Goal: Task Accomplishment & Management: Manage account settings

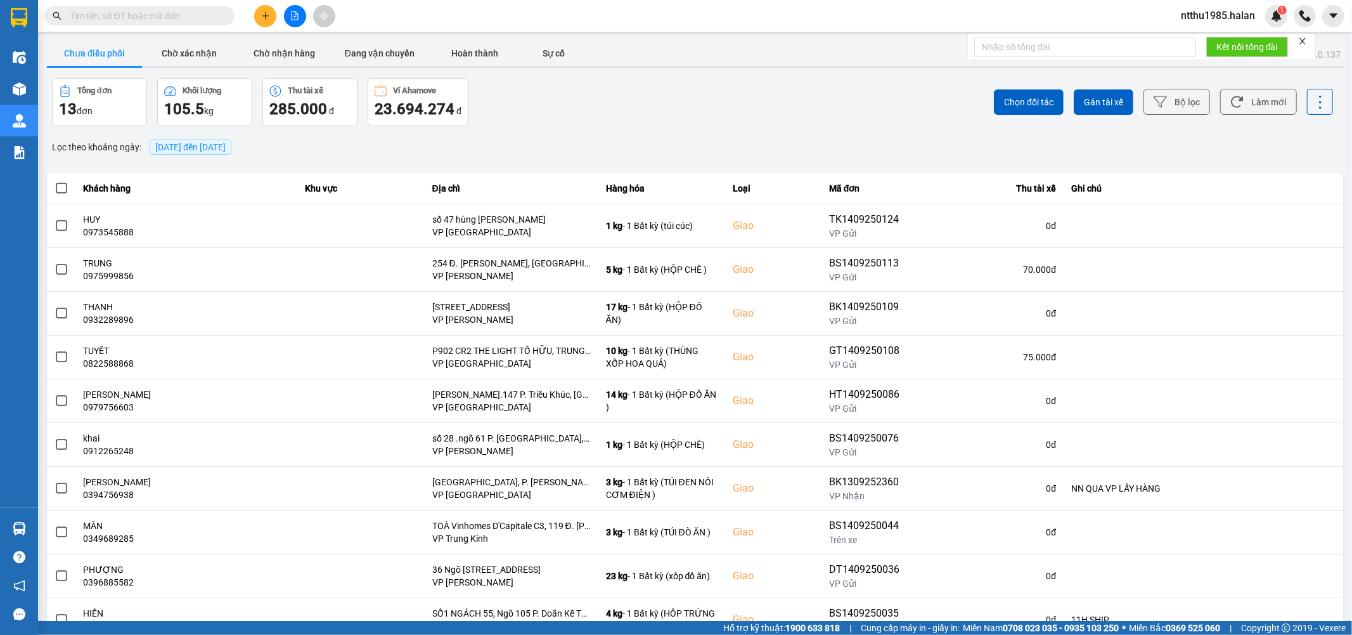
click at [669, 11] on span "ntthu1985.halan" at bounding box center [1218, 16] width 94 height 16
click at [669, 42] on span "Đăng xuất" at bounding box center [1223, 39] width 67 height 14
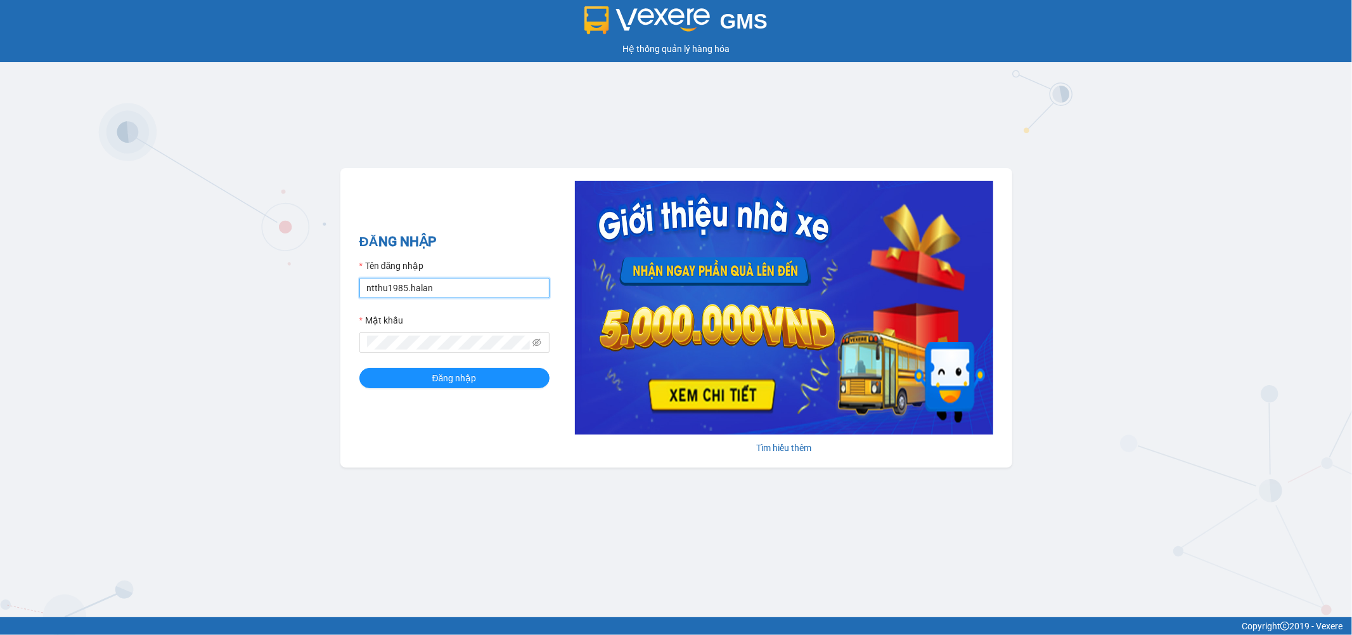
click at [440, 288] on input "ntthu1985.halan" at bounding box center [454, 288] width 190 height 20
type input "dnanh.halan"
click at [458, 384] on span "Đăng nhập" at bounding box center [454, 378] width 44 height 14
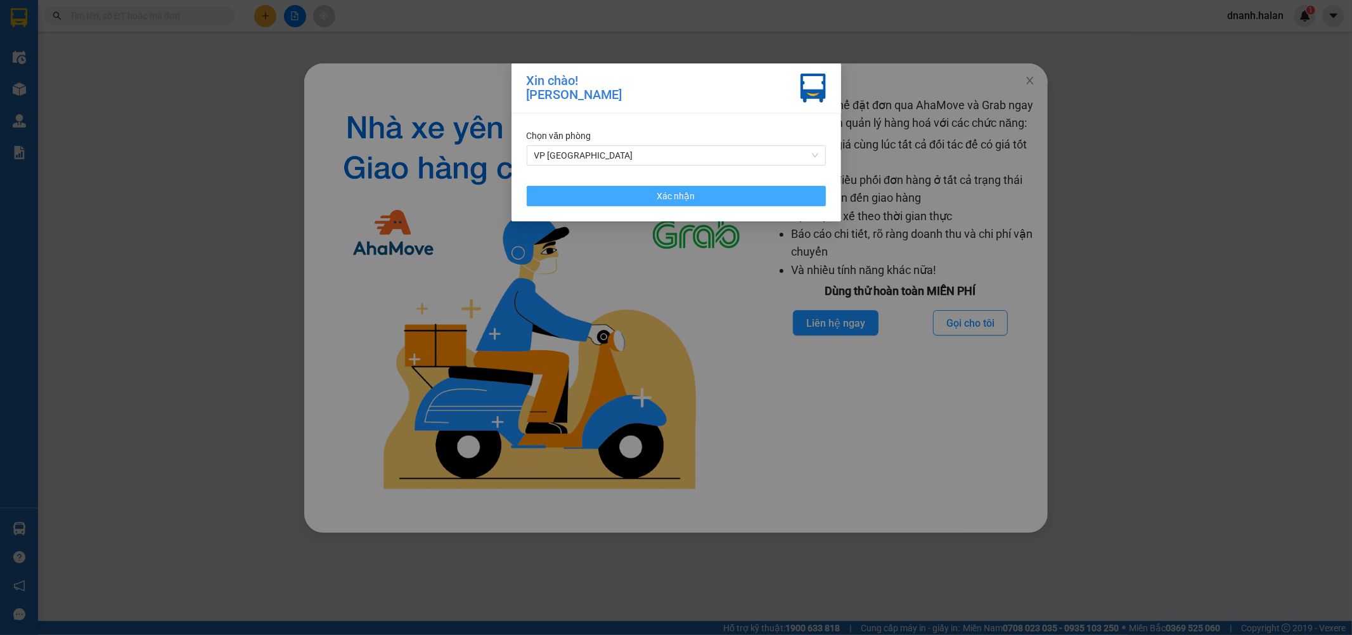
click at [664, 197] on span "Xác nhận" at bounding box center [676, 196] width 38 height 14
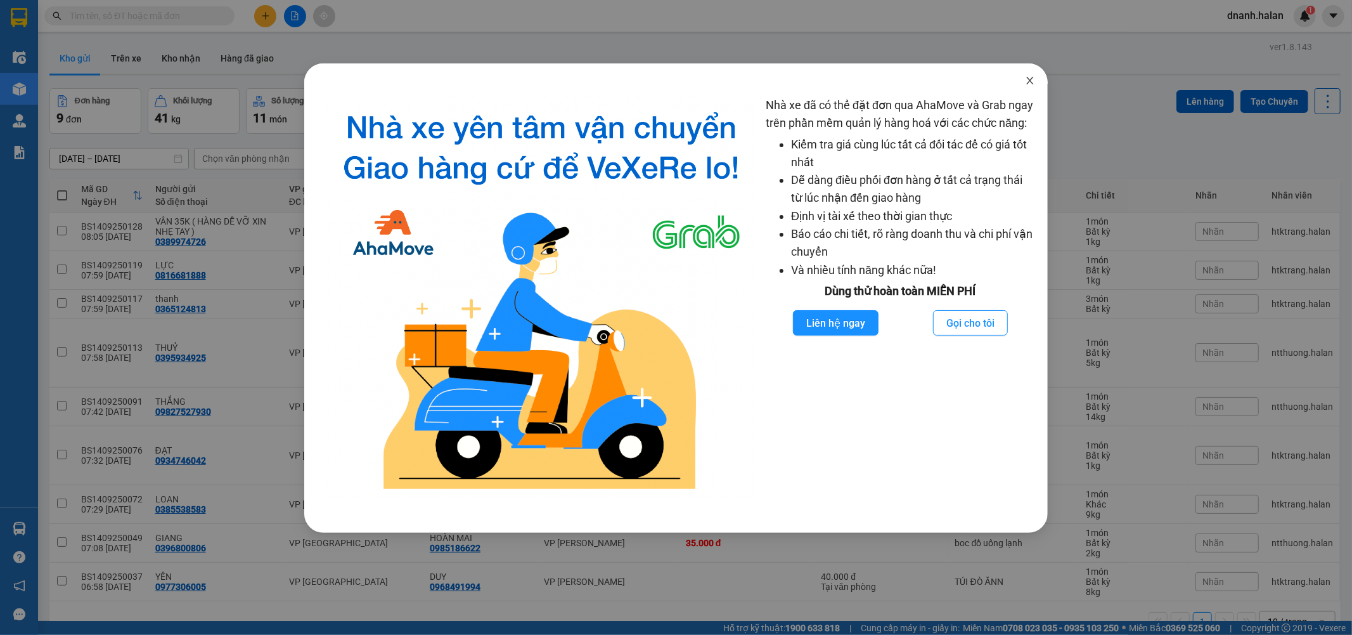
click at [1028, 78] on icon "close" at bounding box center [1029, 81] width 7 height 8
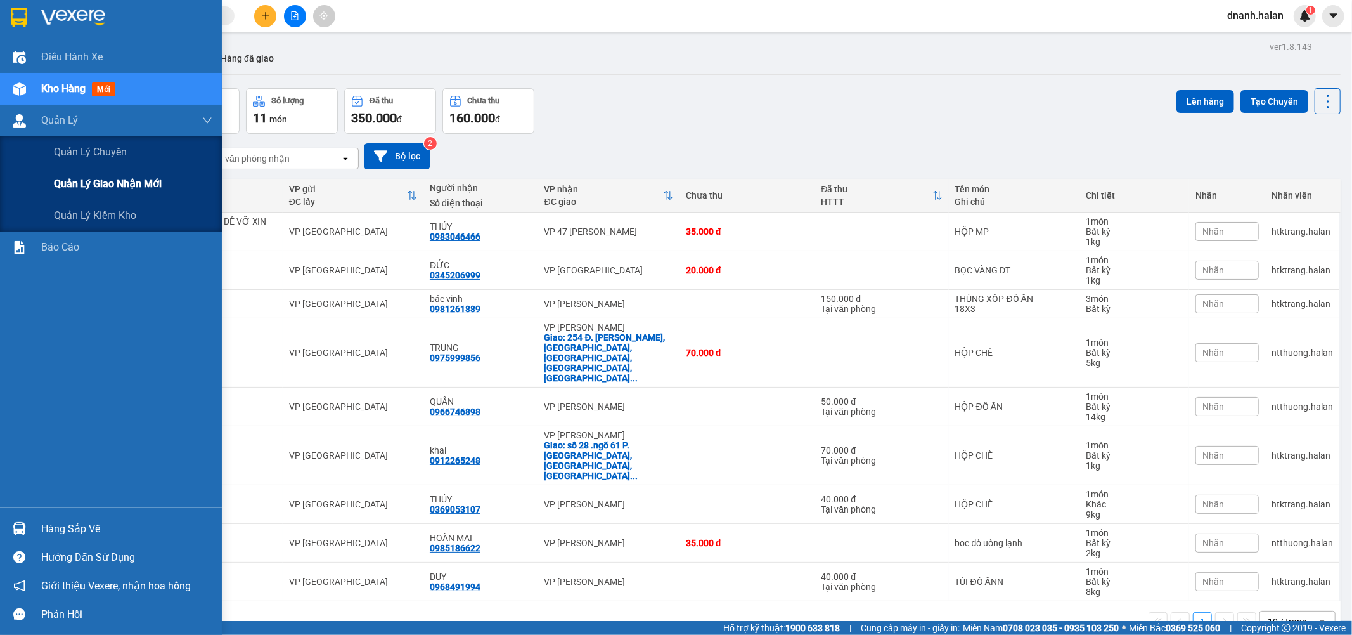
click at [122, 179] on span "Quản lý giao nhận mới" at bounding box center [108, 184] width 108 height 16
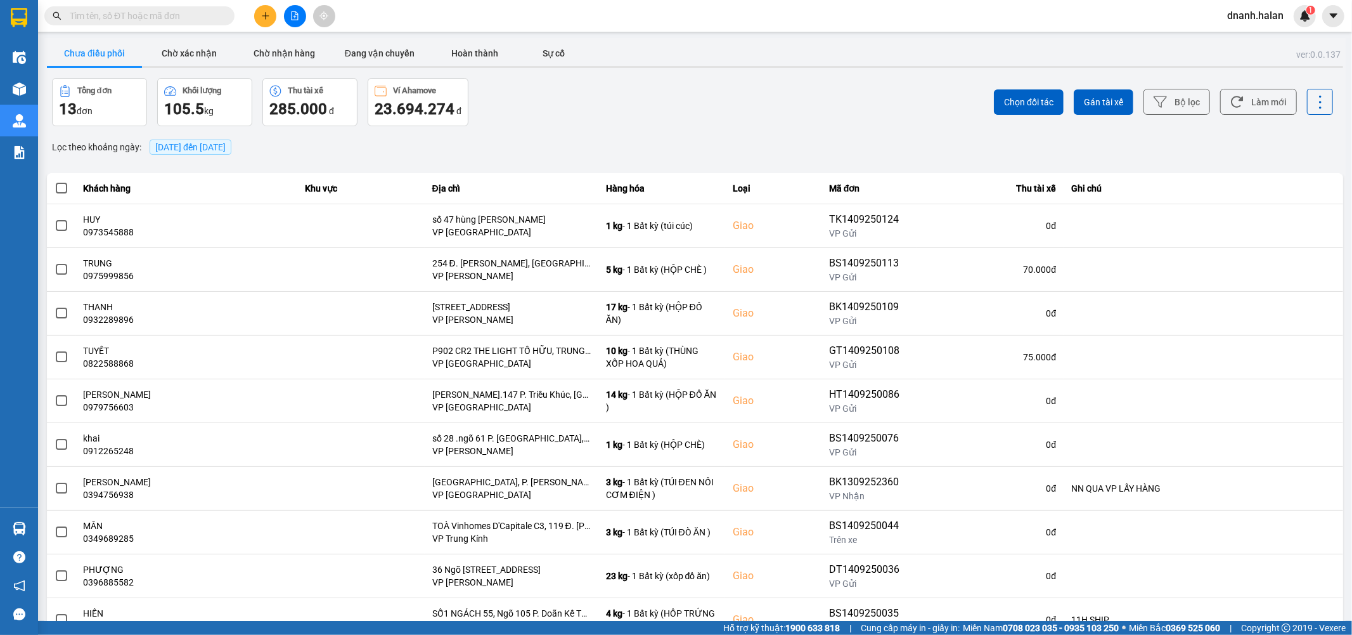
click at [168, 11] on input "text" at bounding box center [145, 16] width 150 height 14
click at [112, 14] on input "text" at bounding box center [145, 16] width 150 height 14
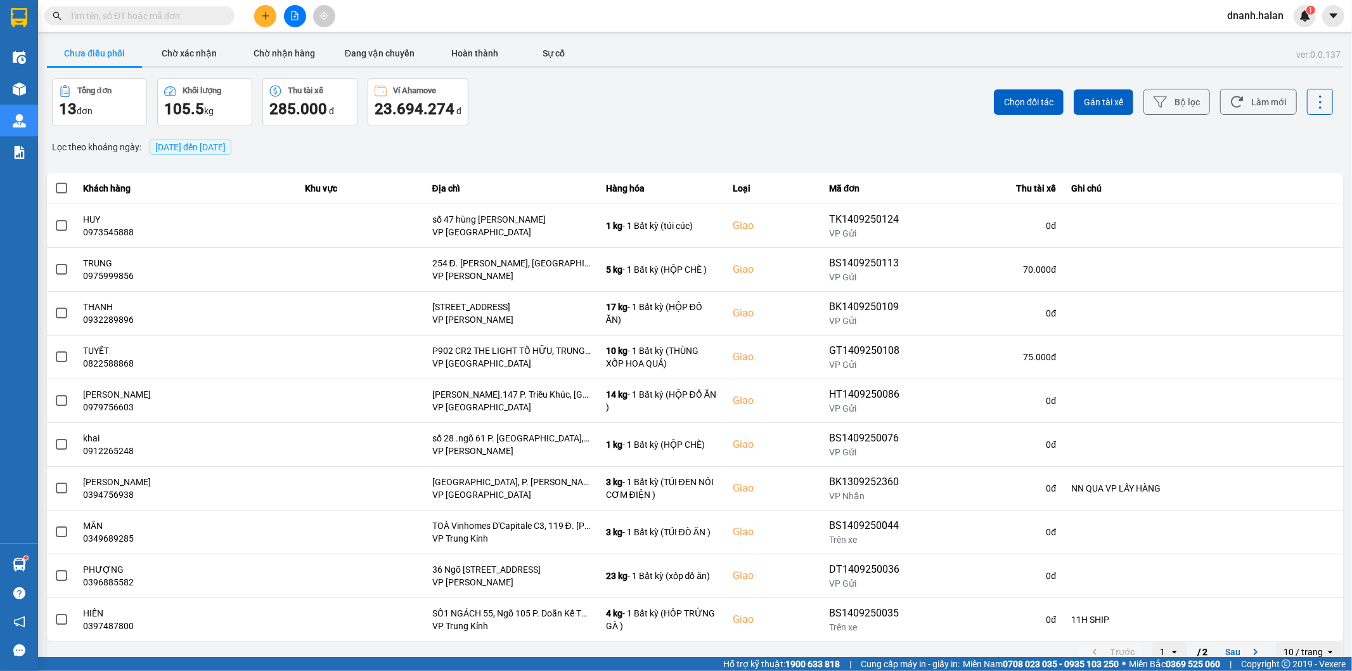
click at [143, 16] on input "text" at bounding box center [145, 16] width 150 height 14
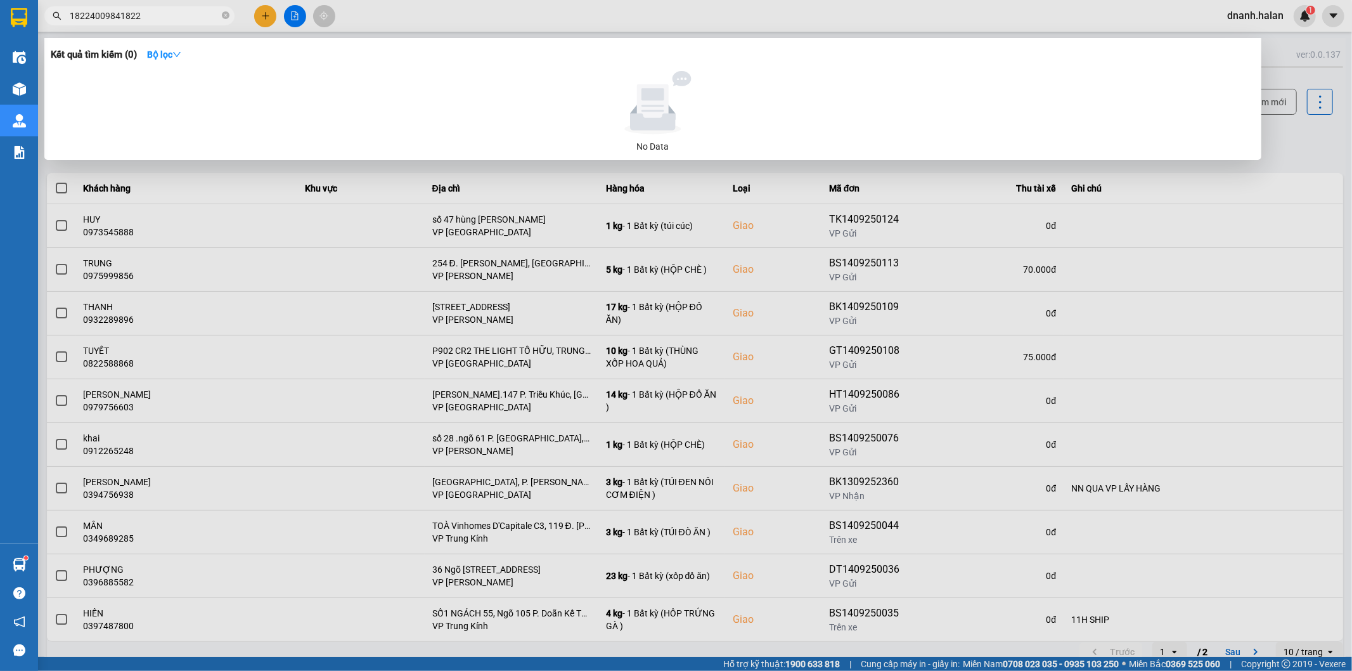
drag, startPoint x: 99, startPoint y: 13, endPoint x: 171, endPoint y: 15, distance: 72.3
click at [171, 15] on input "18224009841822" at bounding box center [145, 16] width 150 height 14
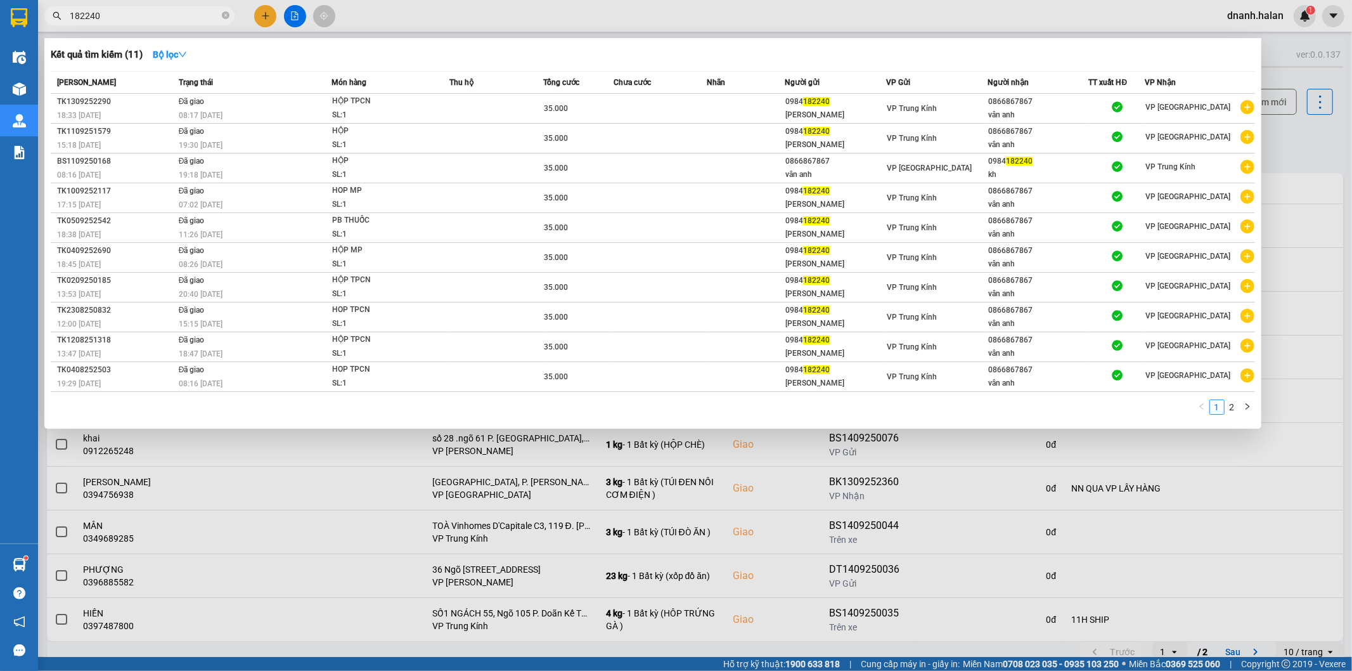
click at [70, 10] on input "182240" at bounding box center [145, 16] width 150 height 14
click at [140, 22] on input "0984182240" at bounding box center [145, 16] width 150 height 14
drag, startPoint x: 140, startPoint y: 22, endPoint x: 16, endPoint y: 4, distance: 125.5
click at [135, 21] on input "0984182240" at bounding box center [145, 16] width 150 height 14
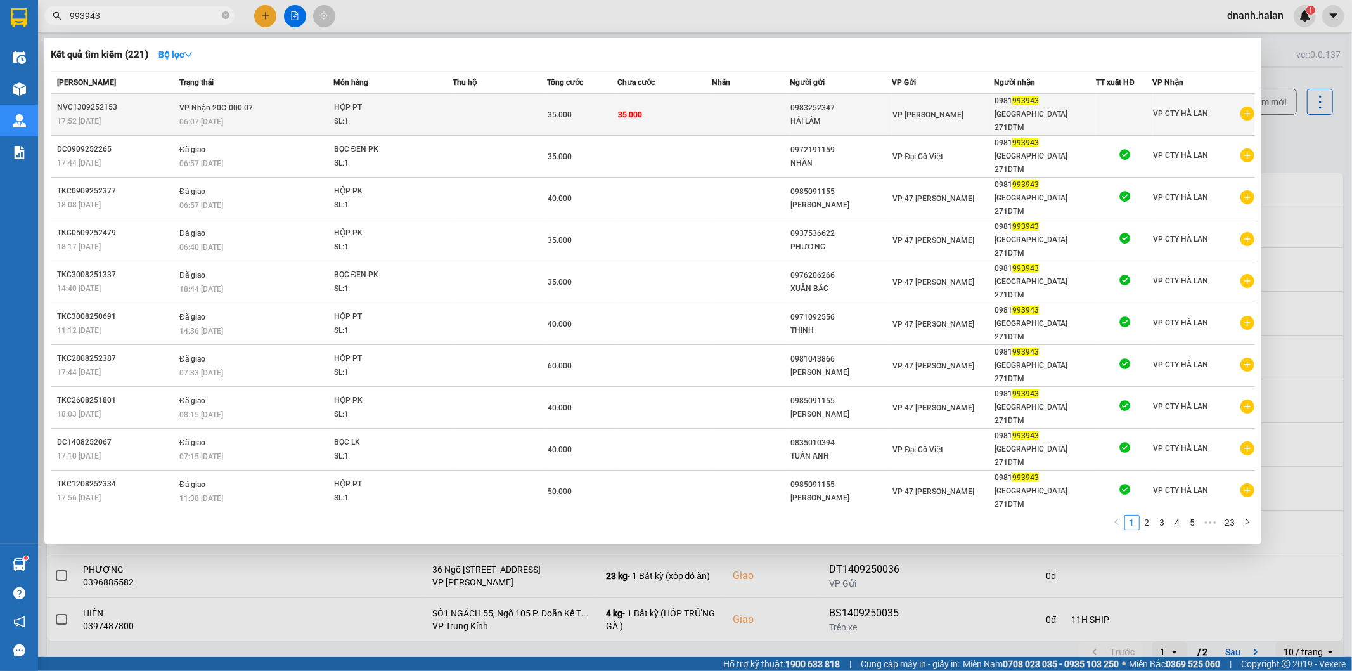
type input "993943"
click at [1067, 108] on div "THÁI YÊN 271DTM" at bounding box center [1045, 121] width 101 height 27
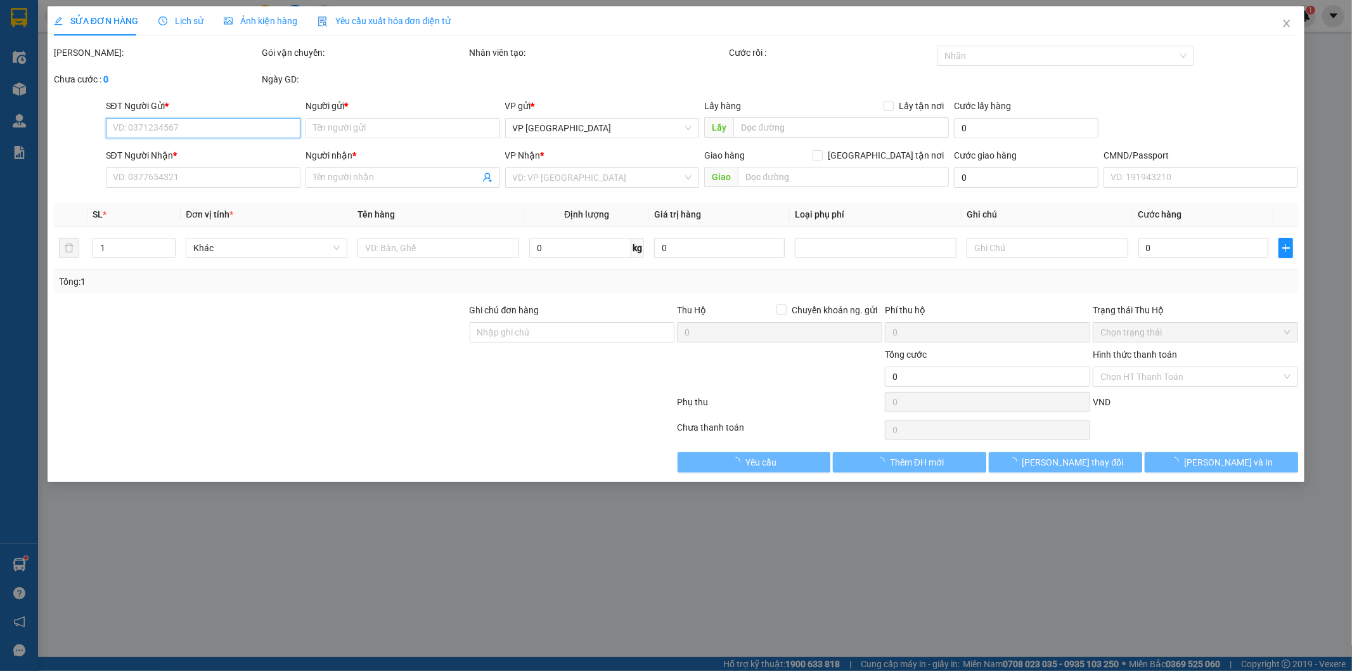
type input "0983252347"
type input "HẢI LÂM"
type input "0981993943"
type input "THÁI YÊN 271DTM"
type input "35.000"
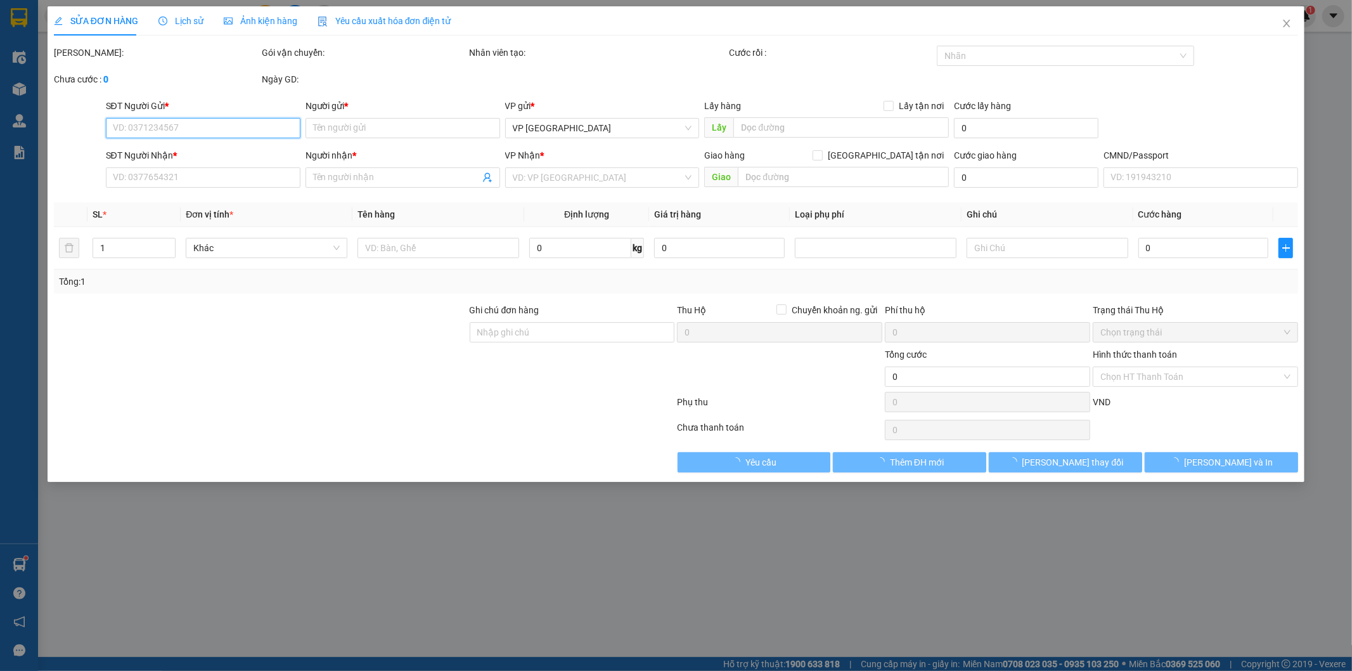
type input "35.000"
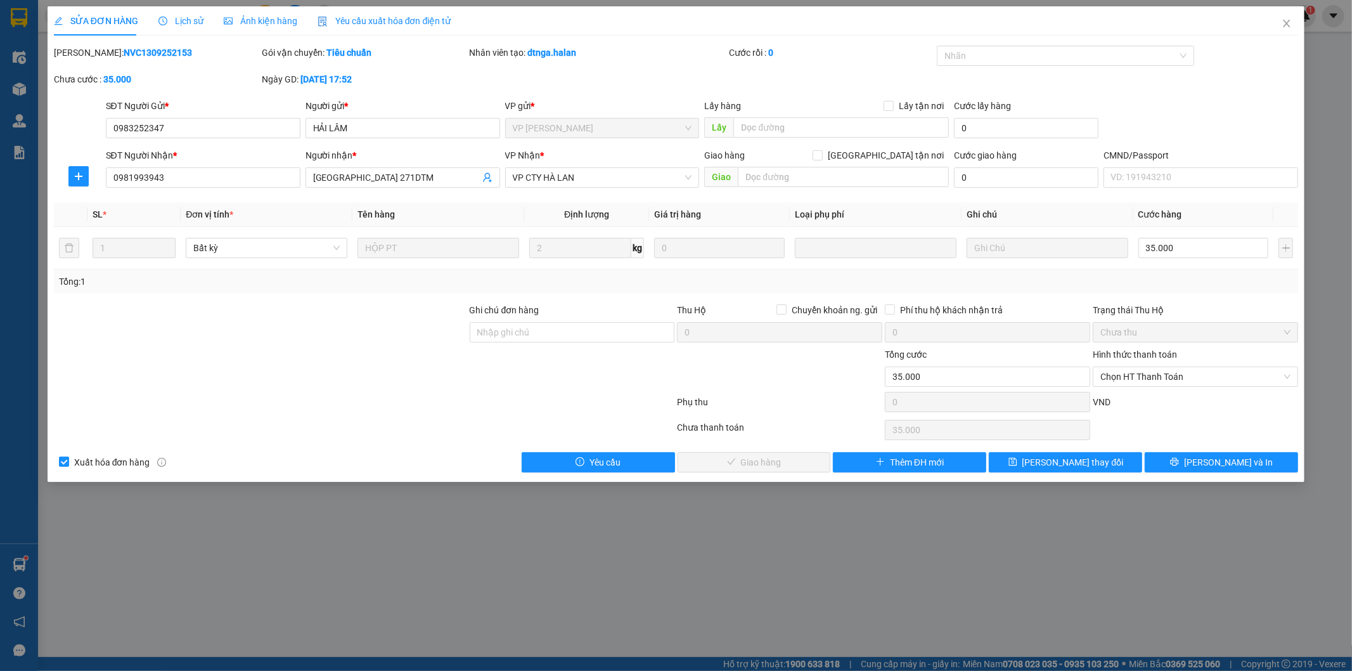
click at [146, 53] on b "NVC1309252153" at bounding box center [158, 53] width 68 height 10
copy b "NVC1309252153"
click at [1286, 27] on icon "close" at bounding box center [1287, 23] width 10 height 10
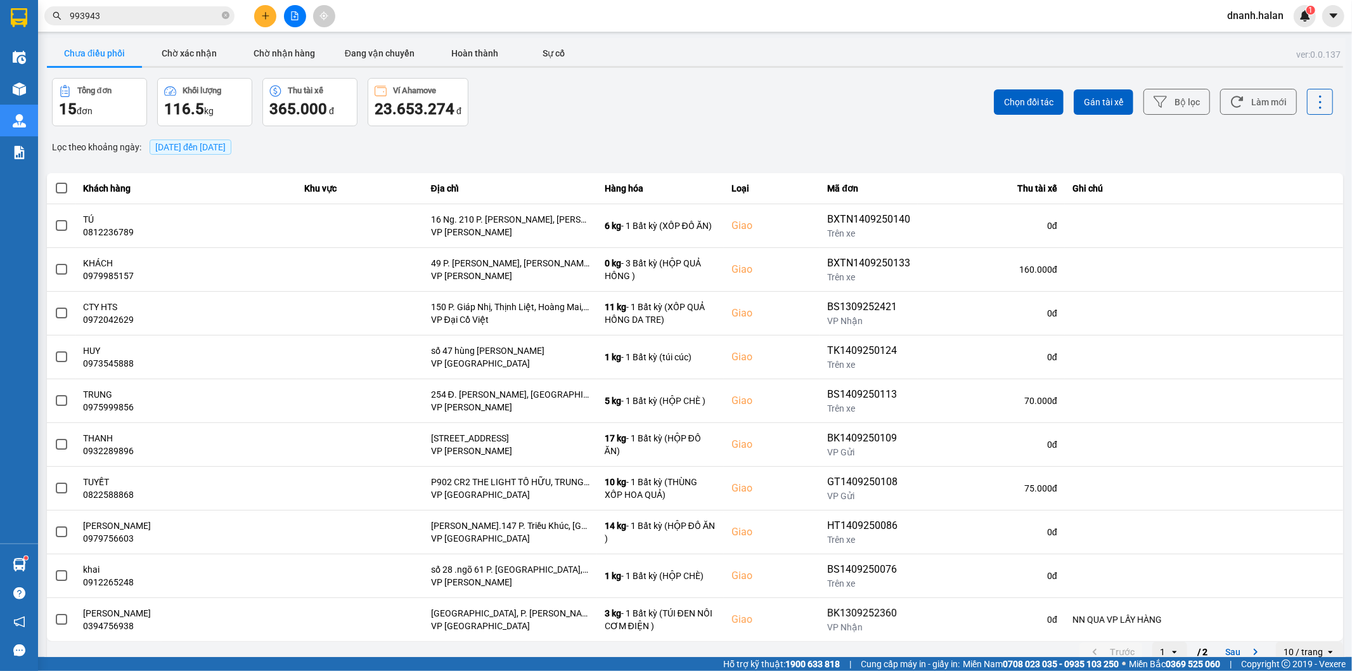
click at [832, 115] on div "Chọn đối tác Gán tài xế Bộ lọc Làm mới" at bounding box center [1013, 102] width 641 height 48
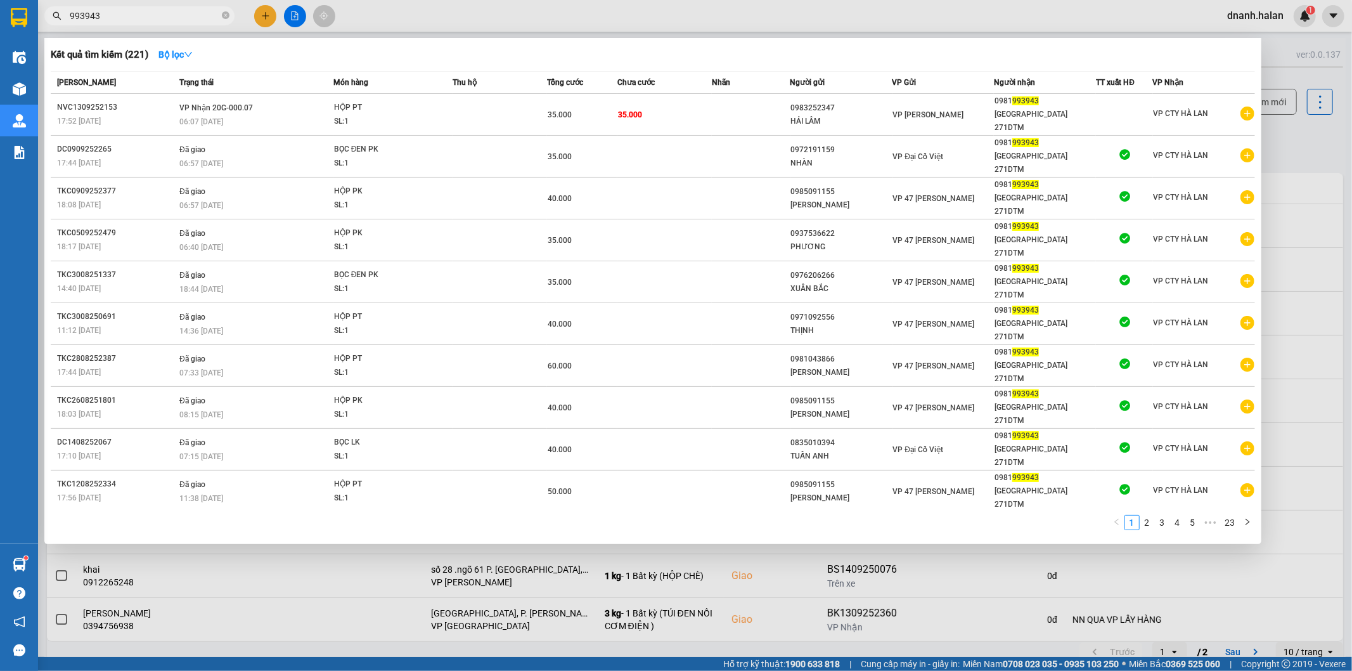
click at [155, 20] on input "993943" at bounding box center [145, 16] width 150 height 14
click at [108, 15] on input "993943" at bounding box center [145, 16] width 150 height 14
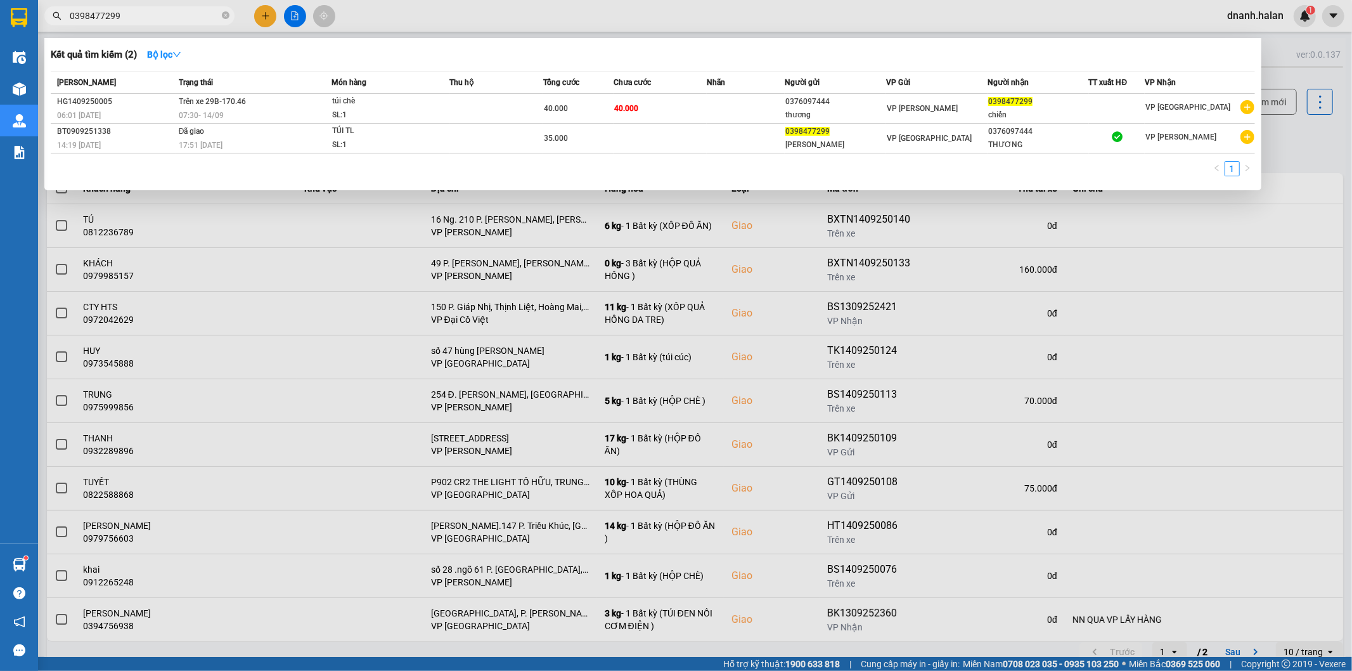
type input "0398477299"
click at [143, 11] on input "0398477299" at bounding box center [145, 16] width 150 height 14
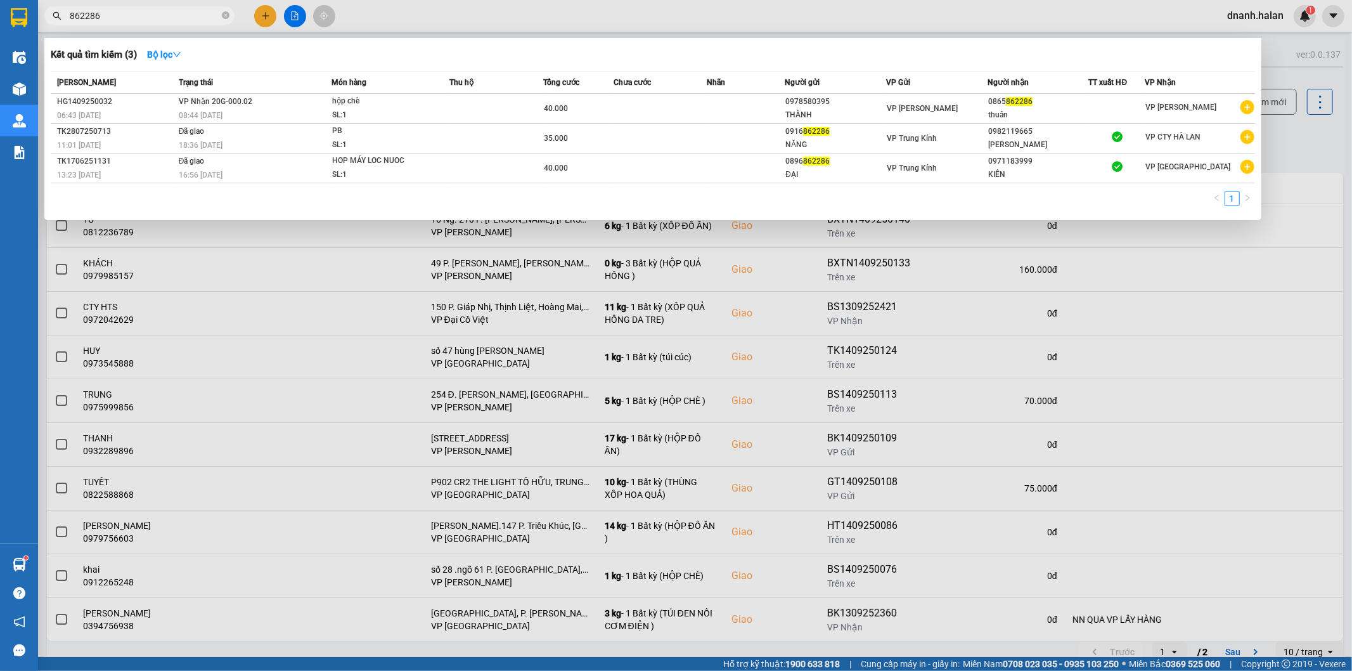
type input "862286"
click at [1088, 100] on div "0865 862286" at bounding box center [1038, 101] width 100 height 13
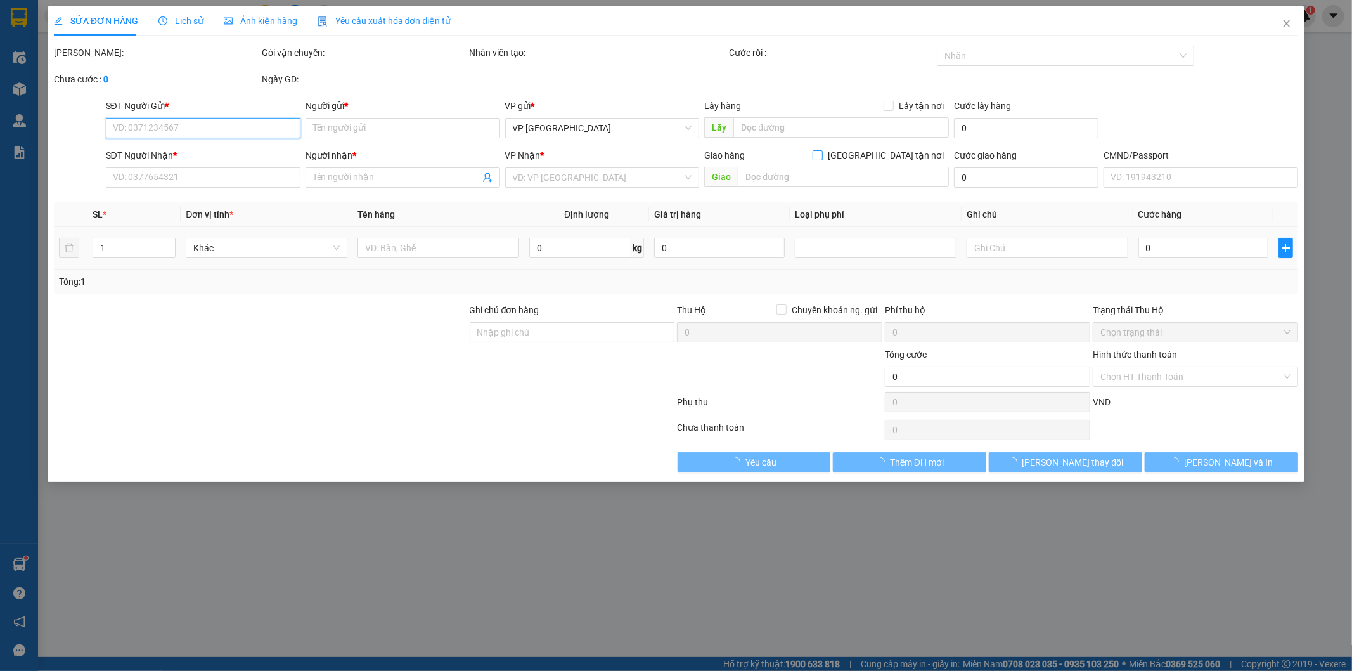
type input "0978580395"
type input "THÀNH"
type input "0865862286"
type input "thuân"
type input "40.000"
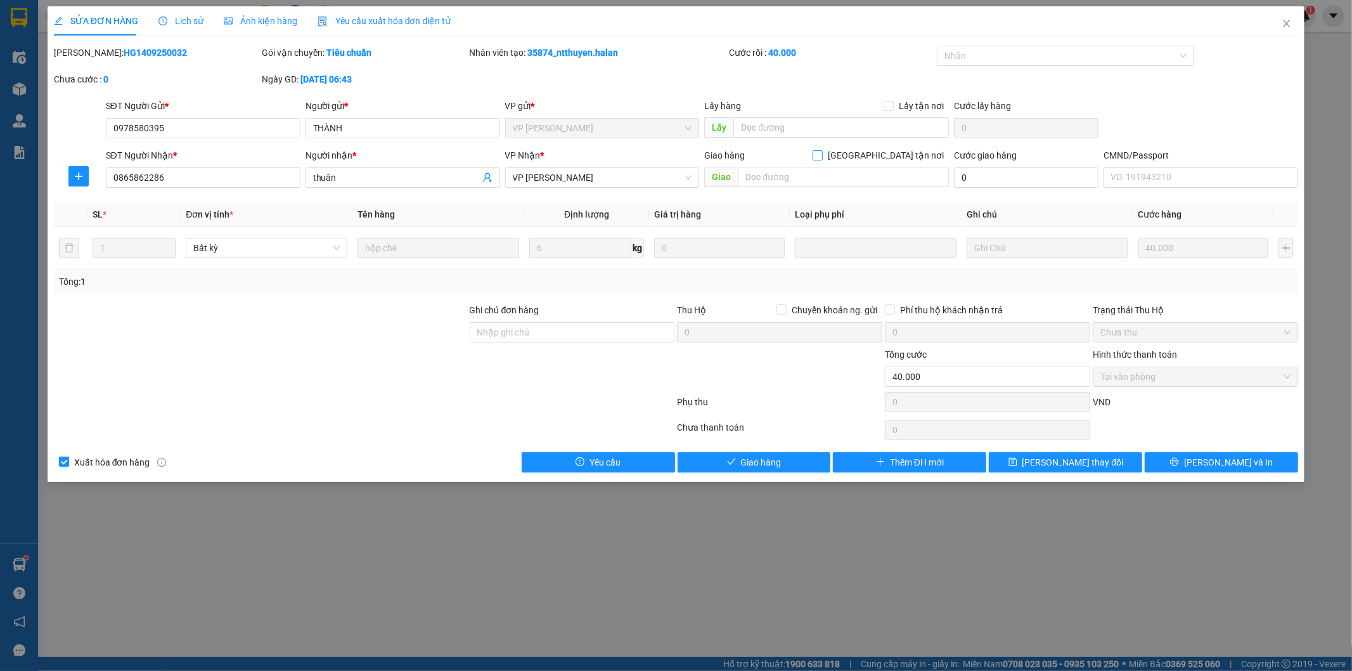
click at [822, 157] on input "[GEOGRAPHIC_DATA][PERSON_NAME] nơi" at bounding box center [817, 154] width 9 height 9
checkbox input "true"
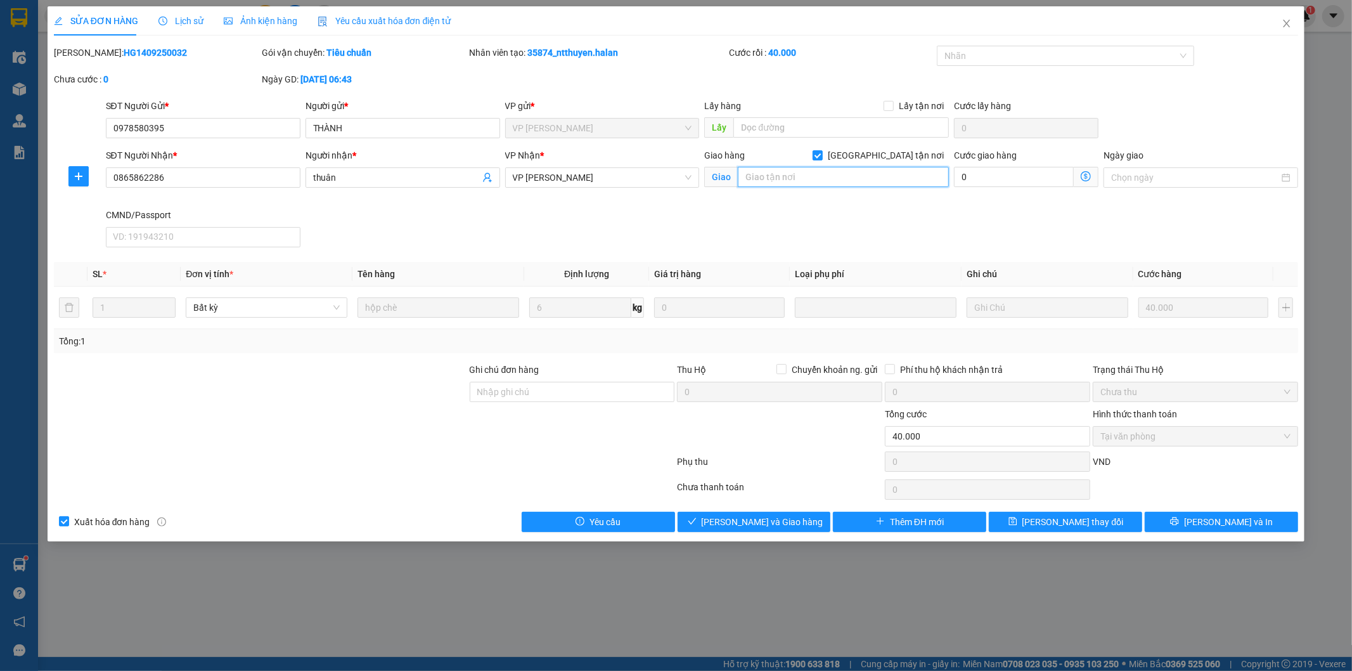
click at [853, 179] on input "text" at bounding box center [843, 177] width 211 height 20
paste input "225 Đ. Trường Chinh, Khương Thượng, Thanh Xuân, Hà Nội 11500, Việt Nam"
click at [822, 184] on input "225 Đ. Trường Chinh, Khương Thượng, Thanh Xuân, Hà Nội 11500, Việt Nam" at bounding box center [843, 177] width 211 height 20
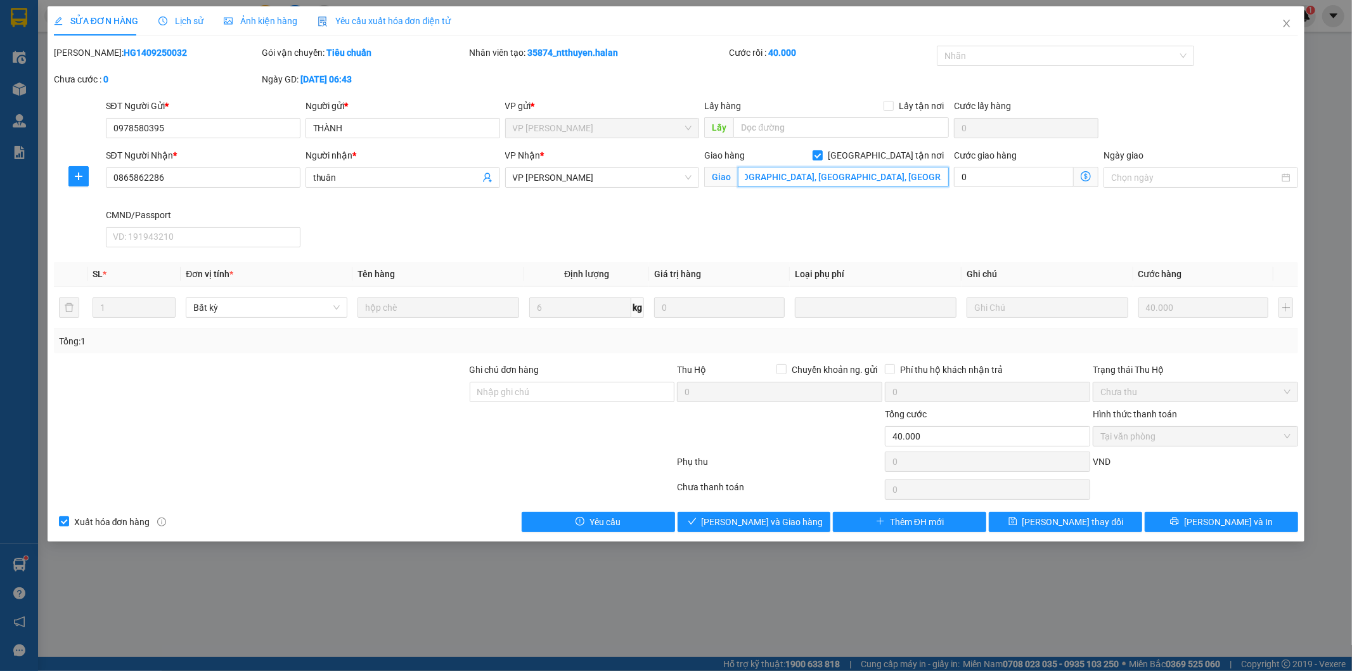
type input "225 Đ. Trường Chinh, Khương Thượng, Thanh Xuân, Hà Nội 11500, Việt Nam"
click at [1088, 180] on icon "dollar-circle" at bounding box center [1086, 176] width 10 height 10
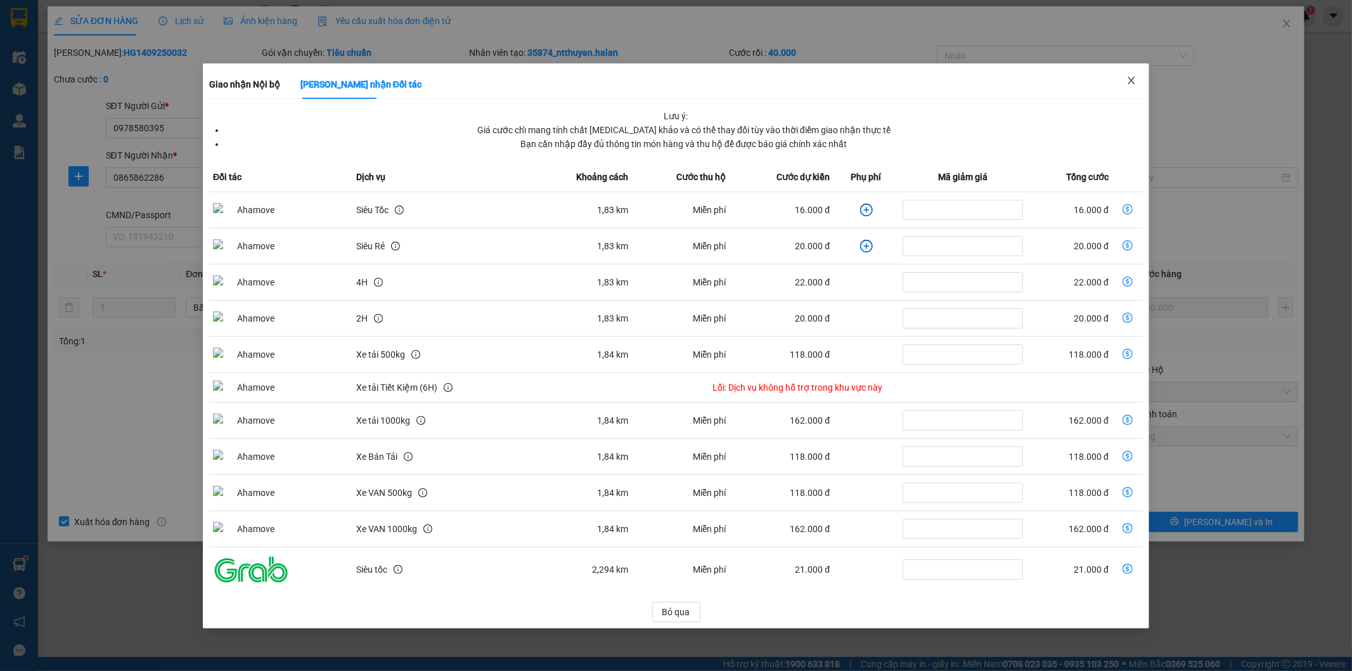
click at [1122, 84] on span "Close" at bounding box center [1131, 80] width 35 height 35
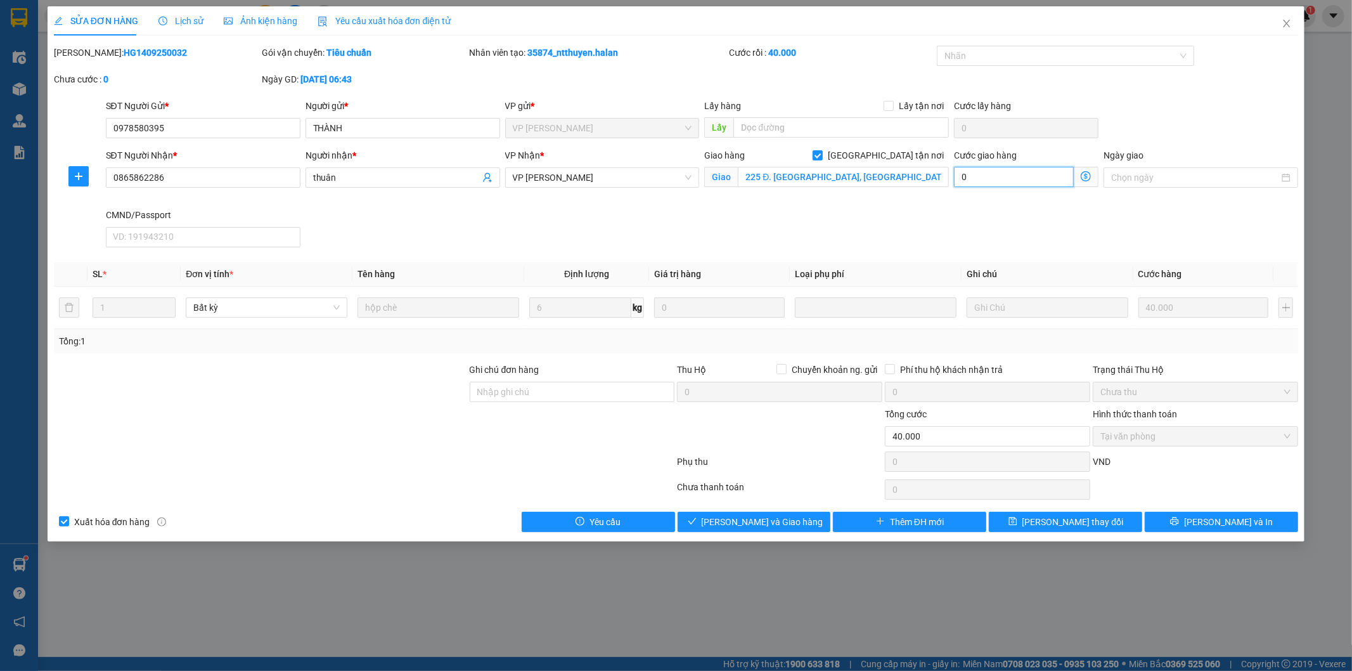
click at [1002, 176] on input "0" at bounding box center [1014, 177] width 120 height 20
type input "40.002"
type input "2"
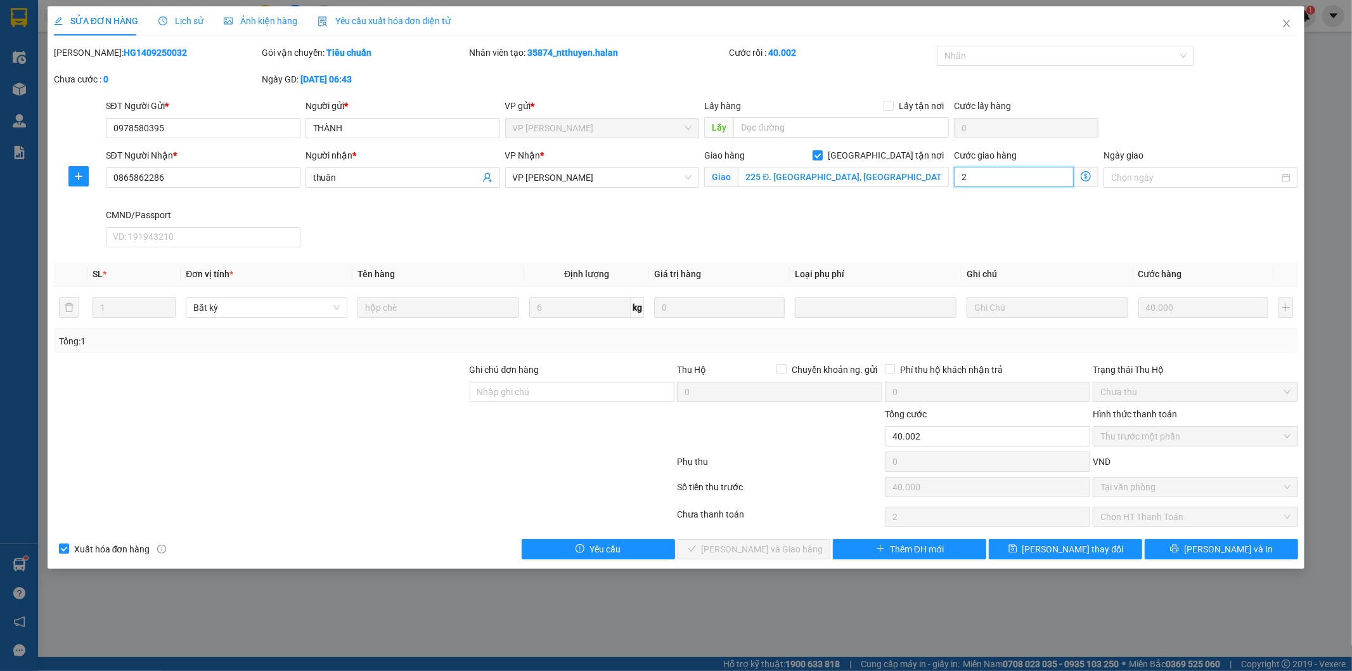
type input "40.025"
type input "25"
click at [296, 422] on div at bounding box center [261, 429] width 416 height 44
type input "65.000"
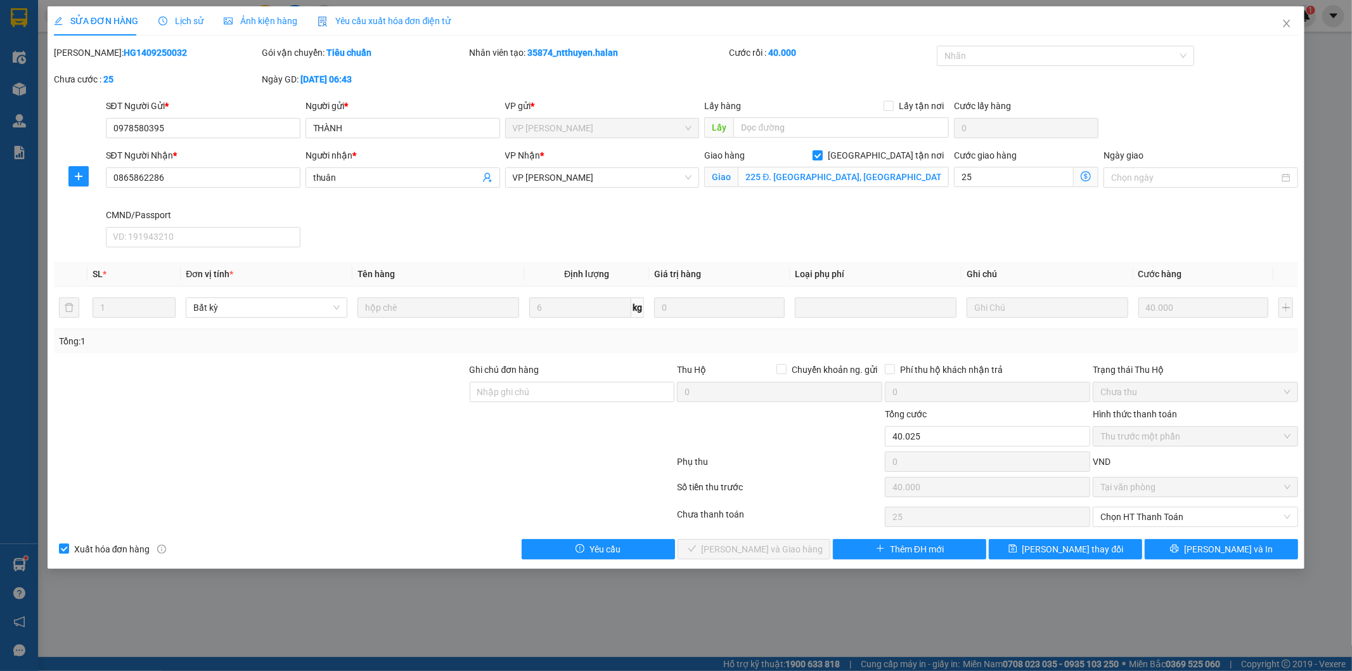
type input "25.000"
click at [1056, 550] on span "[PERSON_NAME] đổi" at bounding box center [1072, 549] width 101 height 14
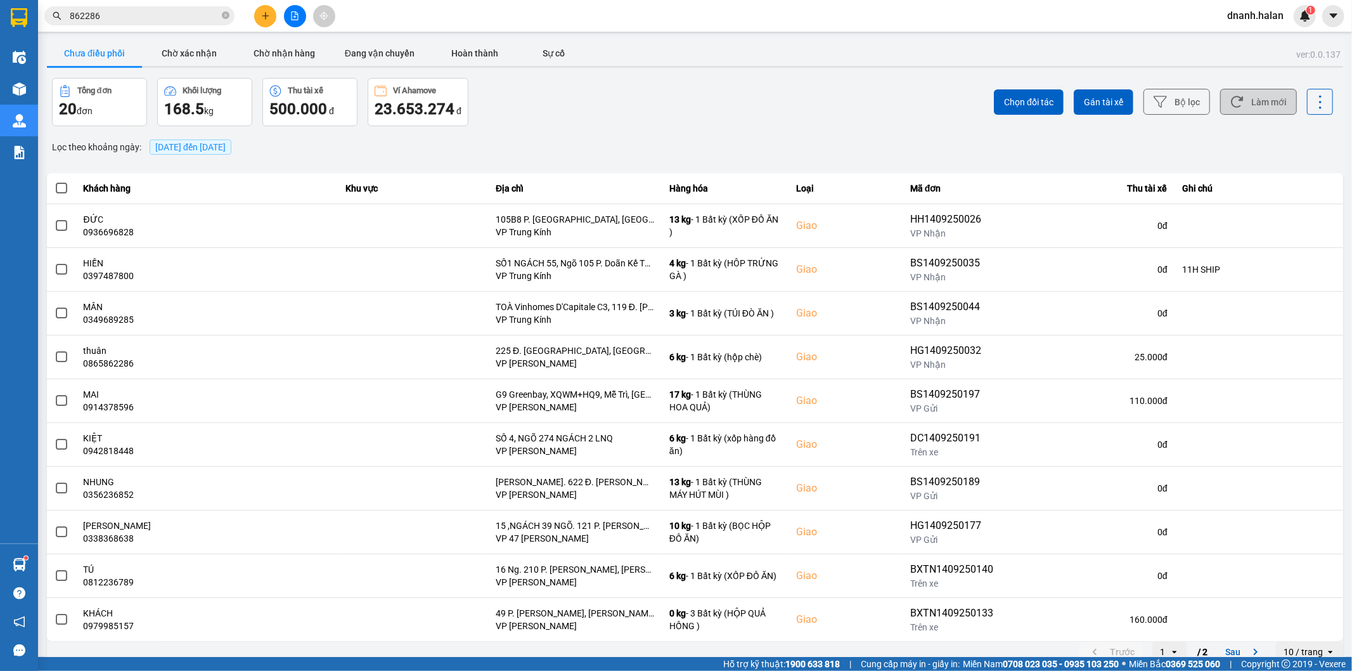
click at [1232, 100] on icon at bounding box center [1237, 101] width 12 height 11
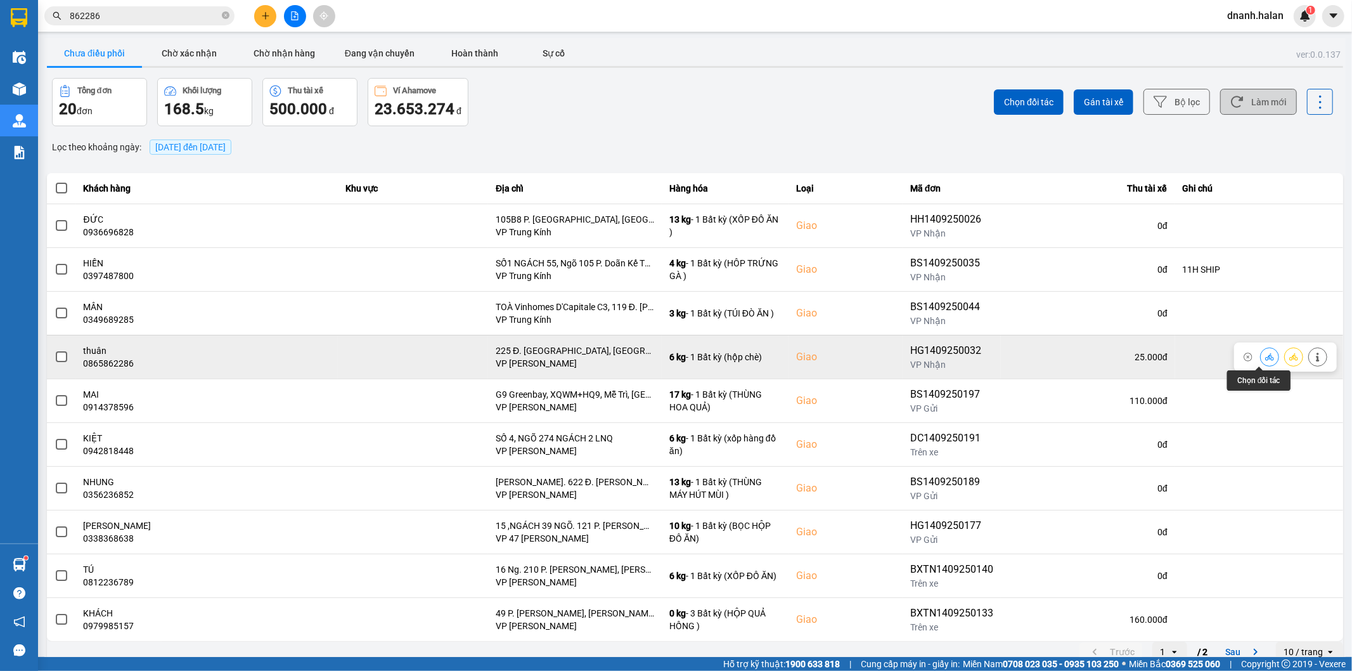
click at [1265, 358] on icon at bounding box center [1269, 356] width 9 height 9
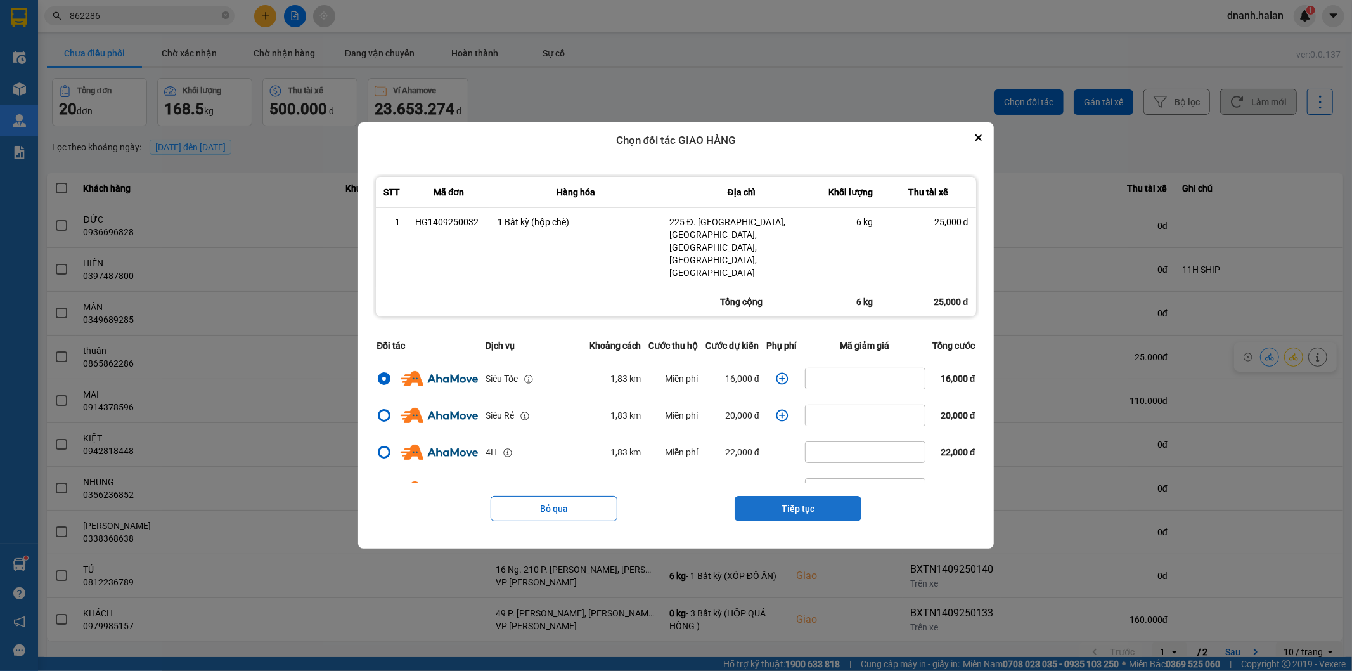
click at [818, 498] on button "Tiếp tục" at bounding box center [798, 508] width 127 height 25
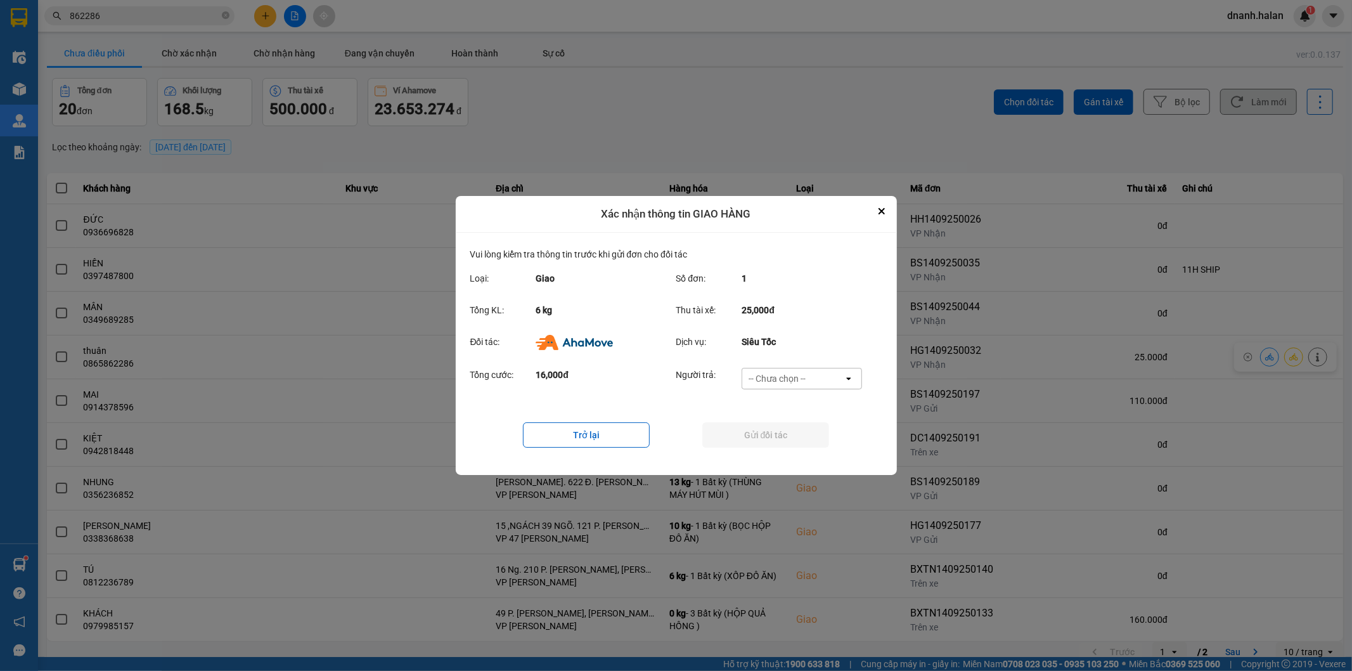
click at [801, 382] on div "-- Chưa chọn --" at bounding box center [777, 378] width 57 height 13
click at [801, 451] on span "Ví Ahamove" at bounding box center [777, 451] width 51 height 13
click at [780, 433] on button "Gửi đối tác" at bounding box center [765, 434] width 127 height 25
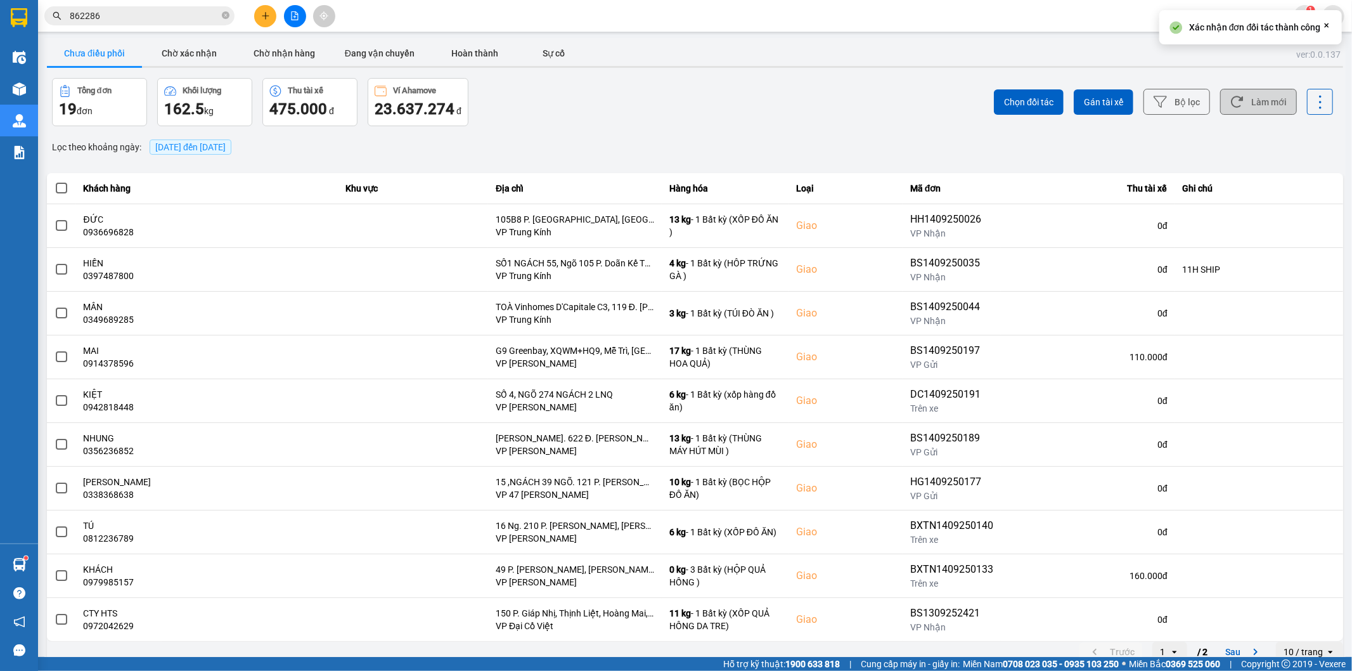
click at [1249, 99] on button "Làm mới" at bounding box center [1258, 102] width 77 height 26
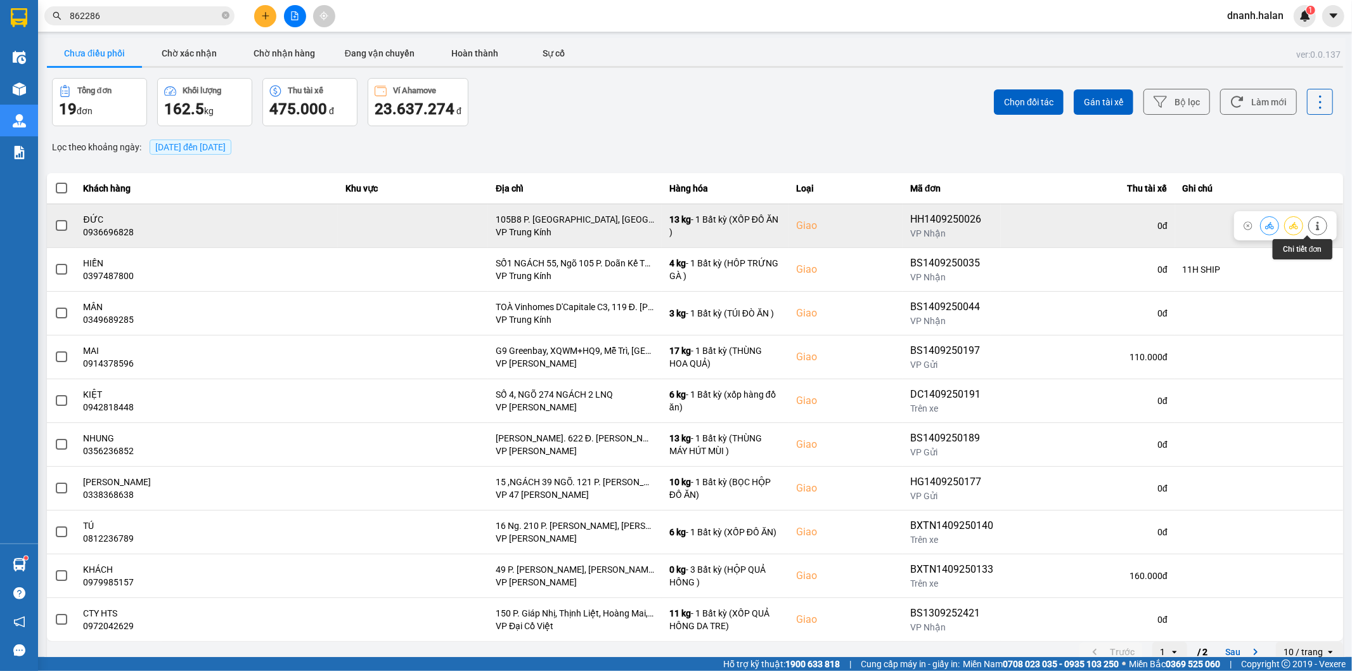
click at [1312, 224] on button at bounding box center [1318, 225] width 18 height 22
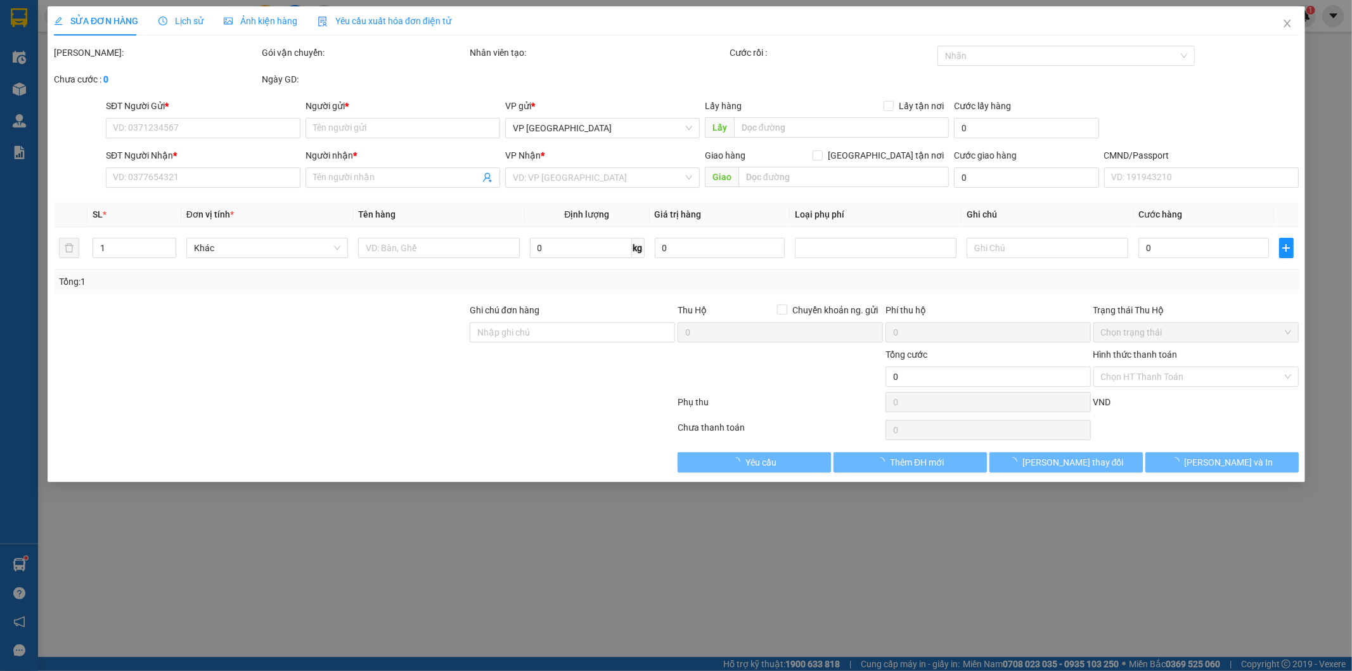
type input "0912155717"
type input "LONG"
type input "0936696828"
type input "ĐỨC"
checkbox input "true"
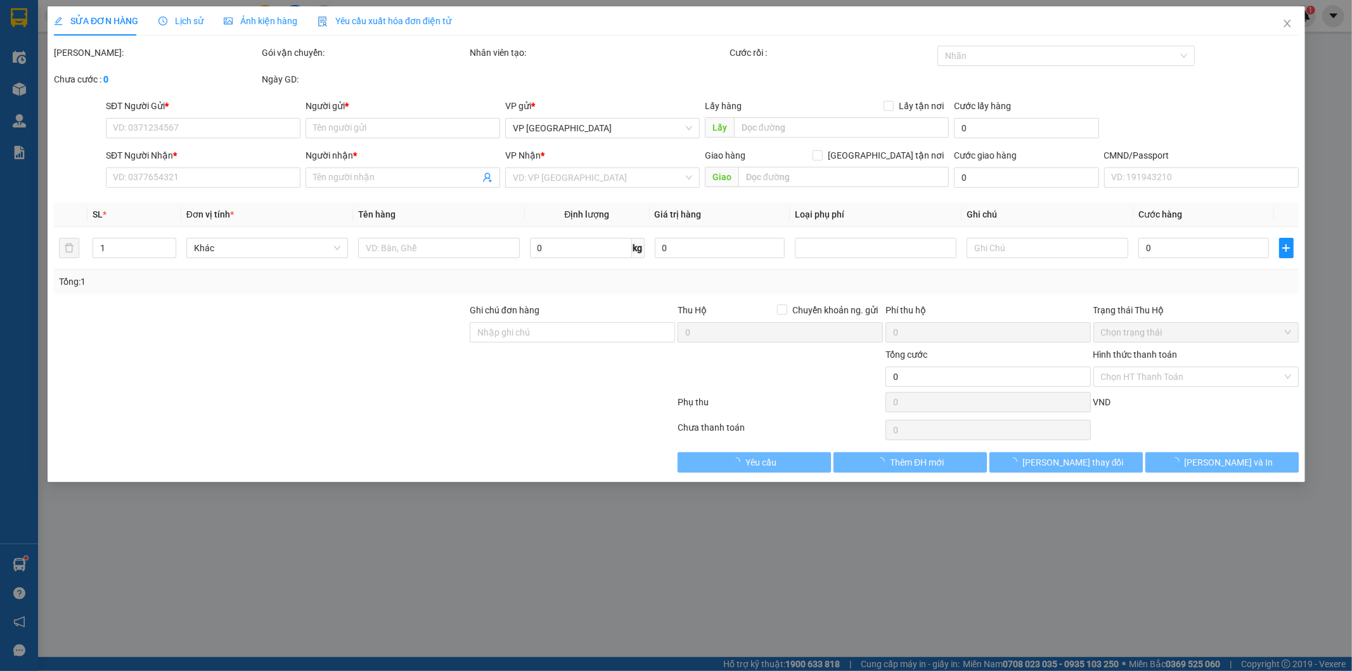
type input "105B8 P. Tô Hiệu, Nghĩa Đô, Cầu Giấy, Hà Nội, Việt Nam"
type input "120.000"
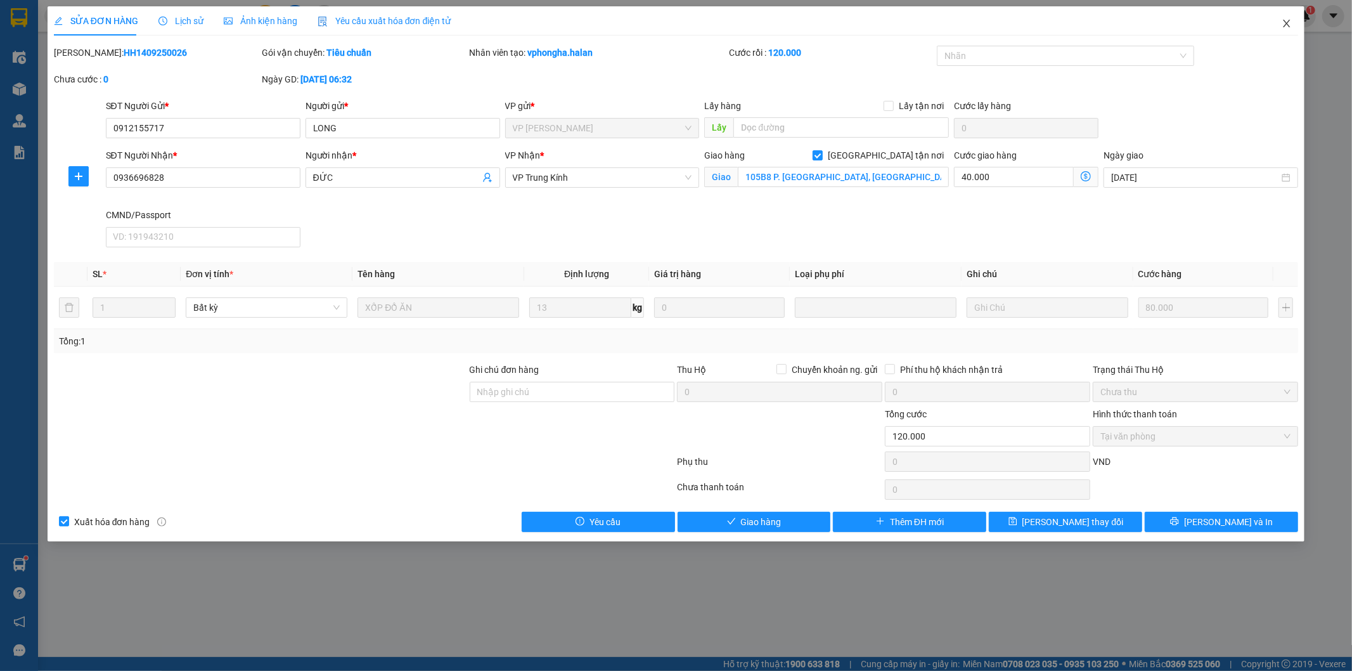
click at [1284, 27] on icon "close" at bounding box center [1287, 24] width 7 height 8
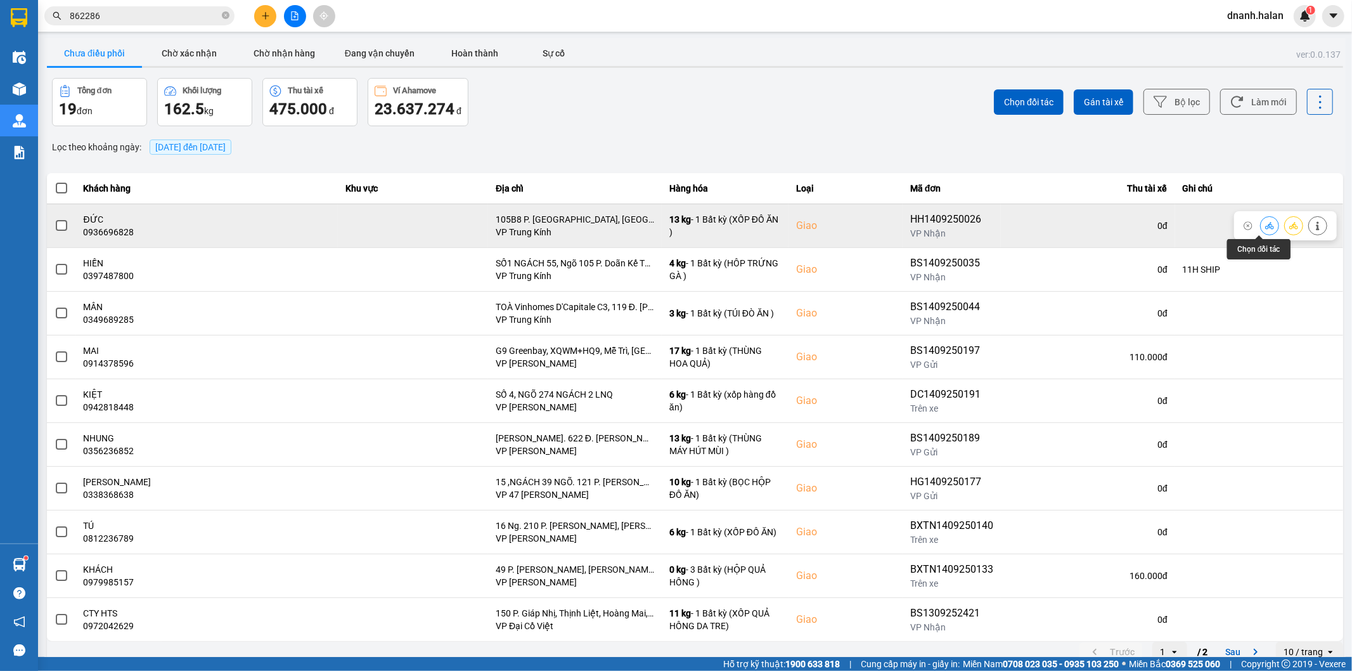
click at [1265, 228] on icon at bounding box center [1269, 225] width 9 height 9
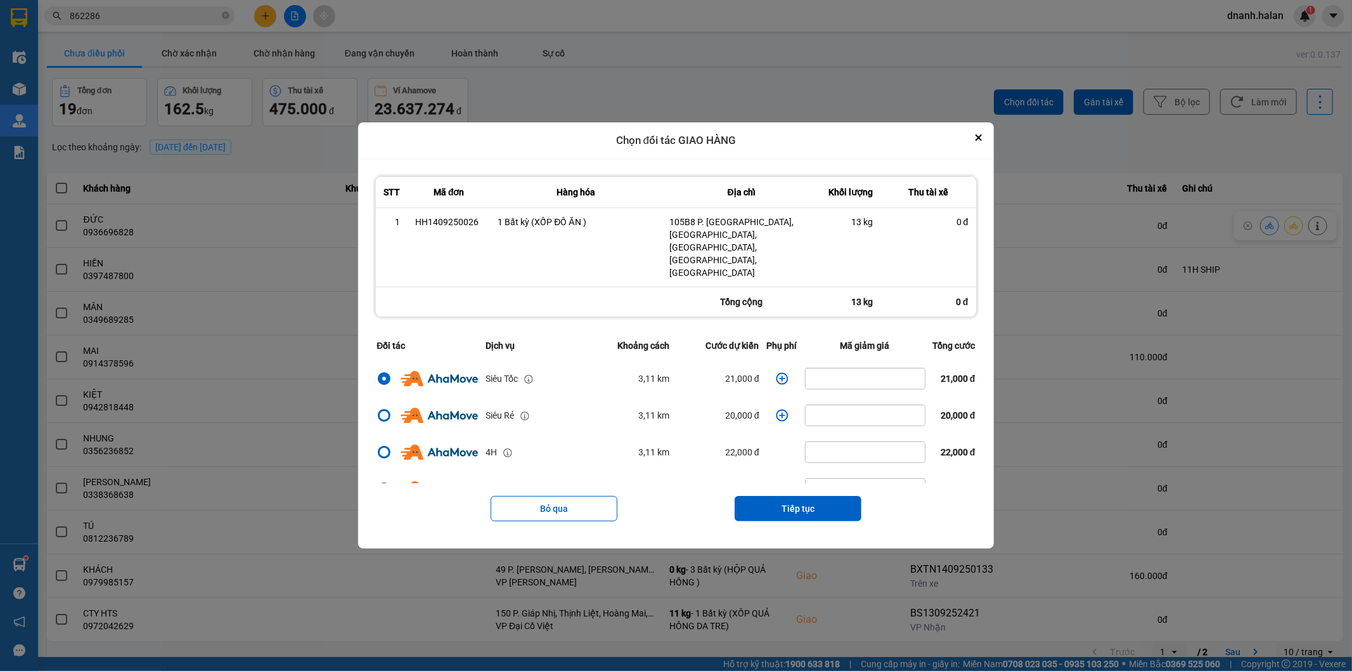
click at [782, 372] on icon "dialog" at bounding box center [782, 378] width 13 height 13
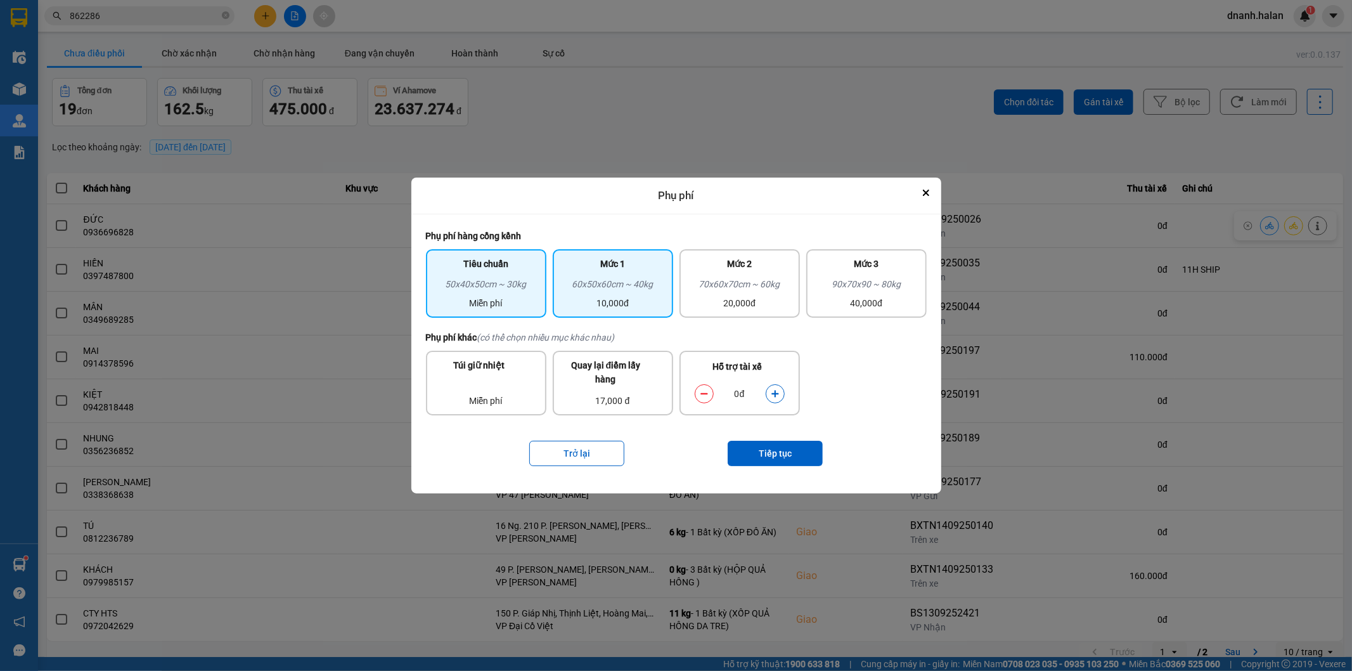
click at [600, 306] on div "10,000đ" at bounding box center [612, 303] width 105 height 14
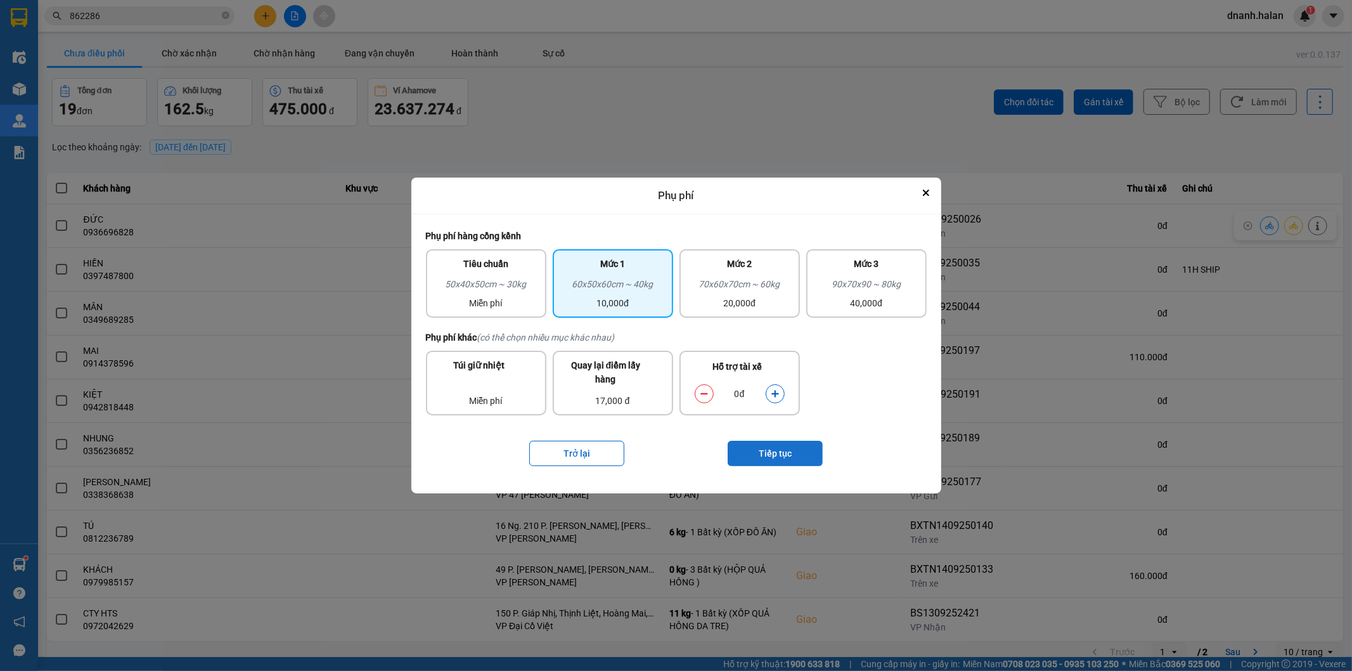
click at [764, 453] on button "Tiếp tục" at bounding box center [775, 453] width 95 height 25
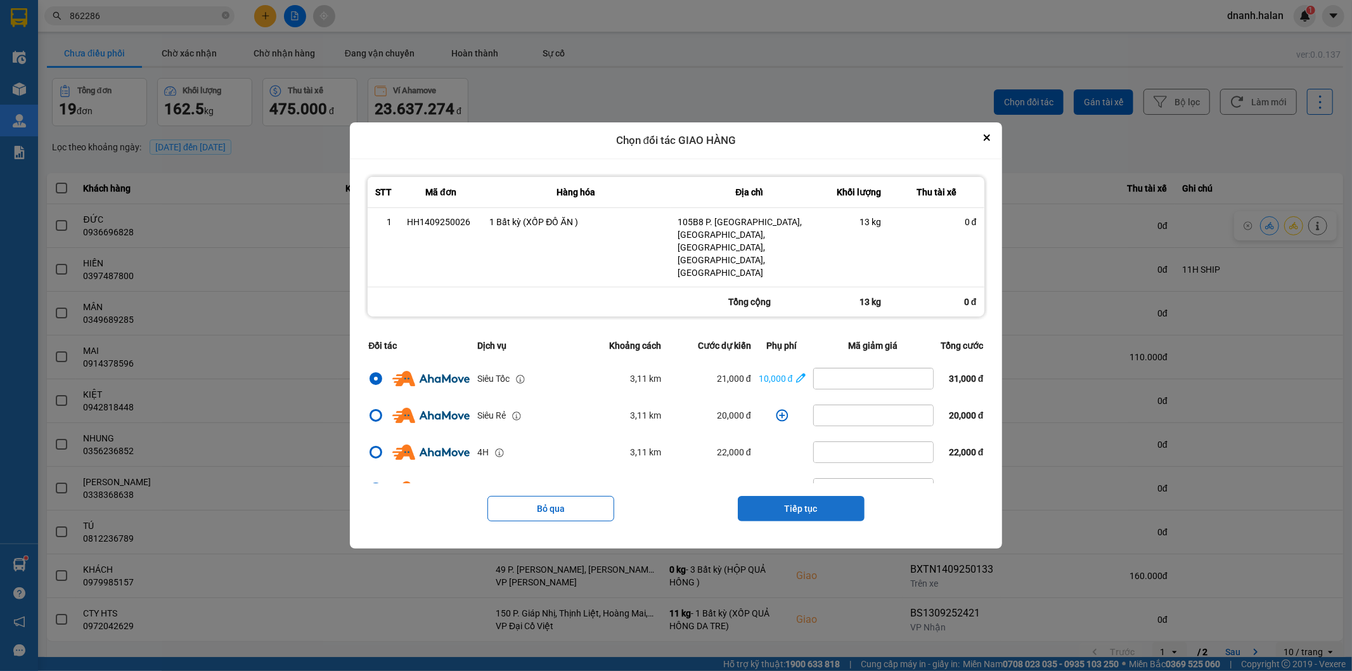
click at [813, 496] on button "Tiếp tục" at bounding box center [801, 508] width 127 height 25
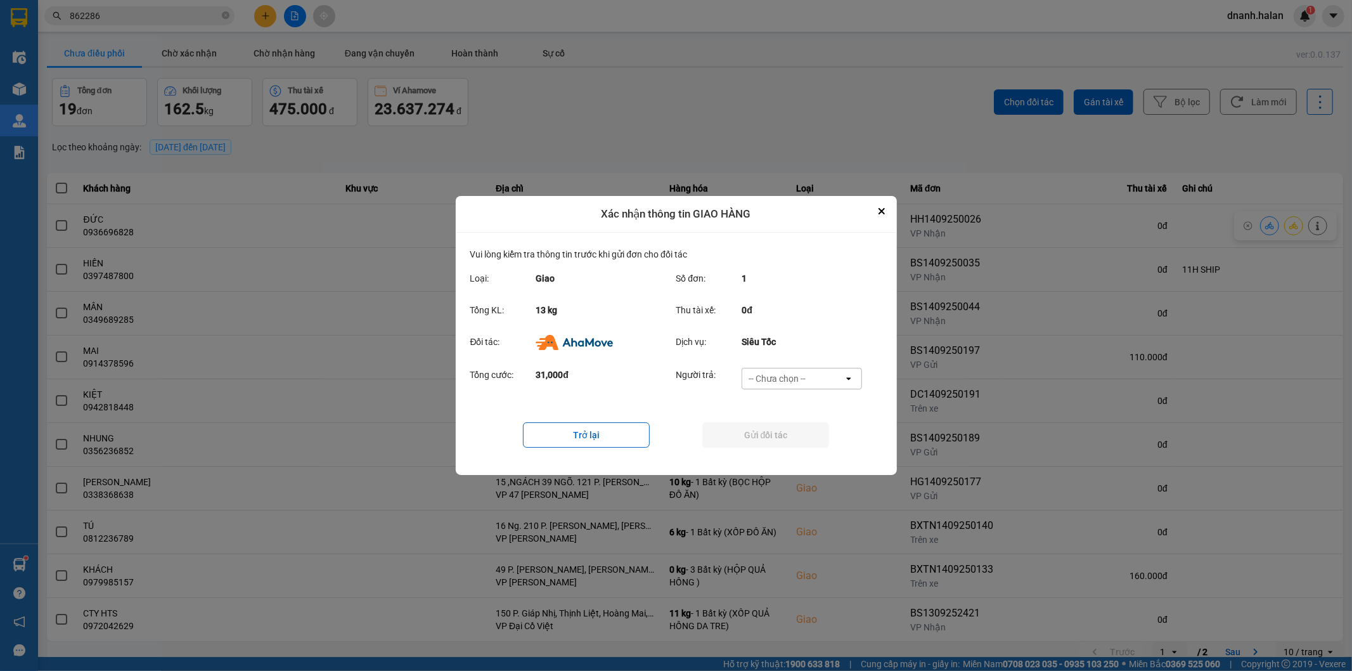
click at [823, 379] on div "-- Chưa chọn --" at bounding box center [792, 378] width 101 height 20
drag, startPoint x: 787, startPoint y: 455, endPoint x: 804, endPoint y: 448, distance: 18.5
click at [787, 455] on span "Ví Ahamove" at bounding box center [777, 451] width 51 height 13
click at [806, 439] on button "Gửi đối tác" at bounding box center [765, 434] width 127 height 25
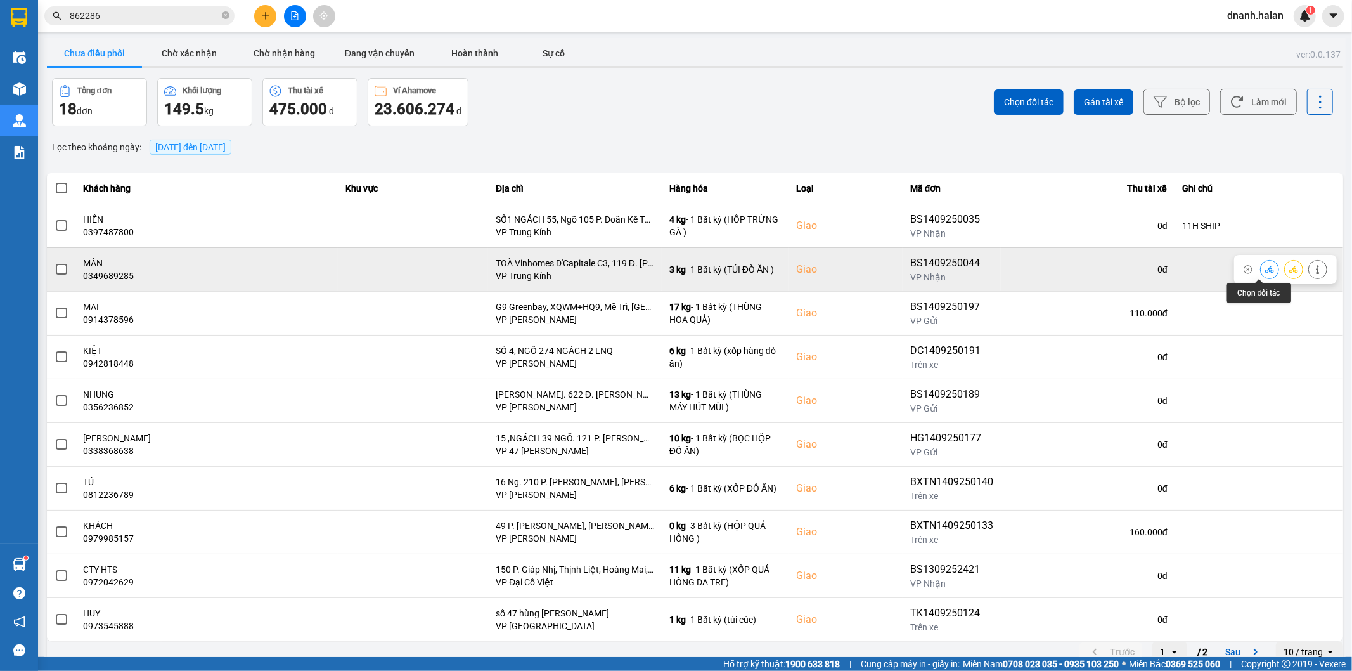
click at [1261, 269] on button at bounding box center [1270, 269] width 18 height 22
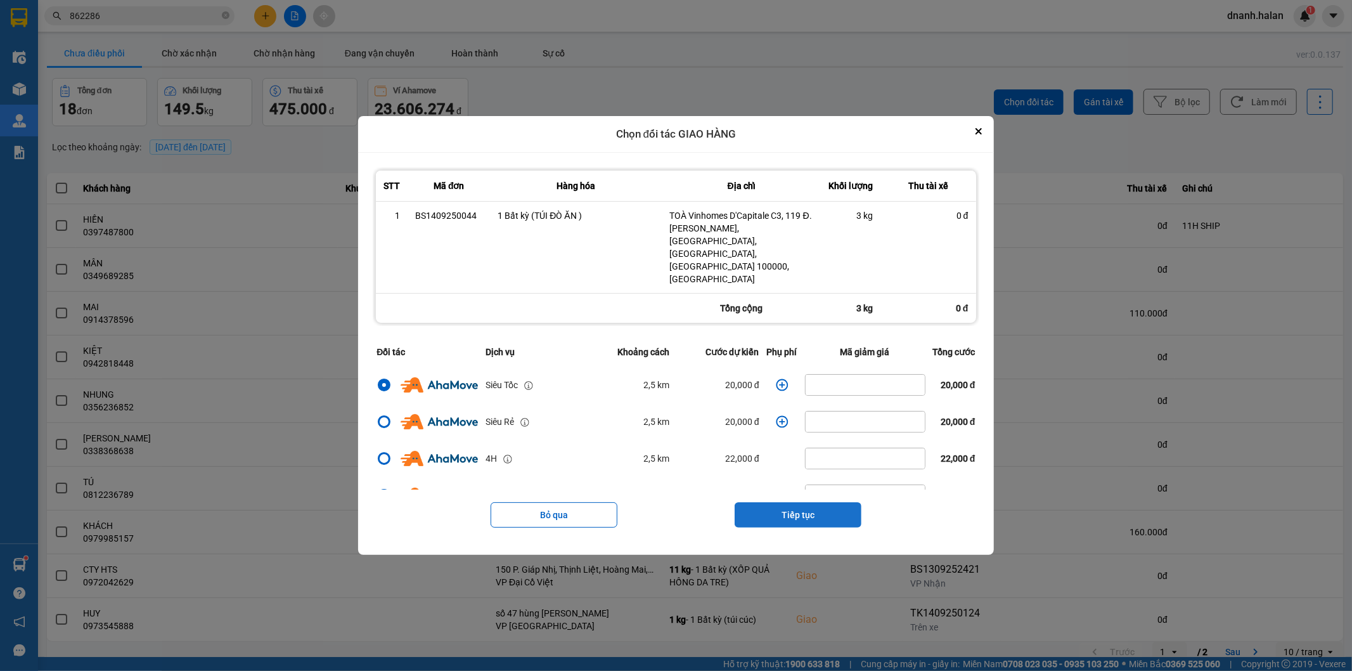
click at [809, 502] on button "Tiếp tục" at bounding box center [798, 514] width 127 height 25
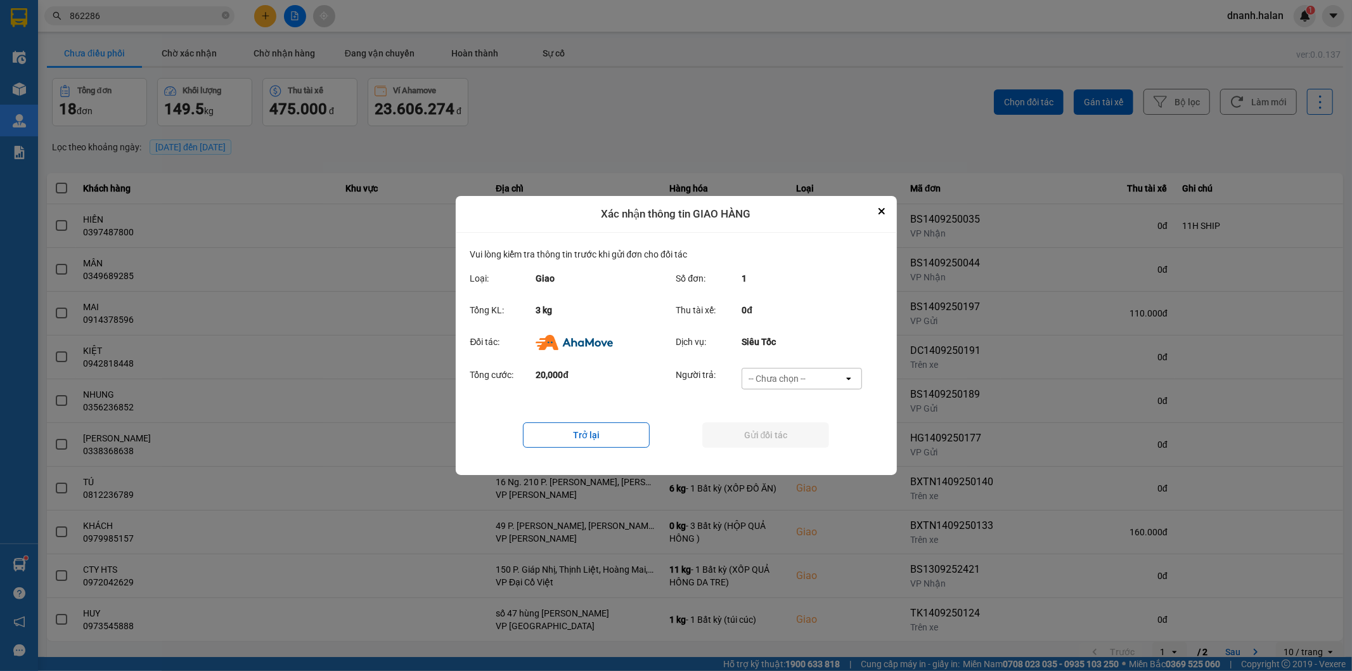
click at [805, 383] on div "-- Chưa chọn --" at bounding box center [777, 378] width 57 height 13
click at [801, 453] on span "Ví Ahamove" at bounding box center [777, 451] width 51 height 13
click at [803, 441] on button "Gửi đối tác" at bounding box center [765, 434] width 127 height 25
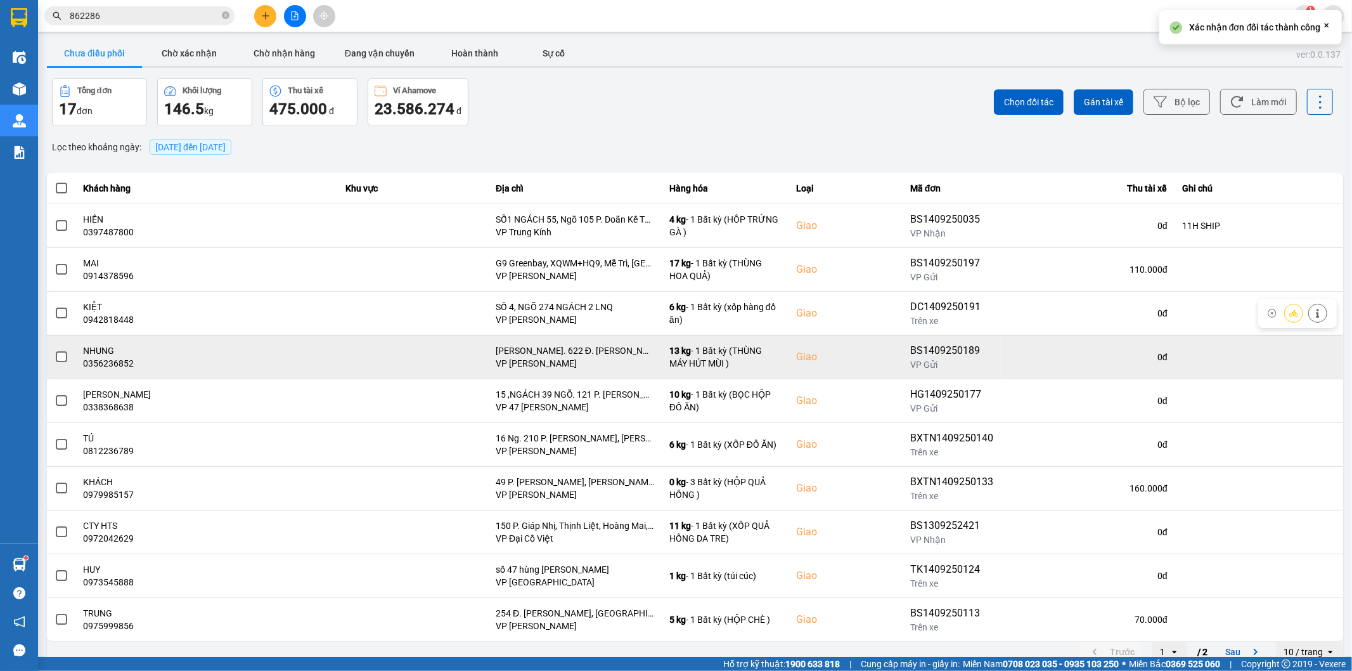
scroll to position [14, 0]
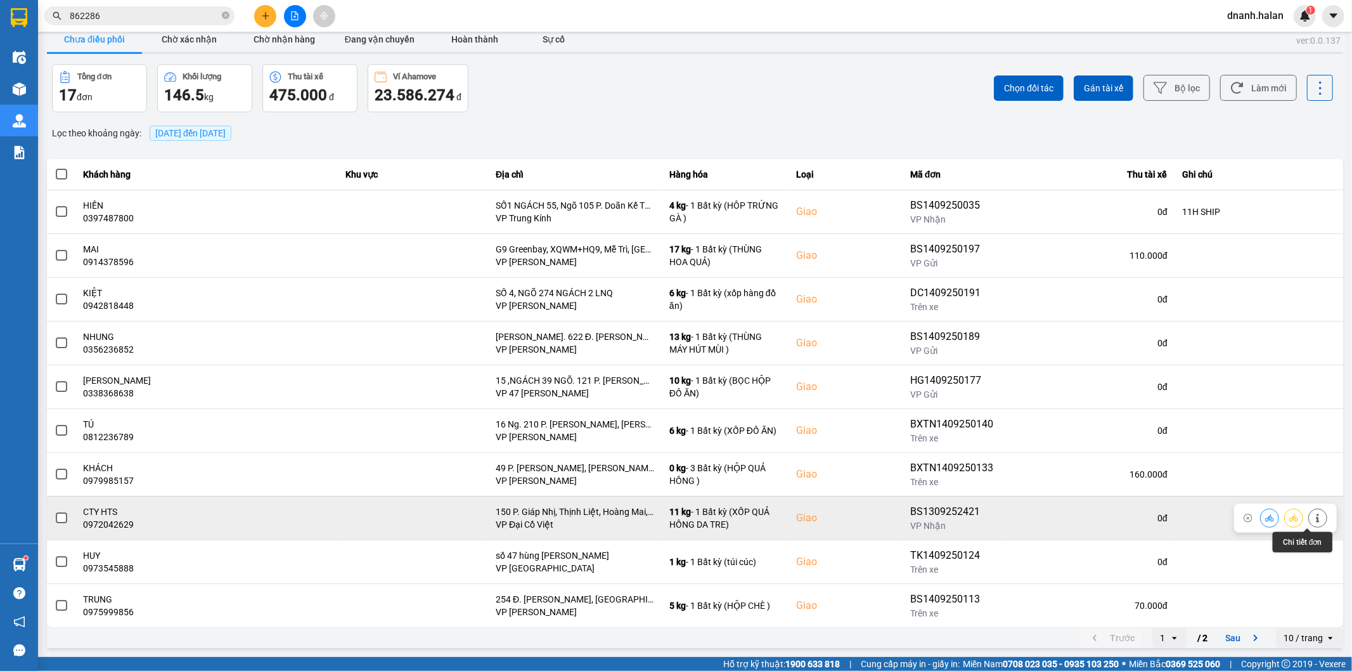
click at [1313, 521] on icon at bounding box center [1317, 517] width 9 height 9
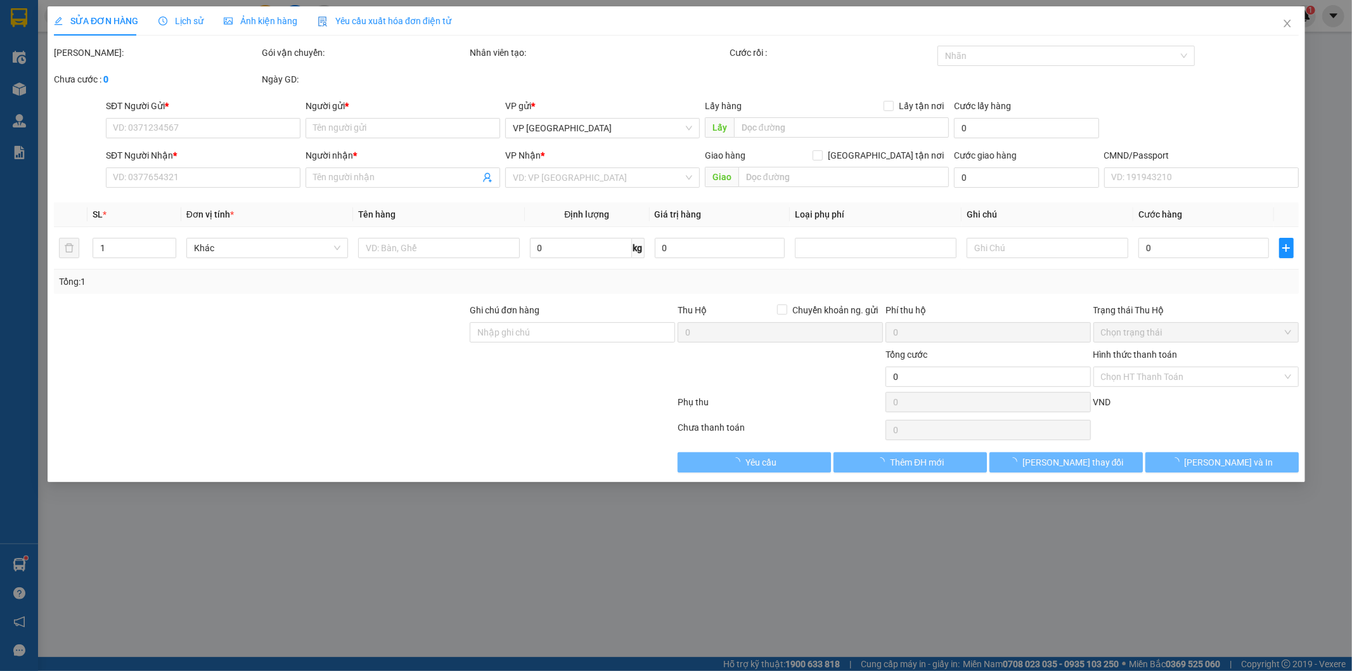
type input "0964028555"
type input "LIÊN"
type input "0972042629"
type input "CTY HTS"
checkbox input "true"
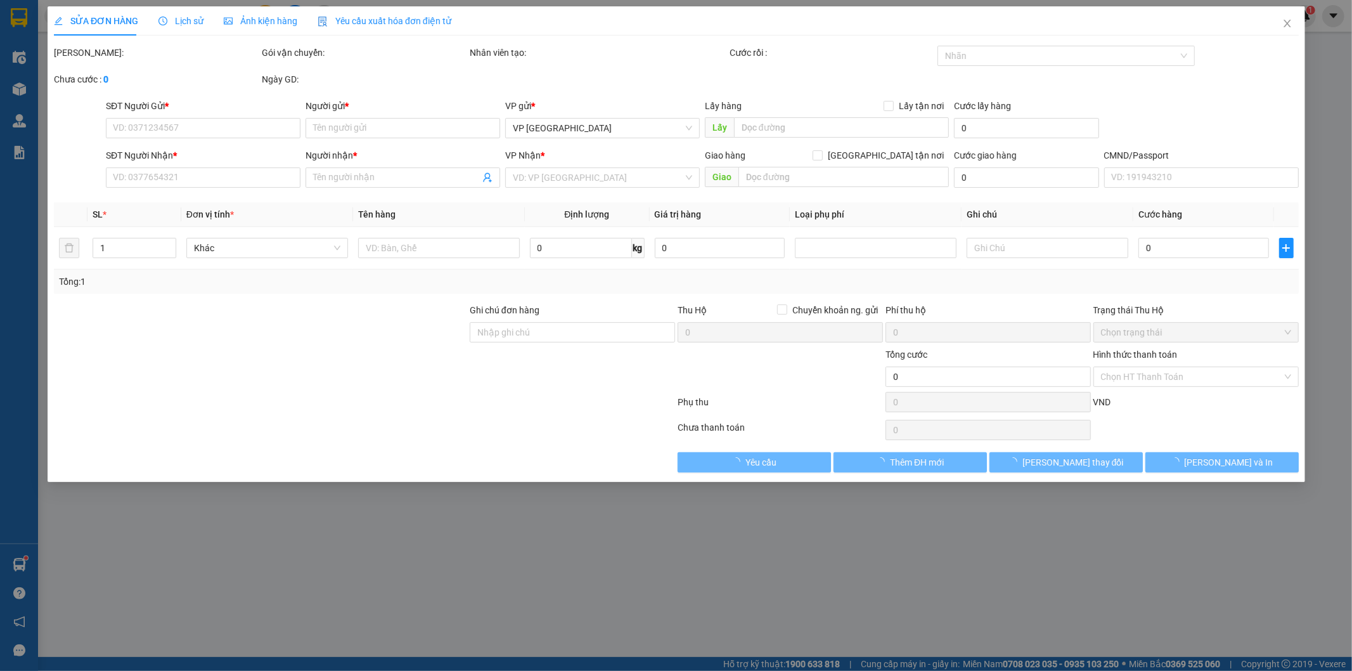
type input "150 P. Giáp Nhị, Thịnh Liệt, Hoàng Mai, Hà Nội 100000, Việt Nam"
type input "95.000"
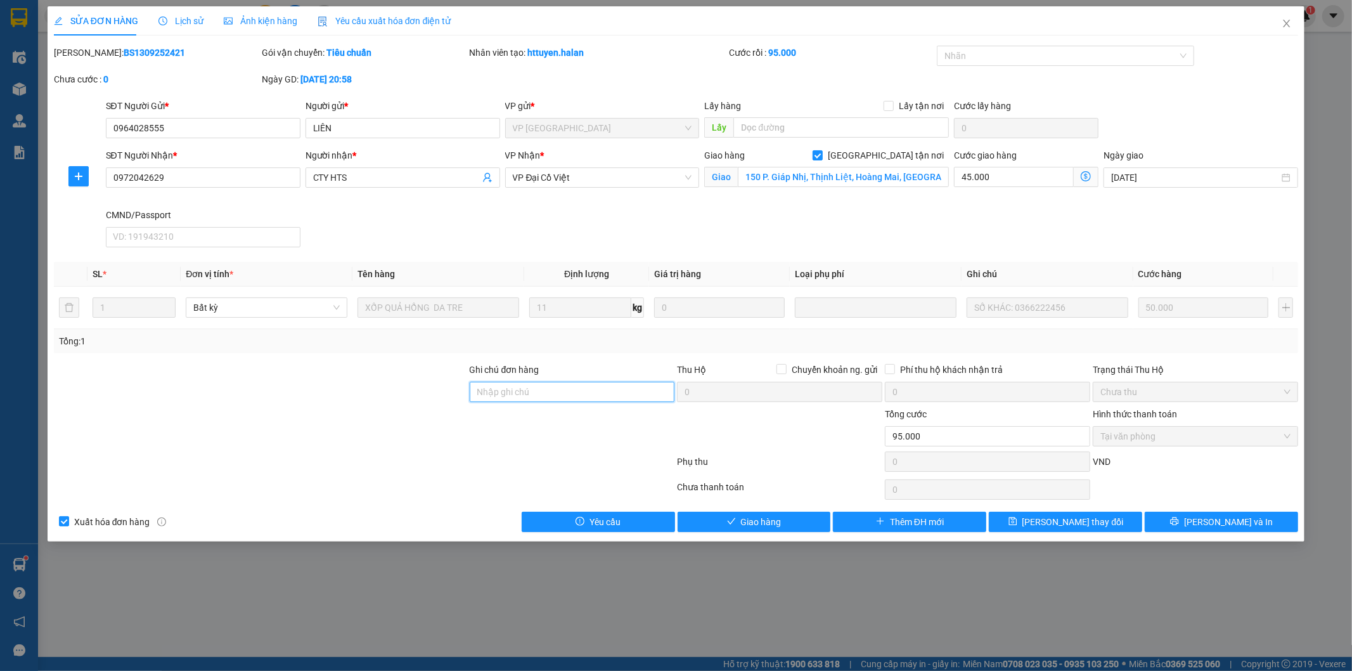
click at [503, 394] on input "Ghi chú đơn hàng" at bounding box center [572, 392] width 205 height 20
paste input "SỐ KHÁC: 0366222456"
type input "SỐ KHÁC: 0366222456"
click at [1062, 520] on span "[PERSON_NAME] đổi" at bounding box center [1072, 522] width 101 height 14
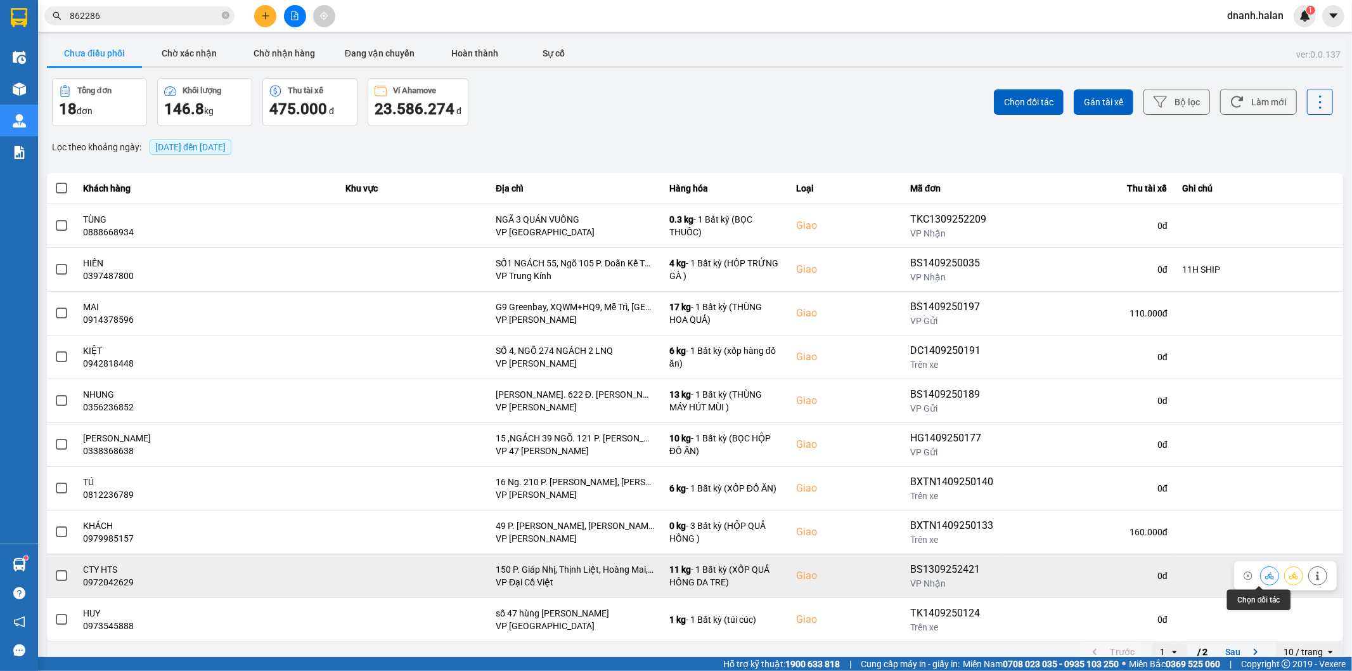
click at [1261, 577] on button at bounding box center [1270, 575] width 18 height 22
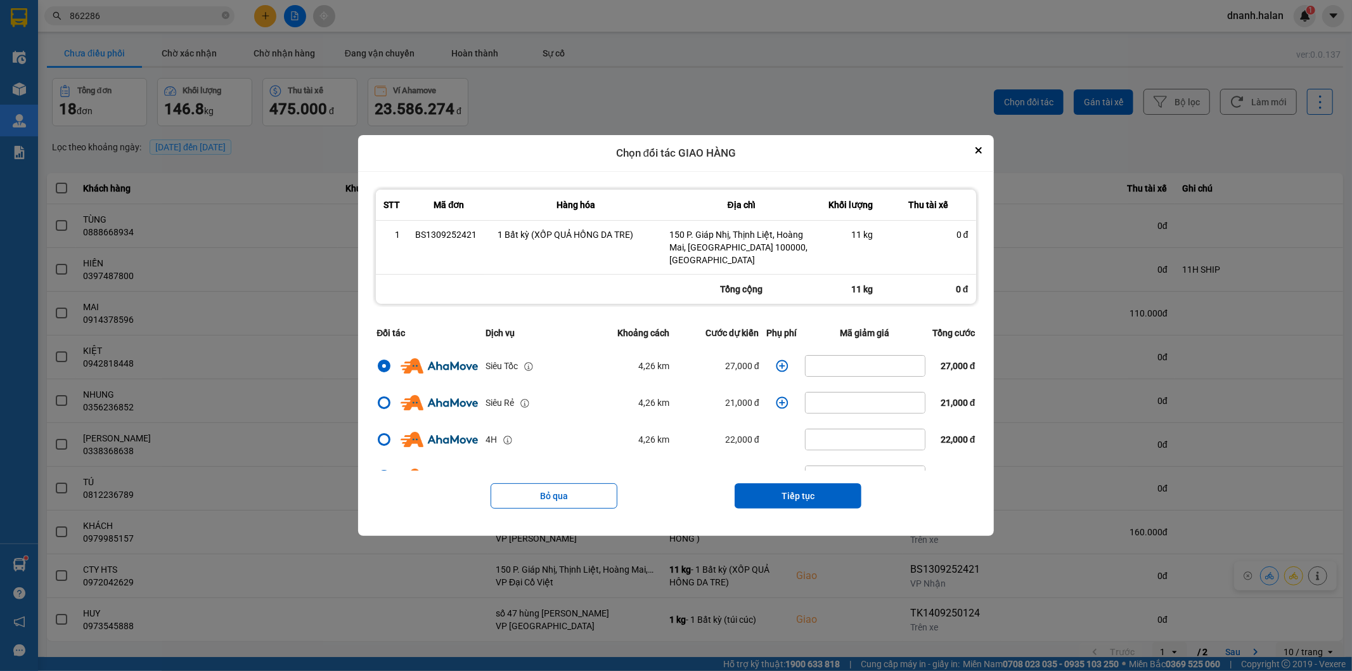
click at [776, 362] on icon "dialog" at bounding box center [782, 365] width 13 height 13
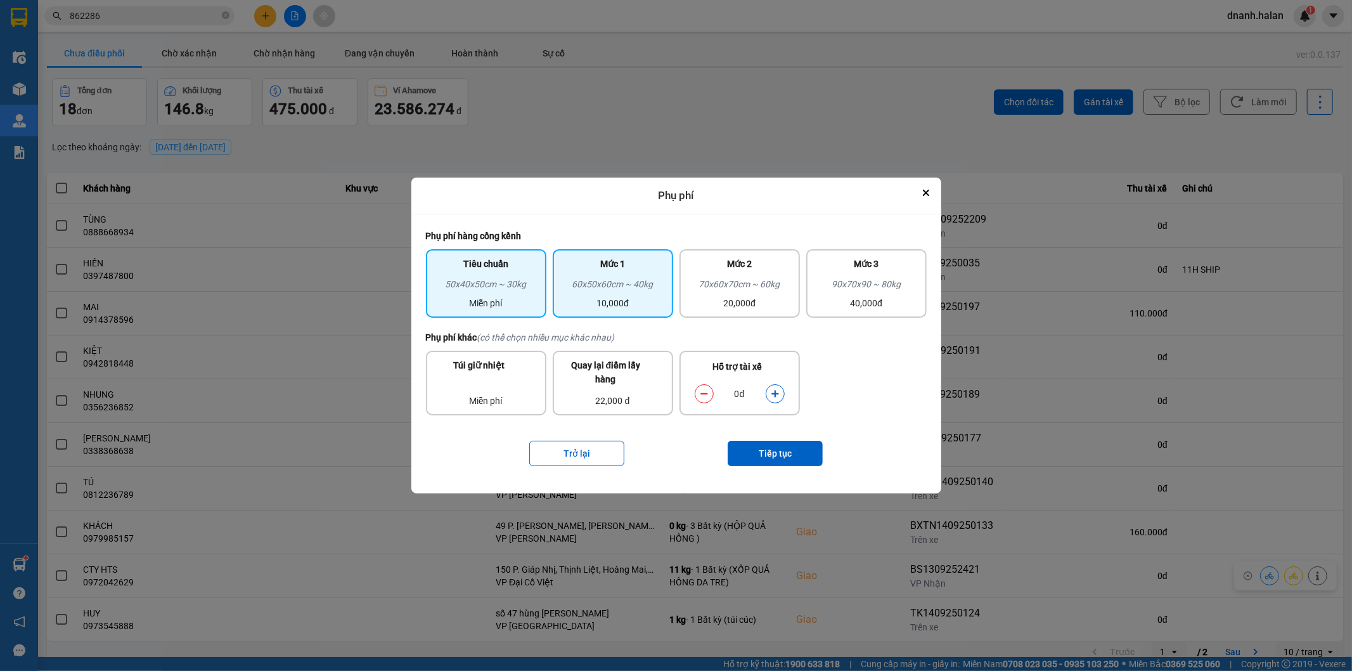
click at [584, 288] on div "60x50x60cm ~ 40kg" at bounding box center [612, 286] width 105 height 19
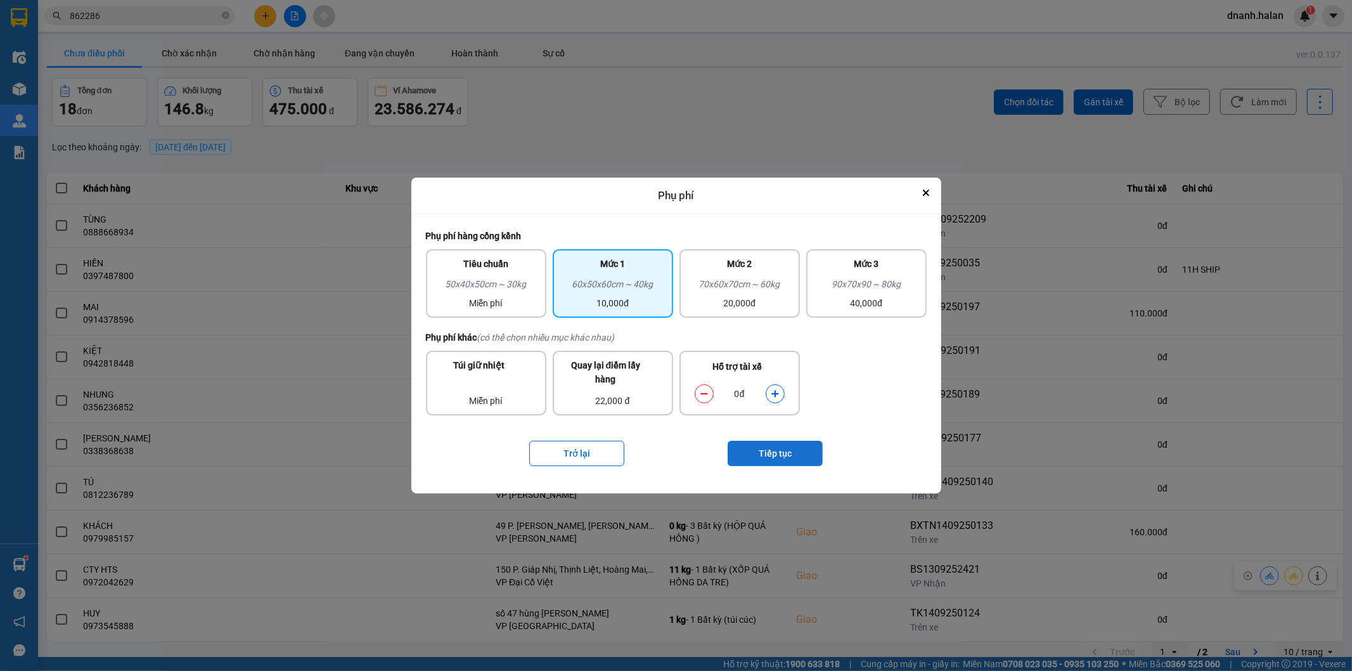
click at [742, 448] on button "Tiếp tục" at bounding box center [775, 453] width 95 height 25
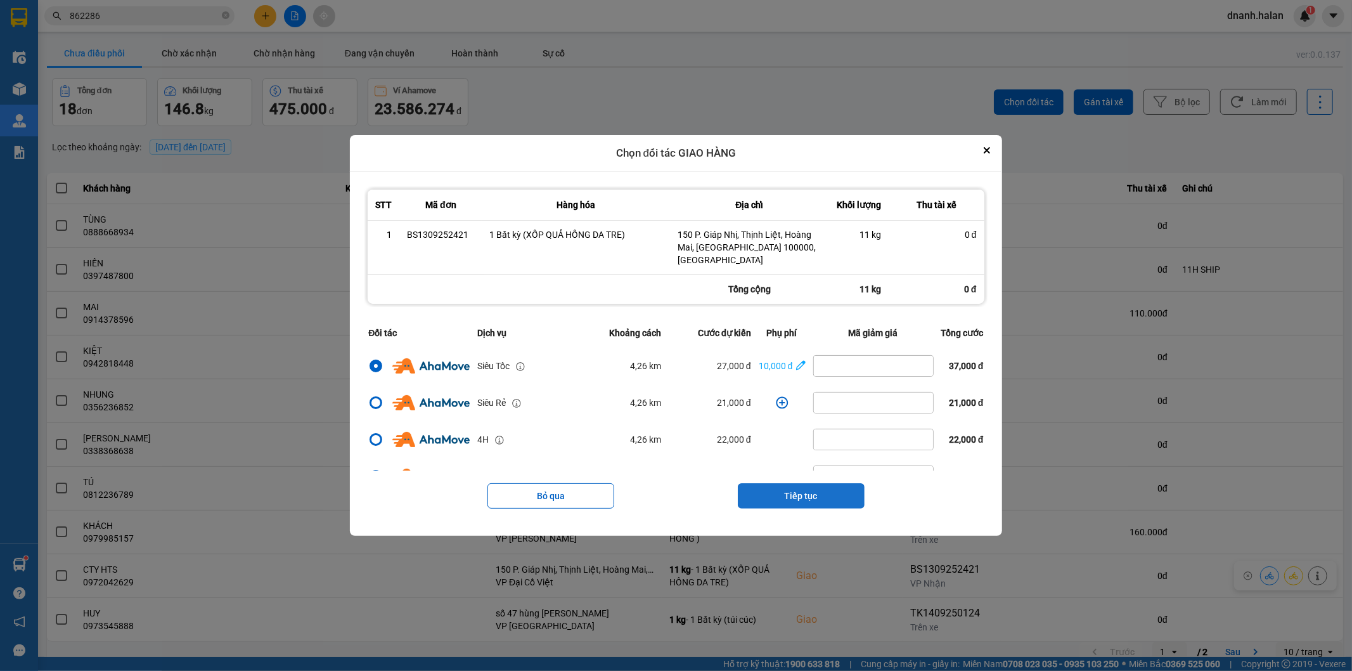
click at [794, 496] on button "Tiếp tục" at bounding box center [801, 495] width 127 height 25
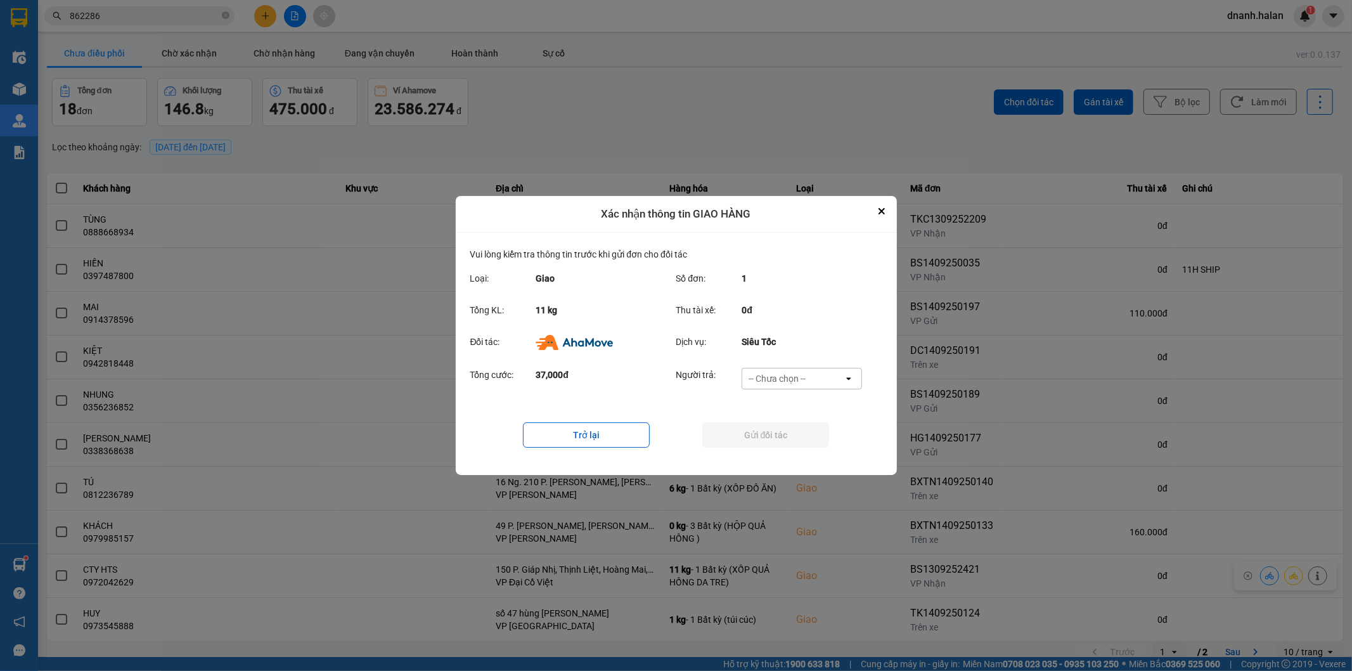
click at [803, 387] on div "-- Chưa chọn --" at bounding box center [792, 378] width 101 height 20
click at [800, 454] on span "Ví Ahamove" at bounding box center [777, 451] width 51 height 13
click at [800, 447] on button "Gửi đối tác" at bounding box center [765, 434] width 127 height 25
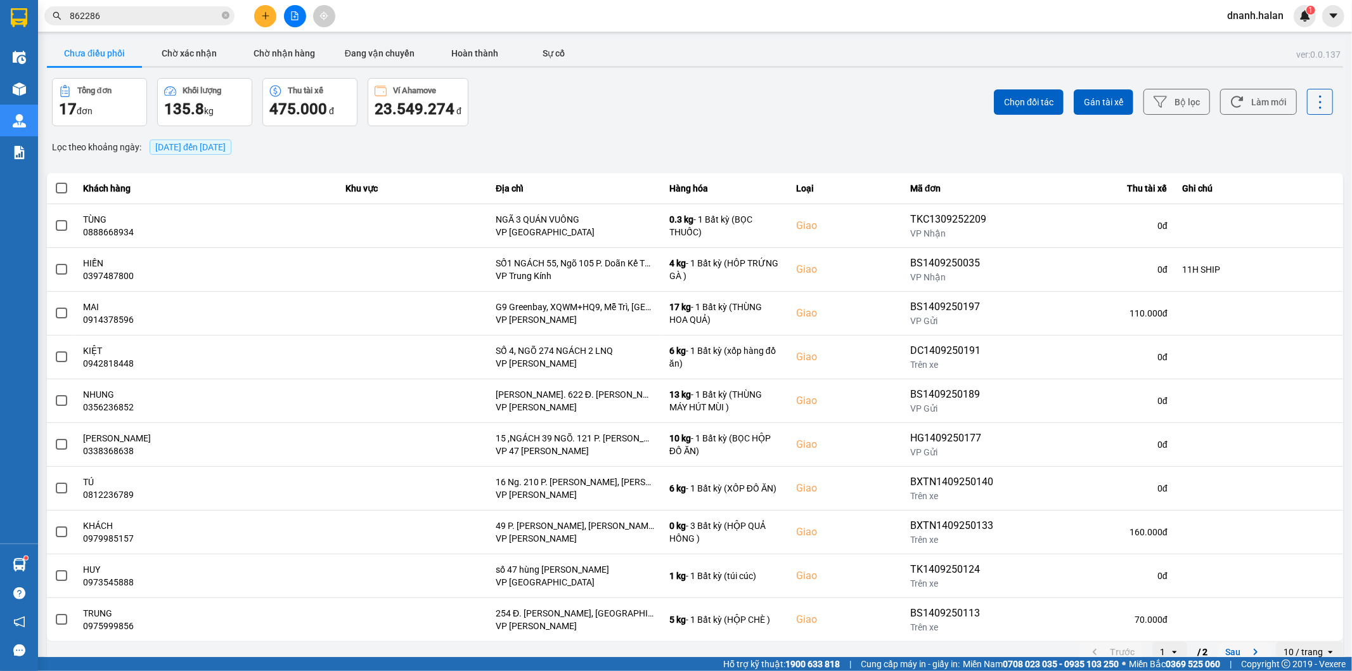
click at [1222, 634] on button "Sau" at bounding box center [1244, 651] width 53 height 19
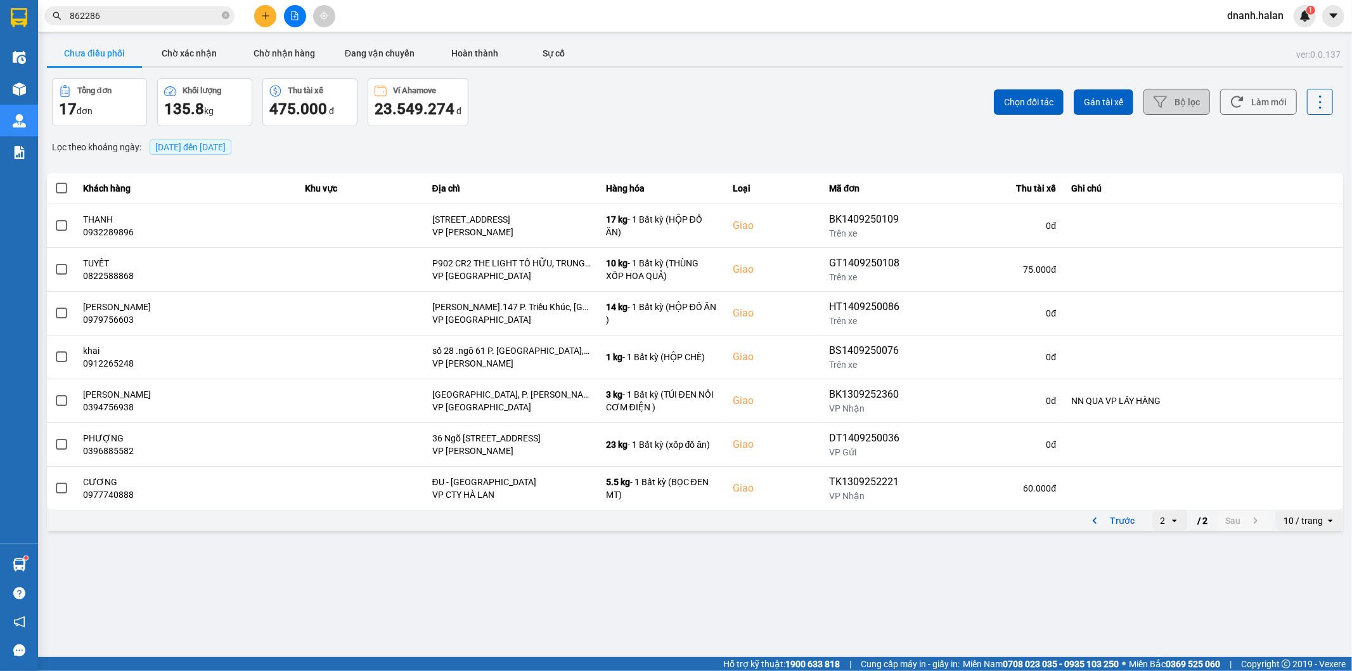
click at [1171, 98] on button "Bộ lọc" at bounding box center [1177, 102] width 67 height 26
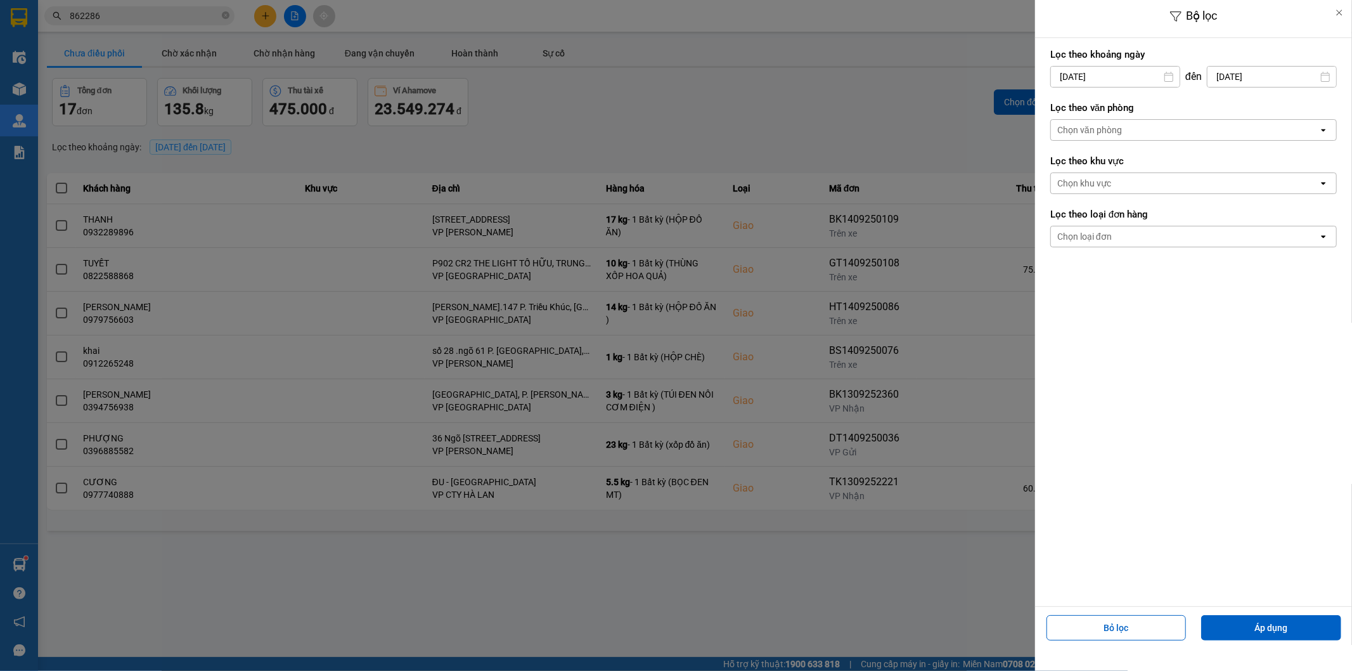
click at [1100, 533] on div "Bộ lọc Lọc theo khoảng ngày 14/09/2025 Press the down arrow key to interact wit…" at bounding box center [694, 533] width 1301 height 0
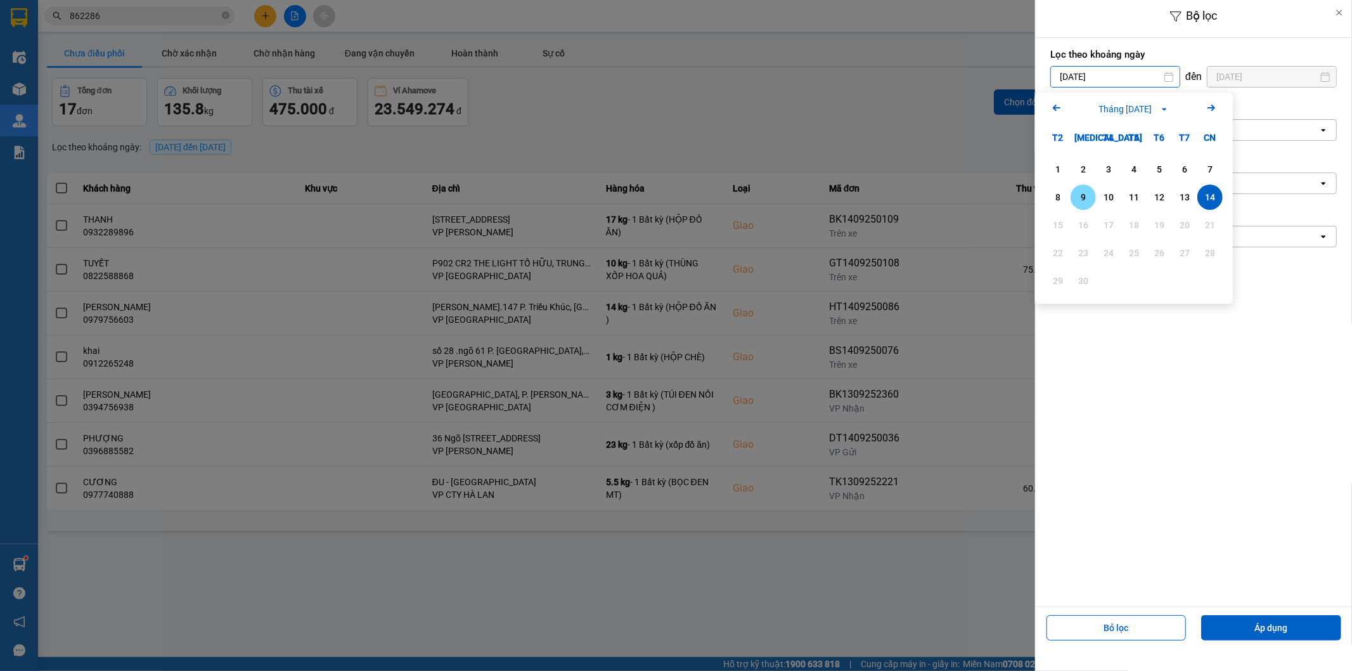
click at [1078, 197] on div "9" at bounding box center [1083, 197] width 18 height 15
type input "09/09/2025"
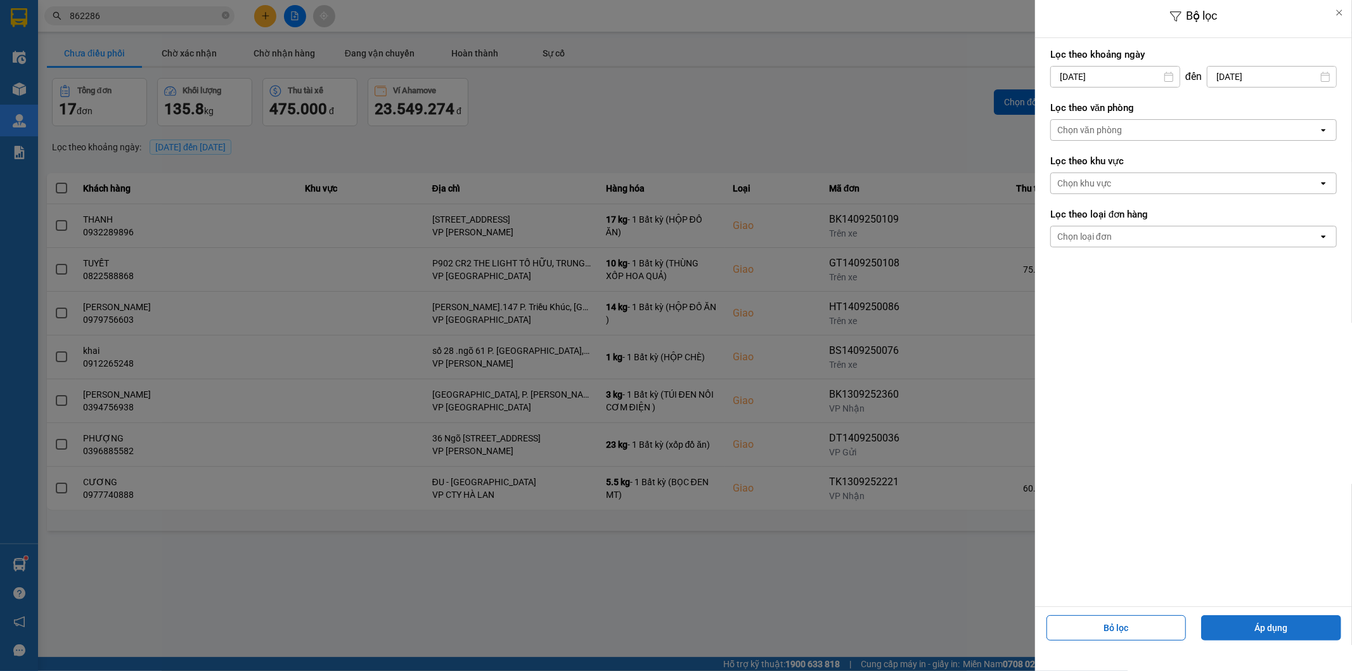
click at [1278, 631] on button "Áp dụng" at bounding box center [1271, 627] width 140 height 25
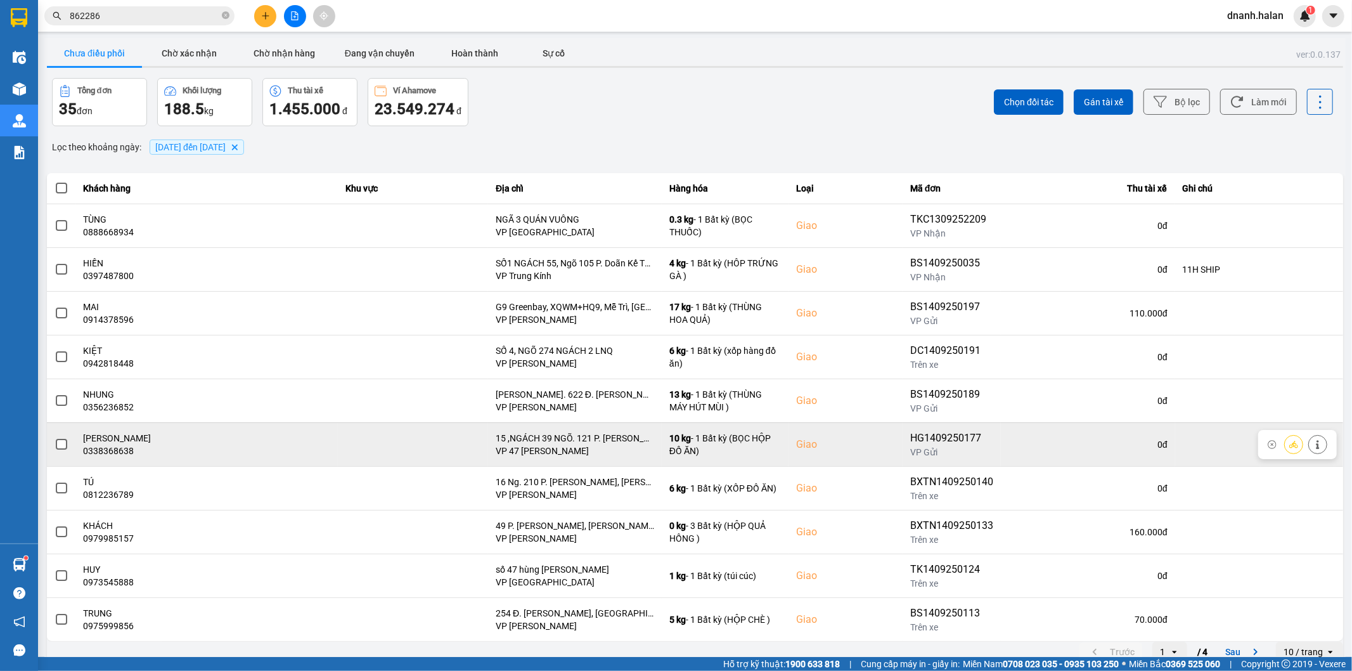
scroll to position [14, 0]
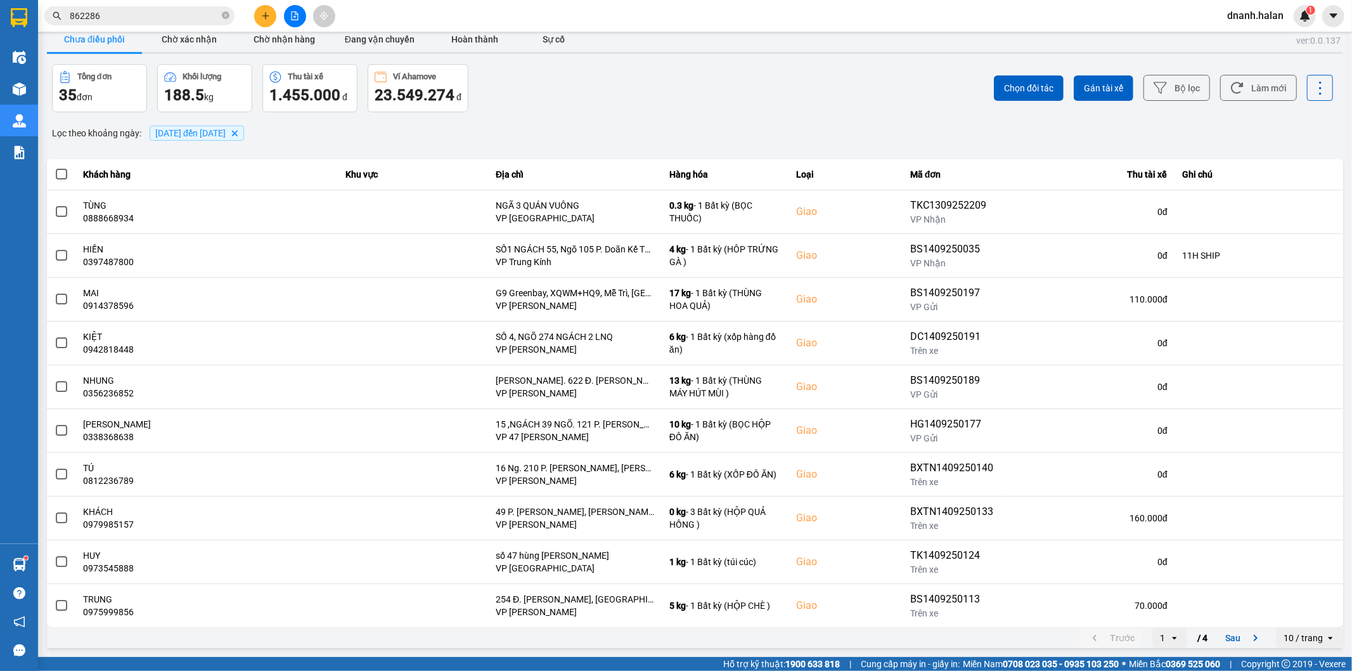
click at [1220, 634] on div "ver: 0.0.137 Chưa điều phối Chờ xác nhận Chờ nhận hàng Đang vận chuyển Hoàn thà…" at bounding box center [694, 337] width 1301 height 626
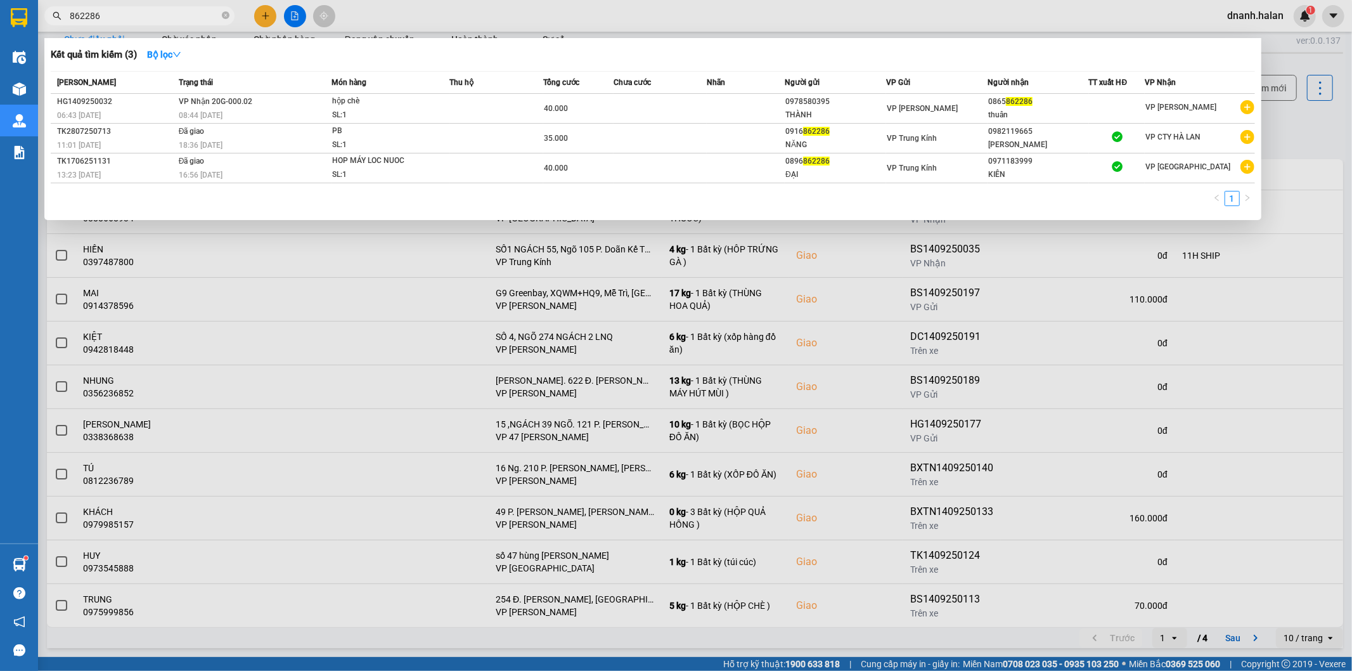
click at [132, 17] on input "862286" at bounding box center [145, 16] width 150 height 14
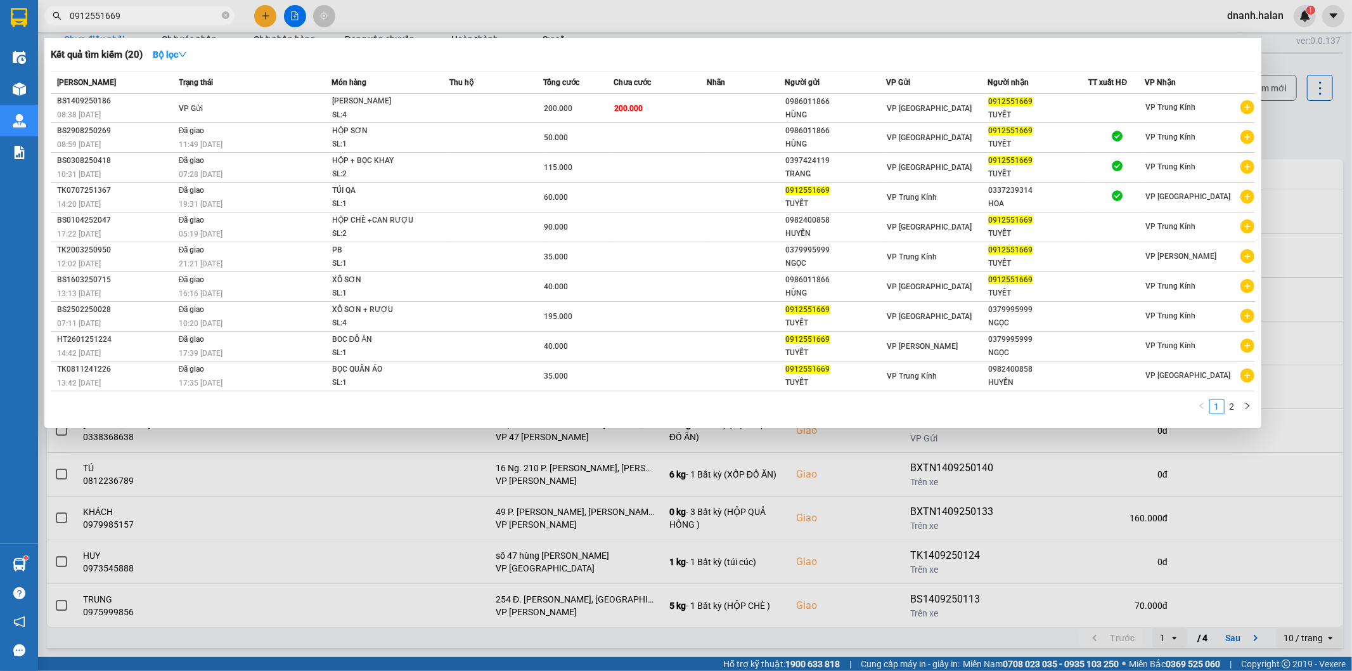
type input "0912551669"
click at [160, 20] on input "0912551669" at bounding box center [145, 16] width 150 height 14
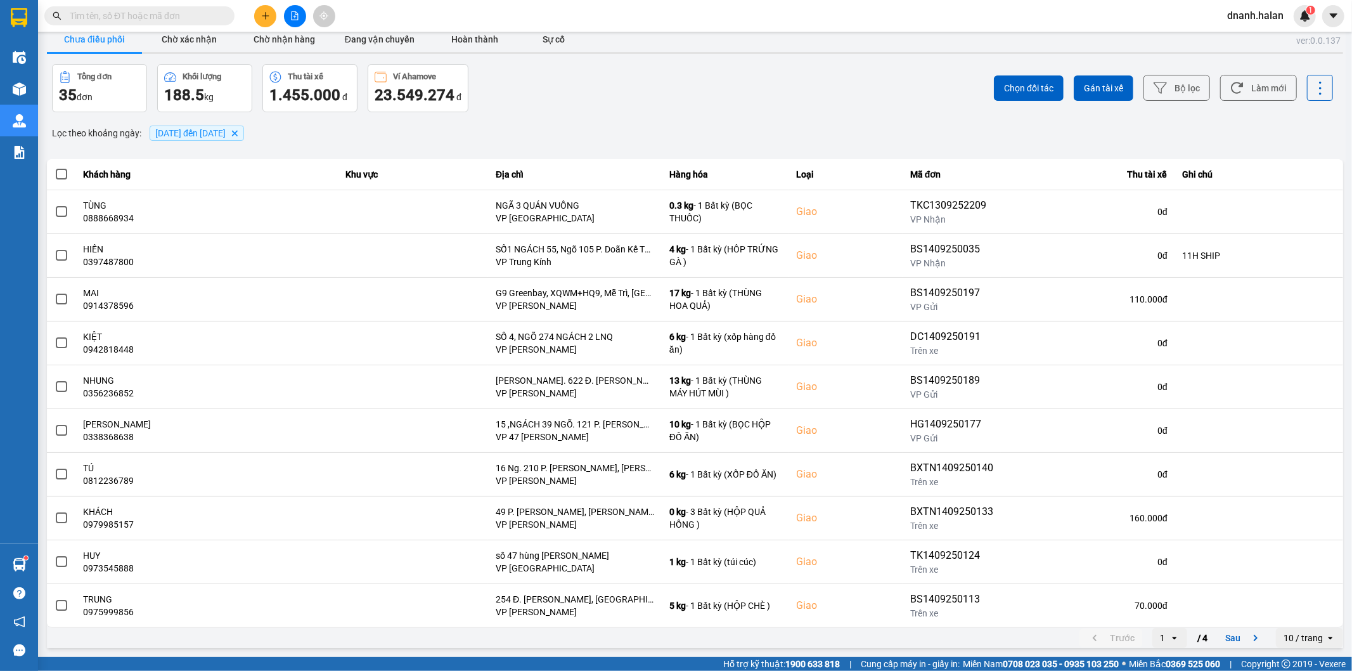
click at [181, 13] on input "text" at bounding box center [145, 16] width 150 height 14
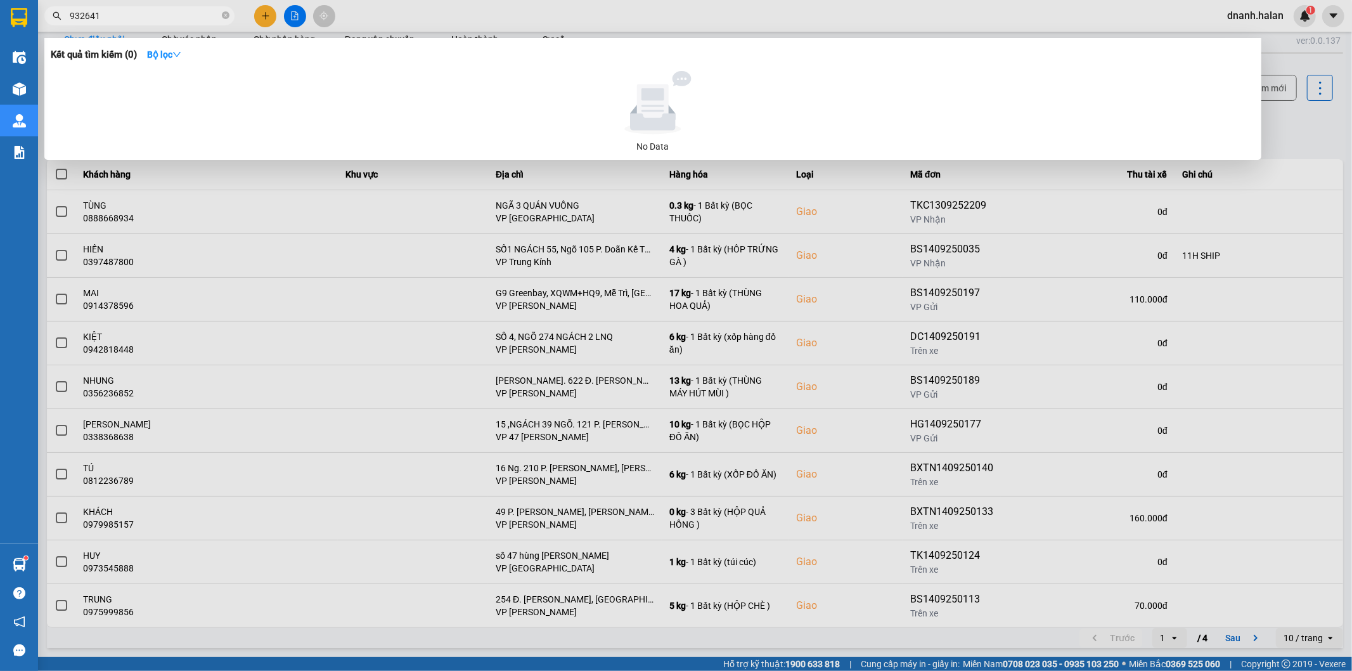
click at [191, 22] on input "932641" at bounding box center [145, 16] width 150 height 14
click at [191, 20] on input "932641" at bounding box center [145, 16] width 150 height 14
click at [89, 14] on input "0896932641" at bounding box center [145, 16] width 150 height 14
type input "0896932641"
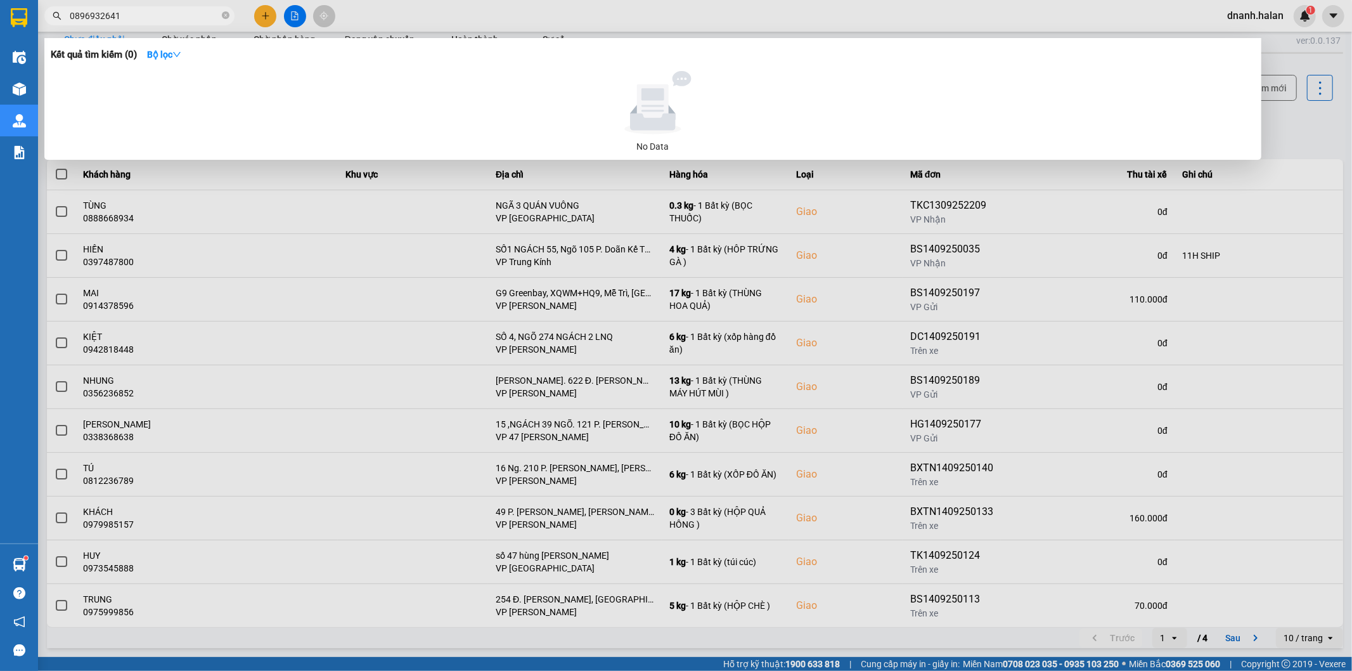
click at [154, 11] on input "0896932641" at bounding box center [145, 16] width 150 height 14
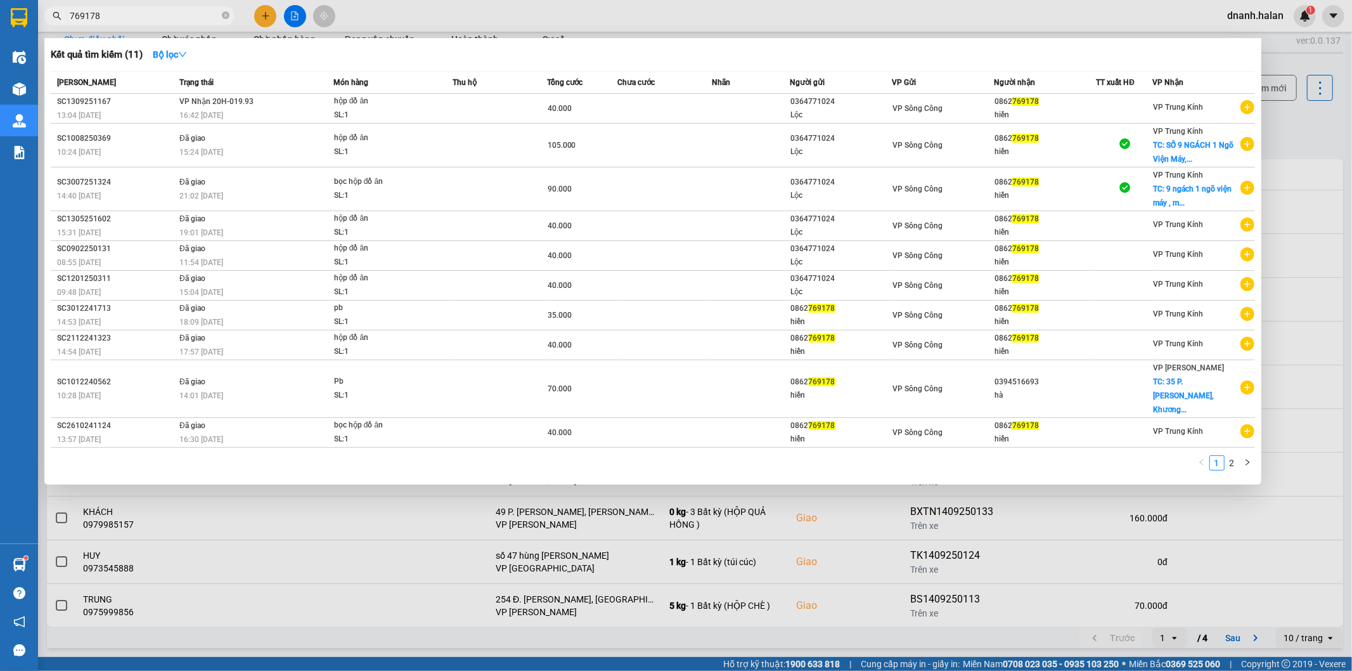
type input "769178"
click at [610, 20] on div at bounding box center [676, 335] width 1352 height 671
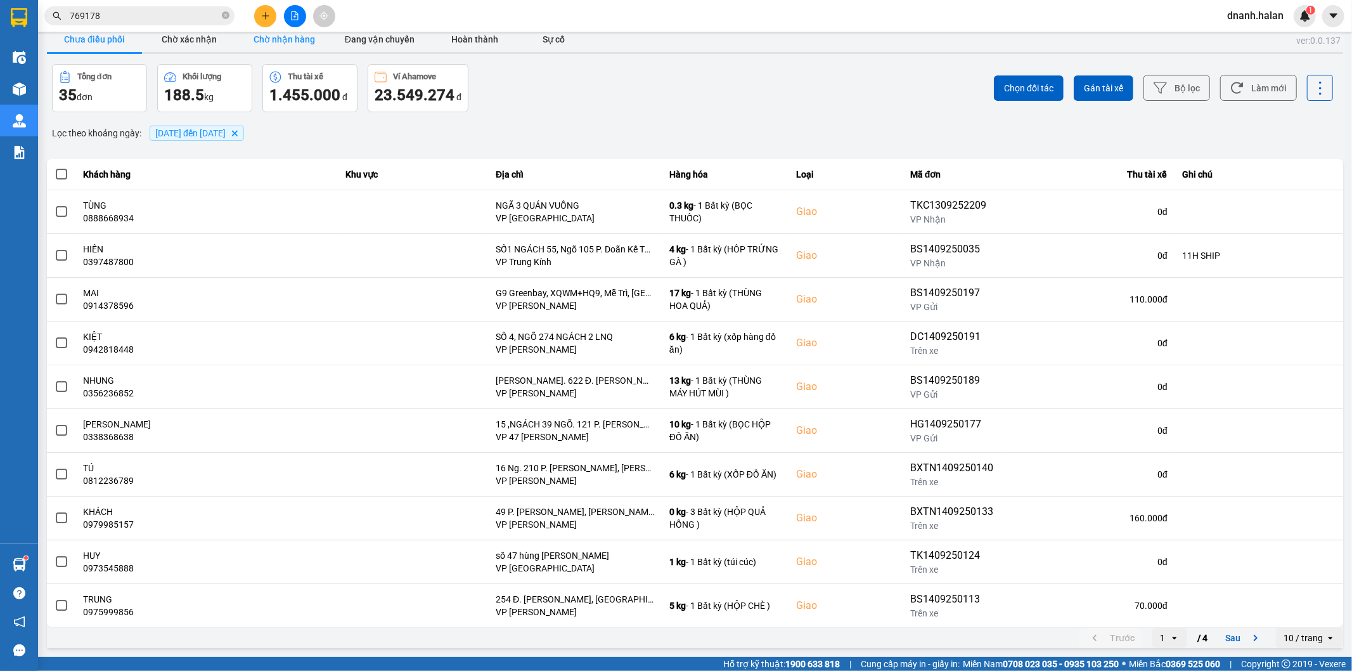
click at [293, 51] on button "Chờ nhận hàng" at bounding box center [284, 39] width 95 height 25
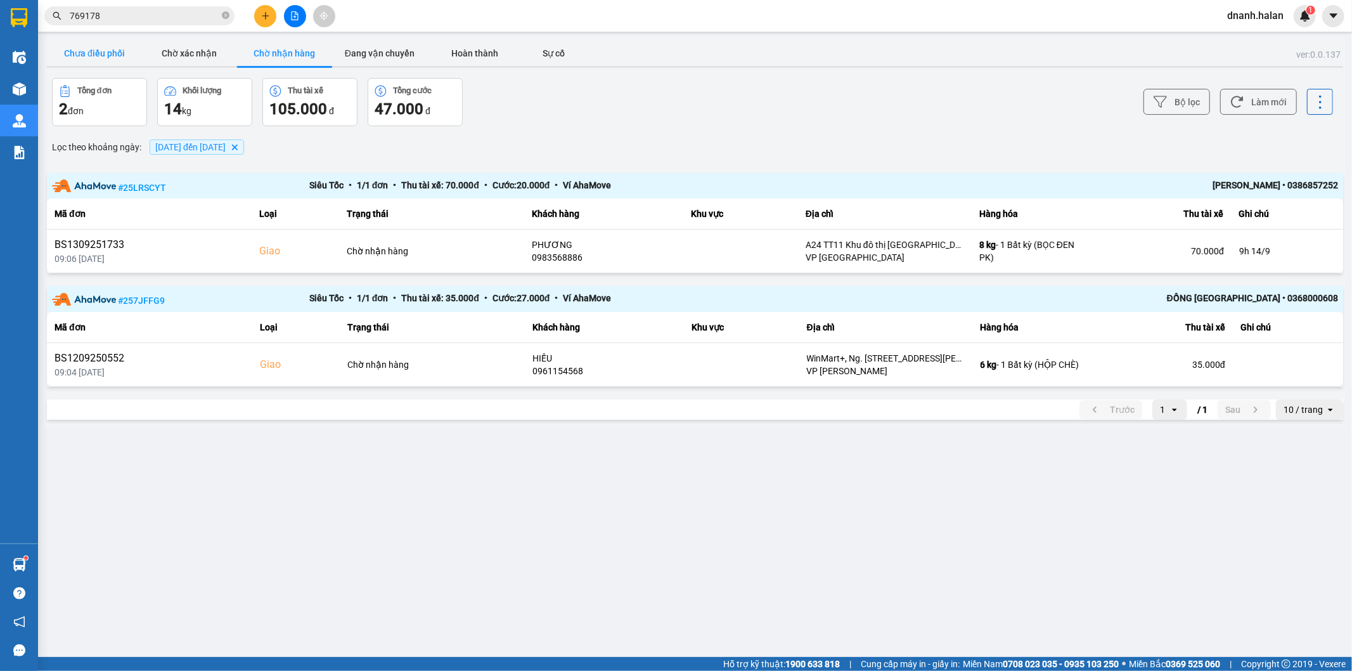
click at [108, 60] on button "Chưa điều phối" at bounding box center [94, 53] width 95 height 25
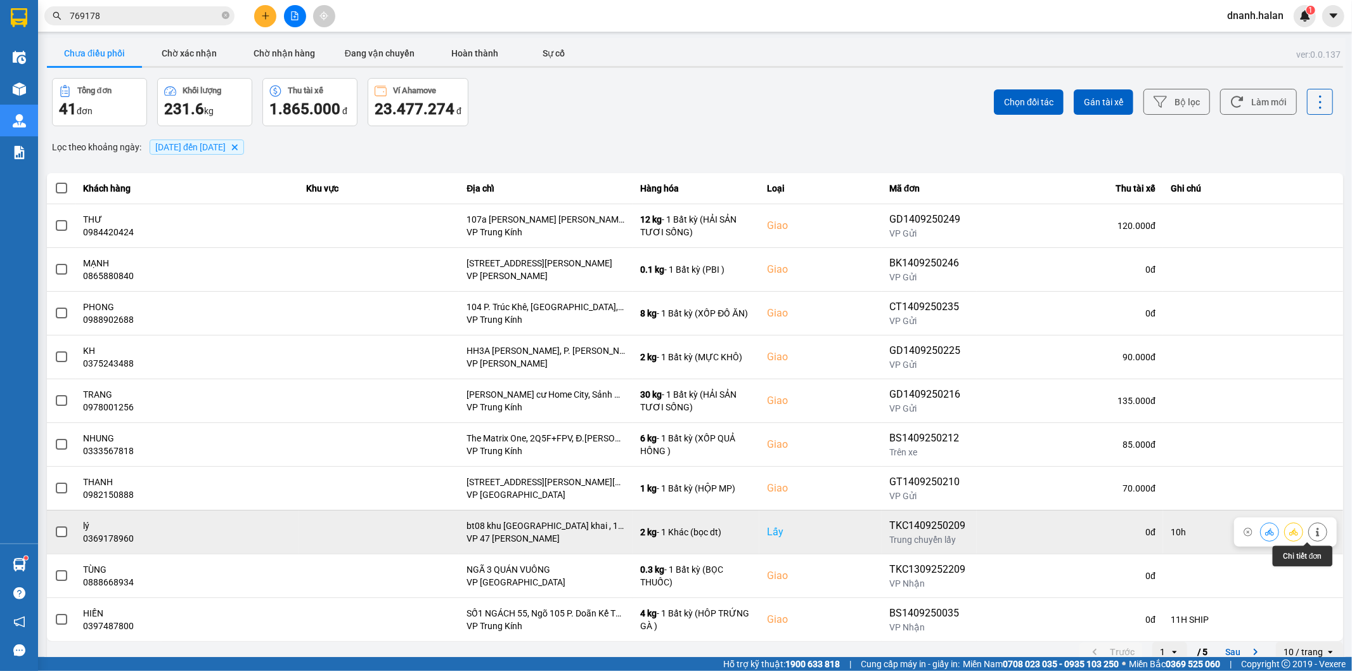
click at [1313, 527] on icon at bounding box center [1317, 531] width 9 height 9
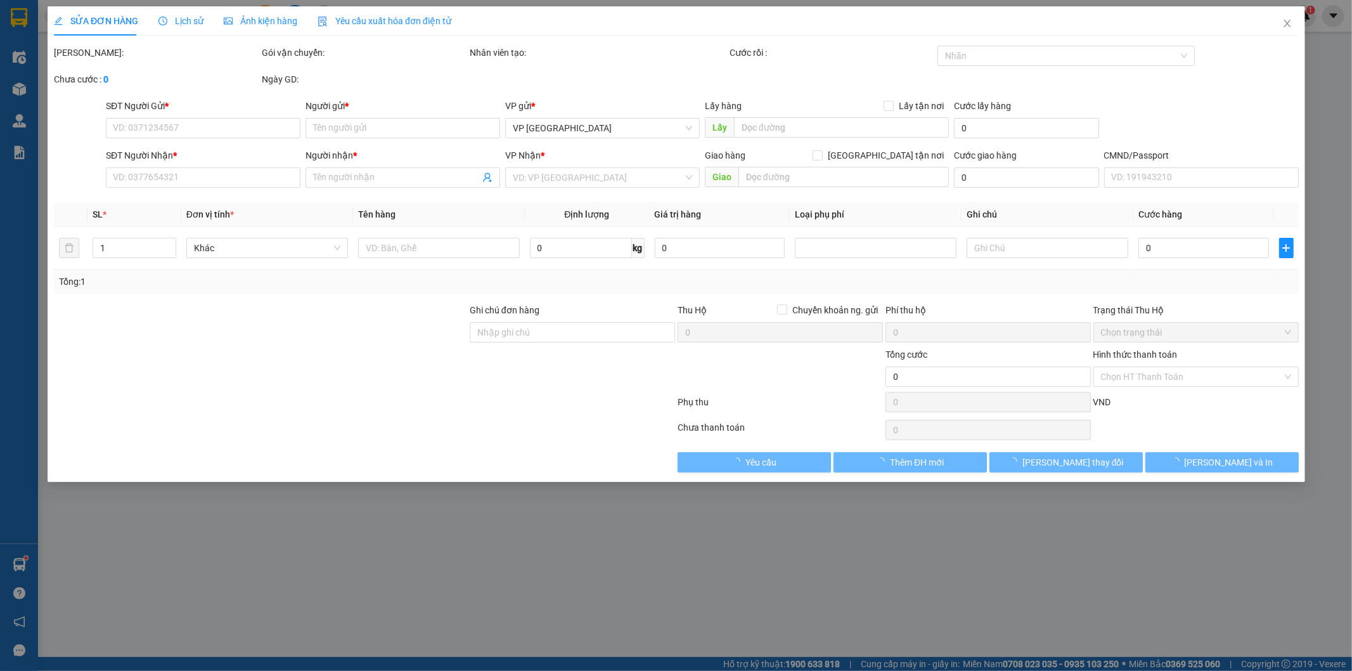
type input "0369178960"
type input "lý"
checkbox input "true"
type input "bt08 [PERSON_NAME][GEOGRAPHIC_DATA][PERSON_NAME] [PERSON_NAME] , 18 Đ. [PERSON_…"
type input "0934269992"
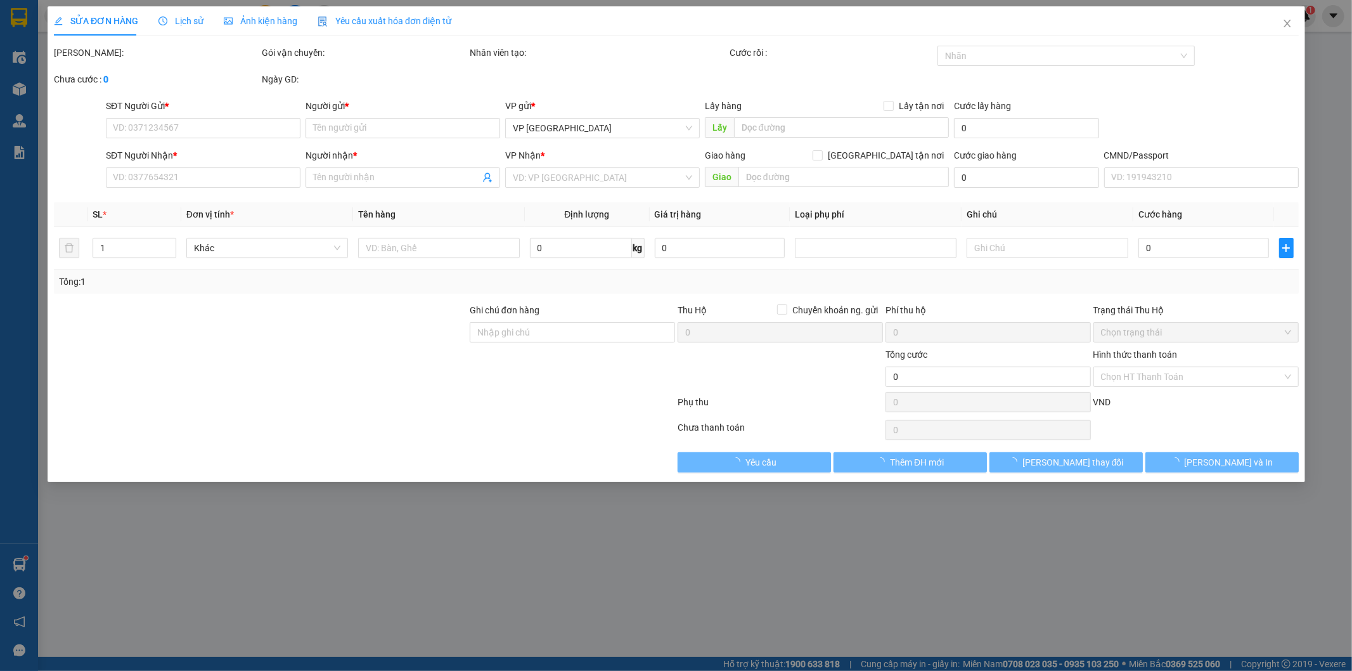
type input "trang"
type input "10h"
type input "80.000"
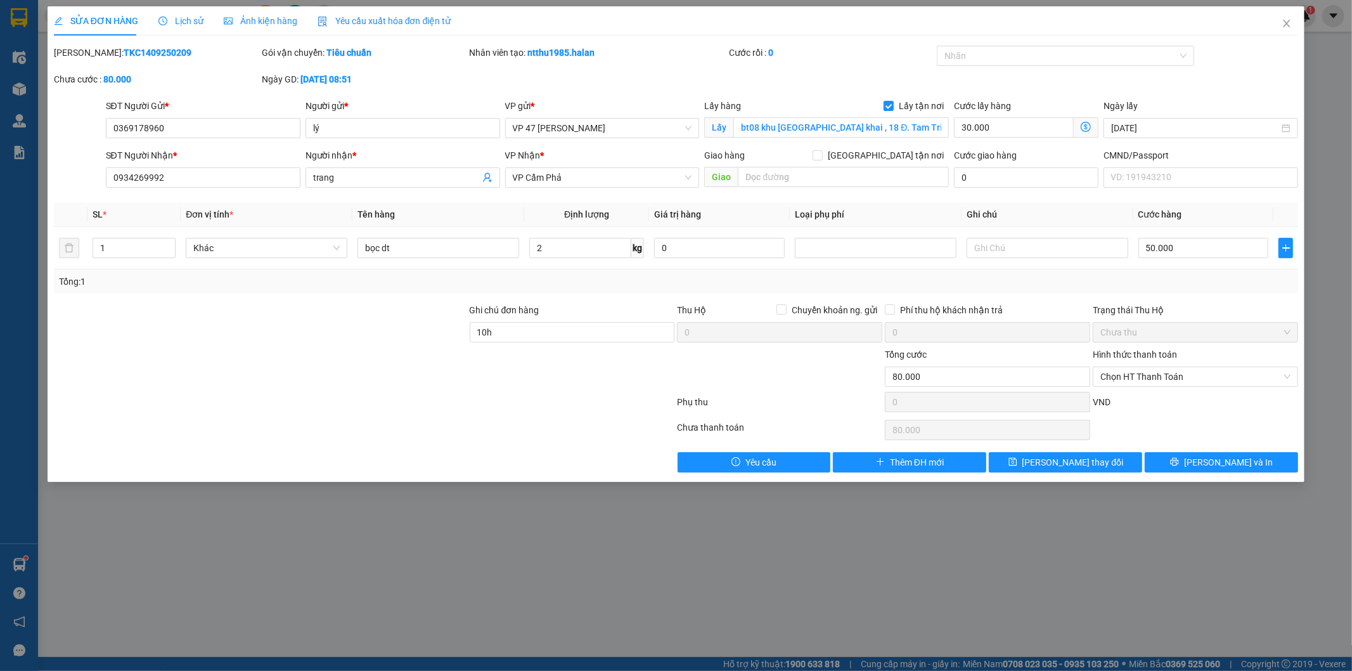
click at [1091, 127] on icon "dollar-circle" at bounding box center [1086, 127] width 10 height 10
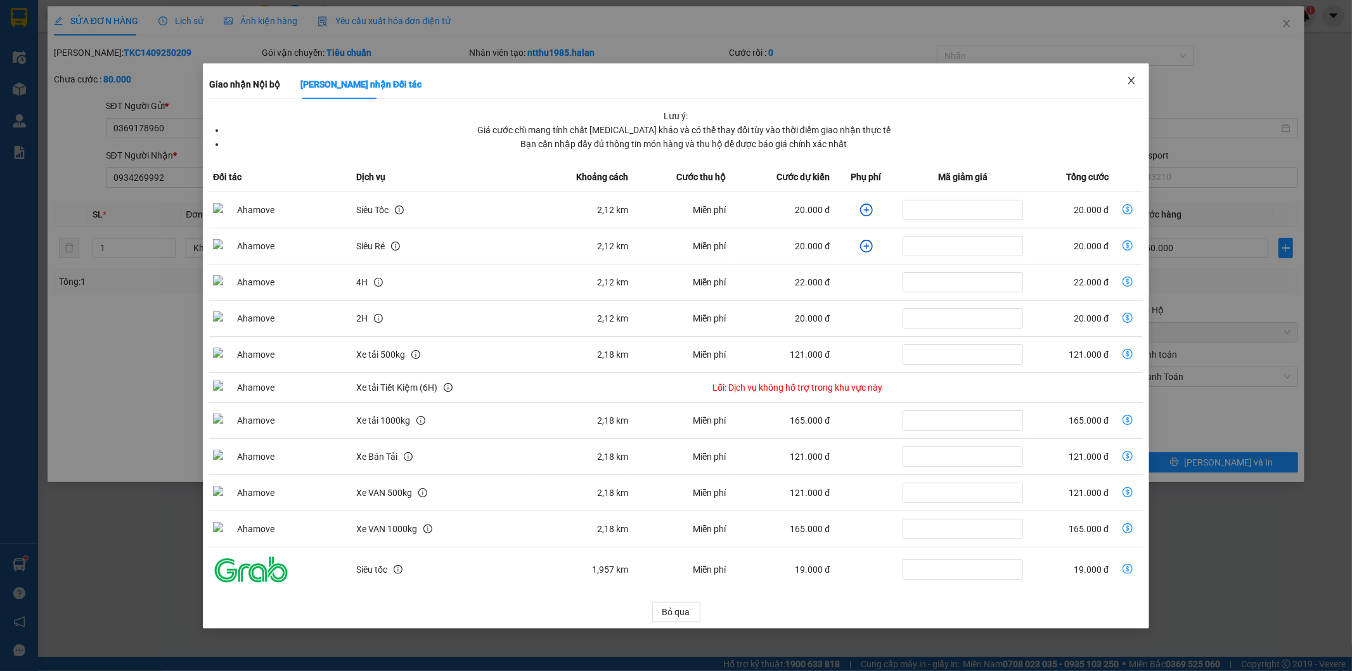
click at [1129, 79] on icon "close" at bounding box center [1131, 81] width 7 height 8
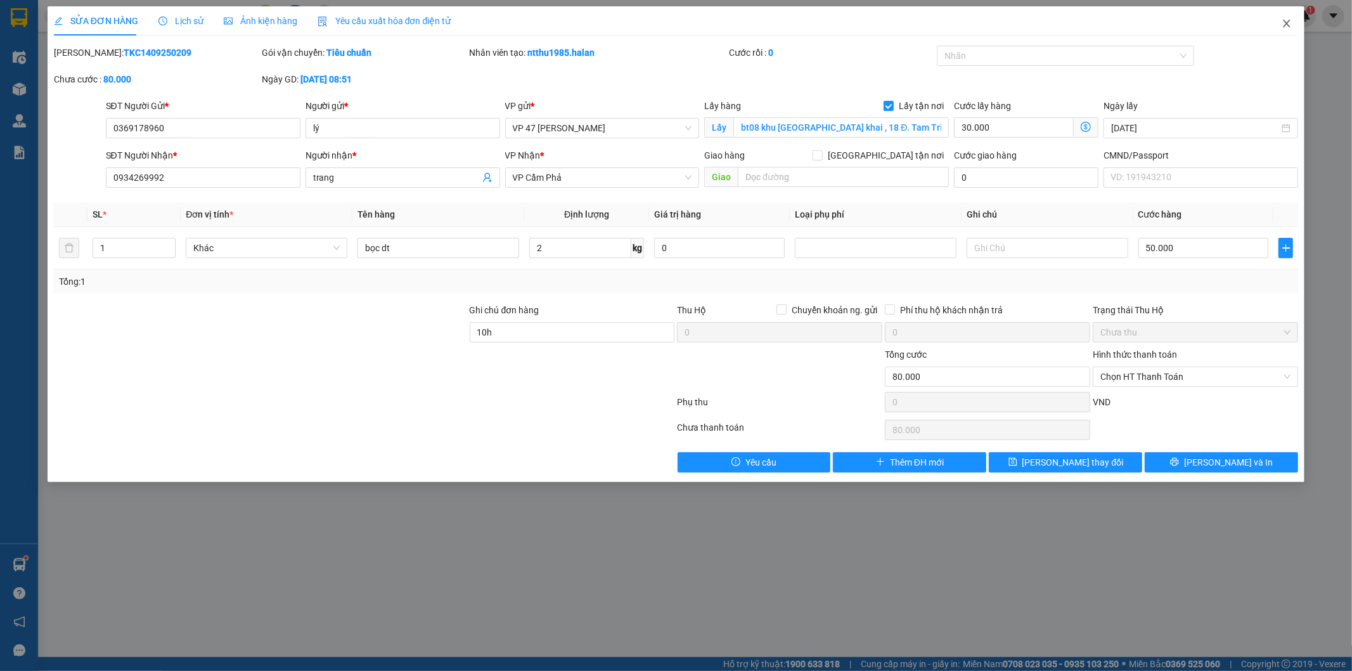
click at [1284, 23] on icon "close" at bounding box center [1287, 23] width 10 height 10
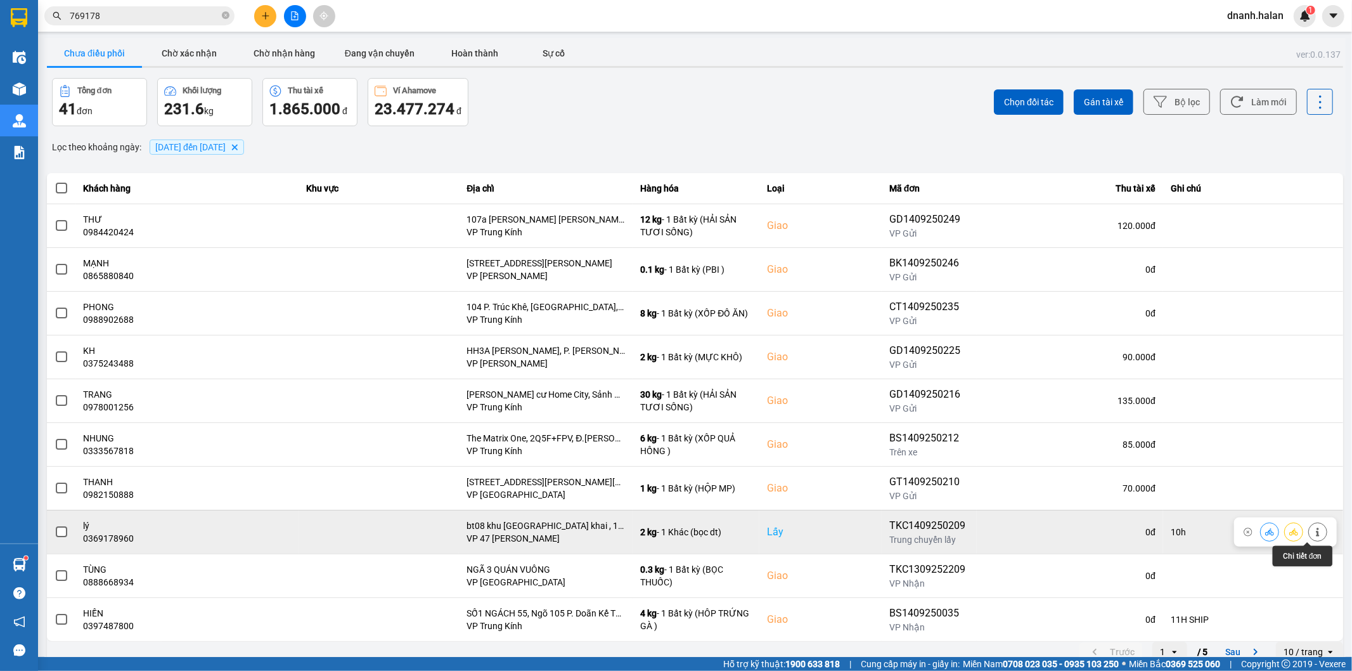
click at [1309, 528] on button at bounding box center [1318, 531] width 18 height 22
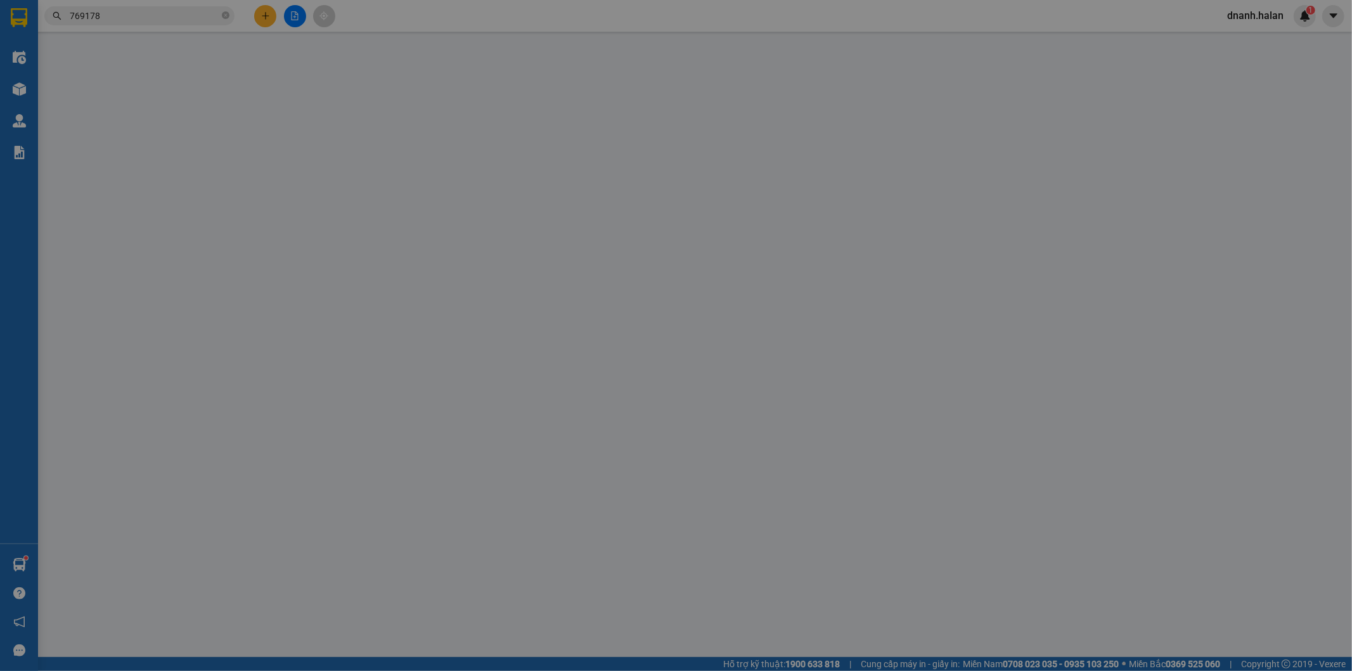
type input "0369178960"
type input "lý"
checkbox input "true"
type input "bt08 [PERSON_NAME][GEOGRAPHIC_DATA][PERSON_NAME] [PERSON_NAME] , 18 Đ. [PERSON_…"
type input "0934269992"
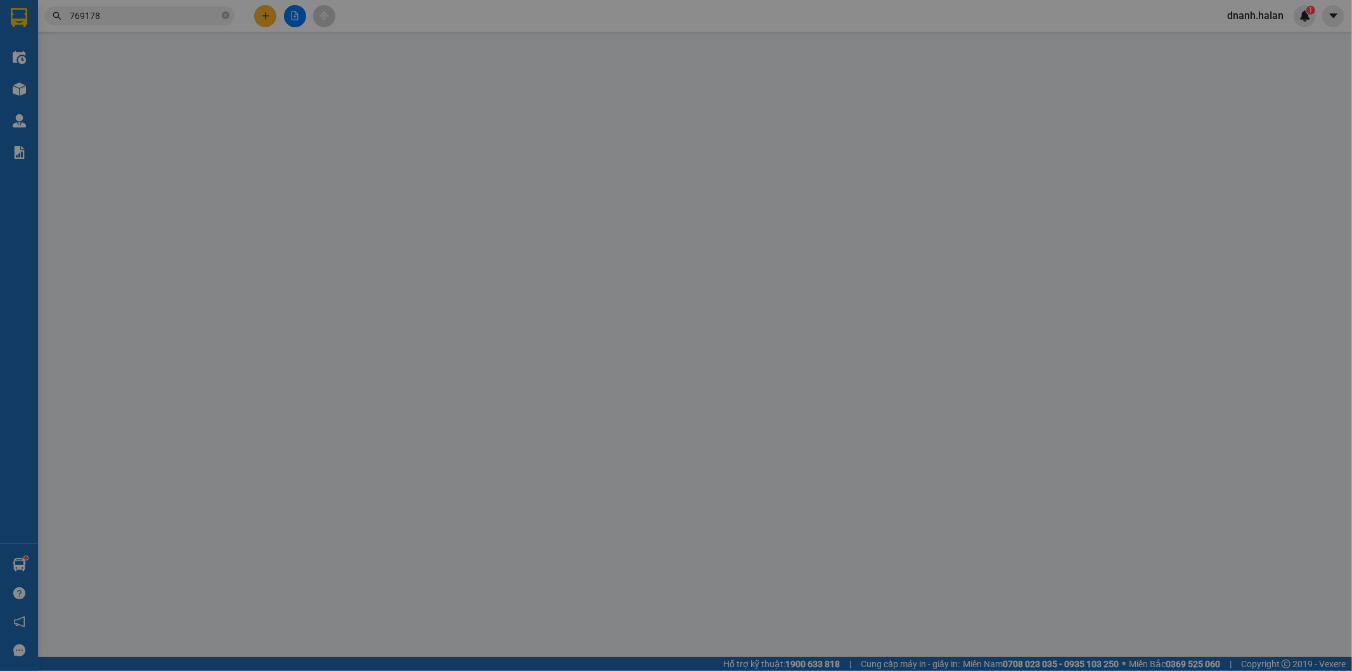
type input "trang"
type input "10h"
type input "80.000"
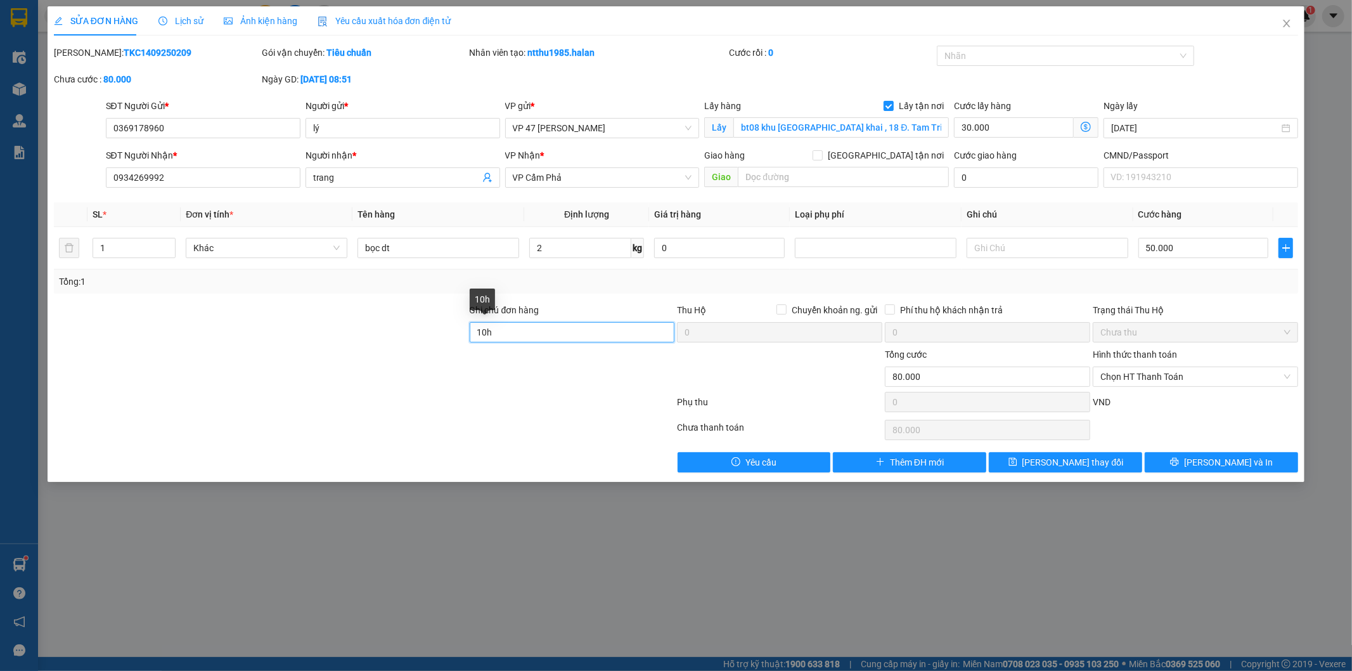
click at [524, 333] on input "10h" at bounding box center [572, 332] width 205 height 20
type input "10h- đợi kh liên hệ lại"
click at [1017, 461] on icon "save" at bounding box center [1013, 462] width 8 height 8
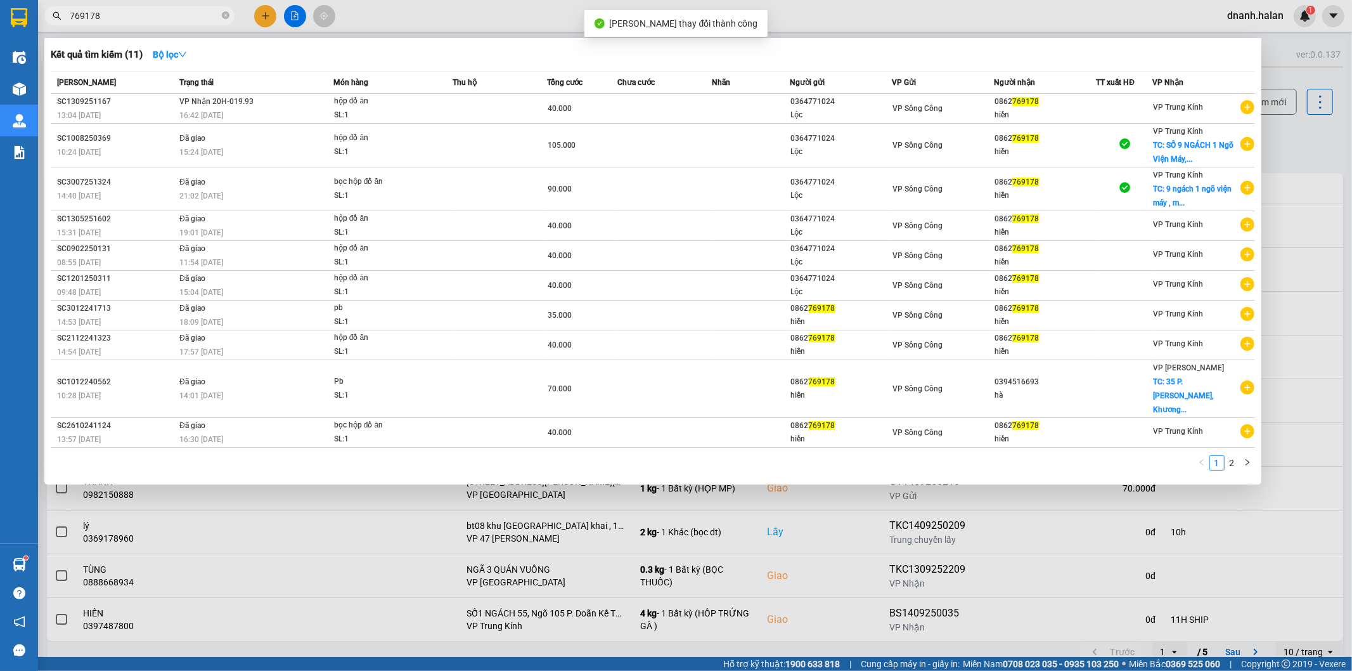
click at [131, 11] on input "769178" at bounding box center [145, 16] width 150 height 14
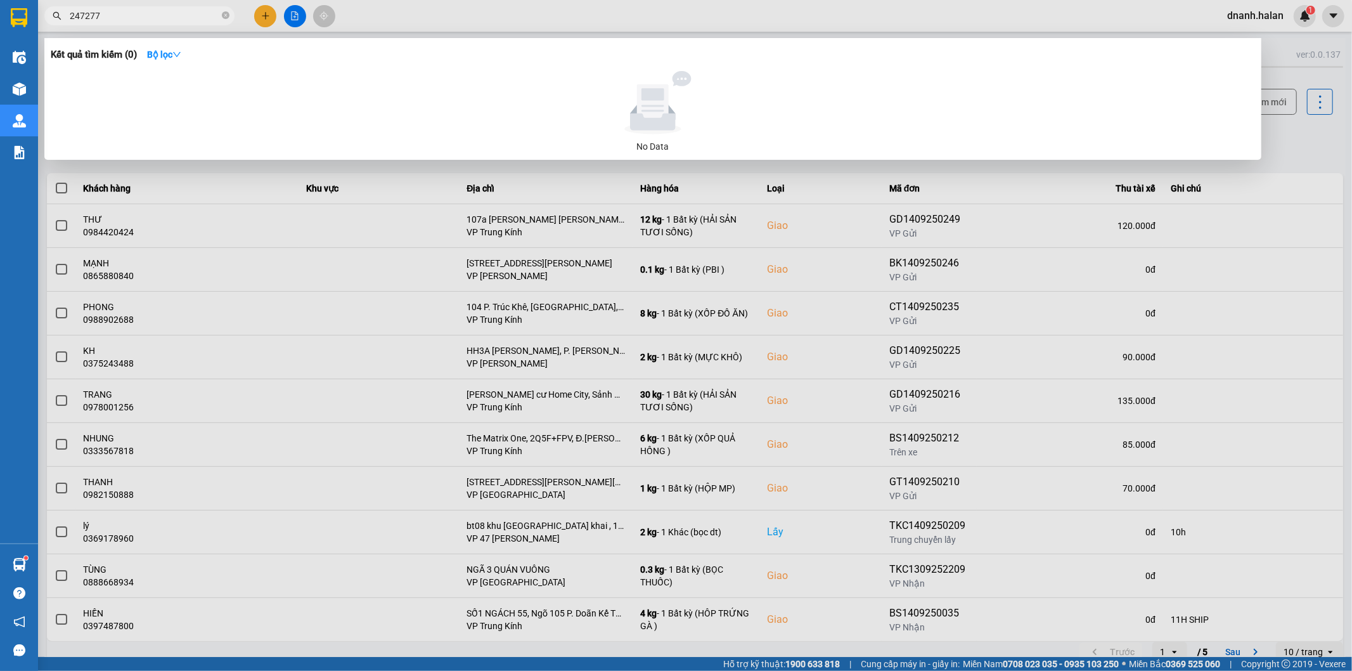
type input "247277"
click at [157, 15] on input "247277" at bounding box center [145, 16] width 150 height 14
type input "792695"
click at [632, 22] on div at bounding box center [676, 335] width 1352 height 671
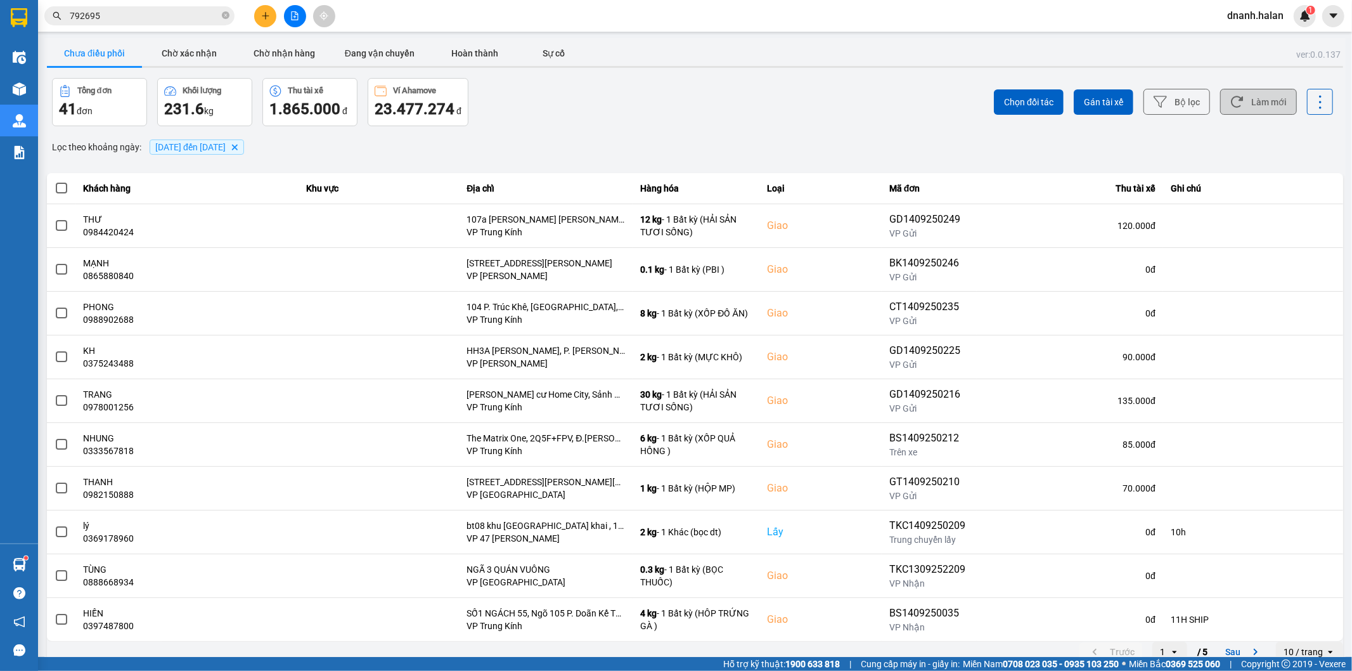
click at [1230, 108] on icon at bounding box center [1236, 101] width 13 height 13
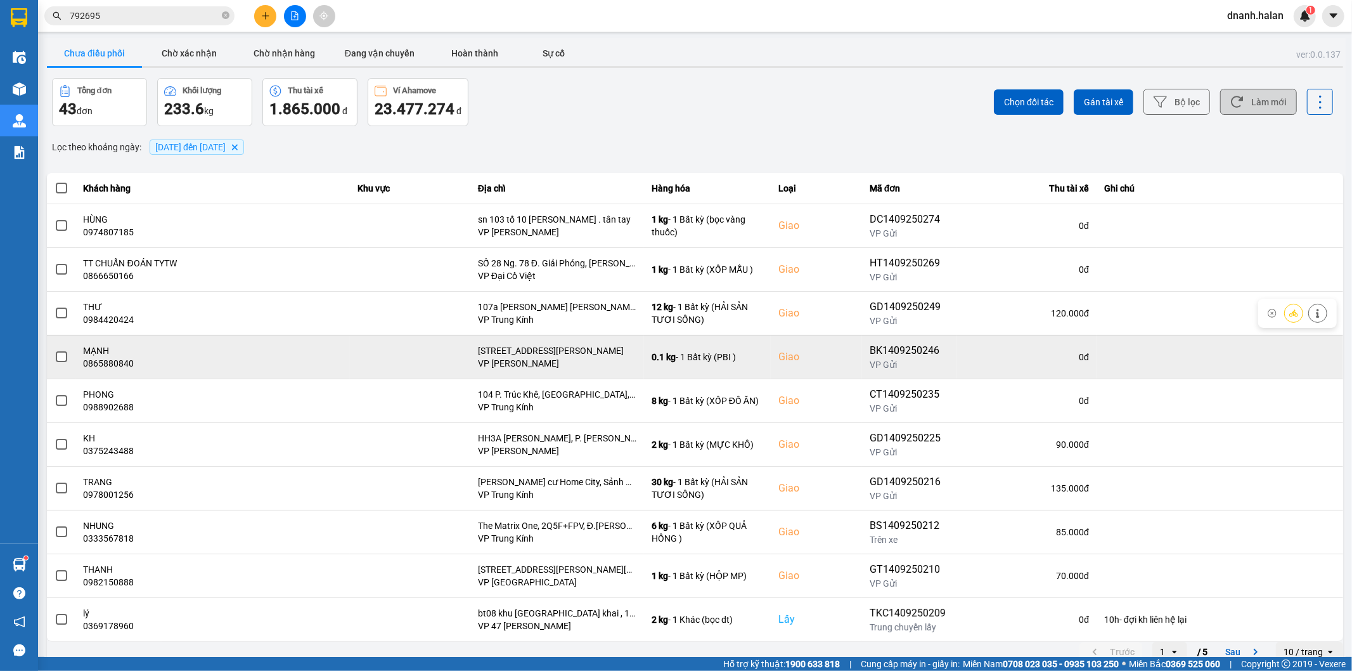
scroll to position [14, 0]
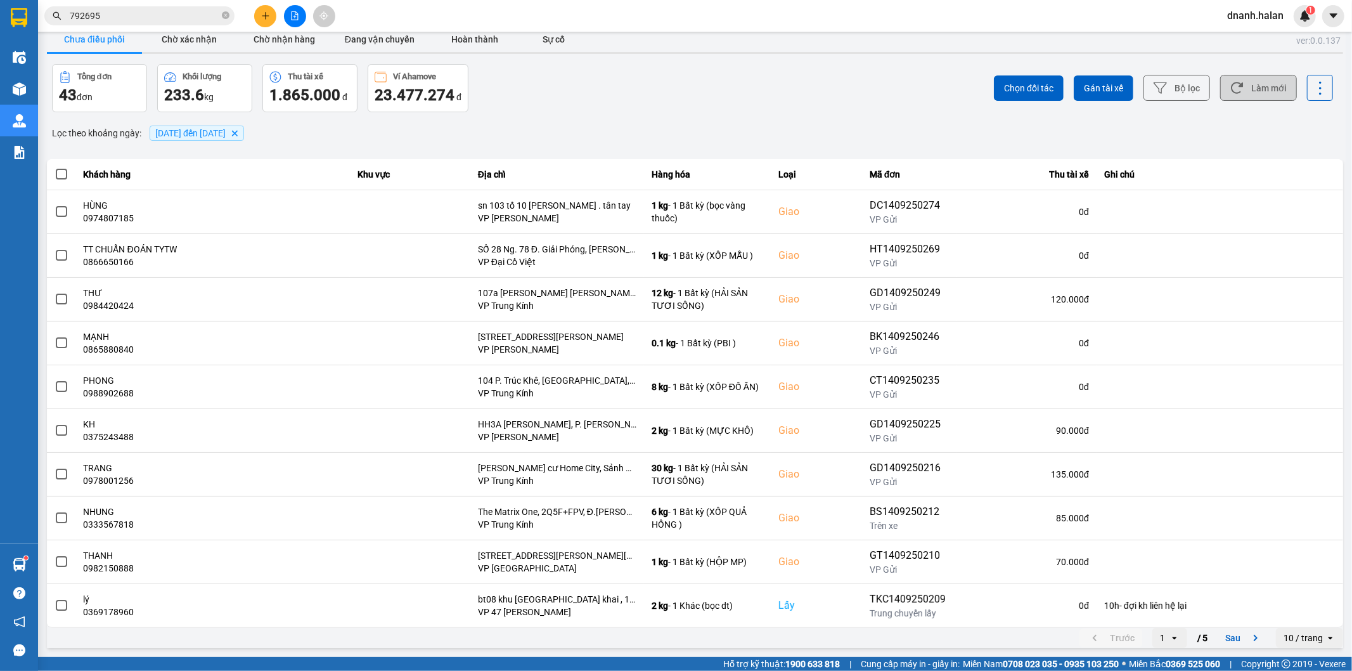
click at [735, 80] on div "Chọn đối tác Gán tài xế Bộ lọc Làm mới" at bounding box center [1013, 88] width 641 height 48
click at [150, 14] on input "792695" at bounding box center [145, 16] width 150 height 14
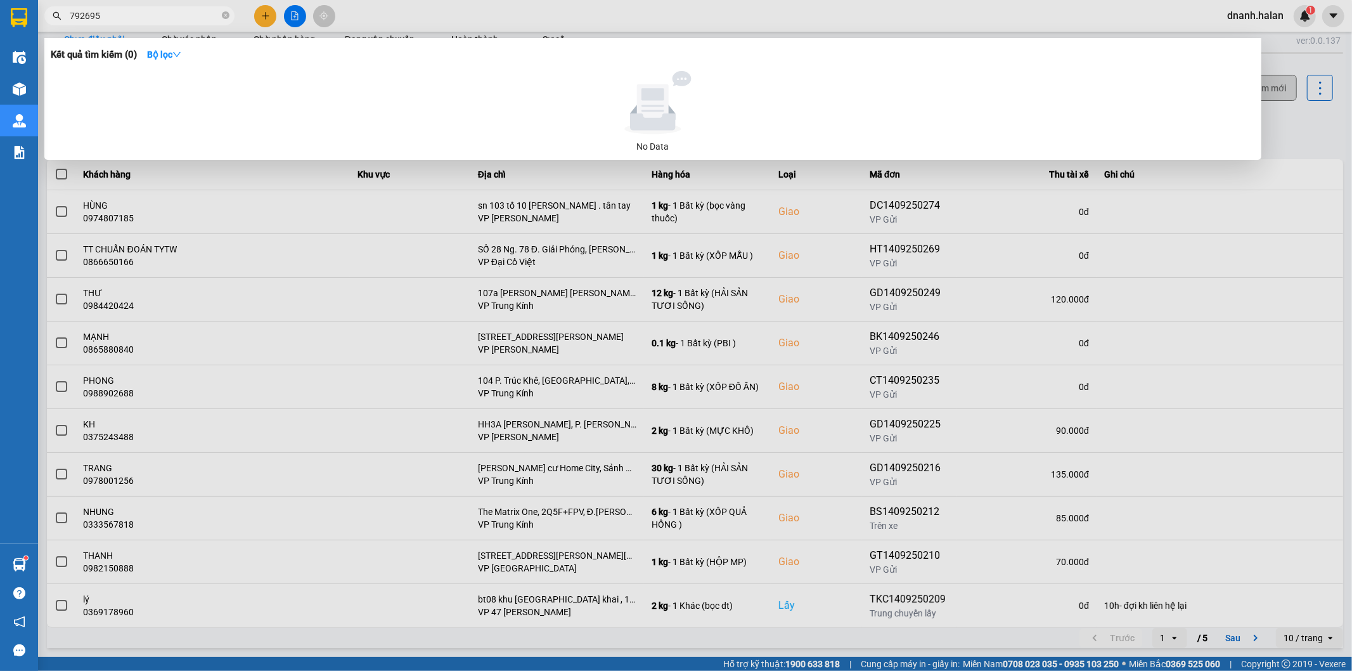
click at [150, 14] on input "792695" at bounding box center [145, 16] width 150 height 14
type input "0"
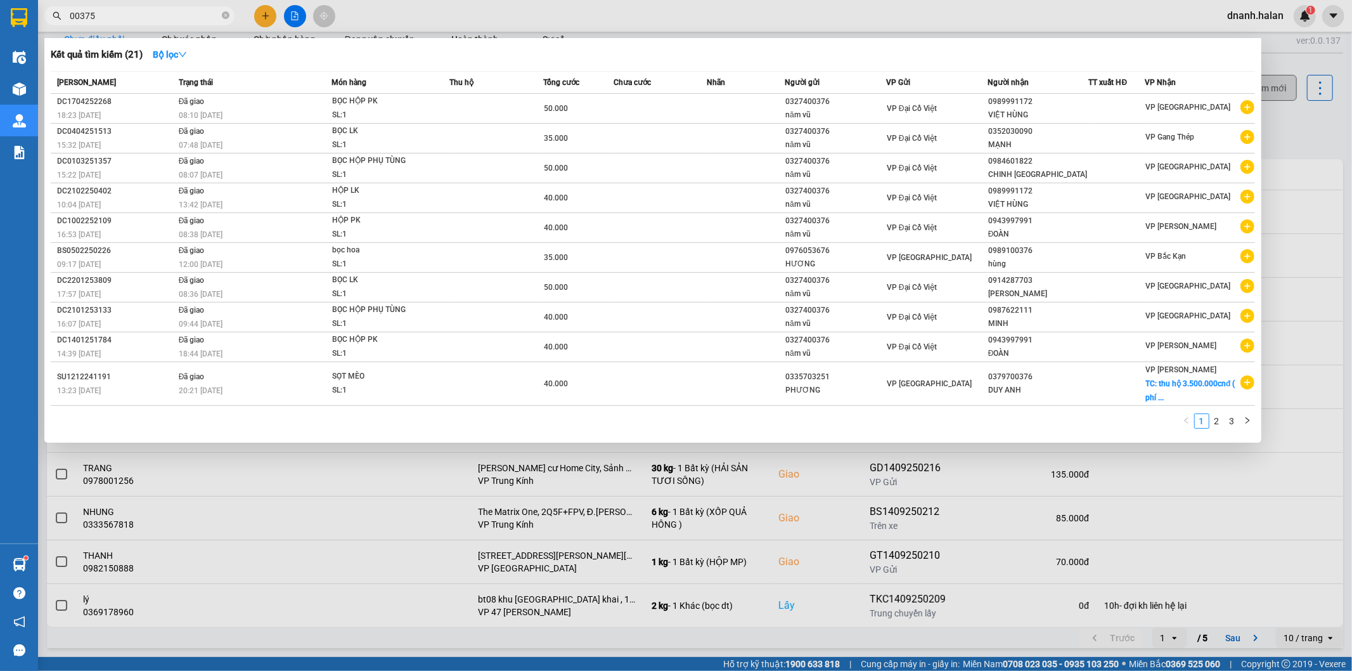
type input "003756"
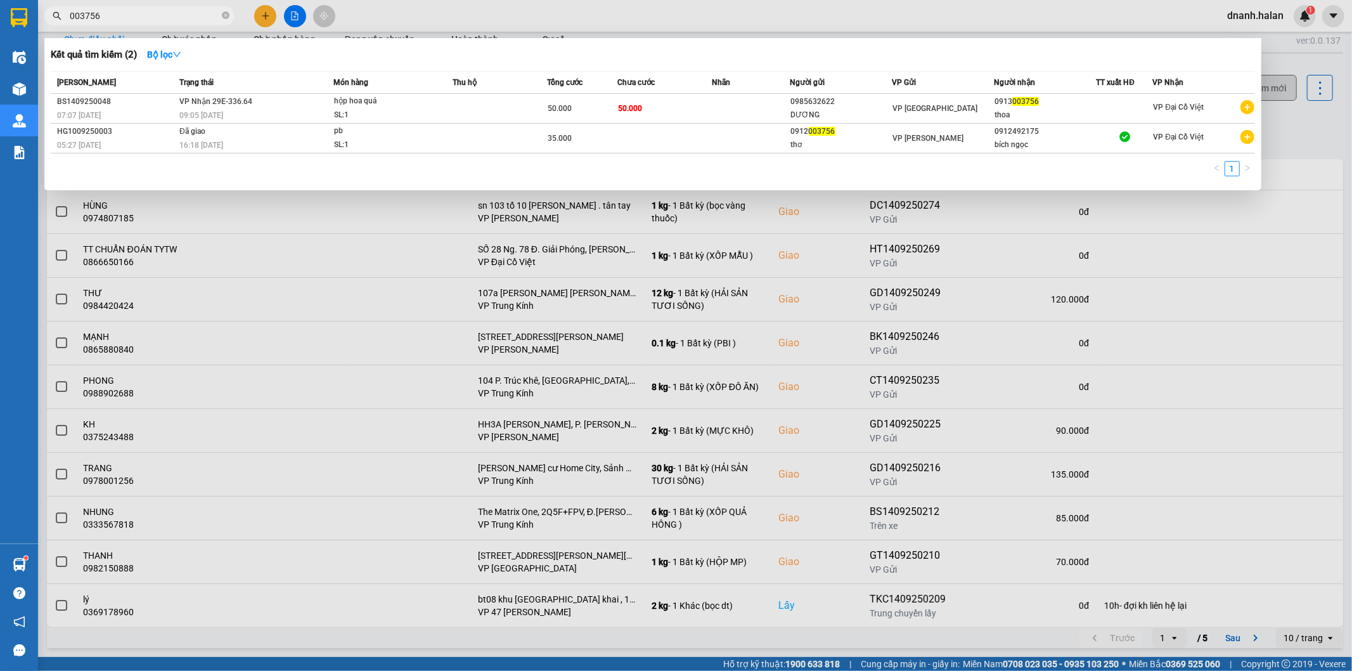
click at [150, 14] on input "003756" at bounding box center [145, 16] width 150 height 14
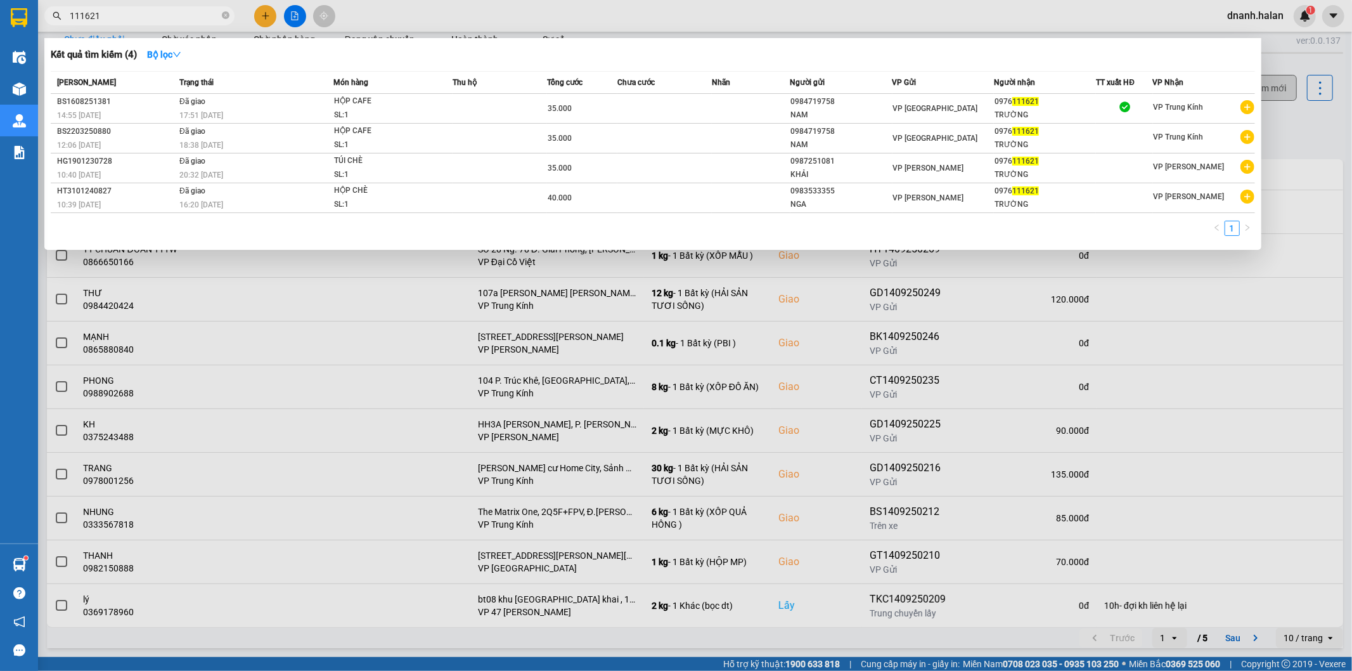
type input "111621"
click at [172, 15] on input "111621" at bounding box center [145, 16] width 150 height 14
click at [90, 15] on input "0976111621" at bounding box center [145, 16] width 150 height 14
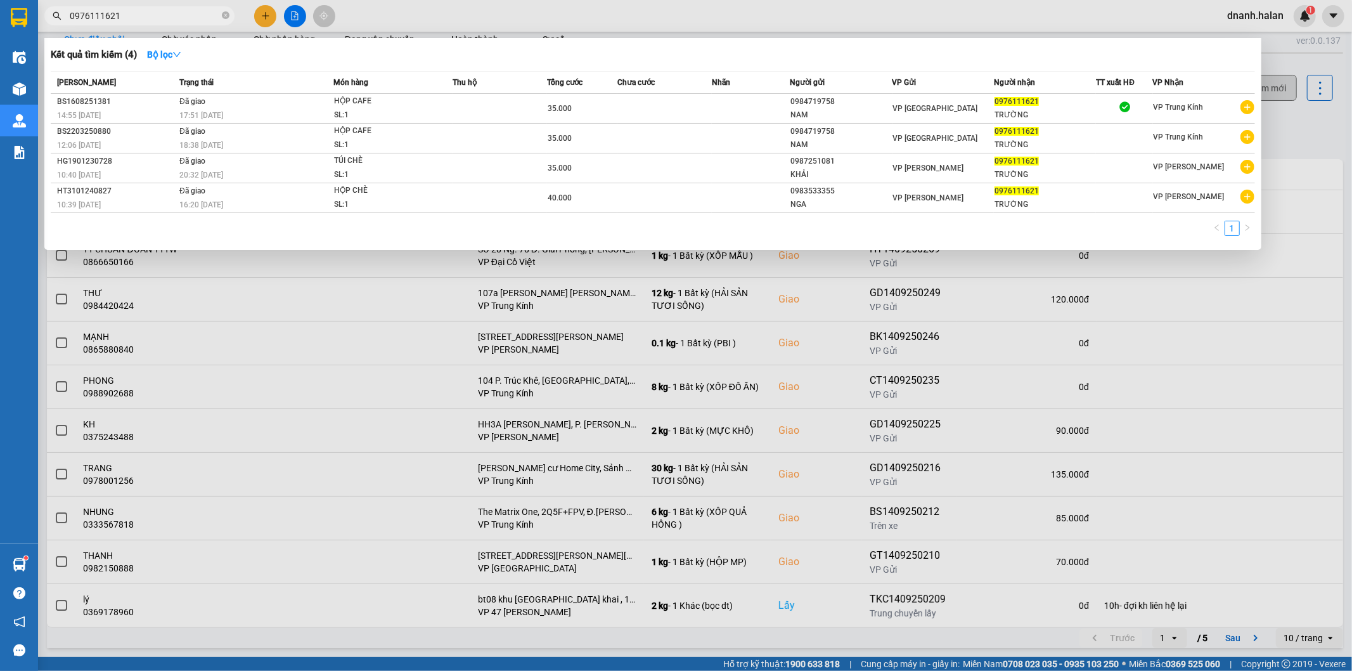
type input "0976111621"
click at [575, 22] on div at bounding box center [676, 335] width 1352 height 671
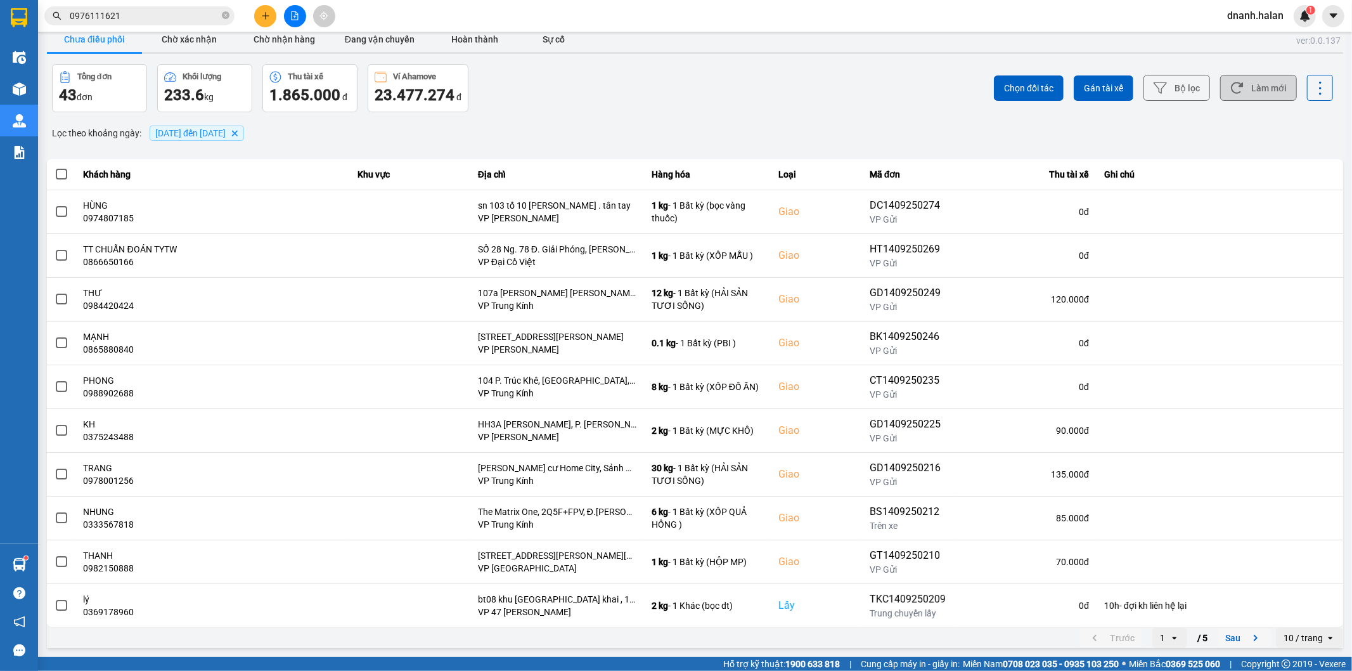
click at [1231, 634] on button "Sau" at bounding box center [1244, 637] width 53 height 19
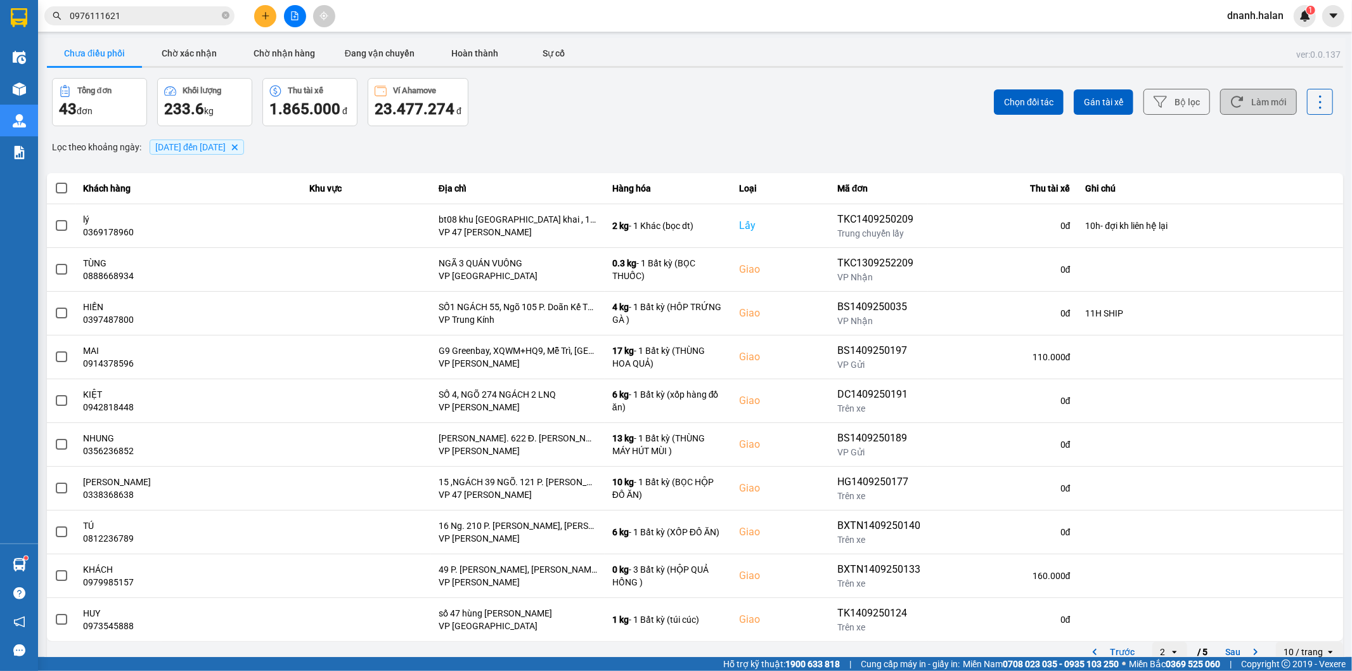
click at [1231, 105] on icon at bounding box center [1236, 101] width 13 height 13
click at [593, 110] on div "Tổng đơn 44 đơn Khối lượng 260.6 kg Thu tài xế 2.050.000 đ Ví Ahamove 23.477.27…" at bounding box center [372, 102] width 641 height 48
click at [891, 95] on div "Chọn đối tác Gán tài xế Bộ lọc Làm mới" at bounding box center [1013, 102] width 641 height 48
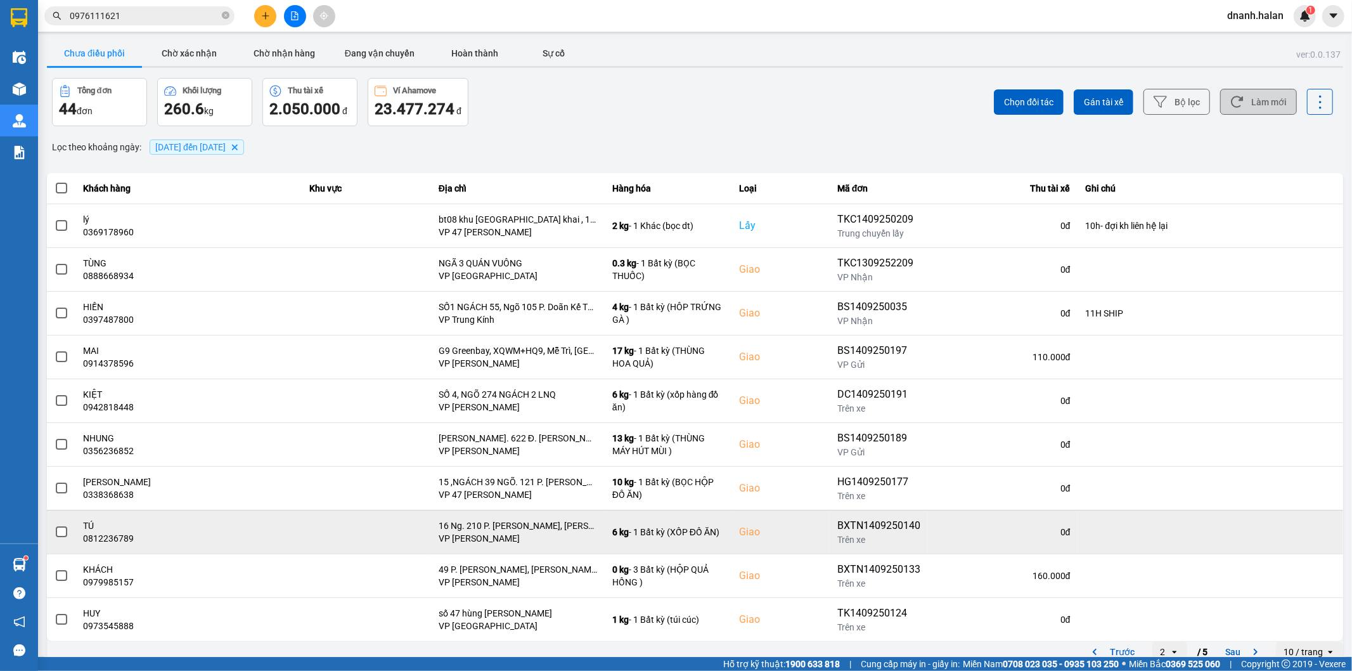
scroll to position [14, 0]
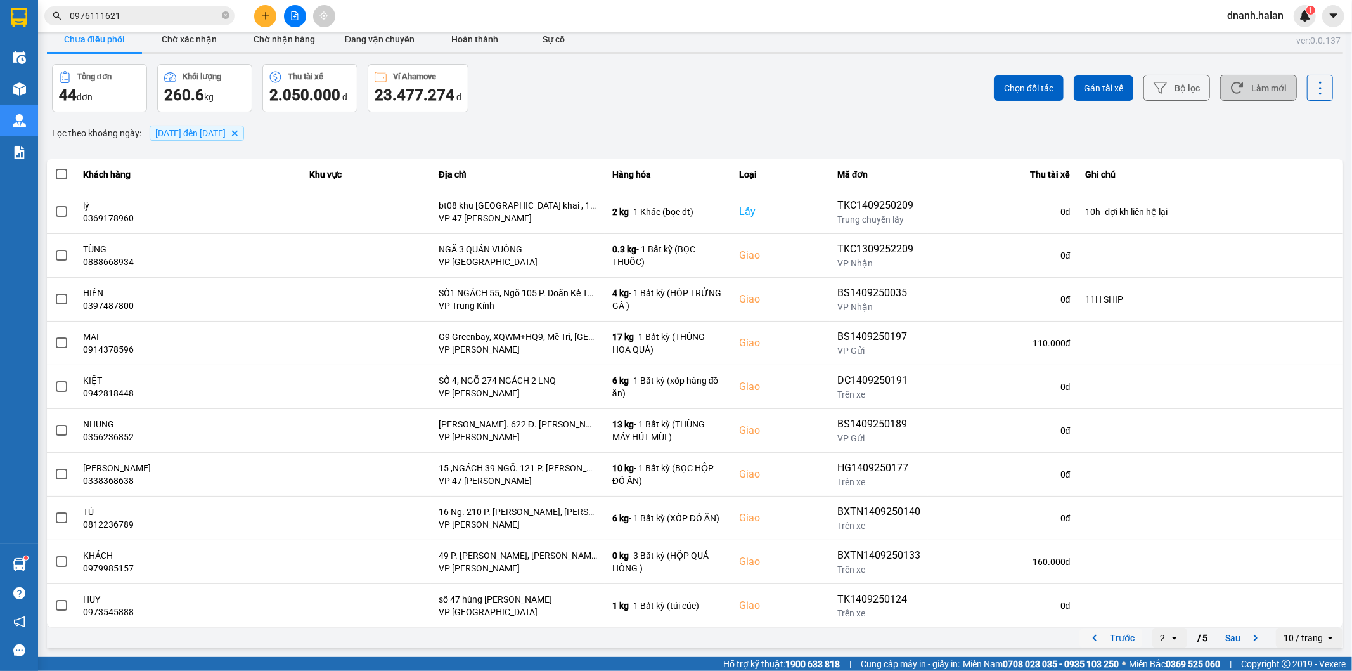
click at [1121, 634] on button "Trước" at bounding box center [1111, 637] width 63 height 19
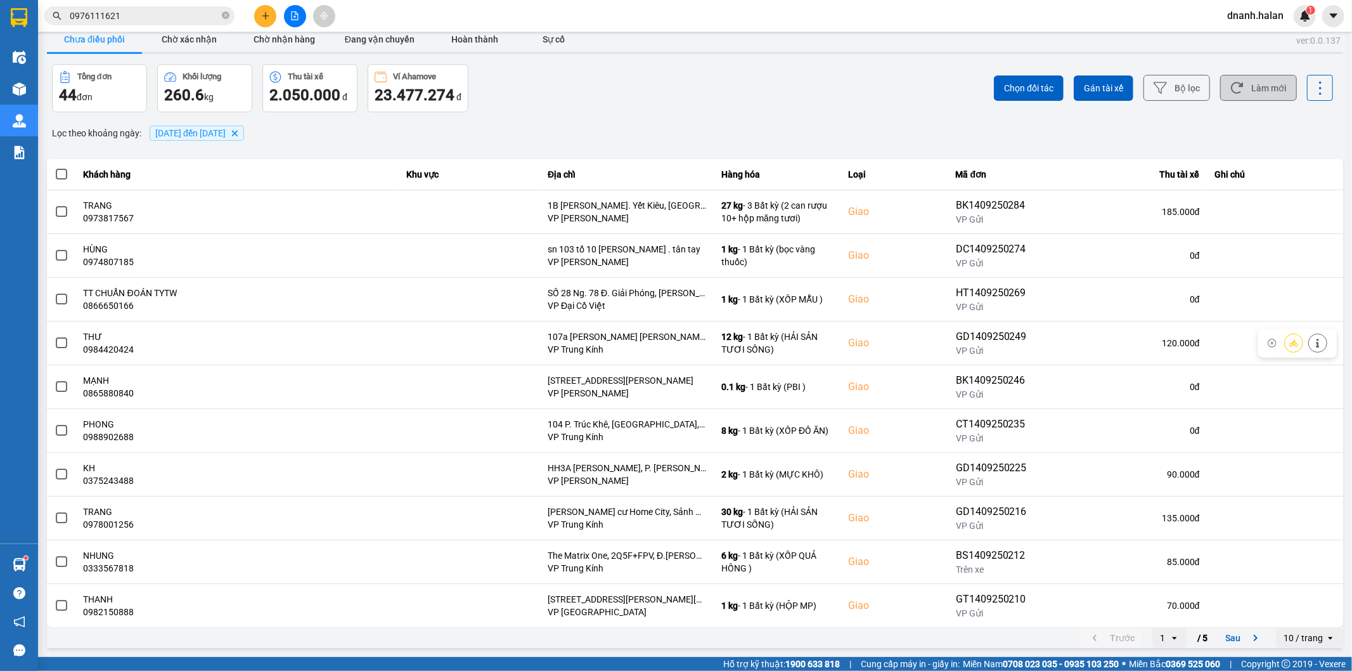
scroll to position [0, 0]
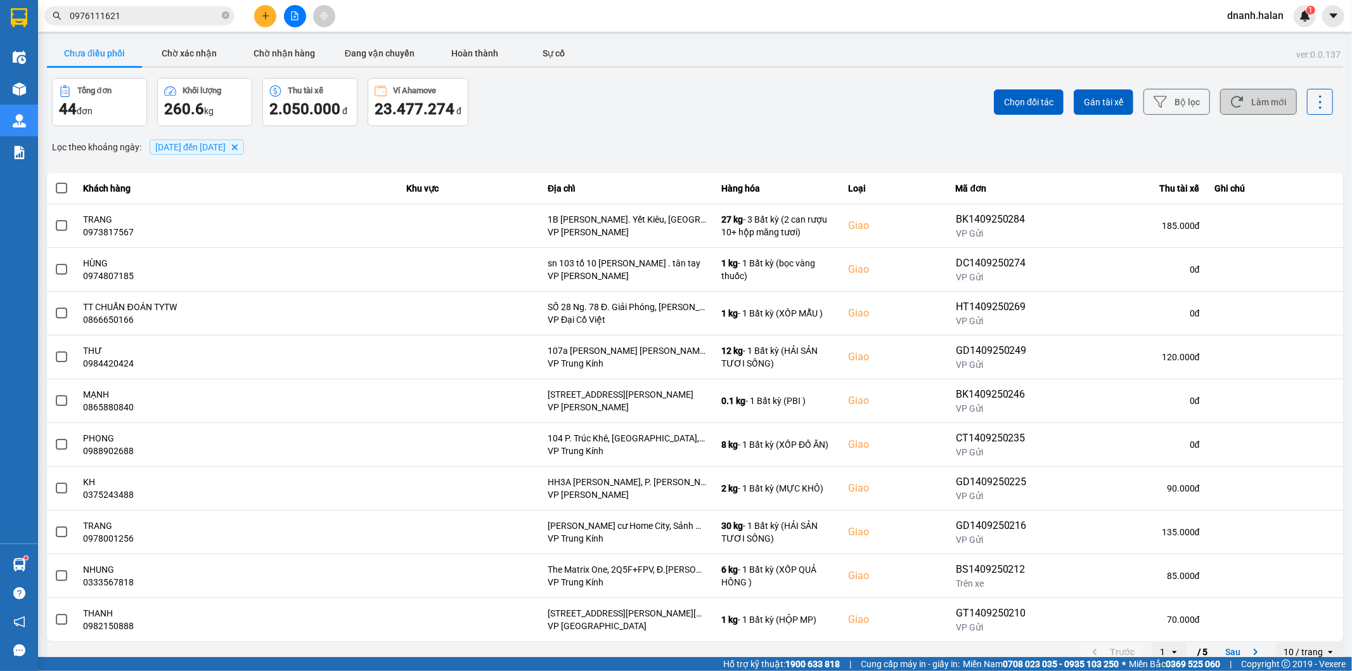
click at [1261, 108] on button "Làm mới" at bounding box center [1258, 102] width 77 height 26
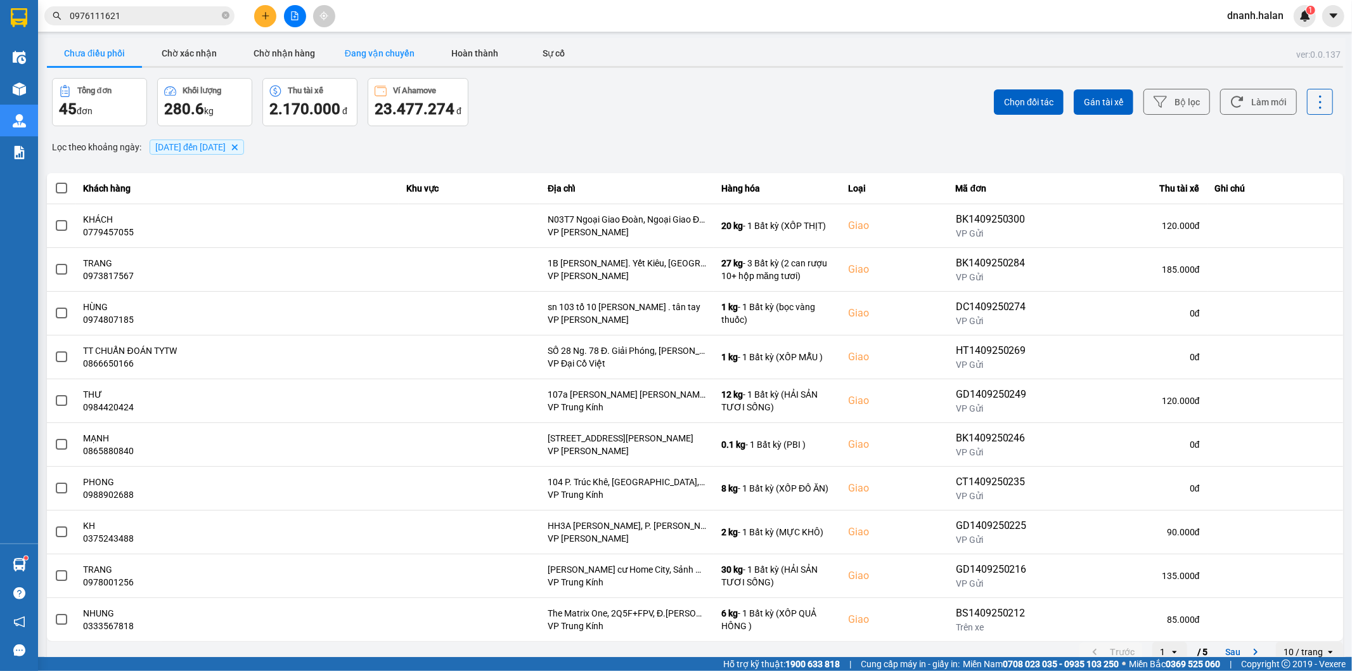
click at [377, 48] on button "Đang vận chuyển" at bounding box center [379, 53] width 95 height 25
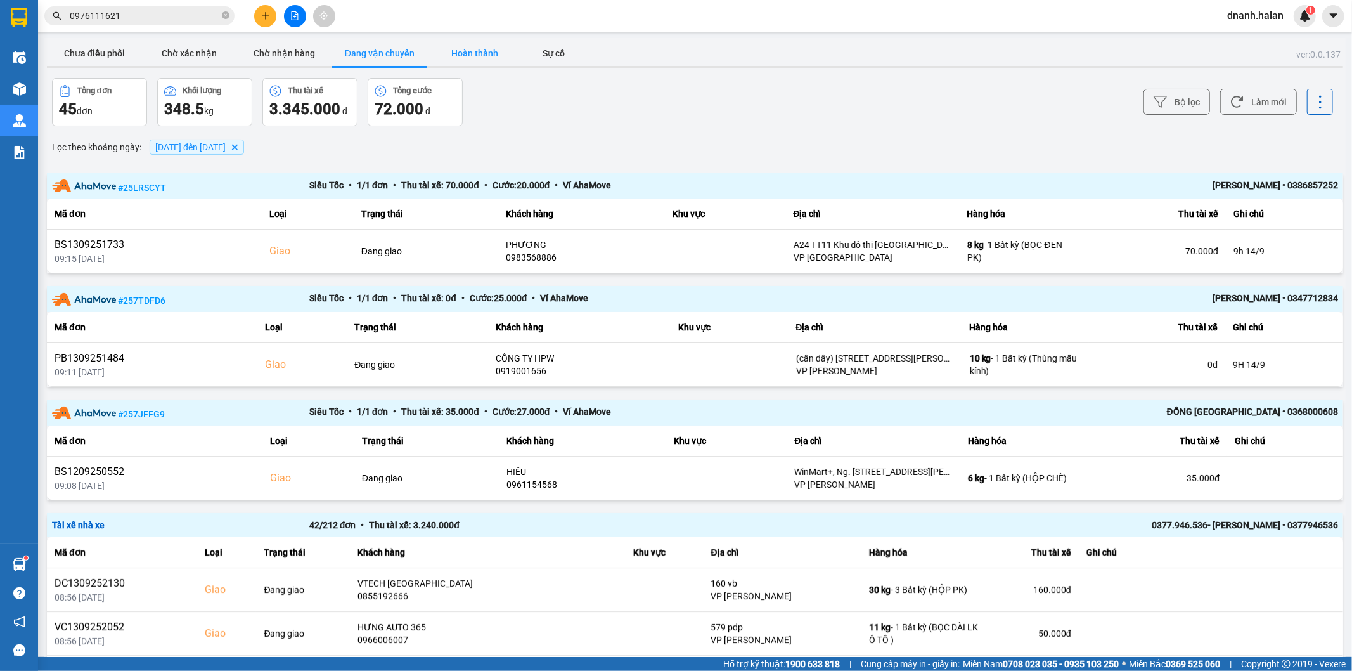
click at [482, 55] on button "Hoàn thành" at bounding box center [474, 53] width 95 height 25
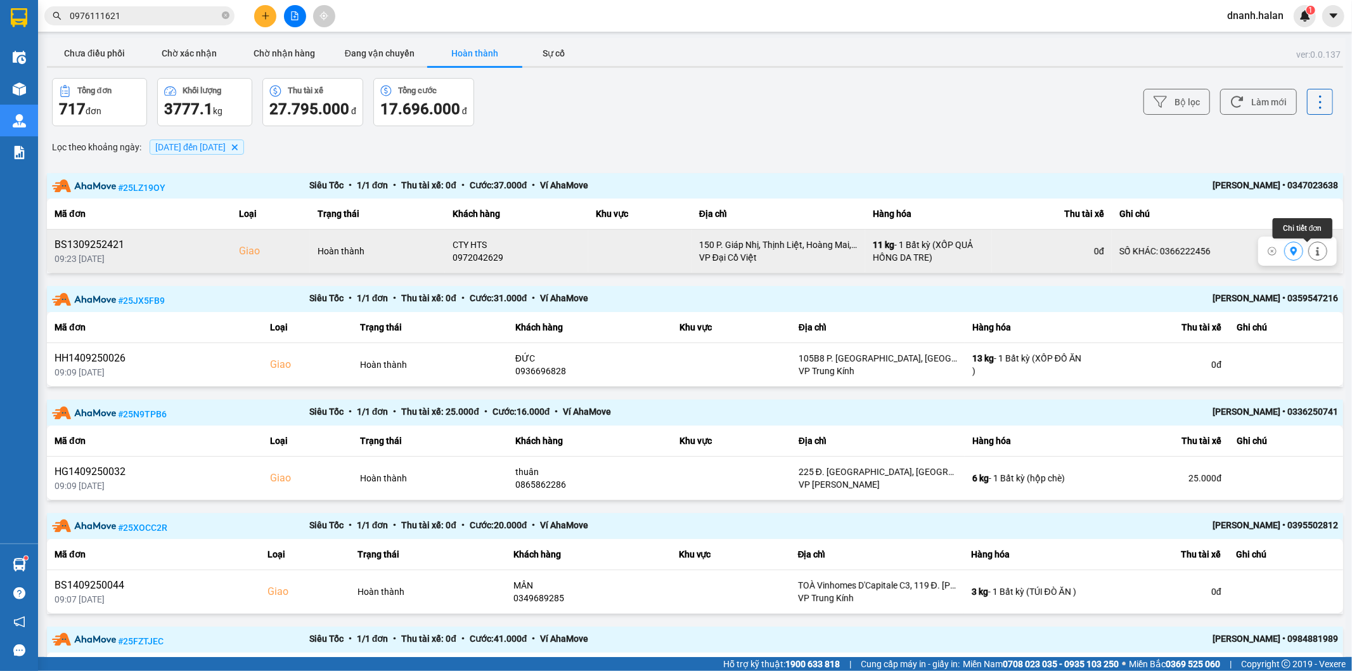
click at [1316, 252] on icon at bounding box center [1317, 251] width 3 height 9
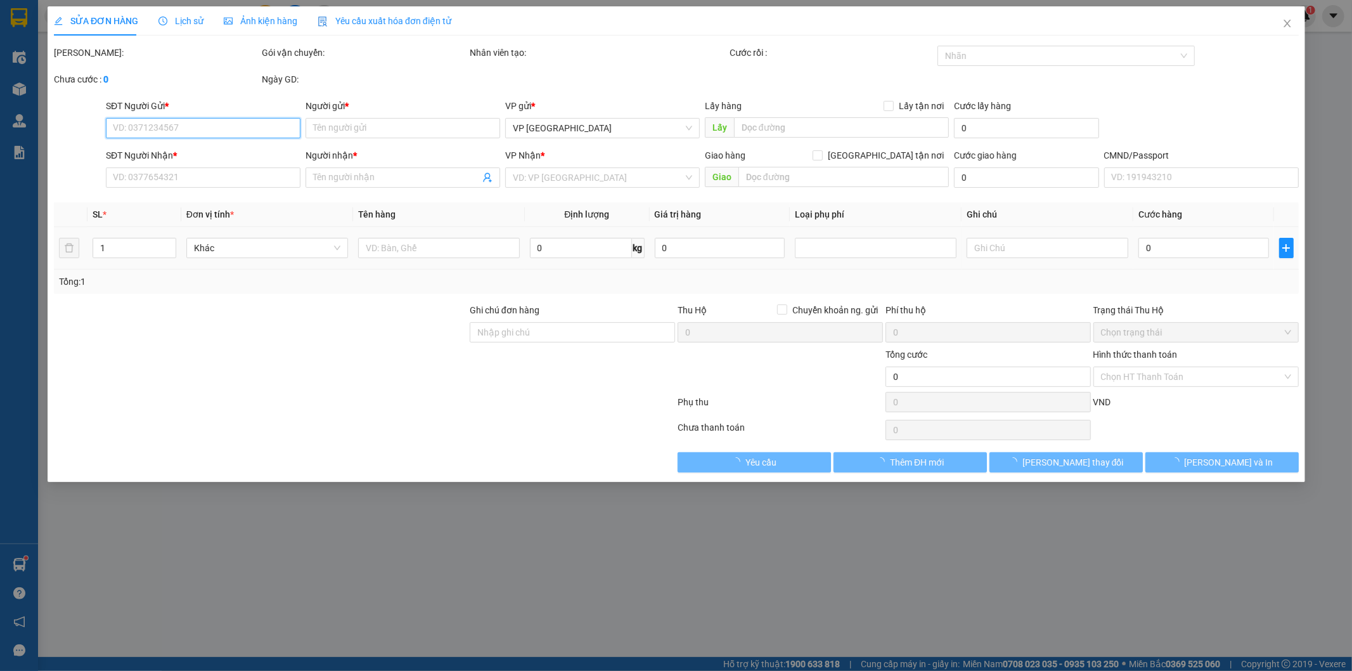
type input "0964028555"
type input "LIÊN"
type input "0972042629"
type input "CTY HTS"
checkbox input "true"
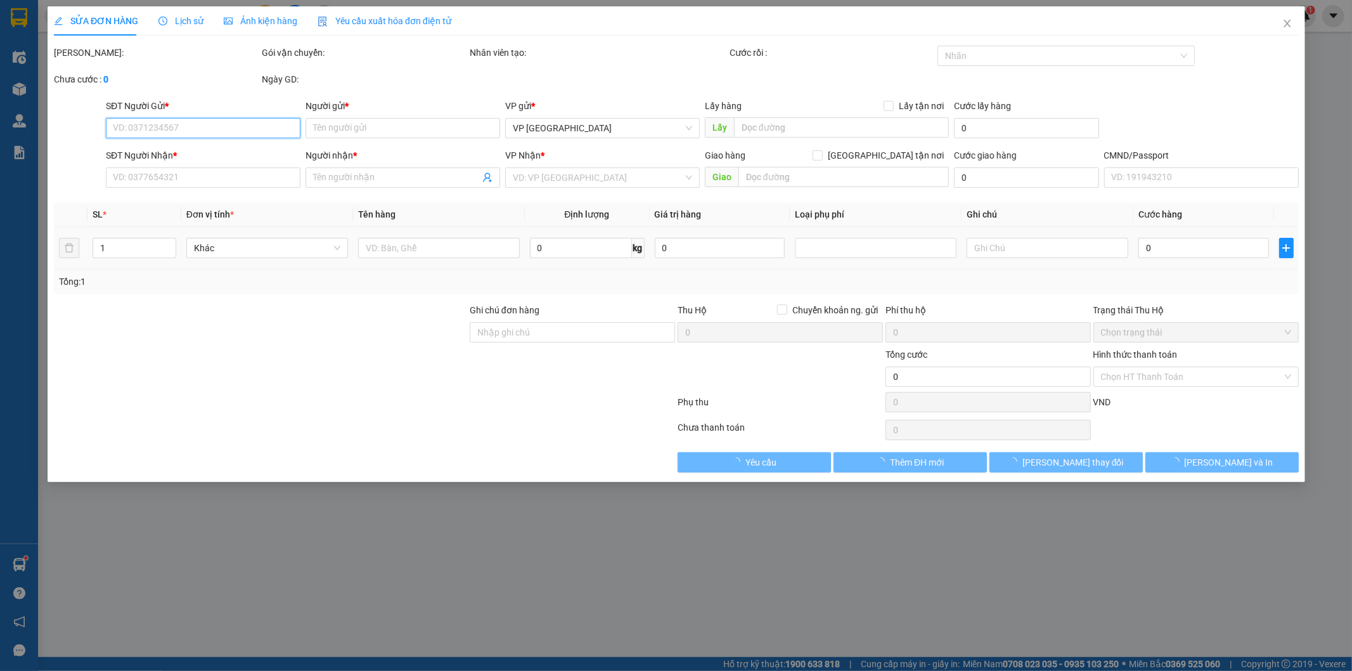
type input "150 P. Giáp Nhị, Thịnh Liệt, Hoàng Mai, Hà Nội 100000, Việt Nam"
type input "45.000"
type input "SỐ KHÁC: 0366222456"
type input "95.000"
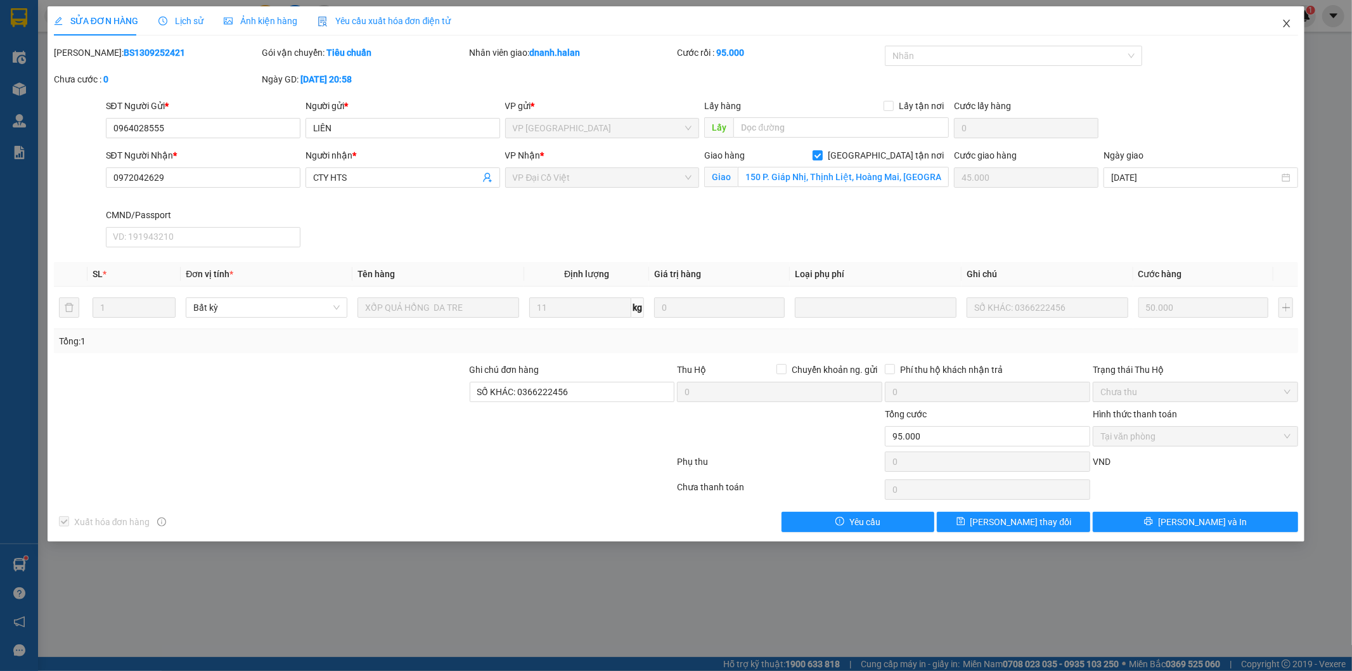
click at [1284, 29] on icon "close" at bounding box center [1287, 23] width 10 height 10
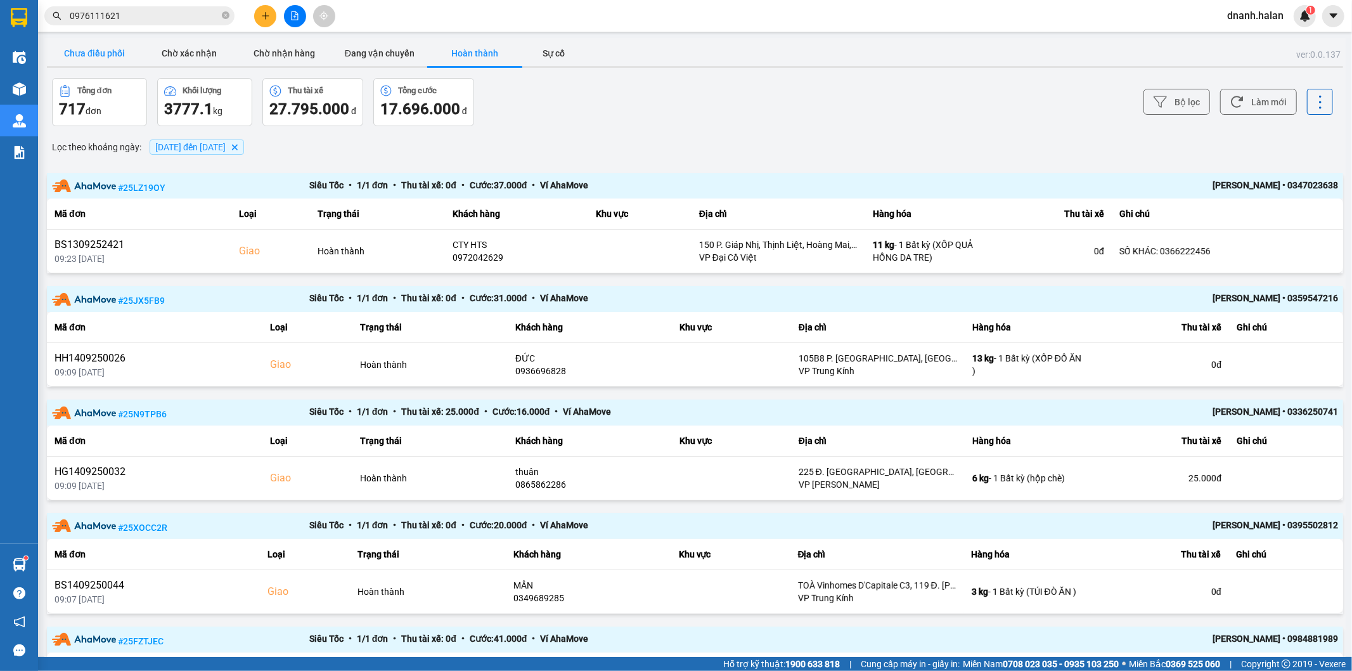
click at [117, 60] on button "Chưa điều phối" at bounding box center [94, 53] width 95 height 25
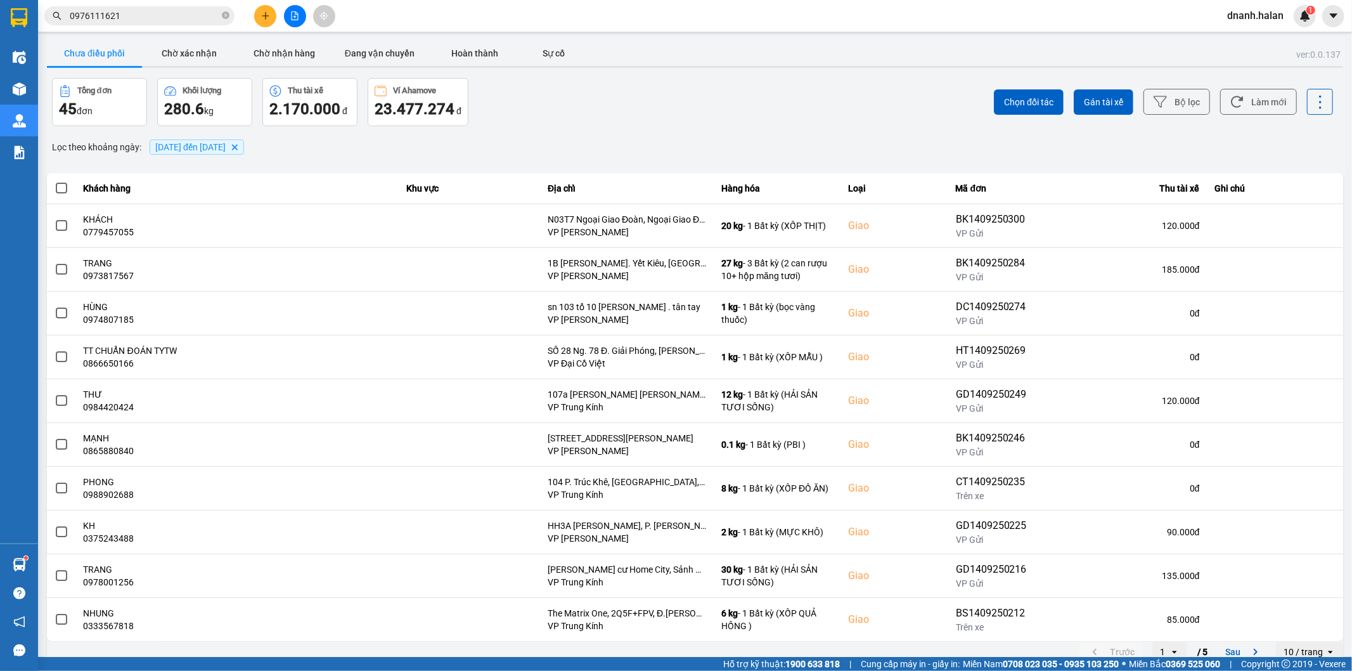
click at [720, 143] on div "Lọc theo khoảng ngày : 09/09/2025 đến 14/09/2025 Delete" at bounding box center [695, 147] width 1296 height 22
click at [1253, 121] on div "Chọn đối tác Gán tài xế Bộ lọc Làm mới" at bounding box center [1013, 102] width 641 height 48
click at [161, 16] on input "0976111621" at bounding box center [145, 16] width 150 height 14
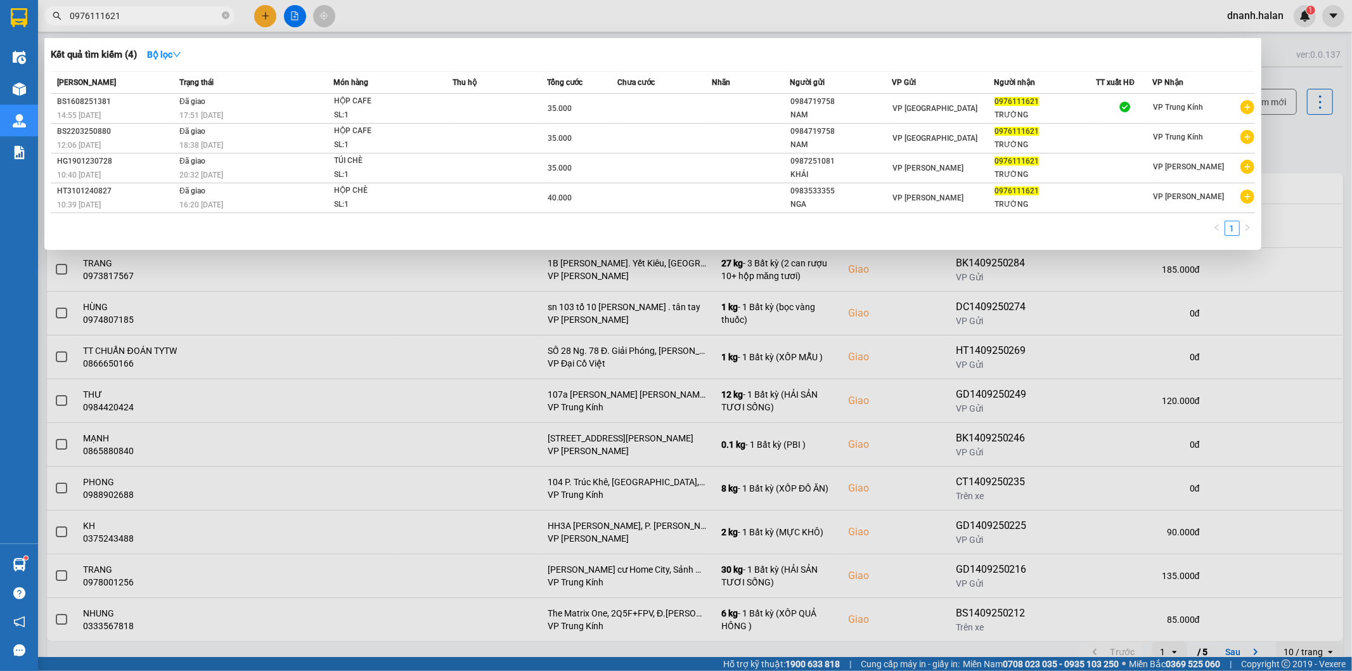
click at [161, 16] on input "0976111621" at bounding box center [145, 16] width 150 height 14
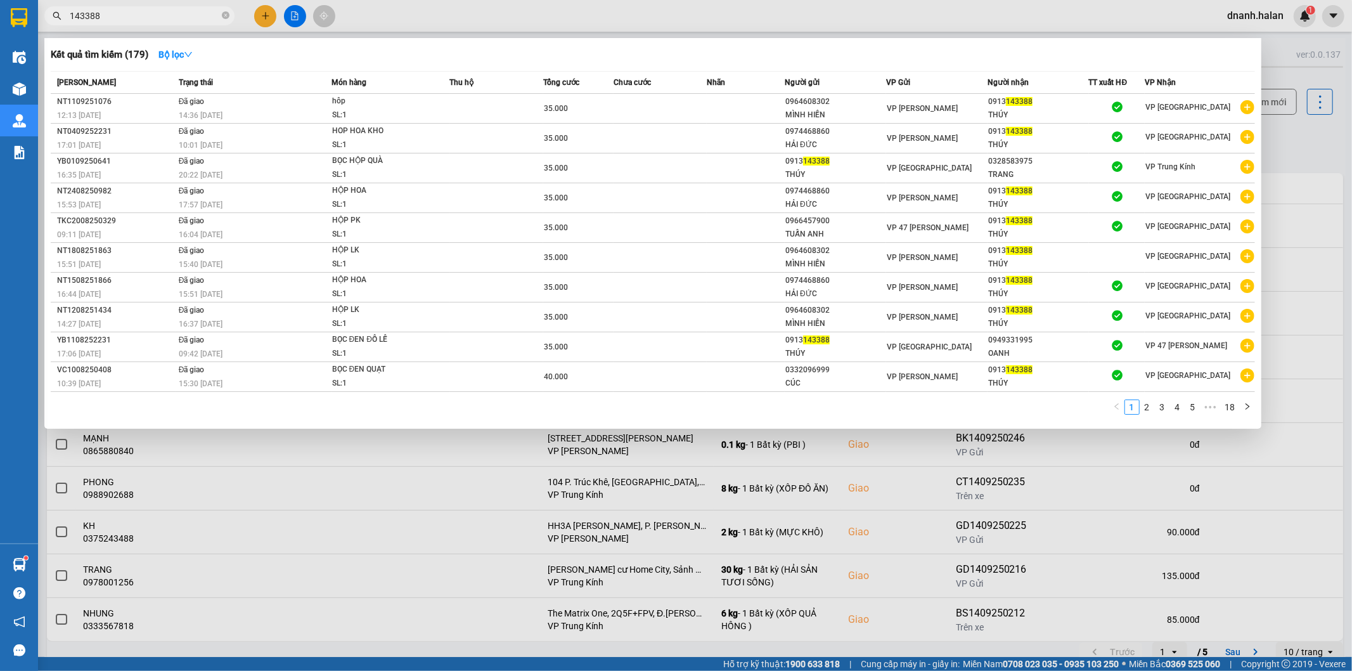
type input "143388"
click at [605, 15] on div at bounding box center [676, 335] width 1352 height 671
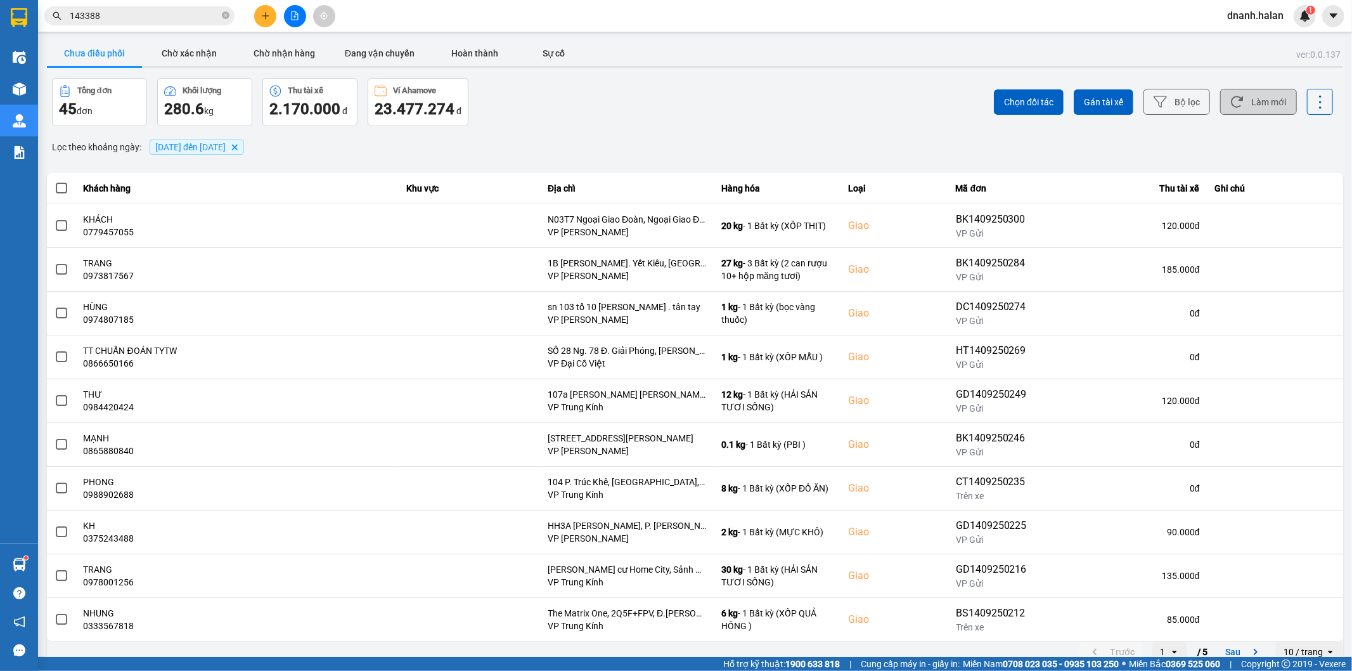
click at [1232, 98] on icon at bounding box center [1237, 101] width 12 height 11
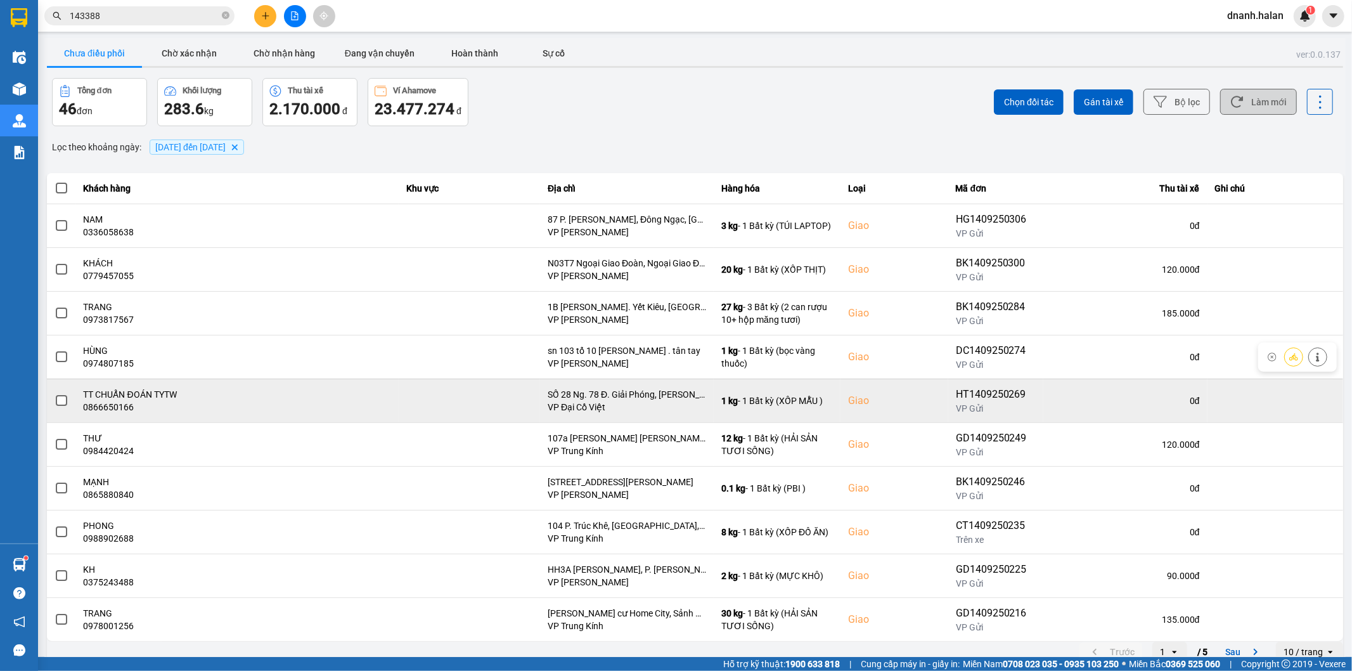
scroll to position [14, 0]
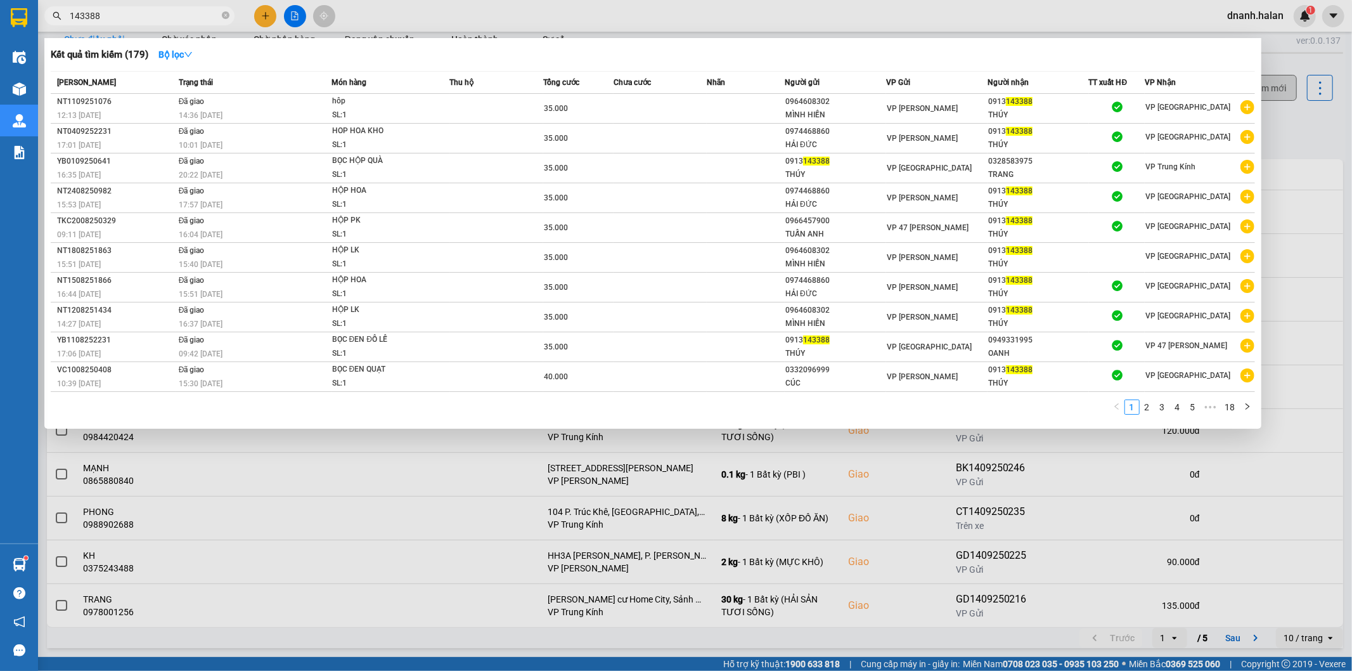
click at [150, 14] on input "143388" at bounding box center [145, 16] width 150 height 14
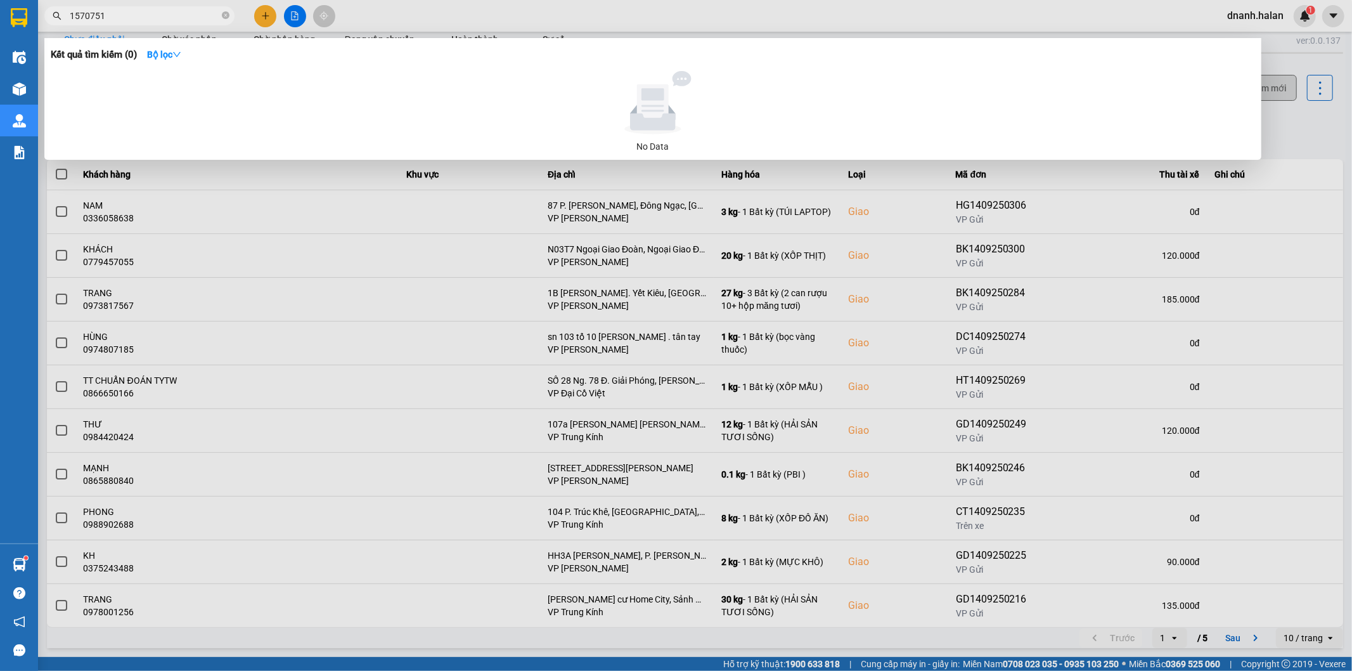
click at [161, 22] on input "1570751" at bounding box center [145, 16] width 150 height 14
click at [93, 14] on input "1570751" at bounding box center [145, 16] width 150 height 14
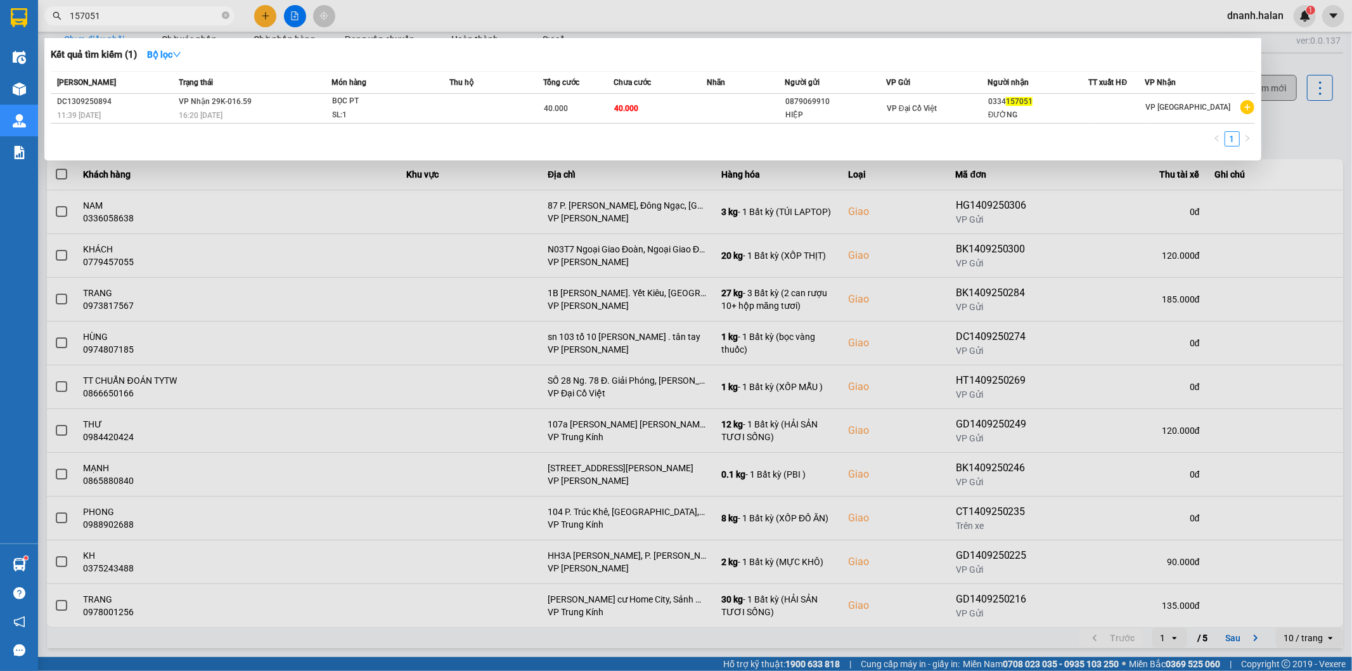
type input "157051"
click at [136, 20] on input "157051" at bounding box center [145, 16] width 150 height 14
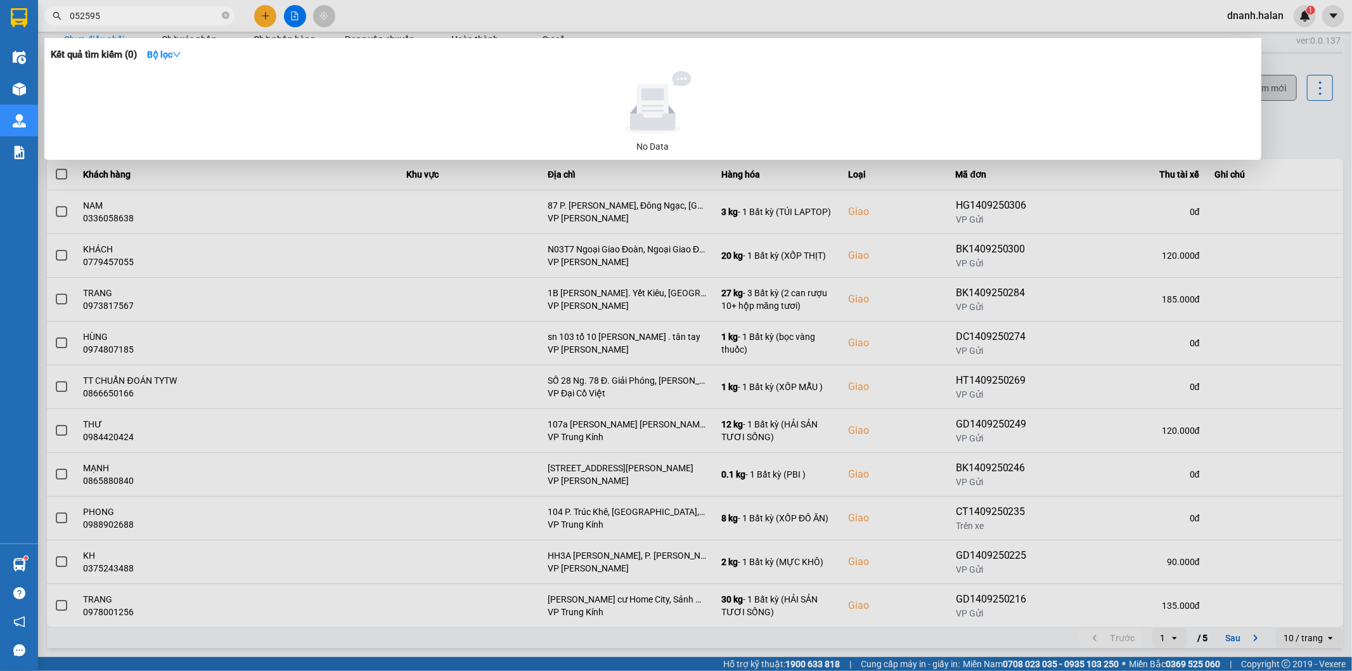
type input "052595"
click at [122, 15] on input "052595" at bounding box center [145, 16] width 150 height 14
click at [501, 15] on div at bounding box center [676, 335] width 1352 height 671
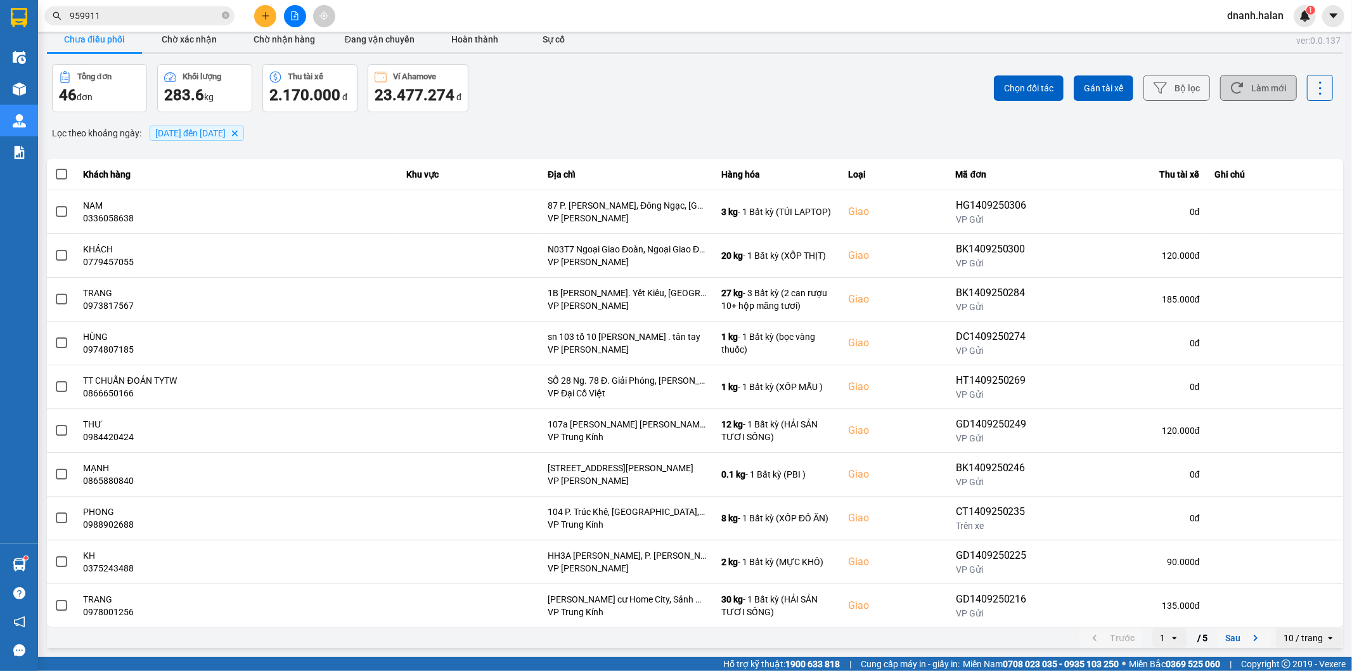
click at [1218, 634] on button "Sau" at bounding box center [1244, 637] width 53 height 19
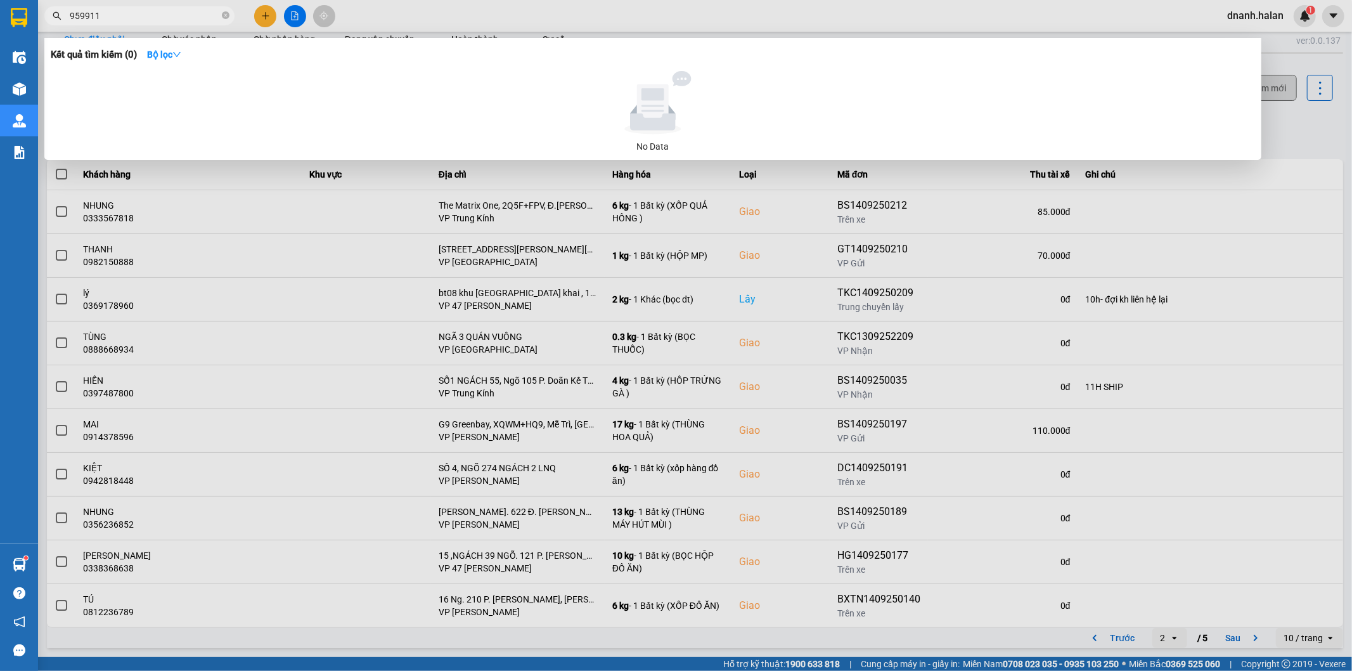
click at [131, 13] on input "959911" at bounding box center [145, 16] width 150 height 14
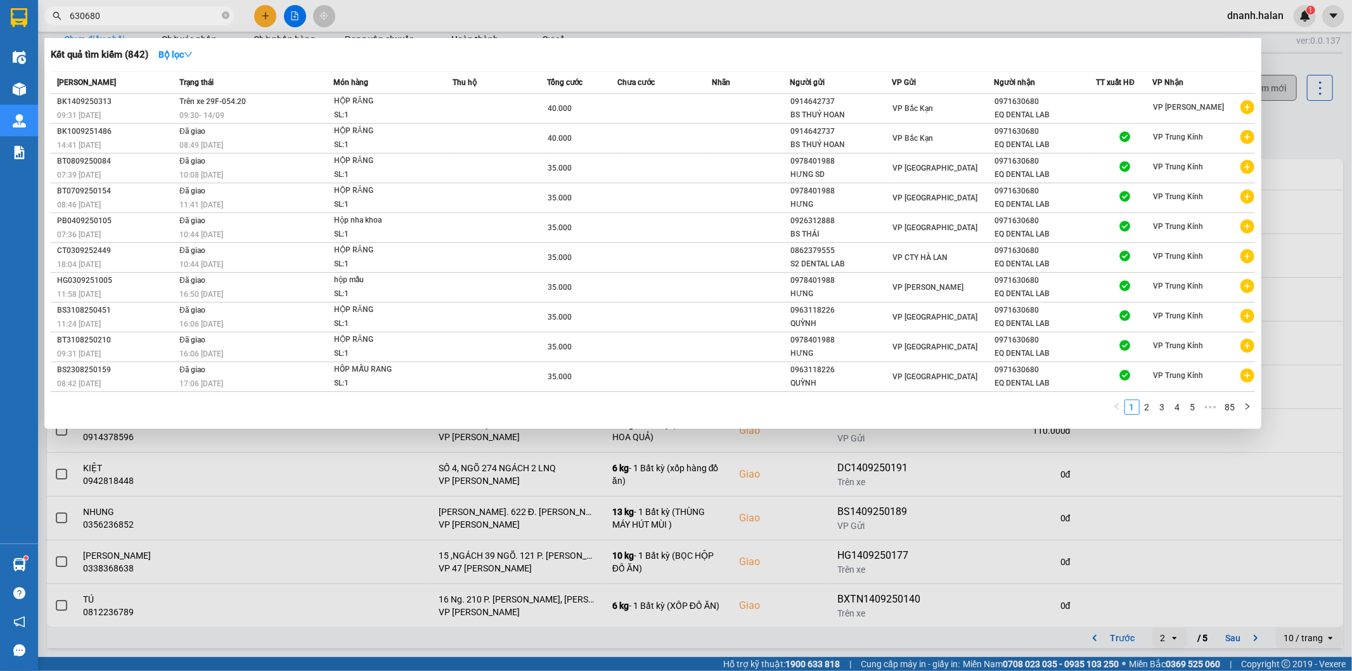
type input "630680"
click at [119, 8] on span "630680" at bounding box center [139, 15] width 190 height 19
click at [117, 13] on input "630680" at bounding box center [145, 16] width 150 height 14
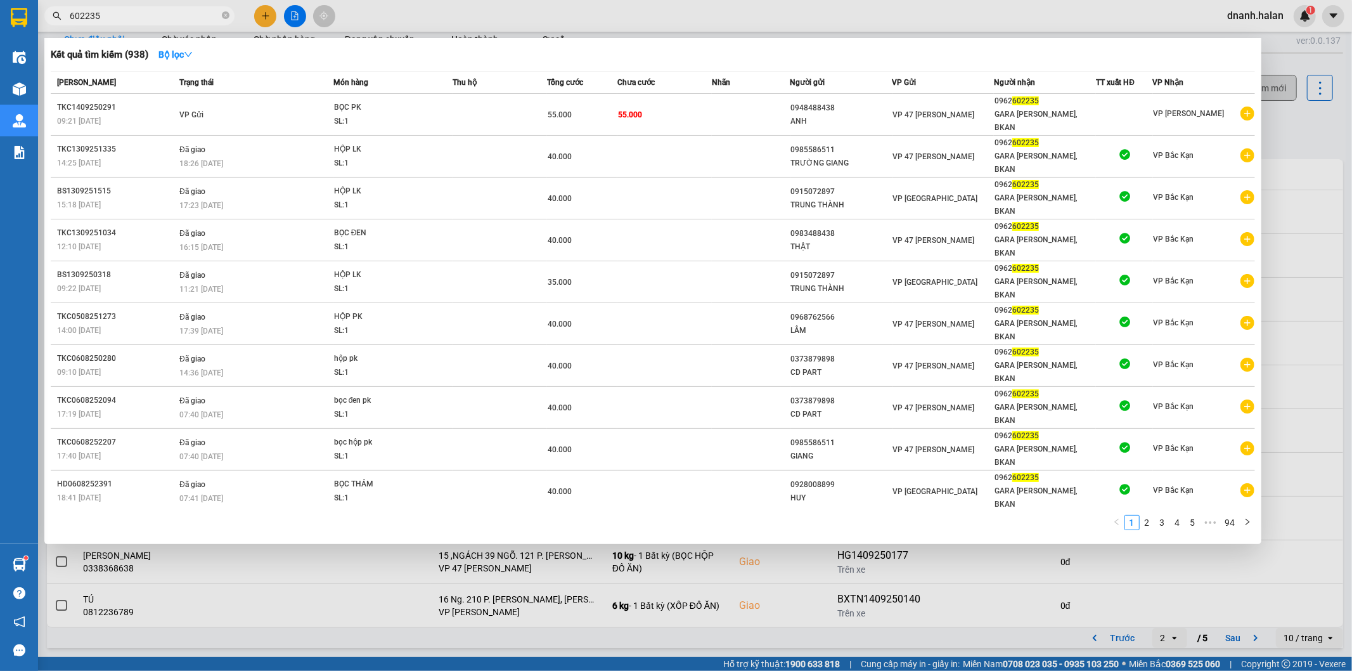
type input "602235"
click at [737, 10] on div at bounding box center [676, 335] width 1352 height 671
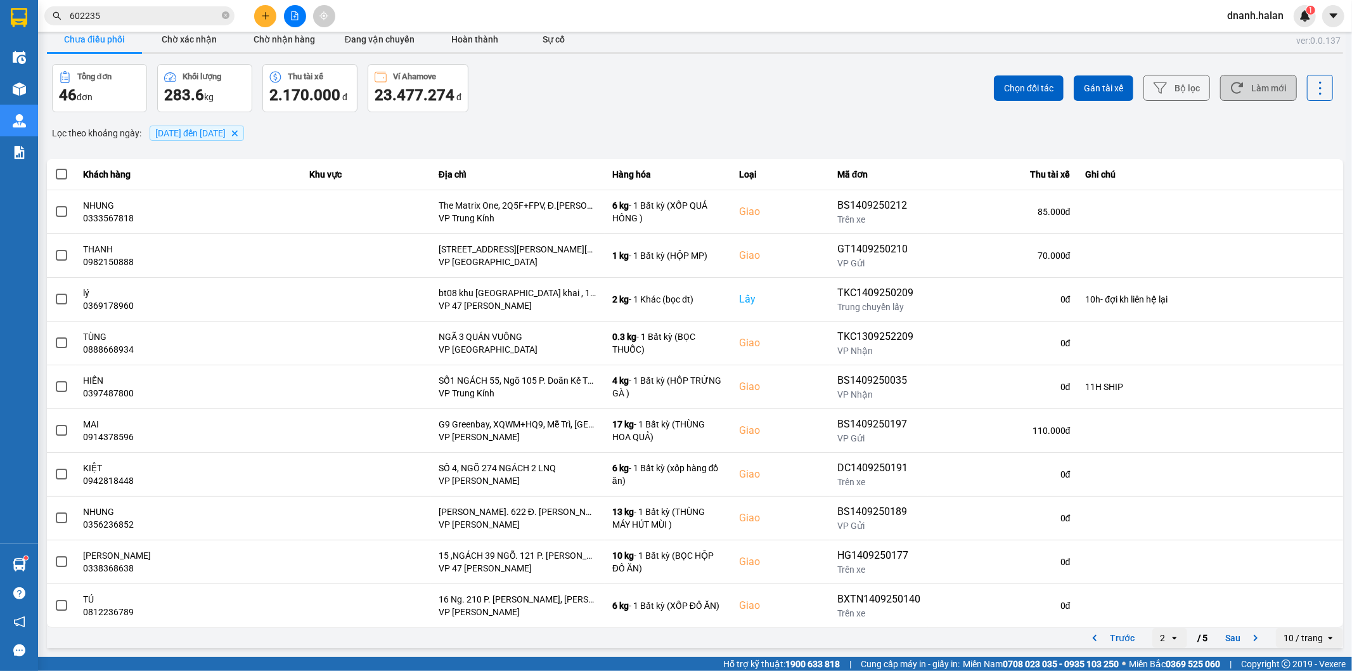
click at [1230, 90] on icon at bounding box center [1236, 87] width 13 height 13
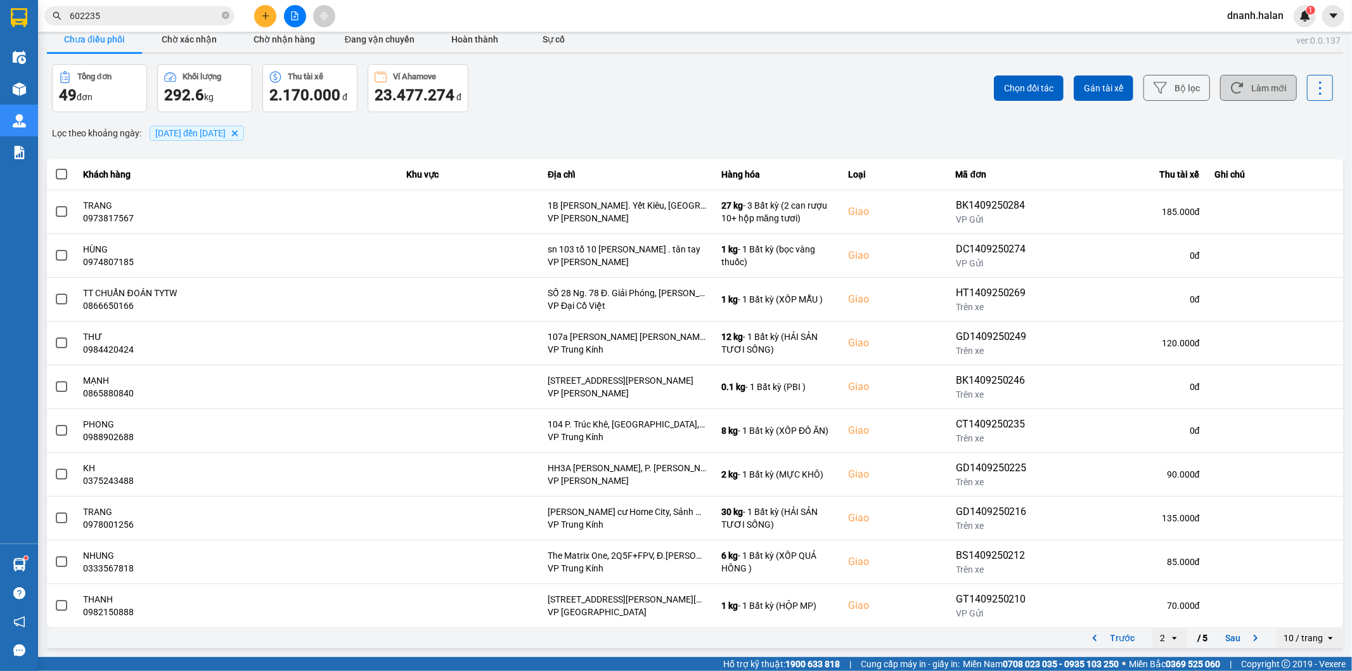
click at [1172, 634] on icon at bounding box center [1174, 637] width 4 height 3
click at [1163, 519] on div "1" at bounding box center [1159, 520] width 15 height 13
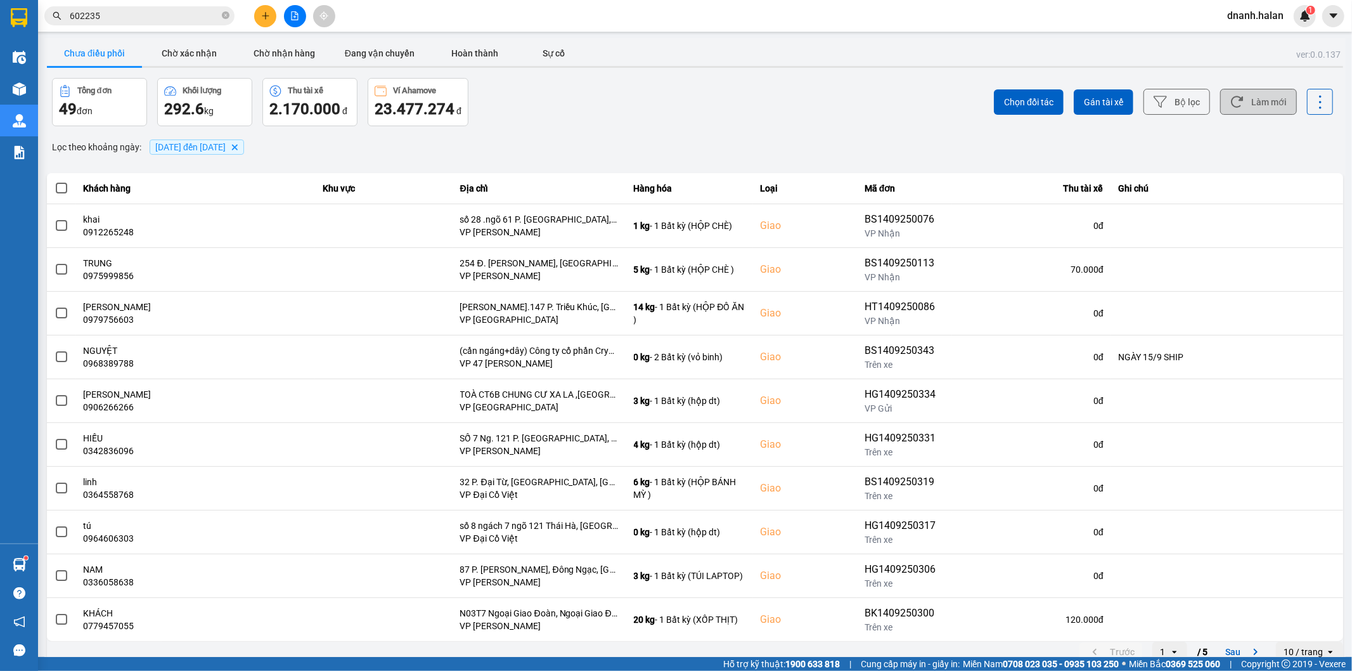
click at [1232, 103] on icon at bounding box center [1236, 101] width 13 height 13
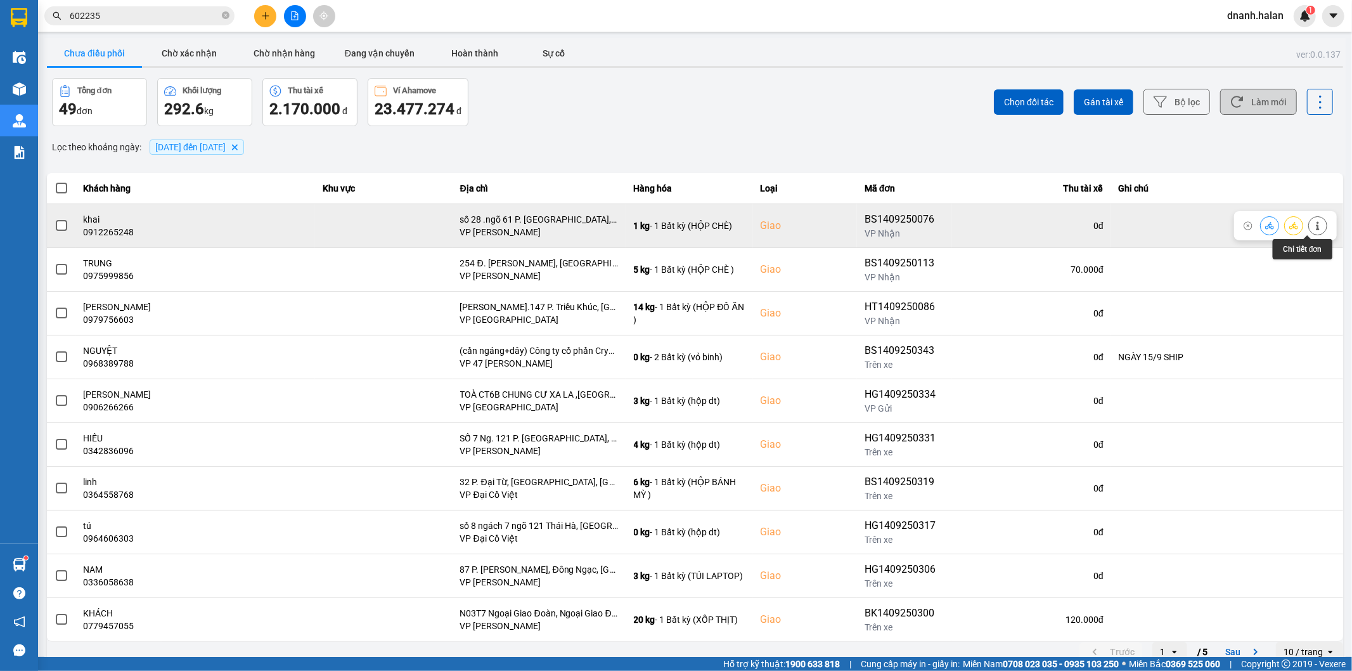
click at [1313, 224] on icon at bounding box center [1317, 225] width 9 height 9
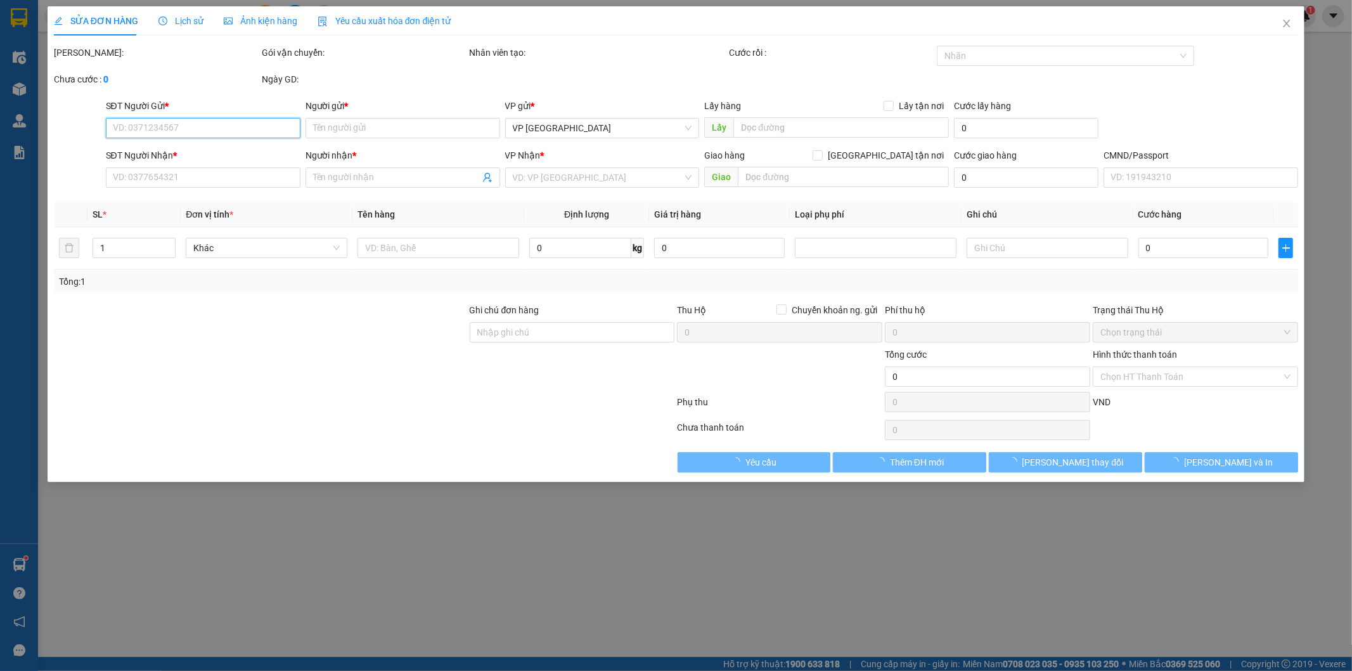
type input "0934746042"
type input "ĐẠT"
type input "0912265248"
type input "khai"
checkbox input "true"
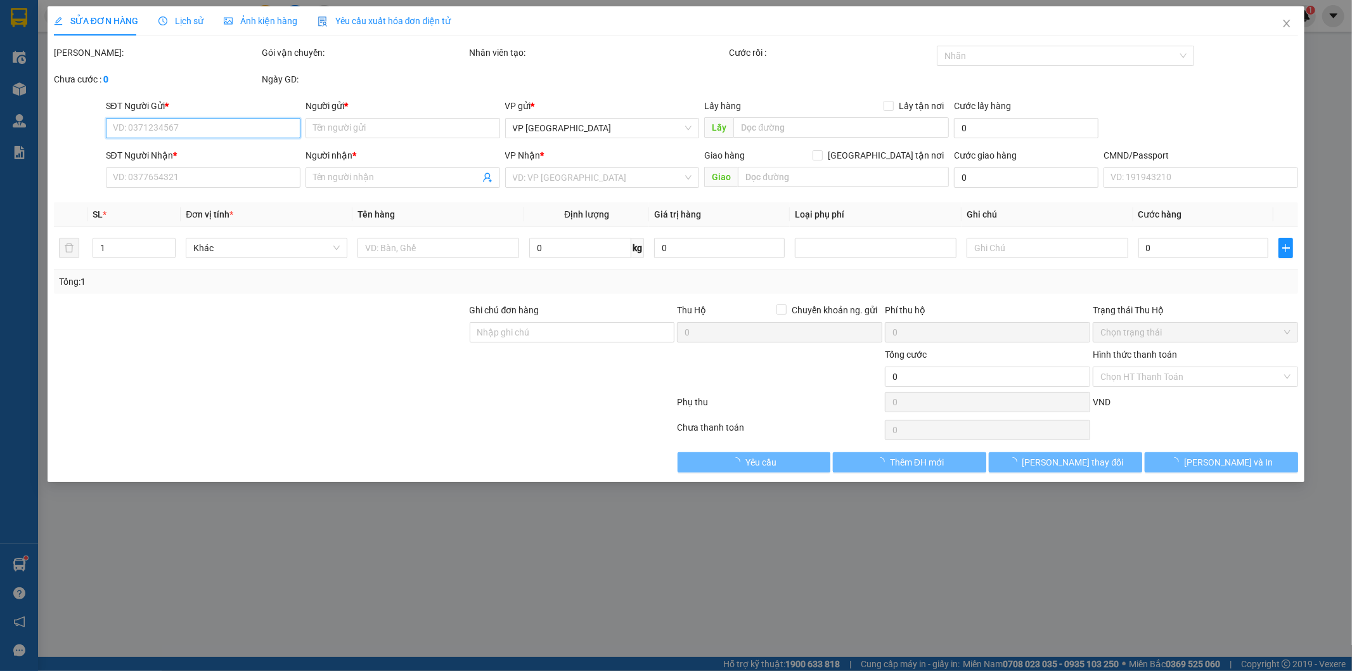
type input "số 28 .ngõ 61 [PERSON_NAME] Chí [PERSON_NAME][GEOGRAPHIC_DATA], [GEOGRAPHIC_DAT…"
type input "70.000"
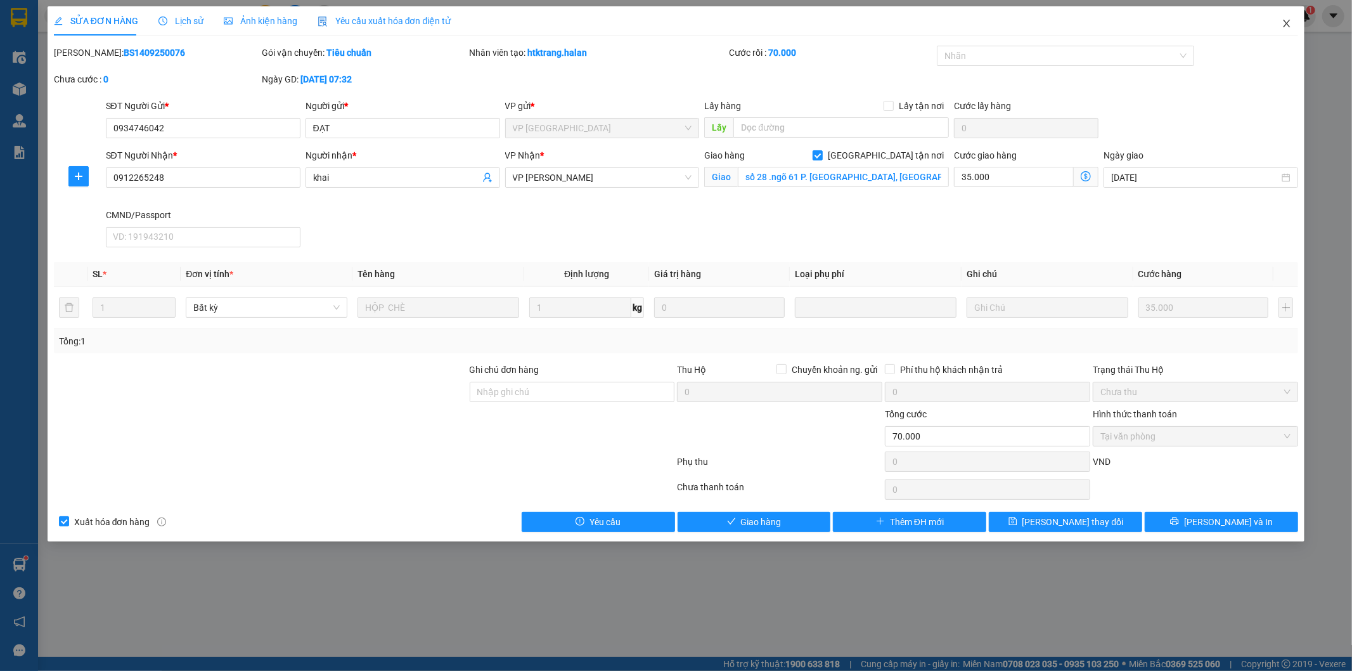
click at [1282, 23] on icon "close" at bounding box center [1287, 23] width 10 height 10
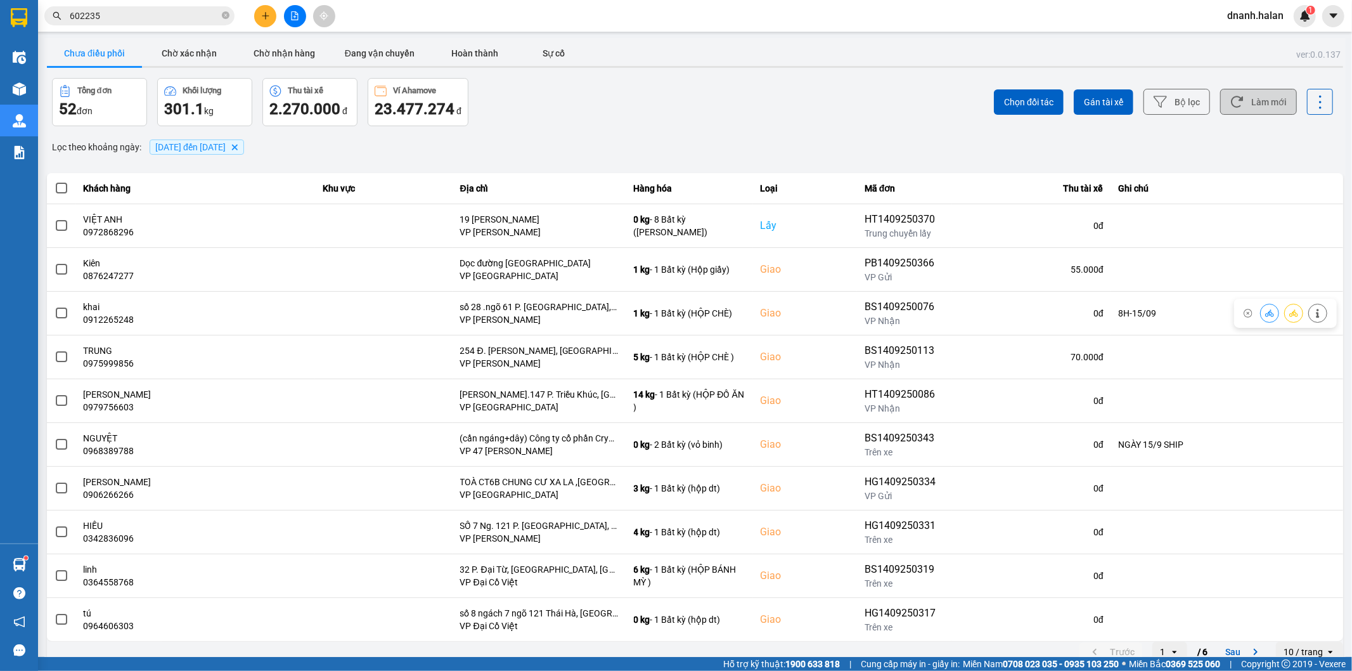
drag, startPoint x: 1253, startPoint y: 96, endPoint x: 1221, endPoint y: 103, distance: 32.3
click at [1252, 96] on button "Làm mới" at bounding box center [1258, 102] width 77 height 26
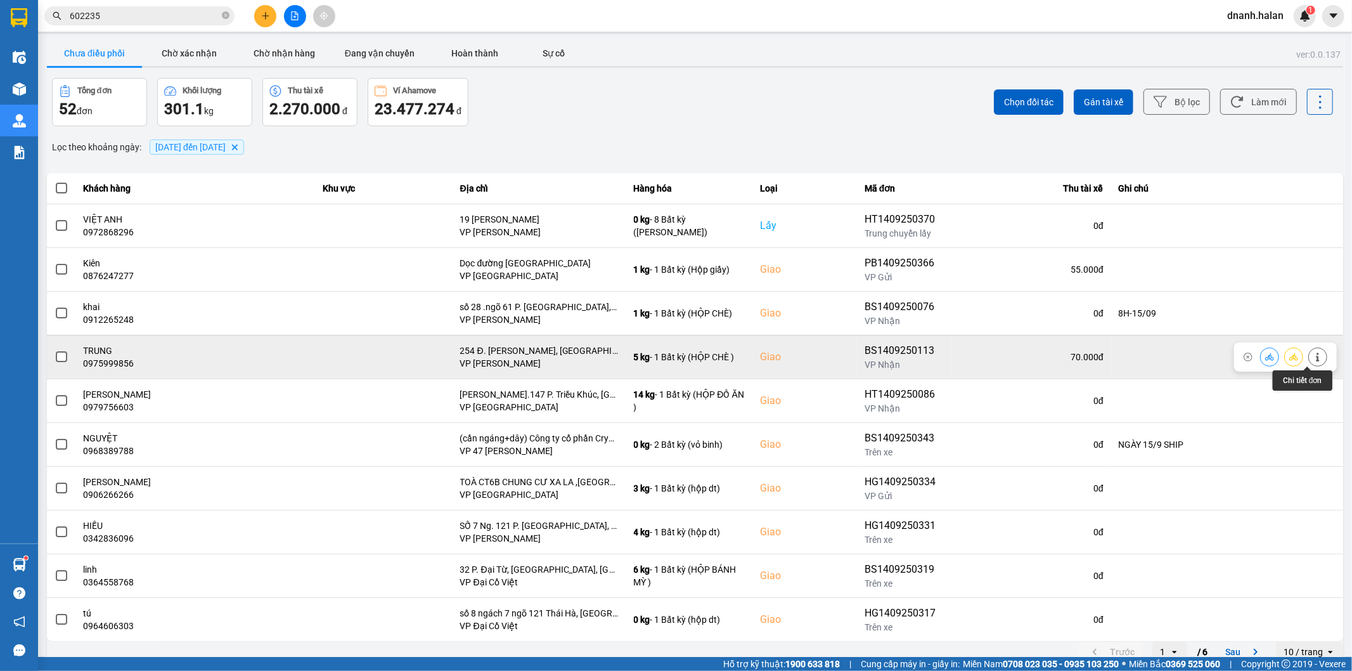
click at [1316, 358] on icon at bounding box center [1317, 356] width 3 height 9
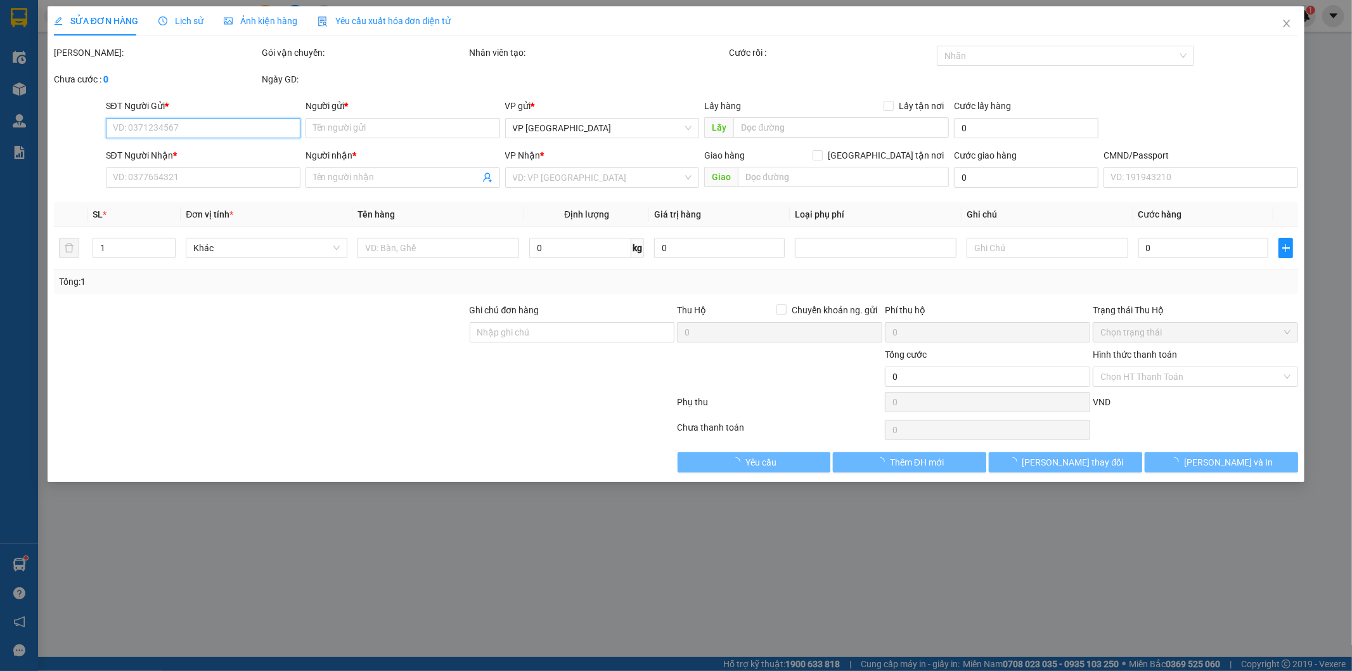
type input "0395934925"
type input "THUỶ"
type input "0975999856"
type input "TRUNG"
checkbox input "true"
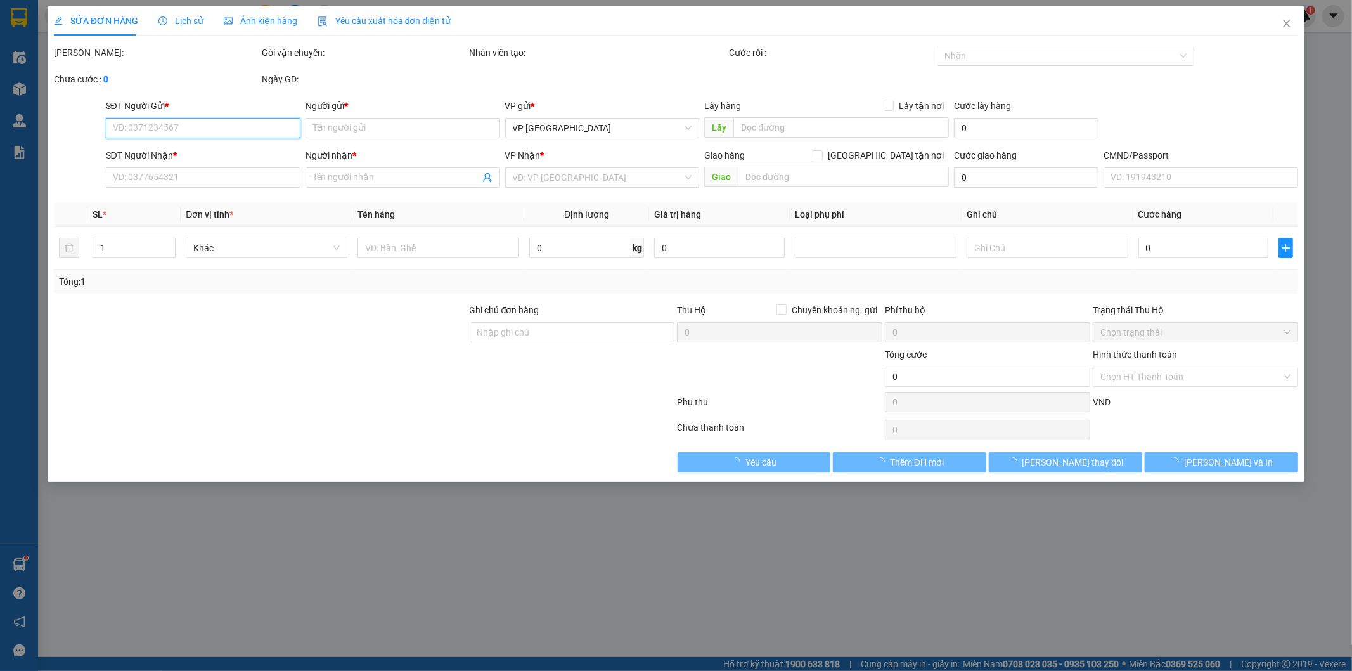
type input "254 Đ. Lạc Long Quân, Bưởi, Tây Hồ, Hà Nội, Việt Nam"
type input "70.000"
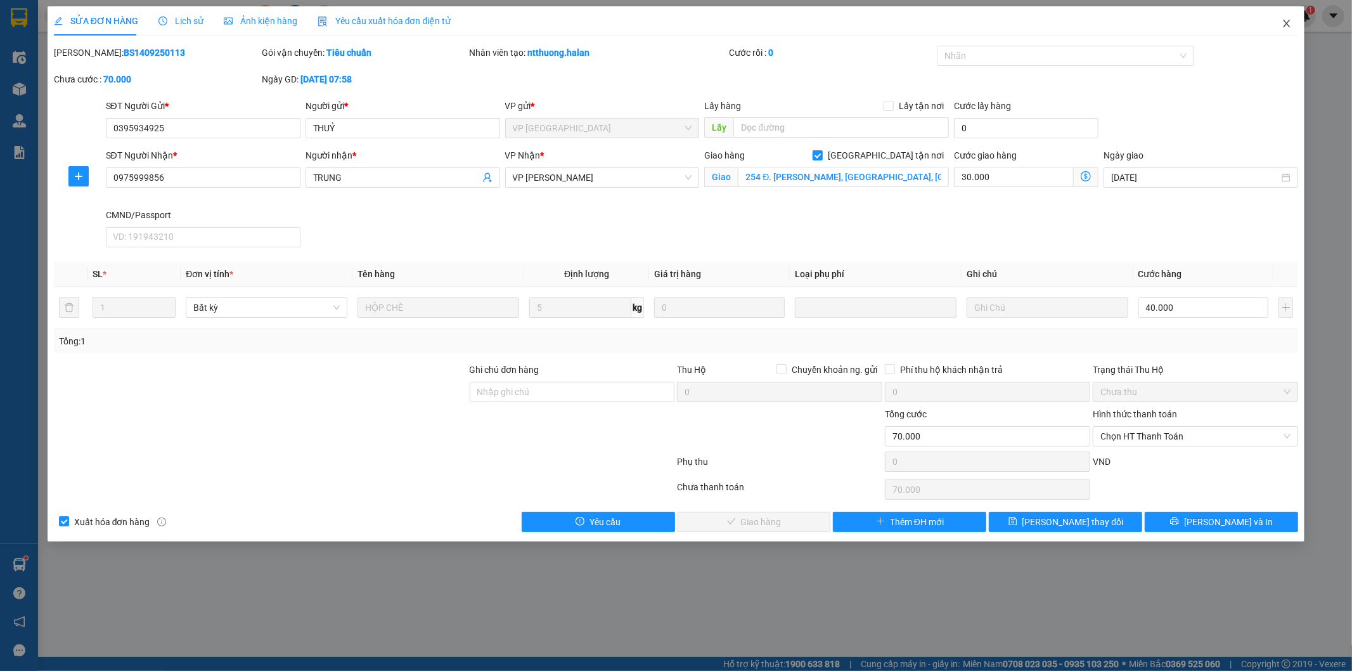
click at [1279, 23] on span "Close" at bounding box center [1286, 23] width 35 height 35
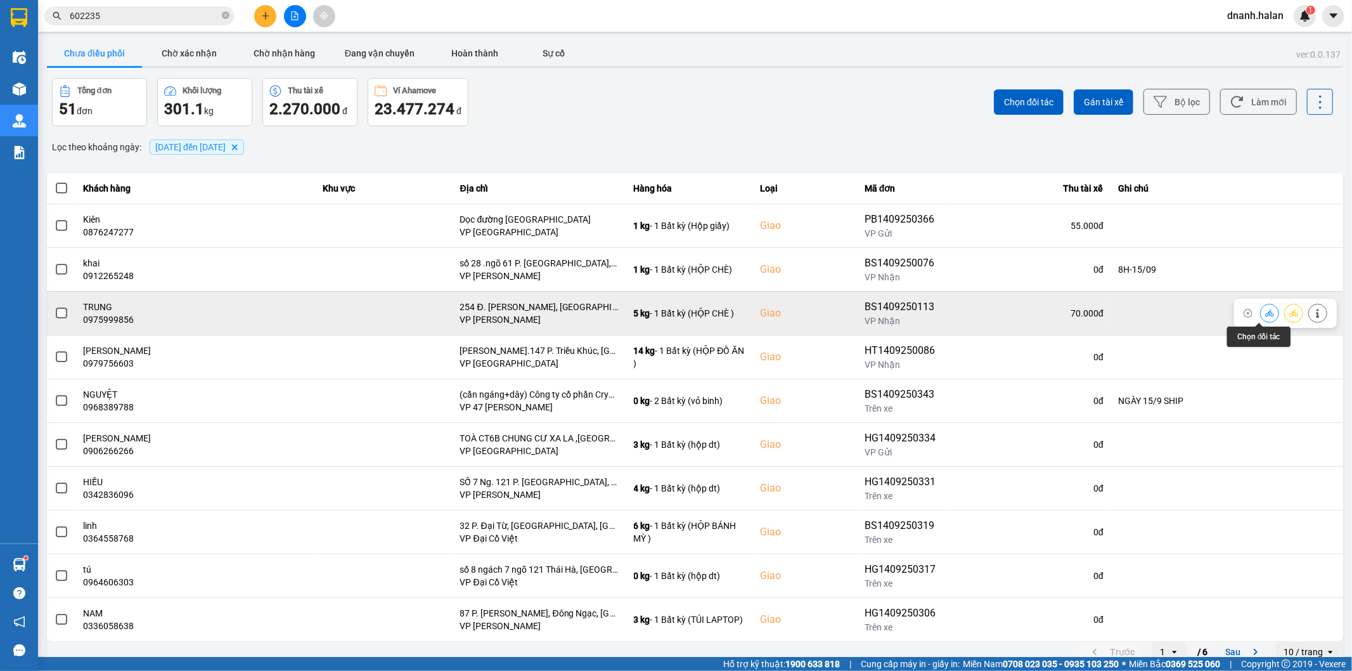
click at [1265, 315] on icon at bounding box center [1269, 313] width 9 height 9
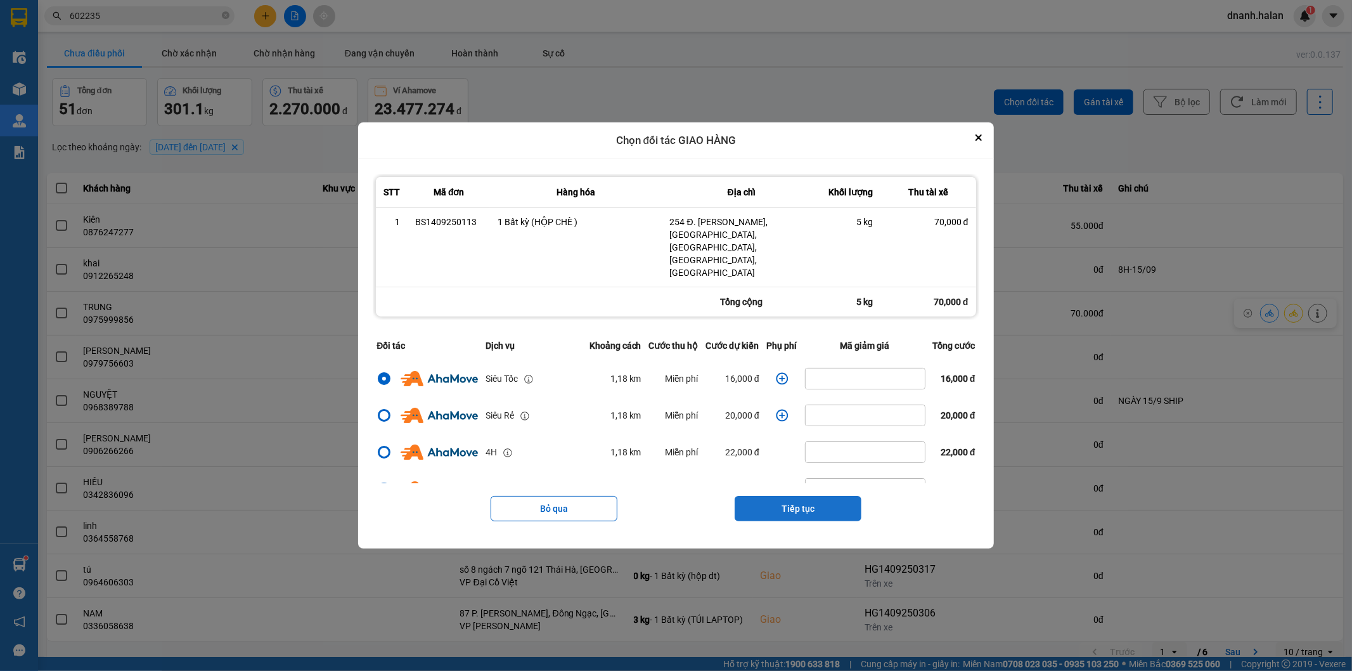
click at [801, 496] on button "Tiếp tục" at bounding box center [798, 508] width 127 height 25
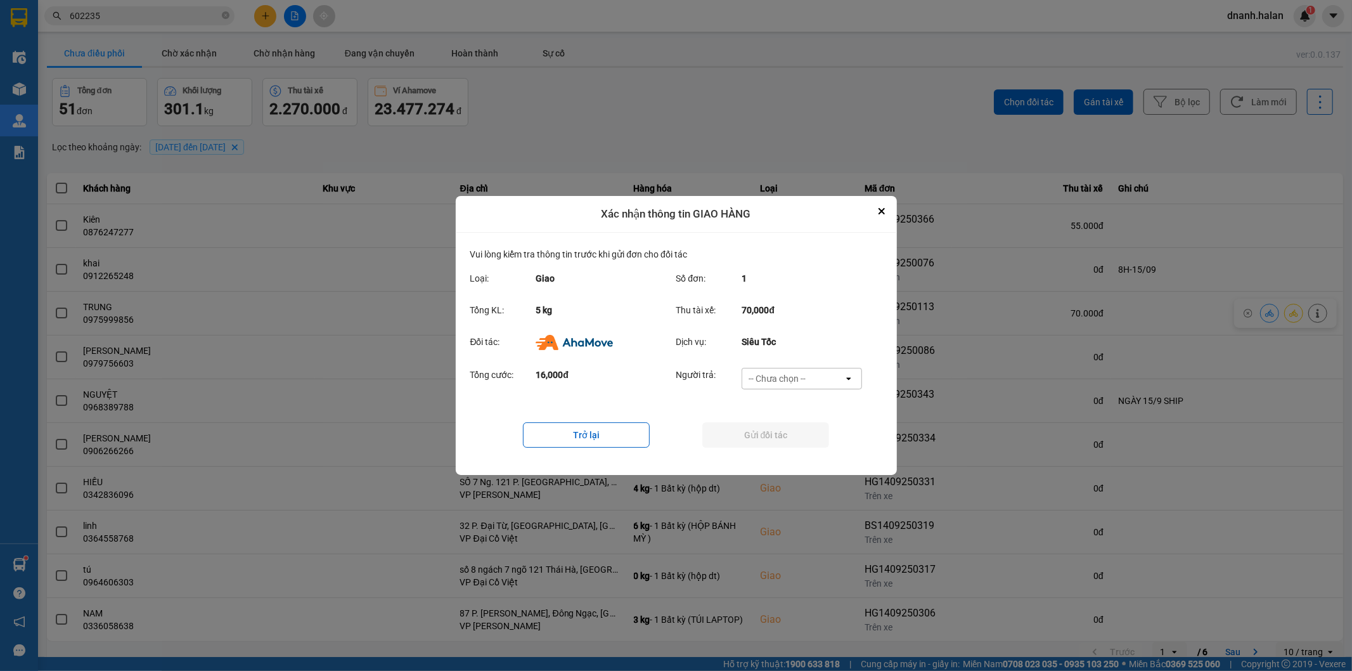
click at [808, 384] on div "-- Chưa chọn --" at bounding box center [792, 378] width 101 height 20
drag, startPoint x: 794, startPoint y: 453, endPoint x: 803, endPoint y: 436, distance: 19.0
click at [792, 453] on span "Ví Ahamove" at bounding box center [777, 451] width 51 height 13
click at [806, 434] on button "Gửi đối tác" at bounding box center [765, 434] width 127 height 25
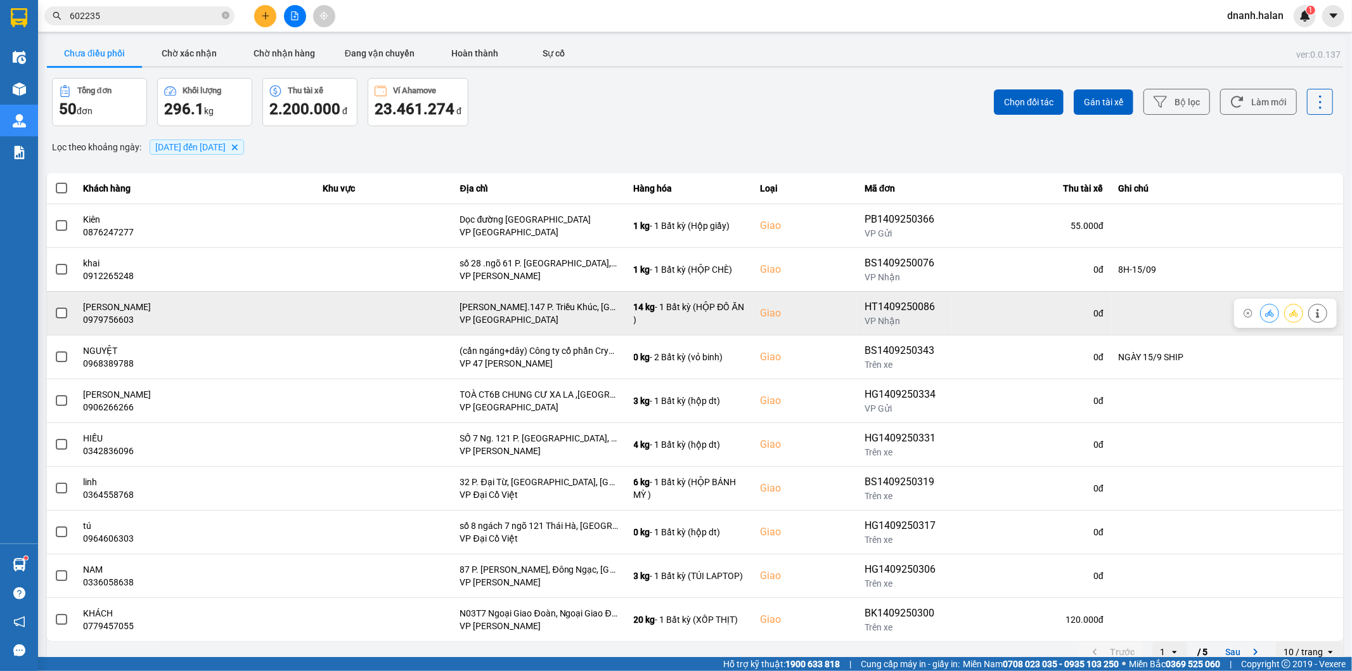
click at [1265, 314] on button at bounding box center [1270, 313] width 18 height 22
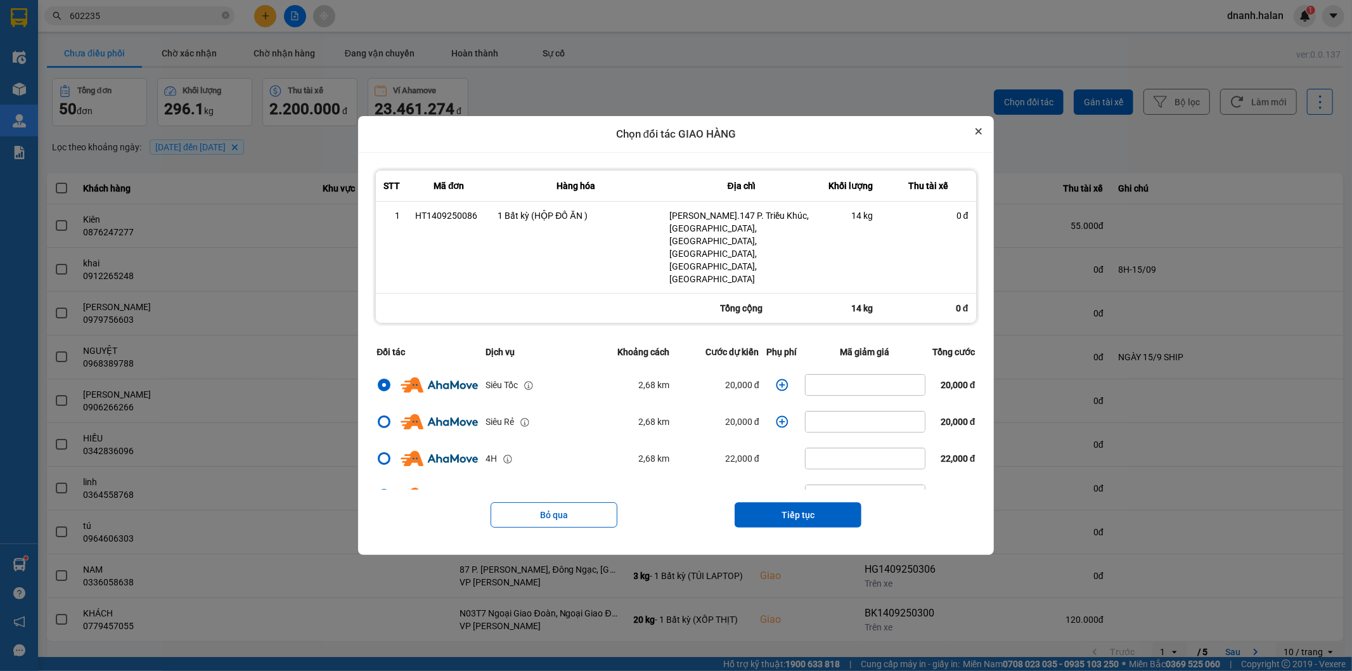
click at [986, 139] on button "Close" at bounding box center [978, 131] width 15 height 15
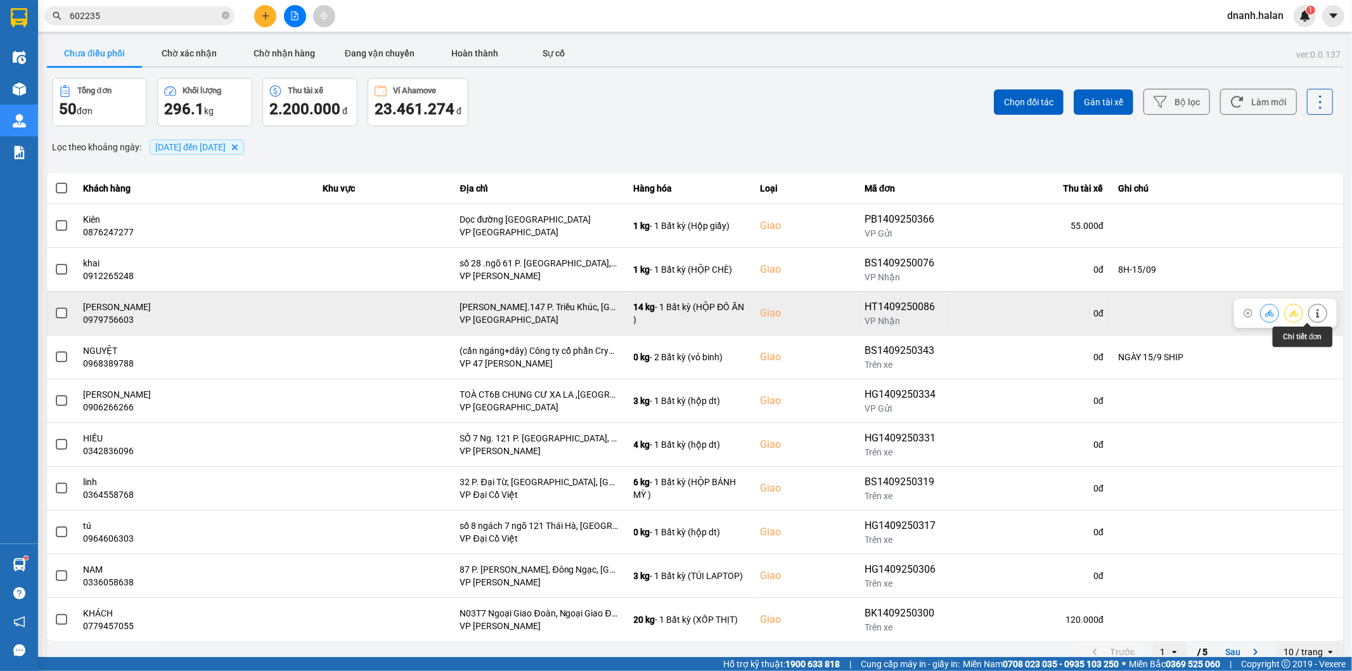
click at [1309, 318] on button at bounding box center [1318, 313] width 18 height 22
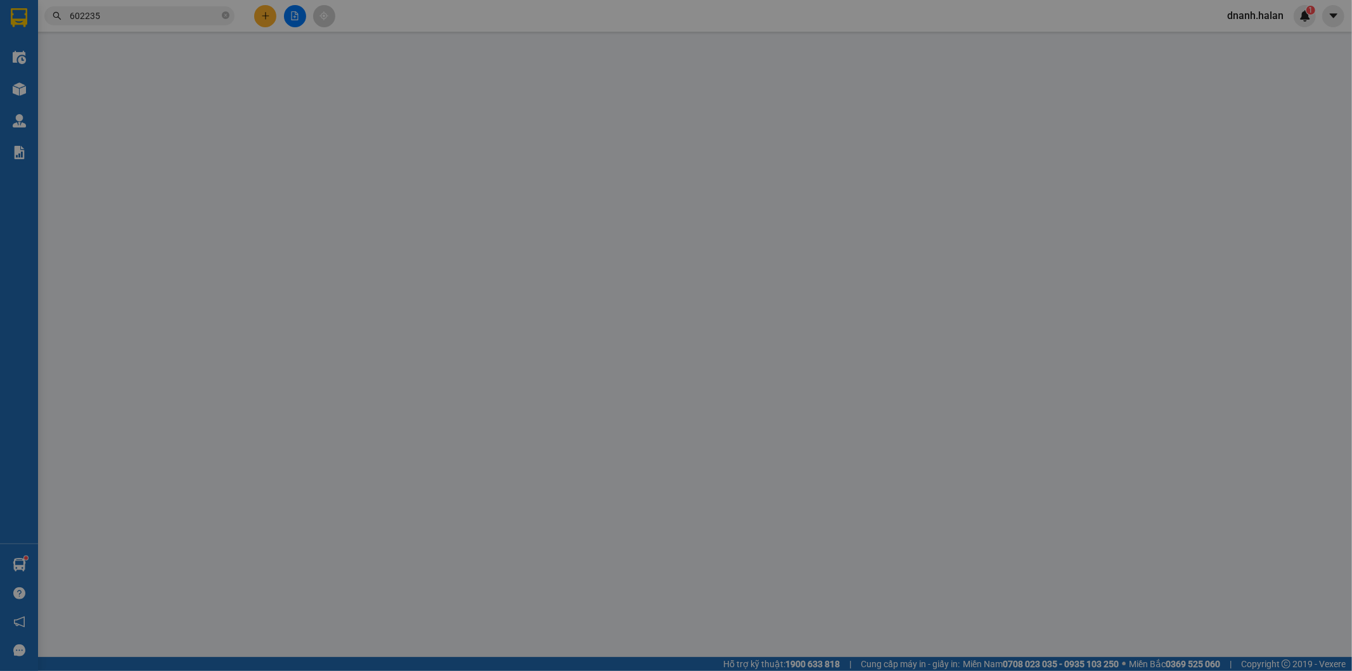
type input "0982756795"
type input "THẢO"
type input "0979756603"
type input "QUỲNH ANH"
checkbox input "true"
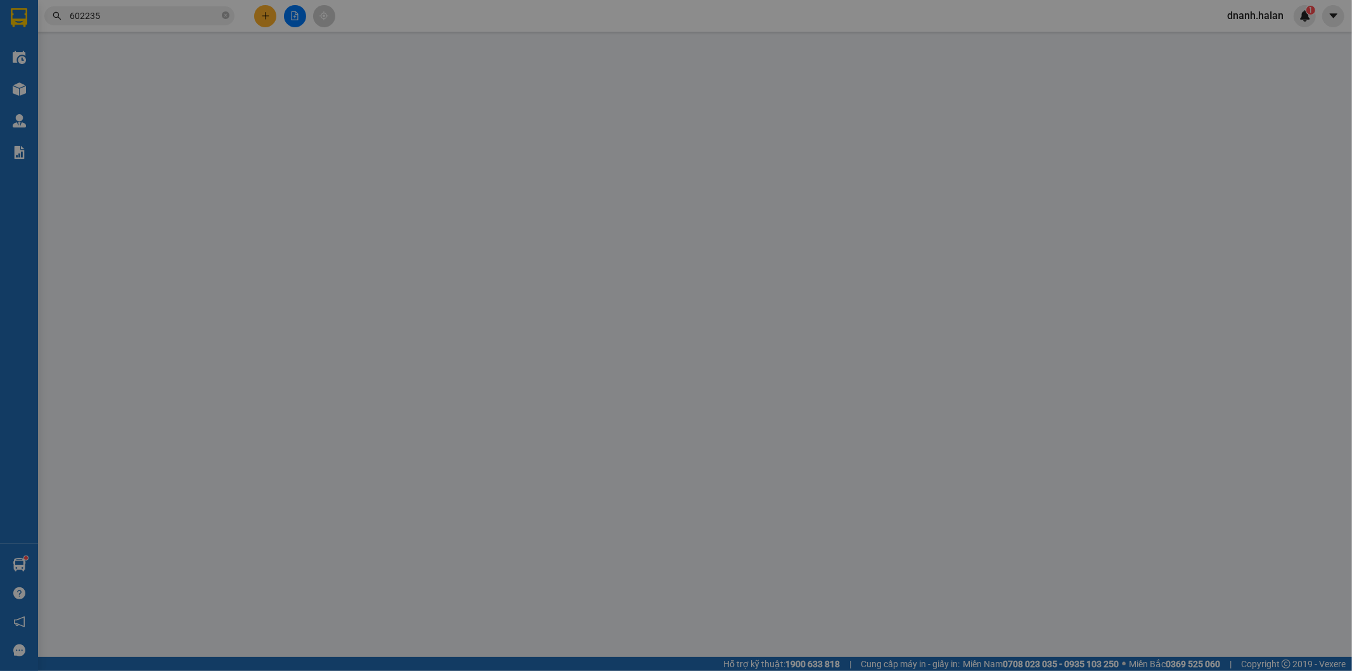
type input "Ng.147 P. Triều Khúc, Triều Khúc, Tân Triều, Thanh Trì, Hà Nội, Việt Nam"
type input "90.000"
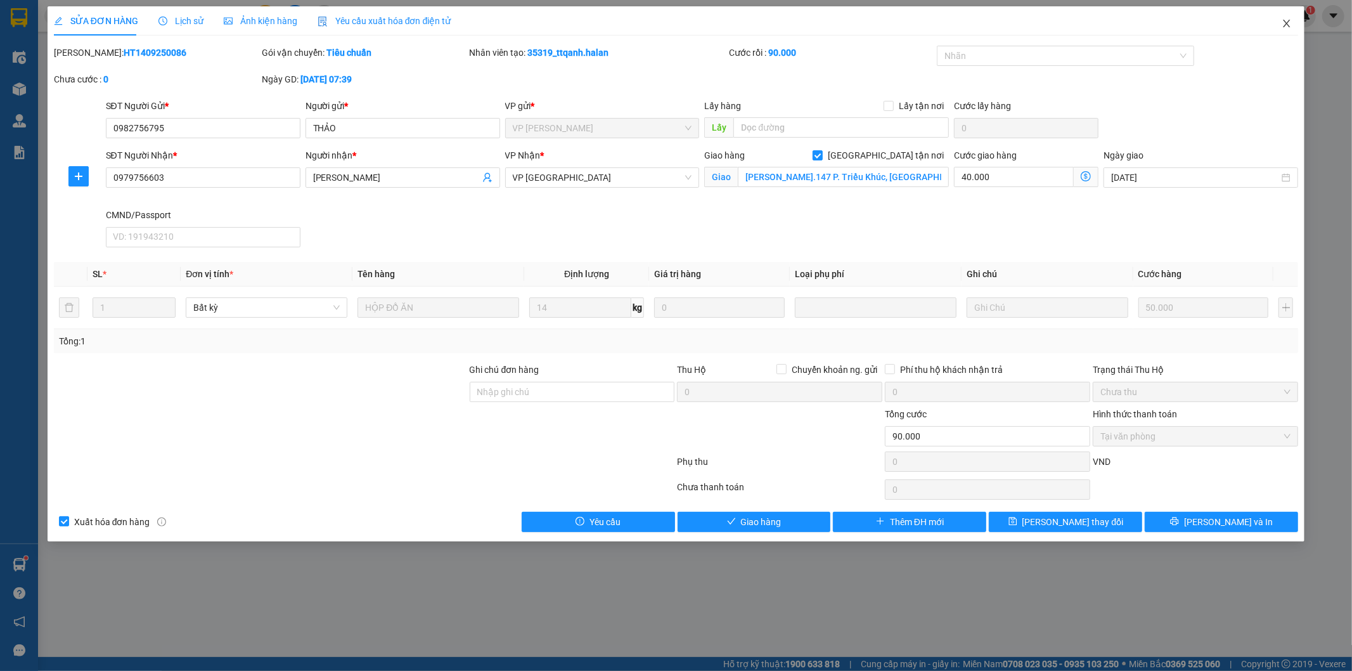
click at [1291, 27] on icon "close" at bounding box center [1287, 23] width 10 height 10
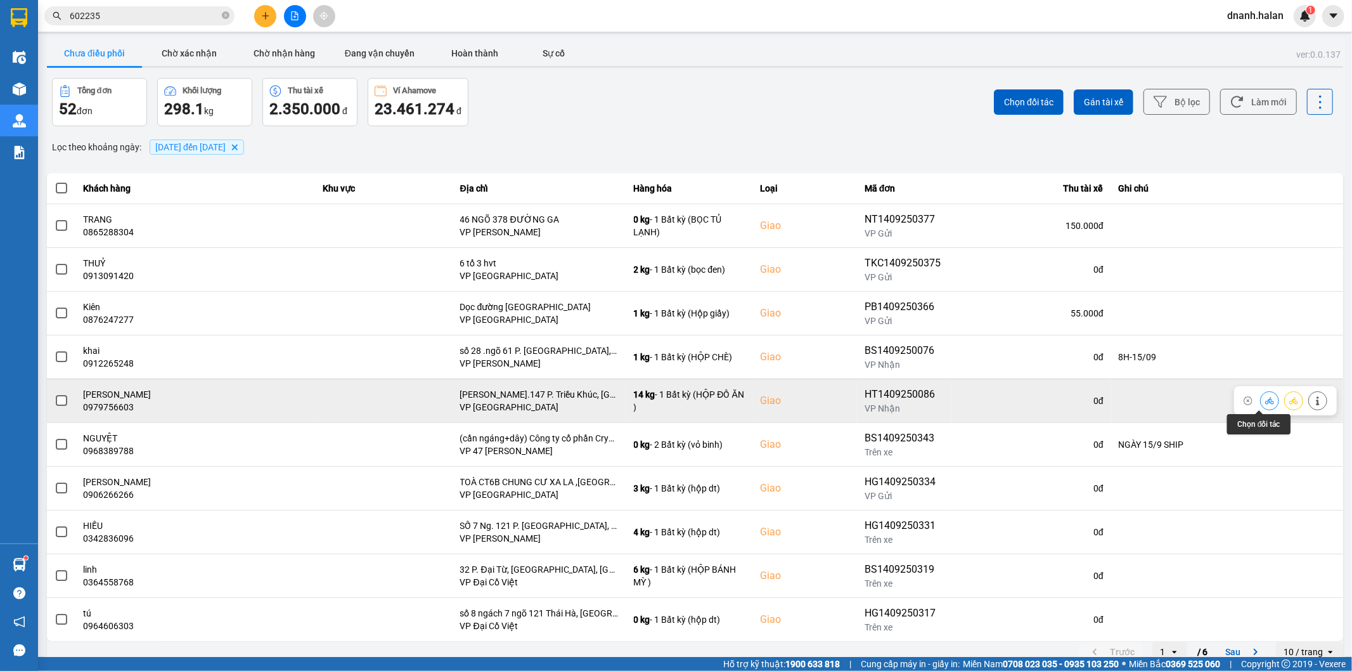
click at [1268, 403] on button at bounding box center [1270, 400] width 18 height 22
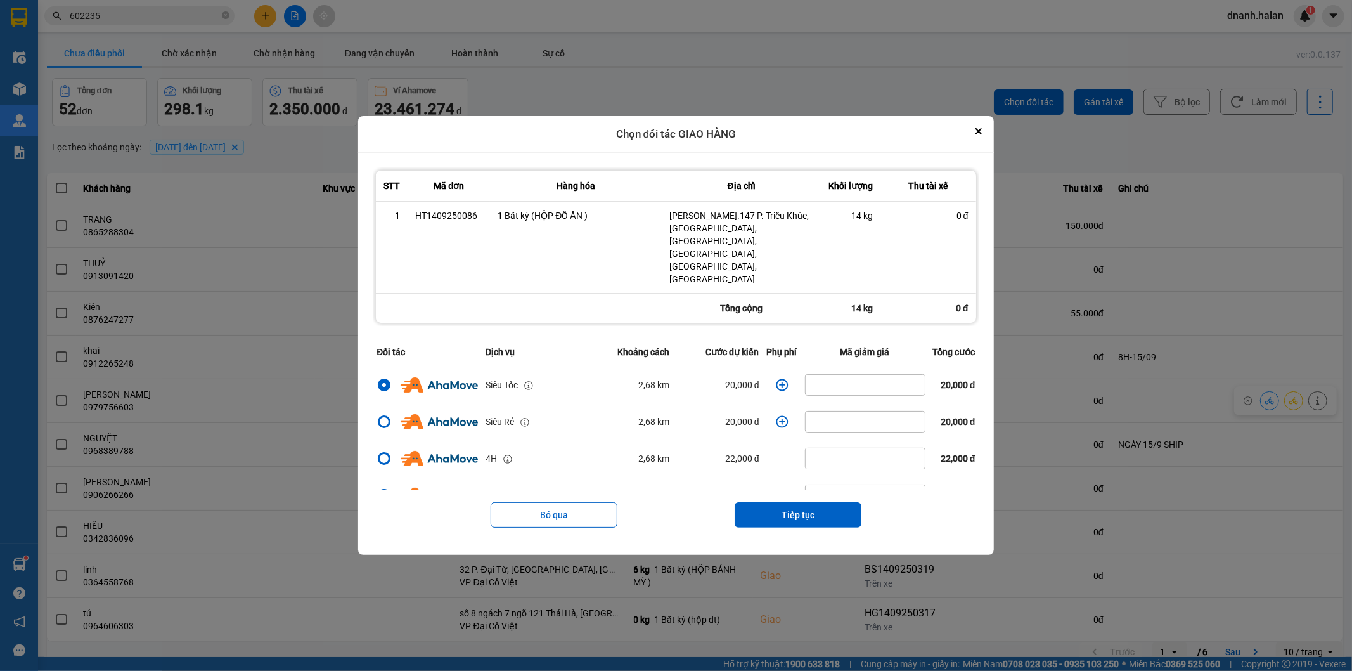
click at [776, 378] on icon "dialog" at bounding box center [782, 384] width 12 height 12
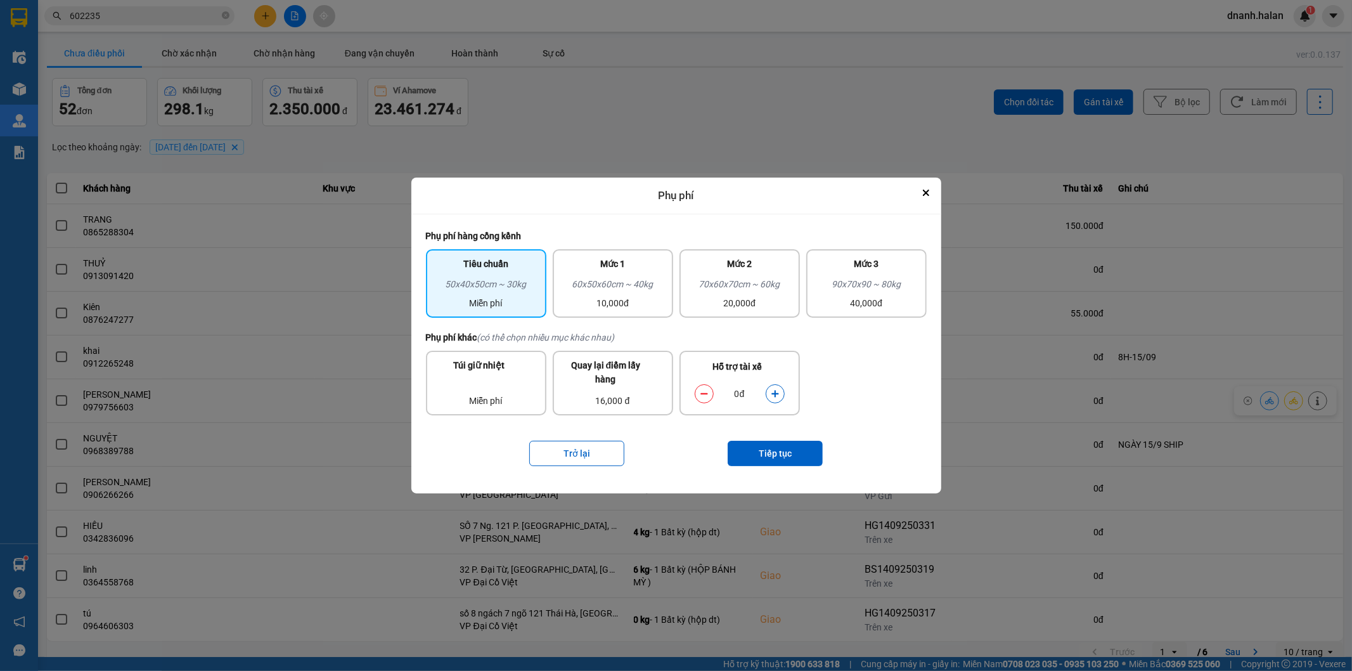
drag, startPoint x: 616, startPoint y: 302, endPoint x: 827, endPoint y: 409, distance: 236.7
click at [618, 302] on div "10,000đ" at bounding box center [612, 303] width 105 height 14
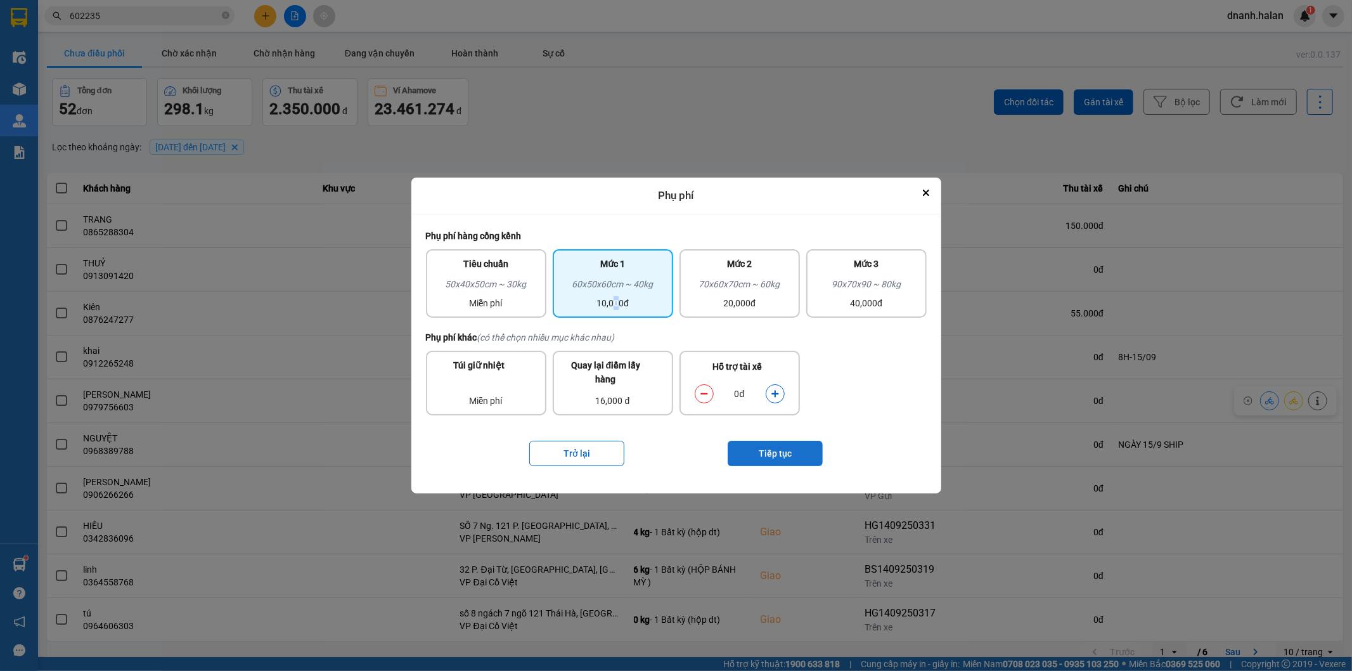
click at [799, 463] on button "Tiếp tục" at bounding box center [775, 453] width 95 height 25
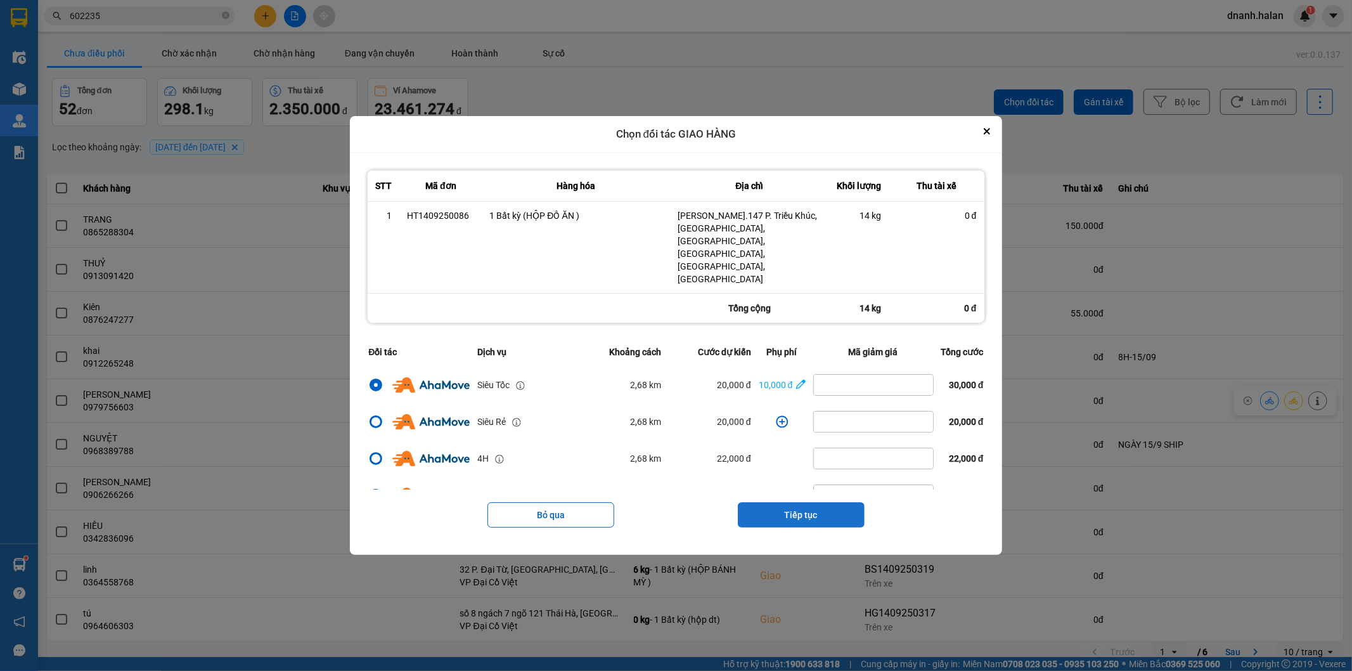
click at [831, 502] on button "Tiếp tục" at bounding box center [801, 514] width 127 height 25
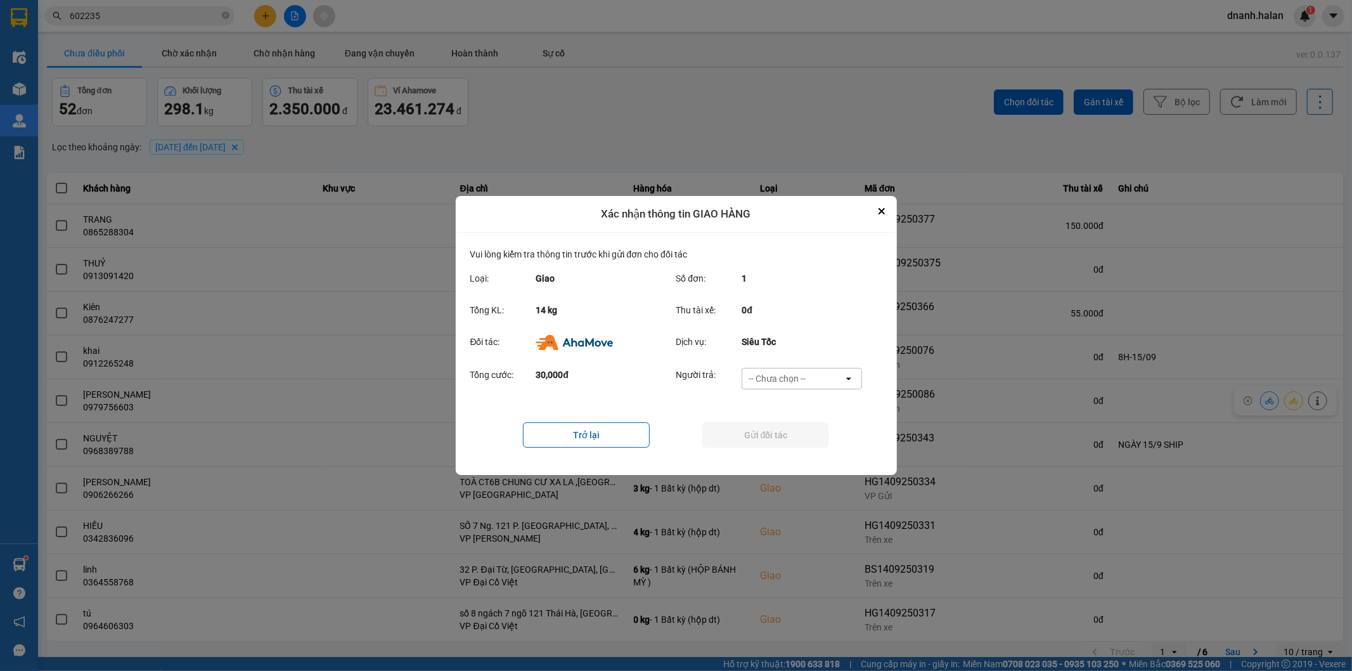
click at [821, 384] on div "-- Chưa chọn --" at bounding box center [792, 378] width 101 height 20
click at [803, 456] on div "Ví Ahamove" at bounding box center [802, 451] width 120 height 23
click at [808, 444] on button "Gửi đối tác" at bounding box center [765, 434] width 127 height 25
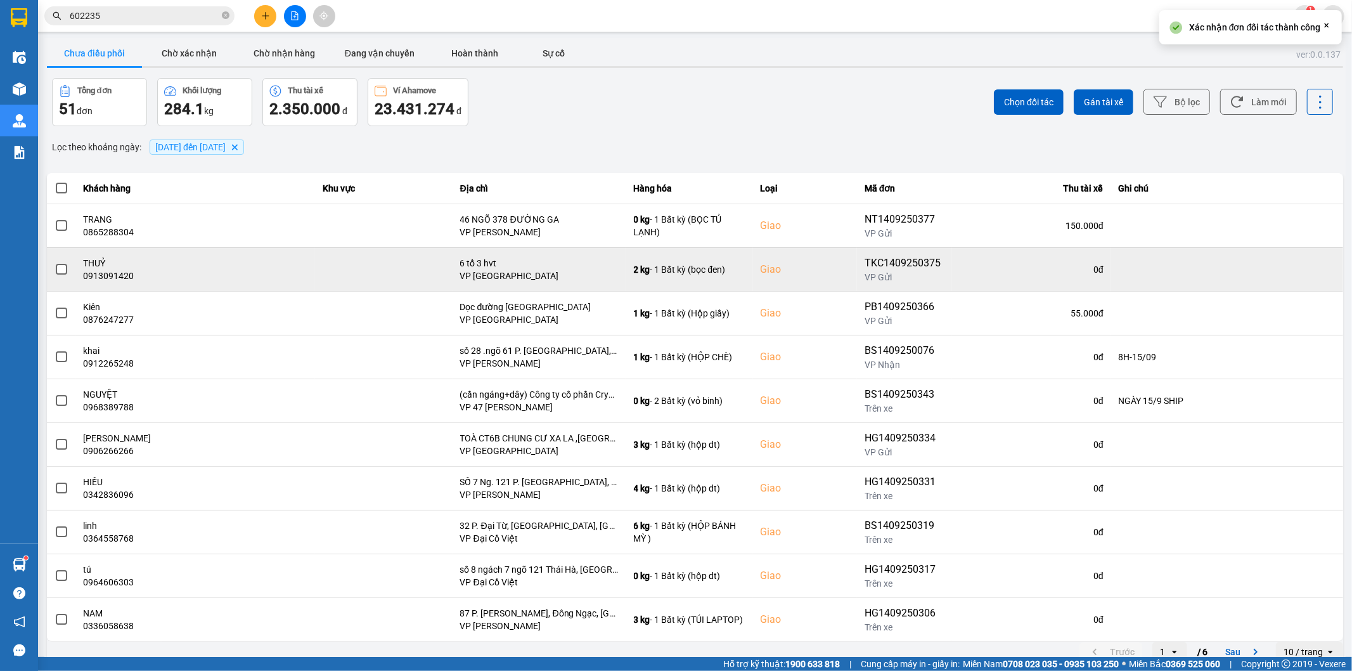
scroll to position [14, 0]
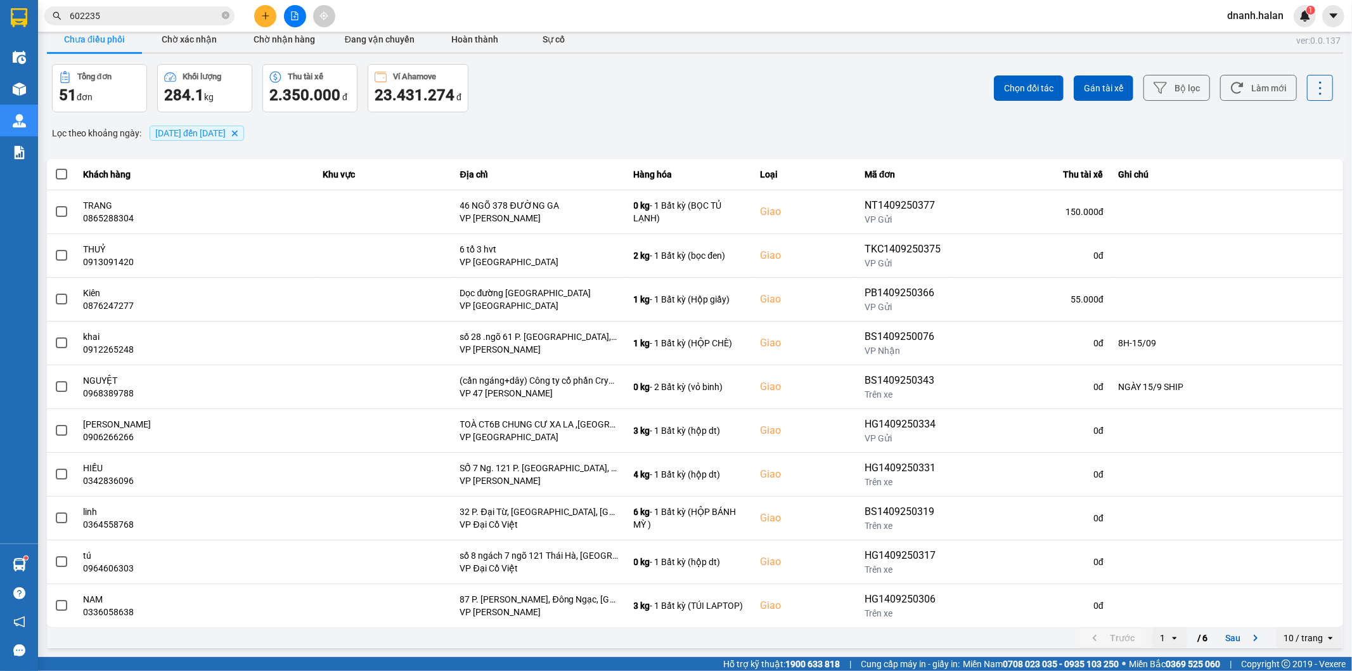
click at [1224, 634] on button "Sau" at bounding box center [1244, 637] width 53 height 19
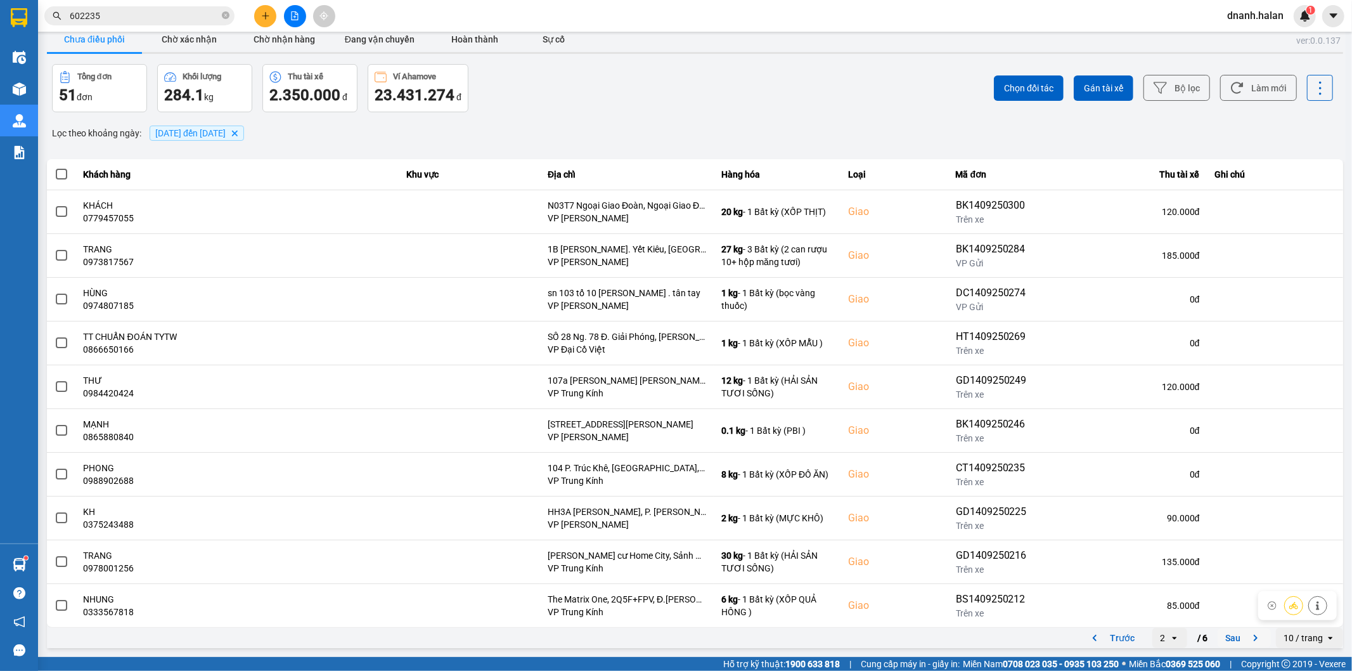
click at [1218, 634] on button "Sau" at bounding box center [1244, 637] width 53 height 19
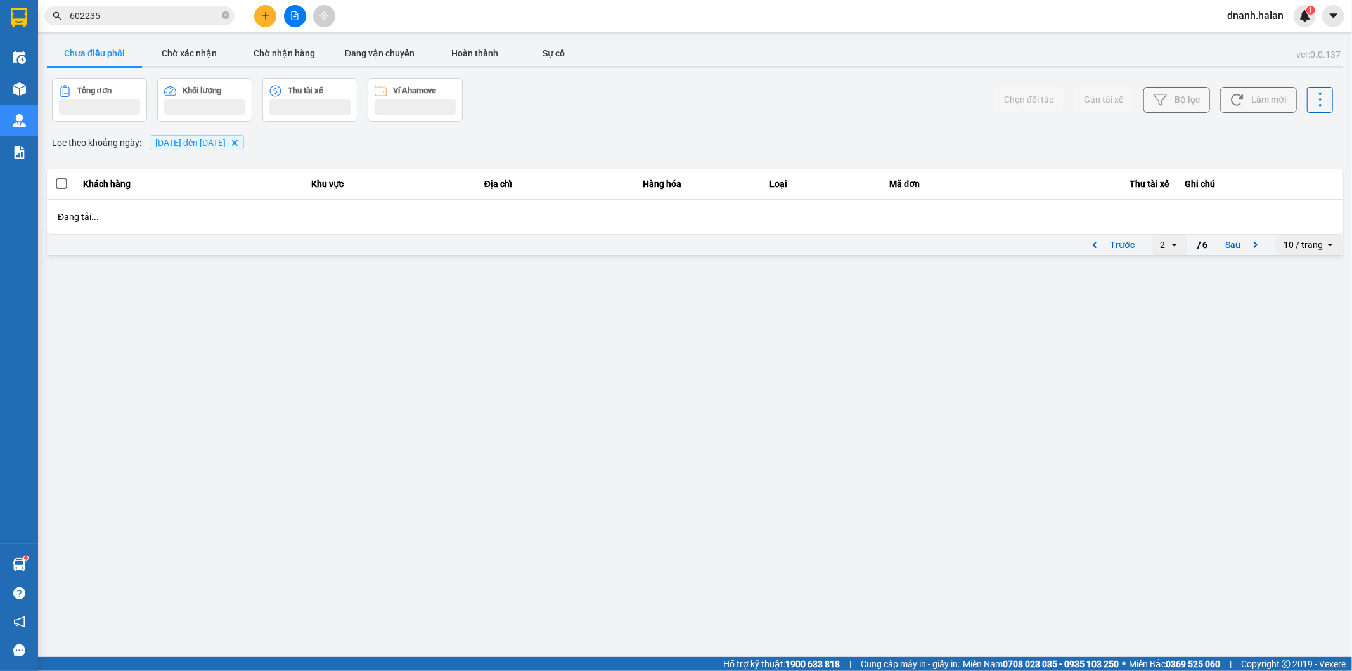
scroll to position [0, 0]
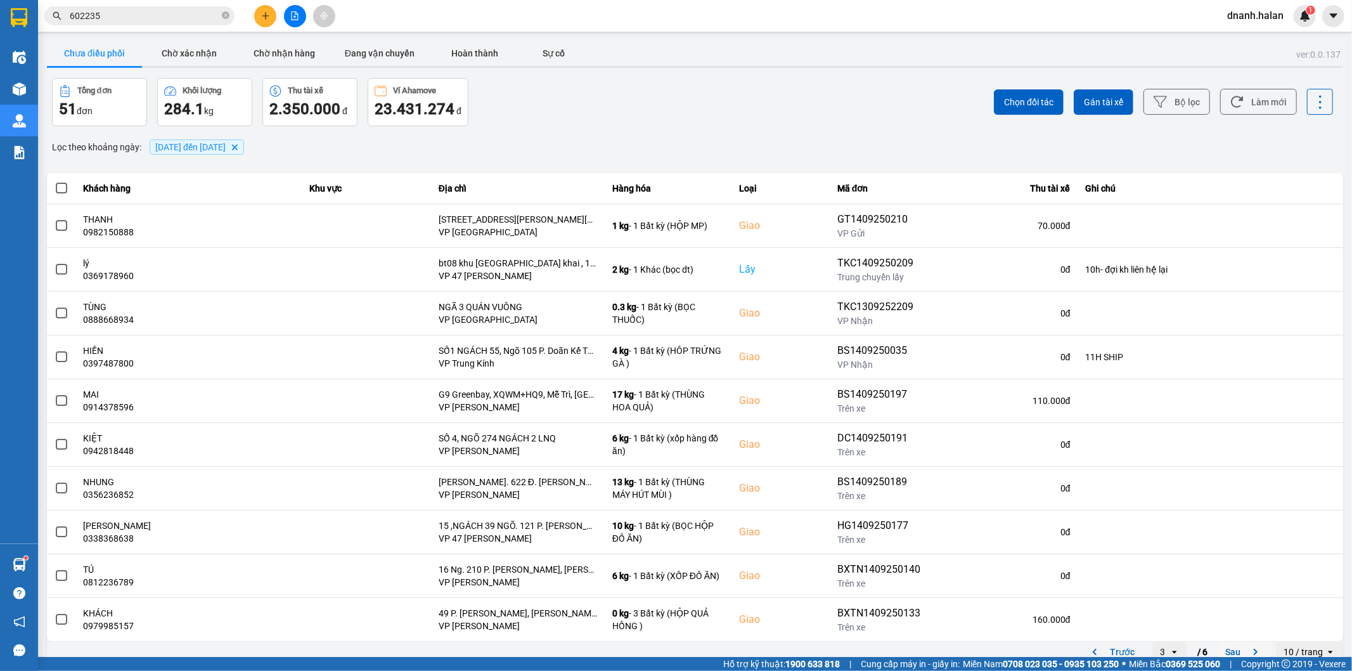
click at [1248, 634] on icon "next page. current page 3 / 6" at bounding box center [1255, 651] width 15 height 15
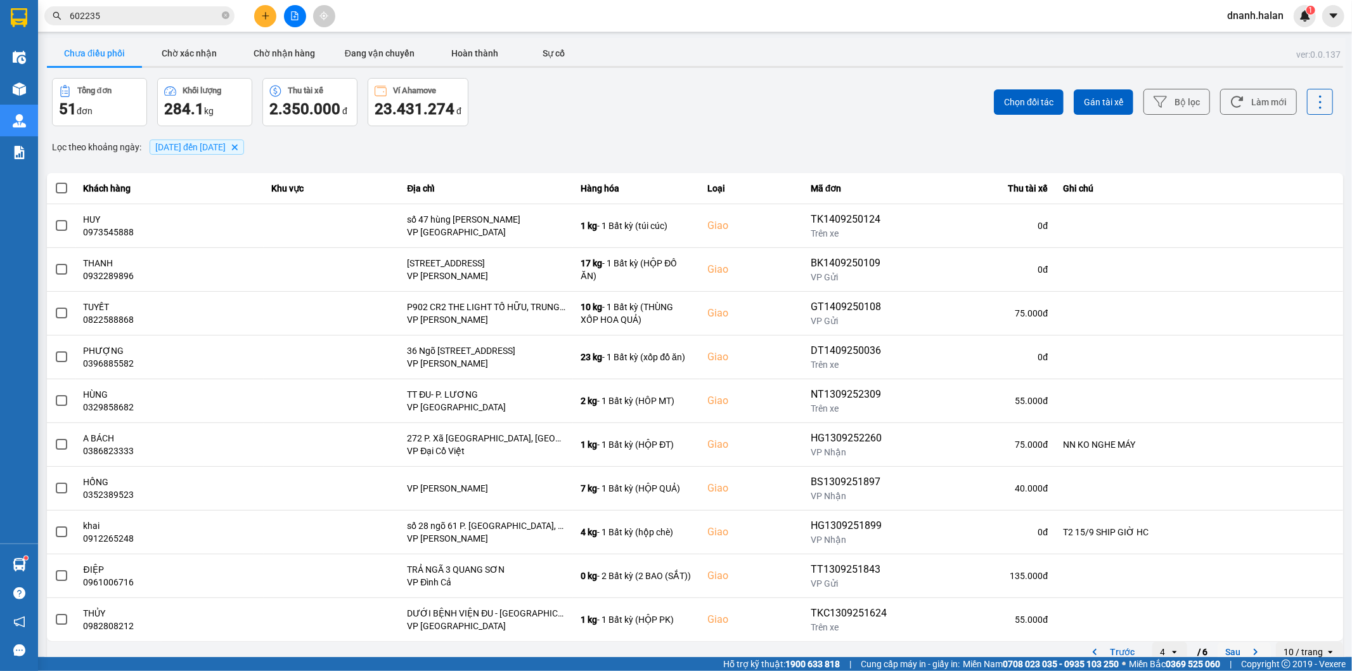
click at [1220, 634] on button "Sau" at bounding box center [1244, 651] width 53 height 19
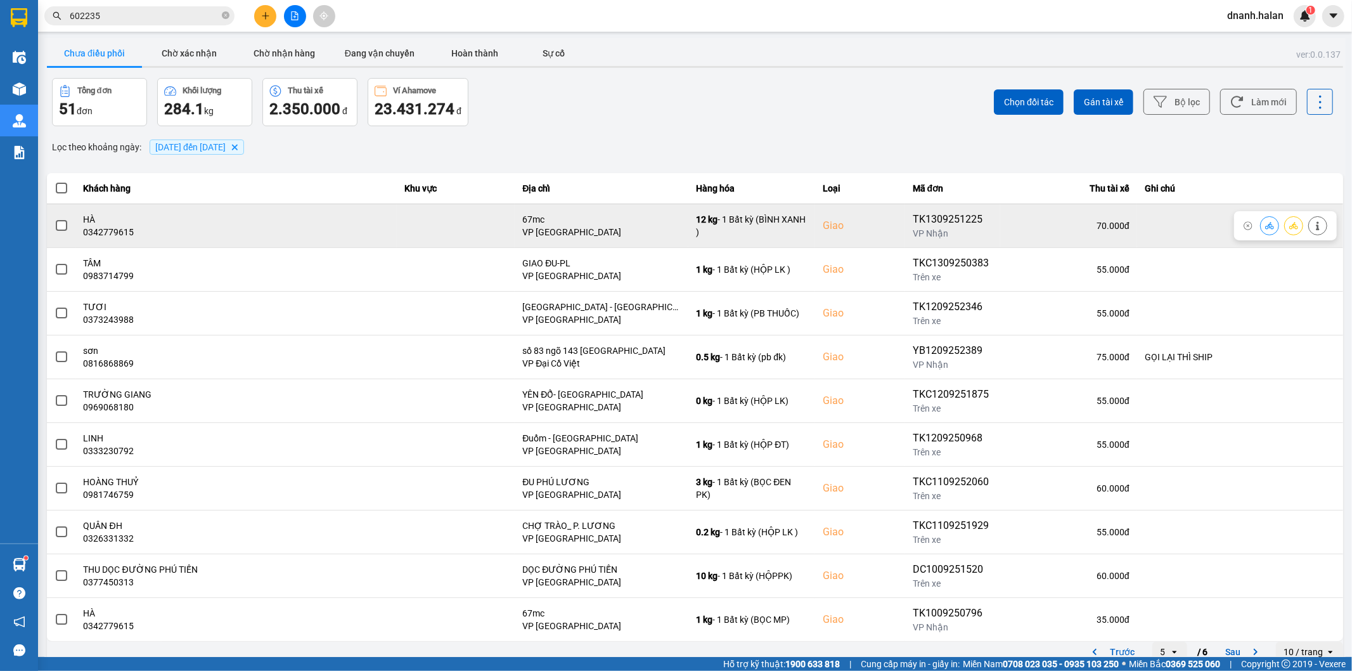
click at [64, 228] on span at bounding box center [61, 225] width 11 height 11
click at [55, 219] on input "checkbox" at bounding box center [55, 219] width 0 height 0
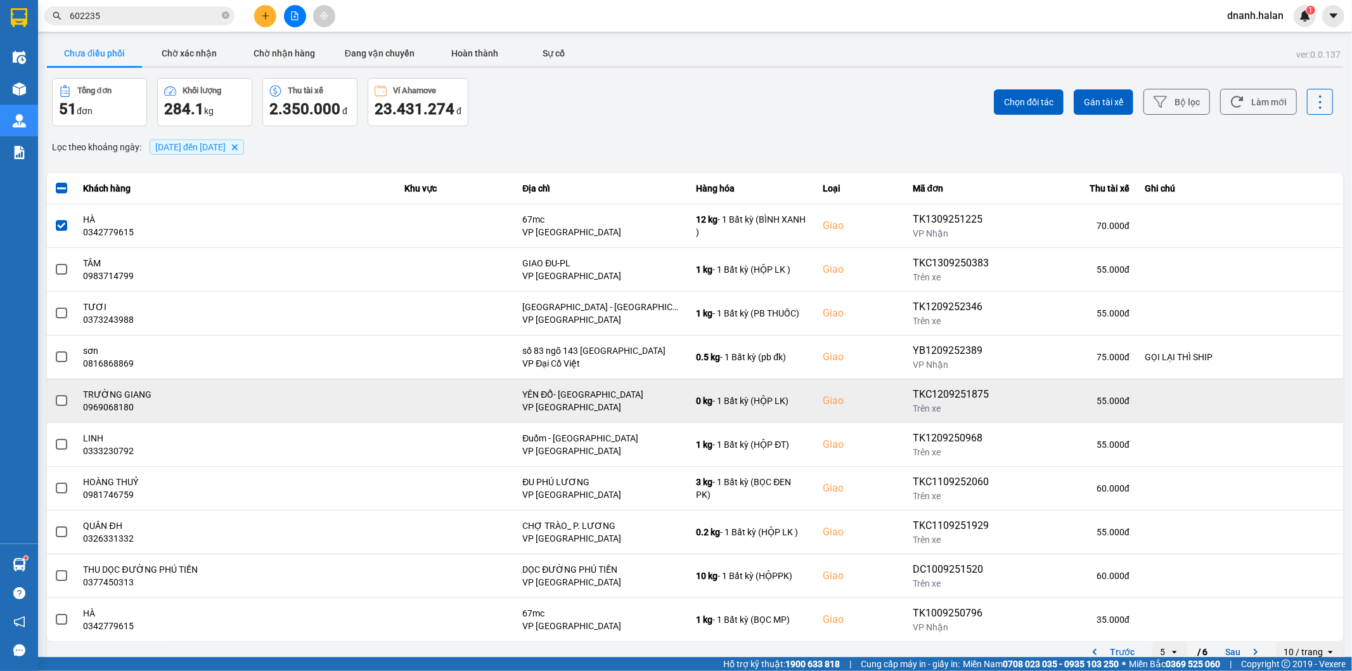
scroll to position [14, 0]
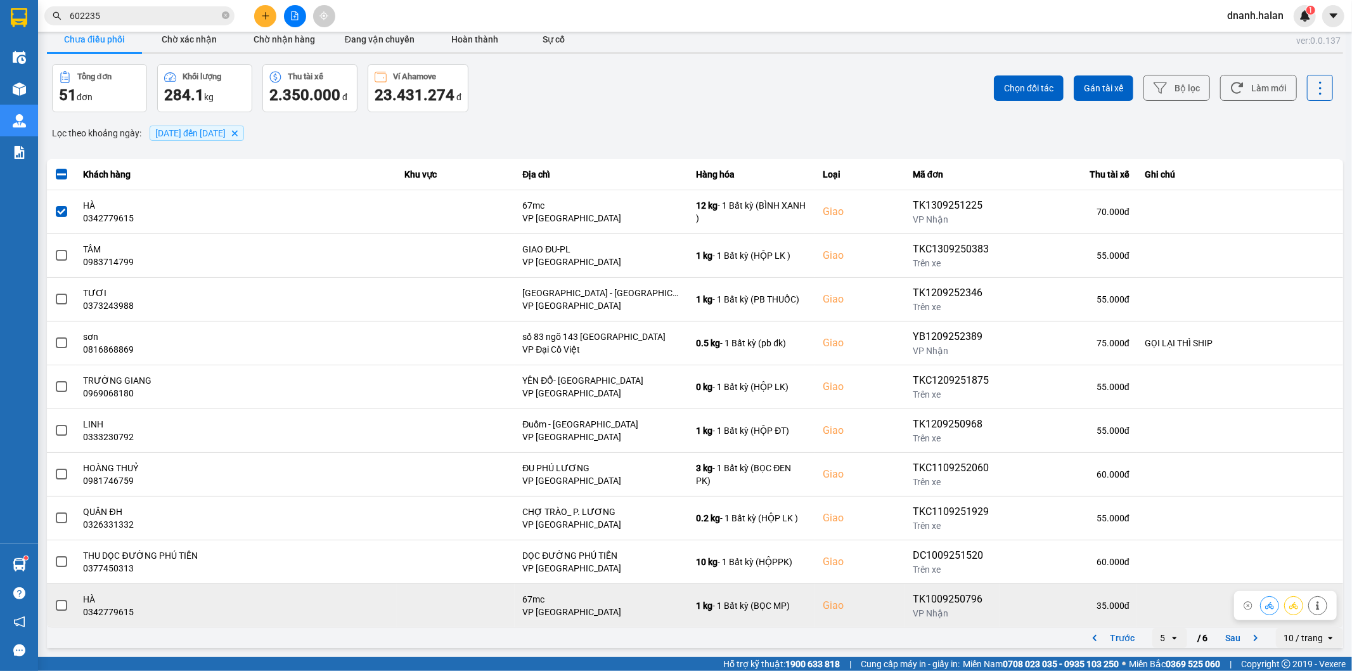
click at [57, 609] on span at bounding box center [61, 605] width 11 height 11
click at [55, 598] on input "checkbox" at bounding box center [55, 598] width 0 height 0
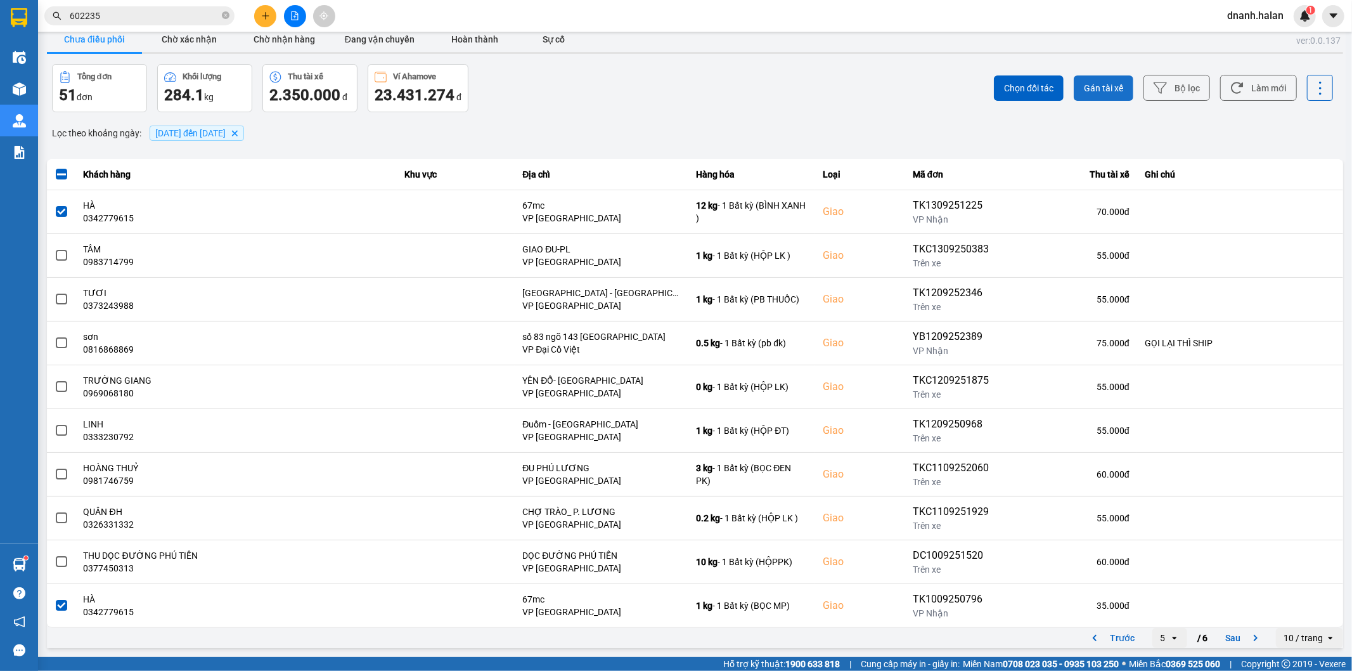
click at [1093, 95] on button "Gán tài xế" at bounding box center [1104, 87] width 60 height 25
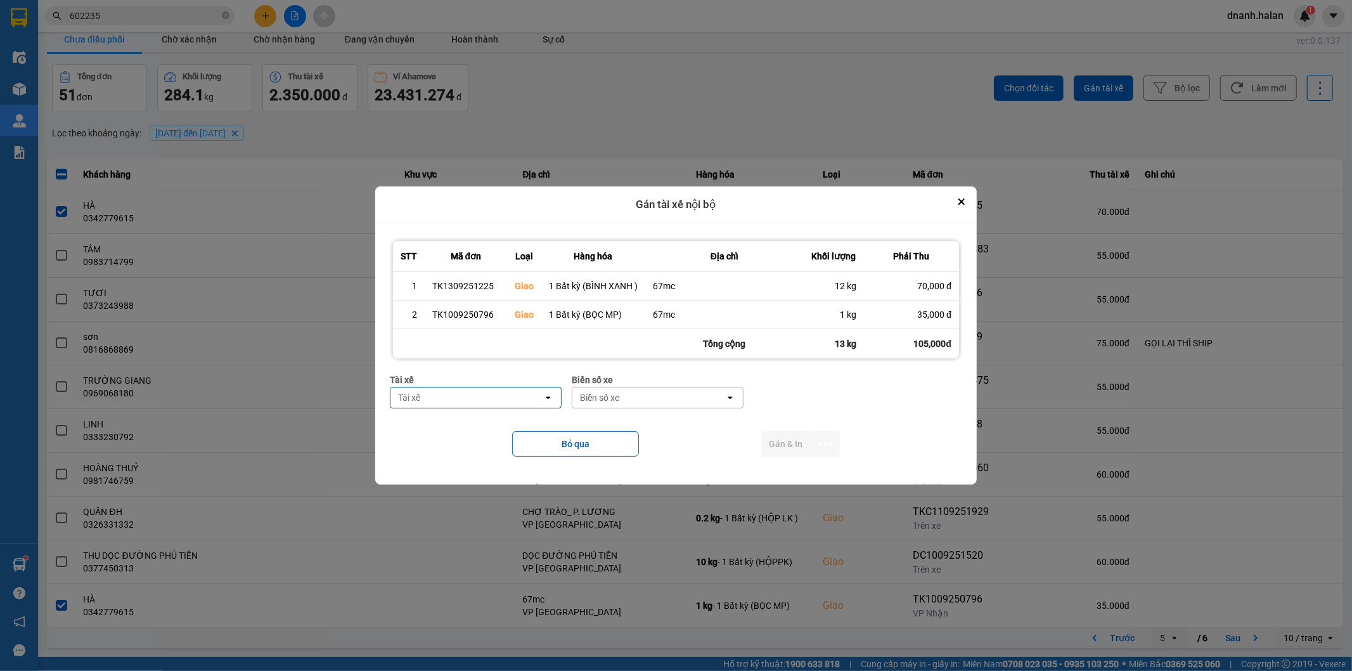
click at [496, 394] on div "Tài xế" at bounding box center [466, 397] width 153 height 20
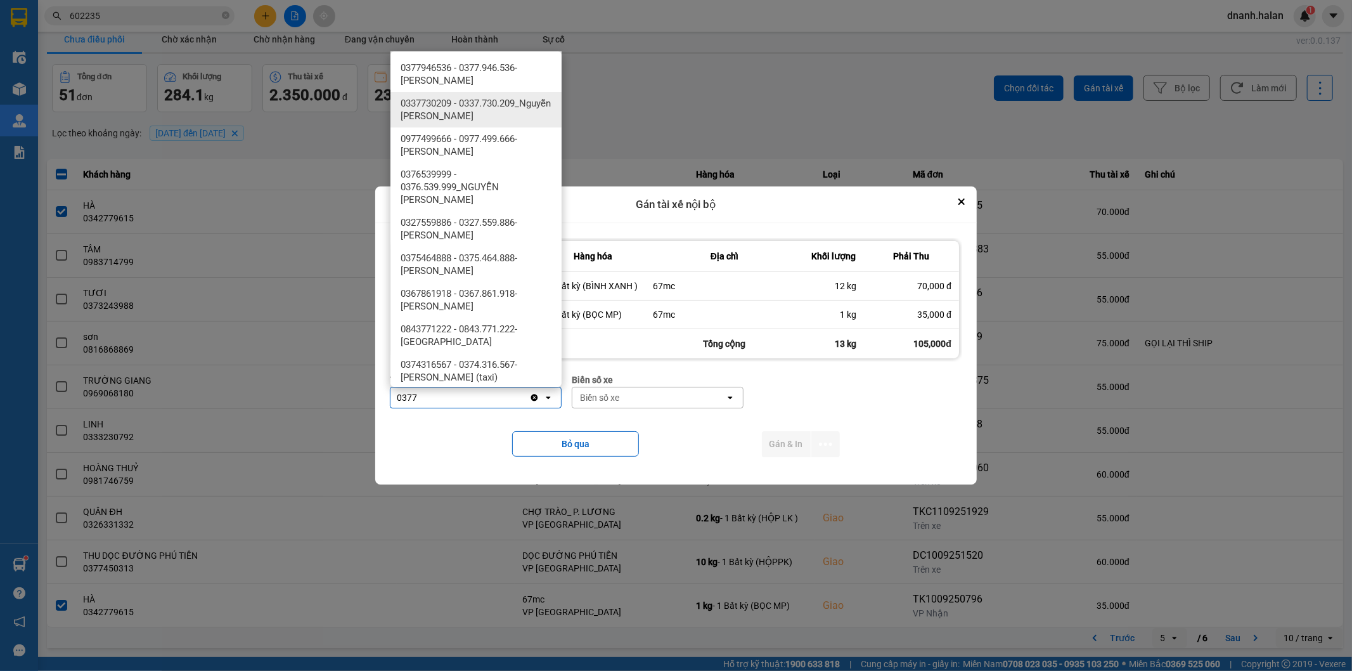
type input "0377"
click at [492, 77] on span "0377946536 - 0377.946.536- Đào Duy Hoàn" at bounding box center [479, 73] width 156 height 25
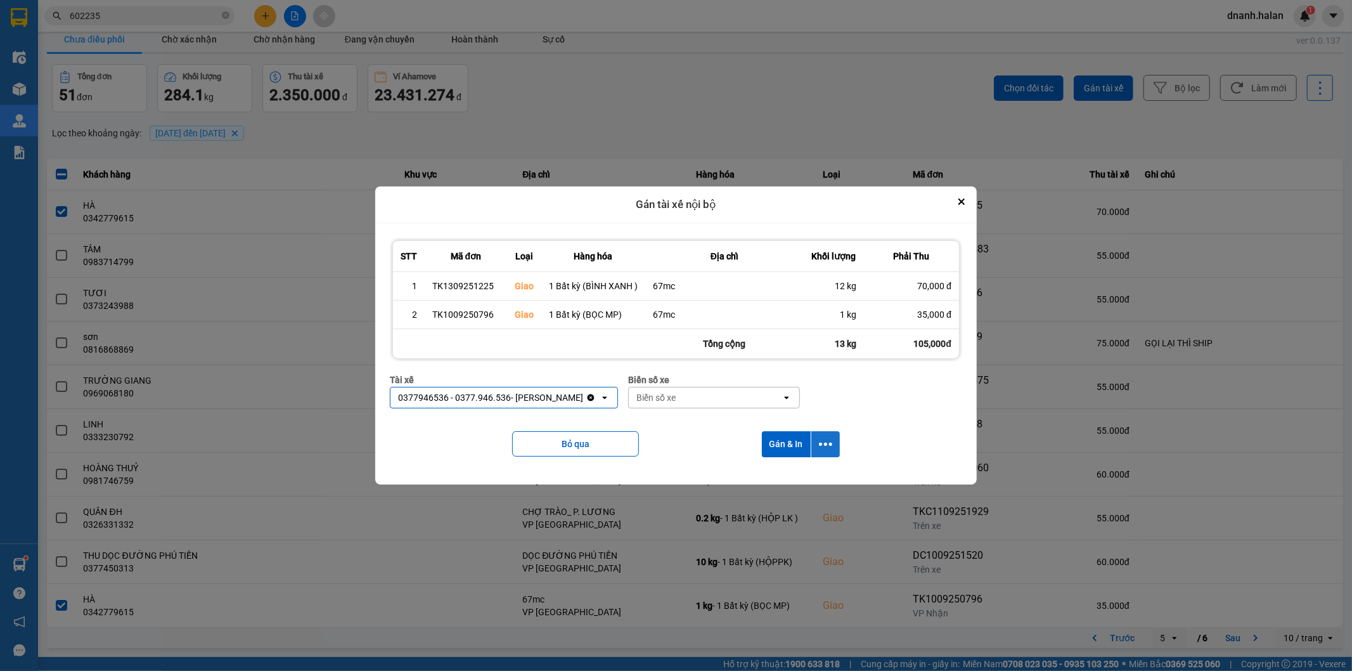
click at [821, 442] on icon "dialog" at bounding box center [825, 443] width 13 height 13
click at [789, 480] on span "Chỉ gán tài" at bounding box center [775, 478] width 42 height 13
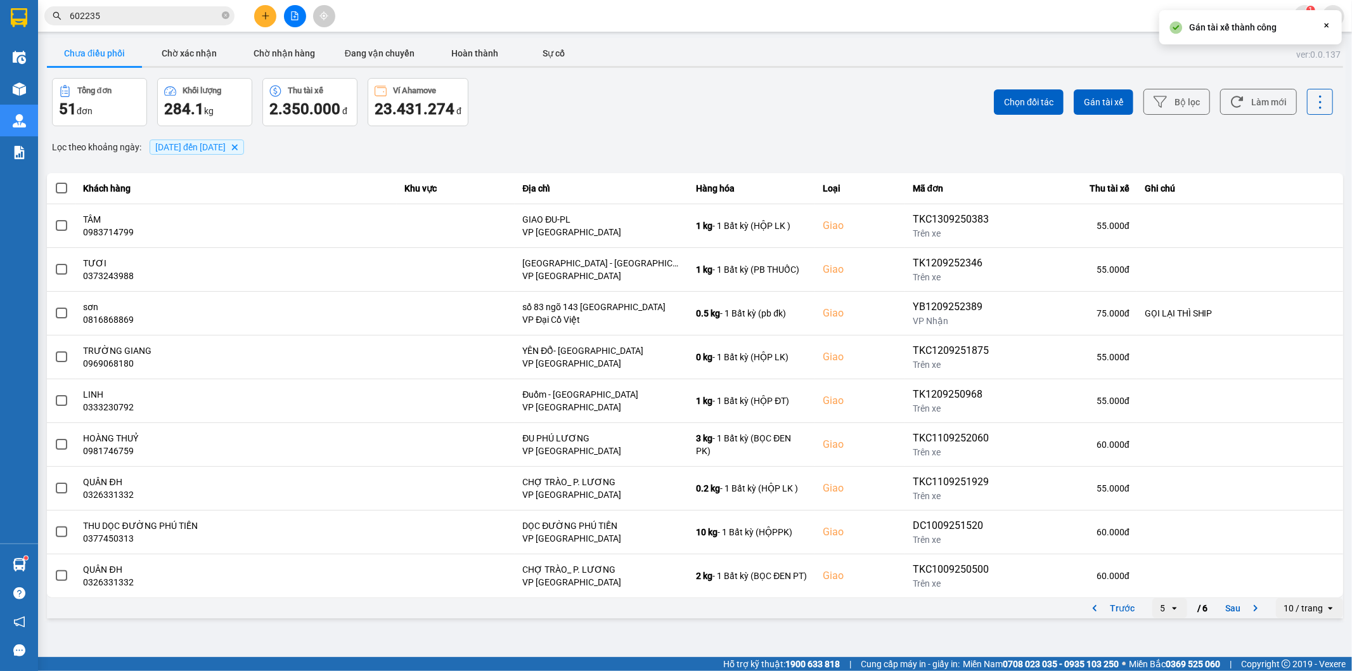
scroll to position [0, 0]
click at [1176, 610] on icon "open" at bounding box center [1175, 608] width 10 height 10
click at [1173, 488] on div "1" at bounding box center [1170, 490] width 15 height 13
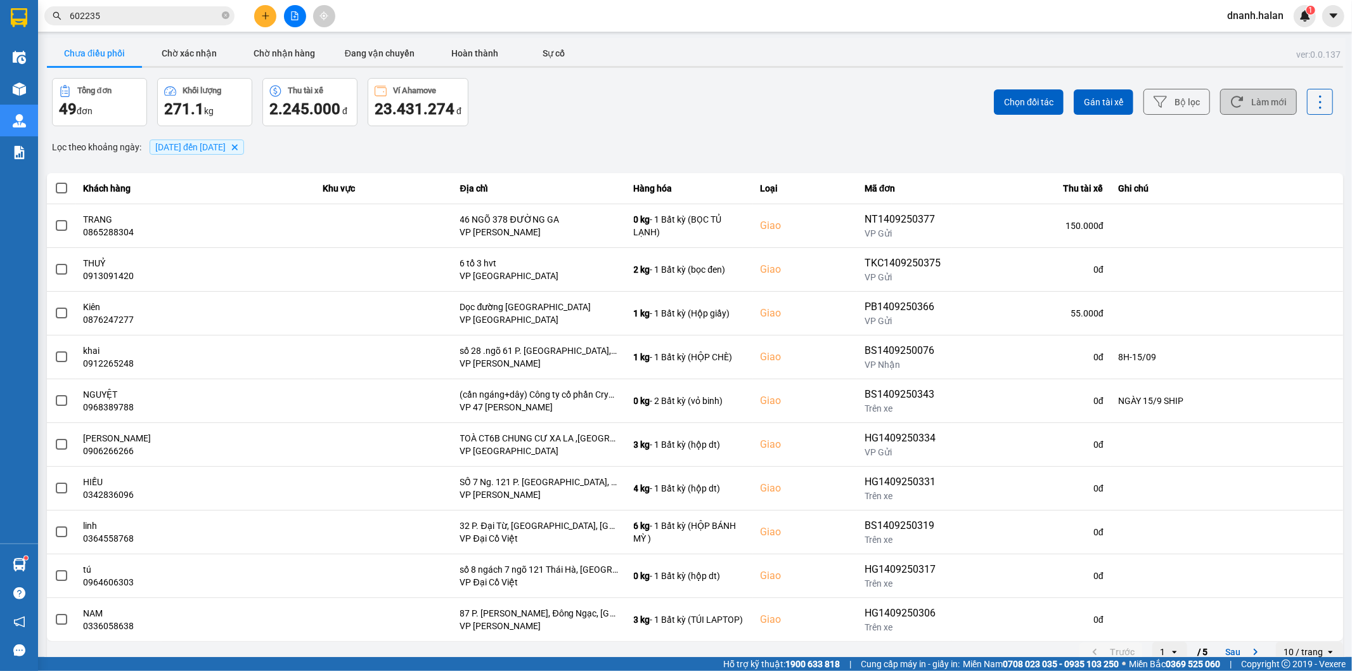
click at [1265, 106] on button "Làm mới" at bounding box center [1258, 102] width 77 height 26
click at [561, 153] on div "Lọc theo khoảng ngày : 09/09/2025 đến 14/09/2025 Delete" at bounding box center [695, 147] width 1296 height 22
click at [293, 58] on button "Chờ nhận hàng" at bounding box center [284, 53] width 95 height 25
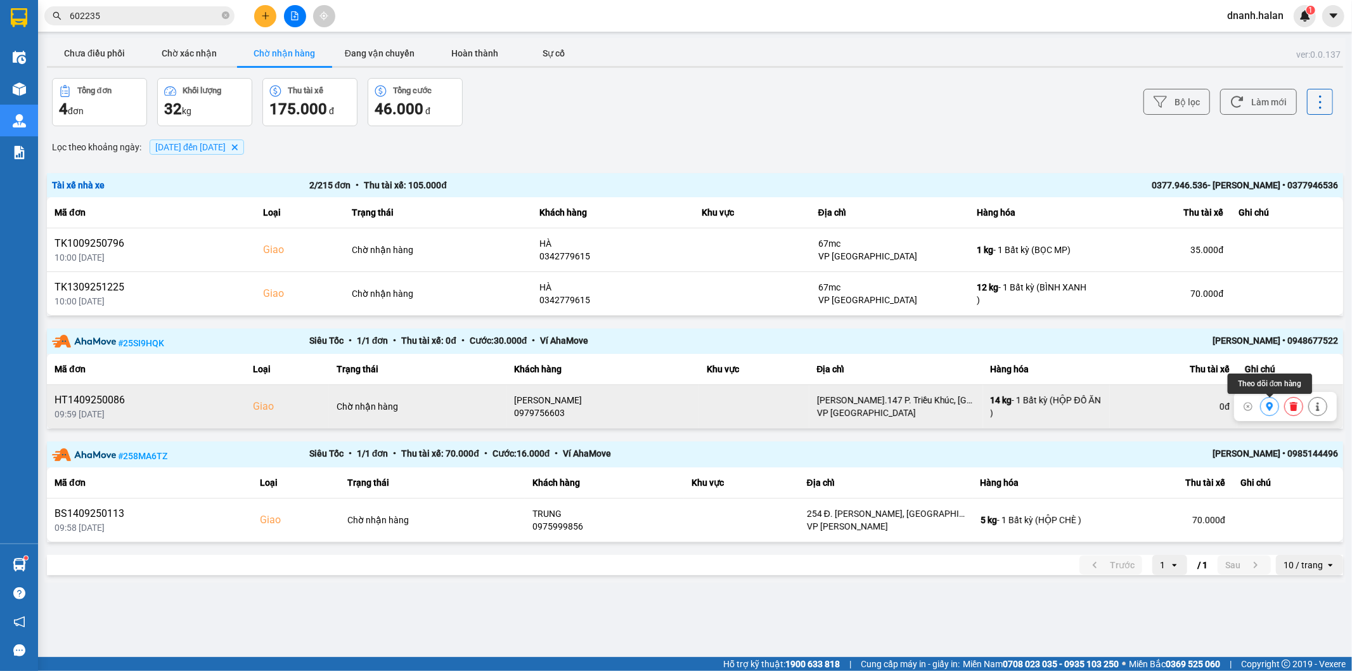
click at [1275, 406] on button at bounding box center [1270, 407] width 18 height 22
click at [101, 49] on button "Chưa điều phối" at bounding box center [94, 53] width 95 height 25
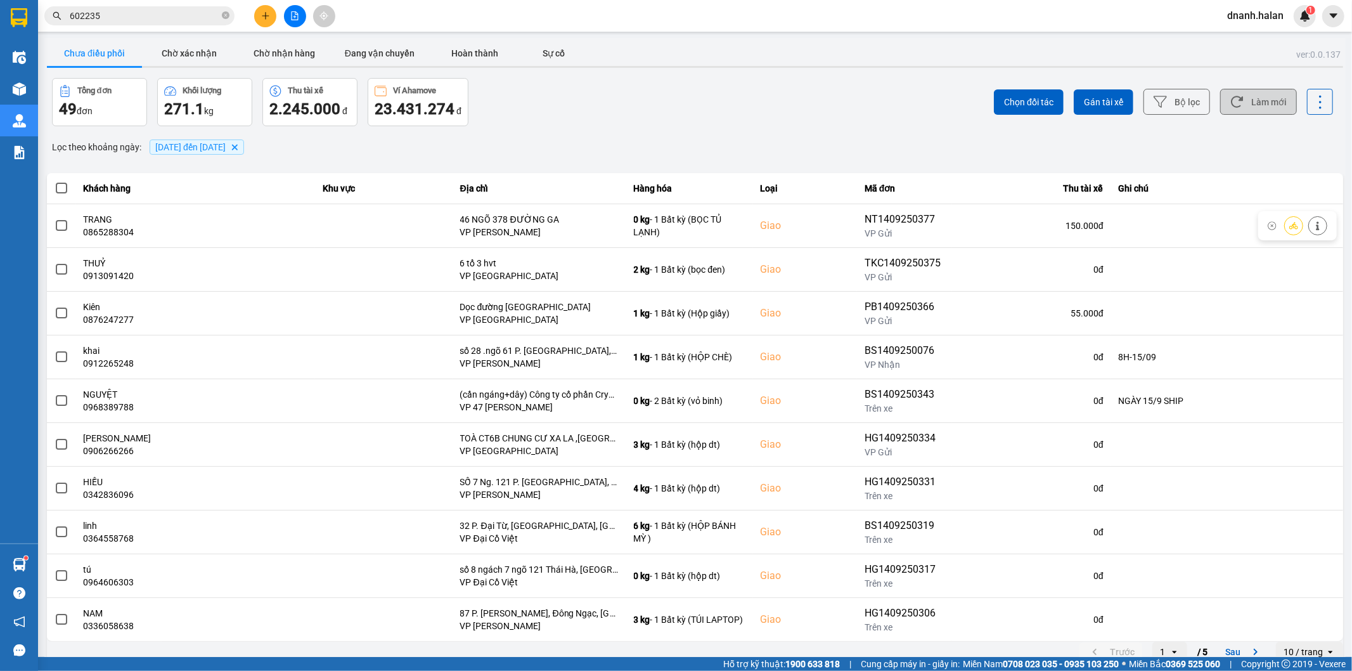
click at [1237, 98] on button "Làm mới" at bounding box center [1258, 102] width 77 height 26
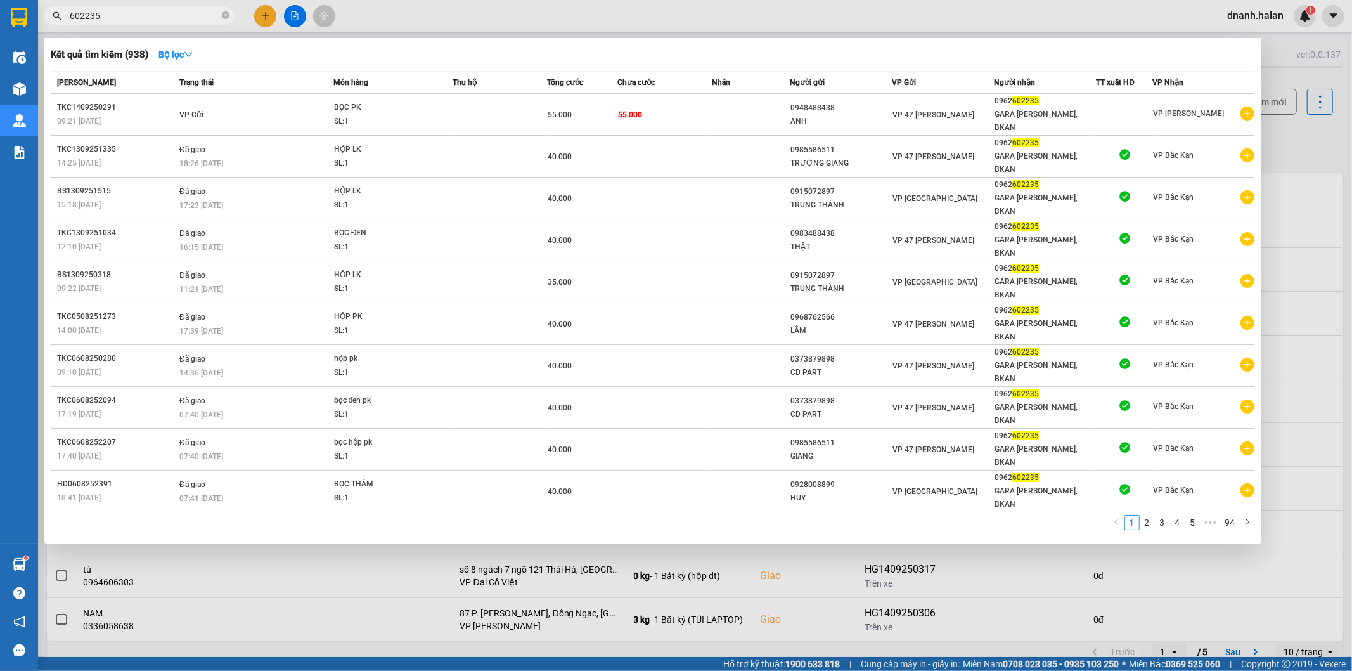
click at [153, 19] on input "602235" at bounding box center [145, 16] width 150 height 14
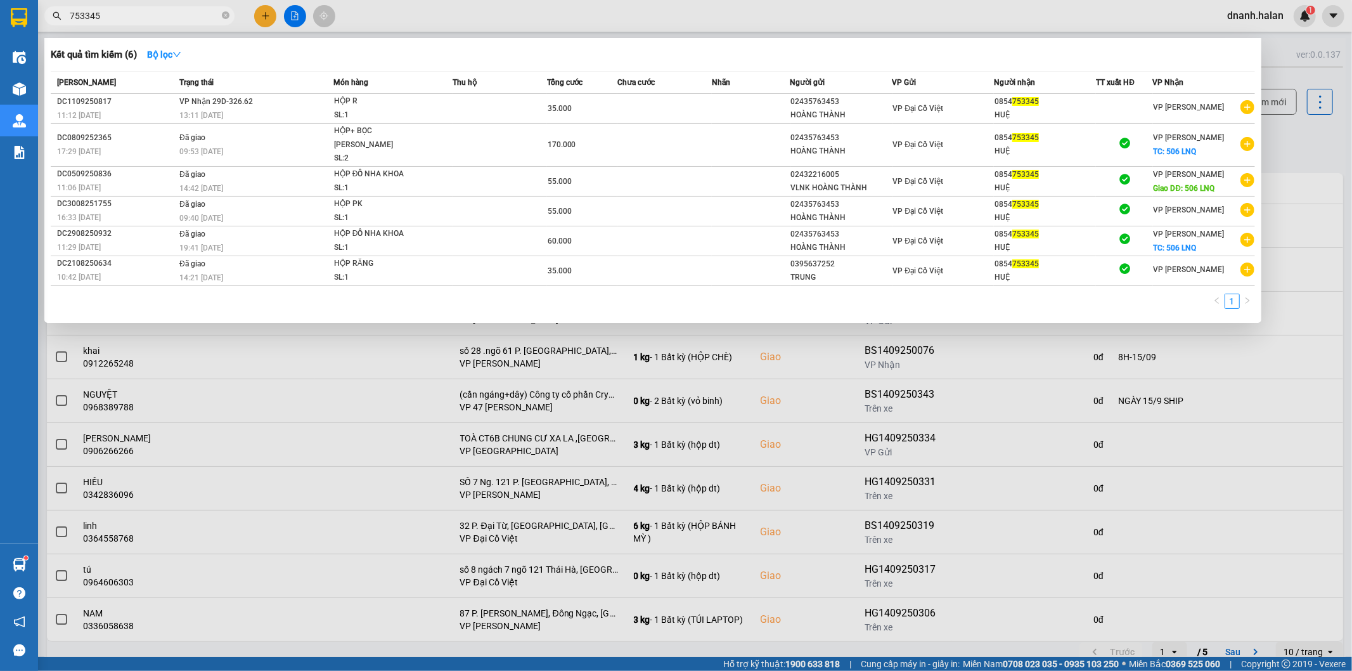
type input "753345"
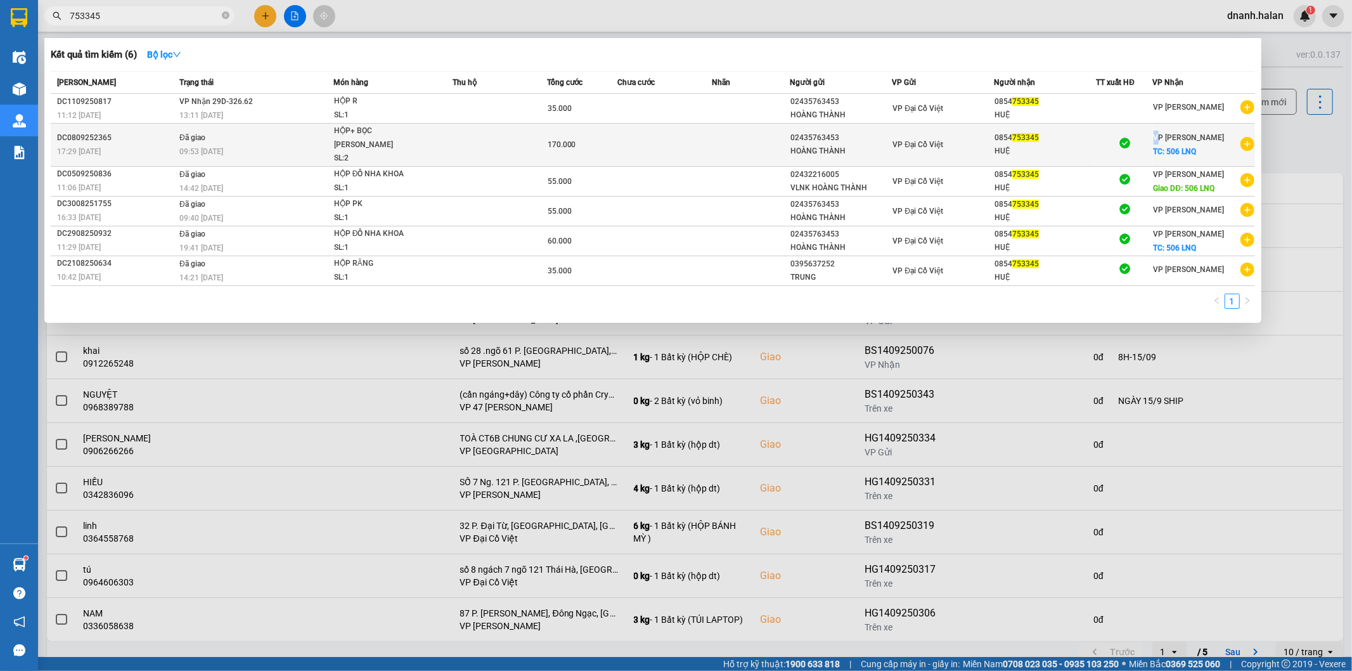
click at [1156, 133] on span "[PERSON_NAME]" at bounding box center [1189, 137] width 71 height 9
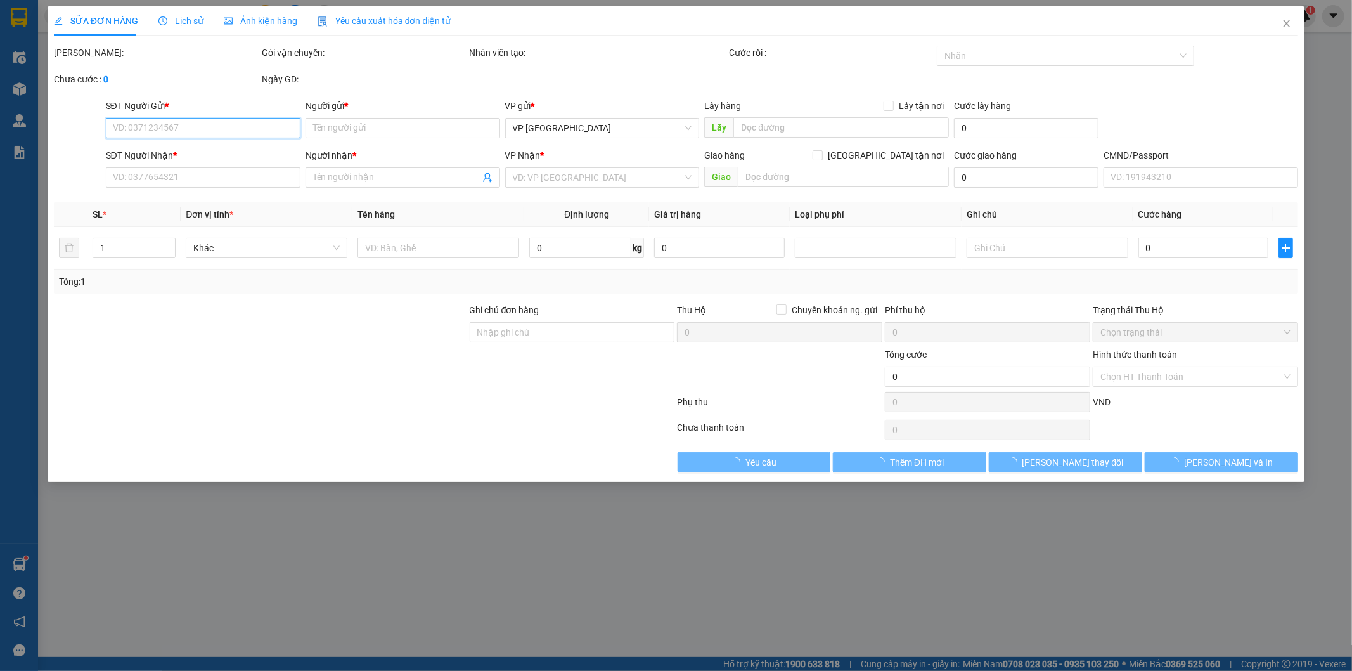
type input "02435763453"
type input "HOÀNG THÀNH"
type input "0854753345"
type input "HUỆ"
checkbox input "true"
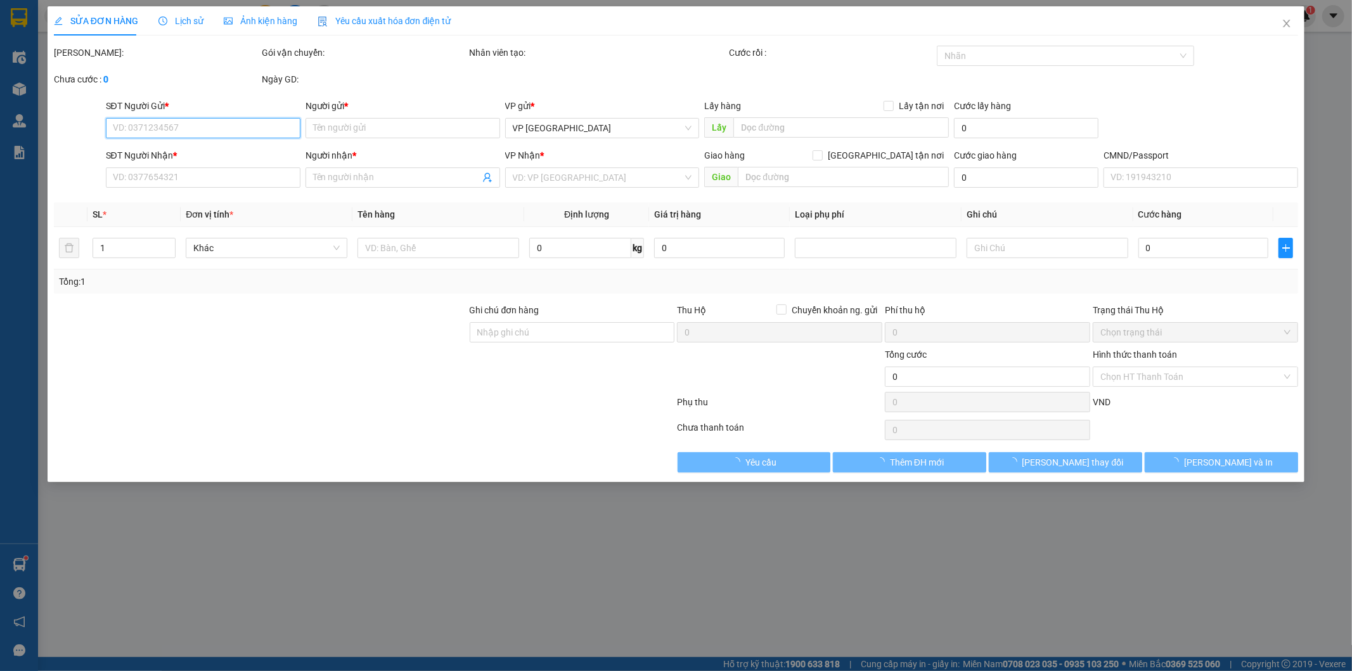
type input "506 LNQ"
type input "40.000"
type input "170.000"
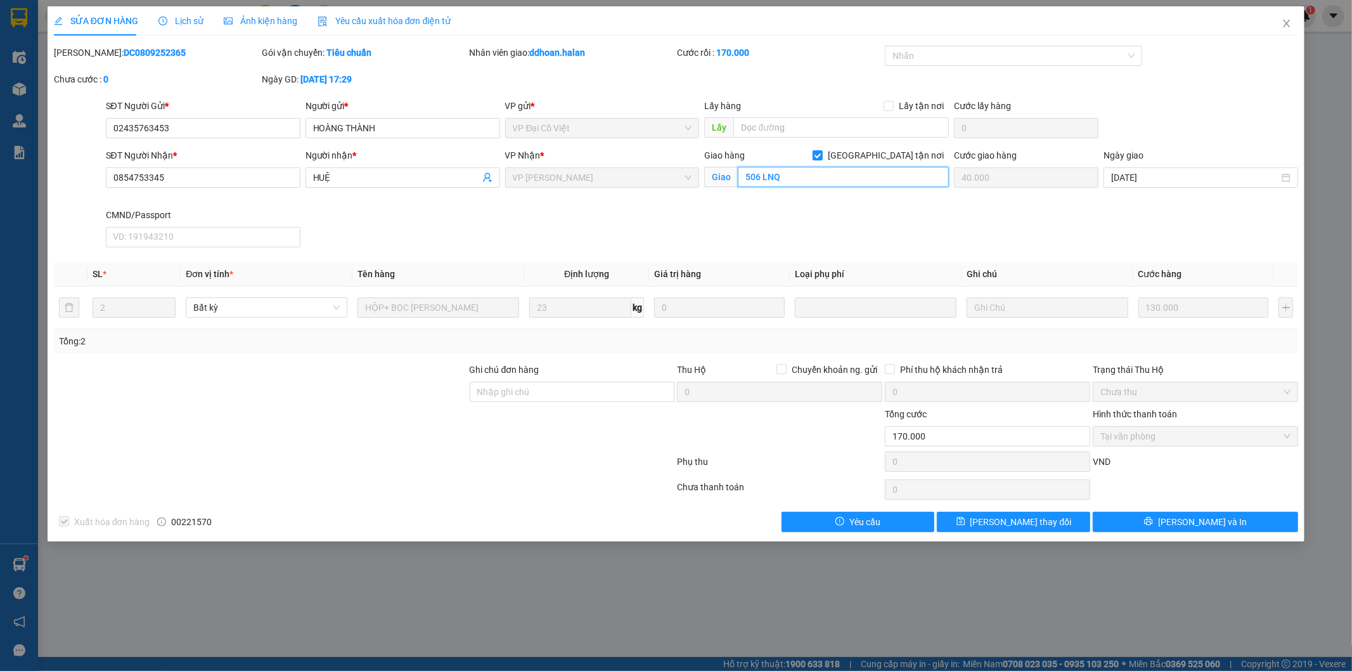
click at [819, 179] on input "506 LNQ" at bounding box center [843, 177] width 211 height 20
click at [1281, 16] on span "Close" at bounding box center [1286, 23] width 35 height 35
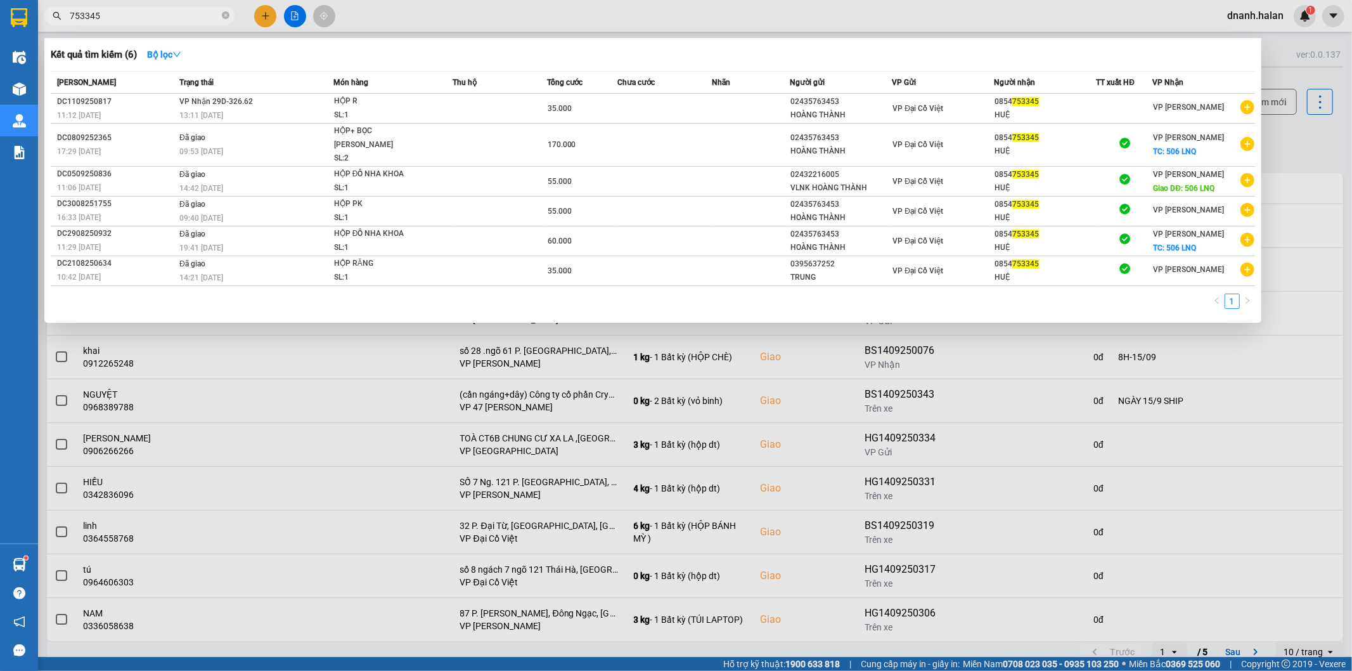
click at [172, 16] on input "753345" at bounding box center [145, 16] width 150 height 14
click at [1125, 105] on div at bounding box center [1124, 108] width 55 height 13
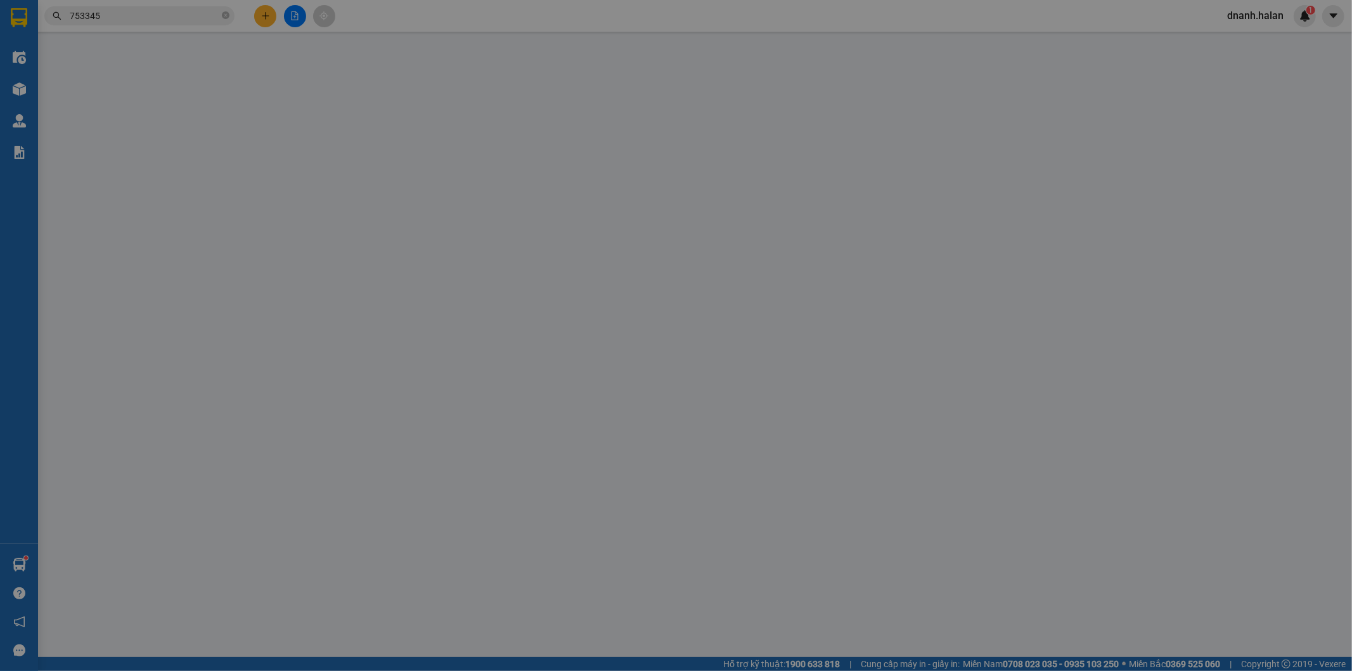
type input "02435763453"
type input "HOÀNG THÀNH"
type input "0854753345"
type input "HUỆ"
type input "35.000"
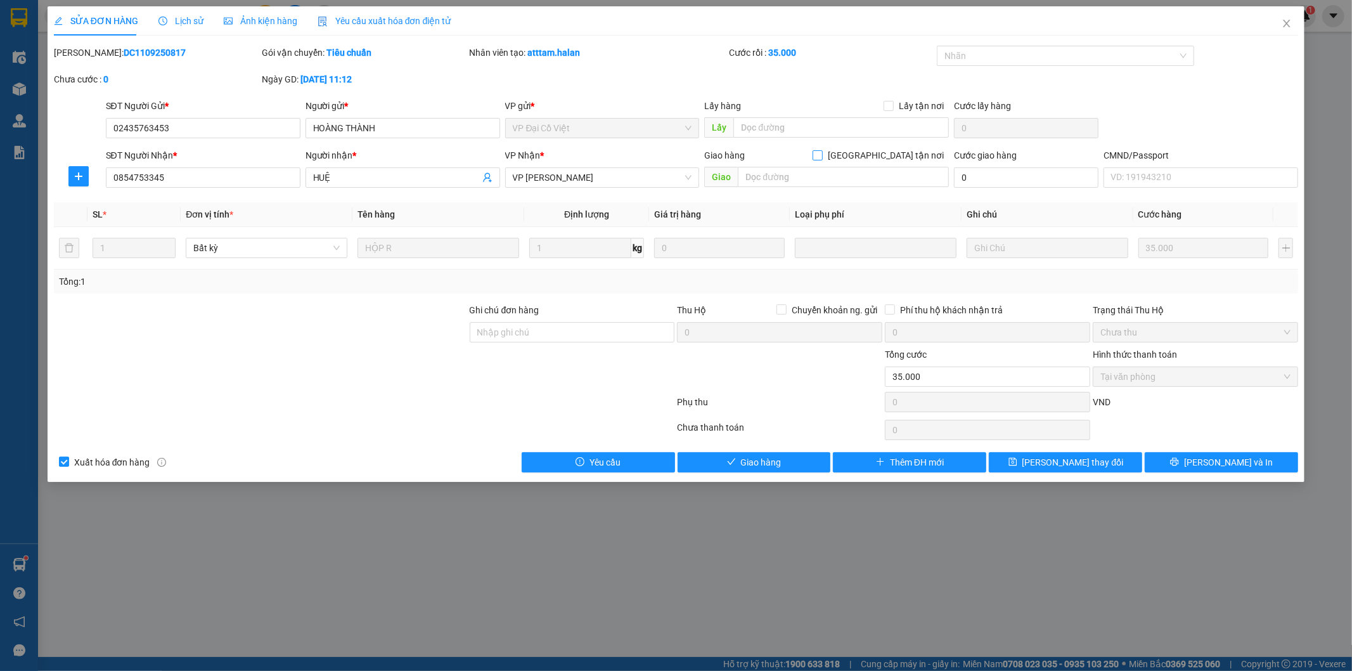
click at [822, 157] on input "[GEOGRAPHIC_DATA][PERSON_NAME] nơi" at bounding box center [817, 154] width 9 height 9
checkbox input "true"
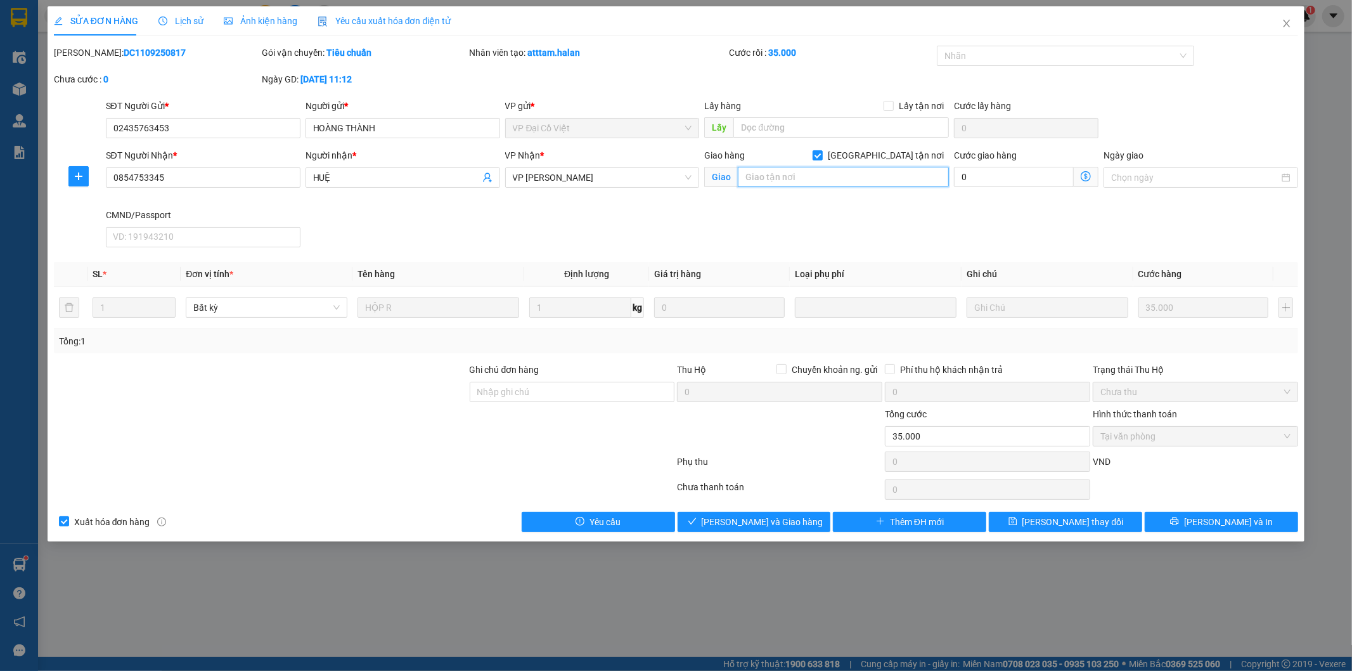
click at [839, 183] on input "text" at bounding box center [843, 177] width 211 height 20
paste input "506 LNQ"
type input "506 LNQ"
click at [1088, 177] on icon "dollar-circle" at bounding box center [1086, 176] width 10 height 10
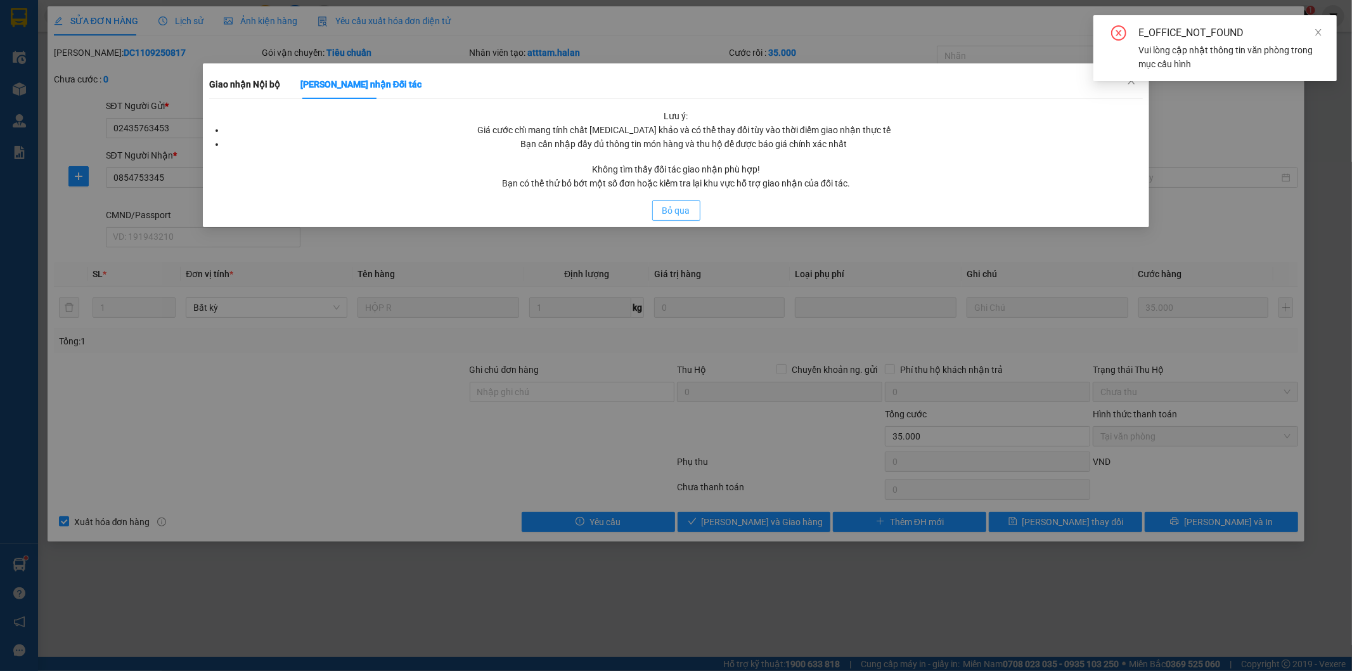
click at [674, 211] on span "Bỏ qua" at bounding box center [676, 210] width 28 height 14
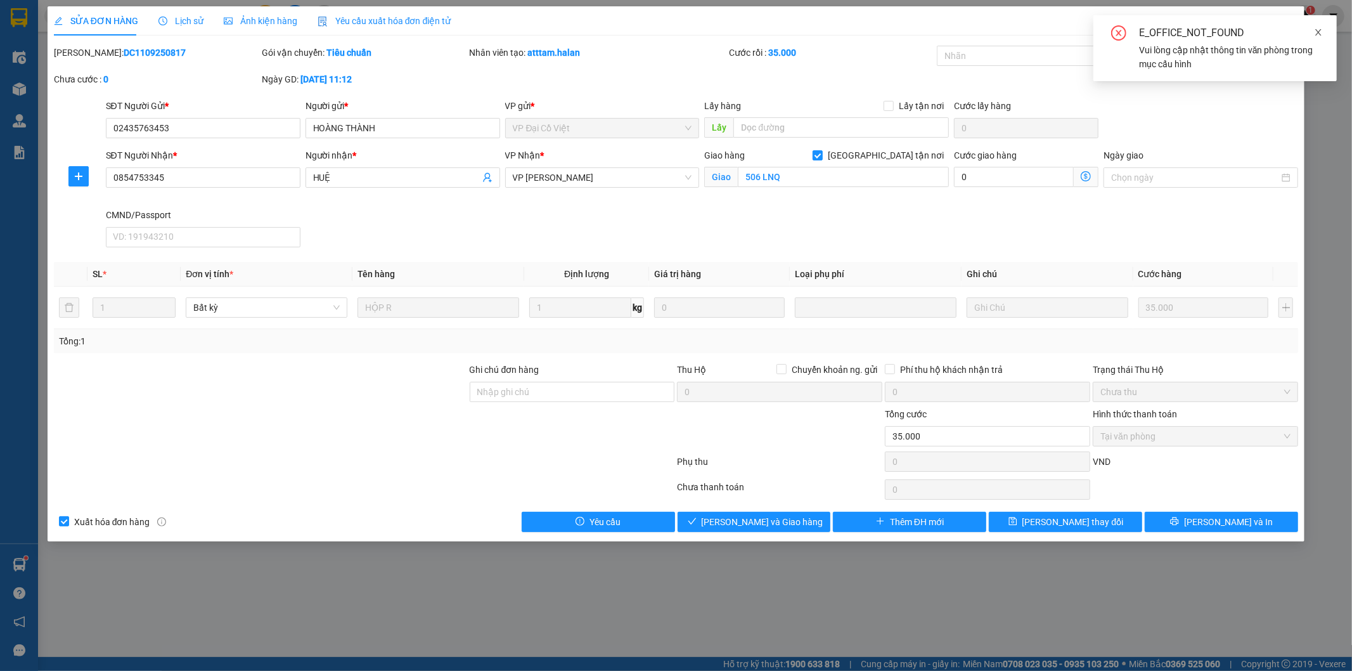
click at [1317, 29] on icon "close" at bounding box center [1318, 32] width 9 height 9
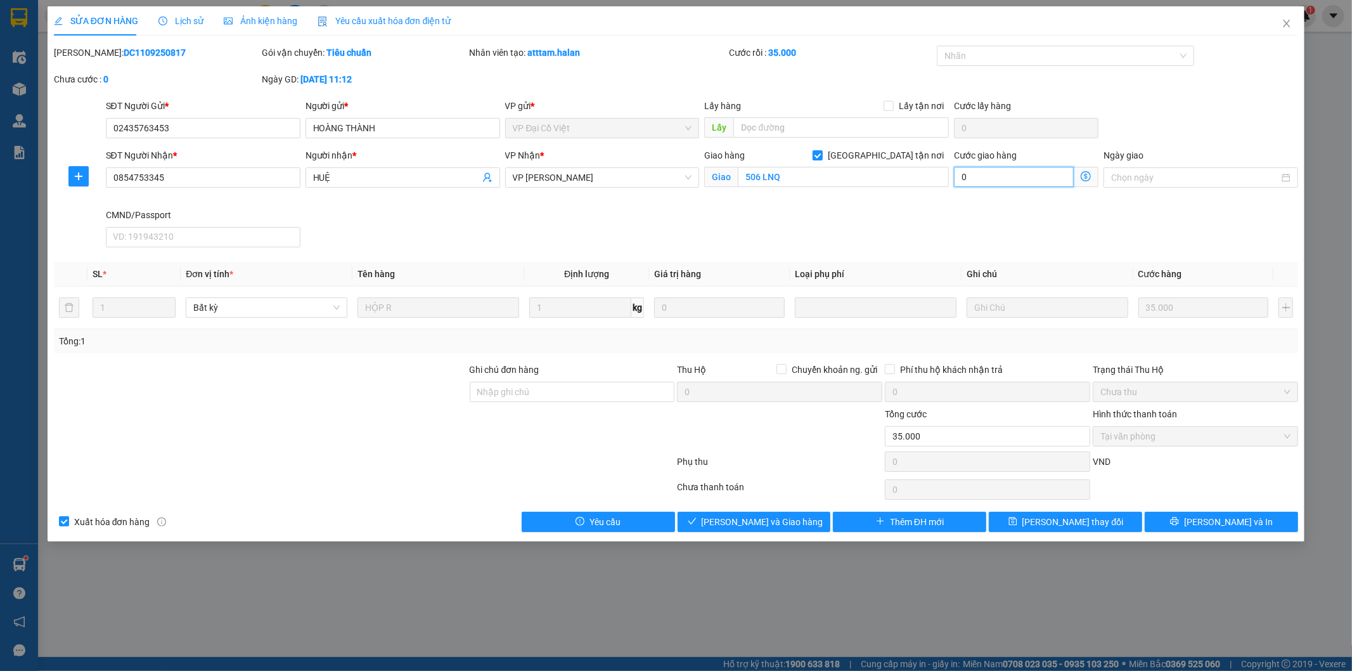
click at [1018, 177] on input "0" at bounding box center [1014, 177] width 120 height 20
type input "1"
type input "35.001"
type input "1"
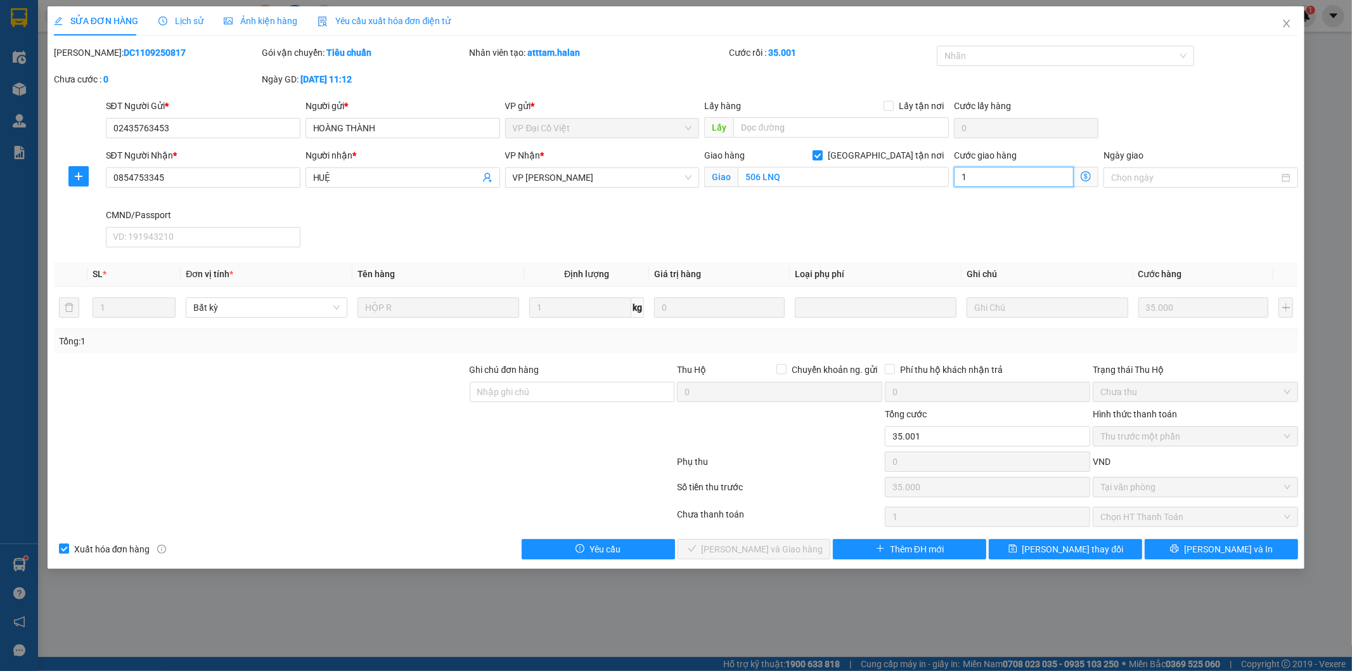
type input "35.015"
type input "15"
type input "50.000"
type input "15.000"
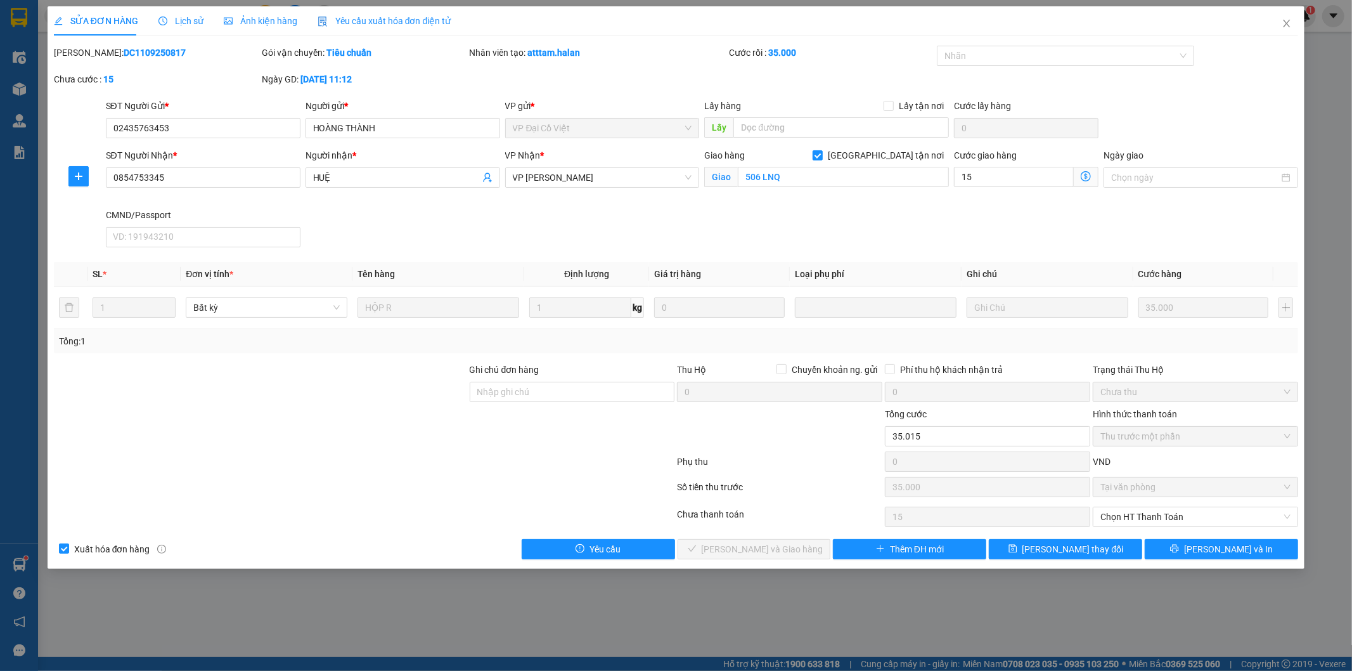
type input "15.000"
drag, startPoint x: 919, startPoint y: 231, endPoint x: 926, endPoint y: 231, distance: 7.0
click at [919, 231] on div "SĐT Người Nhận * 0854753345 Người nhận * HUỆ VP Nhận * VP Hoàng Văn Thụ Giao hà…" at bounding box center [702, 200] width 1198 height 104
click at [493, 394] on input "Ghi chú đơn hàng" at bounding box center [572, 392] width 205 height 20
type input "LH: 0976896261"
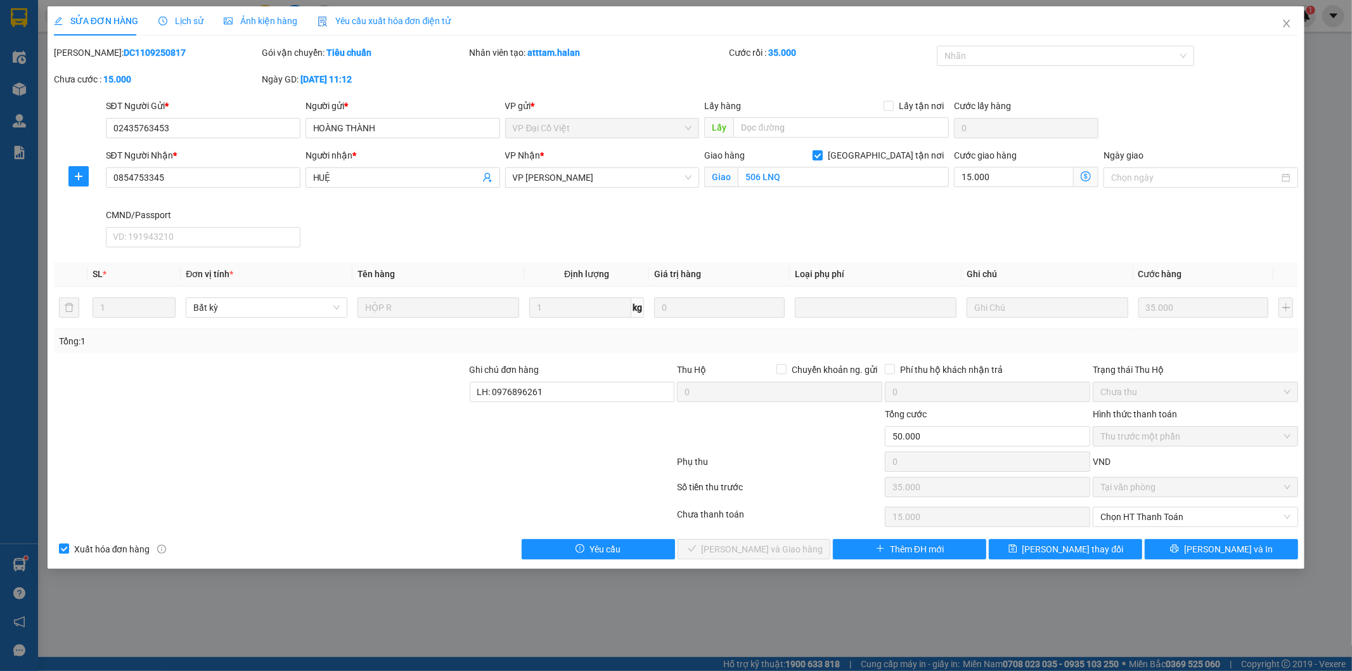
click at [869, 231] on div "SĐT Người Nhận * 0854753345 Người nhận * HUỆ VP Nhận * VP Hoàng Văn Thụ Giao hà…" at bounding box center [702, 200] width 1198 height 104
click at [1085, 553] on span "[PERSON_NAME] đổi" at bounding box center [1072, 549] width 101 height 14
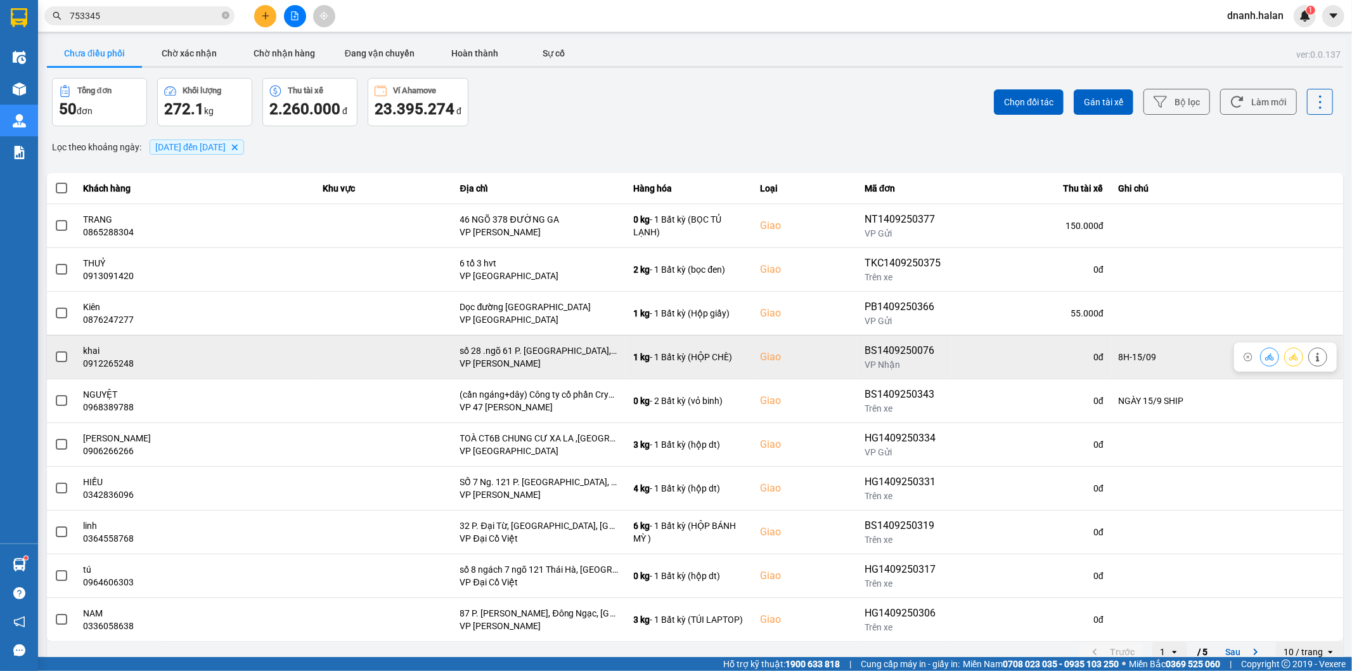
scroll to position [14, 0]
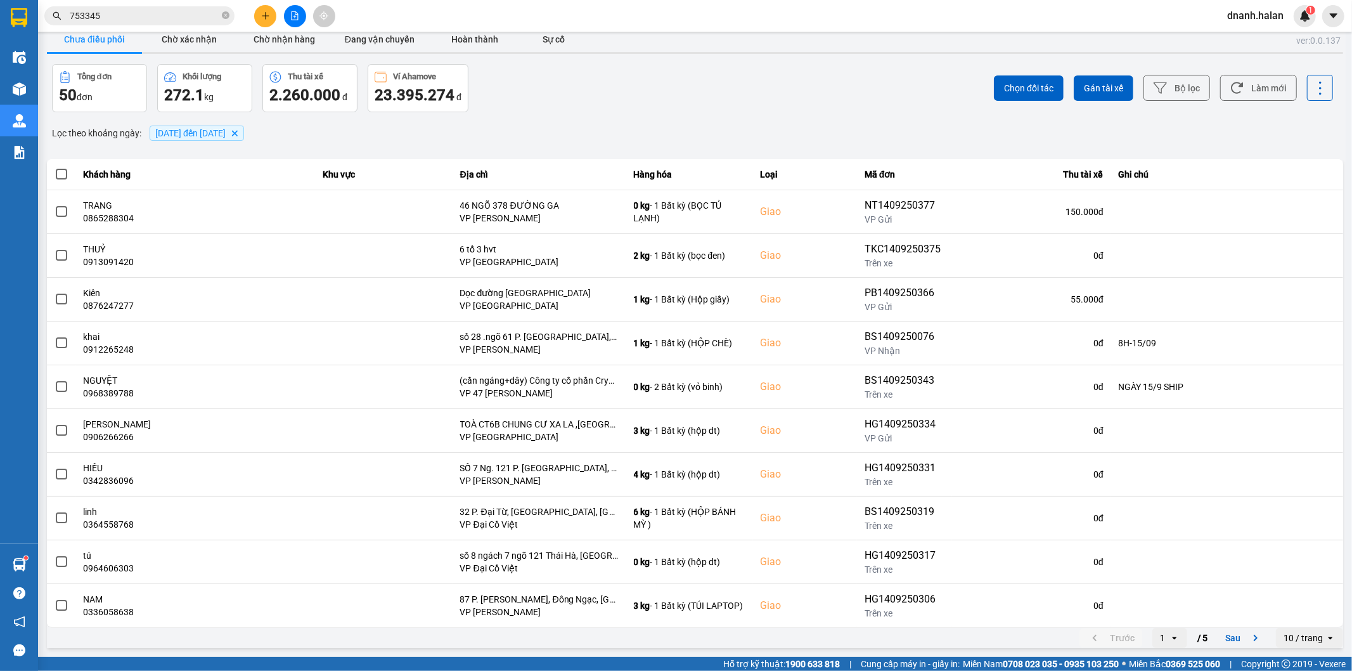
click at [1170, 634] on icon "open" at bounding box center [1175, 638] width 10 height 10
click at [1158, 609] on div "5" at bounding box center [1159, 611] width 15 height 13
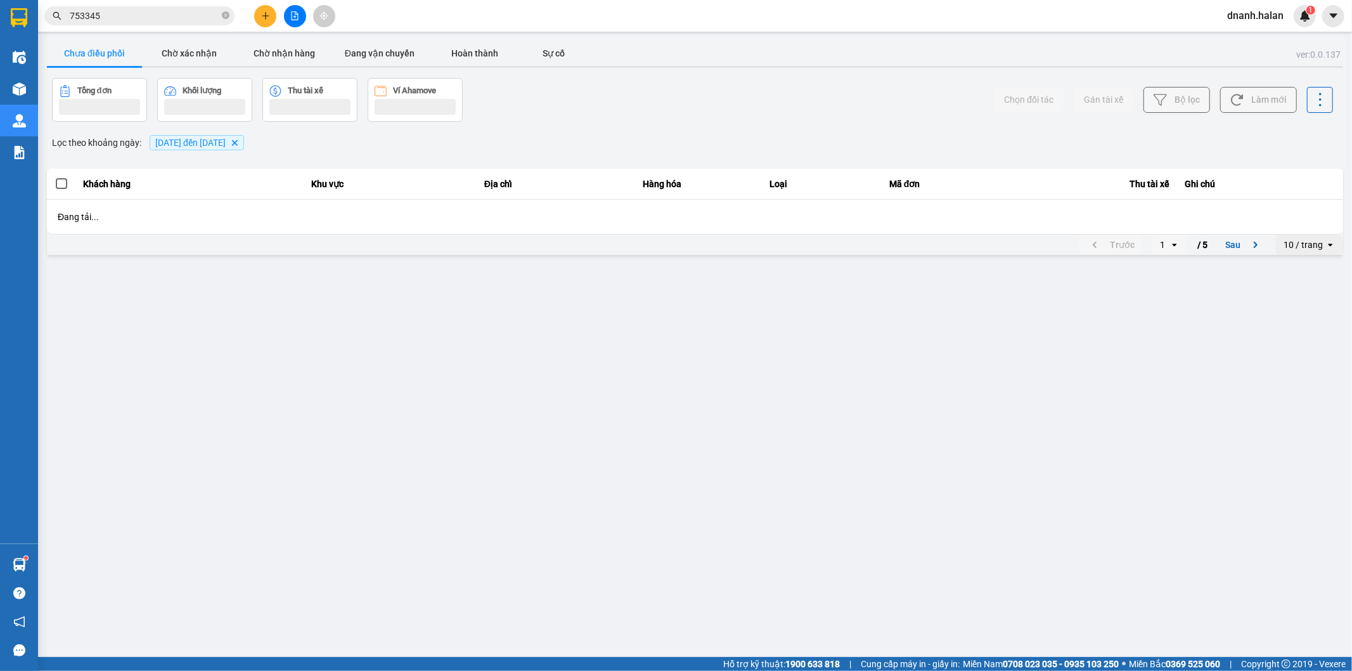
scroll to position [0, 0]
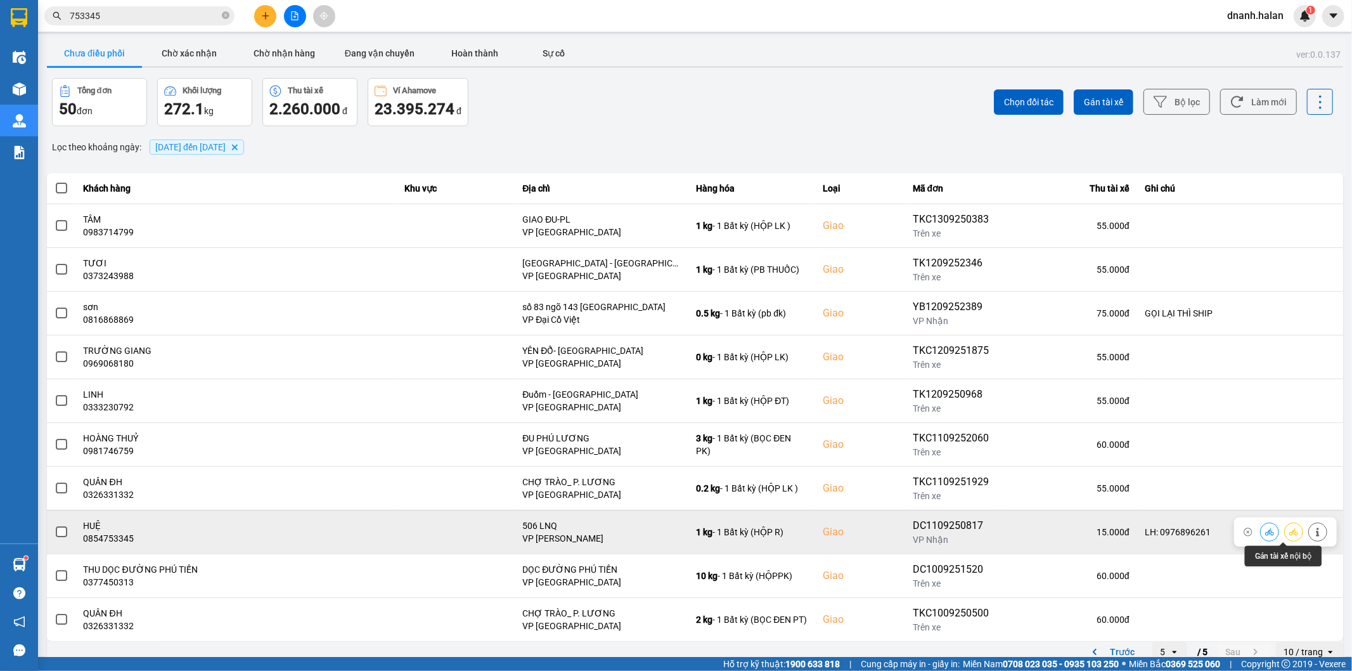
click at [1289, 536] on icon at bounding box center [1293, 531] width 9 height 9
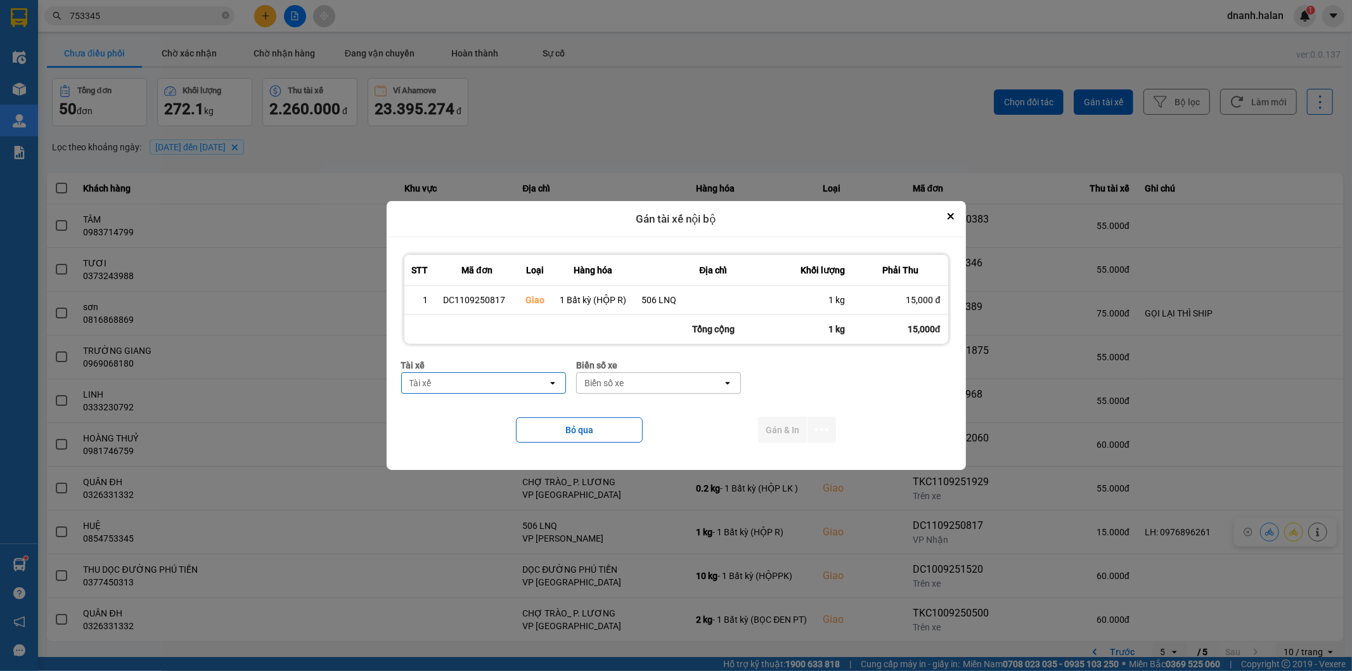
click at [491, 382] on div "Tài xế" at bounding box center [475, 383] width 146 height 20
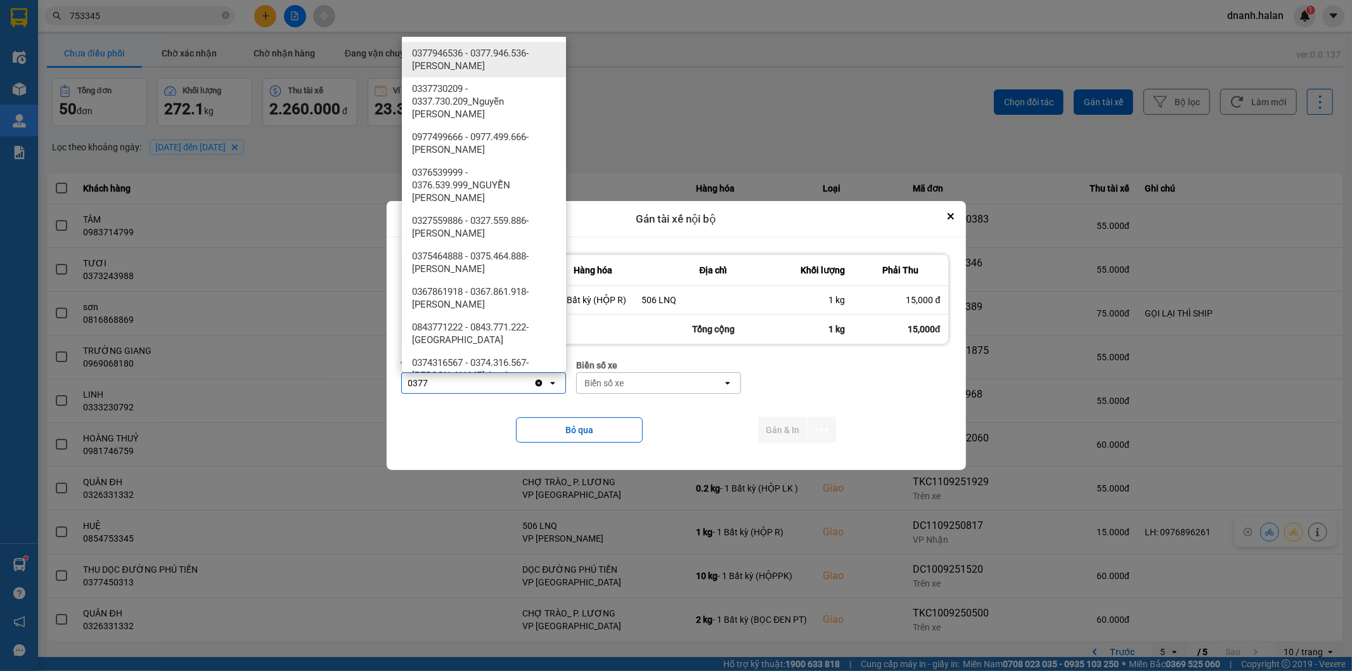
type input "0377"
click at [484, 49] on span "0377946536 - 0377.946.536- Đào Duy Hoàn" at bounding box center [486, 59] width 149 height 25
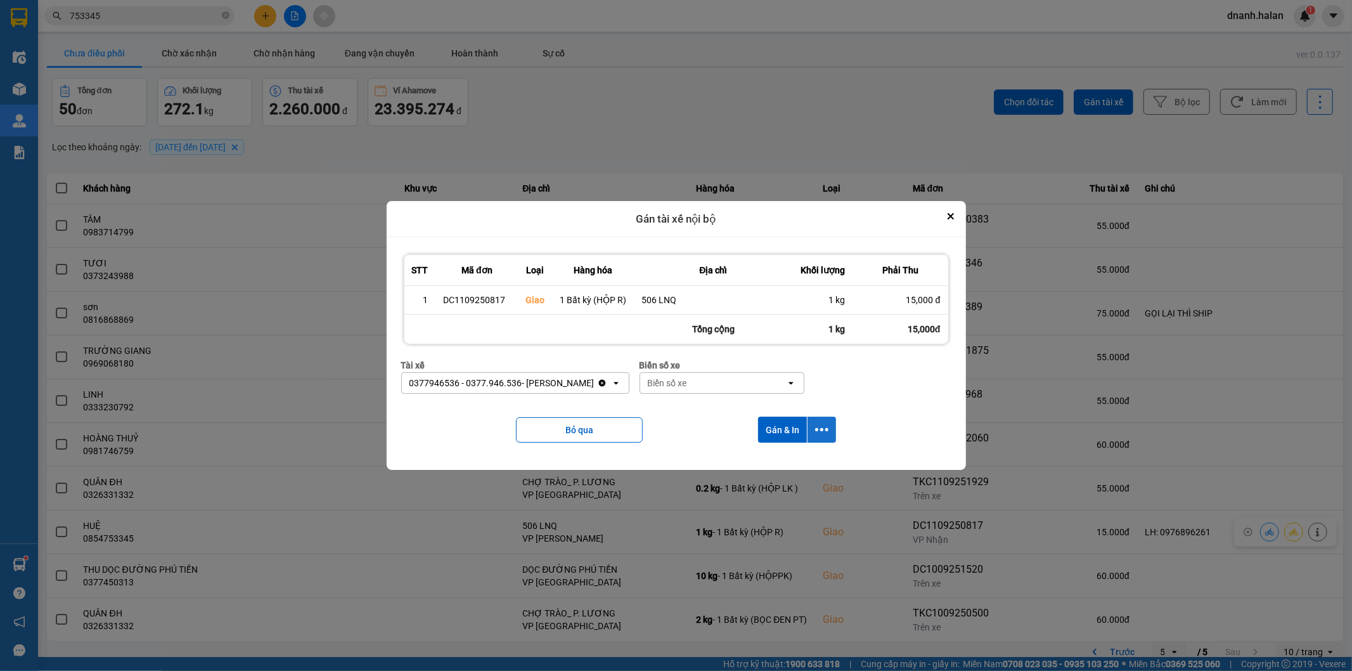
click at [830, 433] on button "dialog" at bounding box center [822, 429] width 29 height 26
click at [782, 468] on span "Chỉ gán tài" at bounding box center [772, 464] width 42 height 13
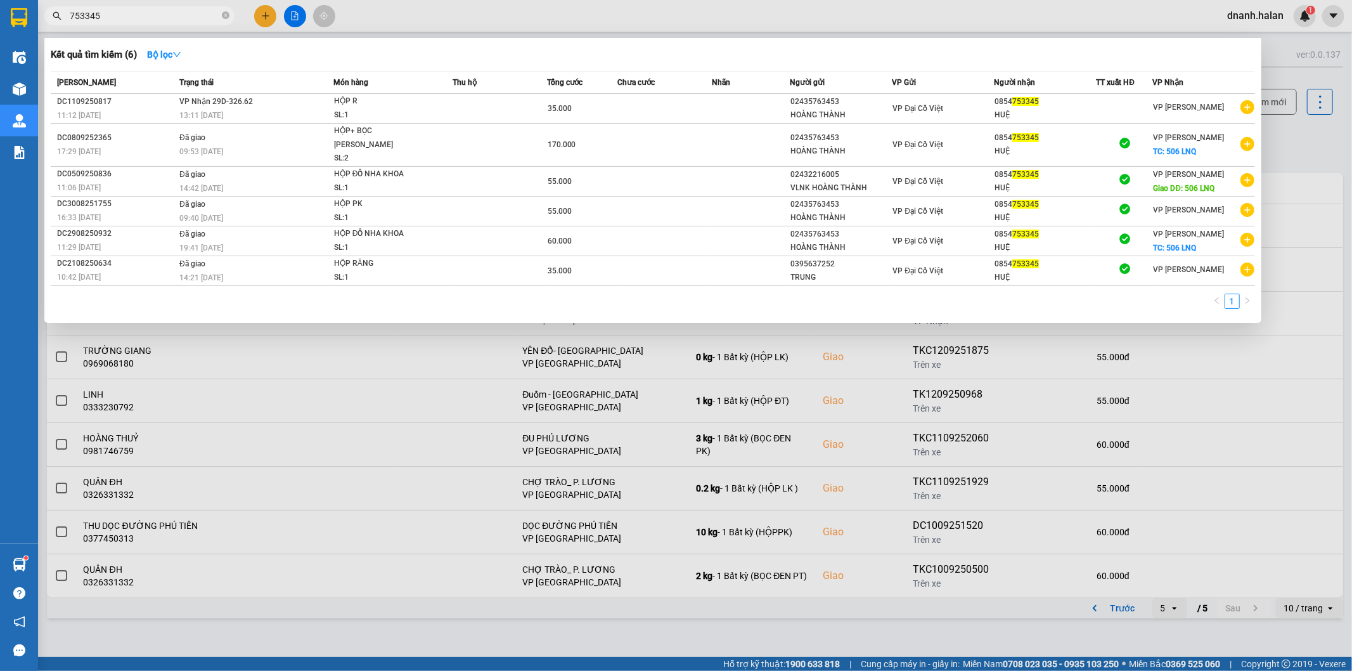
click at [153, 15] on input "753345" at bounding box center [145, 16] width 150 height 14
drag, startPoint x: 153, startPoint y: 15, endPoint x: 141, endPoint y: 9, distance: 13.1
click at [146, 11] on input "753345" at bounding box center [145, 16] width 150 height 14
type input "99"
click at [223, 11] on icon "close-circle" at bounding box center [226, 15] width 8 height 8
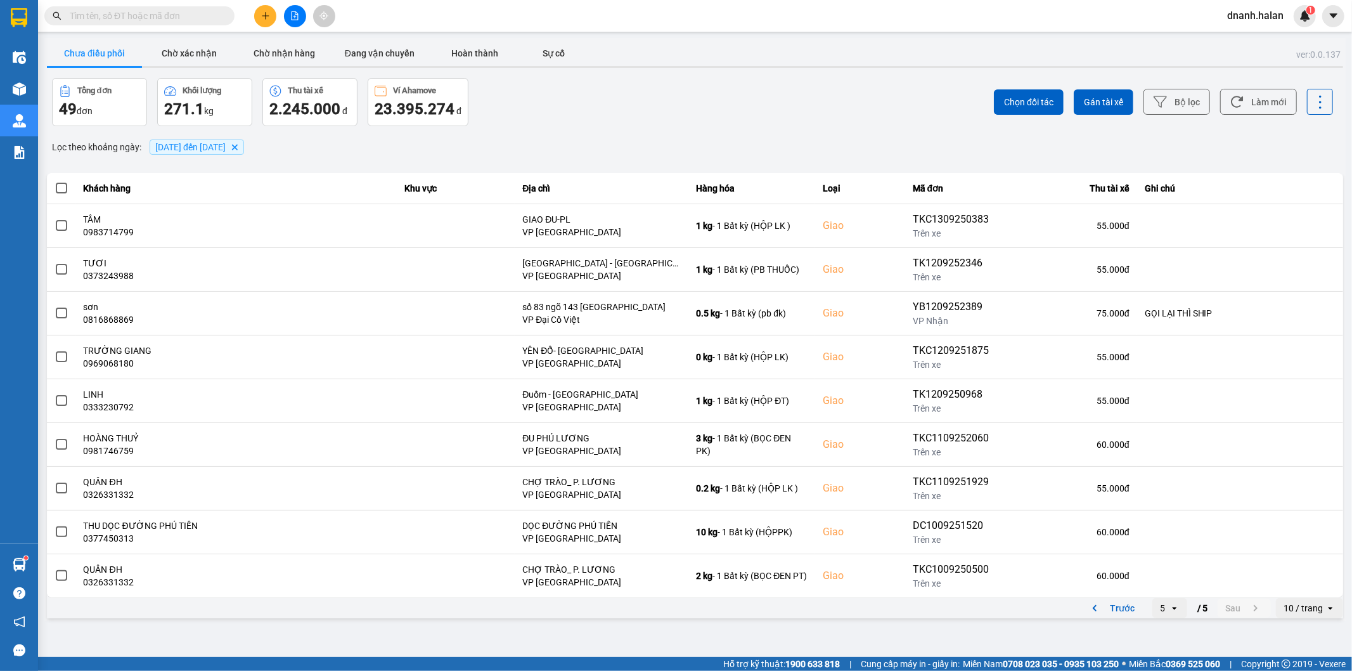
click at [150, 11] on input "text" at bounding box center [145, 16] width 150 height 14
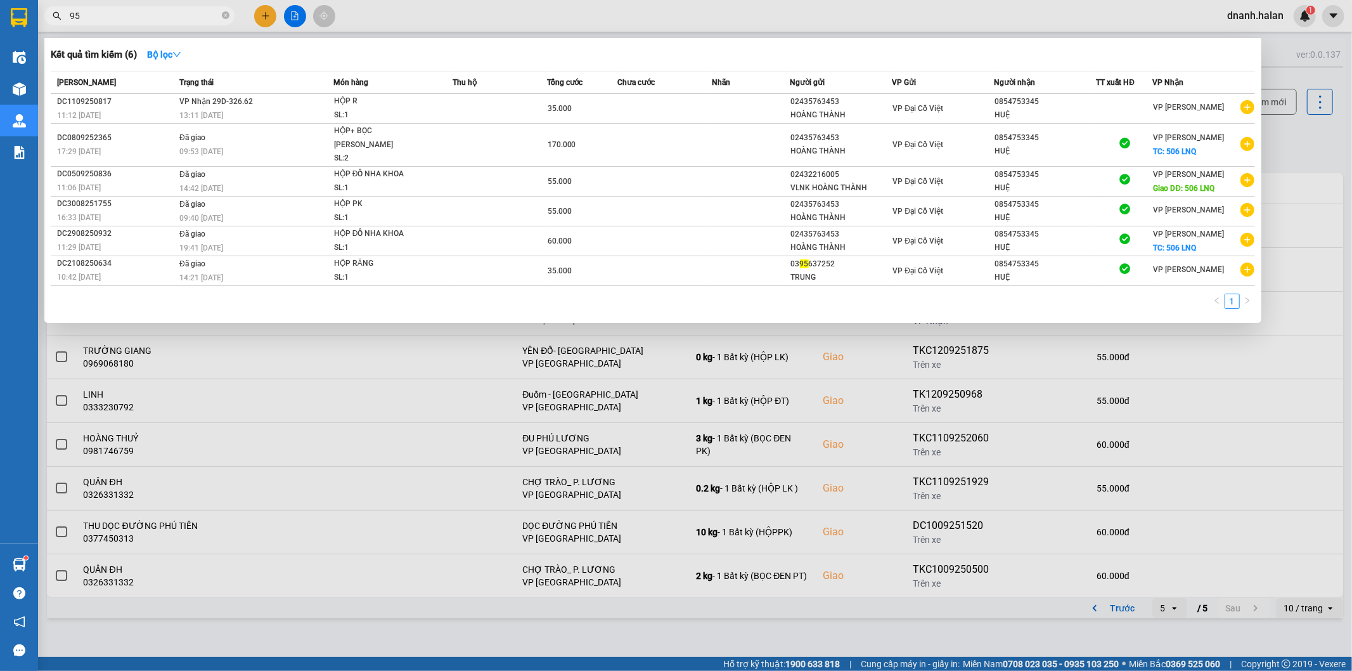
type input "955"
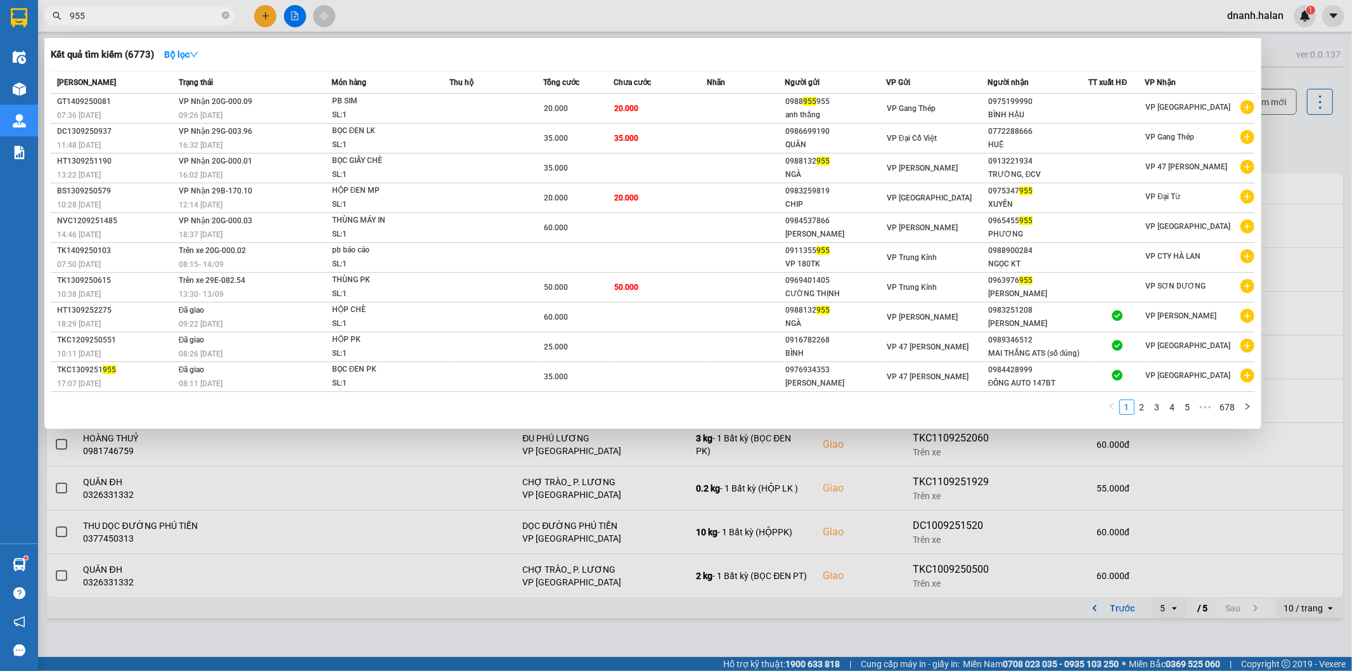
click at [142, 15] on input "955" at bounding box center [145, 16] width 150 height 14
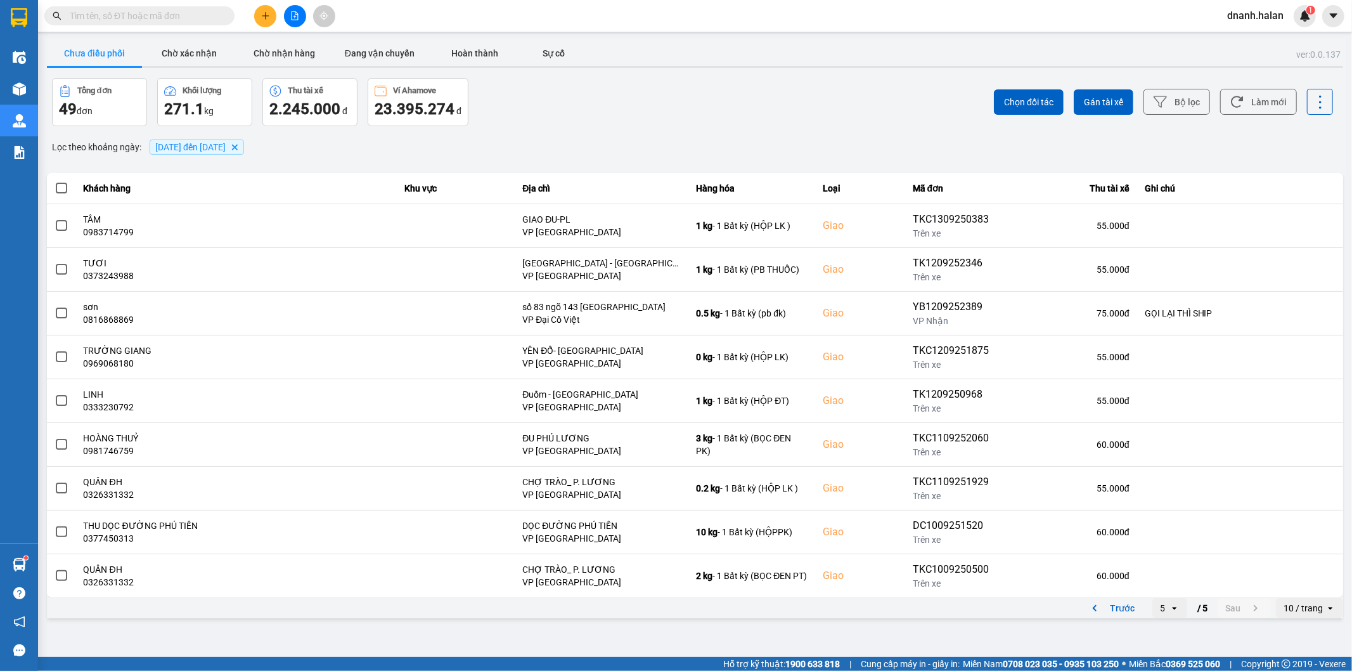
click at [794, 117] on div "Chọn đối tác Gán tài xế Bộ lọc Làm mới" at bounding box center [1013, 102] width 641 height 48
click at [725, 146] on div "Lọc theo khoảng ngày : 09/09/2025 đến 14/09/2025 Delete" at bounding box center [695, 147] width 1296 height 22
click at [171, 13] on input "text" at bounding box center [145, 16] width 150 height 14
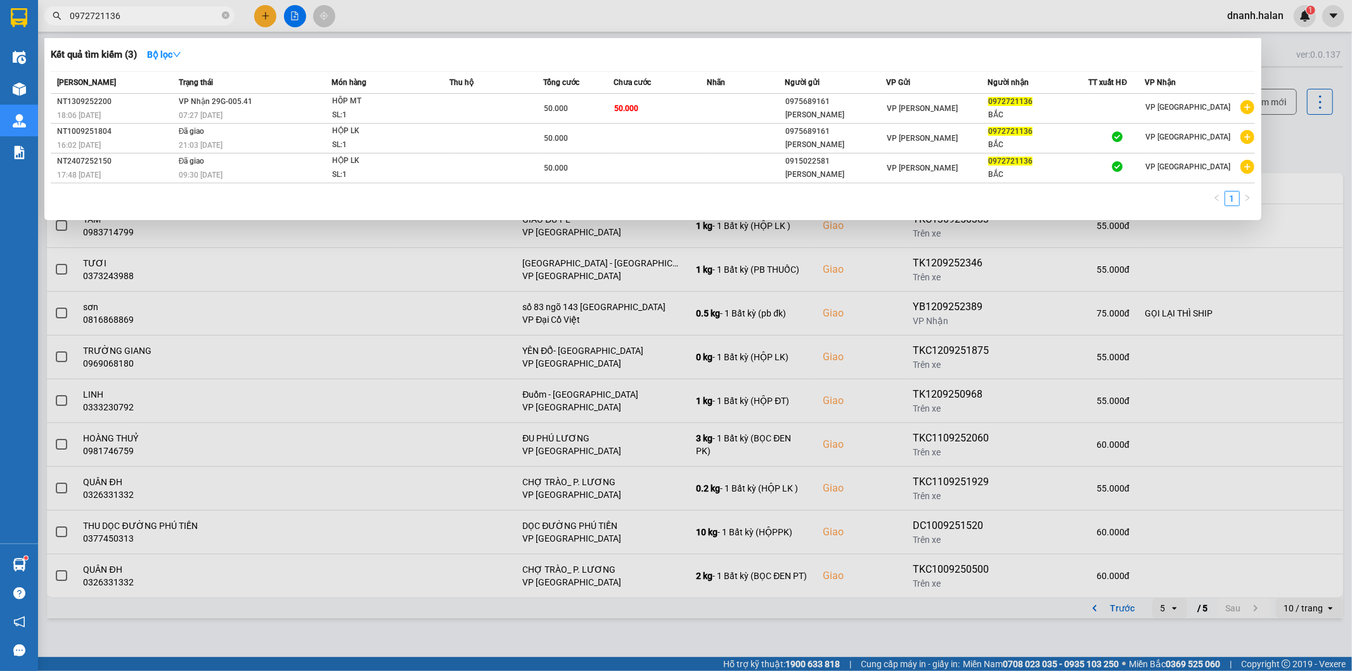
click at [398, 16] on div at bounding box center [676, 335] width 1352 height 671
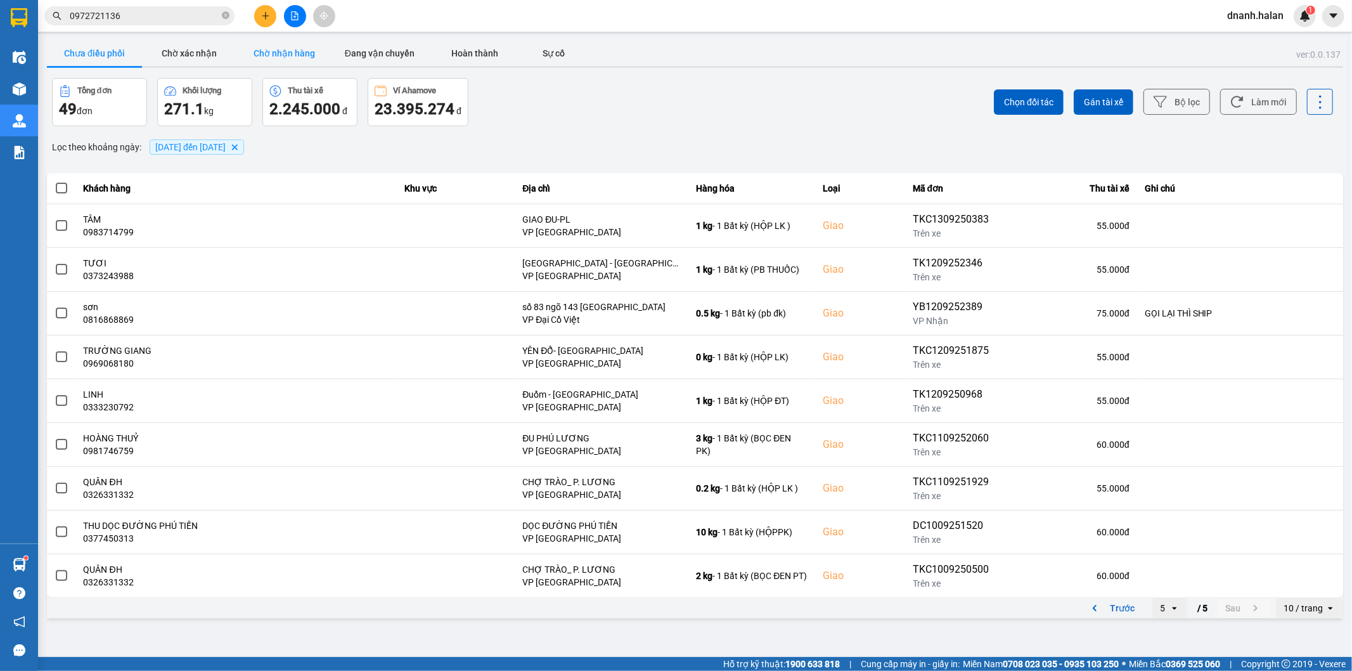
click at [271, 58] on button "Chờ nhận hàng" at bounding box center [284, 53] width 95 height 25
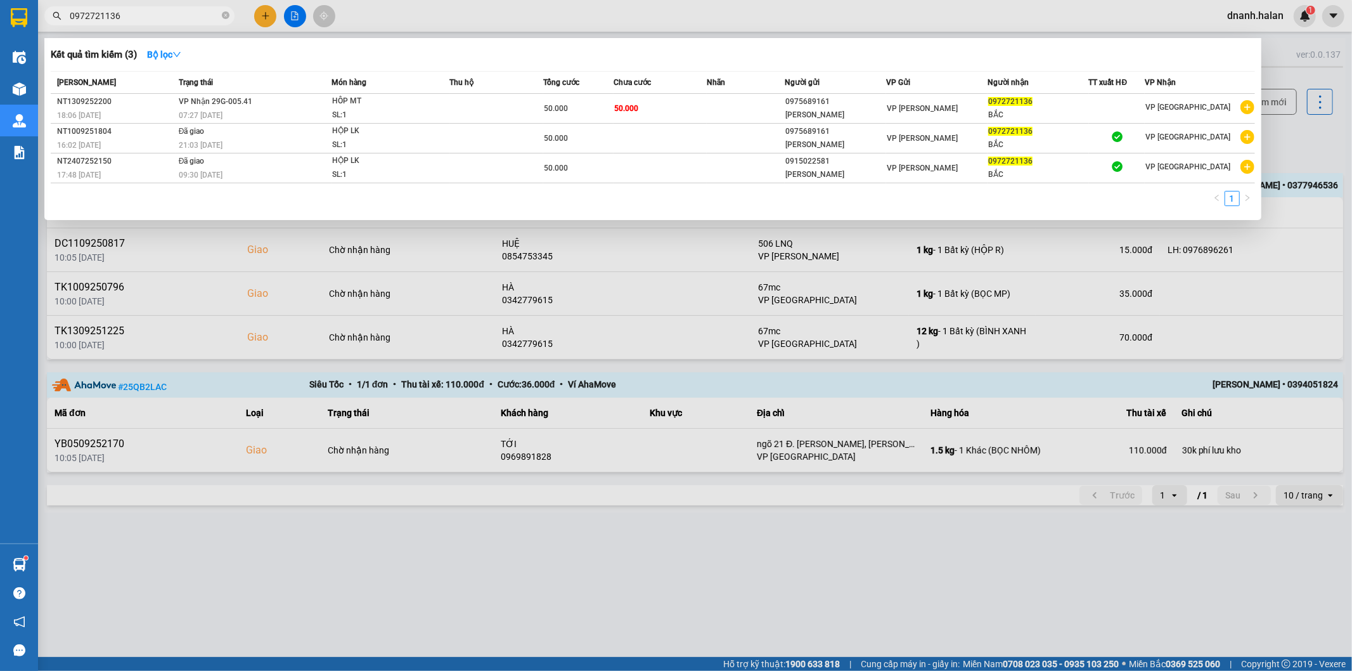
click at [203, 16] on input "0972721136" at bounding box center [145, 16] width 150 height 14
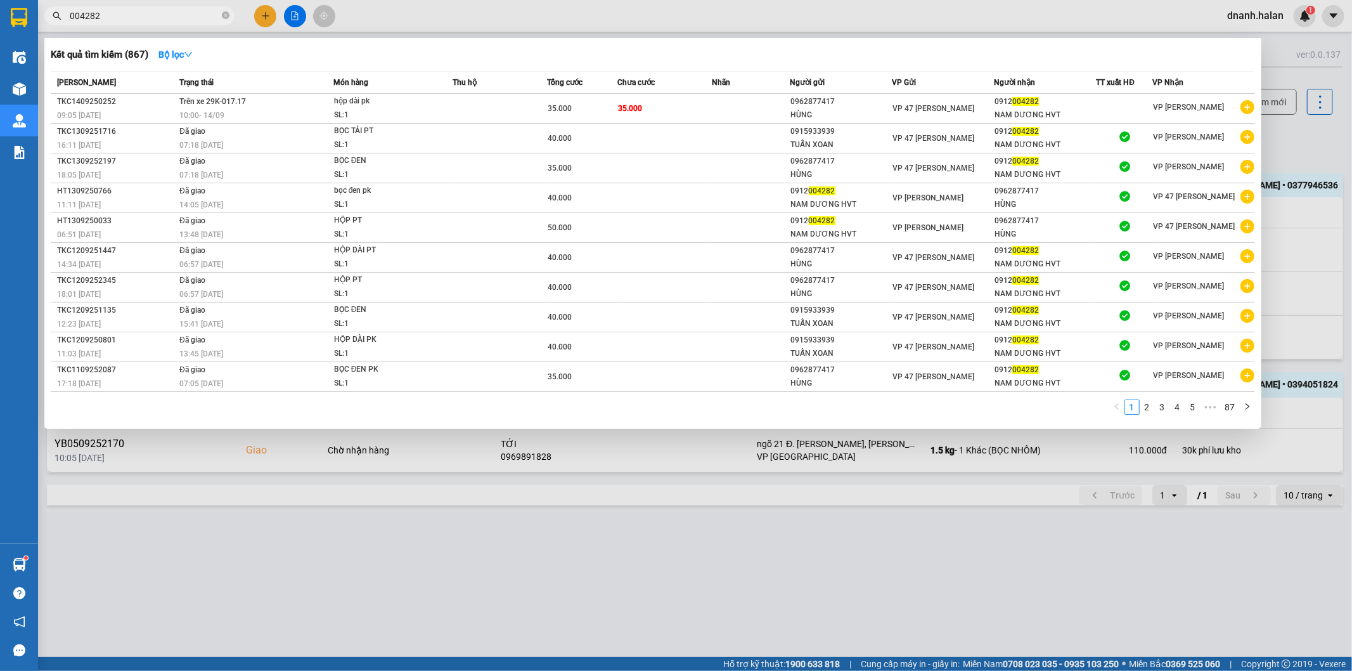
click at [171, 13] on input "004282" at bounding box center [145, 16] width 150 height 14
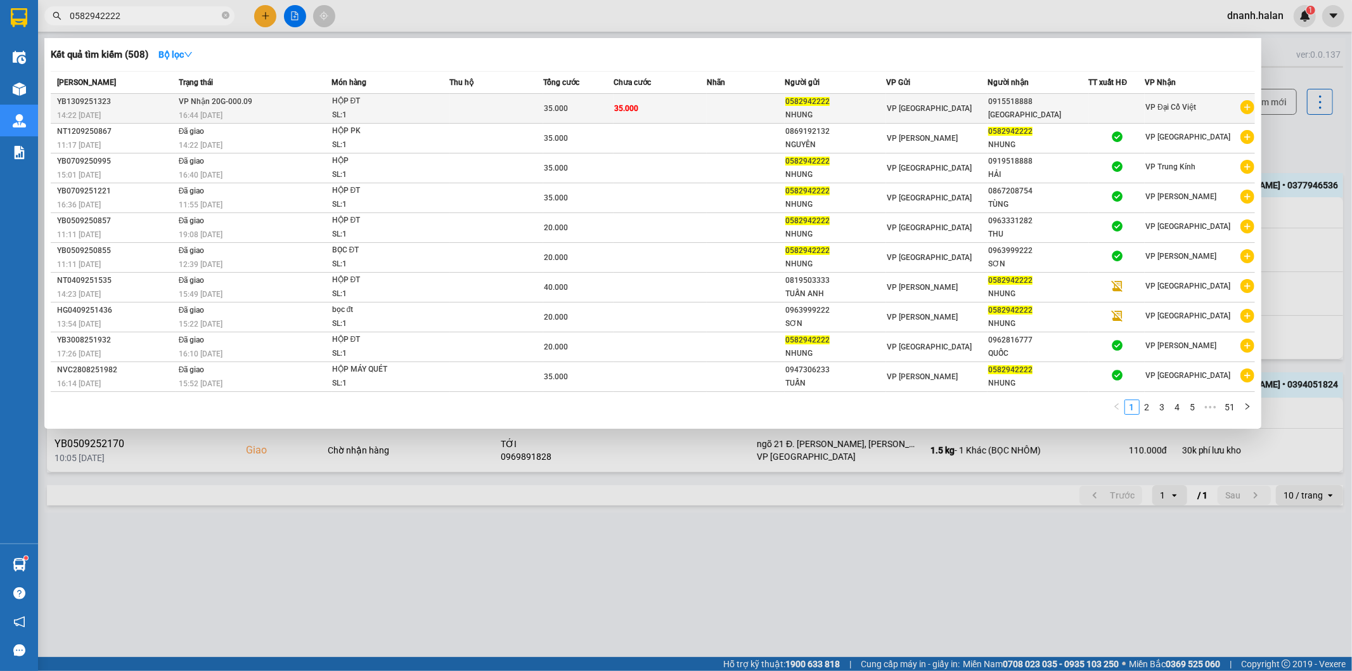
type input "0582942222"
click at [1076, 109] on div "TRUNG HẢI" at bounding box center [1038, 114] width 100 height 13
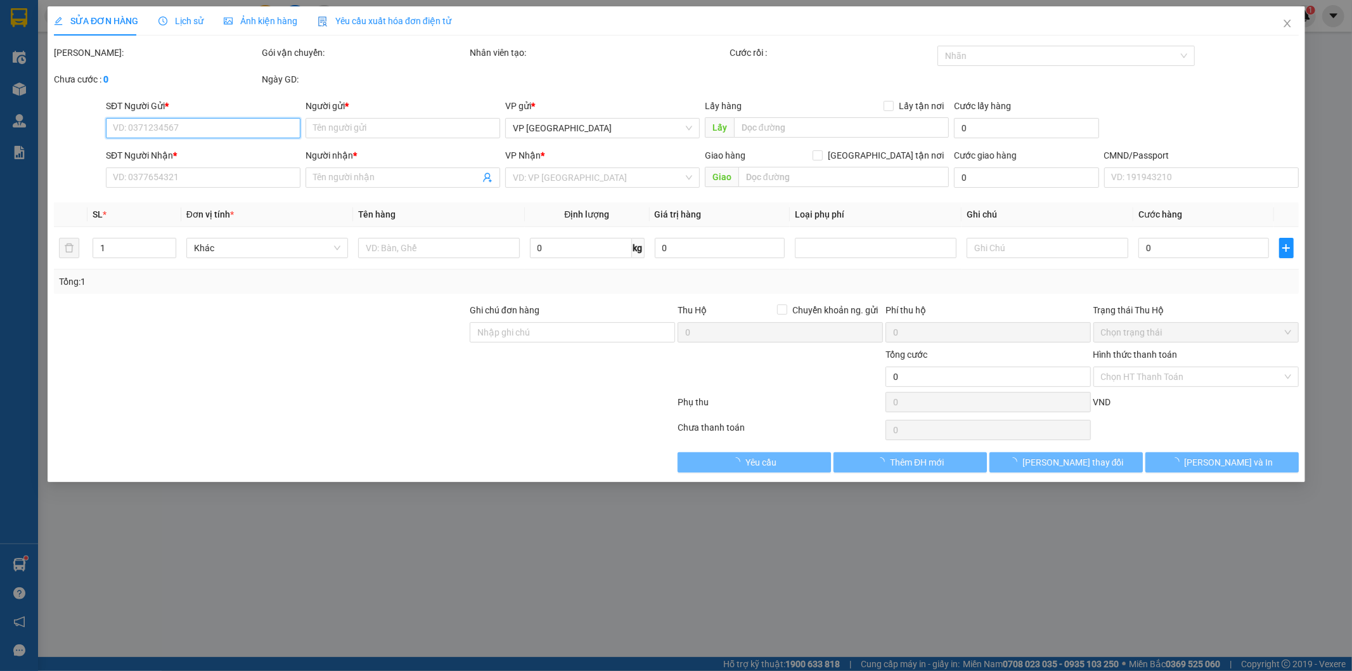
type input "0582942222"
type input "NHUNG"
type input "0915518888"
type input "TRUNG HẢI"
type input "35.000"
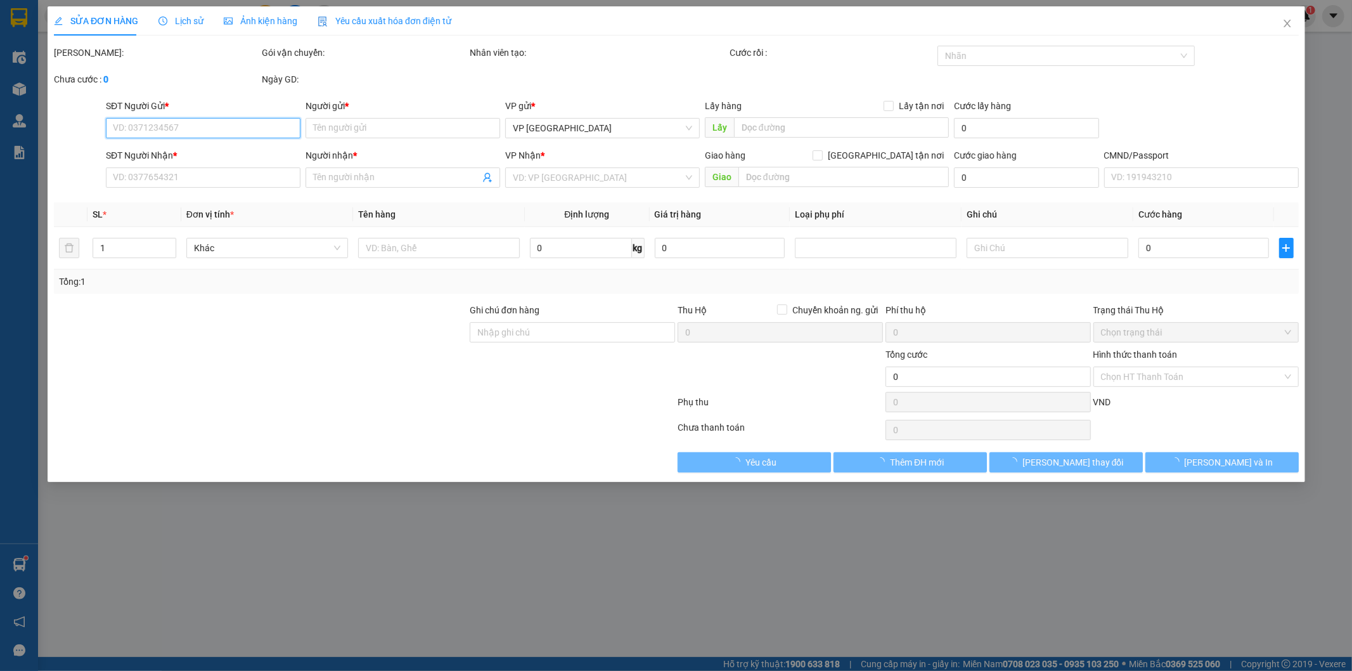
type input "35.000"
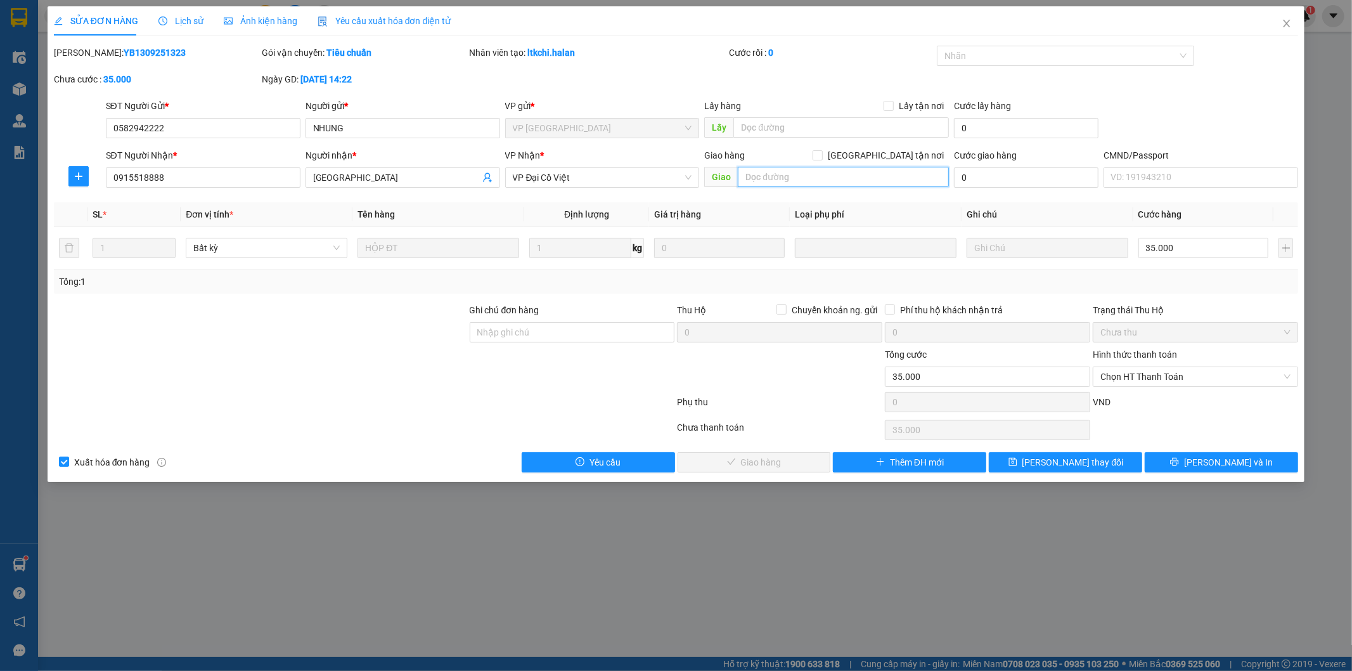
click at [852, 167] on input "text" at bounding box center [843, 177] width 211 height 20
type input "D"
type input "ĐƠN SAI SỐ NG NHÂN"
click at [822, 157] on input "[GEOGRAPHIC_DATA][PERSON_NAME] nơi" at bounding box center [817, 154] width 9 height 9
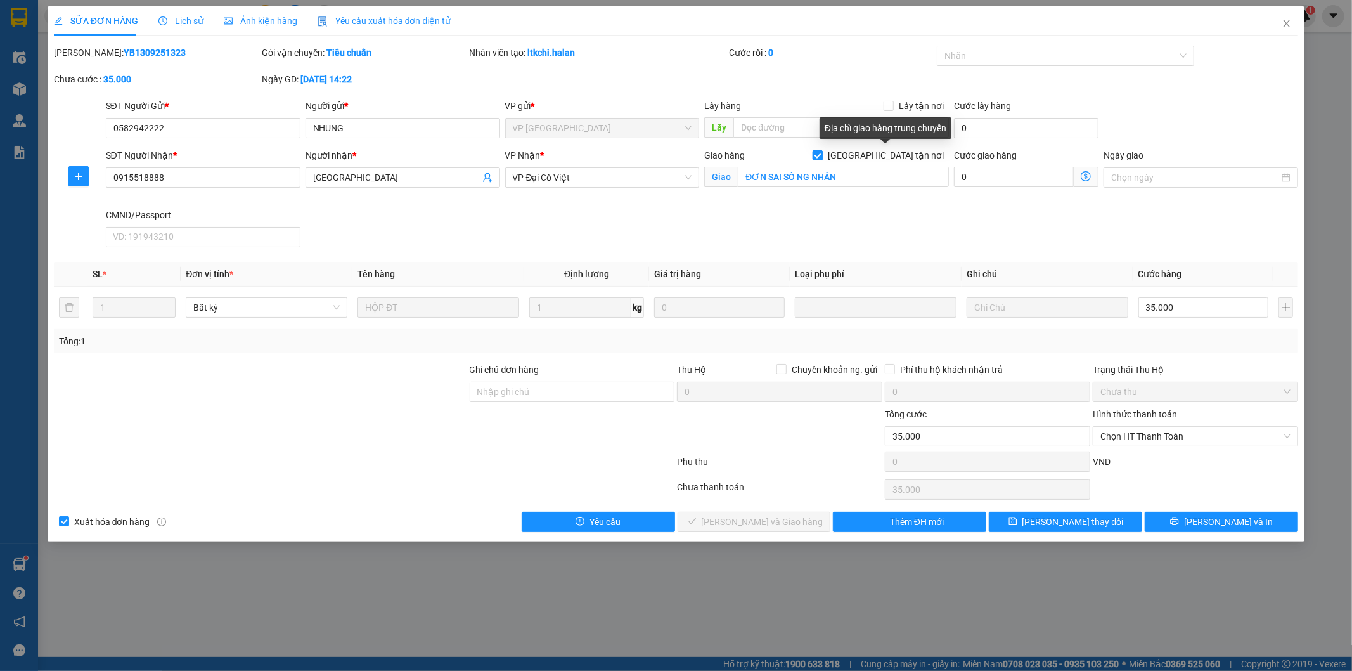
click at [822, 157] on input "[GEOGRAPHIC_DATA][PERSON_NAME] nơi" at bounding box center [817, 154] width 9 height 9
checkbox input "false"
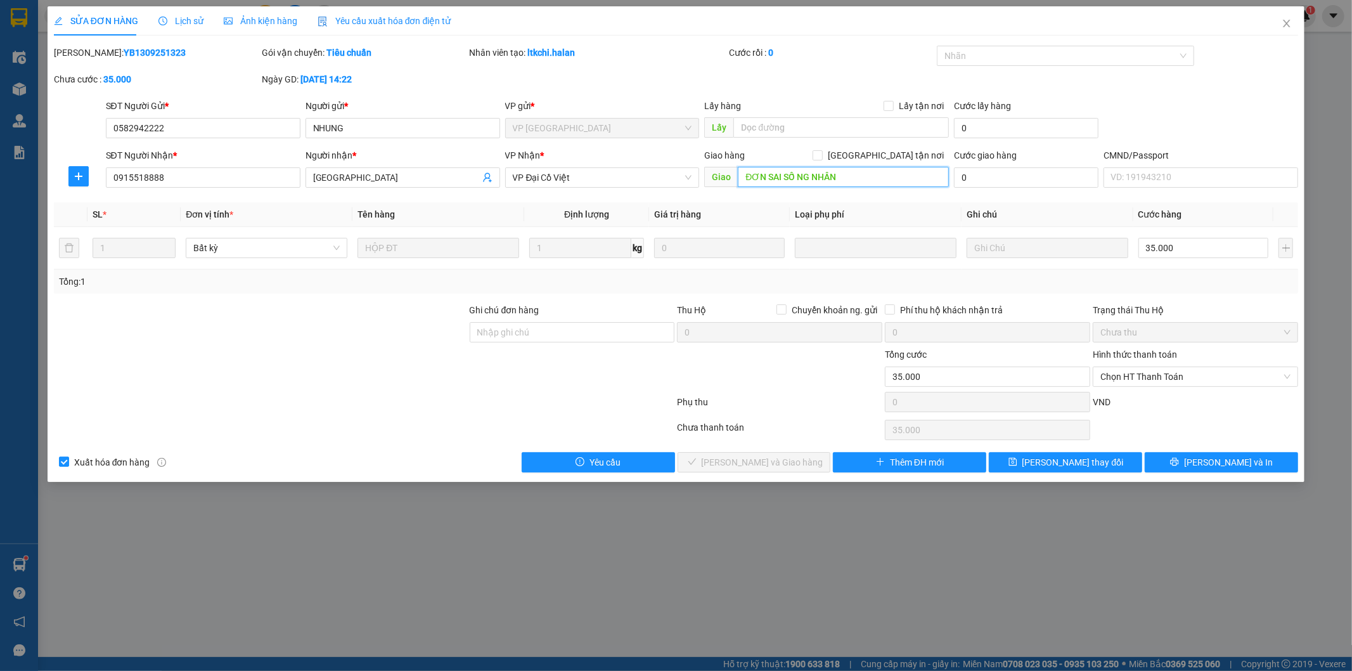
click at [856, 177] on input "ĐƠN SAI SỐ NG NHÂN" at bounding box center [843, 177] width 211 height 20
click at [154, 177] on input "0915518888" at bounding box center [203, 177] width 195 height 20
click at [877, 176] on input "ĐƠN SAI SỐ NG NHÂN" at bounding box center [843, 177] width 211 height 20
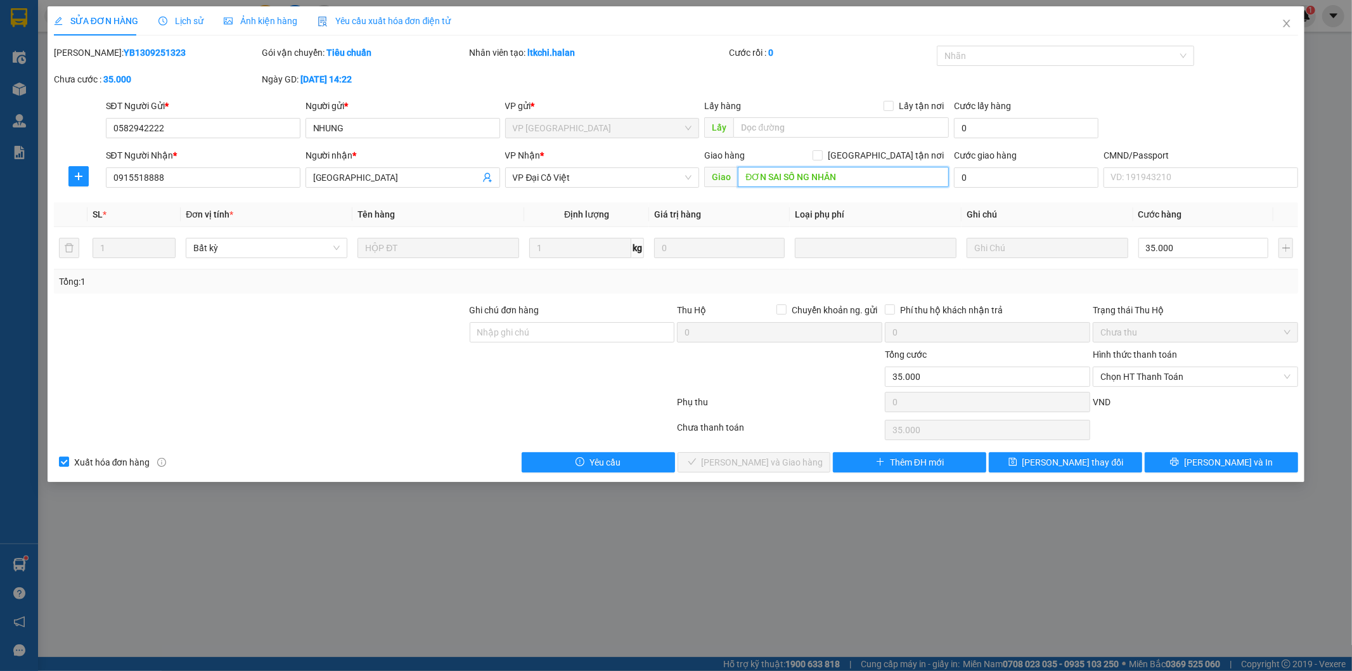
click at [859, 176] on input "ĐƠN SAI SỐ NG NHÂN" at bounding box center [843, 177] width 211 height 20
paste input "0915518888"
click at [862, 177] on input "ĐƠN SAI SỐ NG NHÂN 0915518888" at bounding box center [843, 177] width 211 height 20
click at [834, 174] on input "ĐƠN SAI SỐ NG NHÂN 0919518888" at bounding box center [843, 177] width 211 height 20
type input "ĐƠN SAI SỐ NG NHẬN 0919518888"
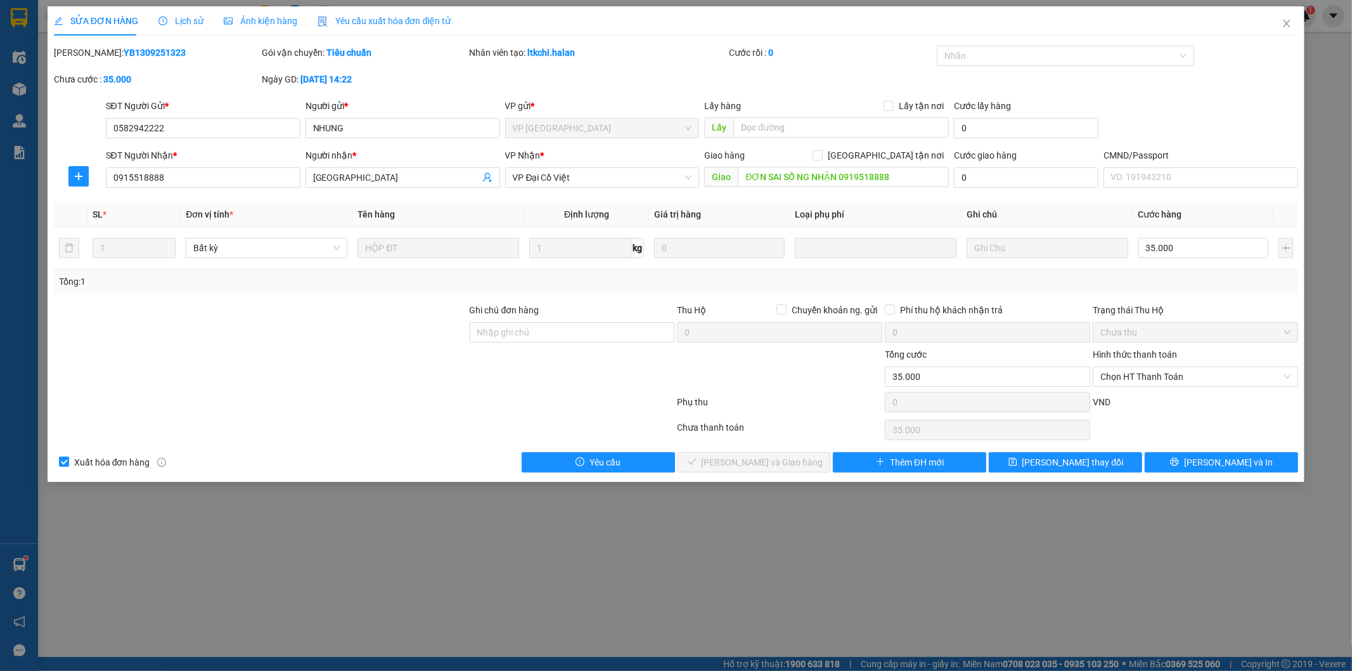
click at [396, 349] on div at bounding box center [261, 369] width 416 height 44
click at [1083, 461] on span "[PERSON_NAME] đổi" at bounding box center [1072, 462] width 101 height 14
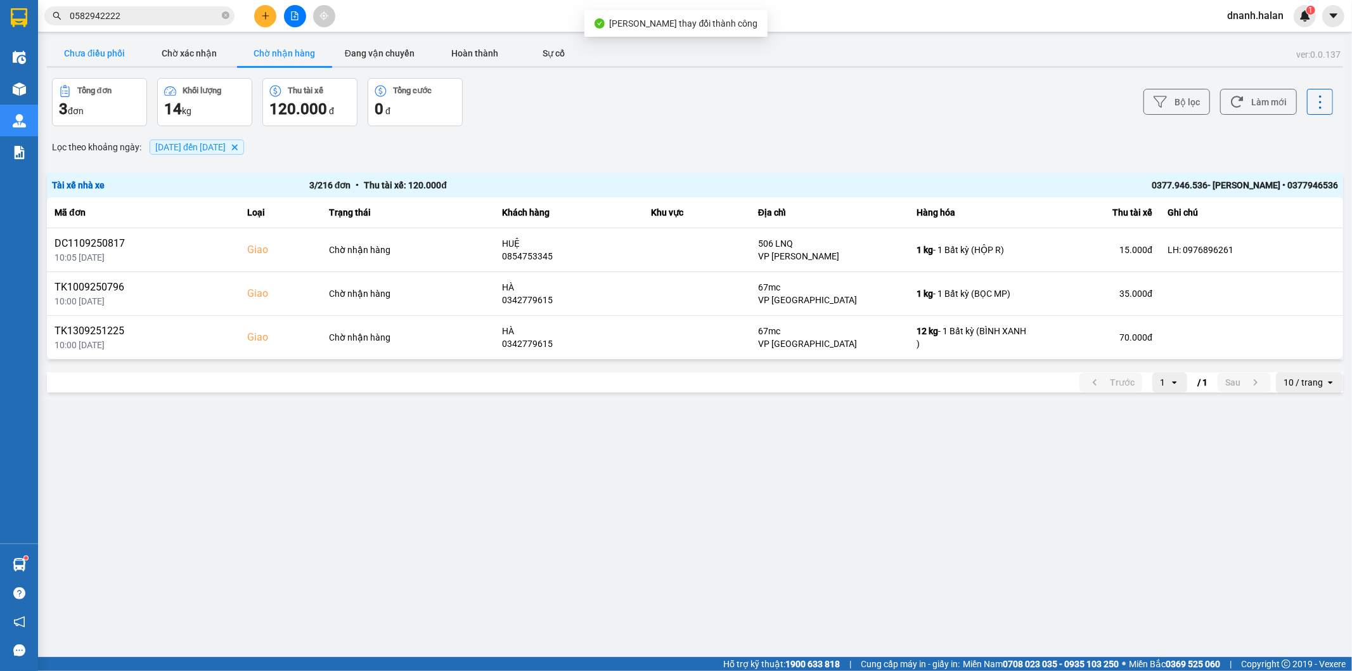
click at [79, 52] on button "Chưa điều phối" at bounding box center [94, 53] width 95 height 25
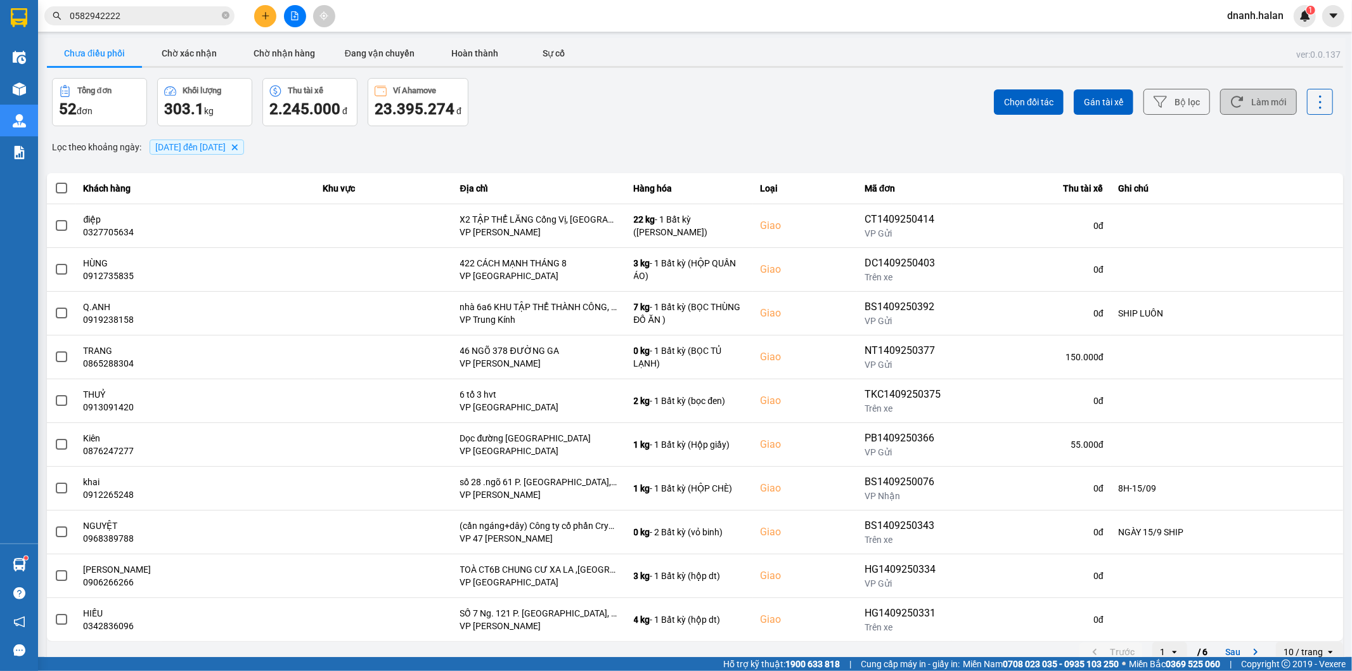
click at [1242, 102] on button "Làm mới" at bounding box center [1258, 102] width 77 height 26
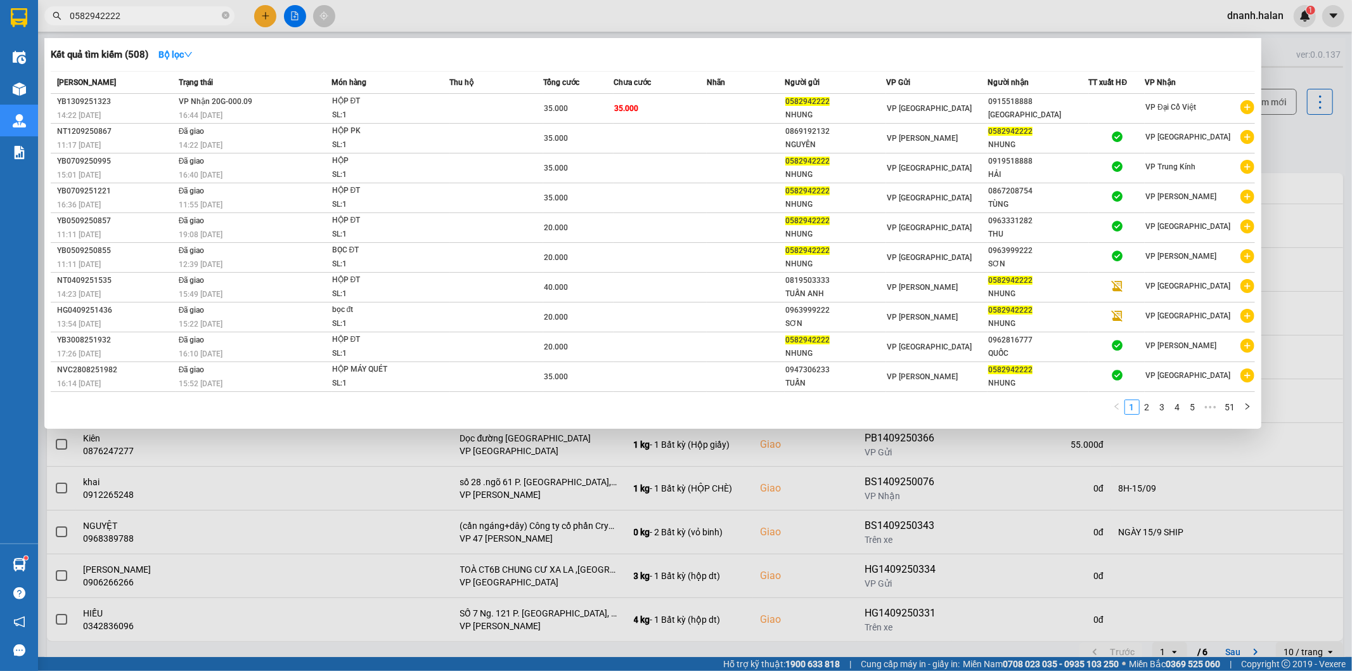
click at [160, 20] on input "0582942222" at bounding box center [145, 16] width 150 height 14
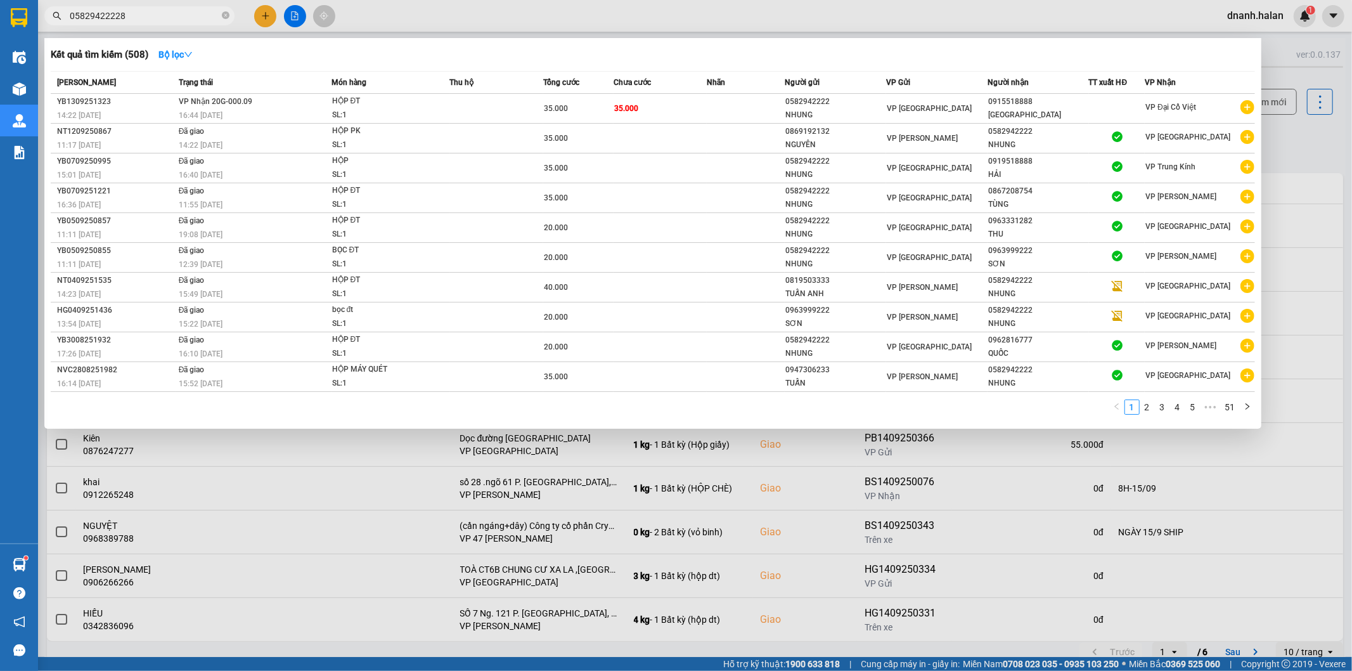
type input "058294222281"
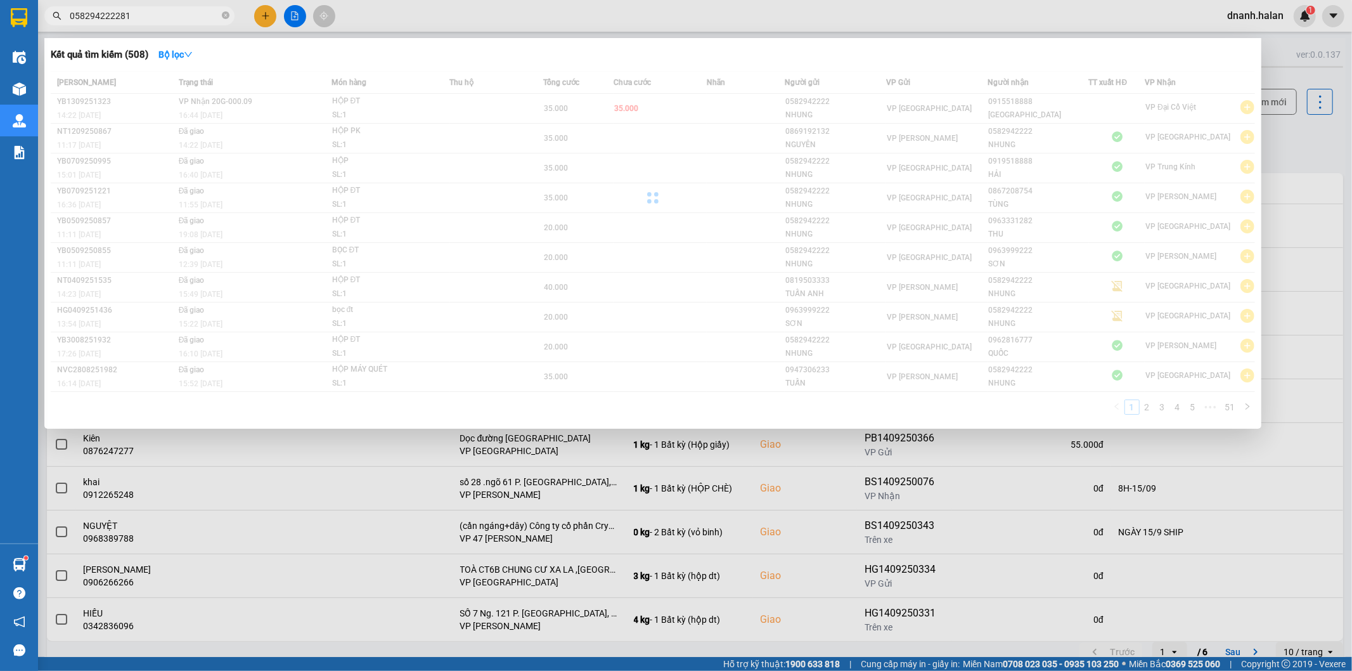
click at [160, 20] on input "058294222281" at bounding box center [145, 16] width 150 height 14
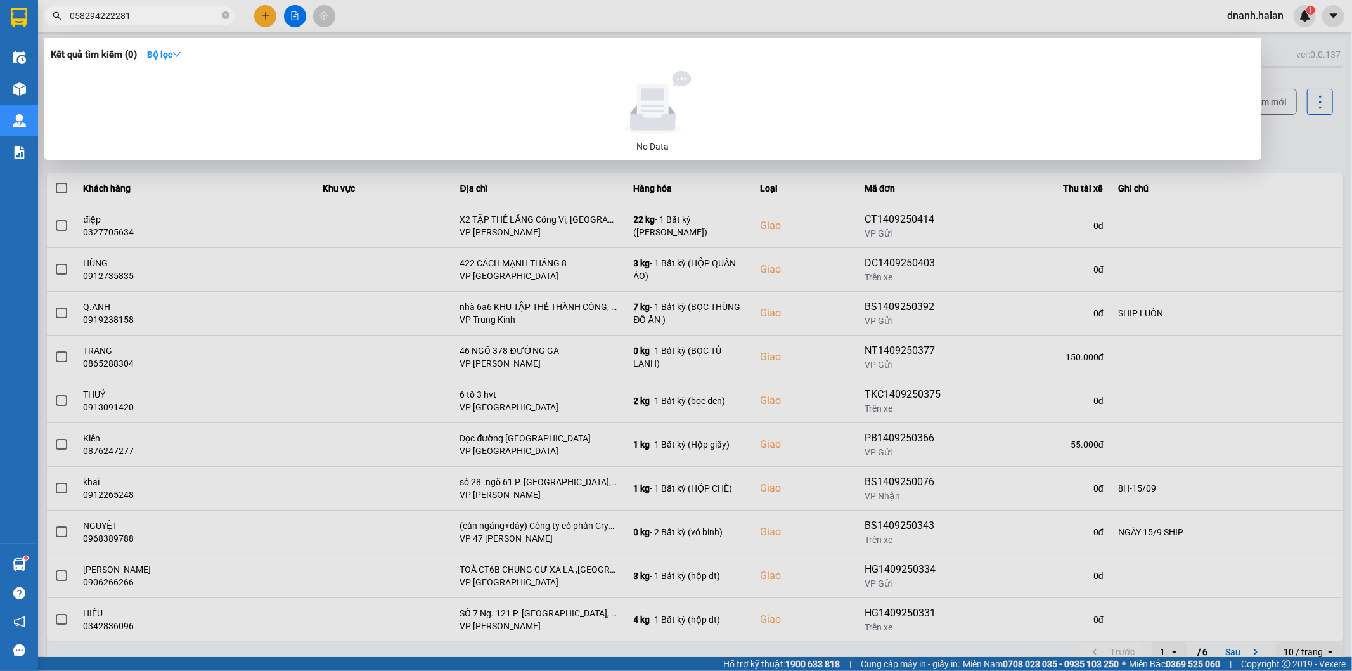
click at [160, 20] on input "058294222281" at bounding box center [145, 16] width 150 height 14
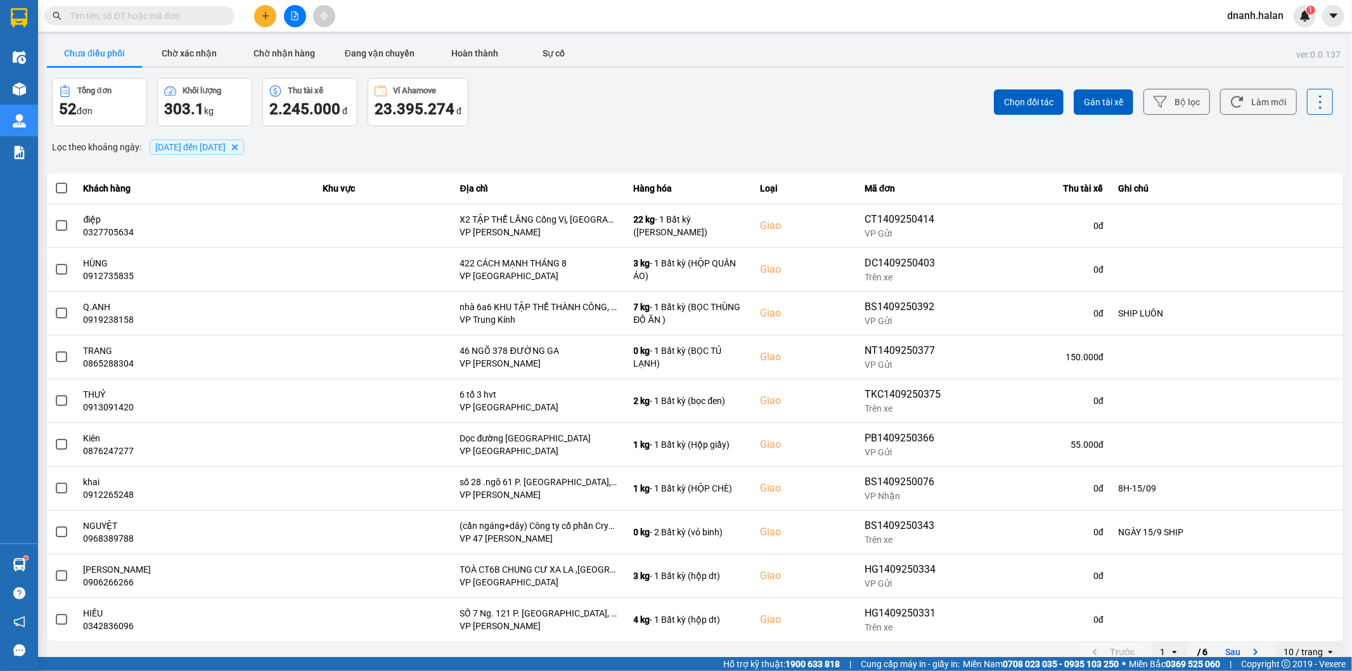
click at [158, 13] on input "text" at bounding box center [145, 16] width 150 height 14
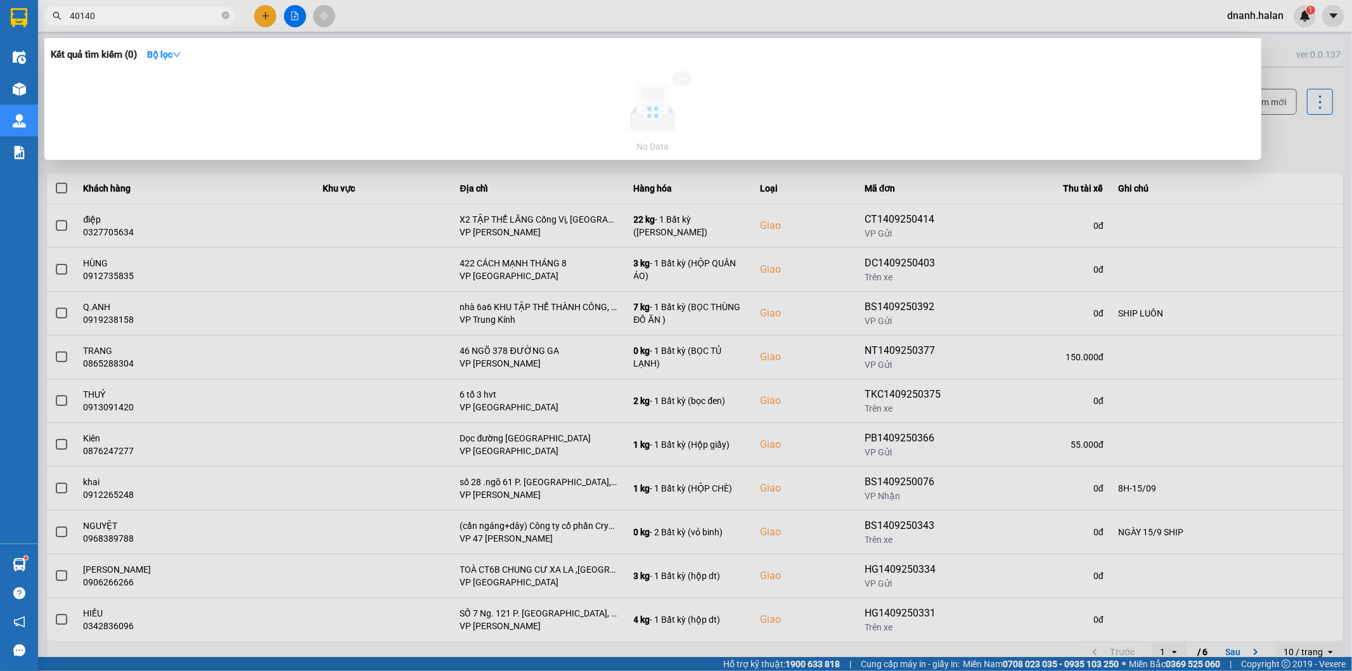
type input "401402"
click at [157, 13] on input "401402" at bounding box center [145, 16] width 150 height 14
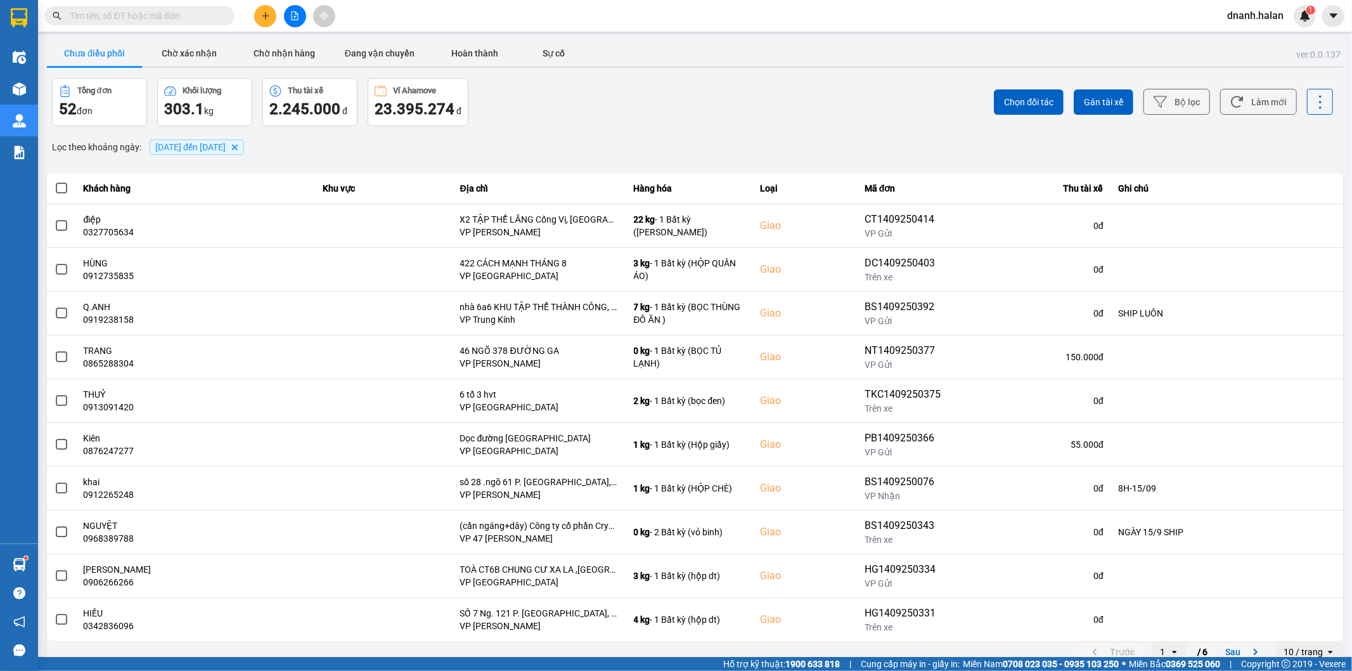
click at [123, 9] on input "text" at bounding box center [145, 16] width 150 height 14
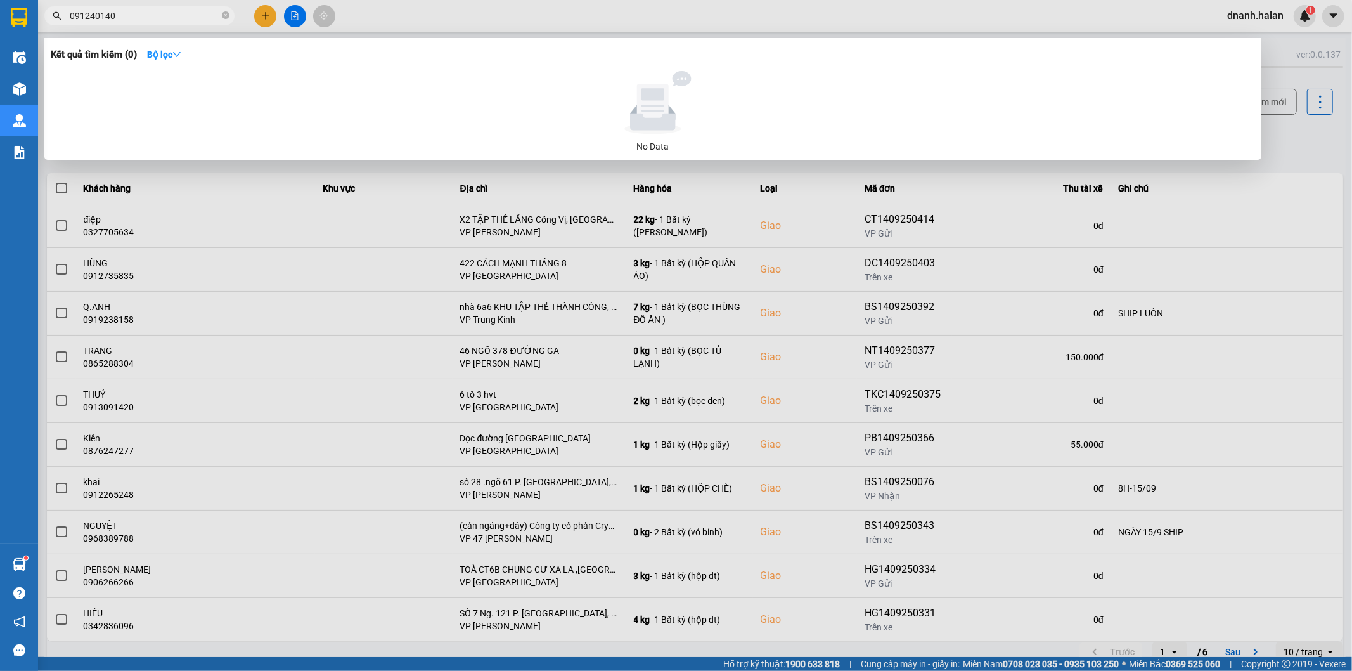
type input "0912401402"
click at [100, 18] on input "0912401402" at bounding box center [145, 16] width 150 height 14
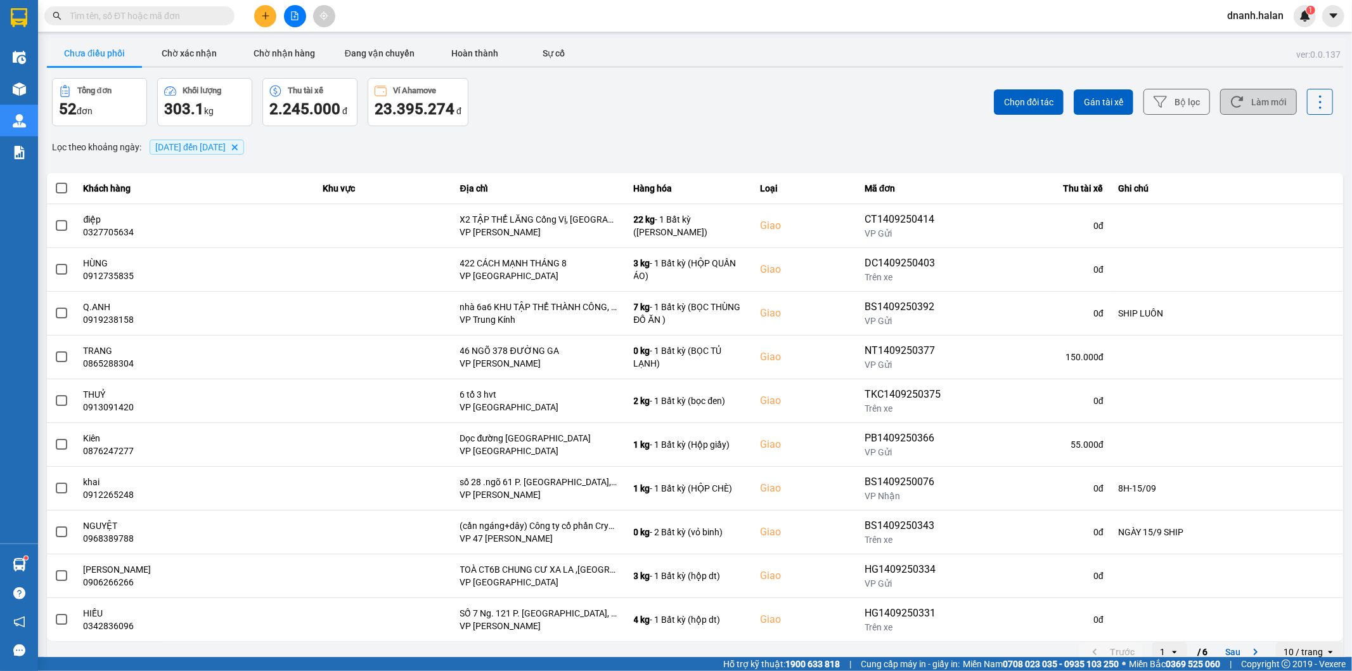
click at [1264, 105] on button "Làm mới" at bounding box center [1258, 102] width 77 height 26
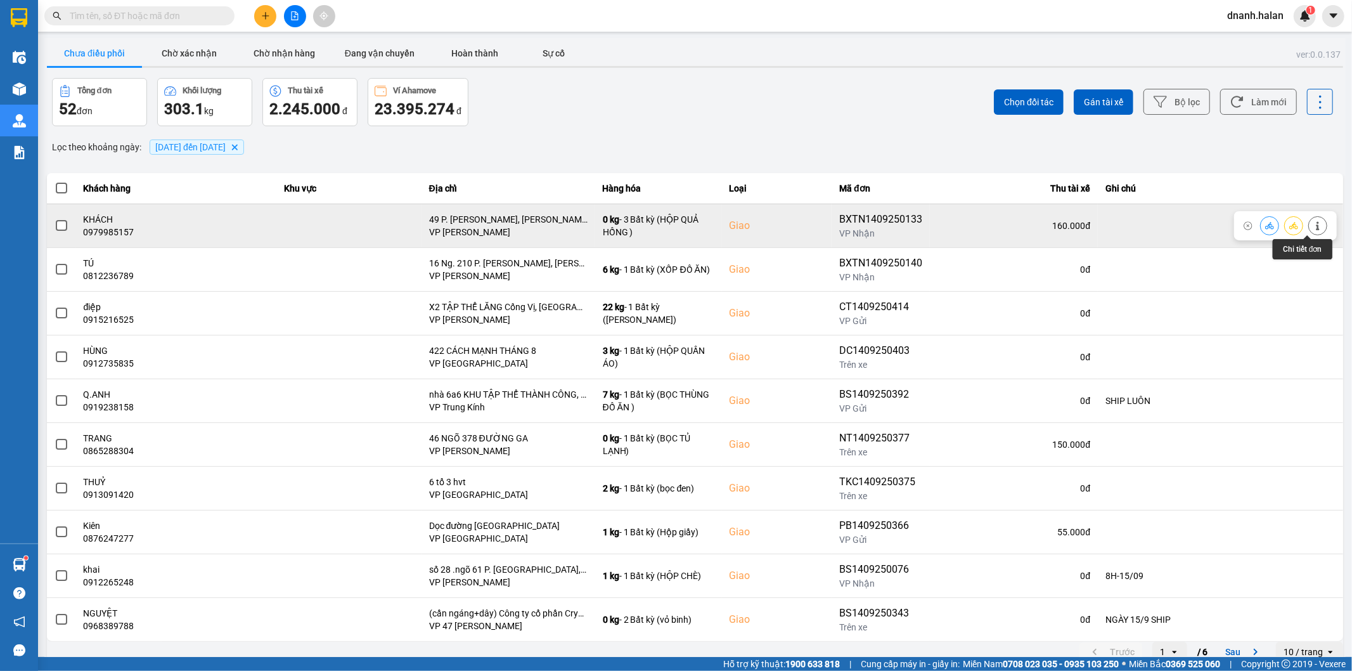
click at [1309, 231] on button at bounding box center [1318, 225] width 18 height 22
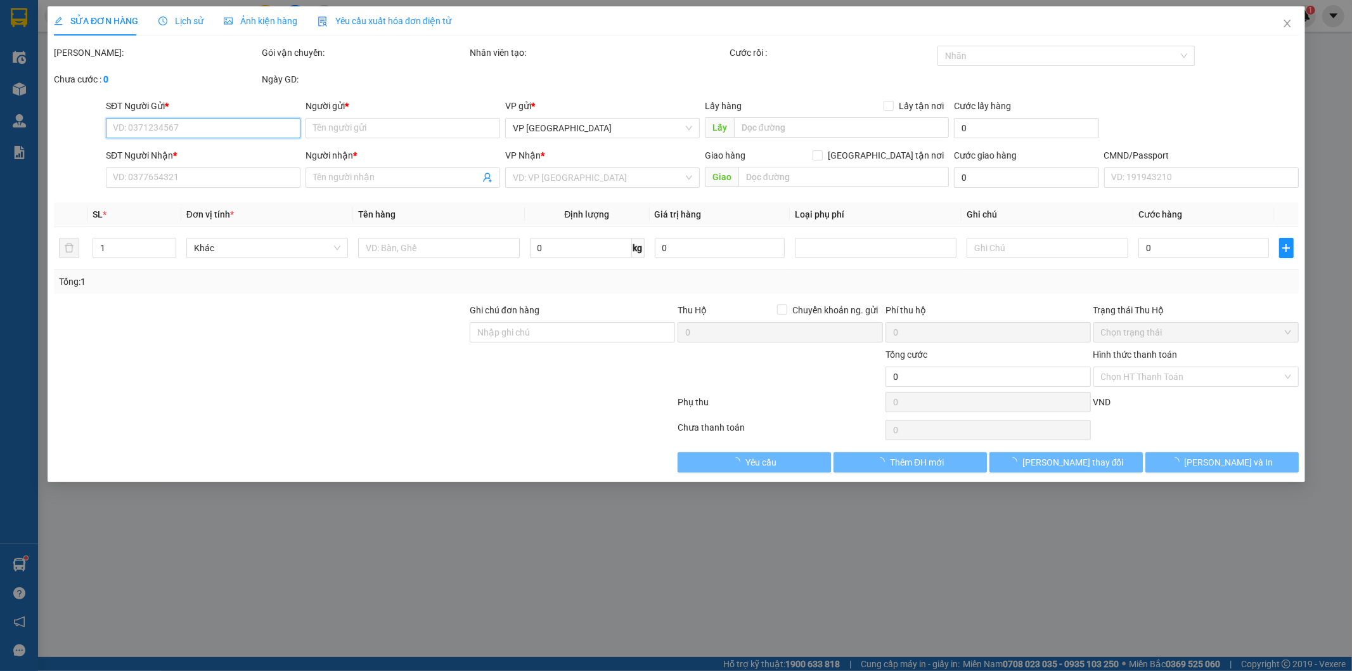
type input "0913088151"
type input "HUYỀN"
type input "0979985157"
type input "KHÁCH"
checkbox input "true"
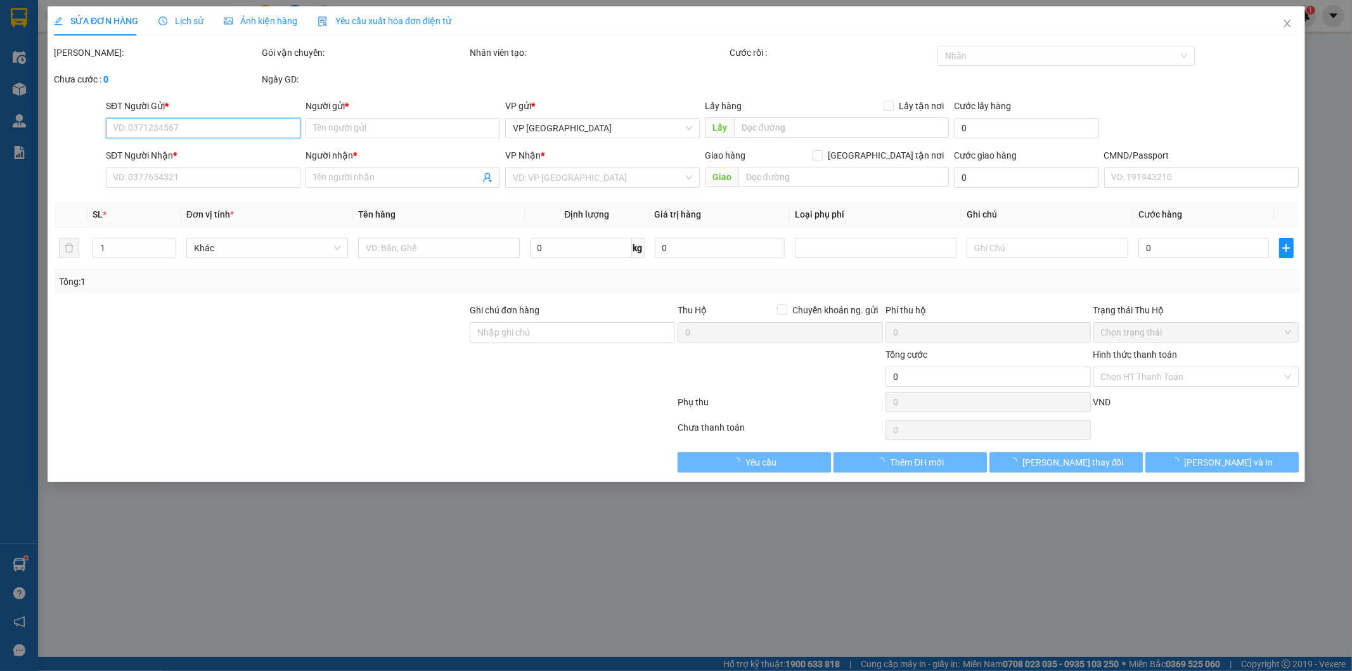
type input "49 P. Trần Điền, Định Công, Hoàng Mai, Hà Nội, Việt Nam"
type input "160.000"
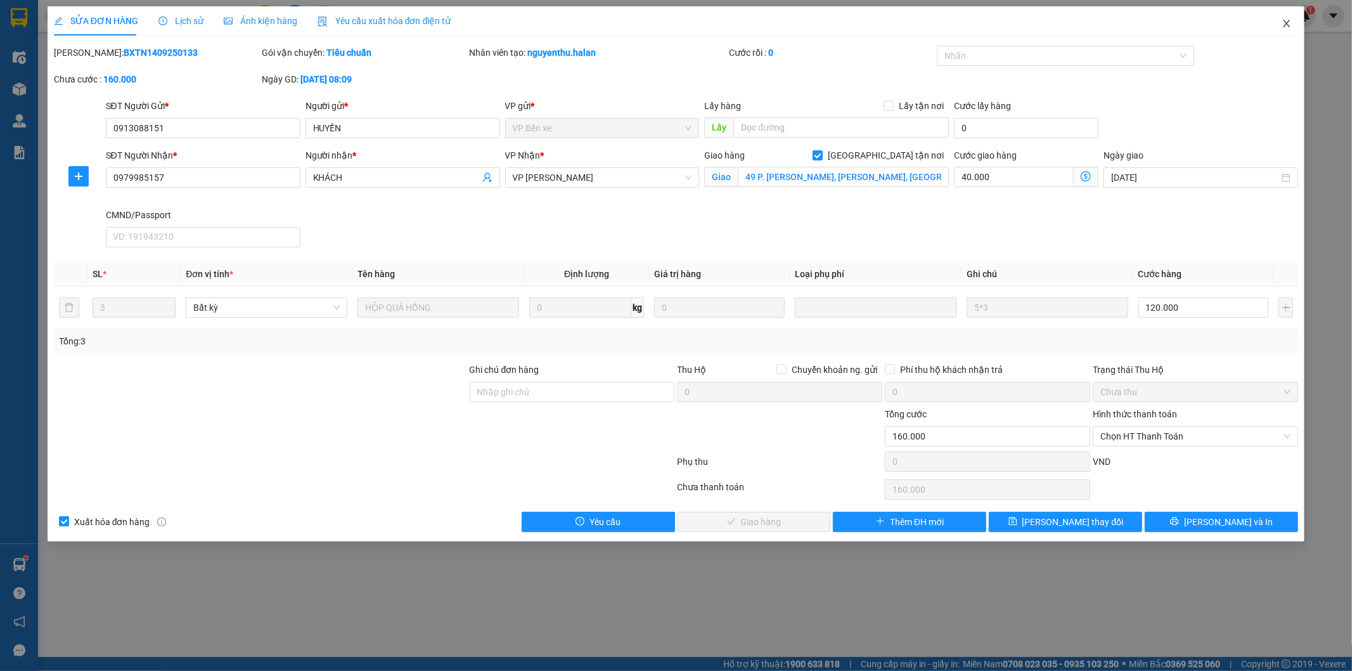
click at [1287, 25] on icon "close" at bounding box center [1287, 24] width 7 height 8
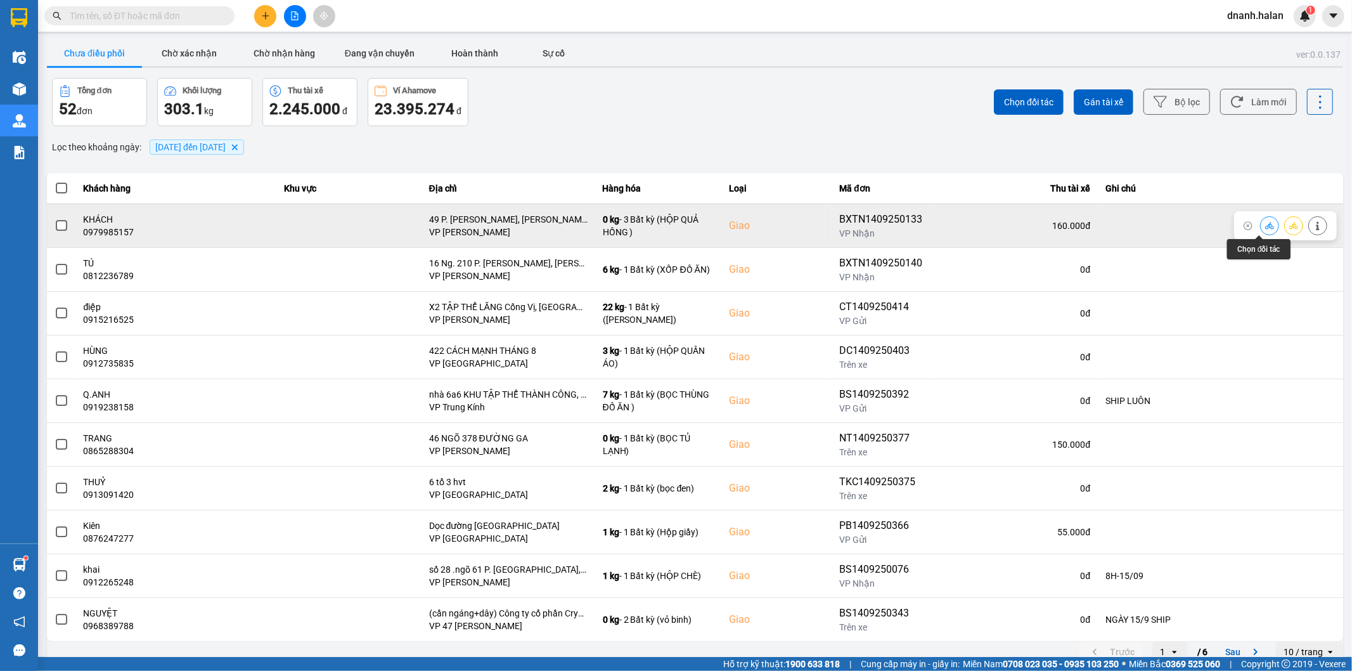
click at [1267, 226] on button at bounding box center [1270, 225] width 18 height 22
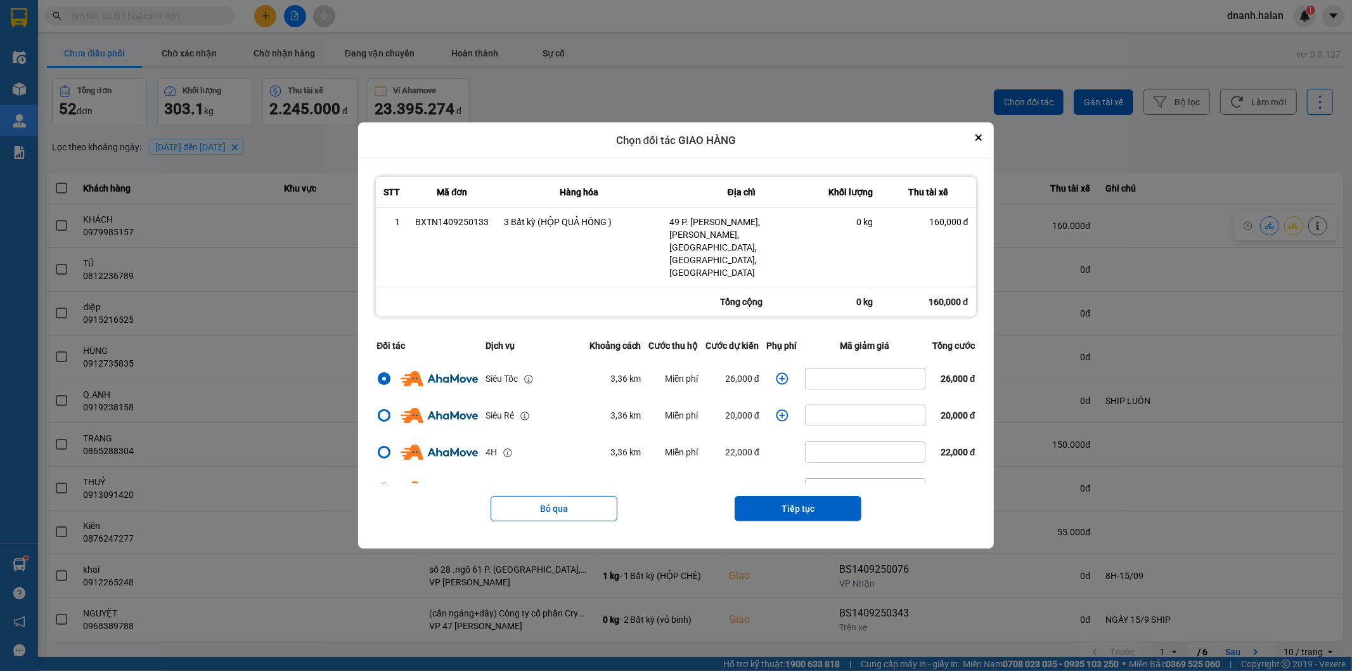
click at [776, 372] on icon "dialog" at bounding box center [782, 378] width 12 height 12
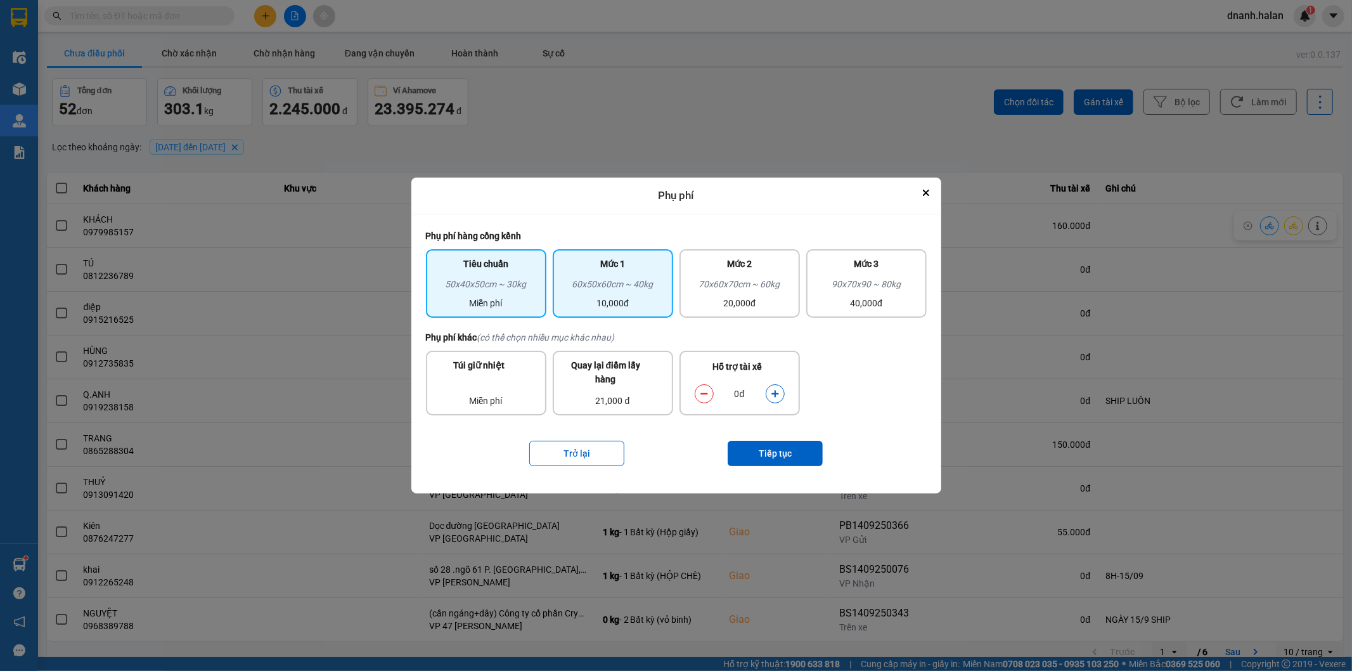
click at [629, 279] on div "60x50x60cm ~ 40kg" at bounding box center [612, 286] width 105 height 19
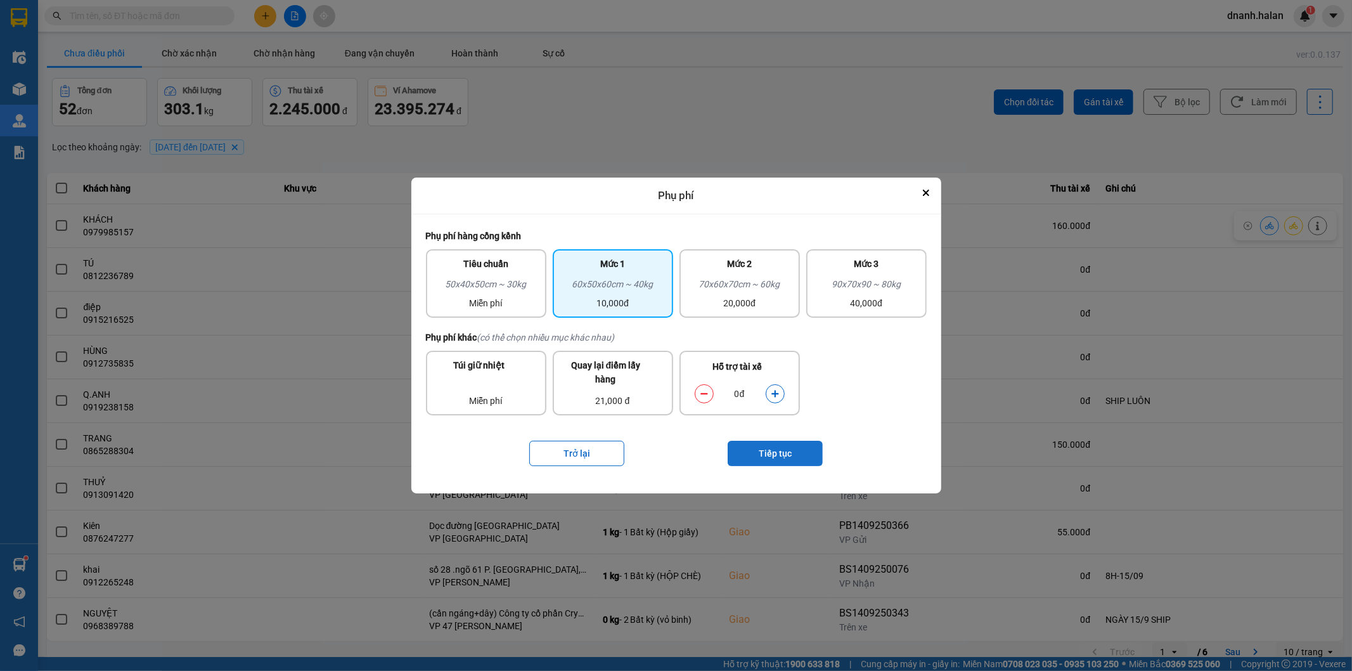
click at [795, 451] on button "Tiếp tục" at bounding box center [775, 453] width 95 height 25
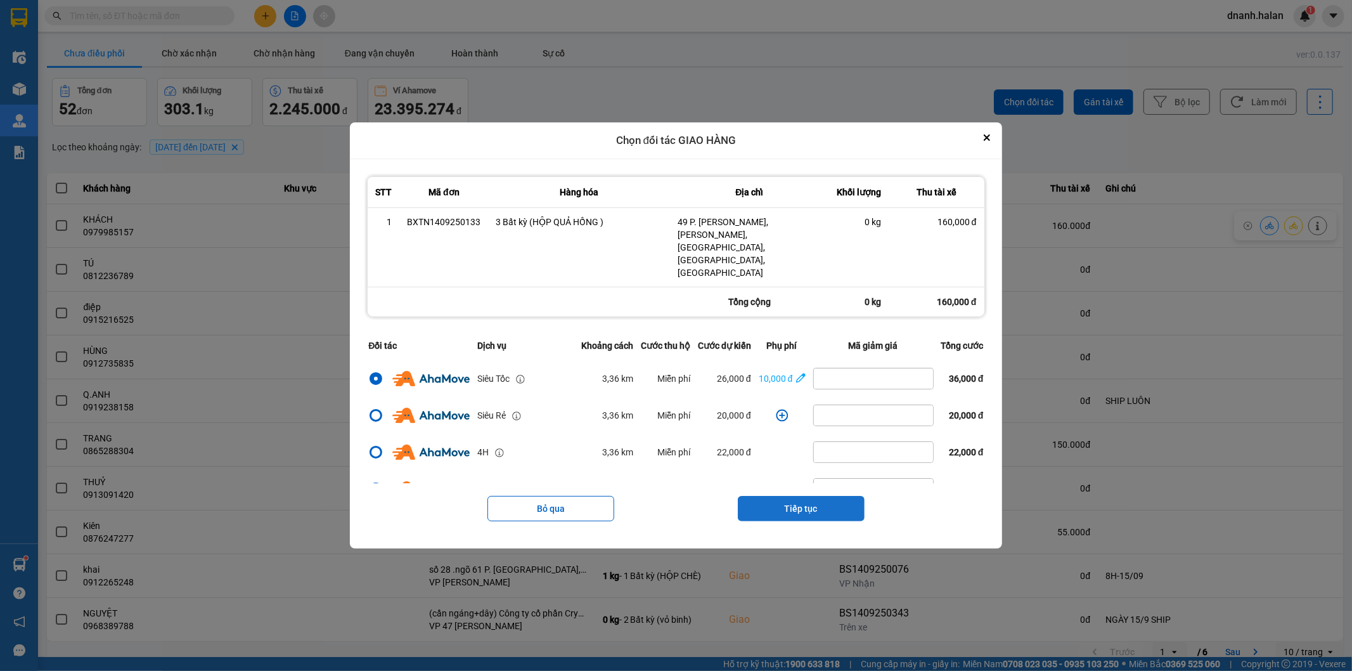
click at [833, 496] on button "Tiếp tục" at bounding box center [801, 508] width 127 height 25
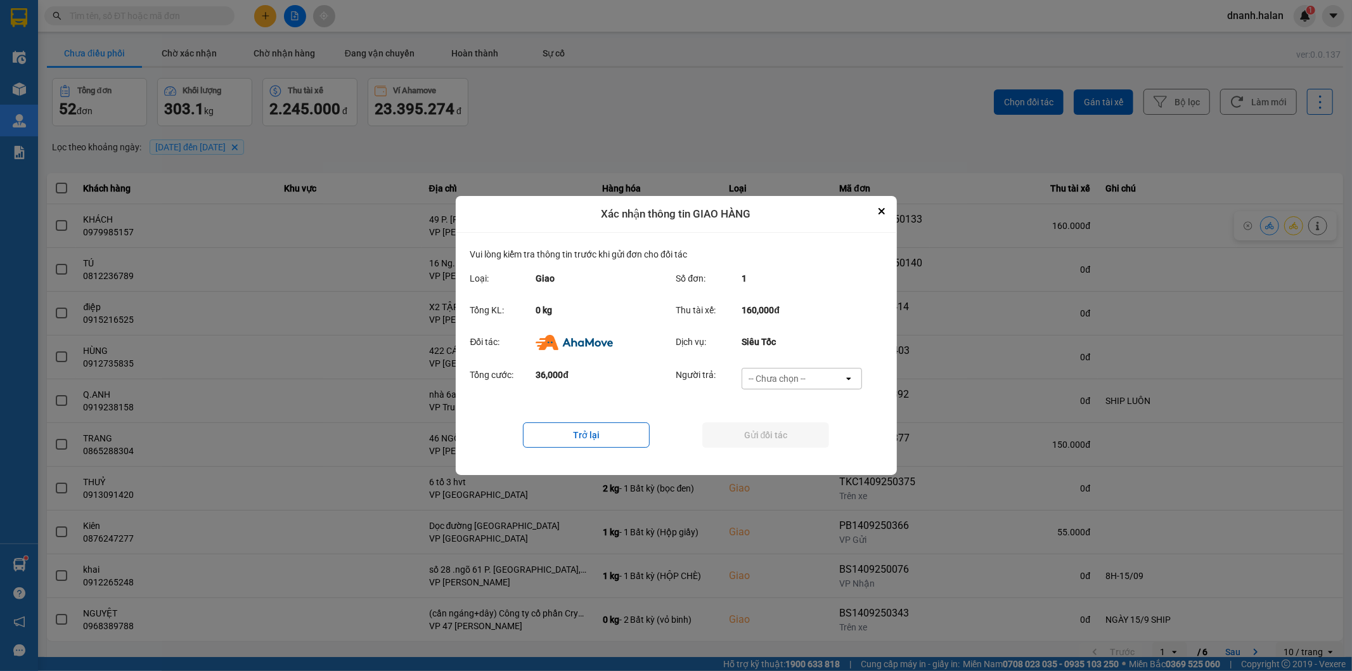
click at [813, 384] on div "-- Chưa chọn --" at bounding box center [792, 378] width 101 height 20
drag, startPoint x: 802, startPoint y: 457, endPoint x: 799, endPoint y: 442, distance: 15.4
click at [802, 456] on span "Ví Ahamove" at bounding box center [777, 451] width 51 height 13
click at [799, 441] on button "Gửi đối tác" at bounding box center [765, 434] width 127 height 25
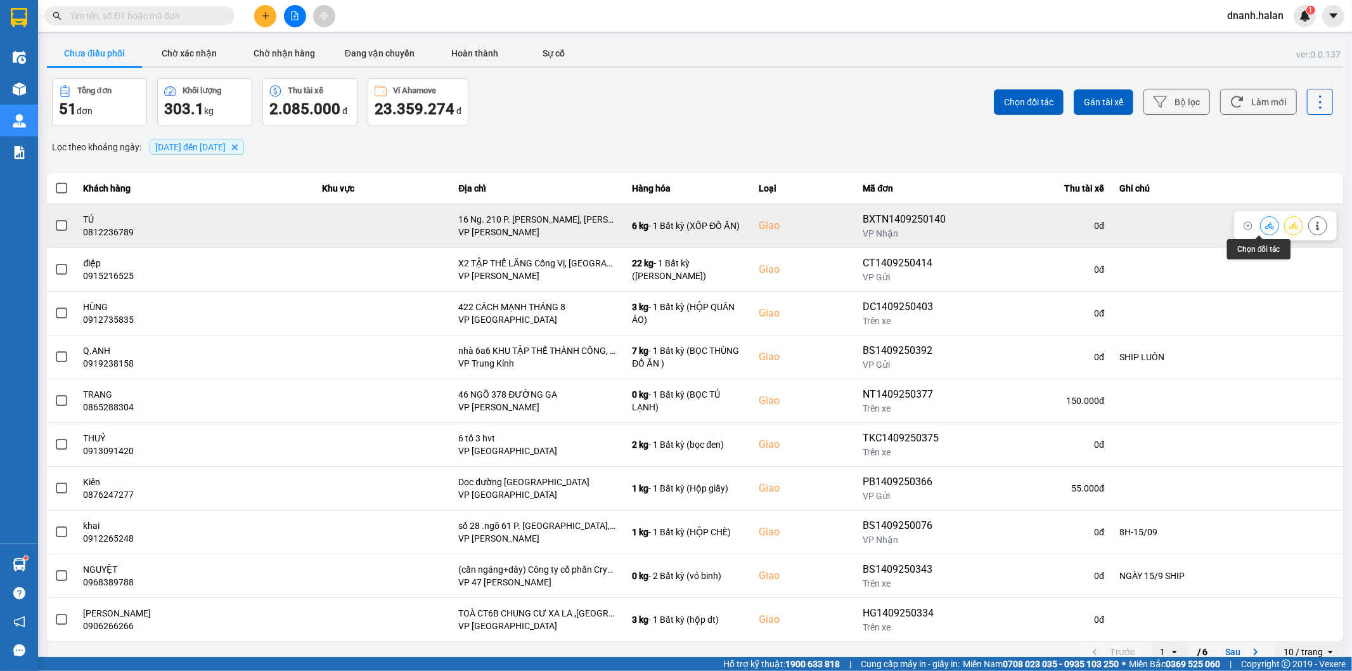
click at [1266, 224] on button at bounding box center [1270, 225] width 18 height 22
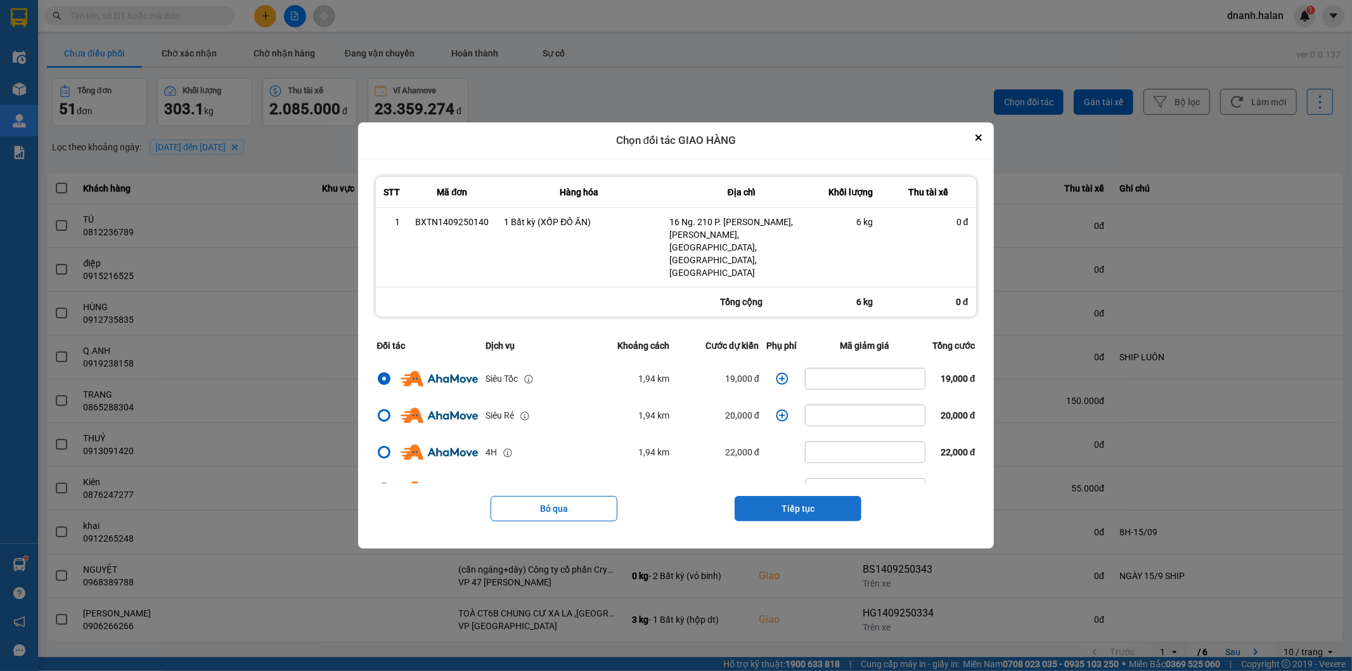
drag, startPoint x: 804, startPoint y: 493, endPoint x: 802, endPoint y: 464, distance: 29.2
click at [804, 496] on button "Tiếp tục" at bounding box center [798, 508] width 127 height 25
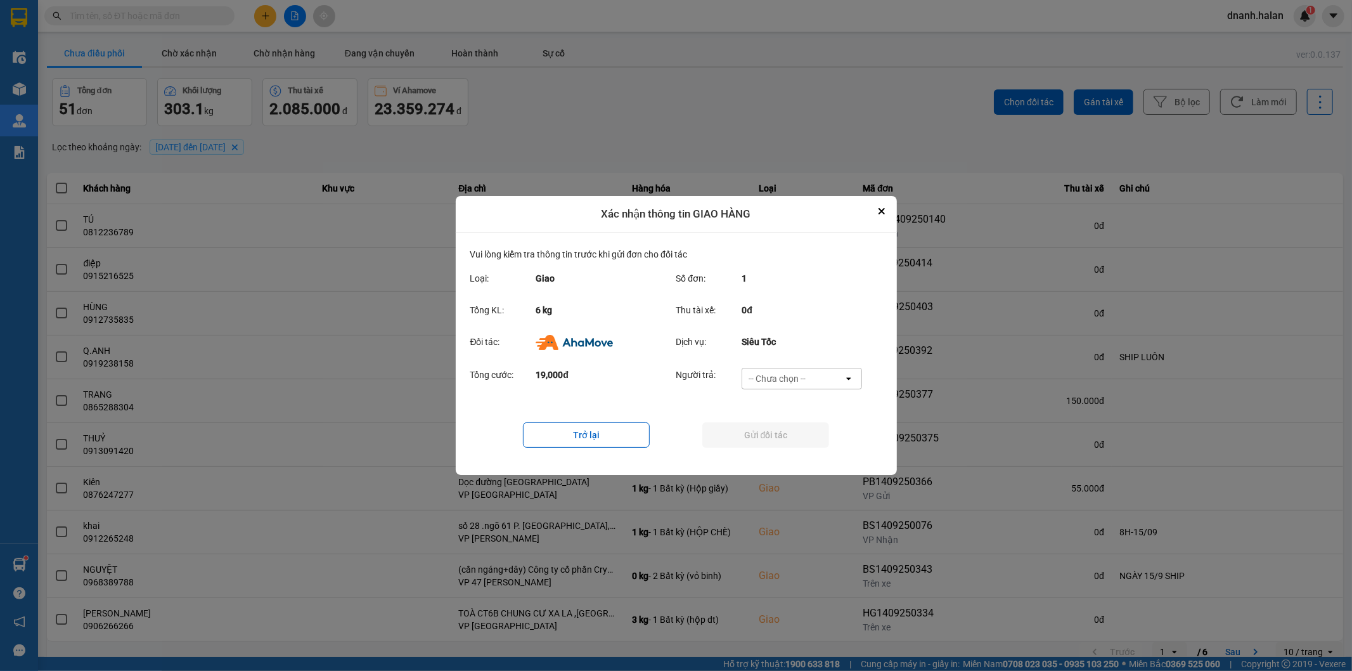
click at [794, 389] on div "-- Chưa chọn --" at bounding box center [792, 378] width 101 height 20
click at [799, 450] on span "Ví Ahamove" at bounding box center [777, 451] width 51 height 13
click at [796, 440] on button "Gửi đối tác" at bounding box center [765, 434] width 127 height 25
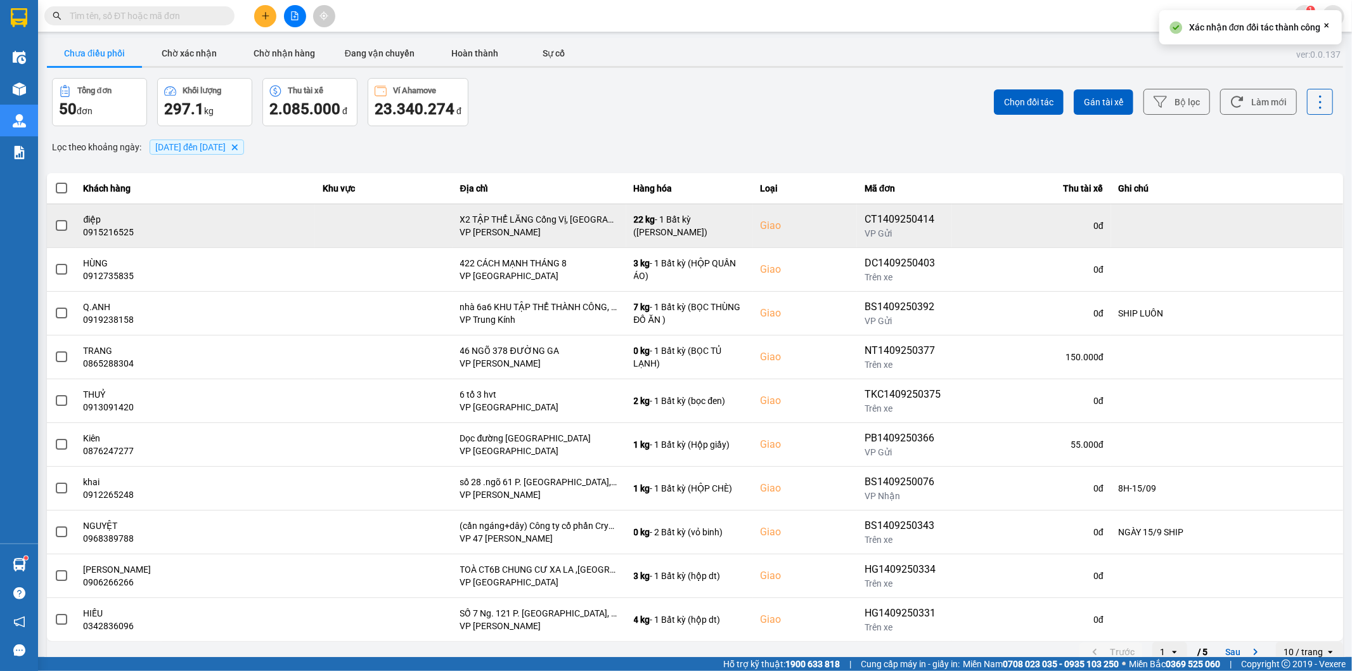
scroll to position [14, 0]
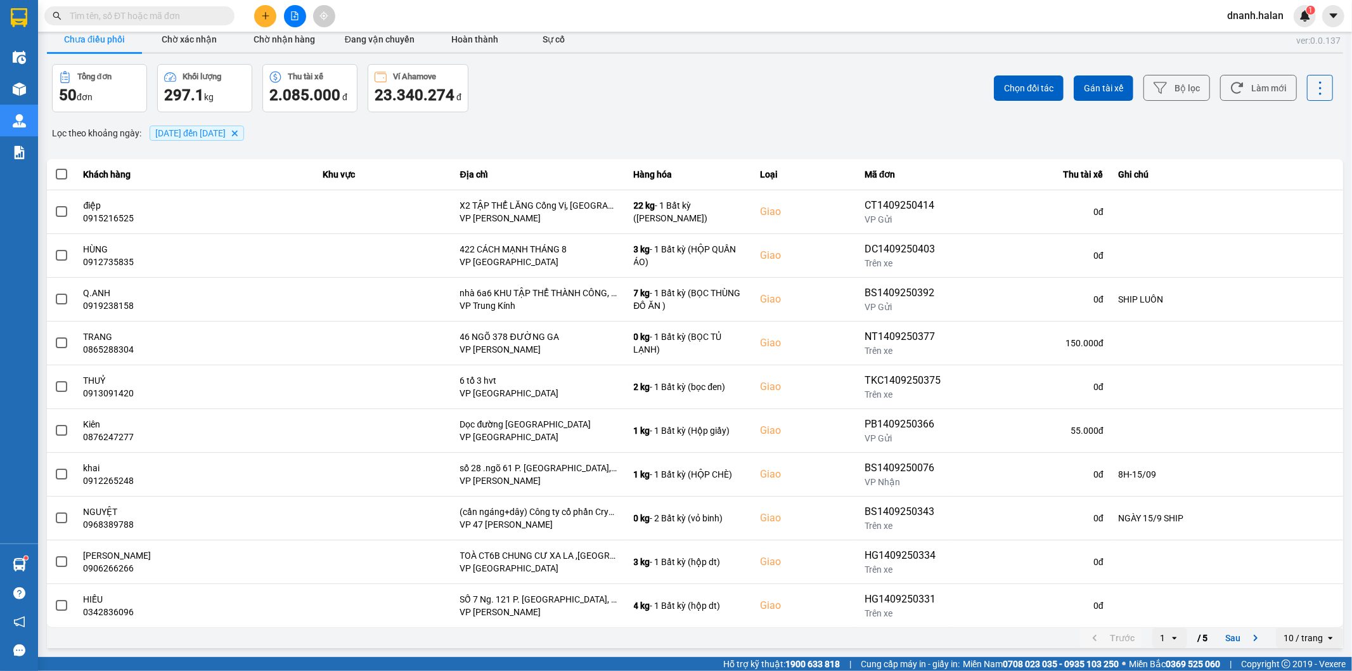
click at [775, 95] on div "Chọn đối tác Gán tài xế Bộ lọc Làm mới" at bounding box center [1013, 88] width 641 height 48
click at [146, 14] on input "text" at bounding box center [145, 16] width 150 height 14
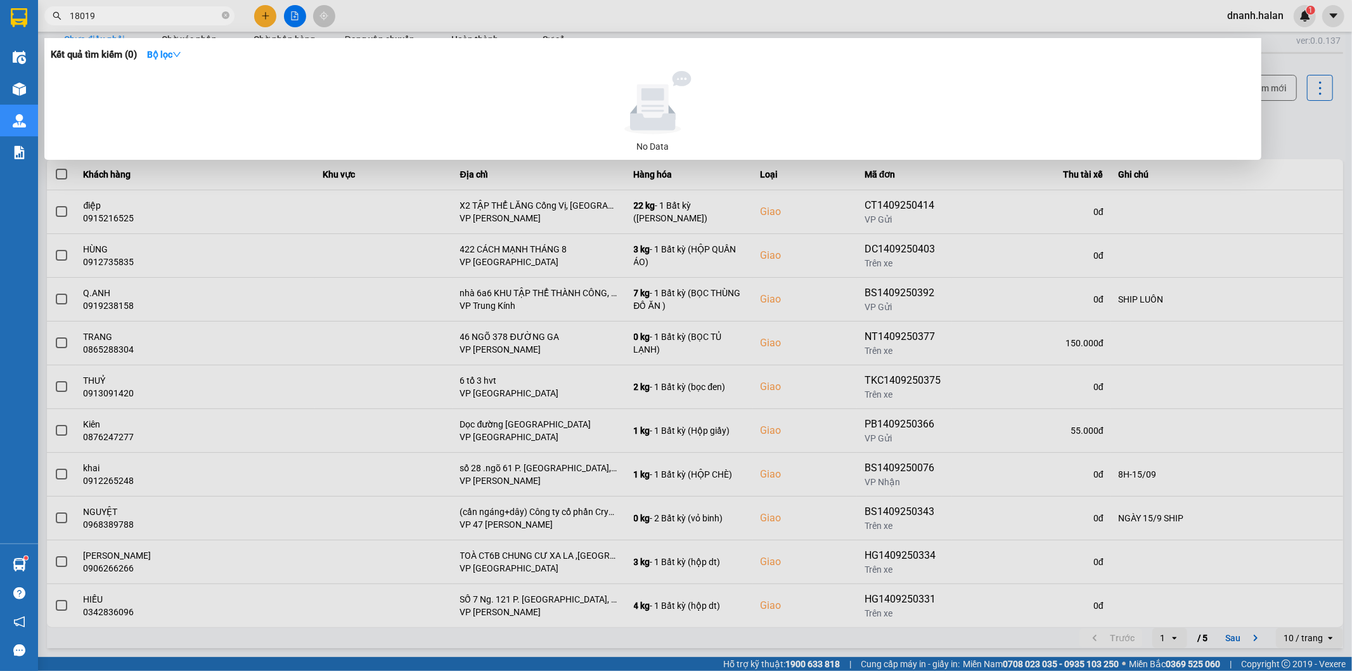
type input "180199"
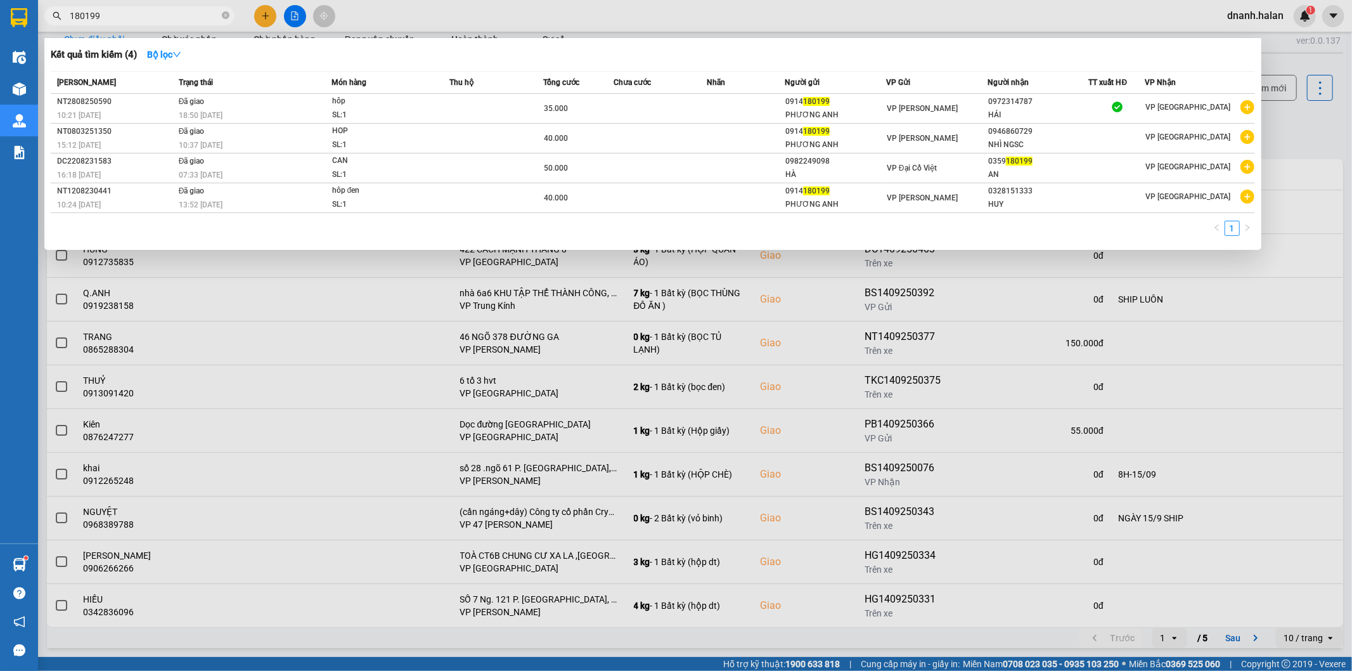
click at [143, 22] on input "180199" at bounding box center [145, 16] width 150 height 14
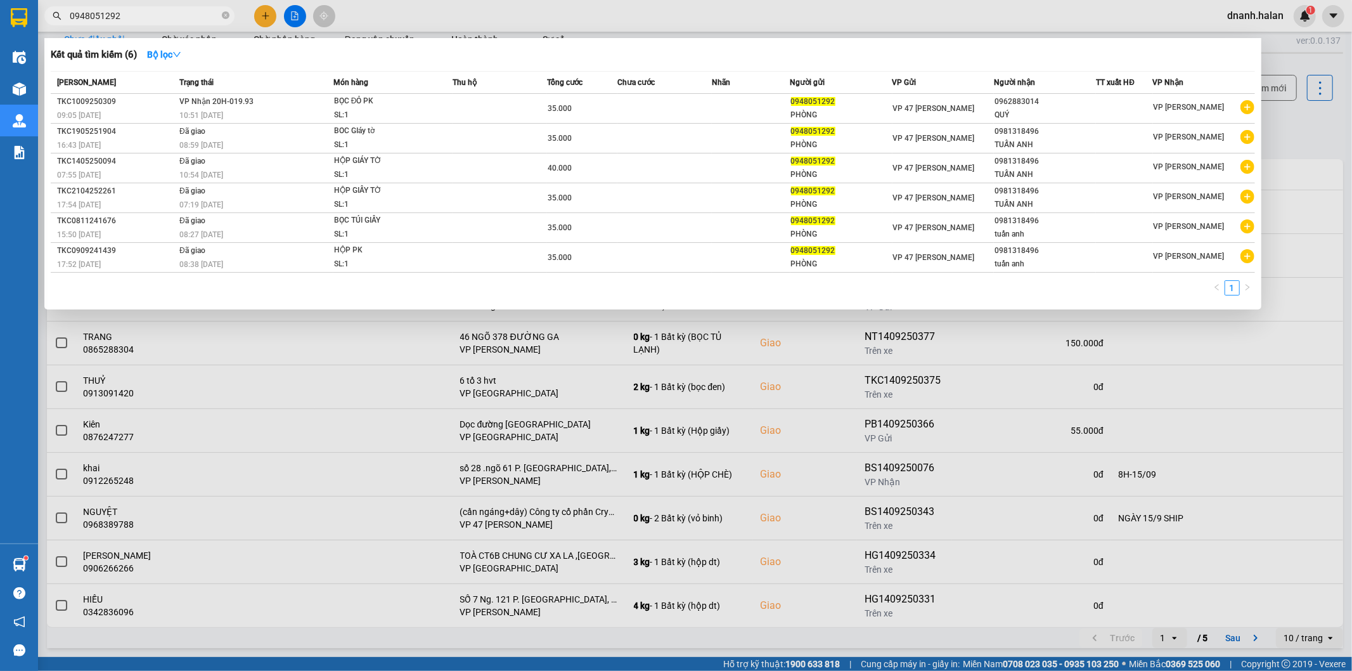
type input "0948051292"
click at [645, 24] on div at bounding box center [676, 335] width 1352 height 671
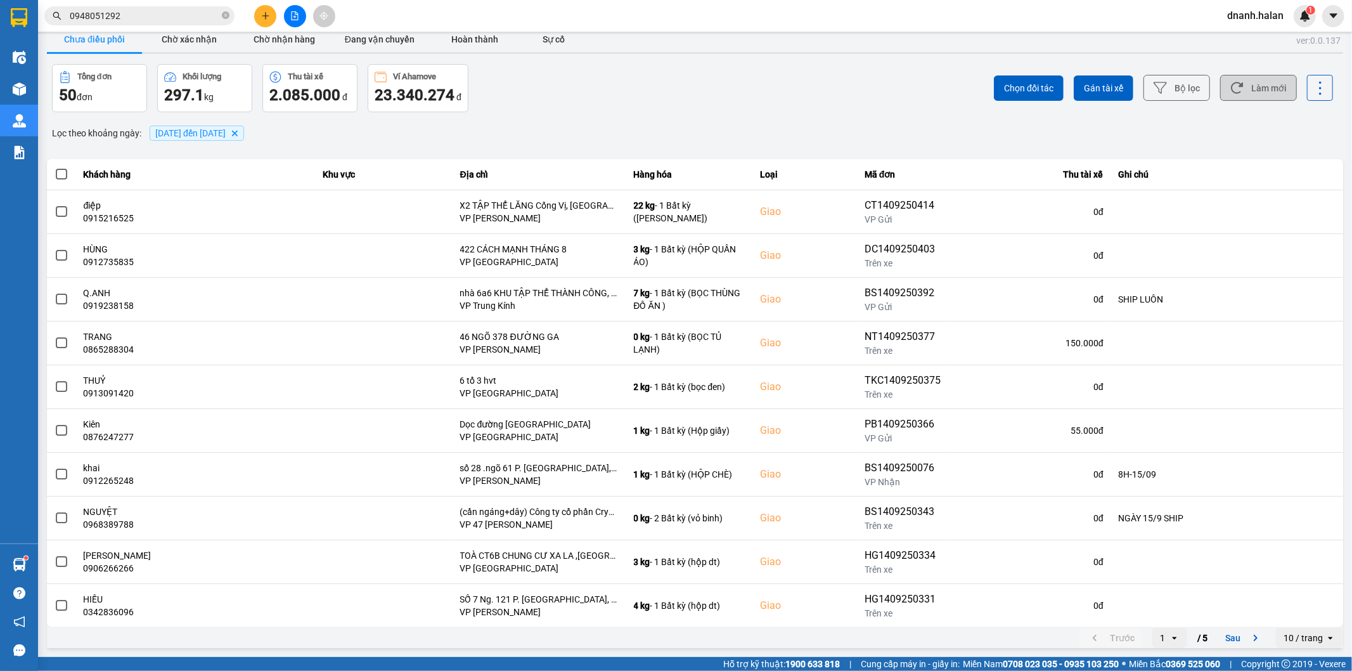
click at [1264, 87] on button "Làm mới" at bounding box center [1258, 88] width 77 height 26
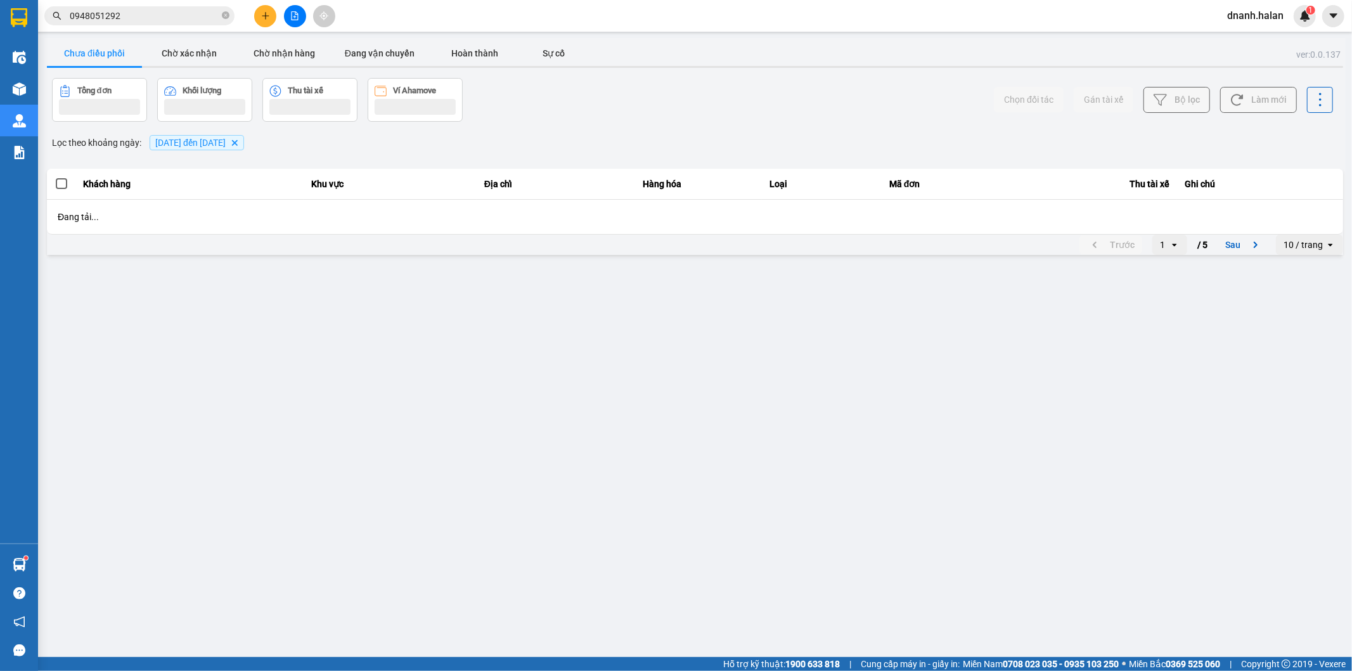
scroll to position [0, 0]
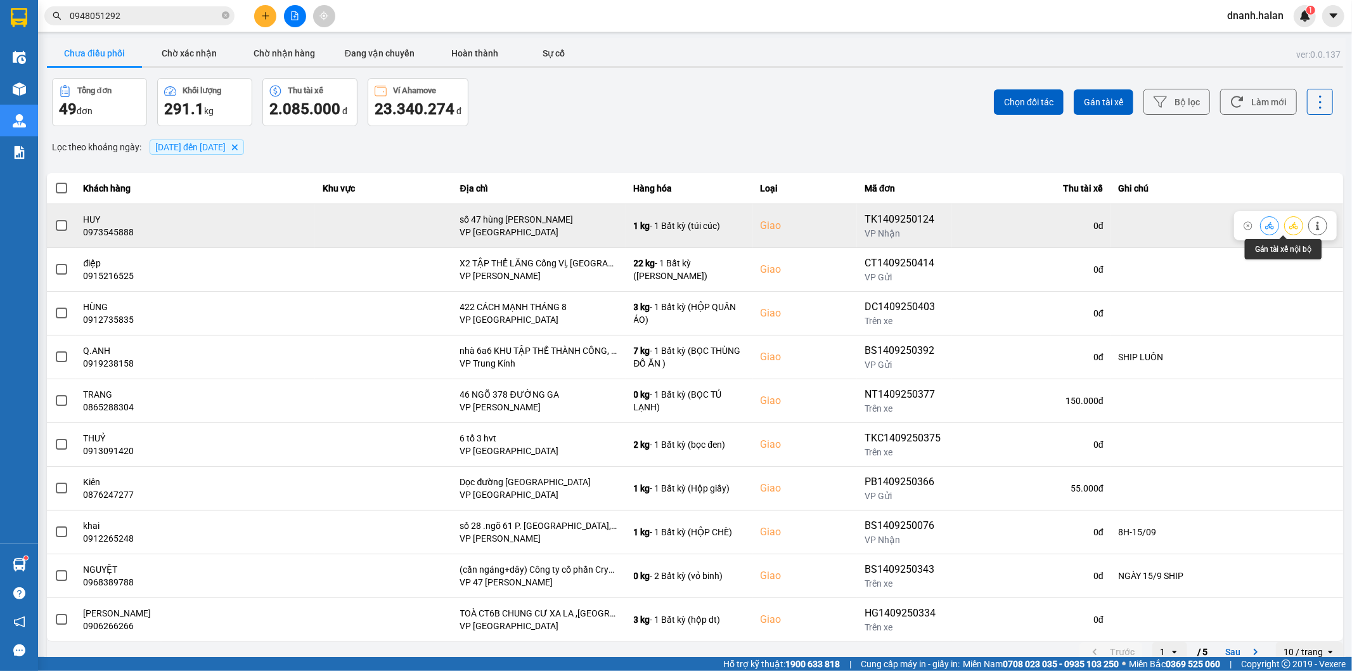
click at [1285, 230] on button at bounding box center [1294, 225] width 18 height 22
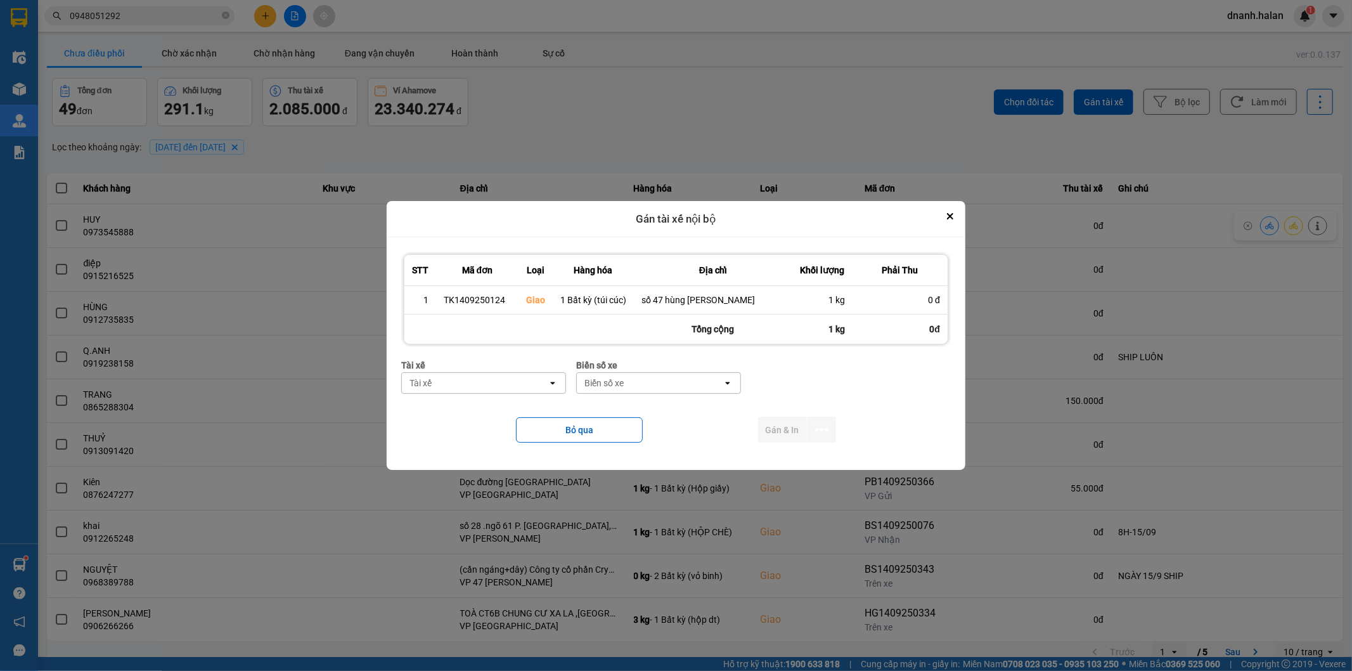
click at [484, 382] on div "Tài xế" at bounding box center [475, 383] width 146 height 20
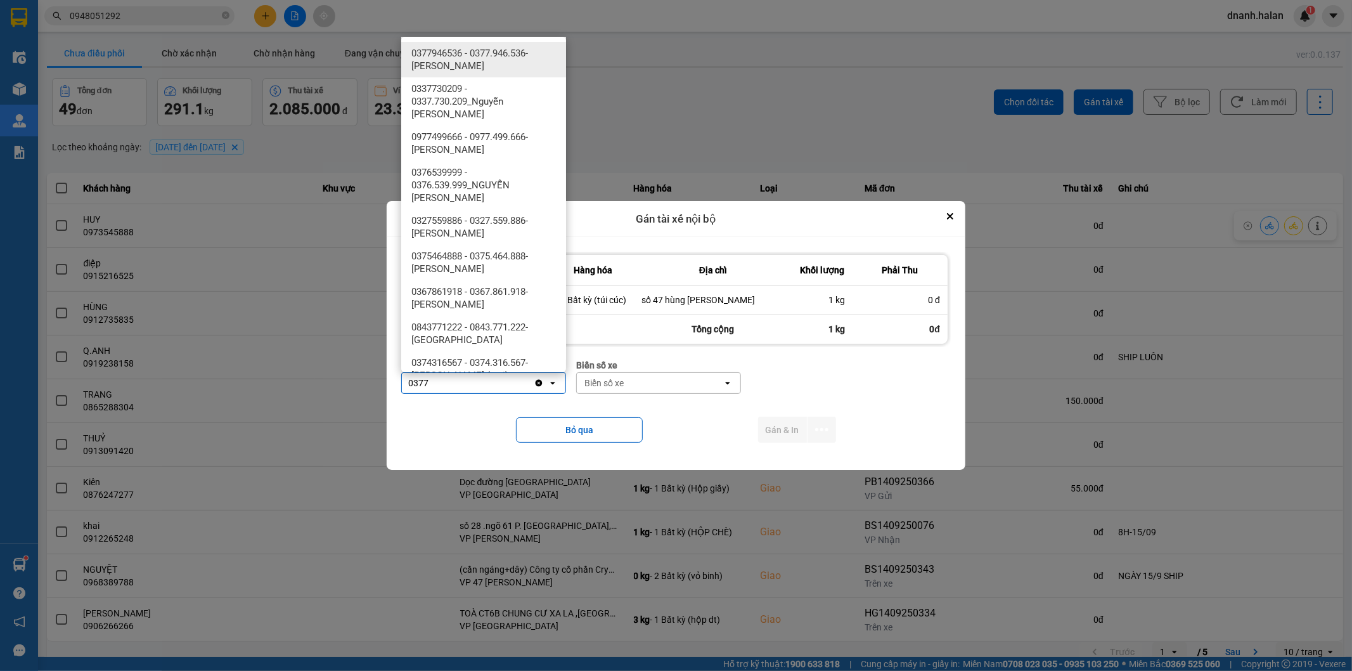
type input "0377"
click at [479, 57] on span "0377946536 - 0377.946.536- Đào Duy Hoàn" at bounding box center [486, 59] width 150 height 25
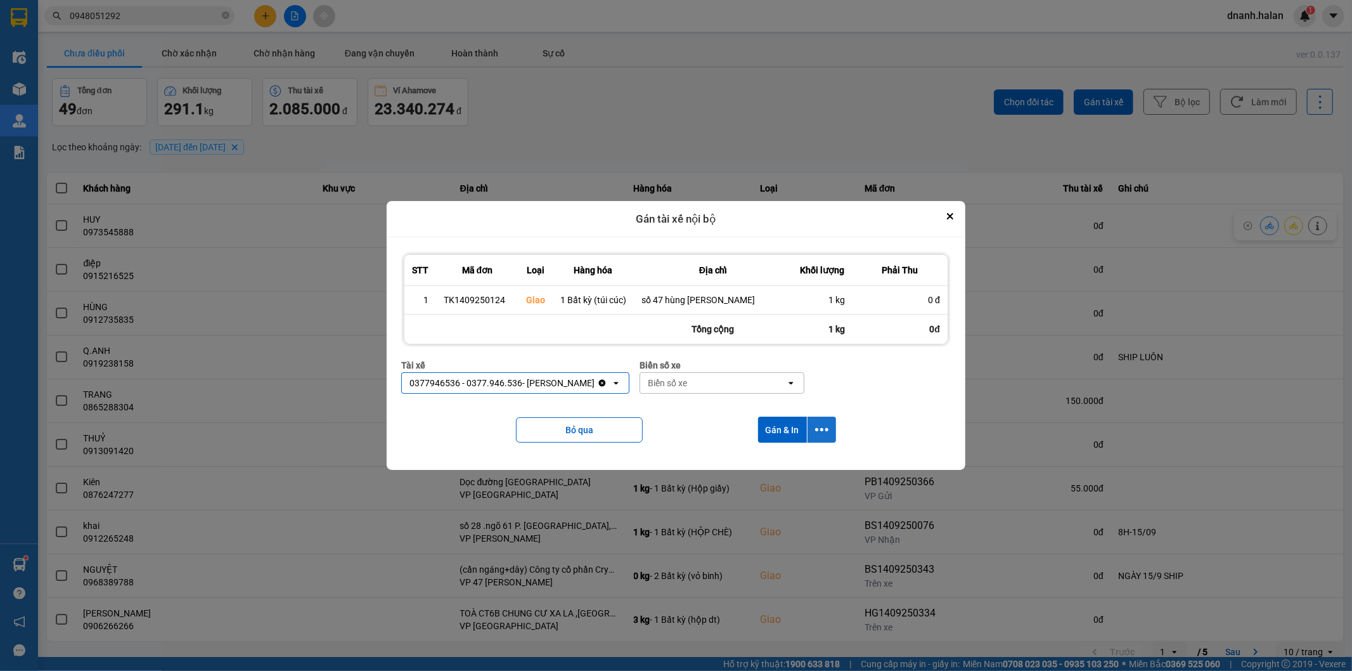
click at [815, 429] on icon "dialog" at bounding box center [821, 429] width 13 height 13
click at [772, 463] on span "Chỉ gán tài" at bounding box center [772, 464] width 42 height 13
drag, startPoint x: 816, startPoint y: 438, endPoint x: 825, endPoint y: 442, distance: 10.2
click at [818, 437] on button "dialog" at bounding box center [822, 429] width 29 height 26
click at [792, 458] on div "Chỉ gán tài" at bounding box center [788, 464] width 75 height 13
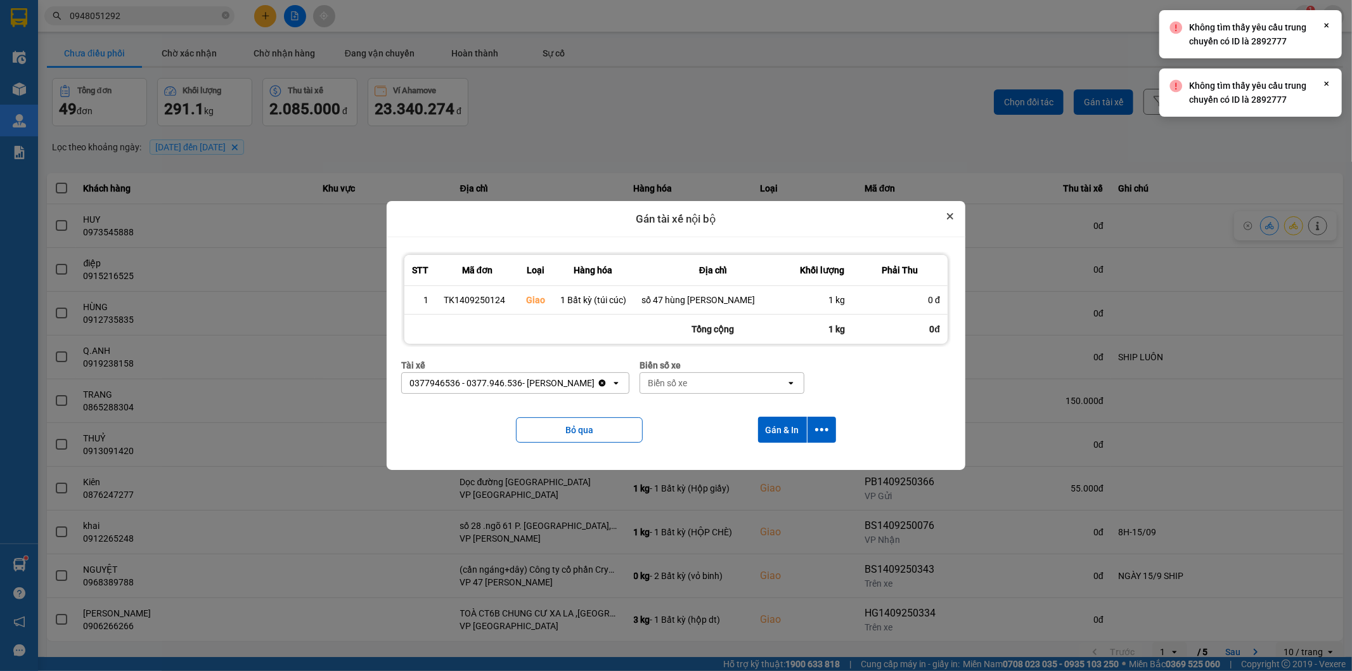
click at [947, 213] on icon "Close" at bounding box center [950, 216] width 6 height 6
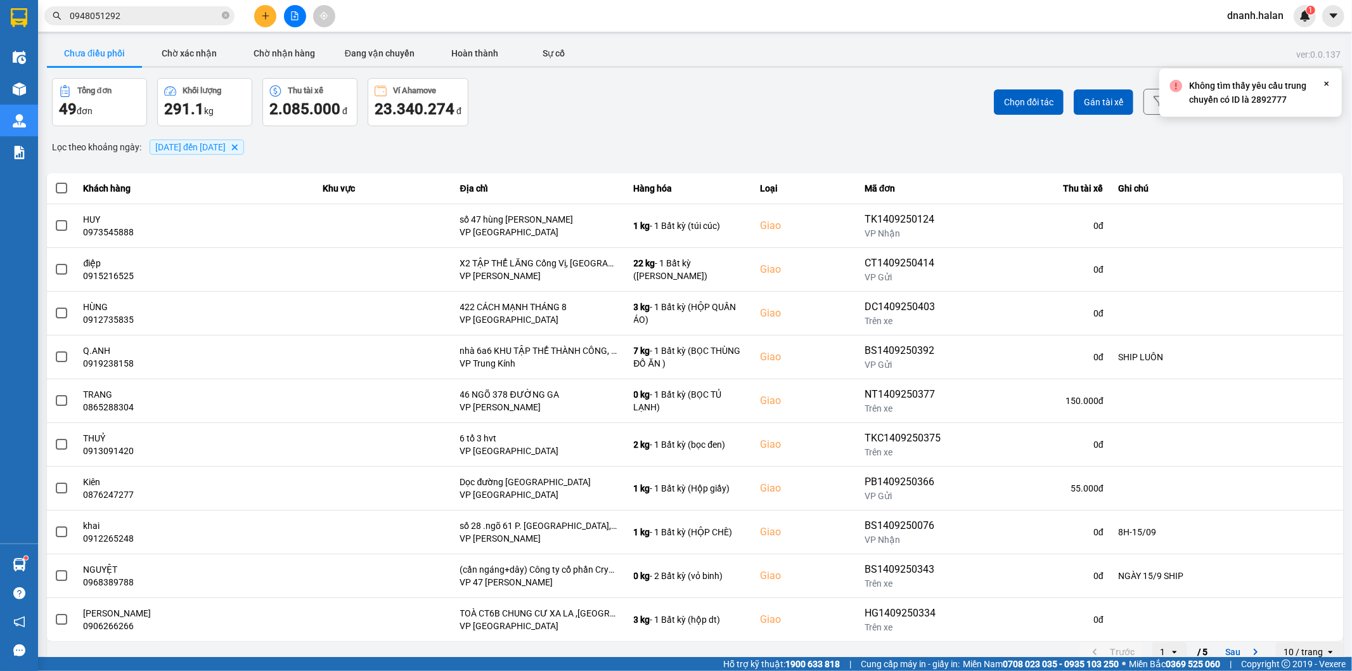
click at [1081, 159] on div "ver: 0.0.137 Chưa điều phối Chờ xác nhận Chờ nhận hàng Đang vận chuyển Hoàn thà…" at bounding box center [694, 351] width 1301 height 626
click at [1272, 105] on button "Làm mới" at bounding box center [1258, 102] width 77 height 26
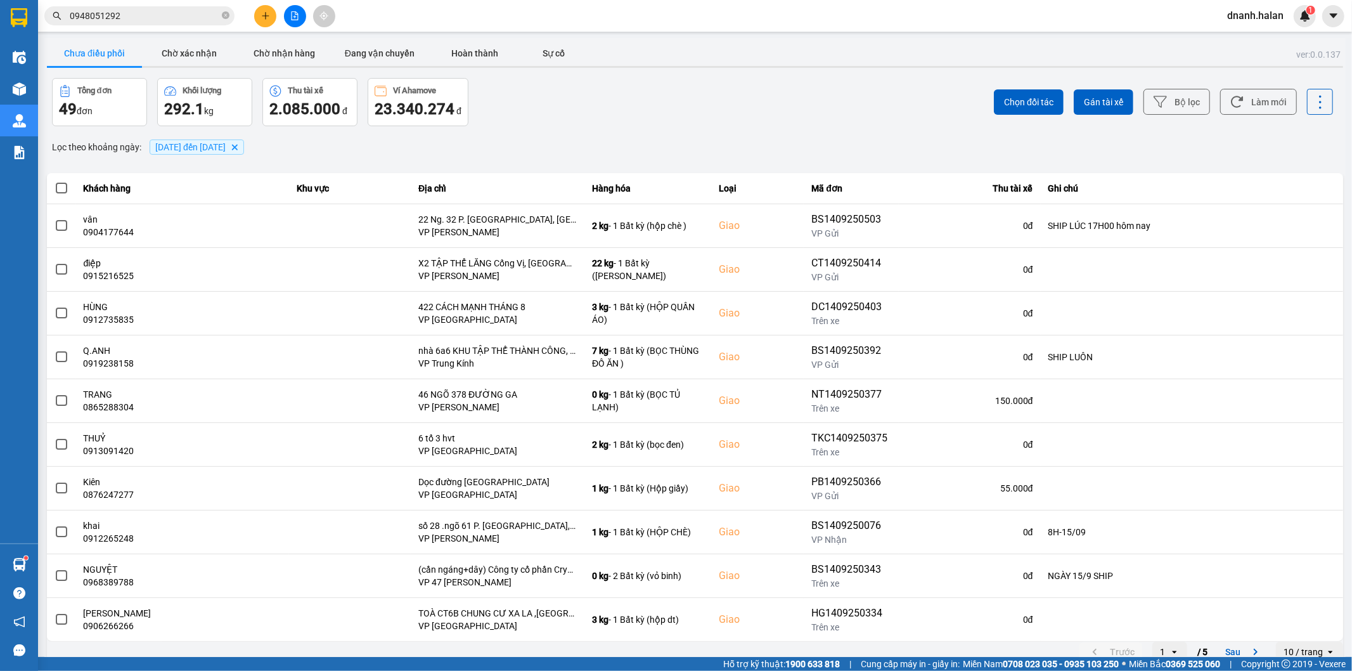
click at [814, 117] on div "Chọn đối tác Gán tài xế Bộ lọc Làm mới" at bounding box center [1013, 102] width 641 height 48
click at [791, 129] on div "ver: 0.0.137 Chưa điều phối Chờ xác nhận Chờ nhận hàng Đang vận chuyển Hoàn thà…" at bounding box center [694, 351] width 1301 height 626
click at [290, 58] on button "Chờ nhận hàng" at bounding box center [284, 53] width 95 height 25
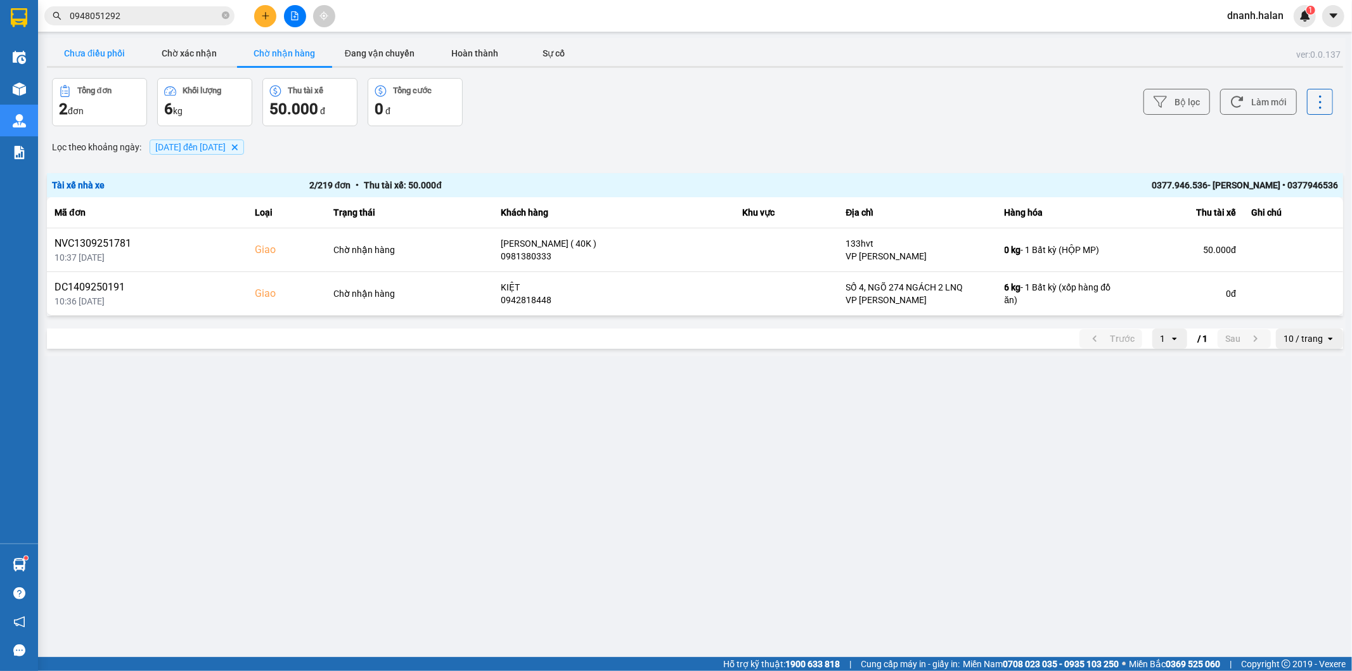
click at [108, 60] on button "Chưa điều phối" at bounding box center [94, 53] width 95 height 25
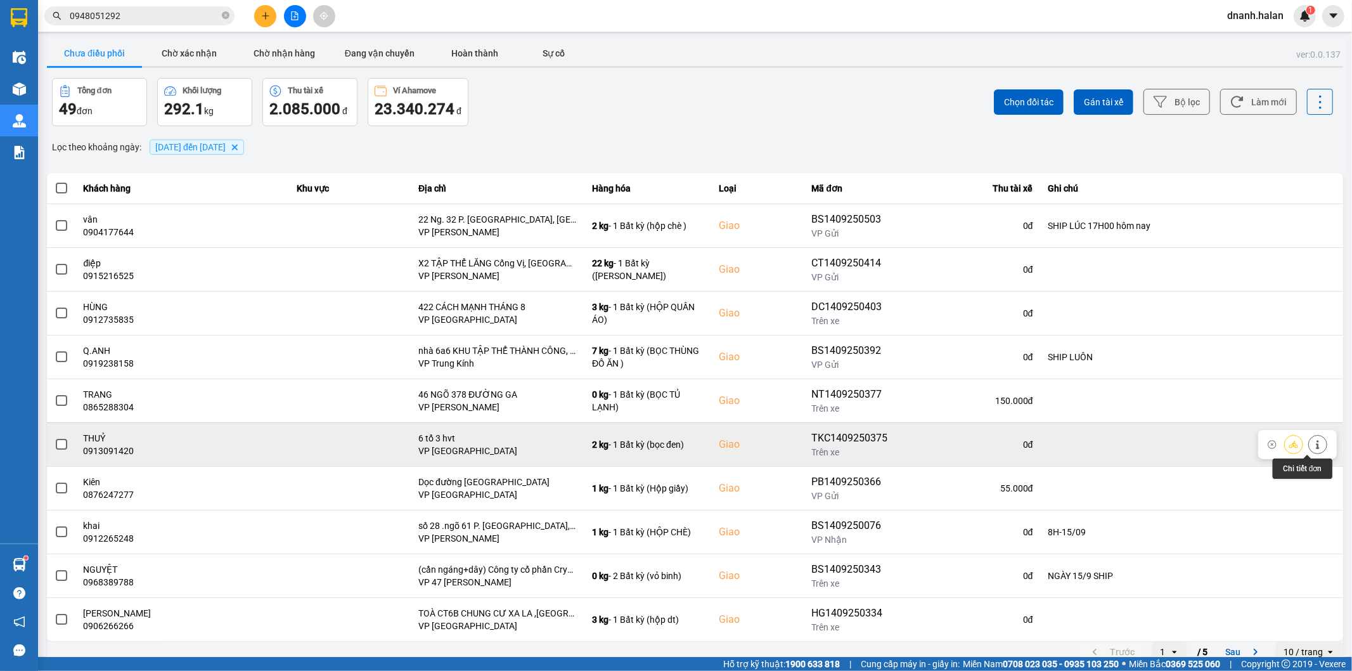
click at [1313, 444] on icon at bounding box center [1317, 444] width 9 height 9
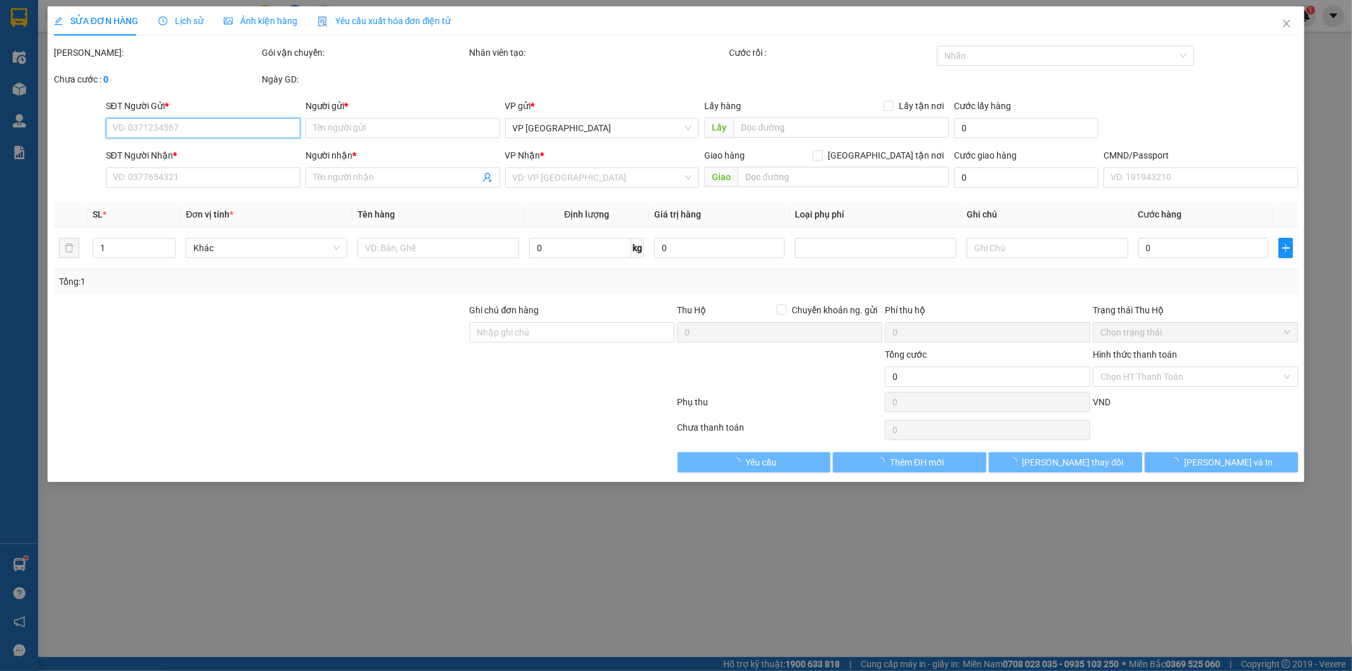
type input "0941890338"
type input "THIẾT"
type input "0913091420"
type input "THUỶ"
checkbox input "true"
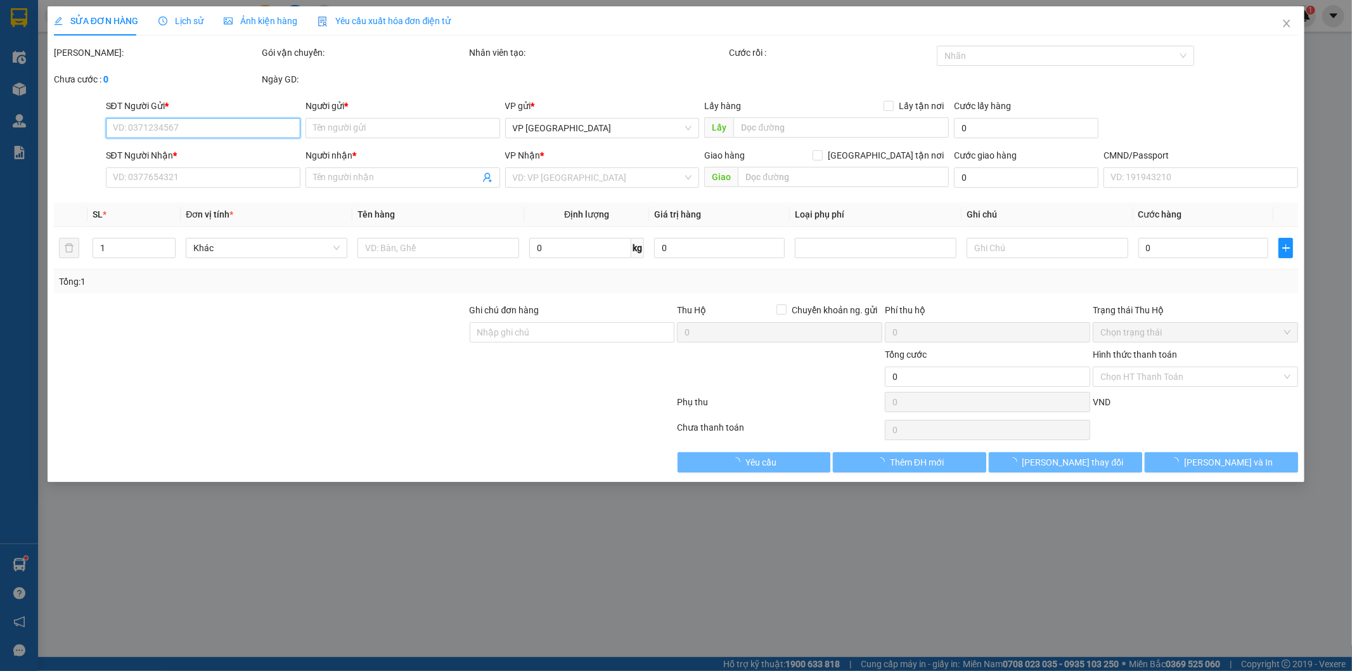
type input "6 tổ 3 hvt"
type input "55.000"
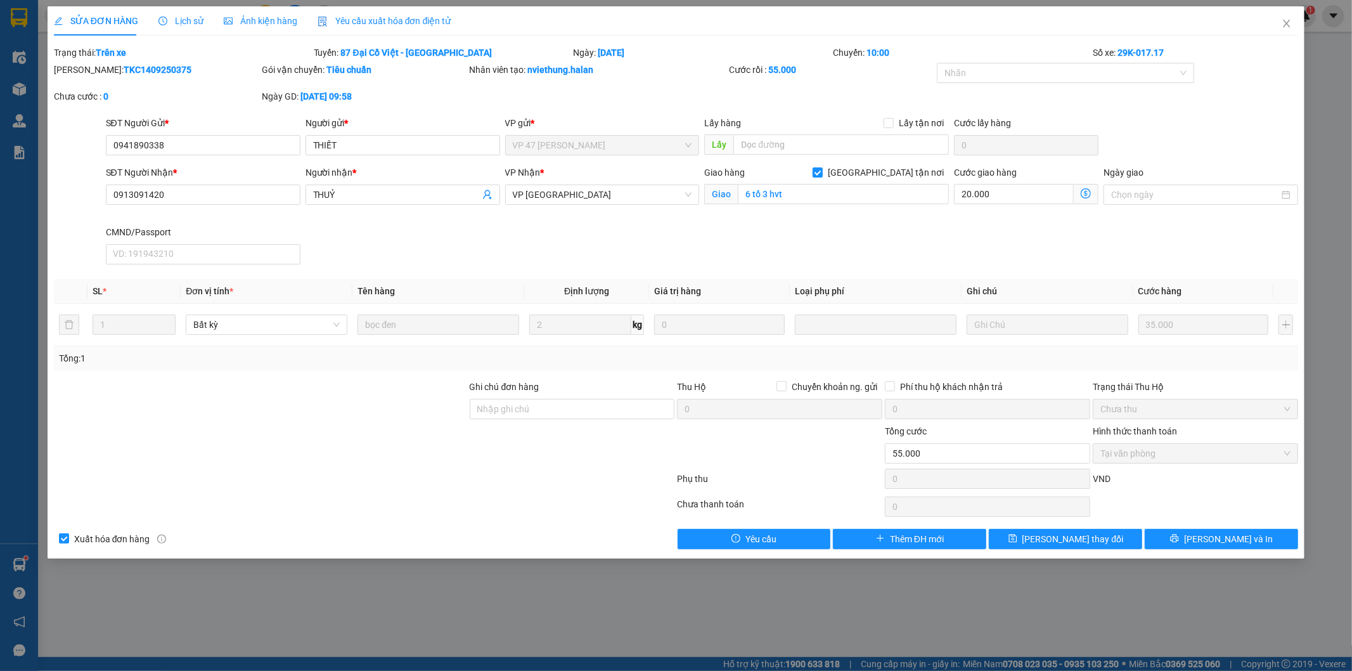
click at [195, 22] on span "Lịch sử" at bounding box center [180, 21] width 45 height 10
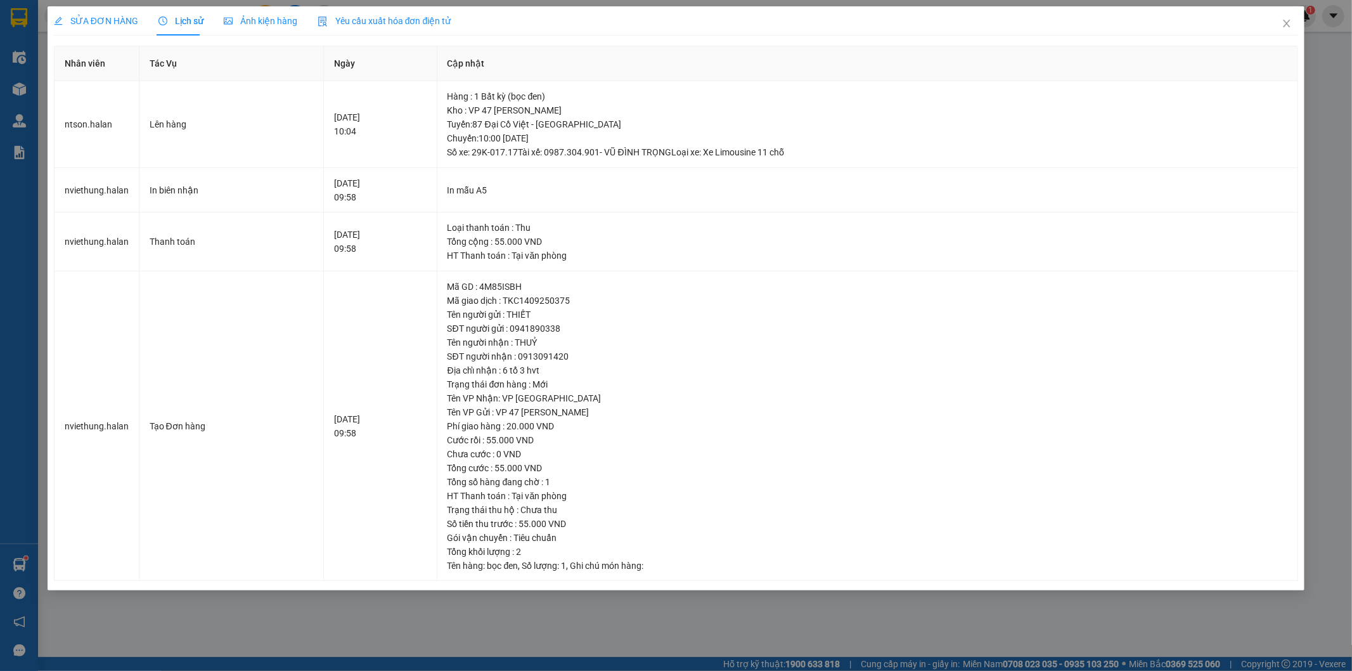
click at [116, 21] on span "SỬA ĐƠN HÀNG" at bounding box center [96, 21] width 84 height 10
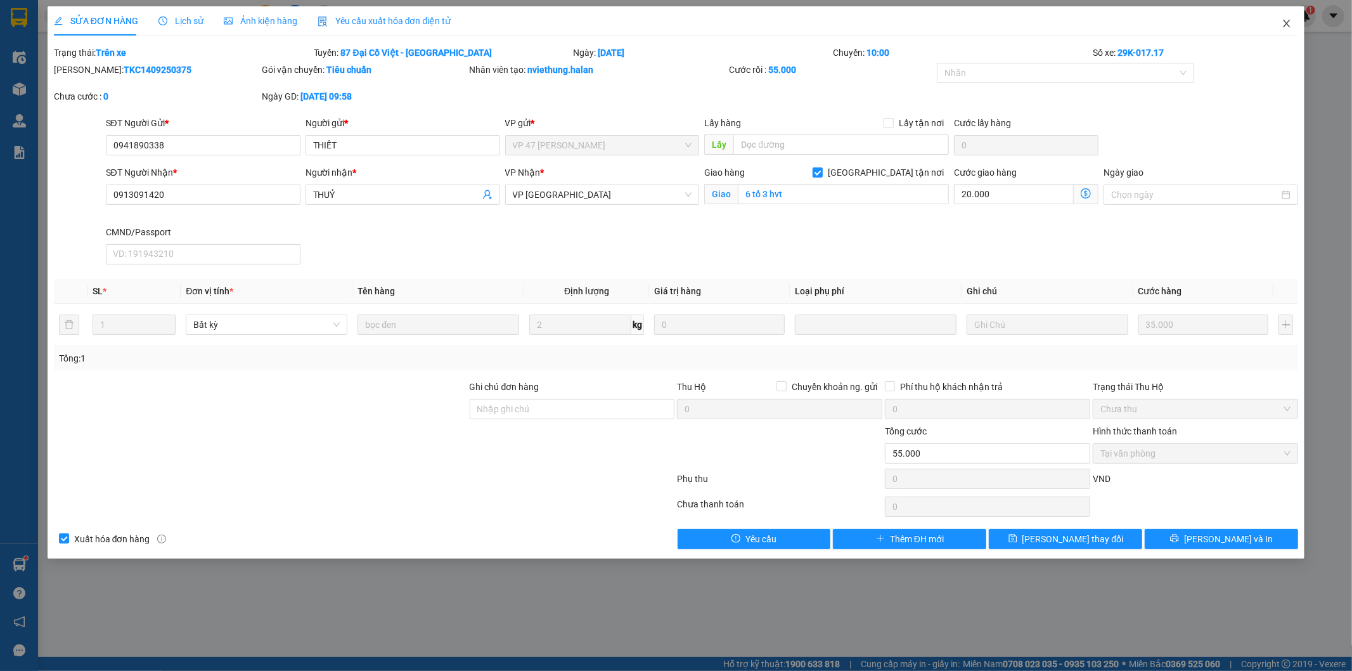
click at [1284, 29] on span "Close" at bounding box center [1286, 23] width 35 height 35
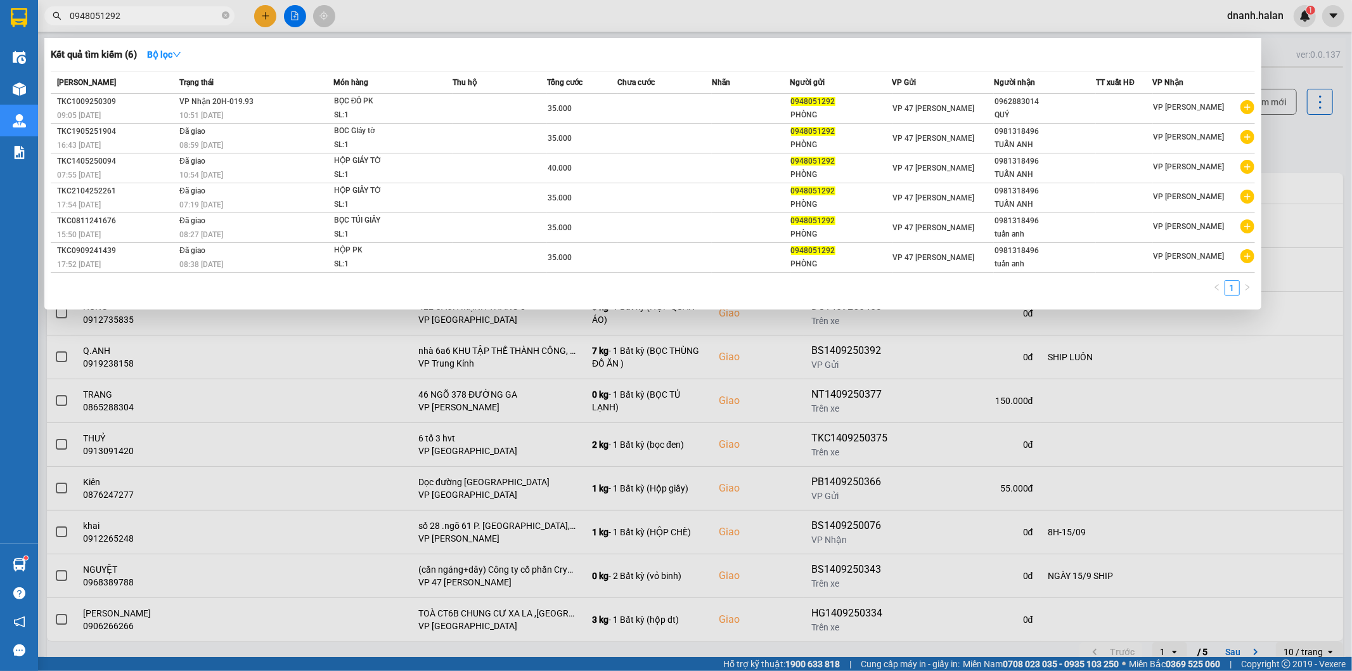
click at [168, 20] on input "0948051292" at bounding box center [145, 16] width 150 height 14
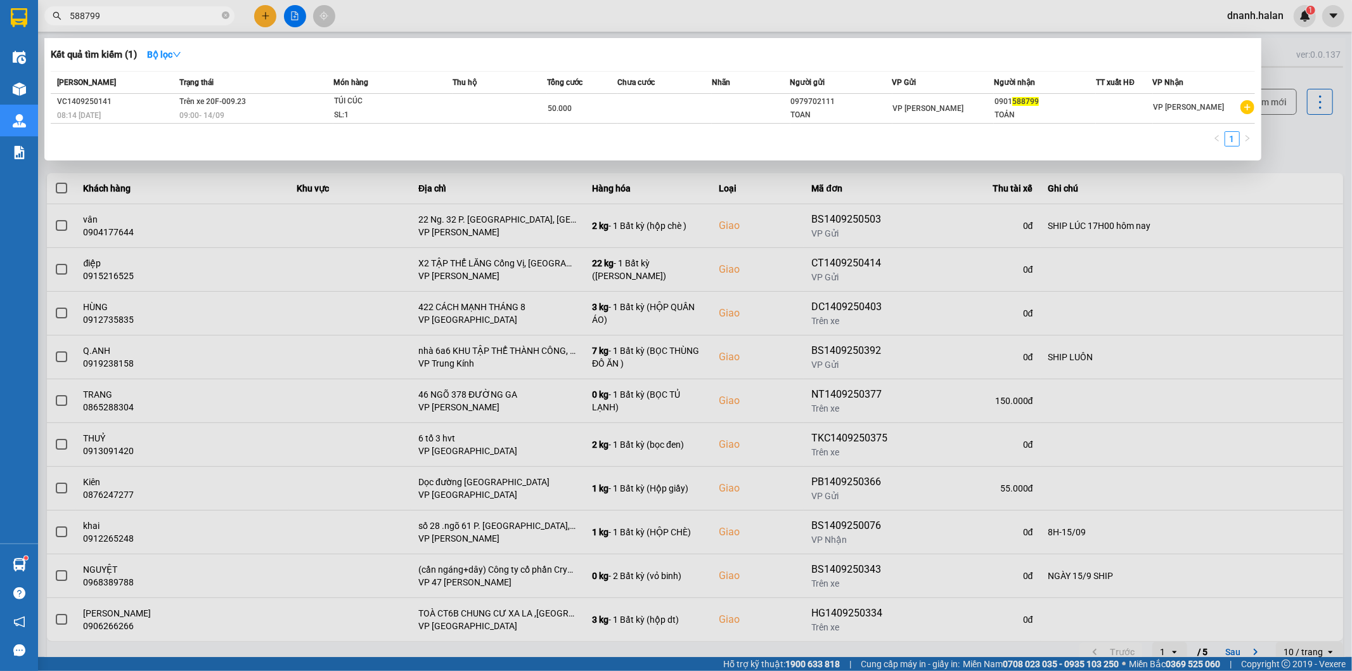
type input "588799"
click at [1038, 112] on div "TOẢN" at bounding box center [1045, 114] width 101 height 13
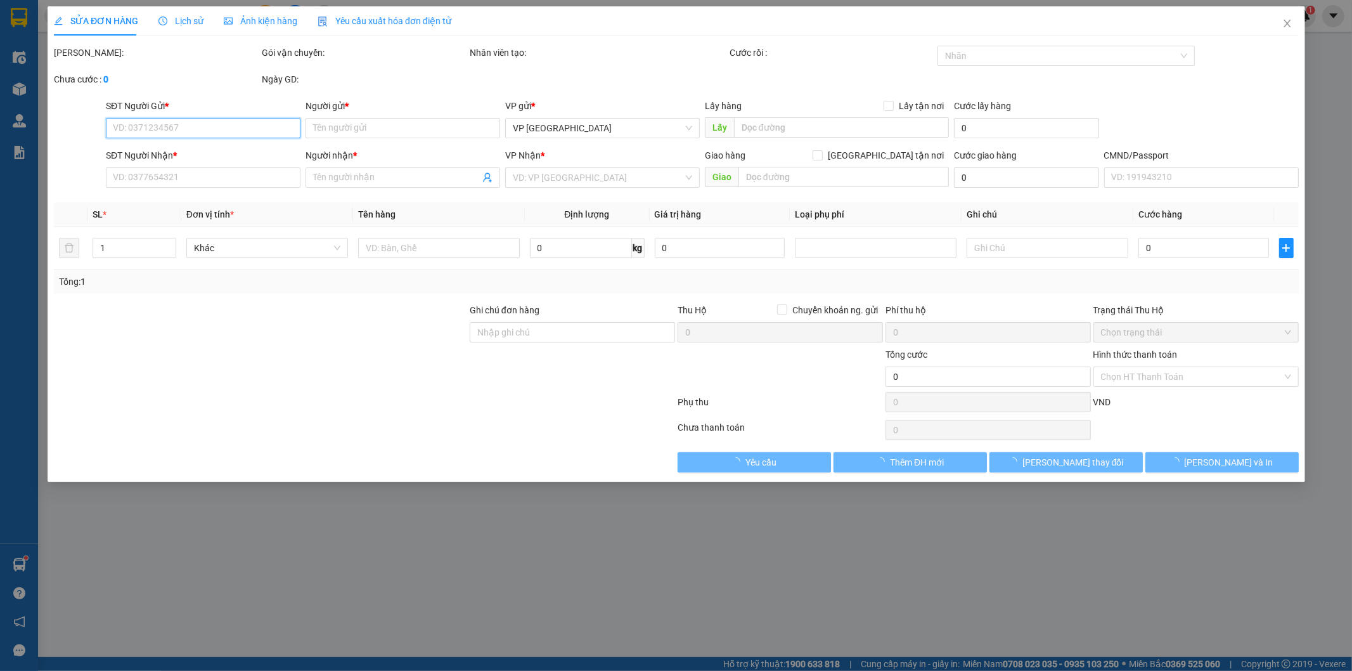
type input "0979702111"
type input "TOAN"
type input "0901588799"
type input "TOẢN"
type input "50.000"
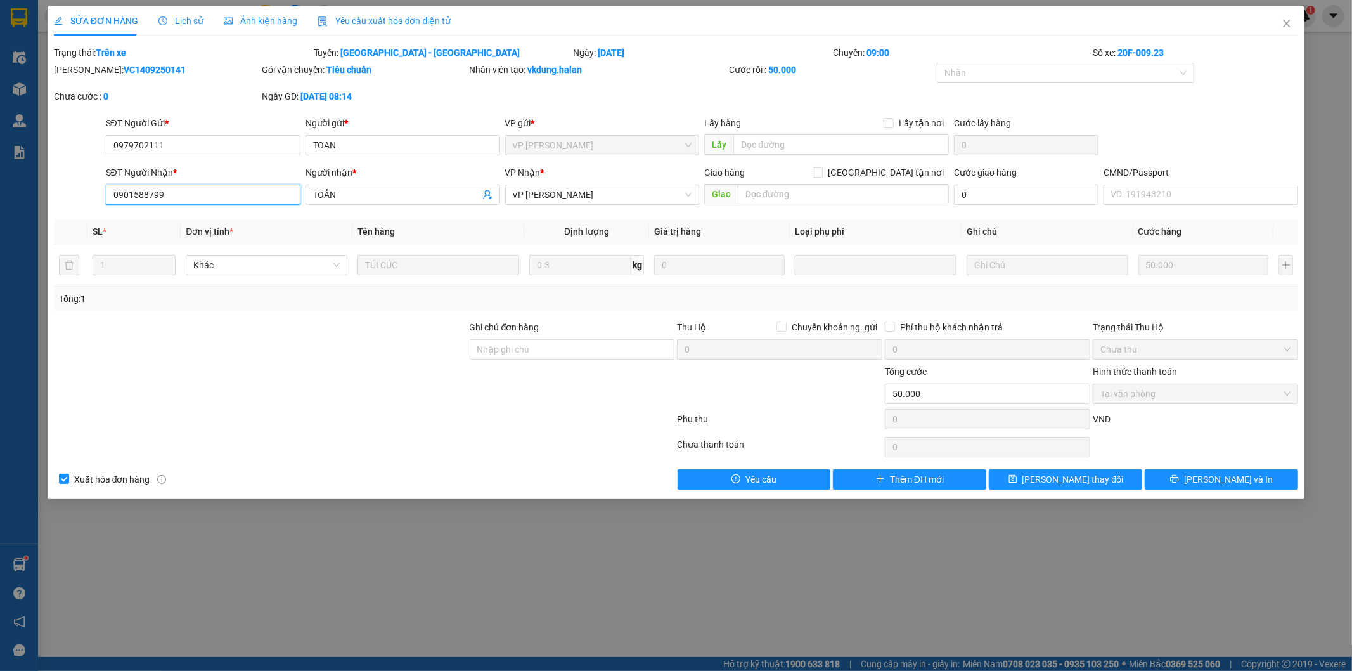
click at [142, 198] on input "0901588799" at bounding box center [203, 194] width 195 height 20
click at [1287, 23] on icon "close" at bounding box center [1287, 24] width 7 height 8
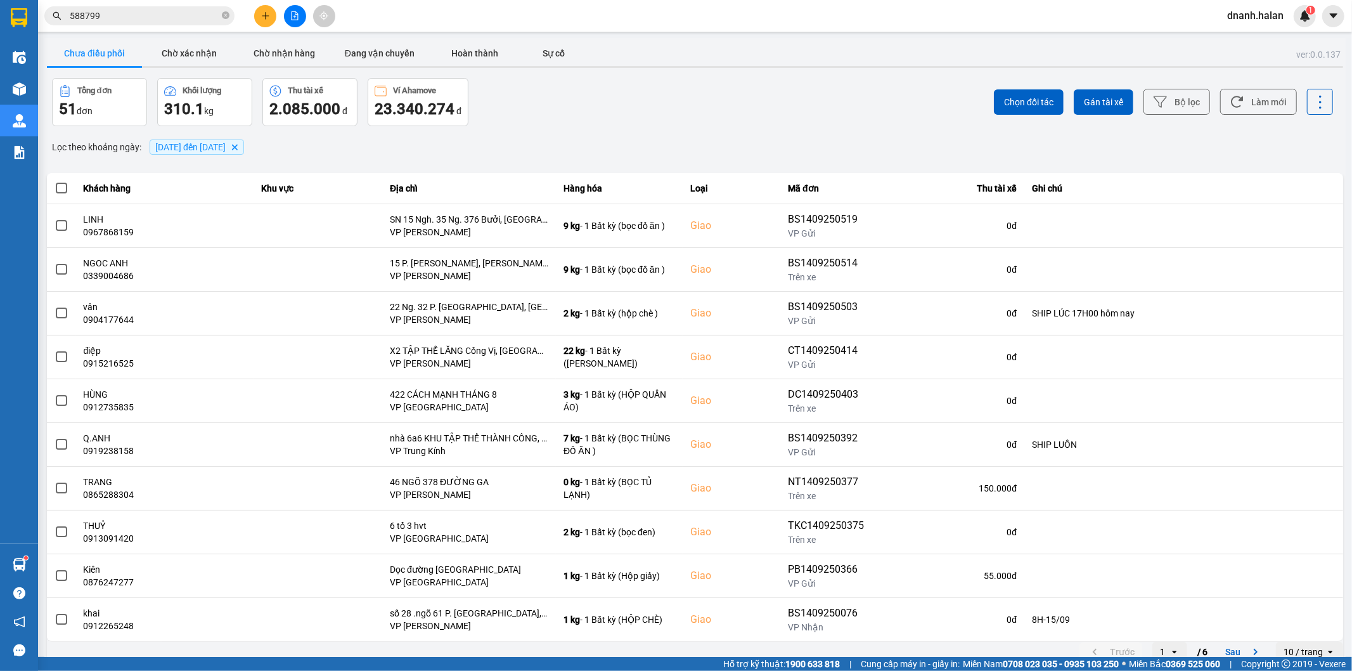
click at [203, 14] on input "588799" at bounding box center [145, 16] width 150 height 14
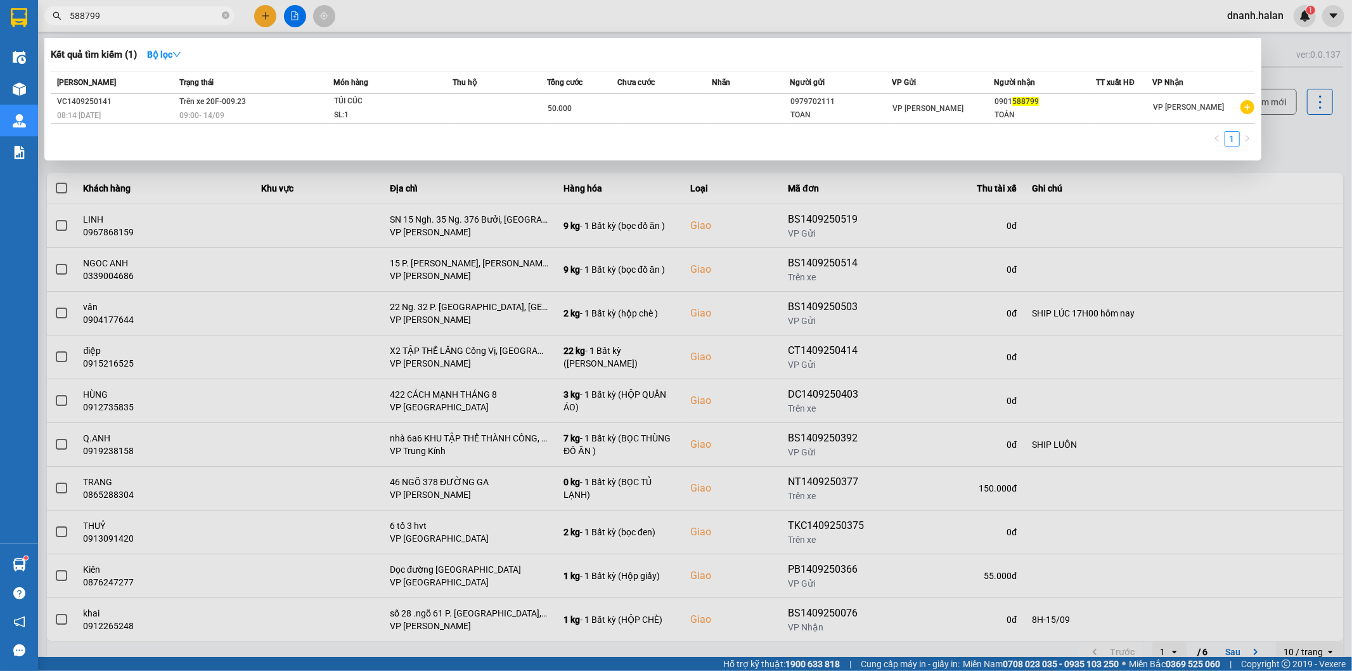
click at [203, 14] on input "588799" at bounding box center [145, 16] width 150 height 14
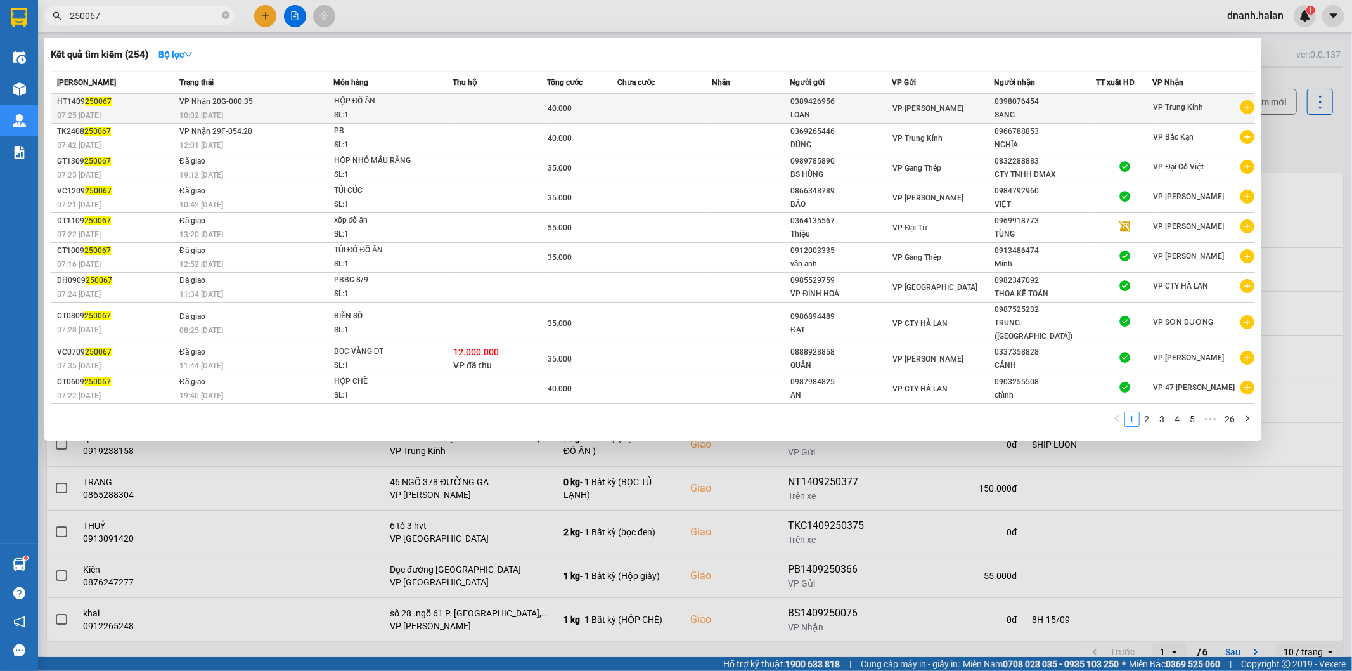
type input "250067"
click at [986, 109] on div "[PERSON_NAME]" at bounding box center [943, 108] width 101 height 14
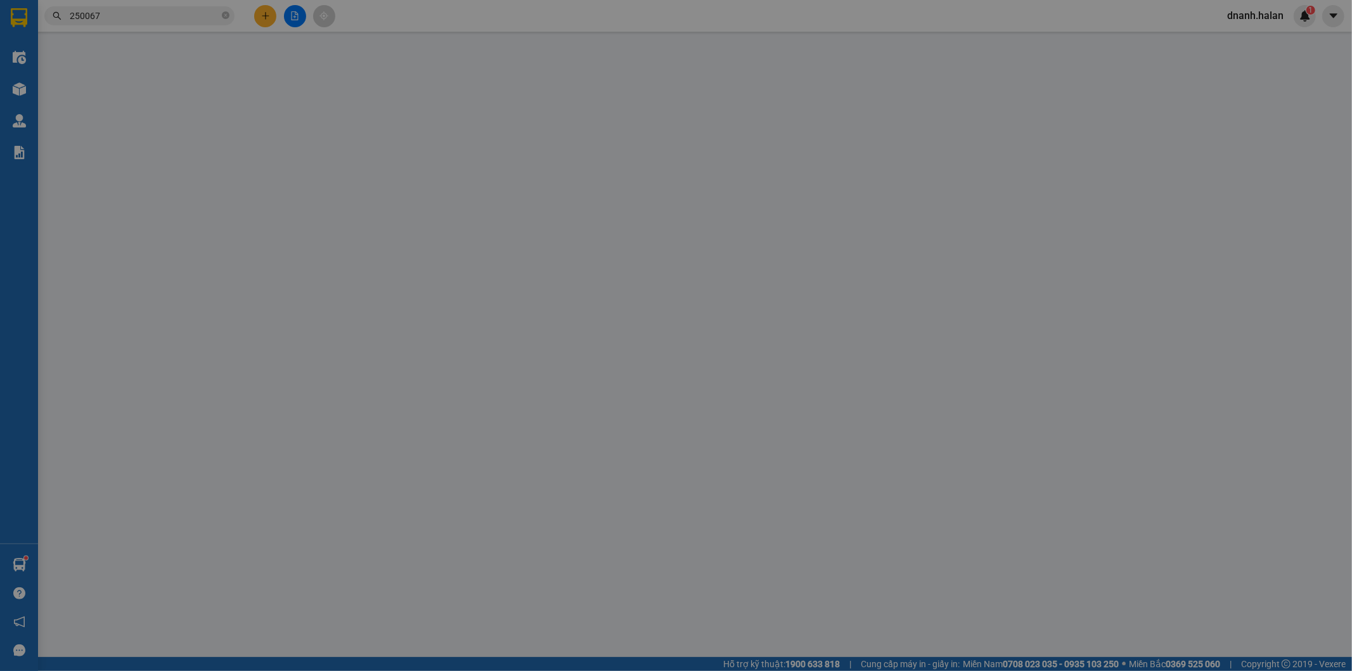
type input "0389426956"
type input "LOAN"
type input "0398076454"
type input "SANG"
type input "40.000"
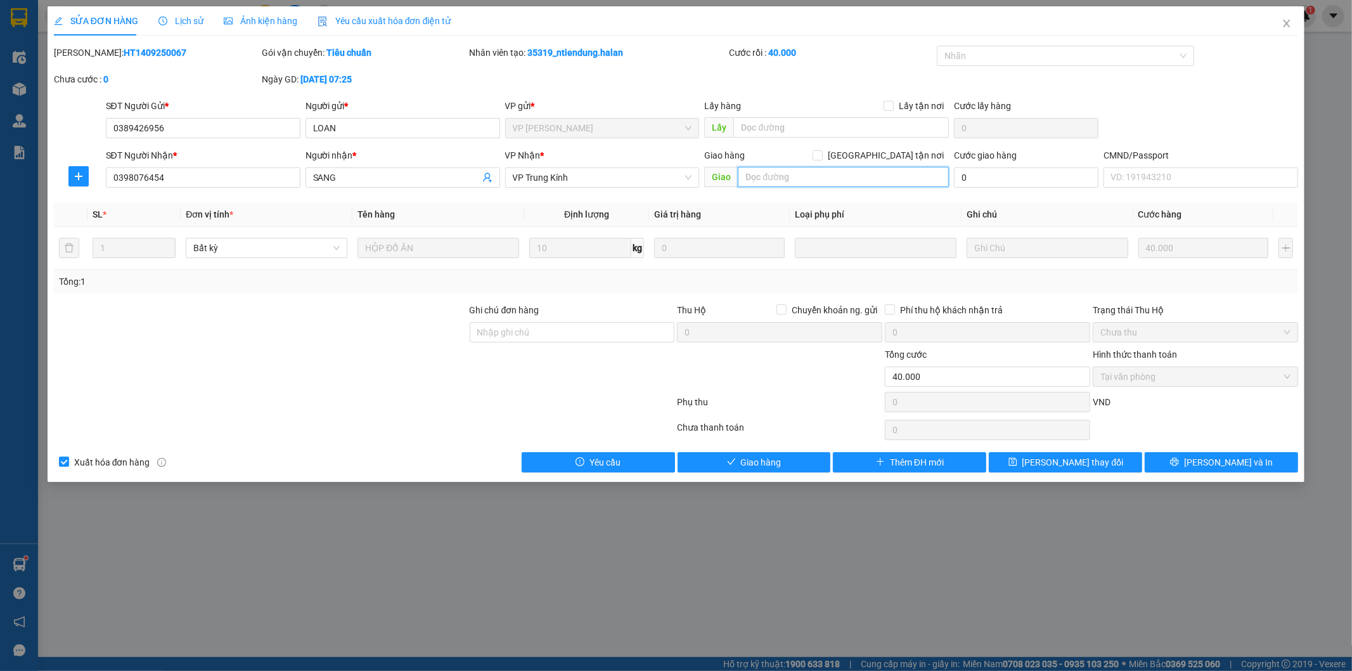
click at [824, 180] on input "text" at bounding box center [843, 177] width 211 height 20
click at [767, 176] on input "sai số, 0395824604" at bounding box center [843, 177] width 211 height 20
type input "sai số nn, 0395824604"
click at [579, 336] on input "Ghi chú đơn hàng" at bounding box center [572, 332] width 205 height 20
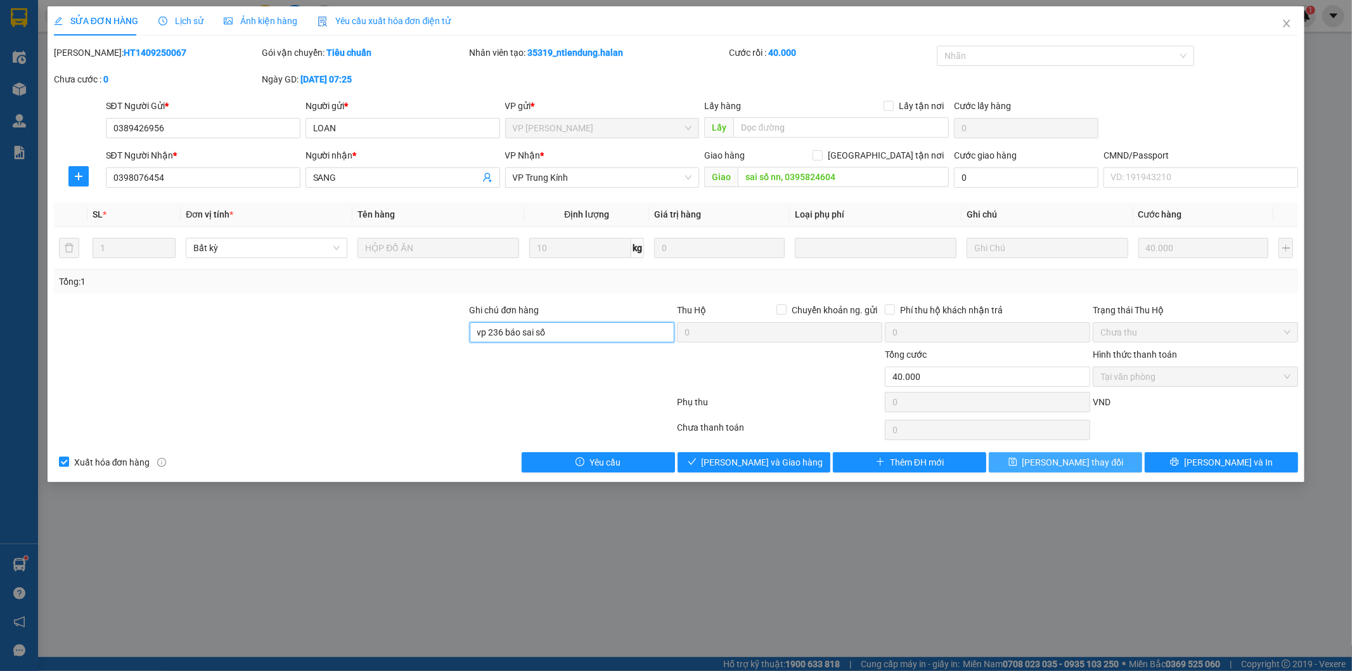
type input "vp 236 báo sai số"
click at [1078, 470] on button "[PERSON_NAME] đổi" at bounding box center [1065, 462] width 153 height 20
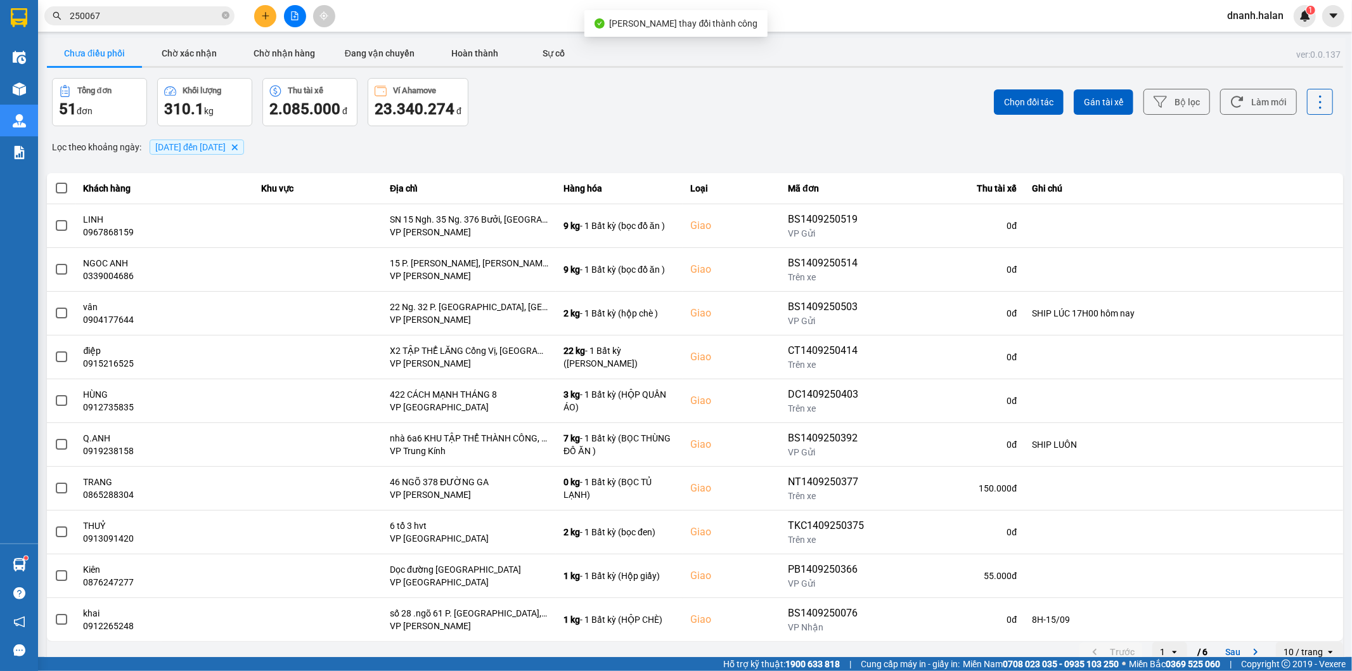
click at [166, 11] on input "250067" at bounding box center [145, 16] width 150 height 14
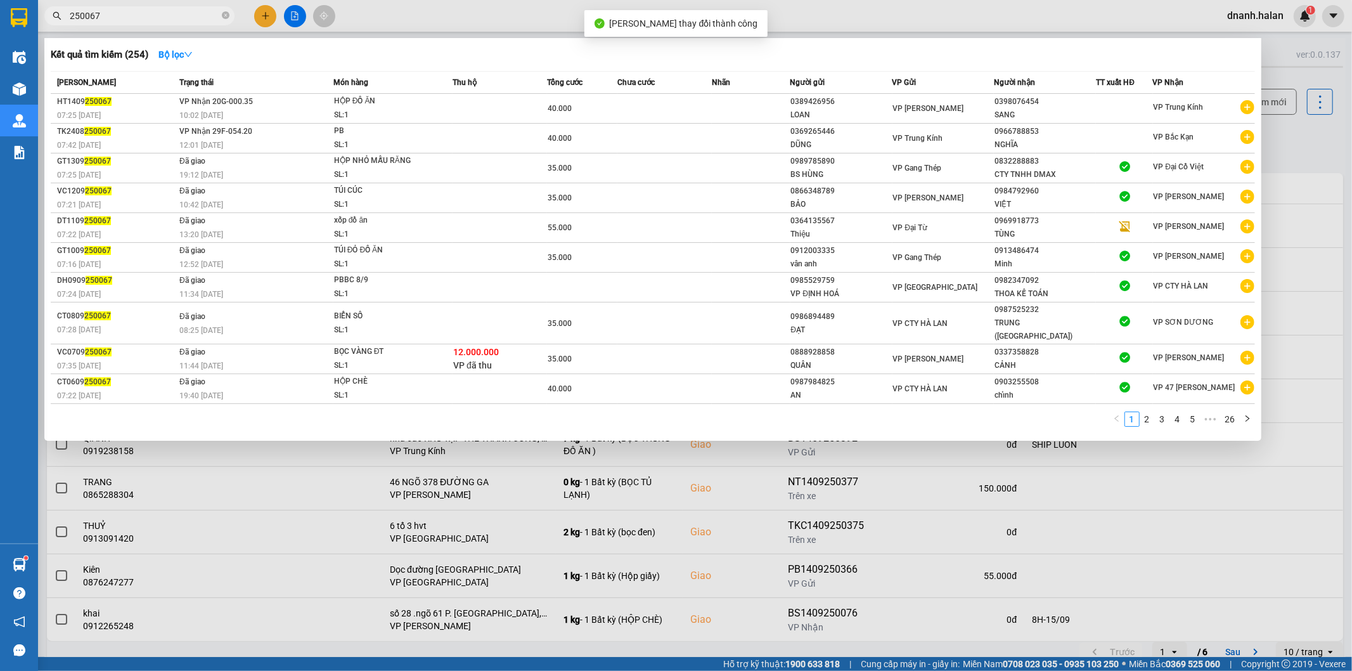
click at [166, 11] on input "250067" at bounding box center [145, 16] width 150 height 14
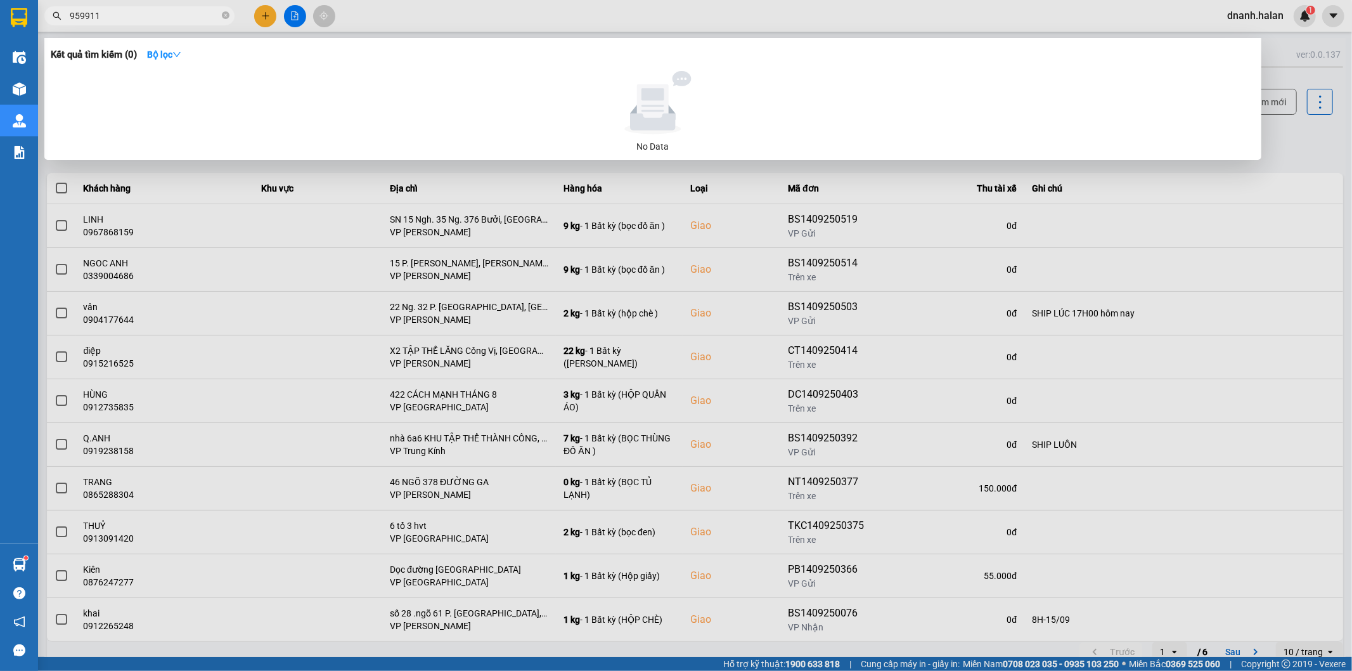
click at [381, 14] on div at bounding box center [676, 335] width 1352 height 671
click at [156, 11] on input "959911" at bounding box center [145, 16] width 150 height 14
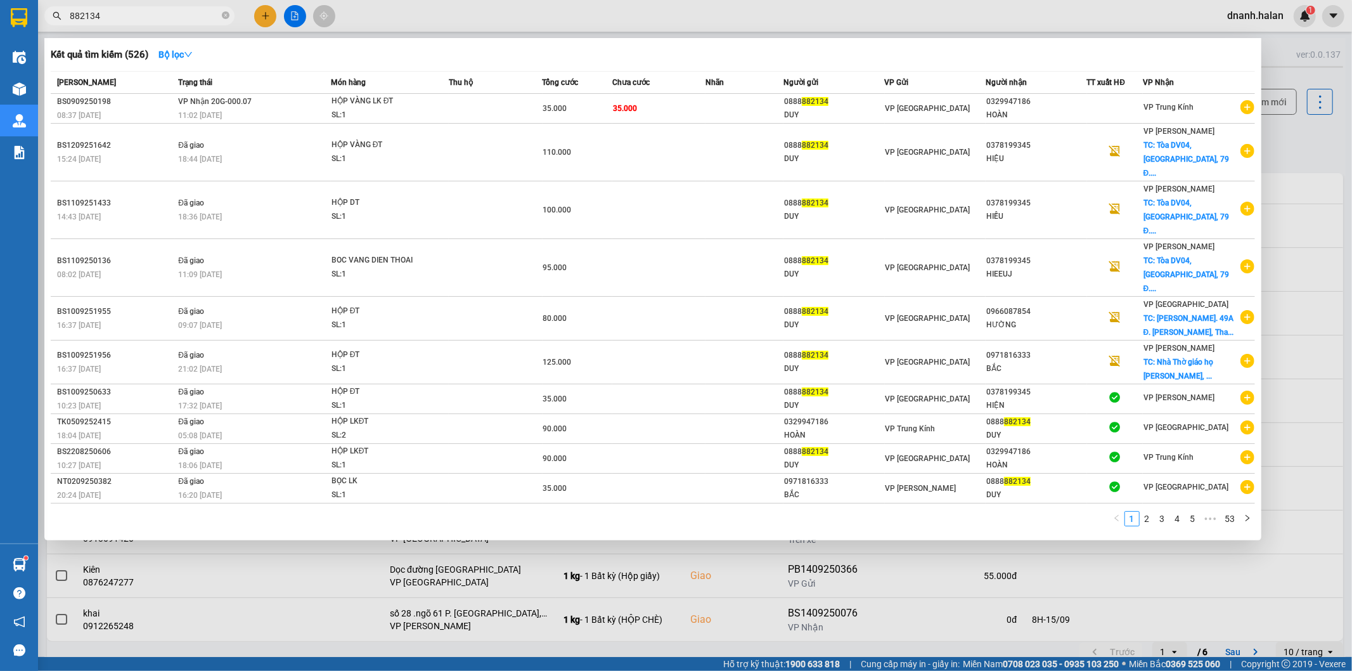
type input "882134"
click at [184, 18] on input "882134" at bounding box center [145, 16] width 150 height 14
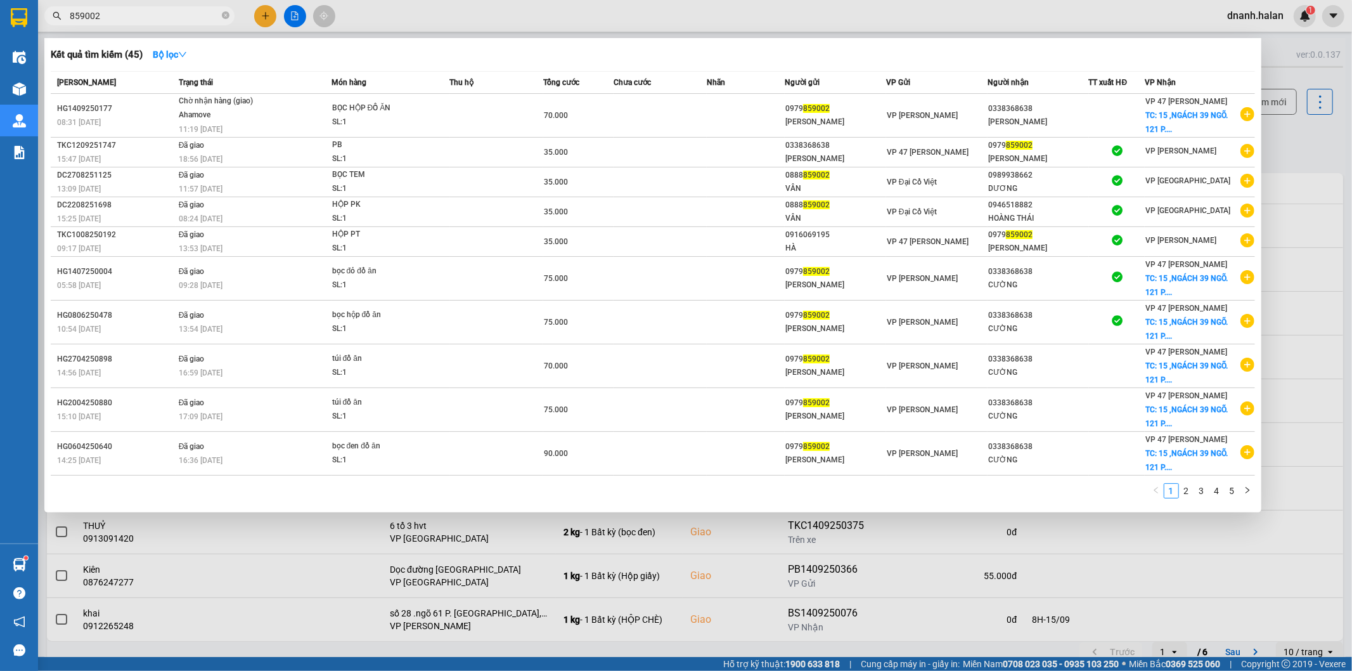
type input "859002"
click at [397, 18] on div at bounding box center [676, 335] width 1352 height 671
click at [169, 20] on input "859002" at bounding box center [145, 16] width 150 height 14
click at [515, 25] on div at bounding box center [676, 335] width 1352 height 671
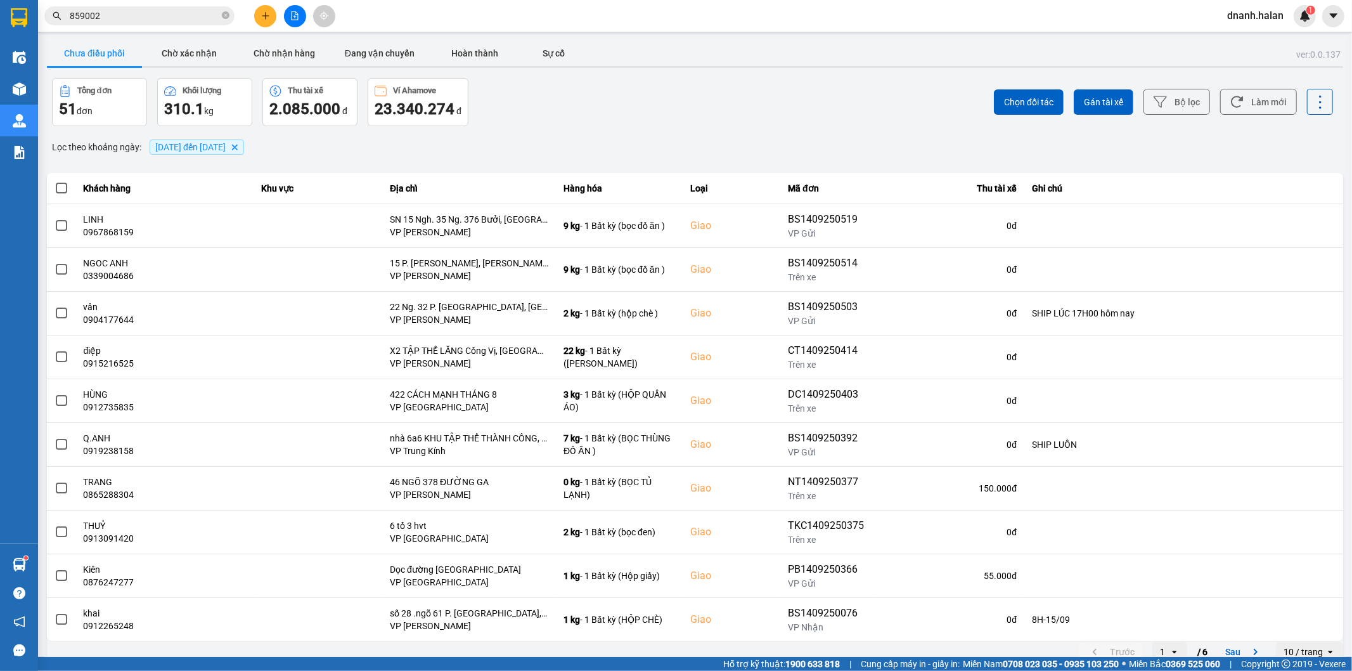
click at [155, 16] on input "859002" at bounding box center [145, 16] width 150 height 14
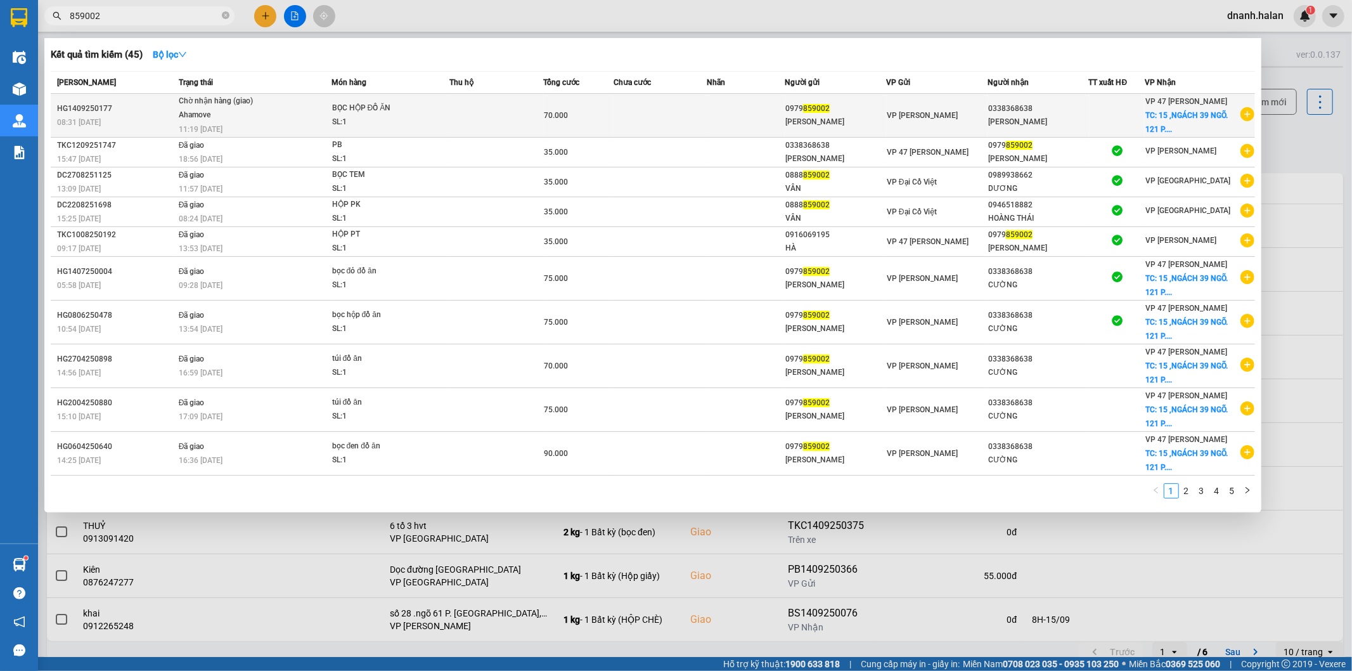
click at [618, 105] on td at bounding box center [661, 116] width 94 height 44
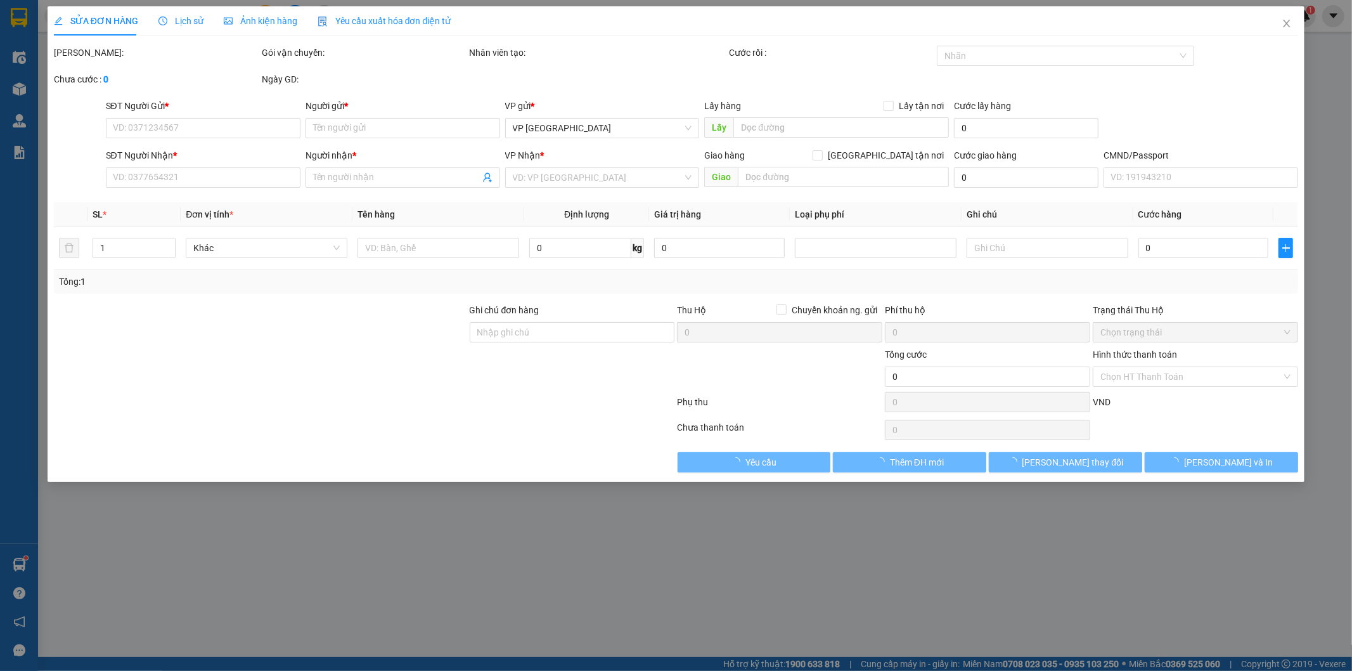
type input "0979859002"
type input "[PERSON_NAME]"
type input "0338368638"
type input "[PERSON_NAME]"
checkbox input "true"
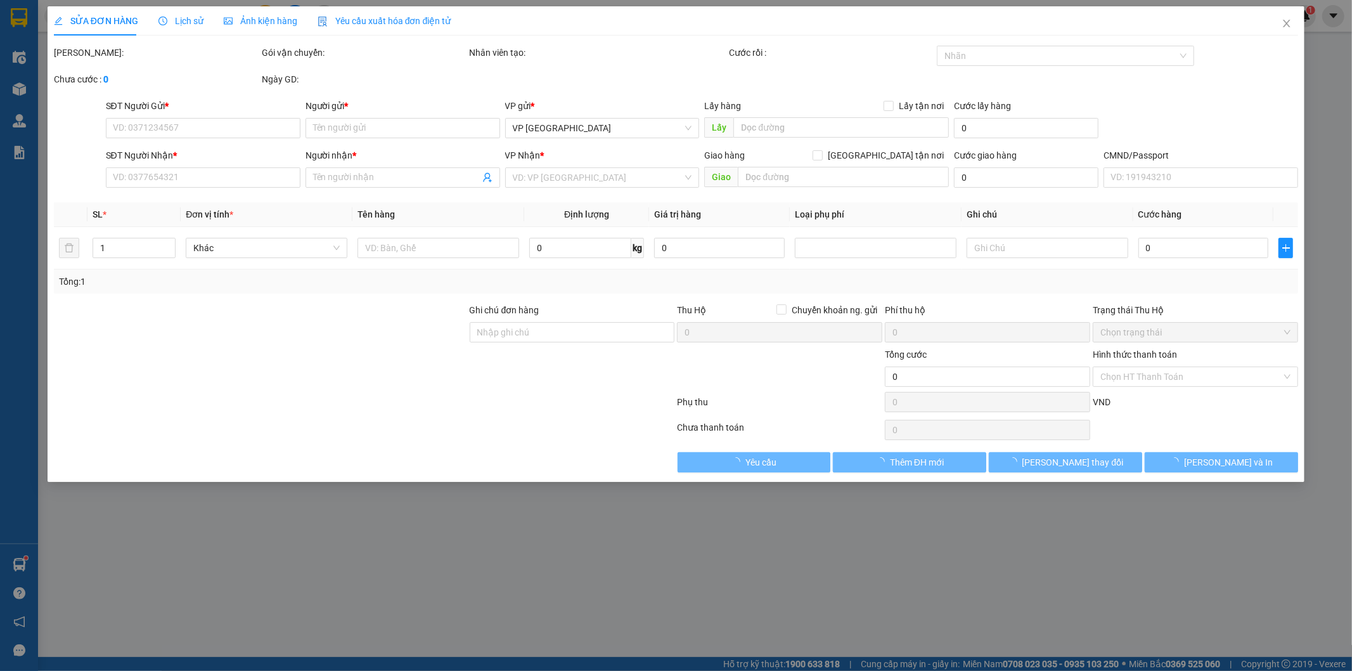
type input "15 ,NGÁCH 39 NGÕ. 121 P. Kim Ngưu, Thanh Lương, Hai Bà Trưng, Hà Nội"
type input "70.000"
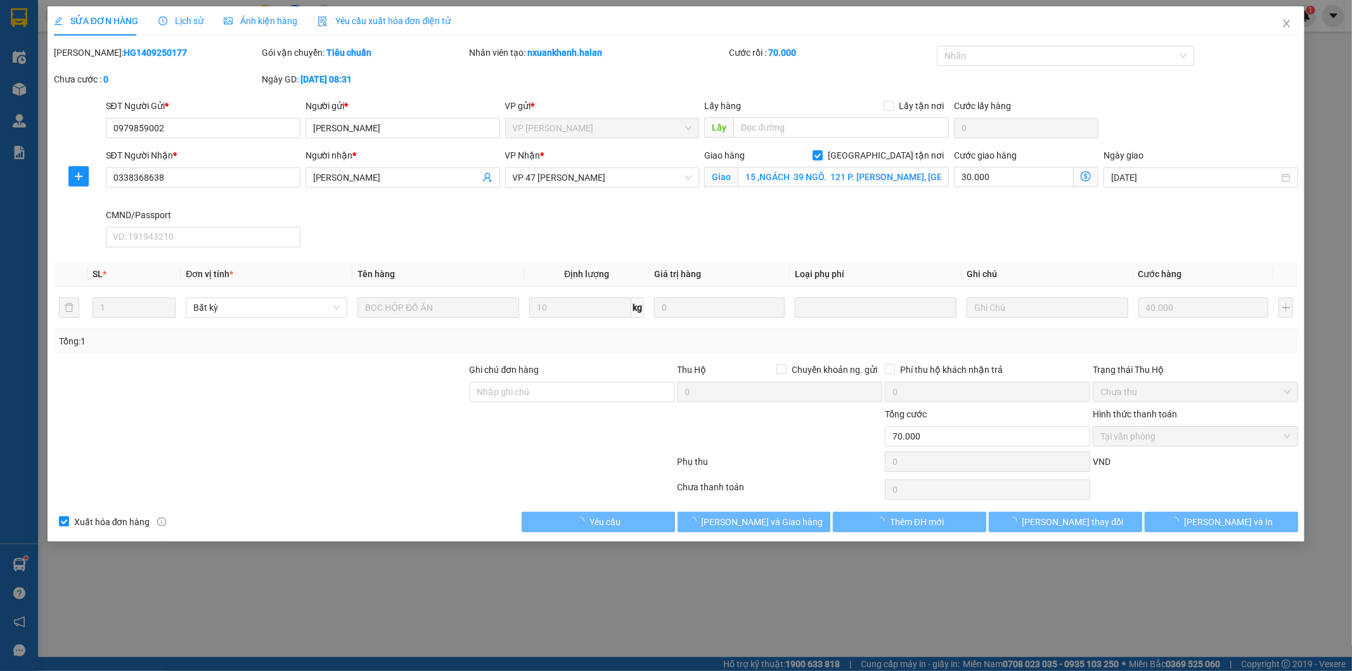
click at [185, 23] on span "Lịch sử" at bounding box center [180, 21] width 45 height 10
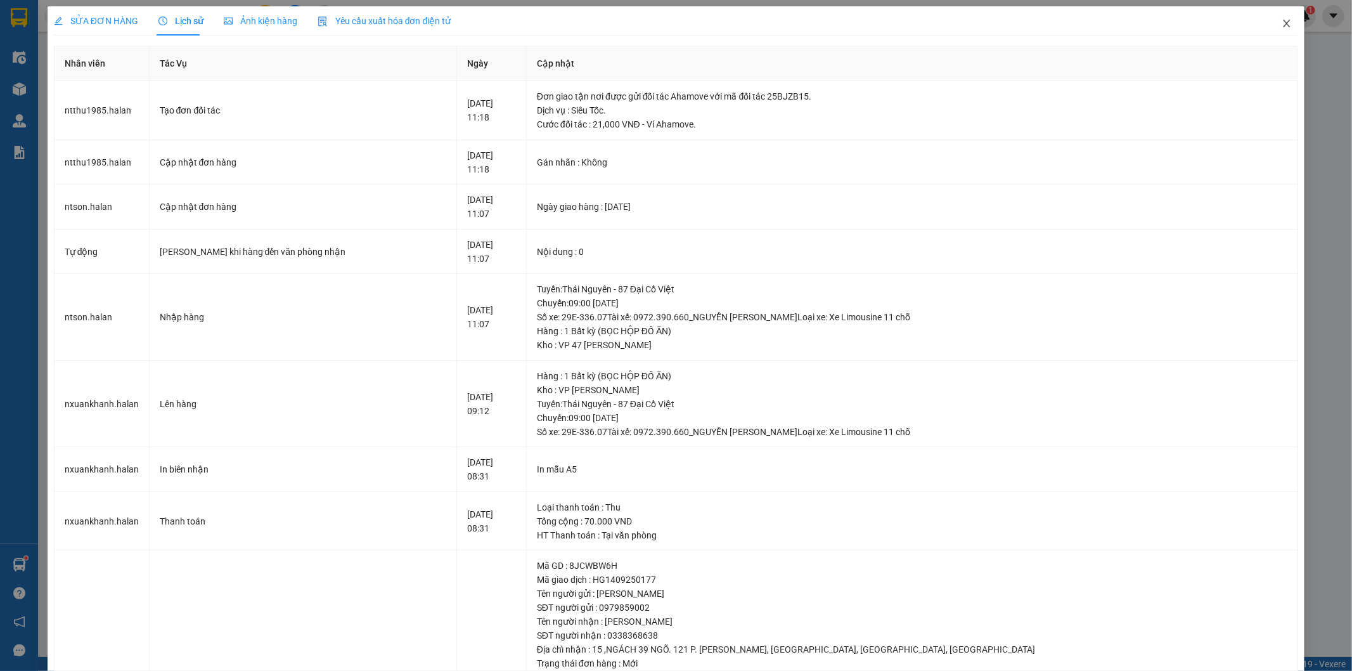
click at [1284, 27] on icon "close" at bounding box center [1287, 24] width 7 height 8
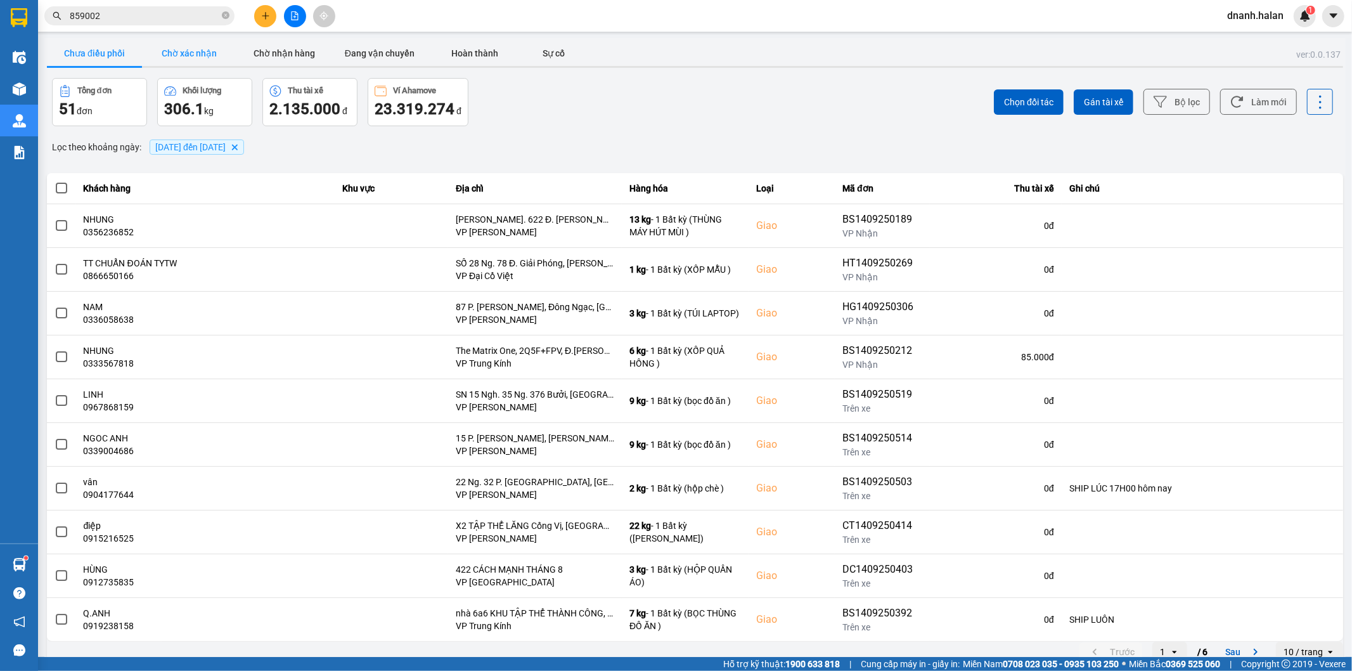
click at [186, 54] on button "Chờ xác nhận" at bounding box center [189, 53] width 95 height 25
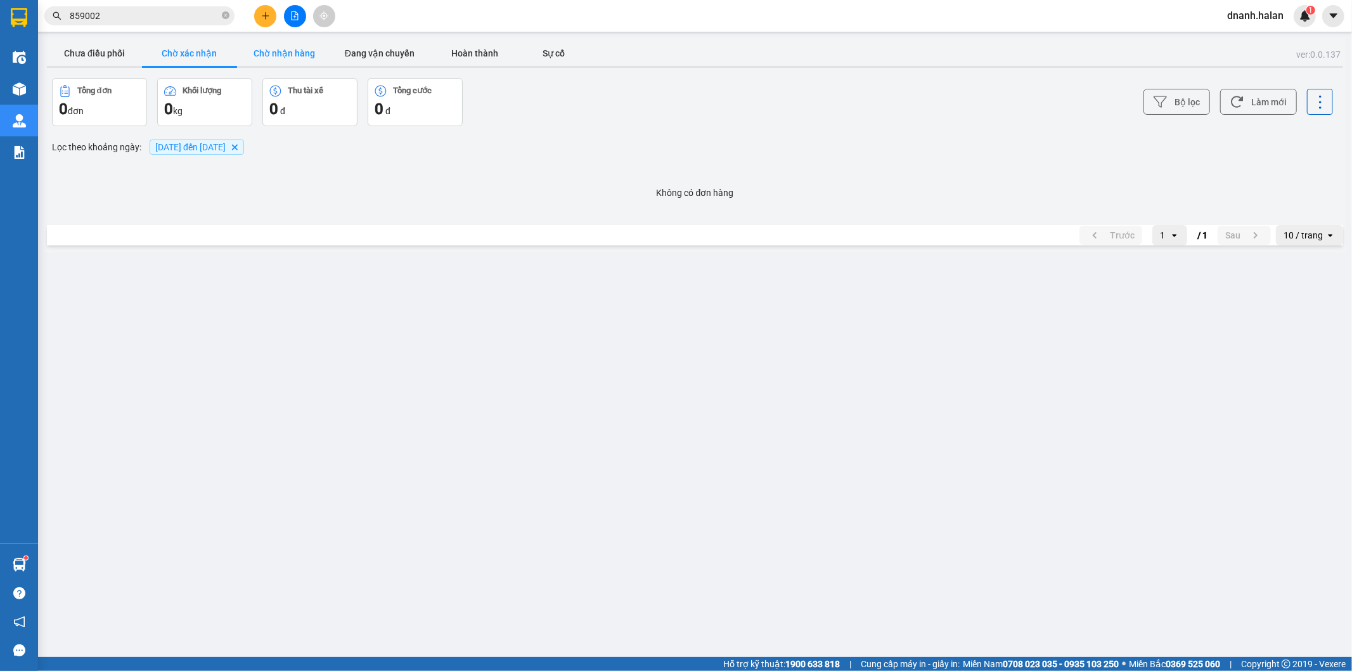
click at [290, 53] on button "Chờ nhận hàng" at bounding box center [284, 53] width 95 height 25
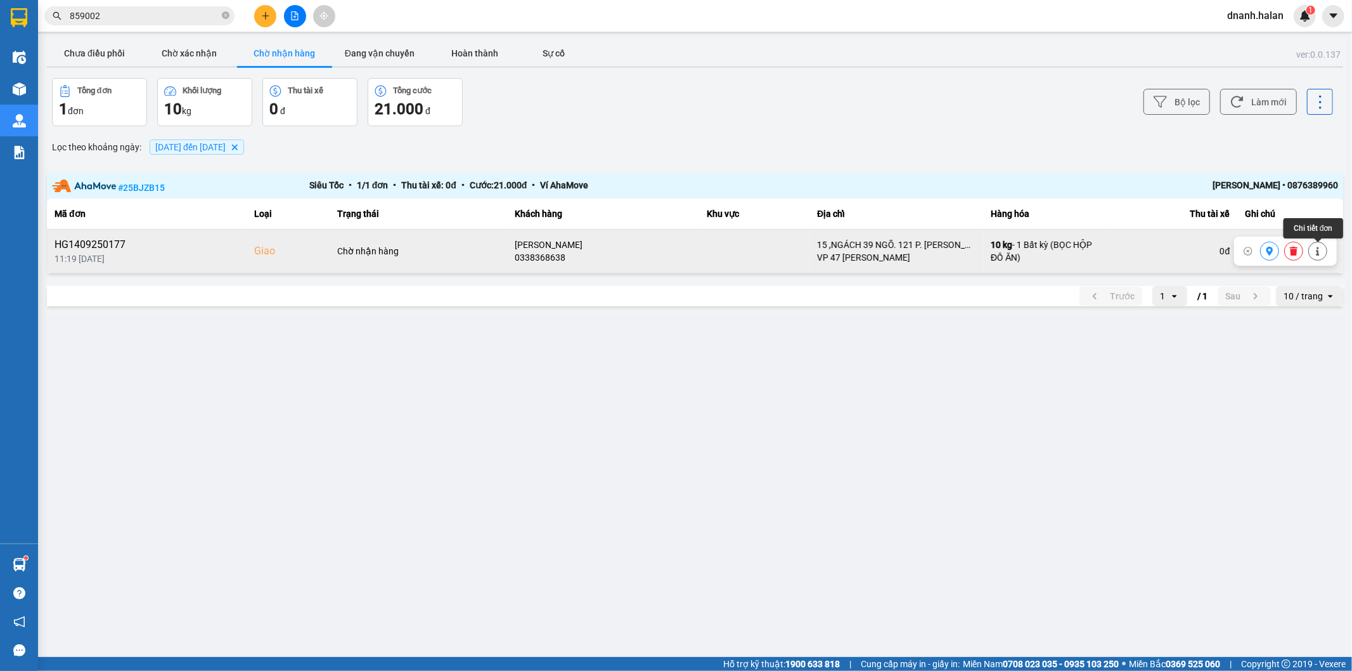
click at [1313, 254] on icon at bounding box center [1317, 251] width 9 height 9
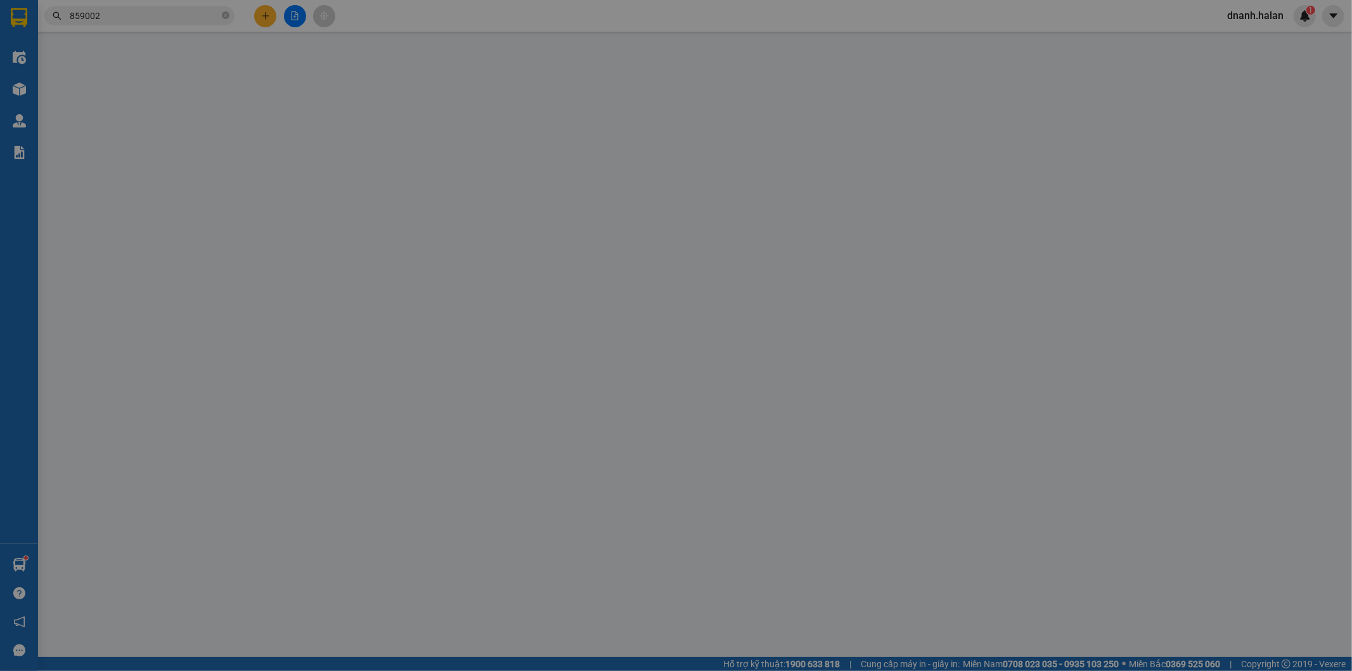
type input "0979859002"
type input "[PERSON_NAME]"
type input "0338368638"
type input "[PERSON_NAME]"
checkbox input "true"
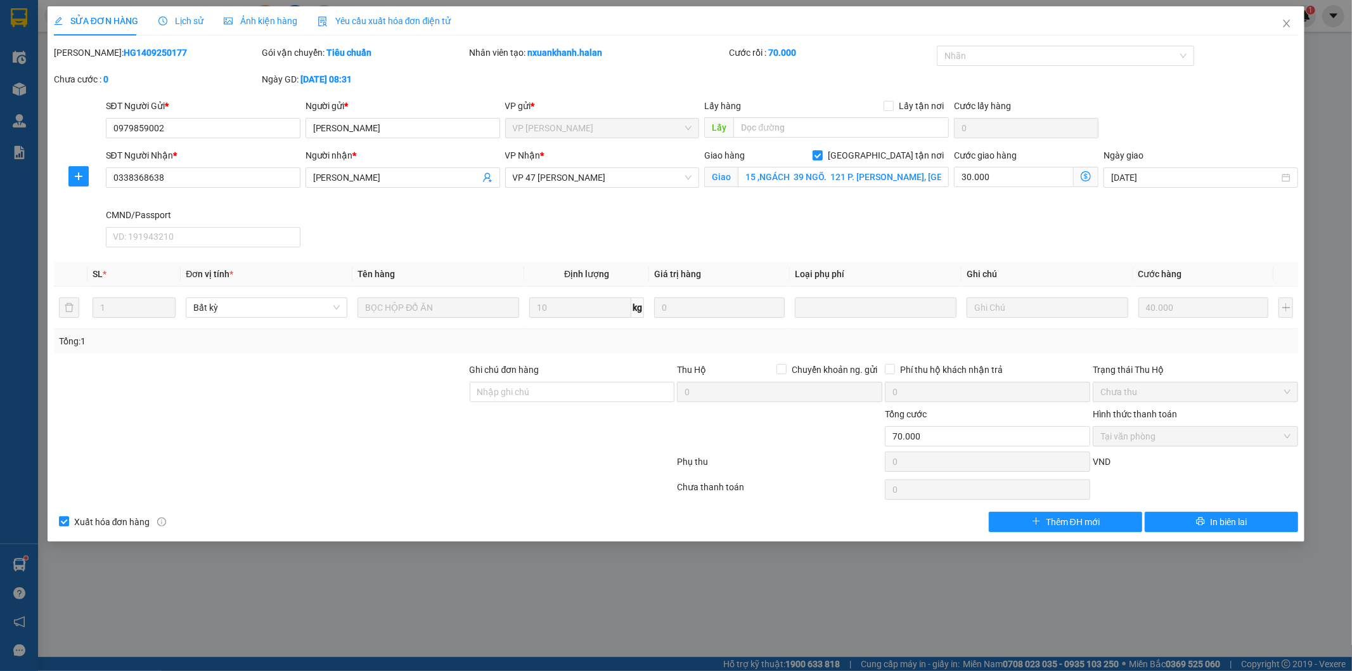
click at [188, 17] on span "Lịch sử" at bounding box center [180, 21] width 45 height 10
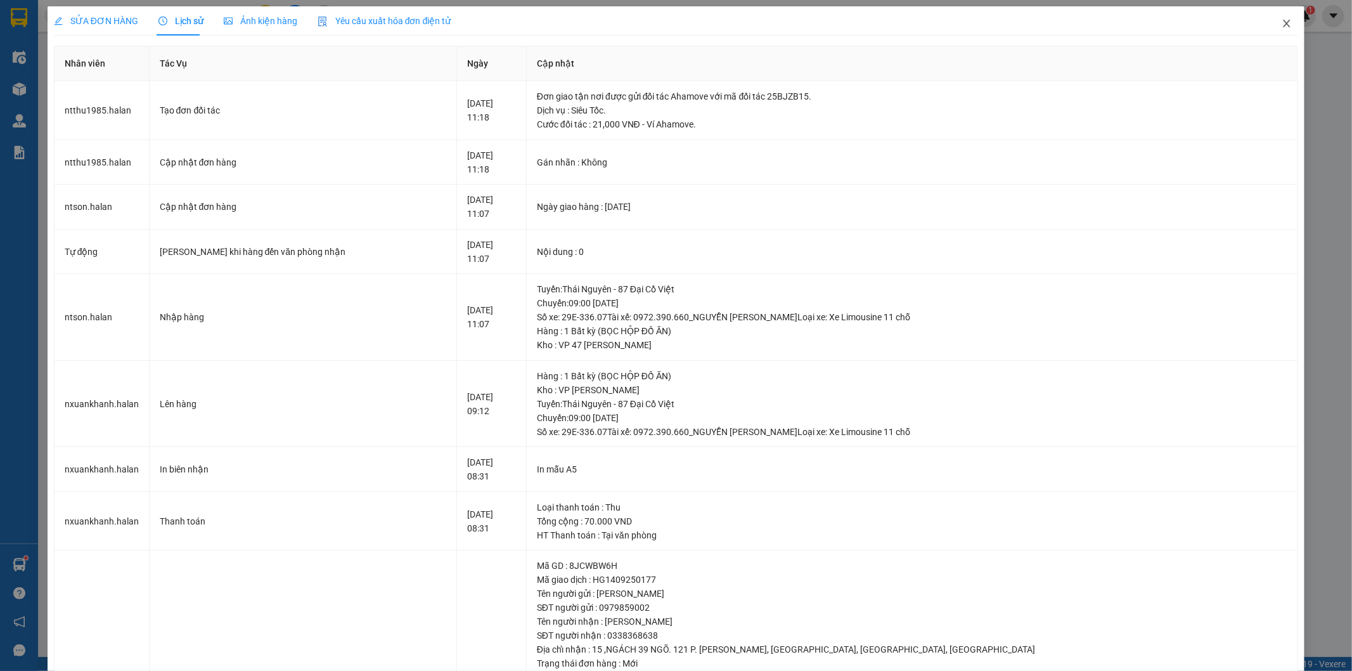
click at [1287, 26] on span "Close" at bounding box center [1286, 23] width 35 height 35
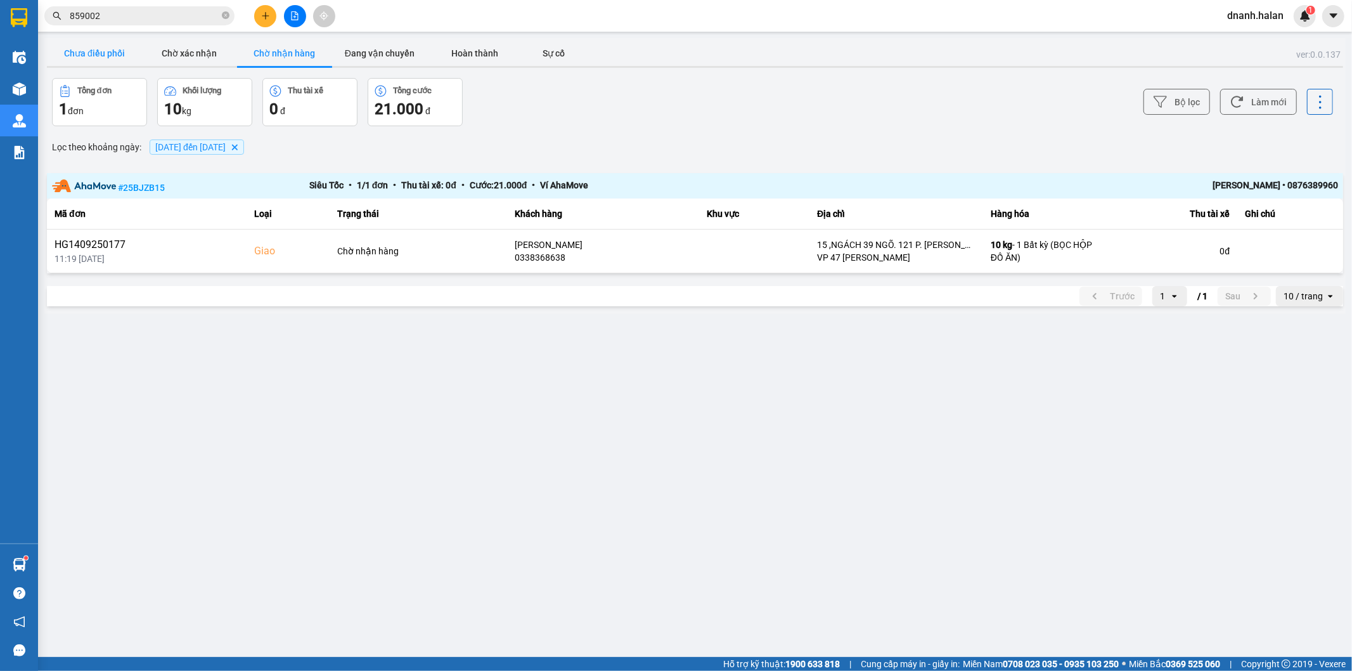
click at [115, 56] on button "Chưa điều phối" at bounding box center [94, 53] width 95 height 25
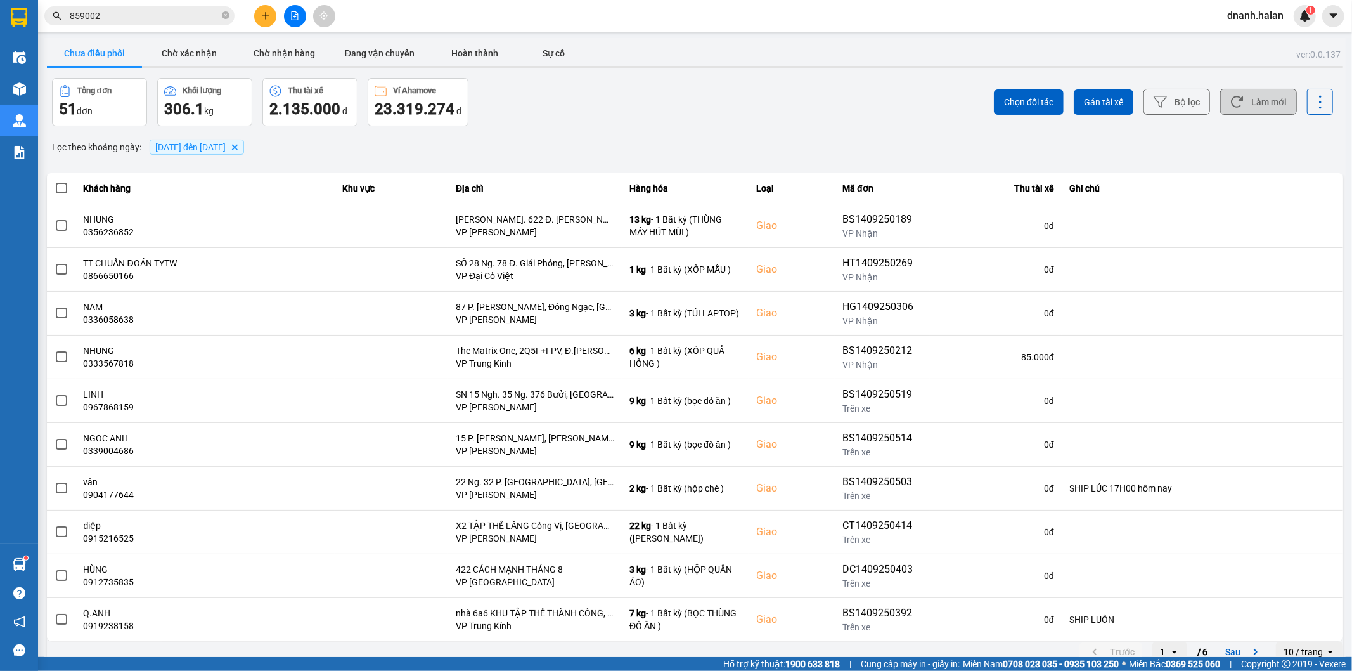
click at [1256, 96] on button "Làm mới" at bounding box center [1258, 102] width 77 height 26
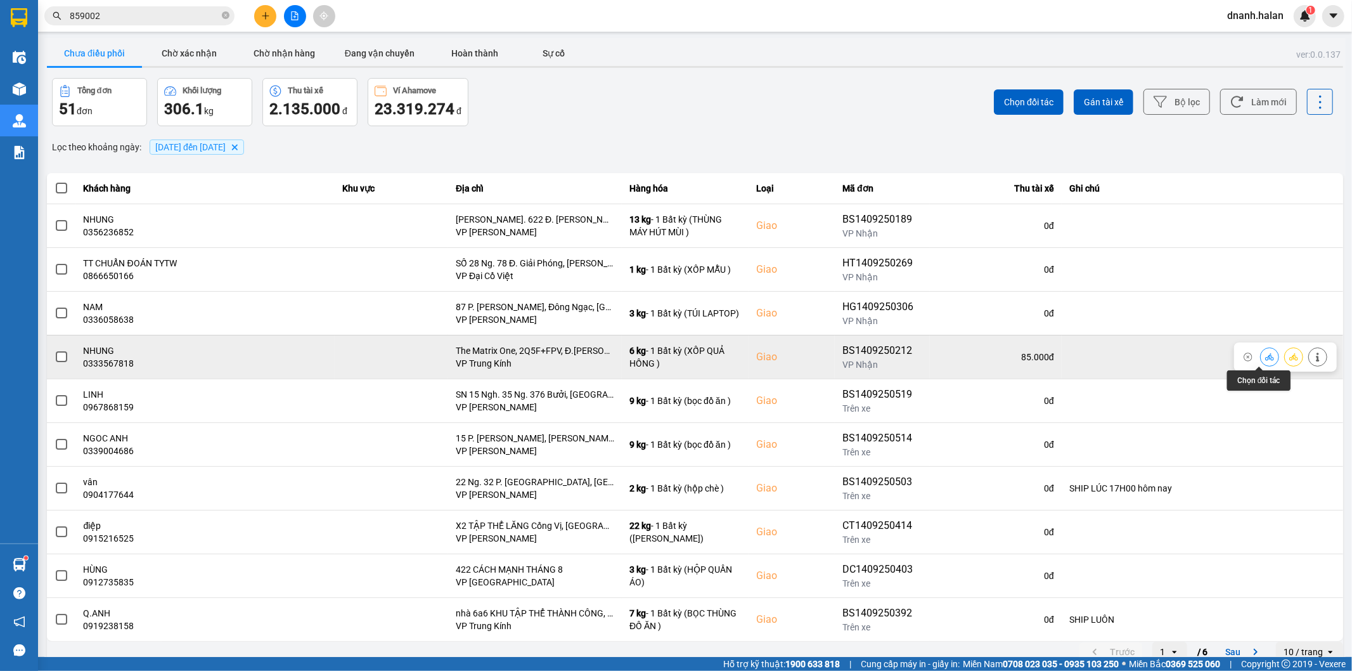
click at [1265, 356] on icon at bounding box center [1269, 356] width 9 height 9
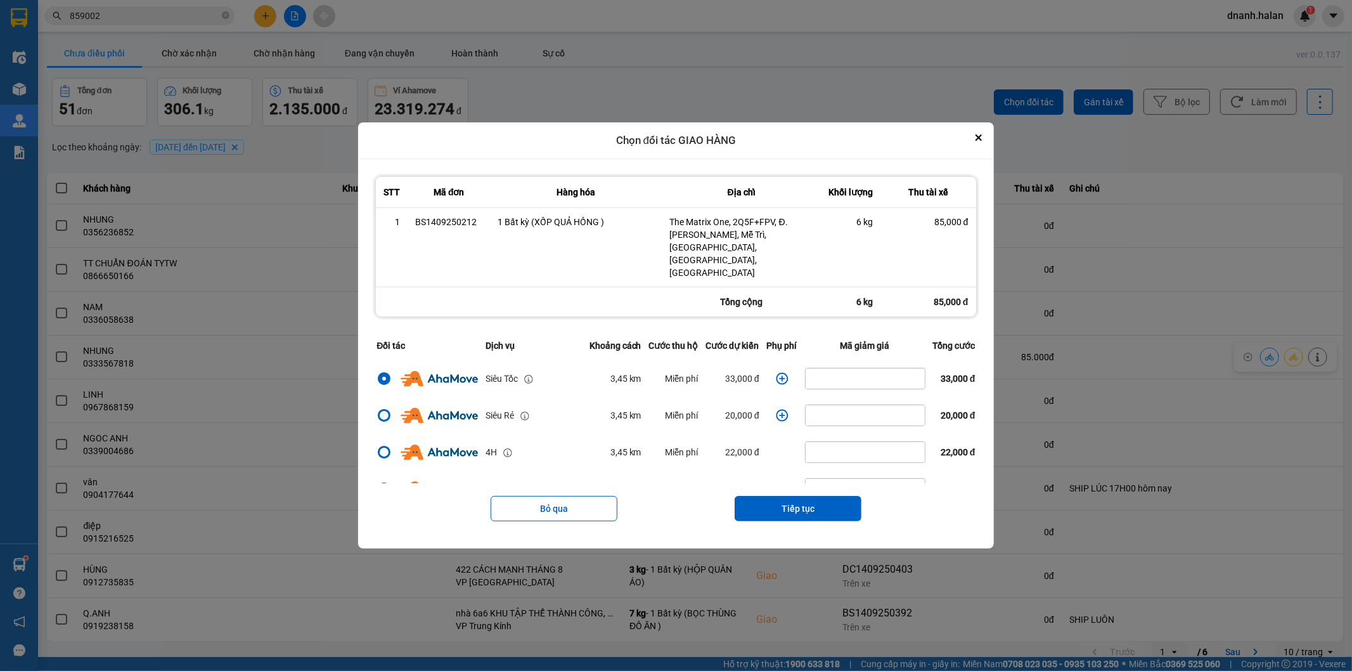
drag, startPoint x: 801, startPoint y: 494, endPoint x: 796, endPoint y: 464, distance: 30.8
click at [801, 496] on button "Tiếp tục" at bounding box center [798, 508] width 127 height 25
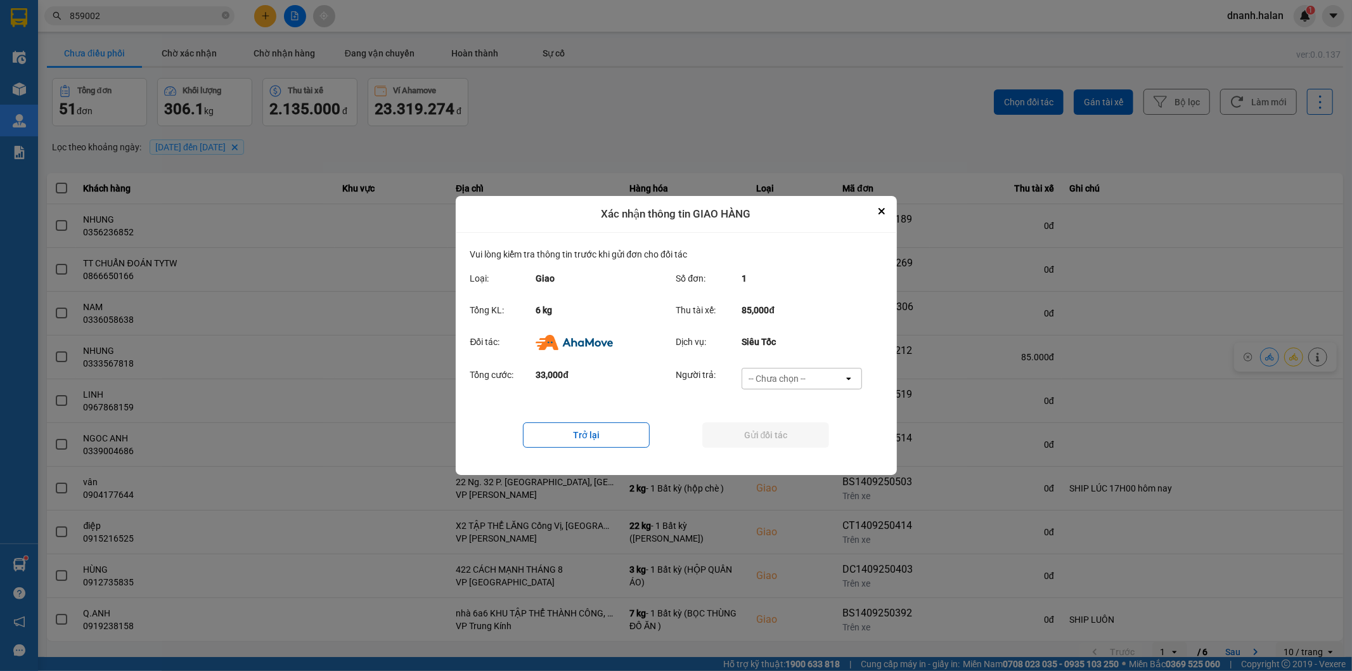
click at [799, 368] on div "-- Chưa chọn --" at bounding box center [792, 378] width 101 height 20
drag, startPoint x: 775, startPoint y: 451, endPoint x: 782, endPoint y: 444, distance: 9.9
click at [775, 452] on span "Ví Ahamove" at bounding box center [777, 451] width 51 height 13
click at [785, 440] on button "Gửi đối tác" at bounding box center [765, 434] width 127 height 25
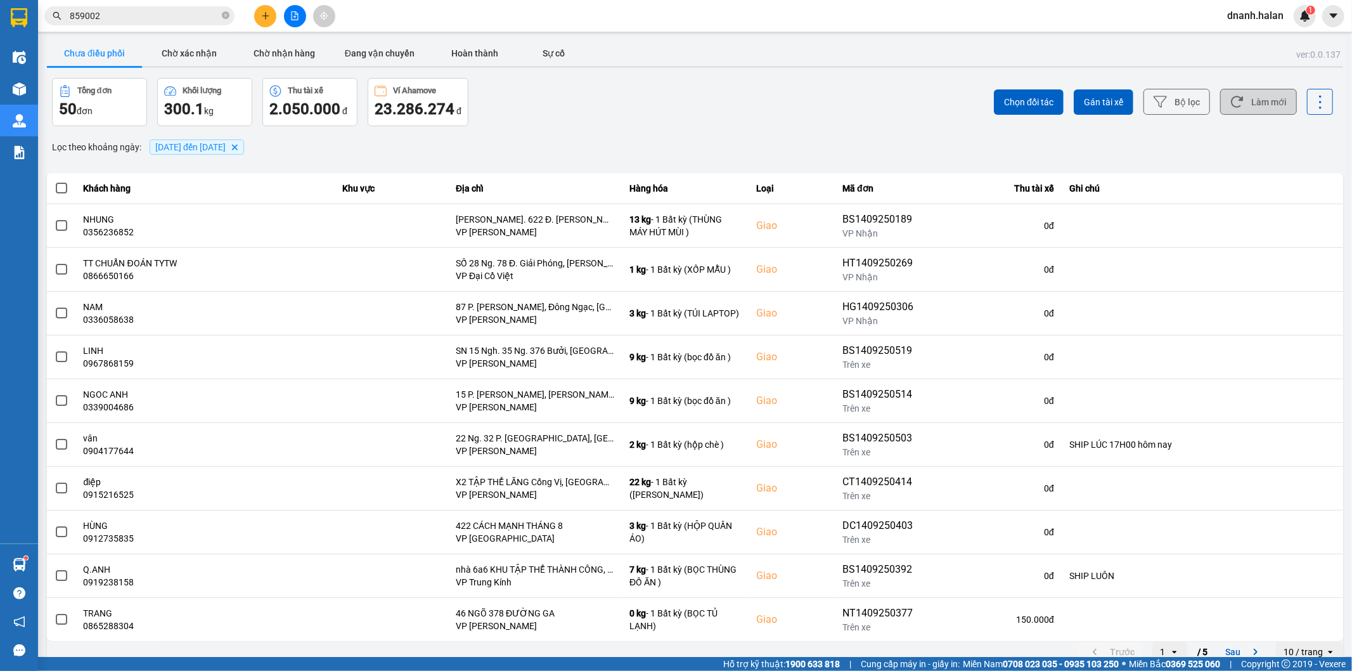
click at [1250, 102] on button "Làm mới" at bounding box center [1258, 102] width 77 height 26
click at [131, 20] on input "859002" at bounding box center [145, 16] width 150 height 14
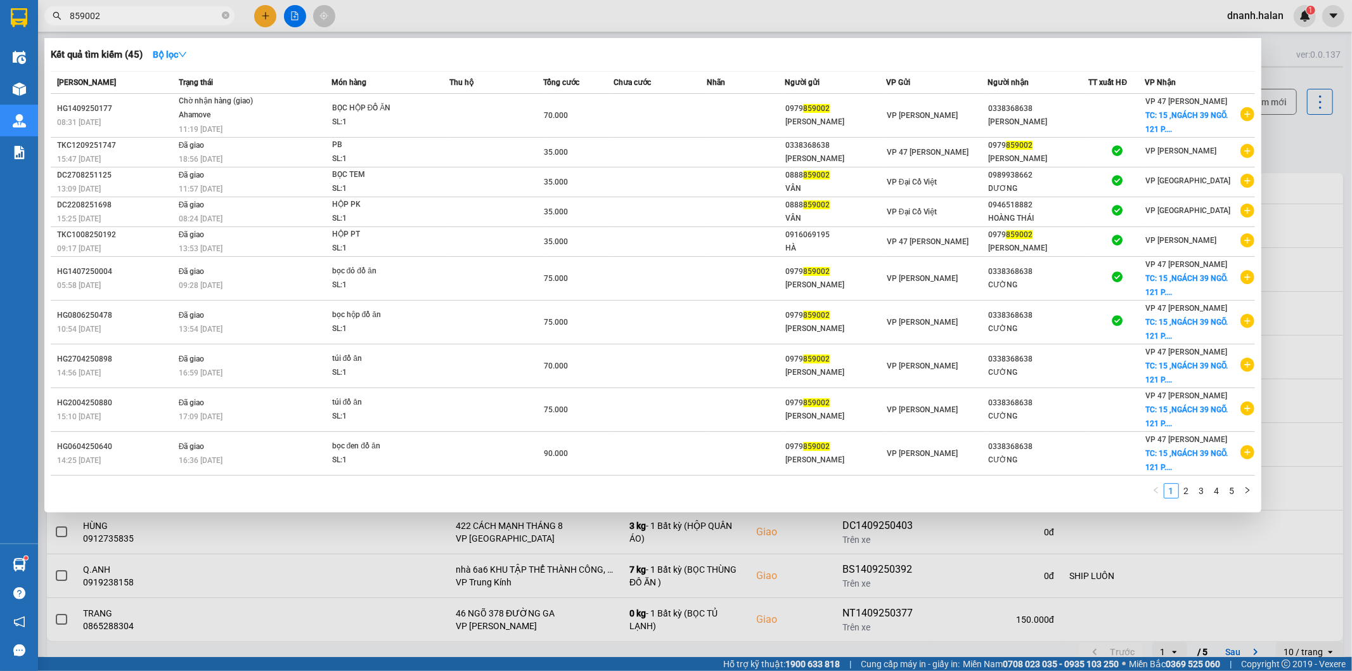
click at [131, 20] on input "859002" at bounding box center [145, 16] width 150 height 14
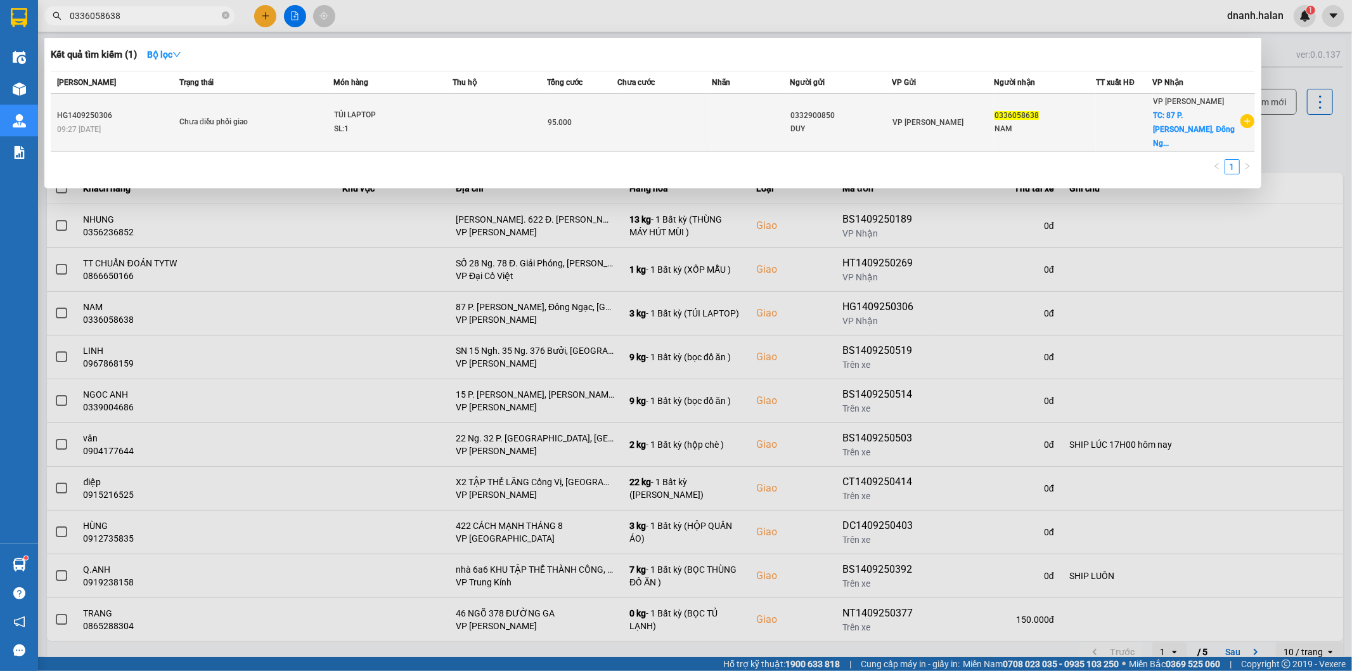
click at [1064, 122] on div "NAM" at bounding box center [1045, 128] width 101 height 13
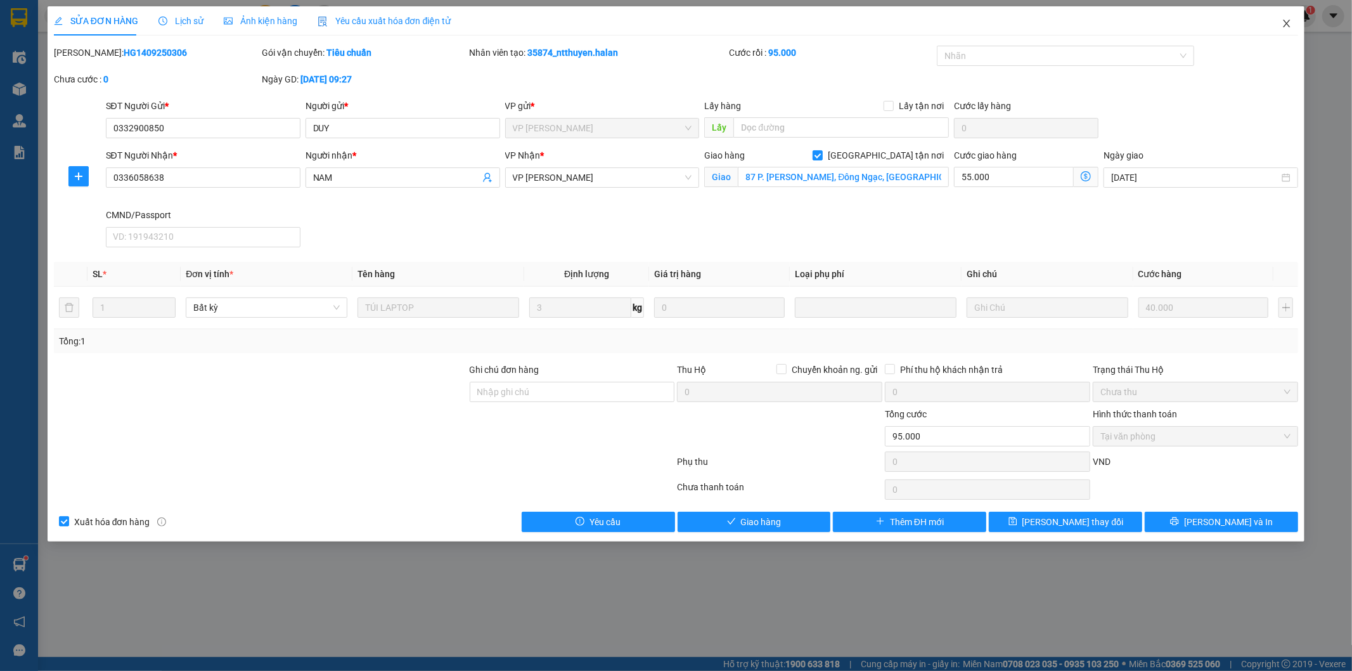
click at [1293, 23] on span "Close" at bounding box center [1286, 23] width 35 height 35
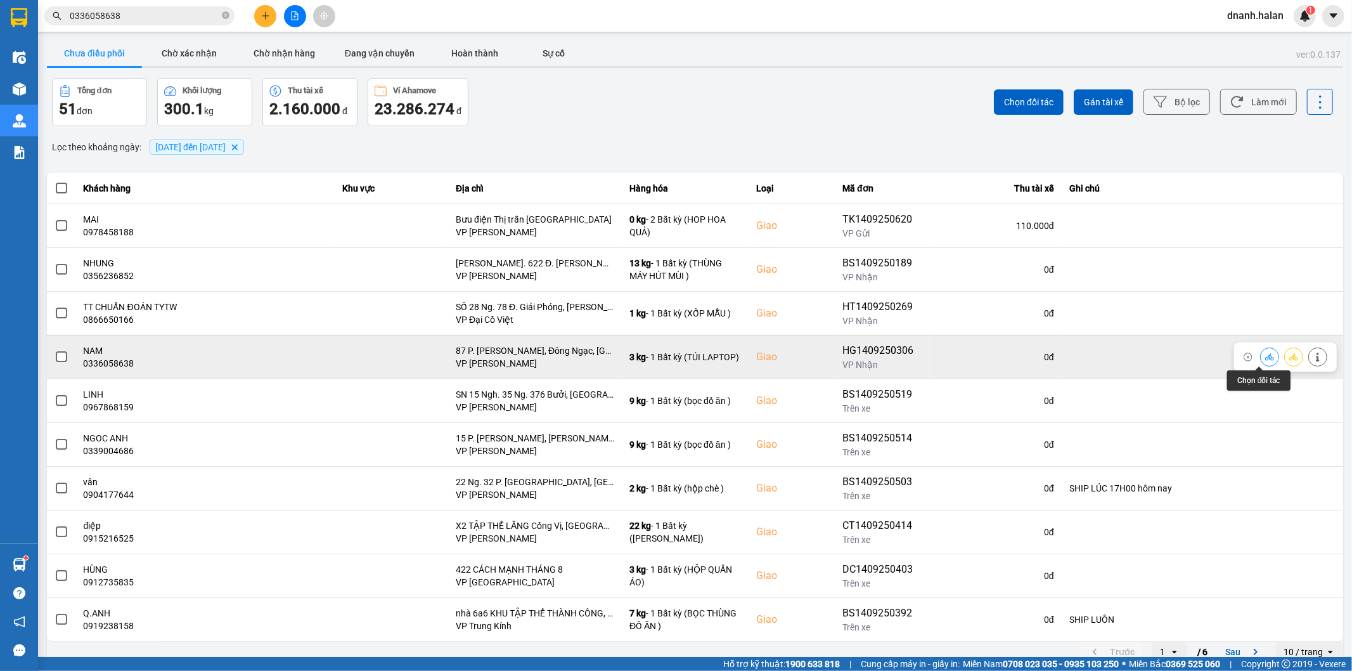
click at [1265, 352] on icon at bounding box center [1269, 356] width 9 height 9
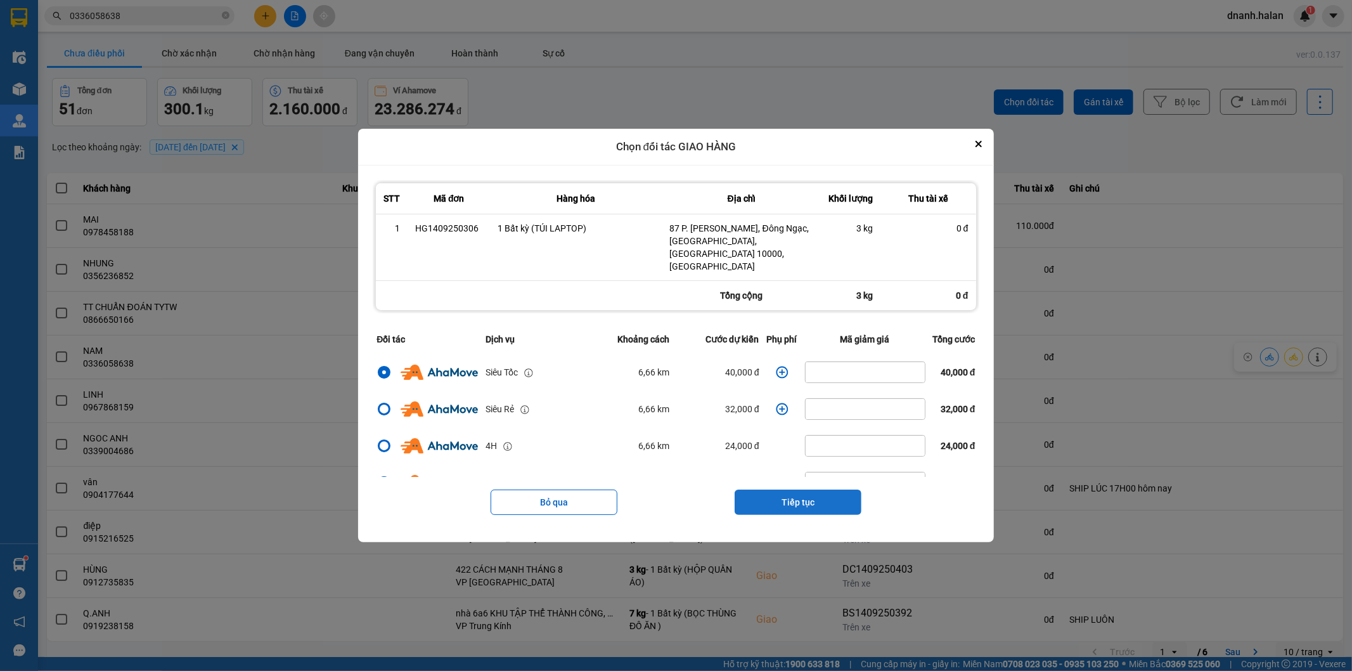
click at [792, 489] on button "Tiếp tục" at bounding box center [798, 501] width 127 height 25
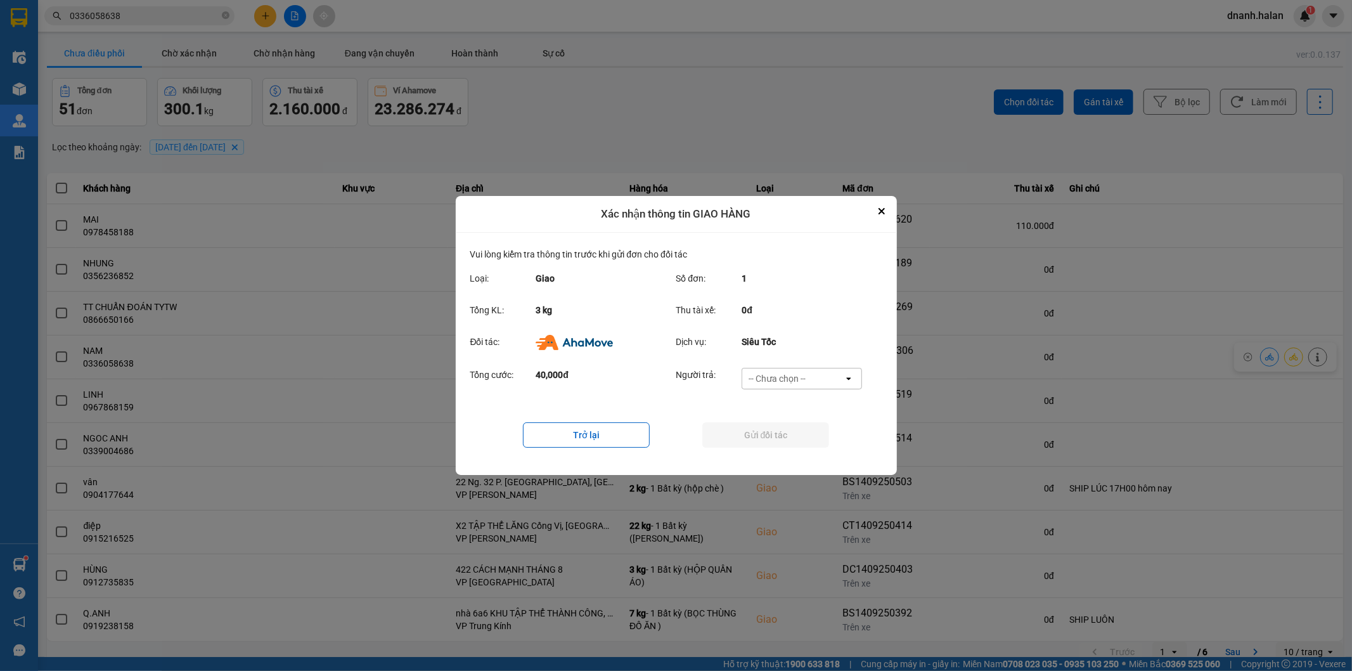
click at [764, 377] on div "-- Chưa chọn --" at bounding box center [777, 378] width 57 height 13
click at [773, 451] on span "Ví Ahamove" at bounding box center [777, 451] width 51 height 13
click at [773, 444] on button "Gửi đối tác" at bounding box center [765, 434] width 127 height 25
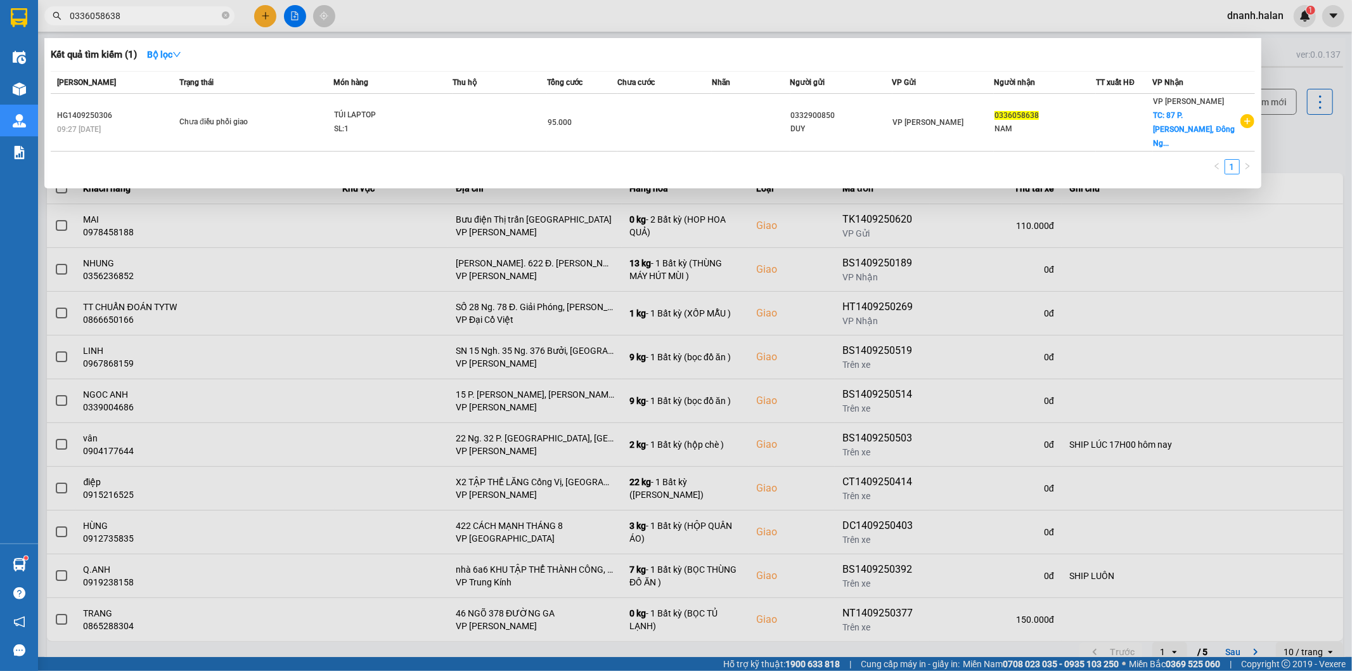
click at [167, 16] on input "0336058638" at bounding box center [145, 16] width 150 height 14
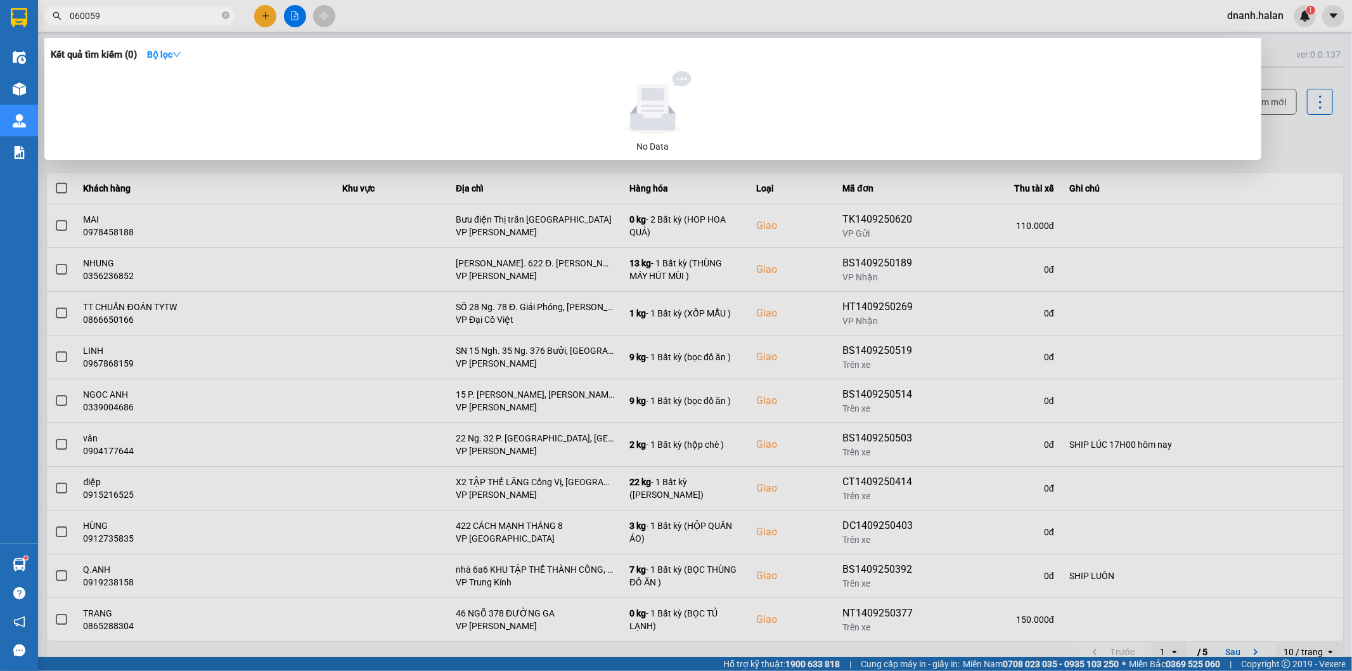
click at [171, 20] on input "060059" at bounding box center [145, 16] width 150 height 14
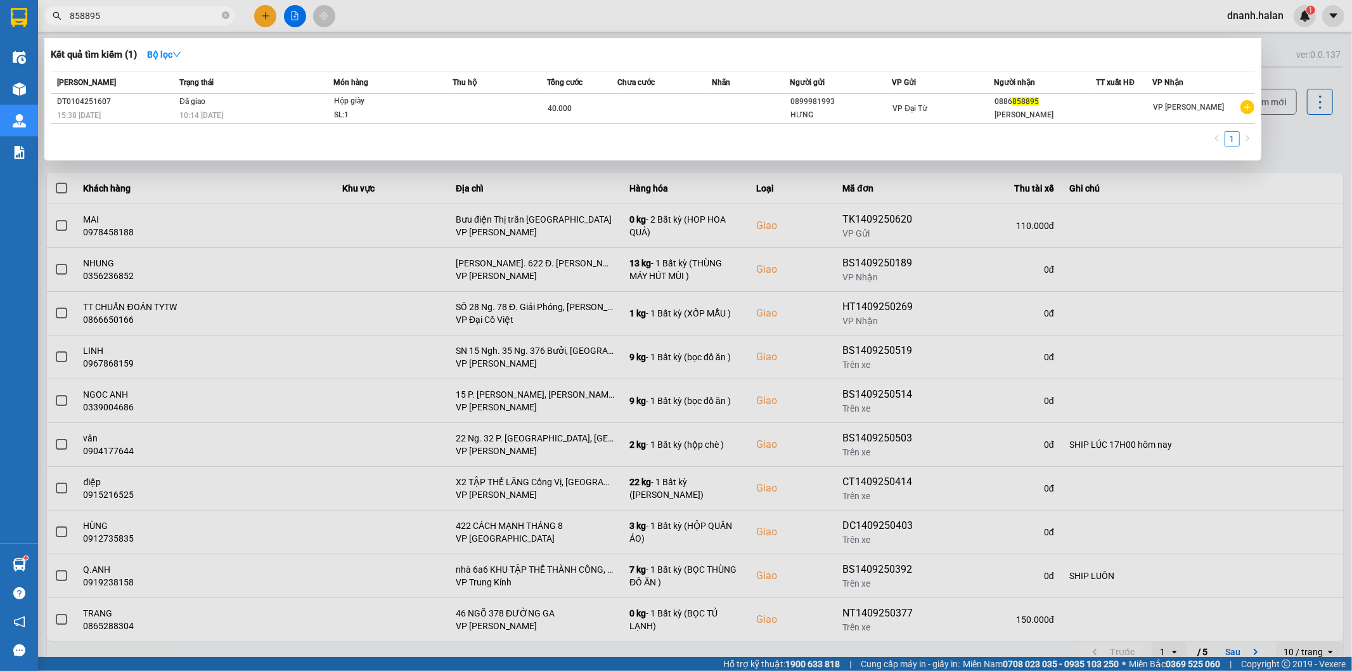
click at [653, 25] on div at bounding box center [676, 335] width 1352 height 671
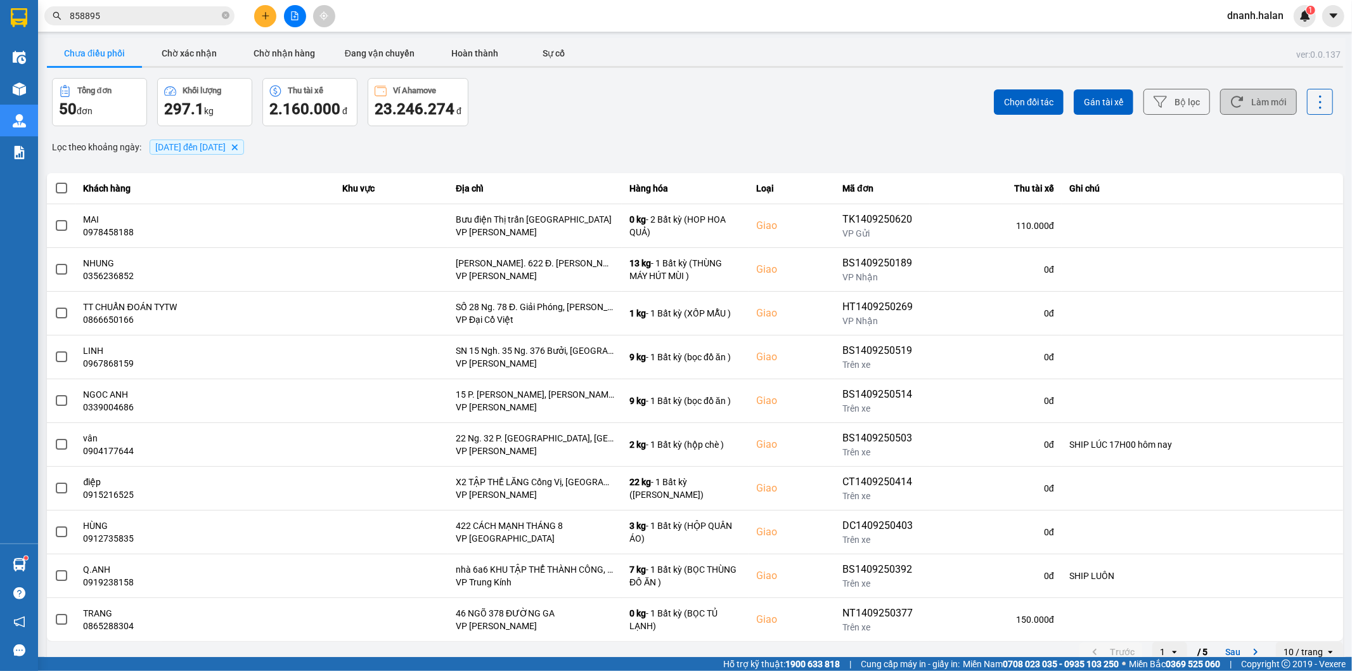
click at [1272, 108] on button "Làm mới" at bounding box center [1258, 102] width 77 height 26
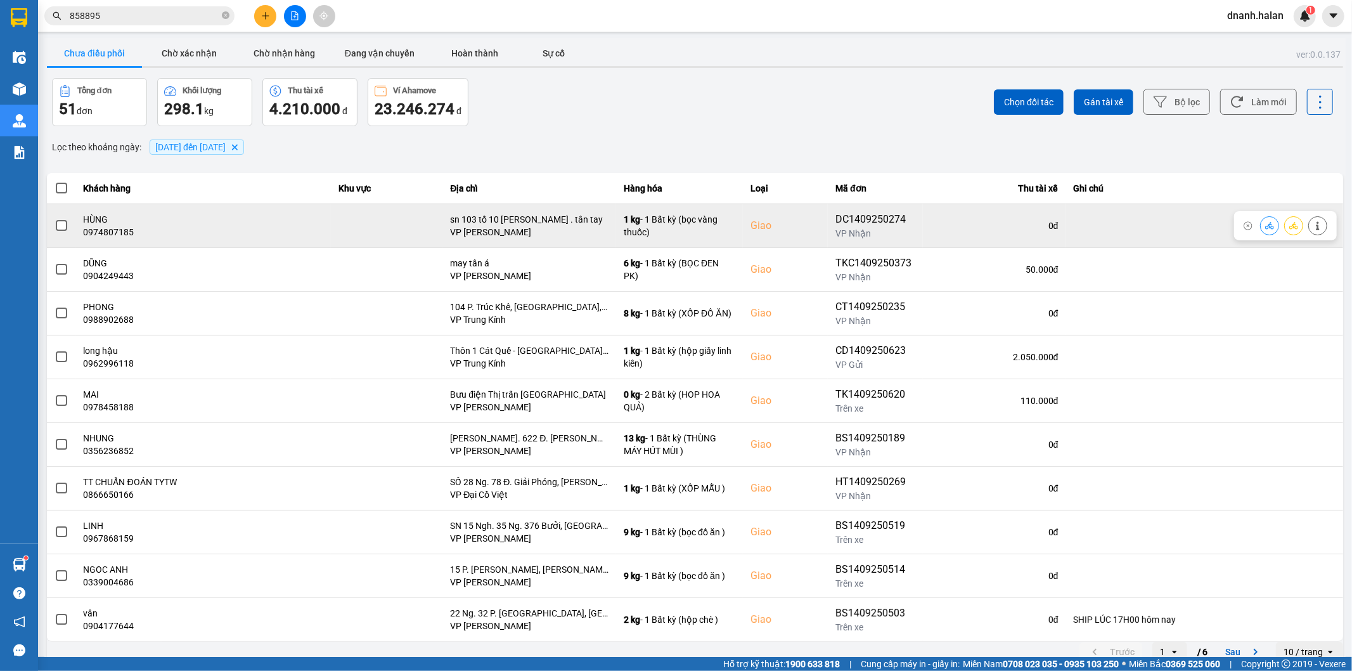
click at [62, 225] on span at bounding box center [61, 225] width 11 height 11
click at [55, 219] on input "checkbox" at bounding box center [55, 219] width 0 height 0
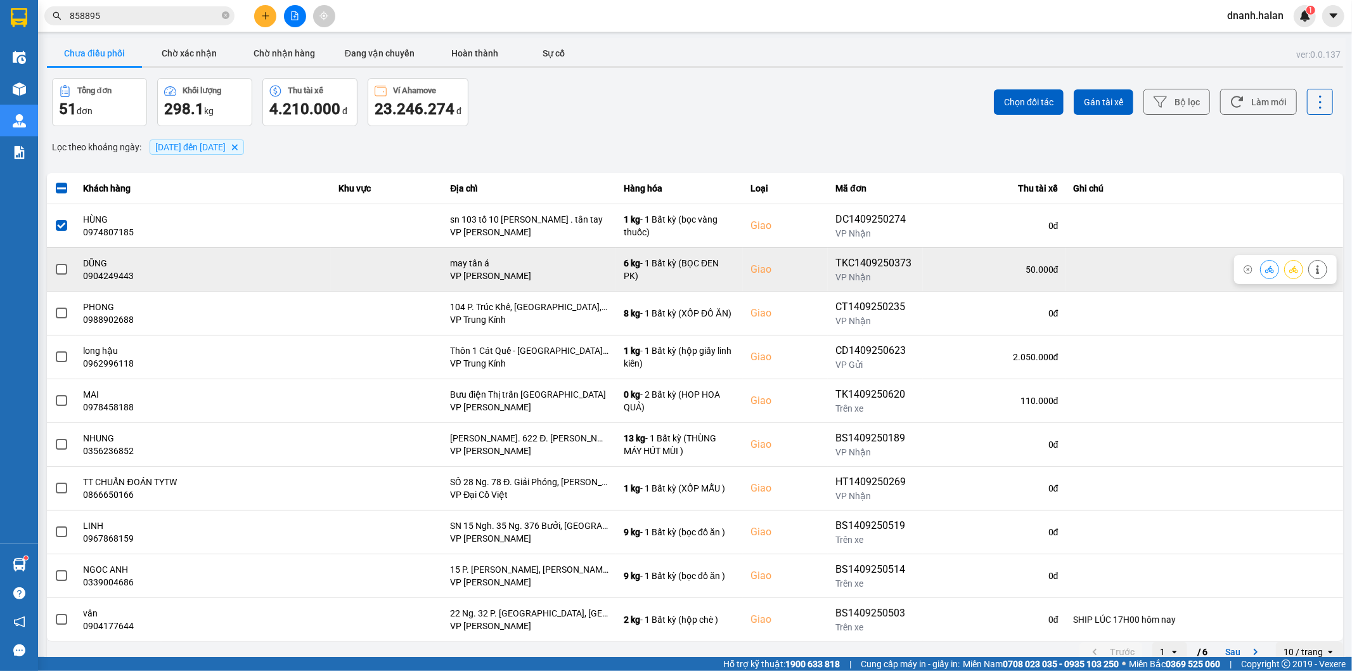
click at [63, 269] on span at bounding box center [61, 269] width 11 height 11
click at [55, 262] on input "checkbox" at bounding box center [55, 262] width 0 height 0
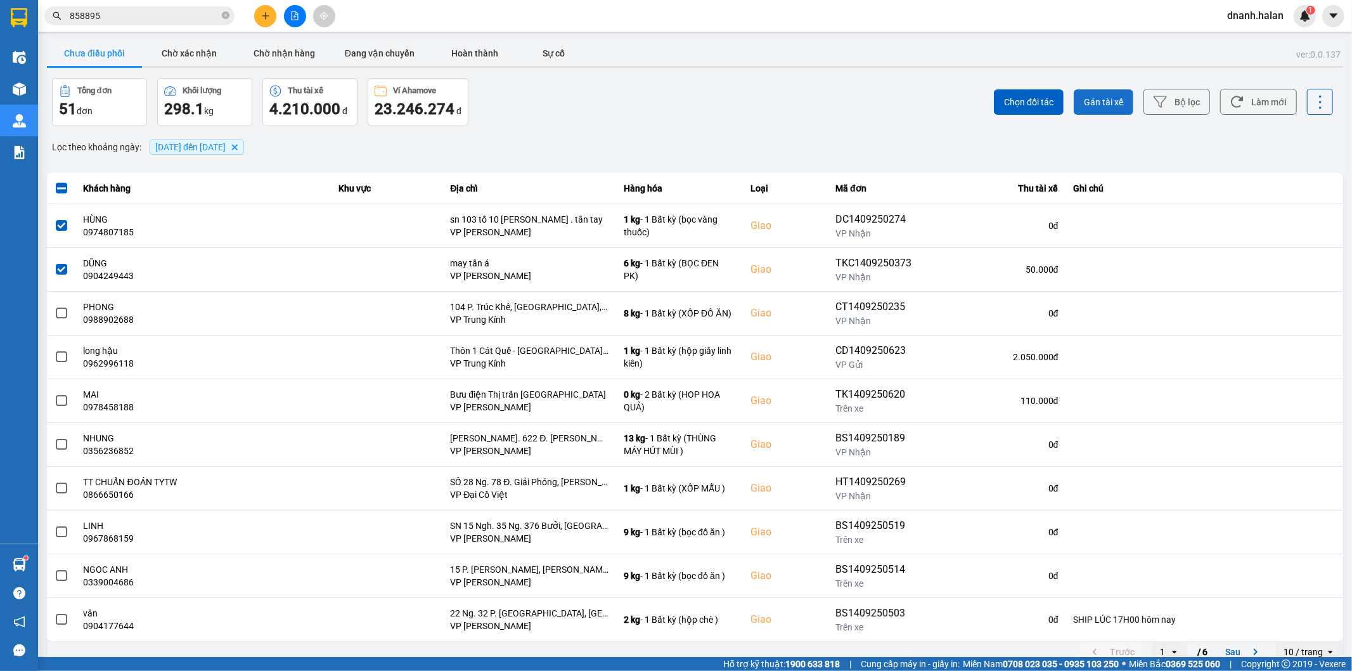
click at [1103, 100] on span "Gán tài xế" at bounding box center [1103, 102] width 39 height 13
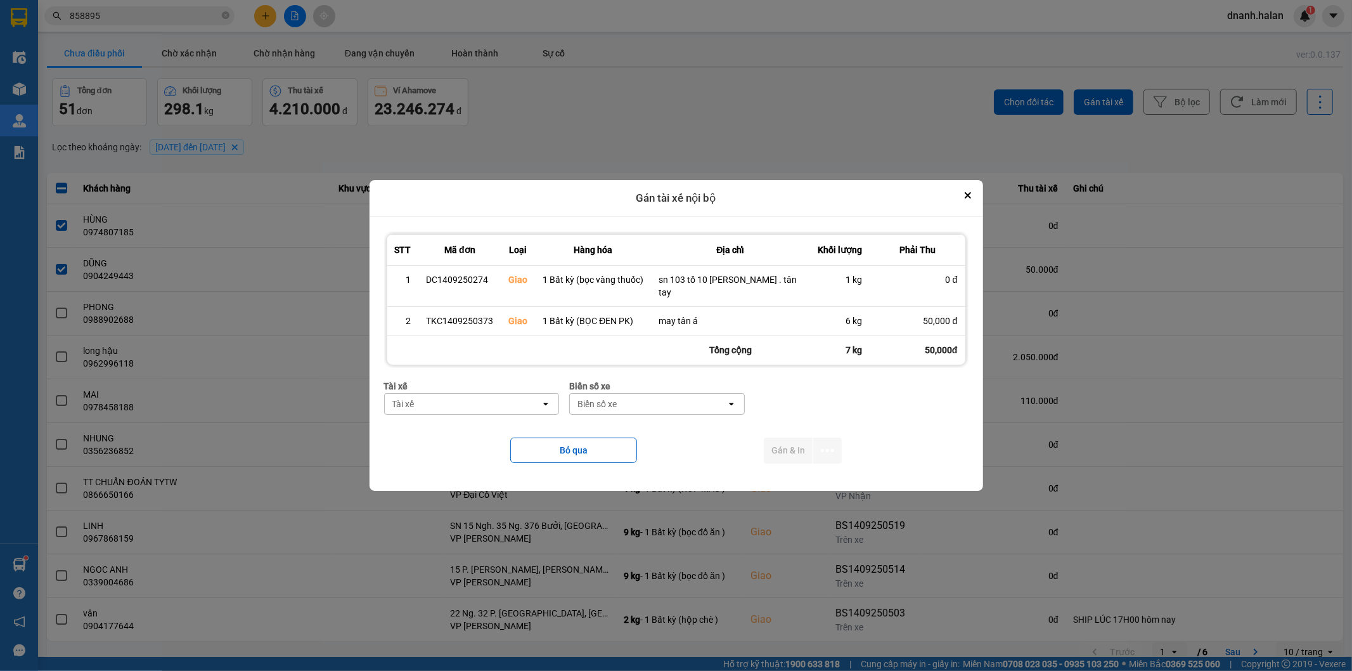
click at [478, 398] on div "Tài xế" at bounding box center [463, 404] width 157 height 20
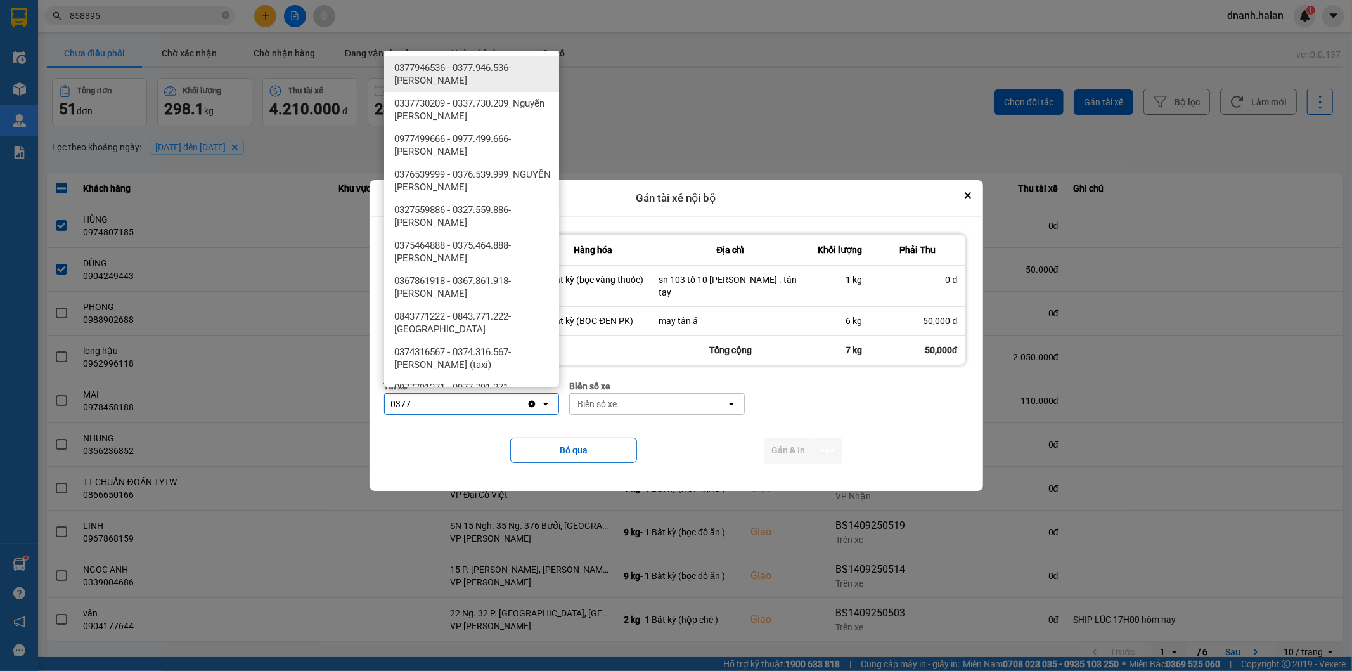
click at [444, 77] on span "0377946536 - 0377.946.536- Đào Duy Hoàn" at bounding box center [474, 73] width 160 height 25
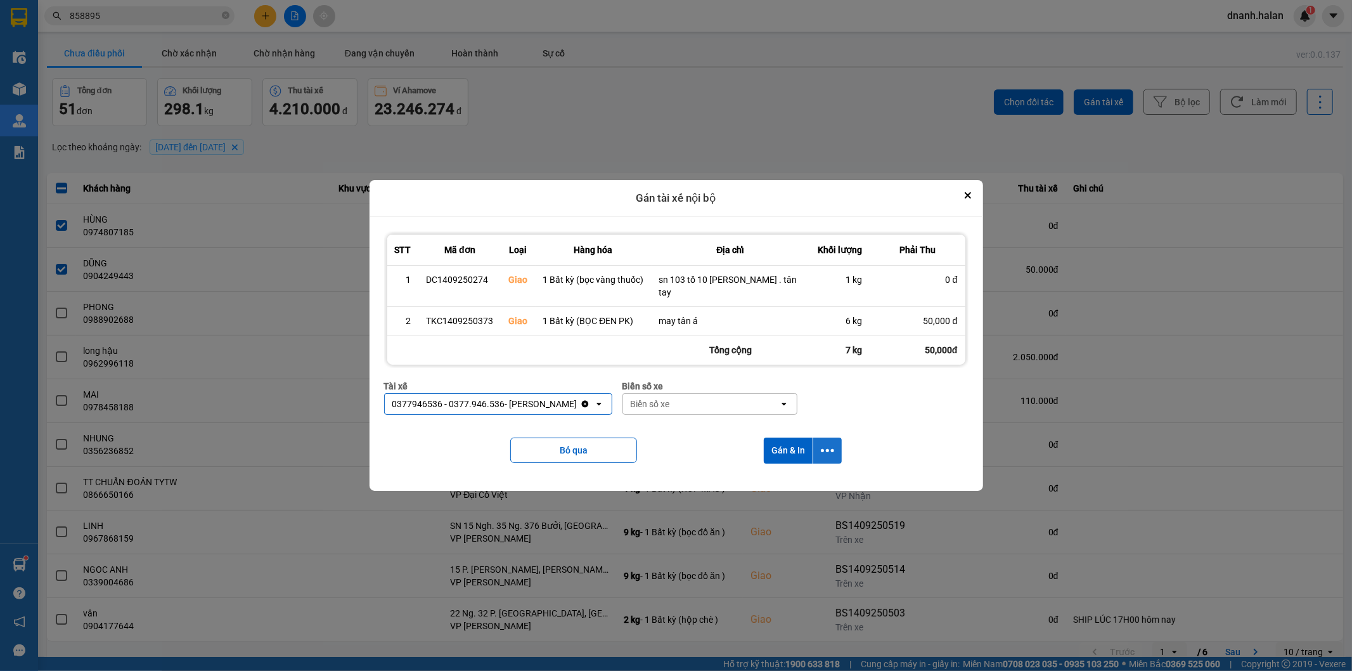
click at [821, 448] on icon "dialog" at bounding box center [827, 450] width 13 height 13
click at [789, 479] on span "Chỉ gán tài" at bounding box center [777, 478] width 42 height 13
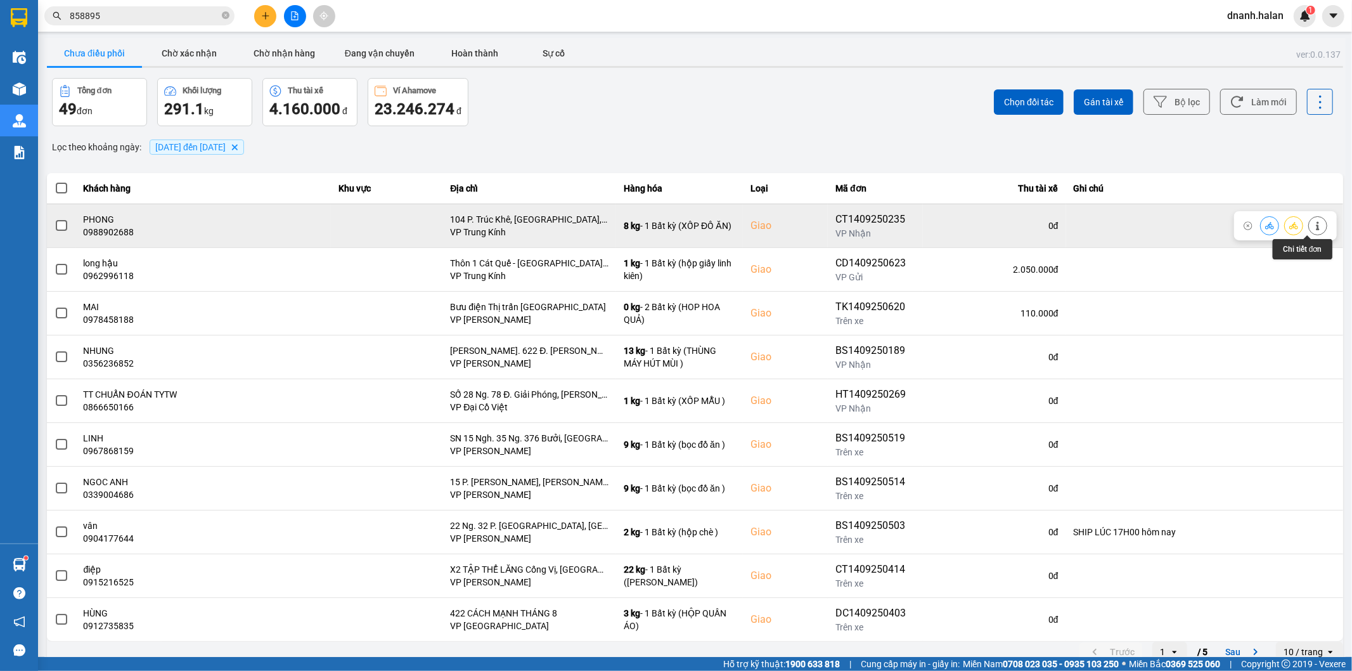
click at [1313, 225] on icon at bounding box center [1317, 225] width 9 height 9
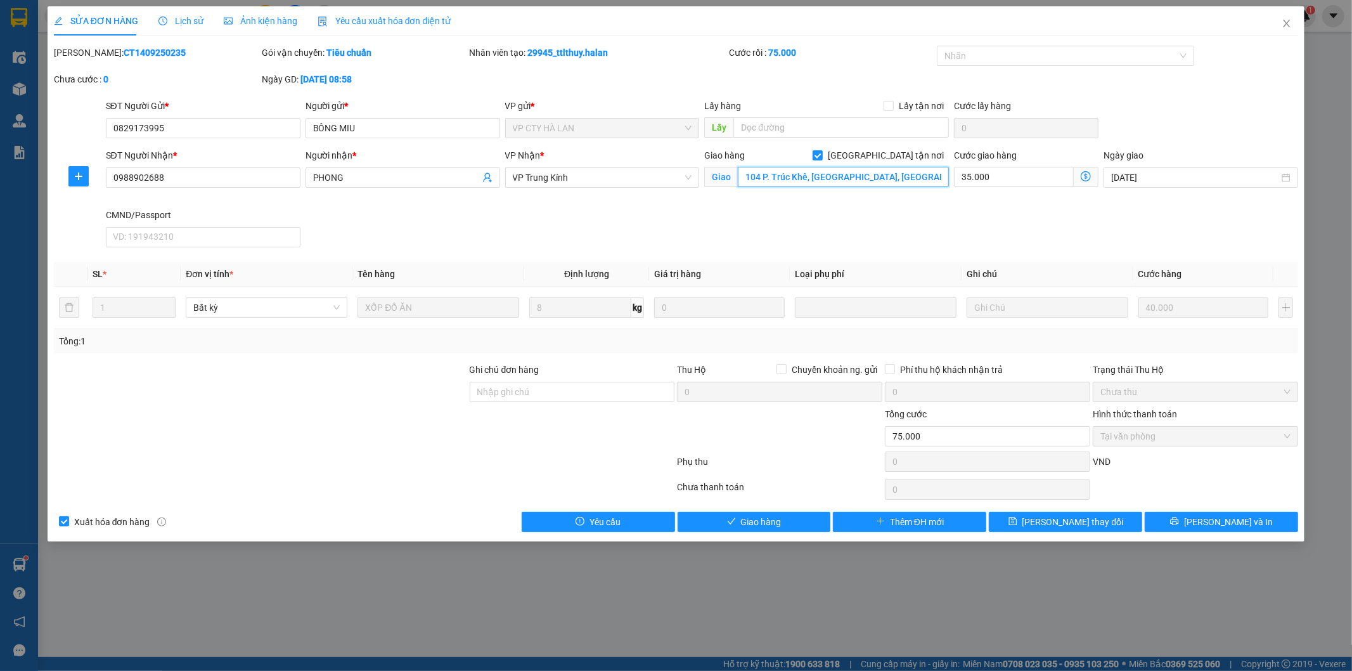
click at [780, 173] on input "104 P. Trúc Khê, [PERSON_NAME], [GEOGRAPHIC_DATA], [GEOGRAPHIC_DATA], [GEOGRAPH…" at bounding box center [843, 177] width 211 height 20
click at [757, 175] on input "text" at bounding box center [843, 177] width 211 height 20
paste input "Ng. 157 P. Pháo Đài Láng, Láng Thượng, Đống Đa, Hà Nội, Việt Nam"
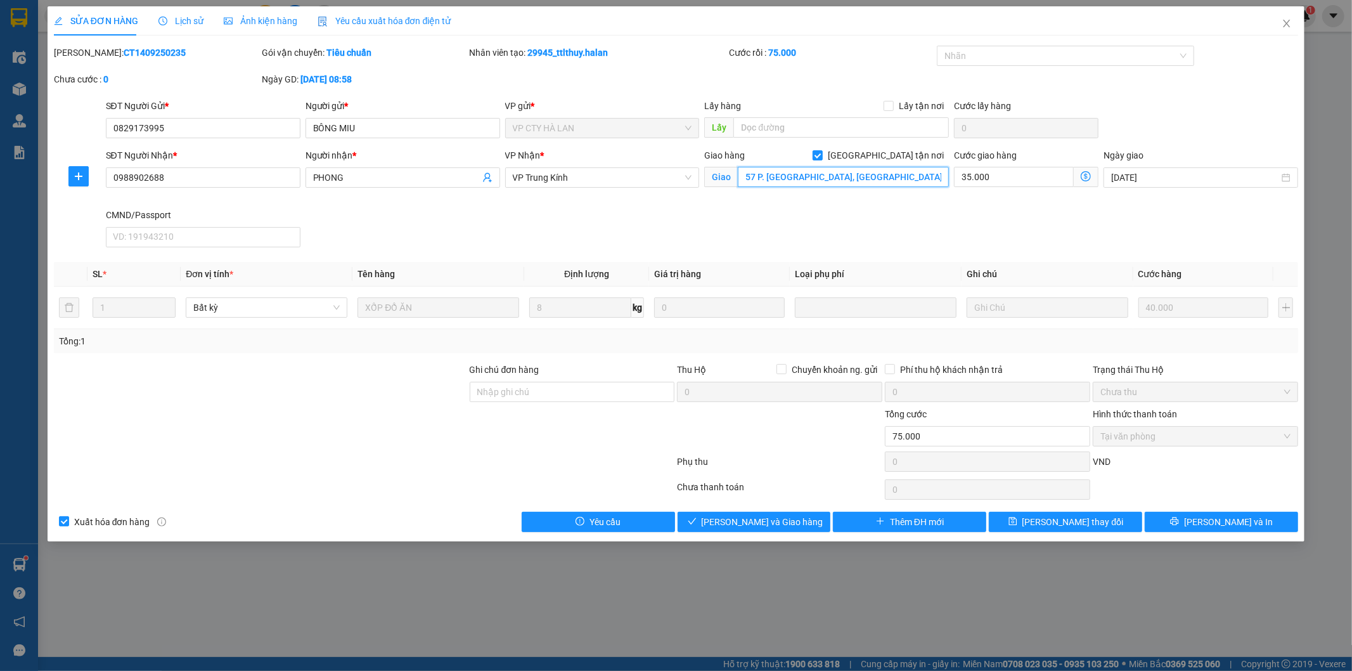
click at [762, 176] on input "Ng. 157 P. Pháo Đài Láng, Láng Thượng, Đống Đa, Hà Nội, Việt Nam" at bounding box center [843, 177] width 211 height 20
click at [1088, 176] on icon "dollar-circle" at bounding box center [1086, 176] width 10 height 10
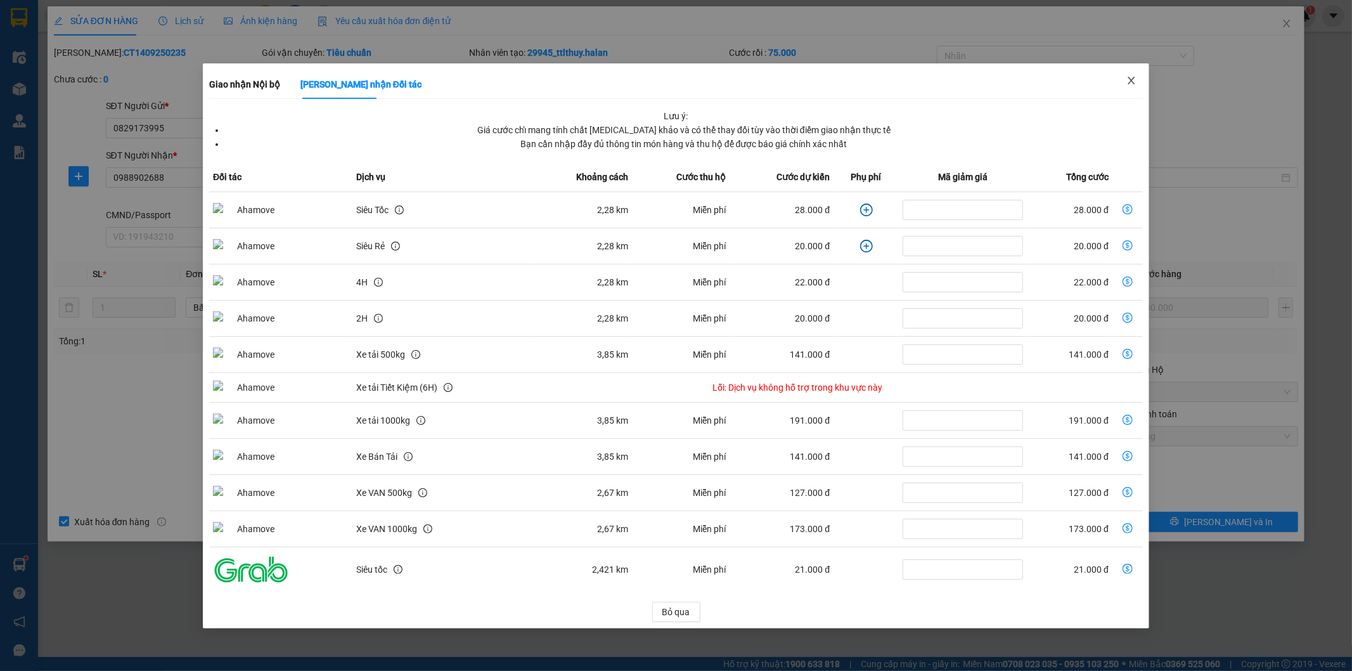
click at [1126, 81] on icon "close" at bounding box center [1131, 80] width 10 height 10
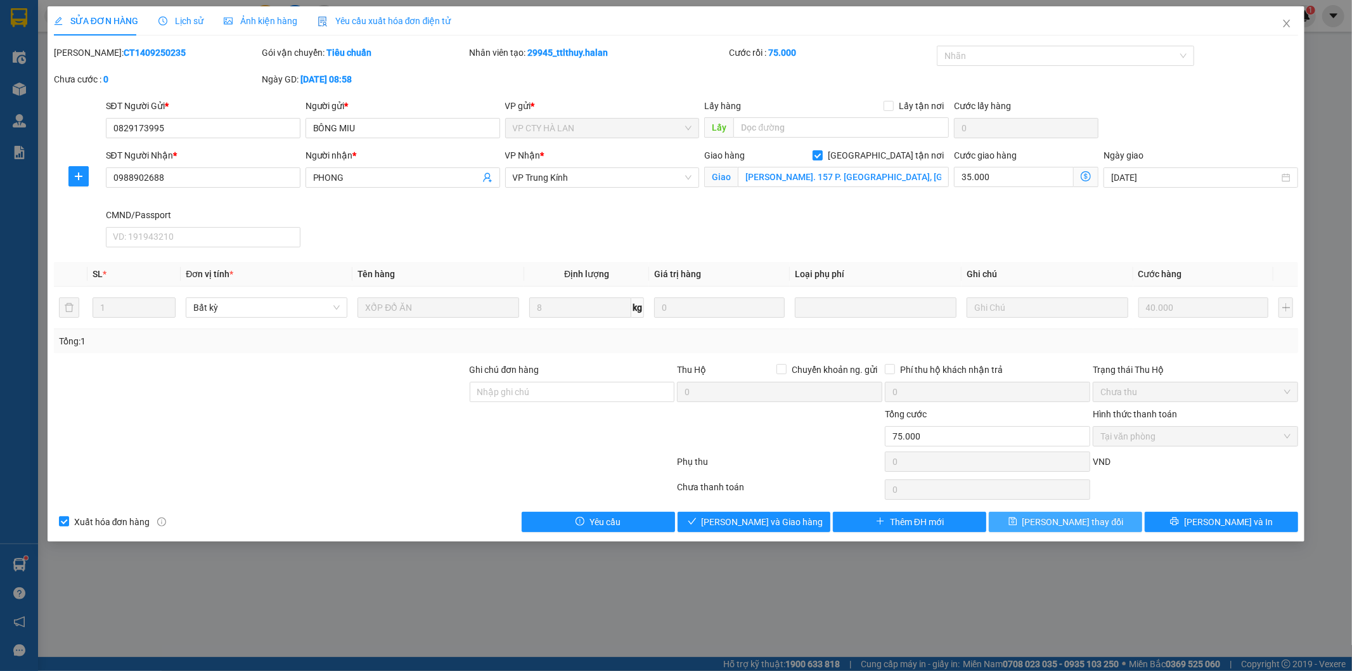
click at [1068, 521] on span "[PERSON_NAME] đổi" at bounding box center [1072, 522] width 101 height 14
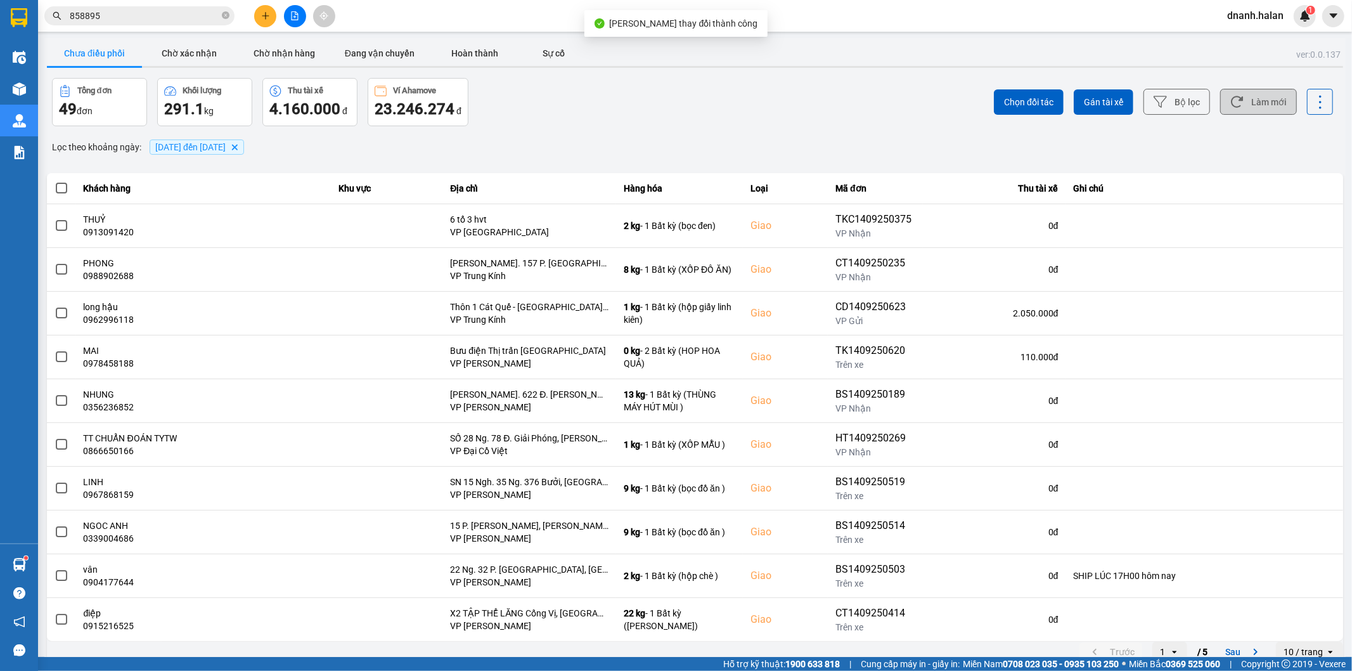
click at [1237, 103] on button "Làm mới" at bounding box center [1258, 102] width 77 height 26
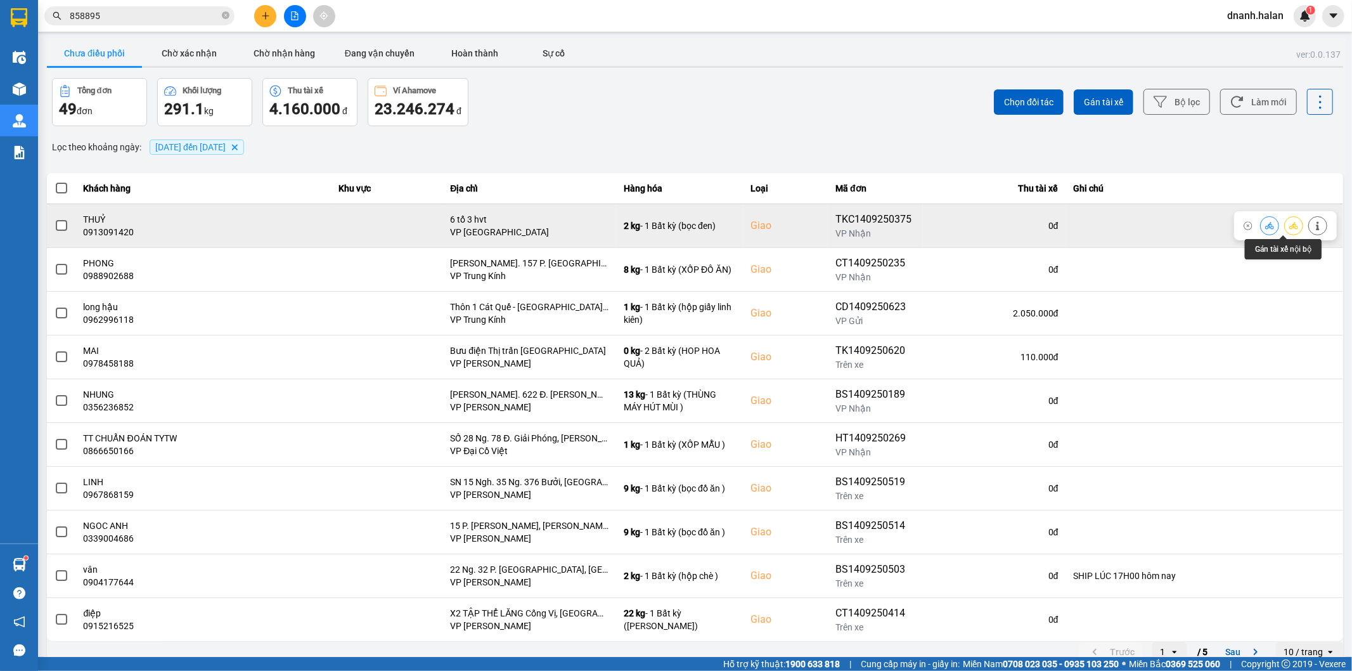
click at [1289, 225] on icon at bounding box center [1293, 225] width 9 height 9
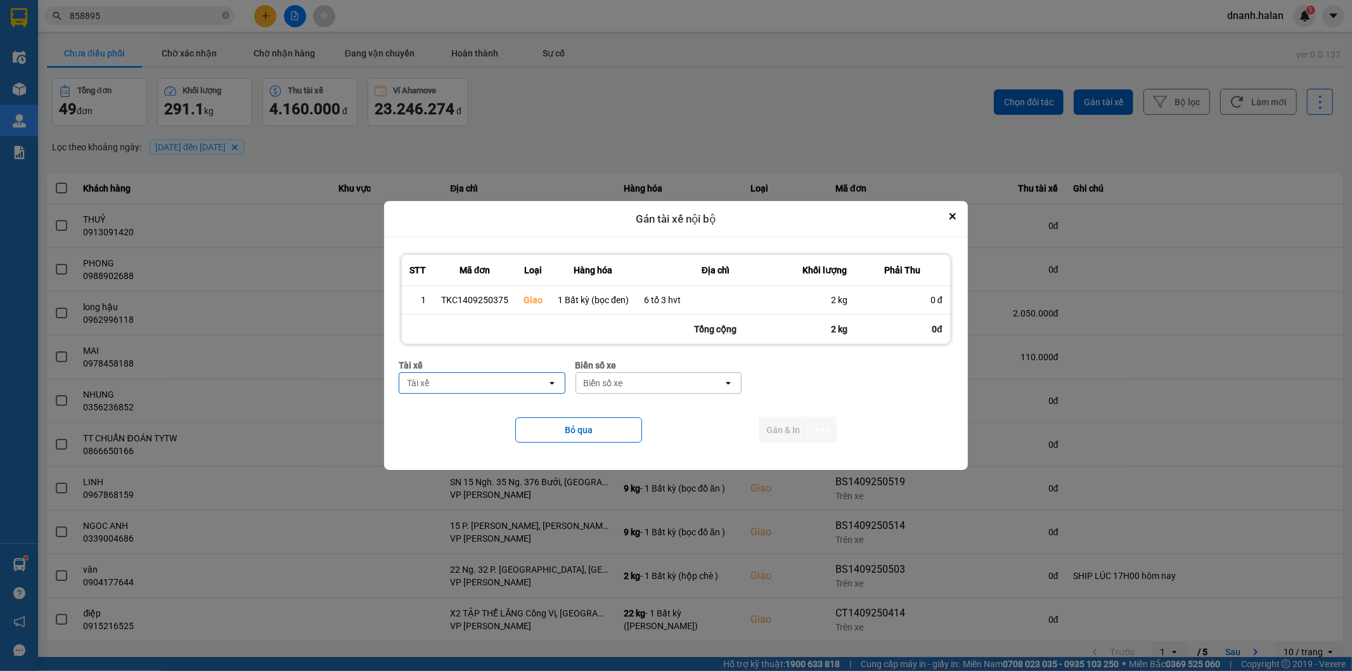
click at [491, 387] on div "Tài xế" at bounding box center [472, 383] width 147 height 20
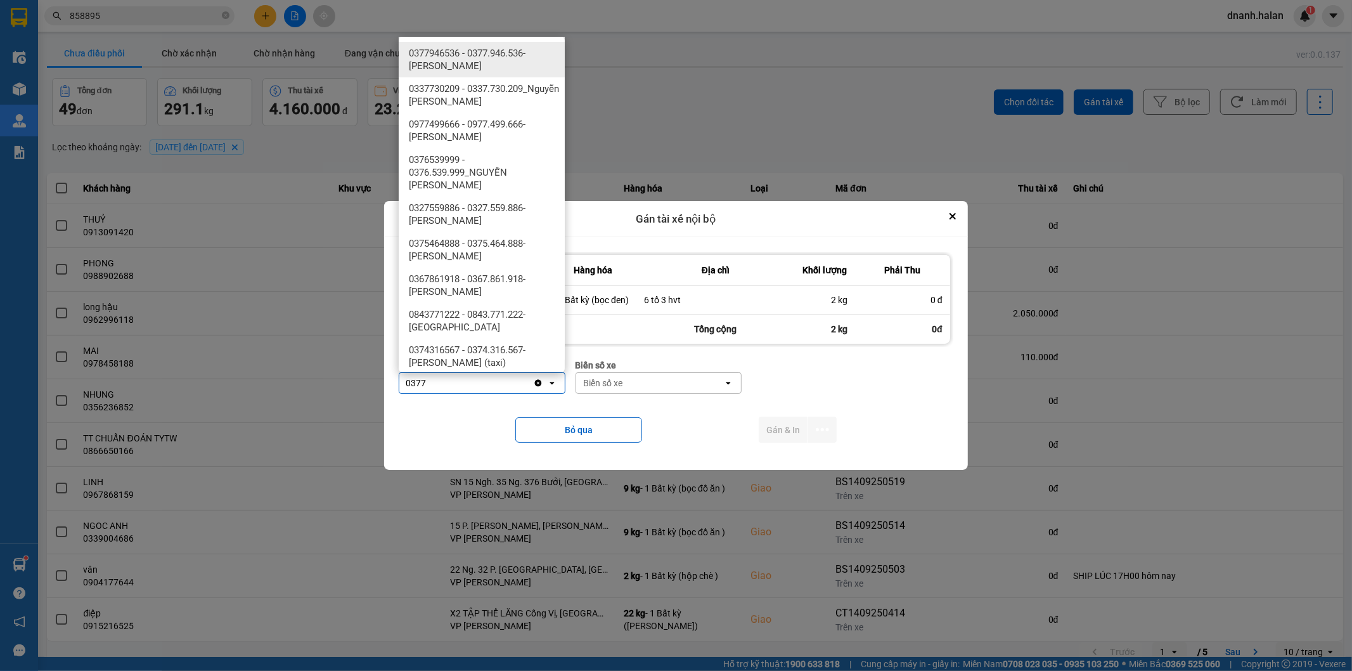
click at [478, 55] on span "0377946536 - 0377.946.536- Đào Duy Hoàn" at bounding box center [484, 59] width 151 height 25
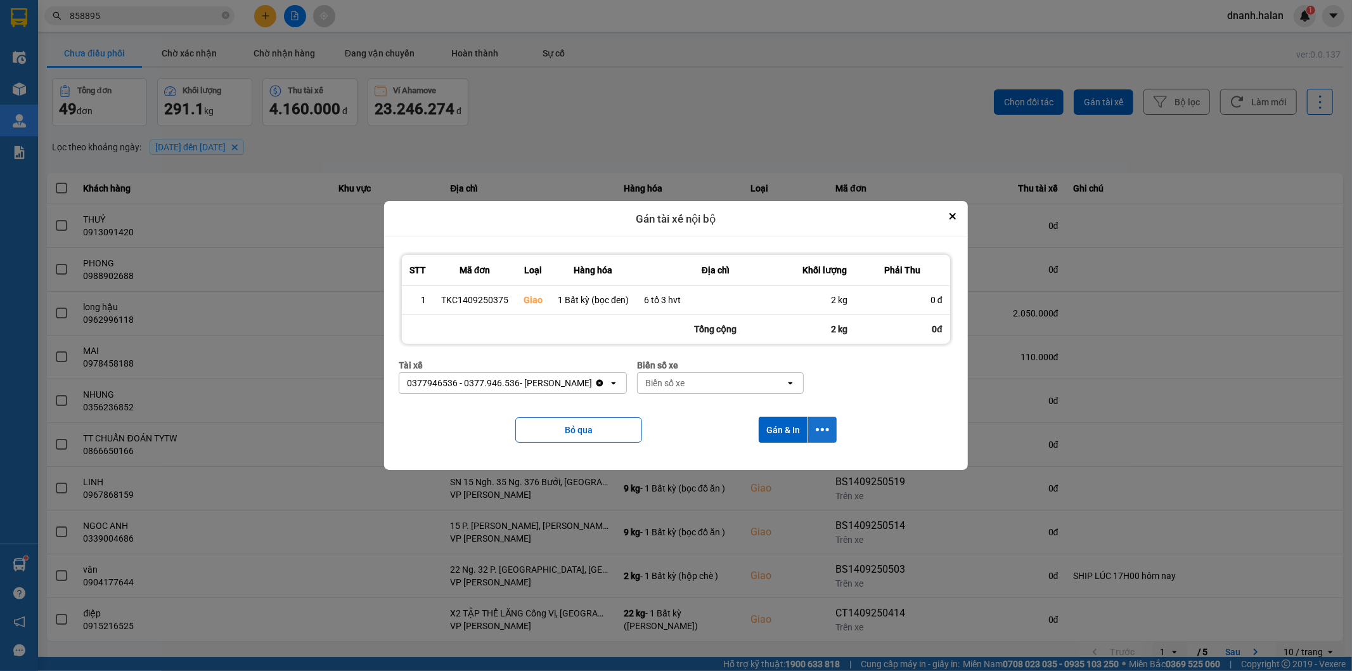
click at [818, 420] on button "dialog" at bounding box center [822, 429] width 29 height 26
click at [776, 467] on span "Chỉ gán tài" at bounding box center [772, 464] width 42 height 13
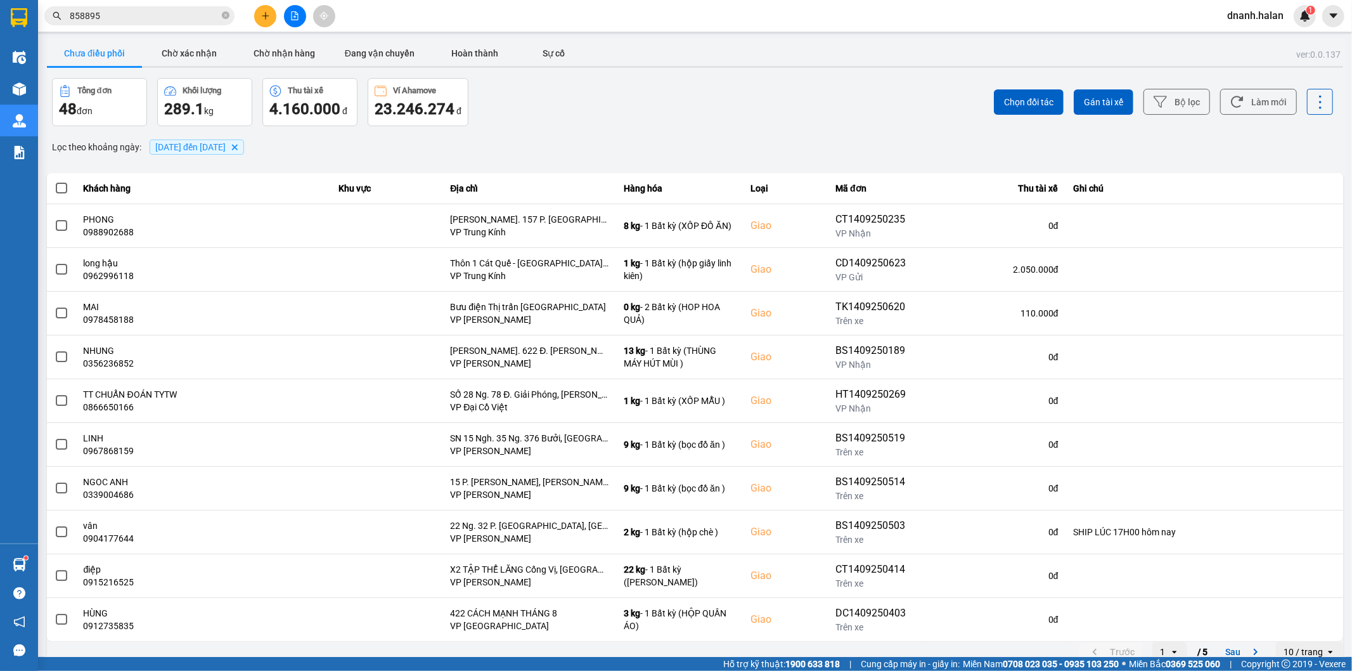
click at [634, 96] on div "Tổng đơn 48 đơn Khối lượng 289.1 kg Thu tài xế 4.160.000 đ Ví Ahamove 23.246.27…" at bounding box center [372, 102] width 641 height 48
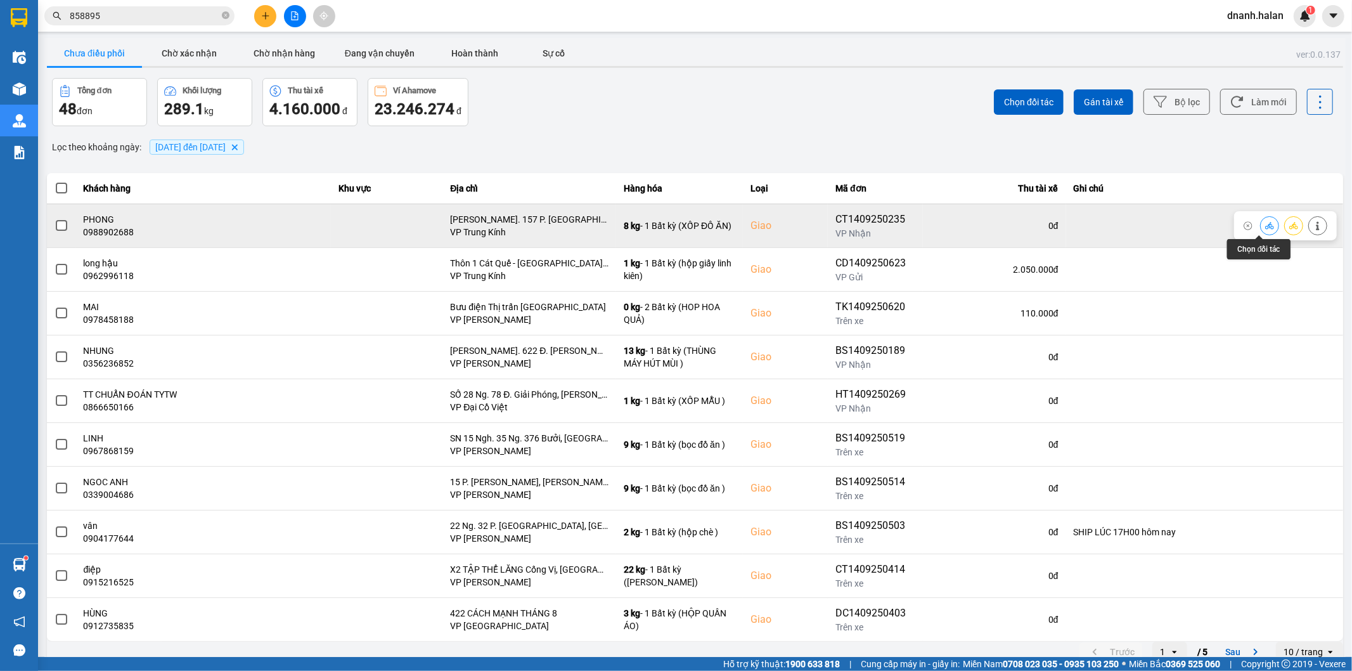
click at [1265, 229] on icon at bounding box center [1269, 225] width 9 height 7
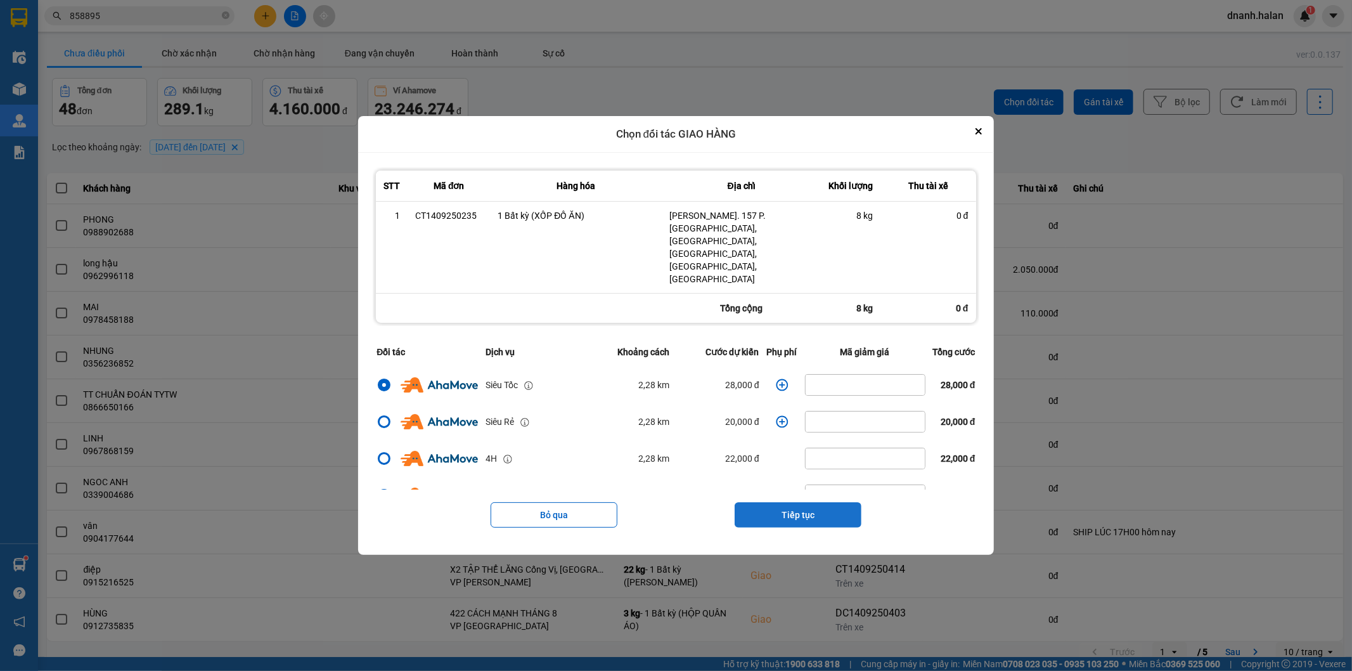
click at [806, 502] on button "Tiếp tục" at bounding box center [798, 514] width 127 height 25
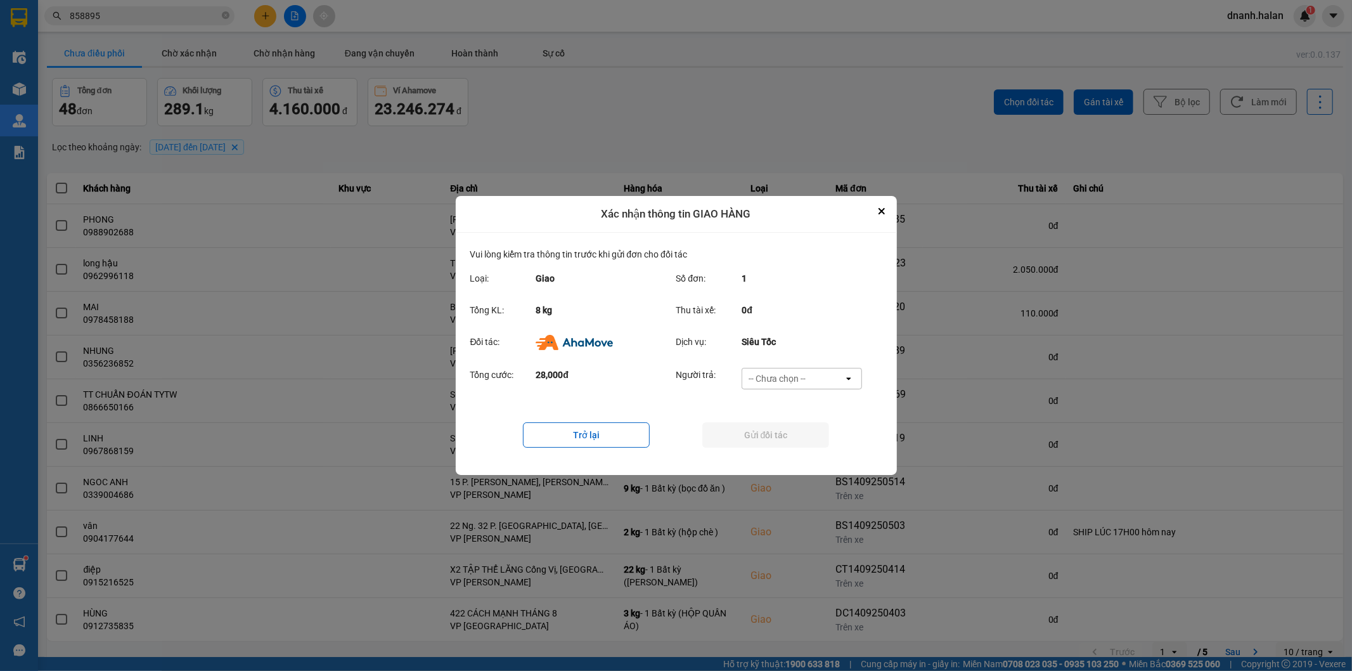
click at [790, 378] on div "-- Chưa chọn --" at bounding box center [777, 378] width 57 height 13
click at [784, 452] on span "Ví Ahamove" at bounding box center [777, 451] width 51 height 13
click at [789, 439] on button "Gửi đối tác" at bounding box center [765, 434] width 127 height 25
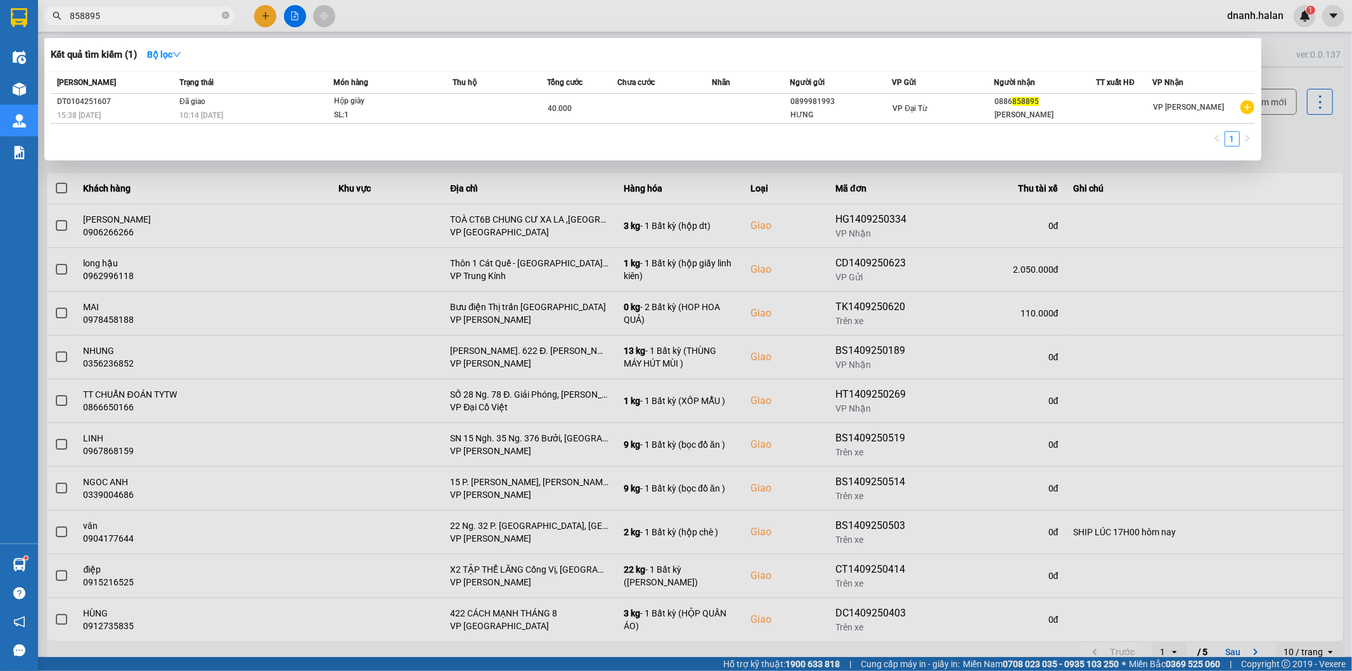
click at [132, 17] on input "858895" at bounding box center [145, 16] width 150 height 14
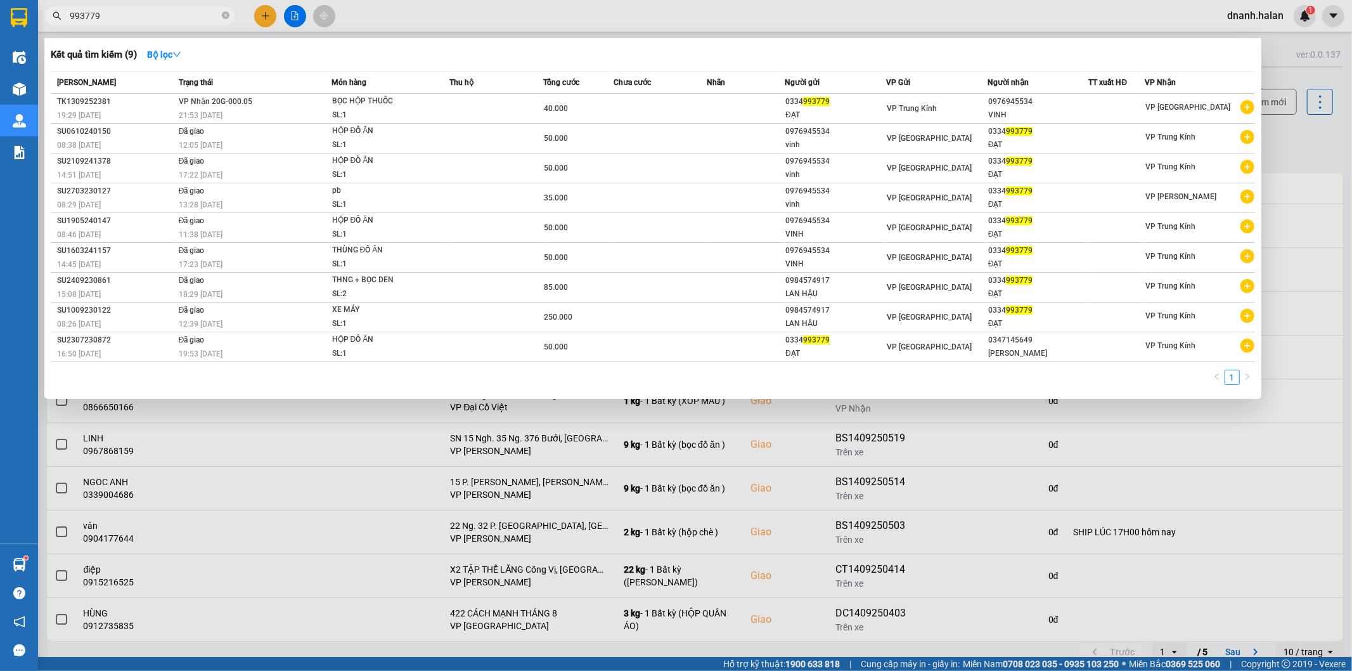
click at [192, 18] on input "993779" at bounding box center [145, 16] width 150 height 14
click at [395, 24] on div at bounding box center [676, 335] width 1352 height 671
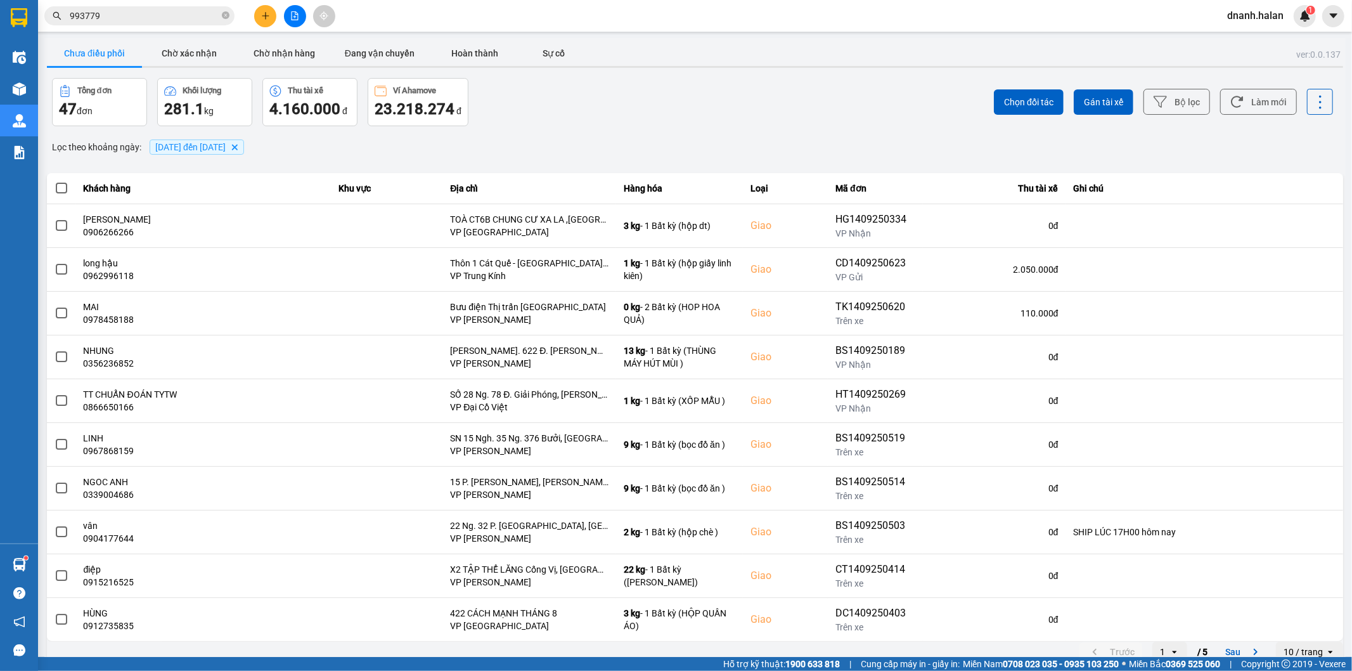
click at [896, 126] on div "Chọn đối tác Gán tài xế Bộ lọc Làm mới" at bounding box center [1013, 102] width 641 height 48
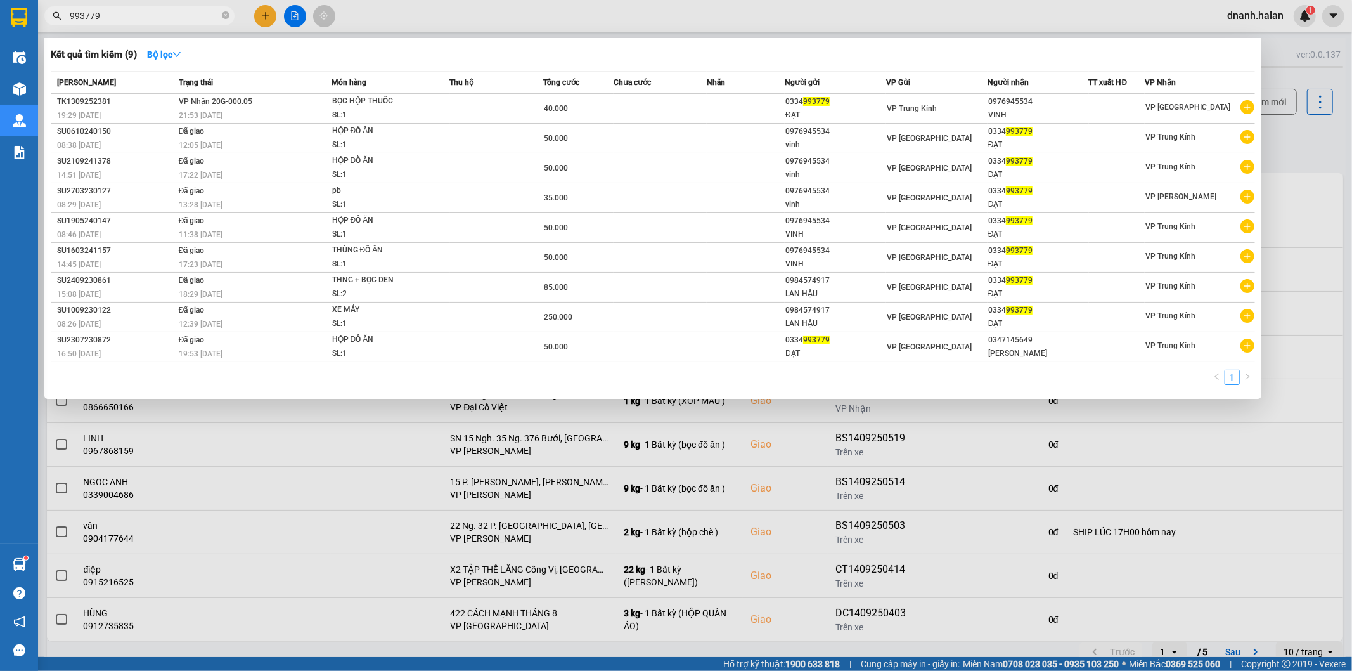
click at [155, 16] on input "993779" at bounding box center [145, 16] width 150 height 14
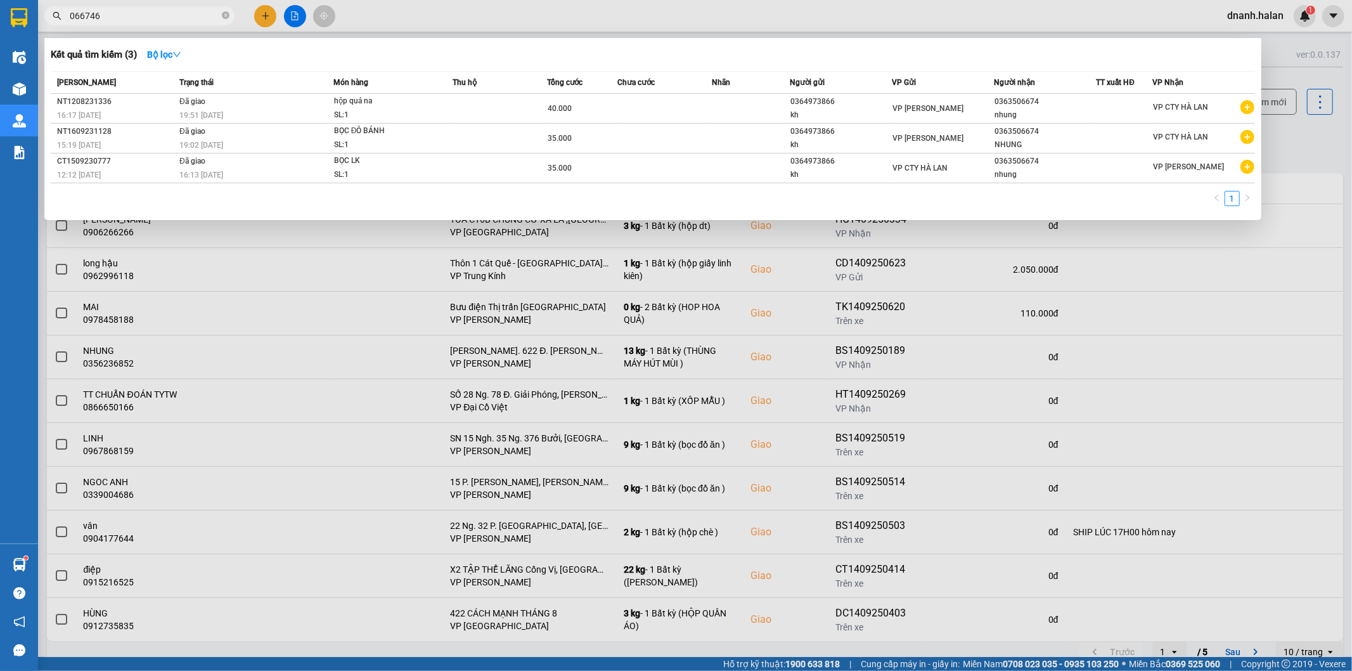
click at [144, 15] on input "066746" at bounding box center [145, 16] width 150 height 14
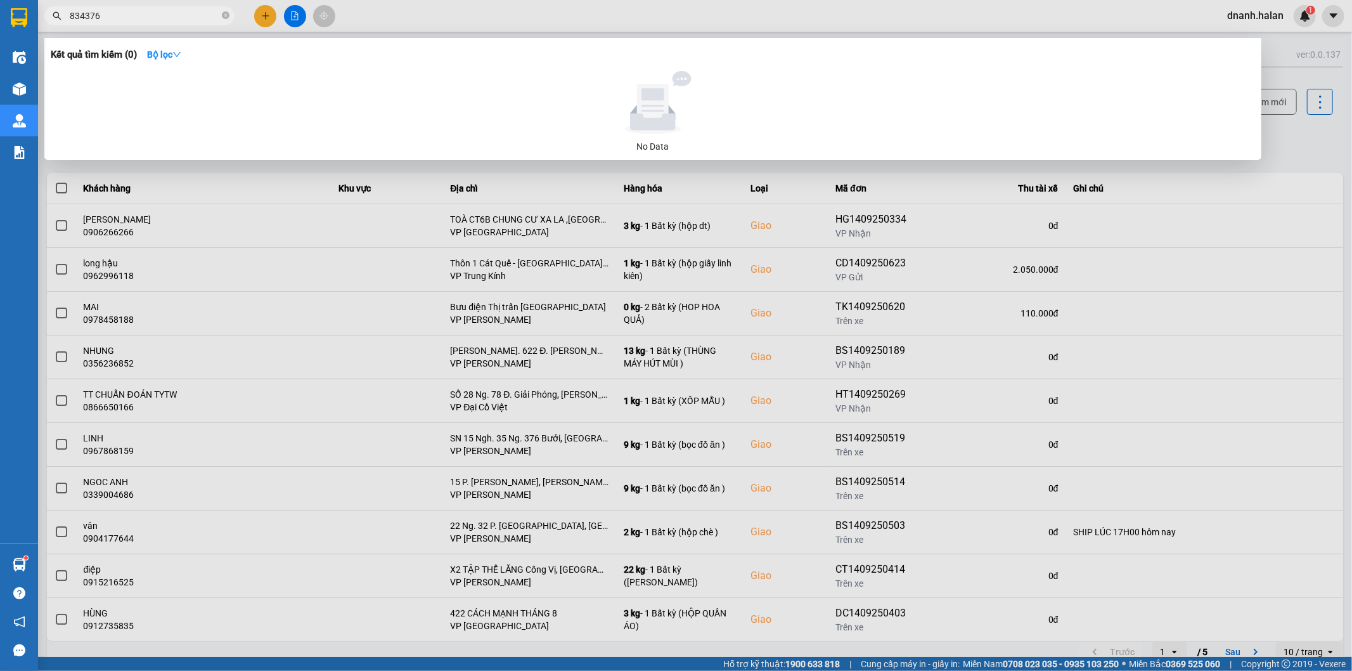
click at [144, 15] on input "834376" at bounding box center [145, 16] width 150 height 14
click at [175, 10] on input "03860408067" at bounding box center [145, 16] width 150 height 14
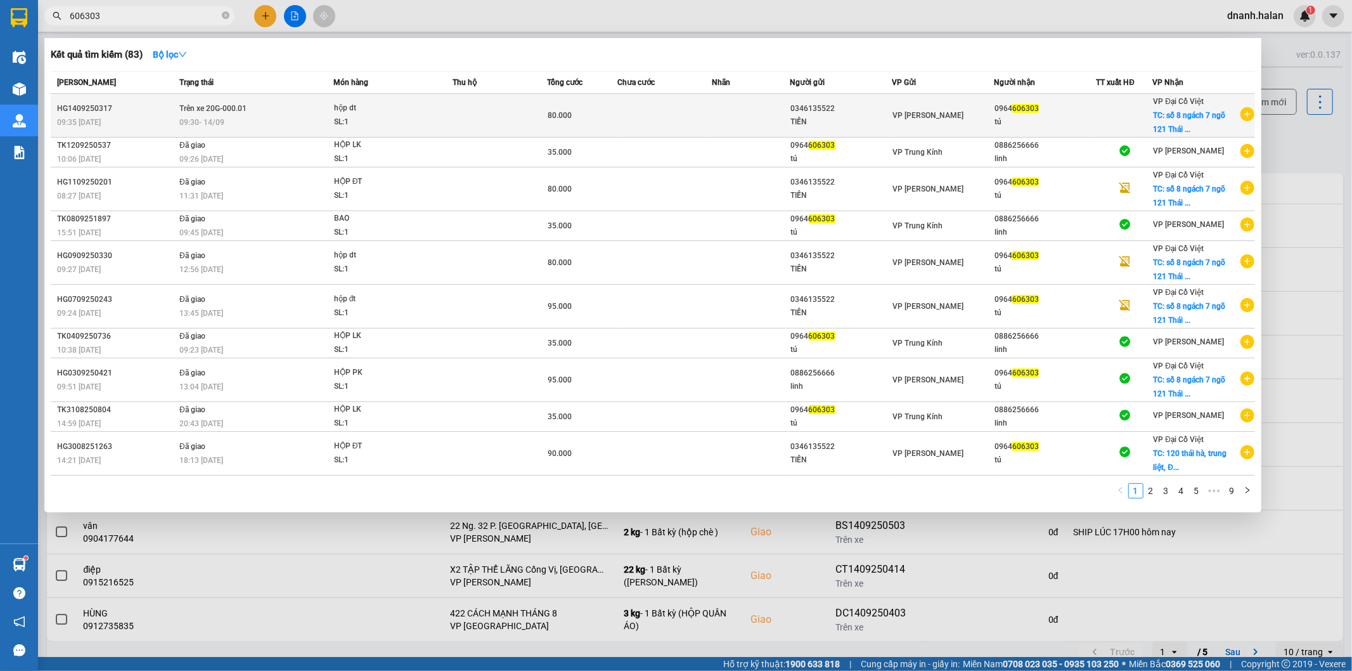
click at [1076, 113] on div "0964 606303" at bounding box center [1045, 108] width 101 height 13
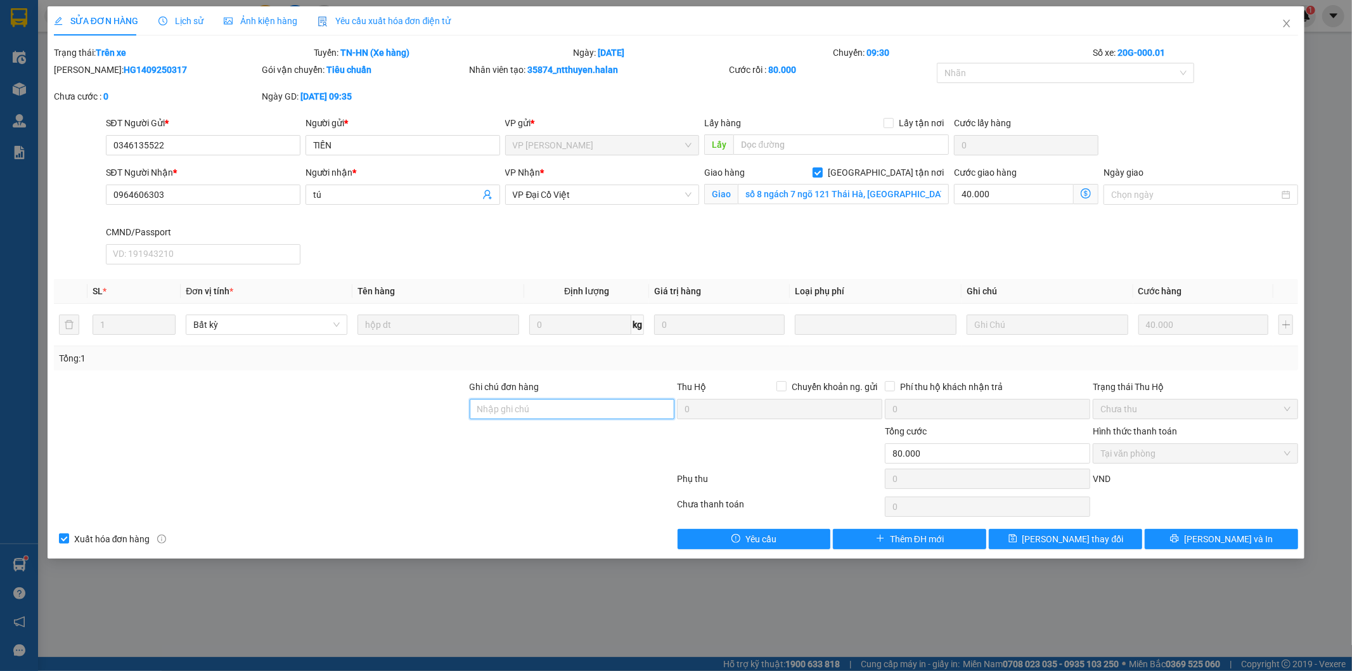
click at [561, 404] on input "Ghi chú đơn hàng" at bounding box center [572, 409] width 205 height 20
click at [489, 454] on div at bounding box center [572, 446] width 208 height 44
click at [1045, 541] on button "[PERSON_NAME] đổi" at bounding box center [1065, 539] width 153 height 20
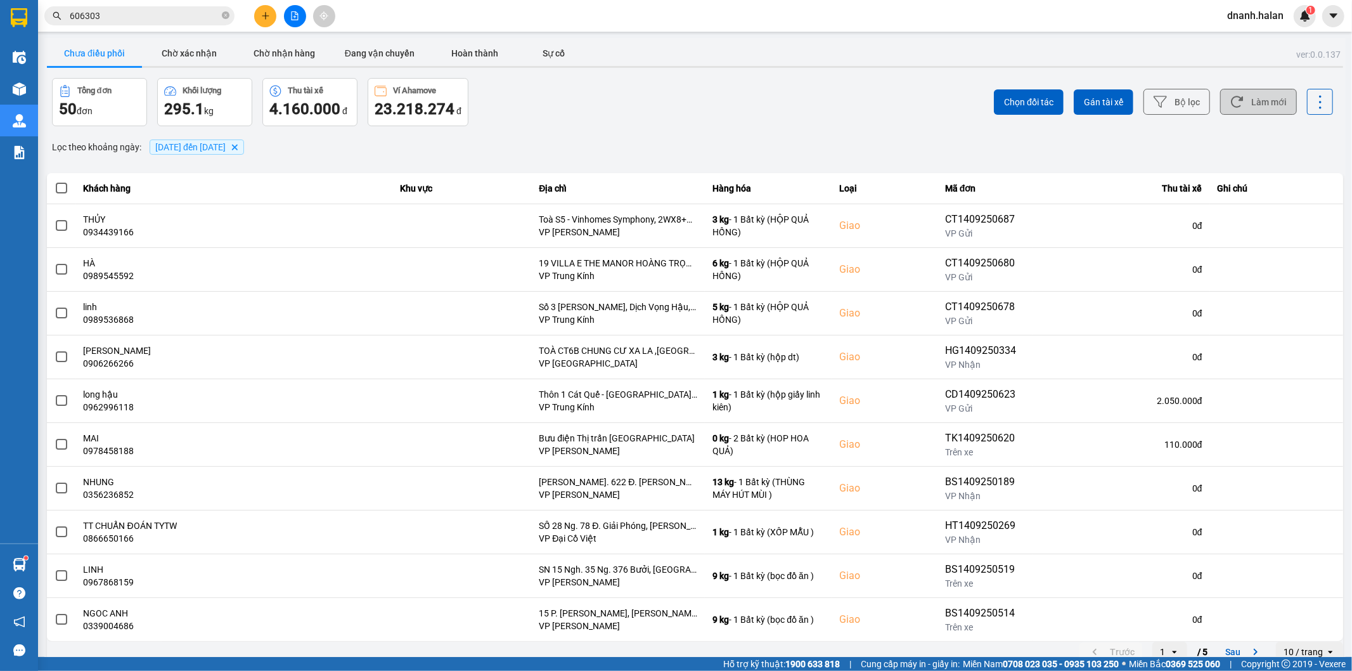
click at [1263, 110] on button "Làm mới" at bounding box center [1258, 102] width 77 height 26
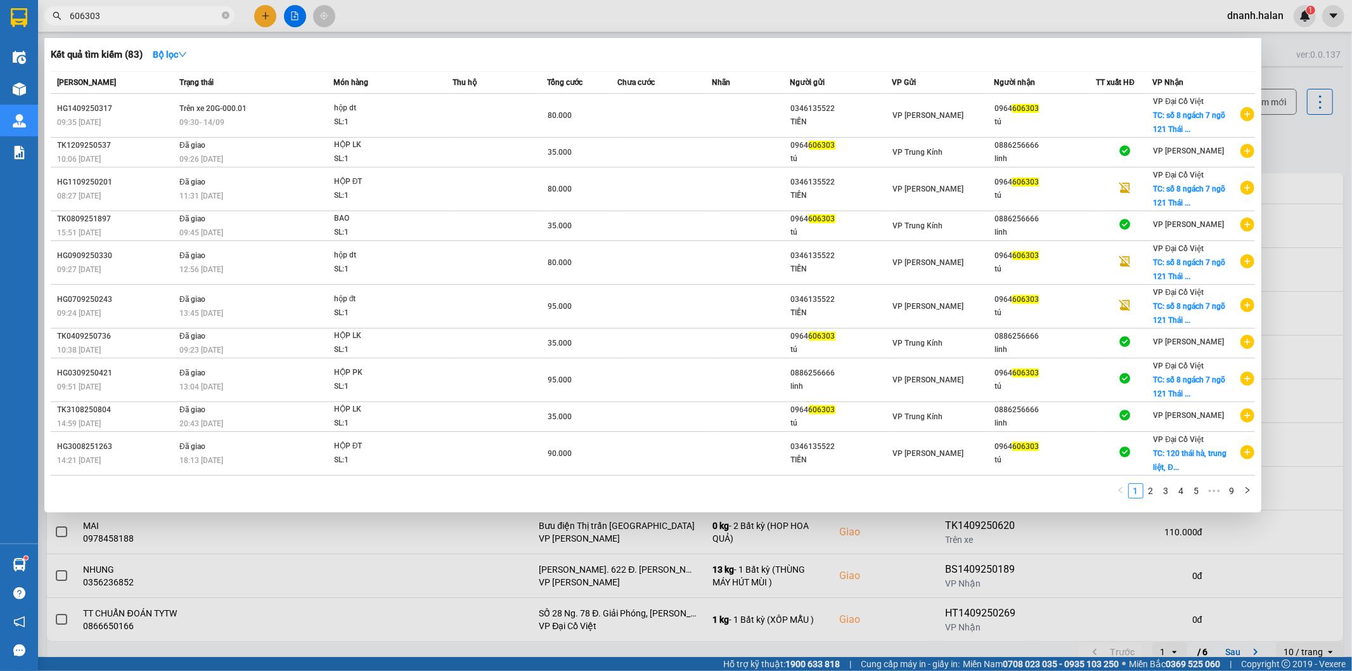
click at [123, 11] on input "606303" at bounding box center [145, 16] width 150 height 14
click at [636, 29] on div at bounding box center [676, 335] width 1352 height 671
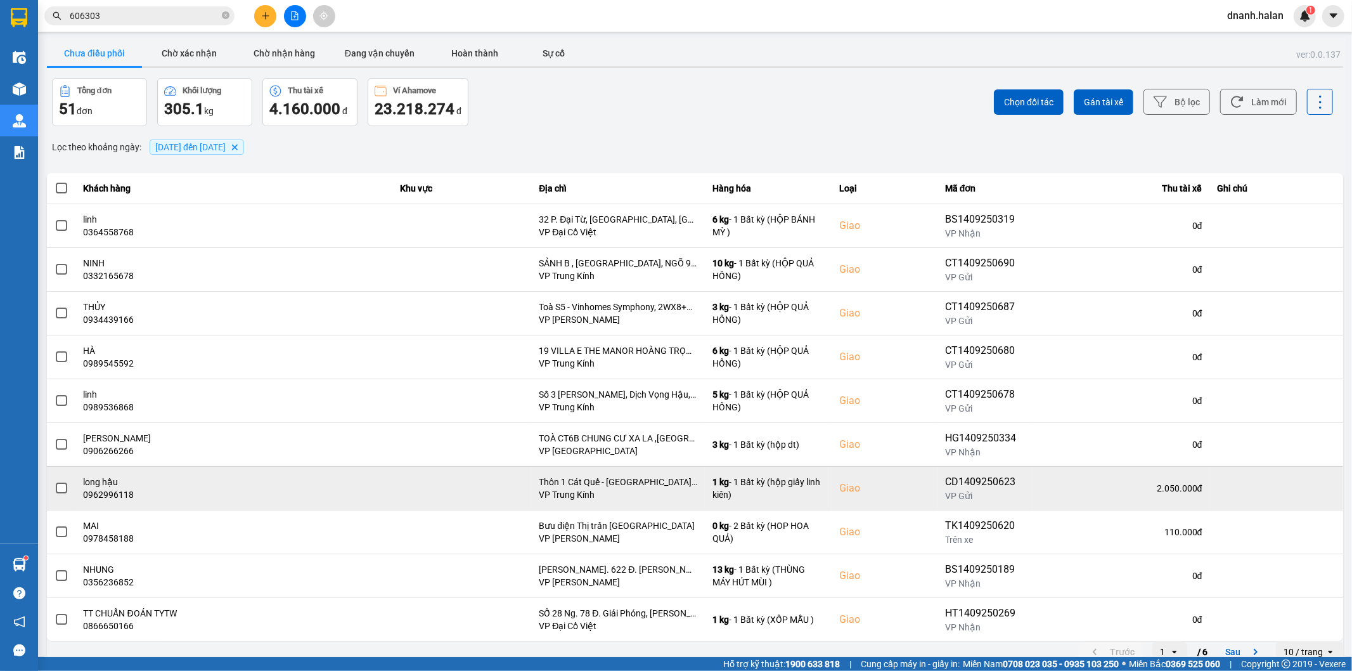
scroll to position [14, 0]
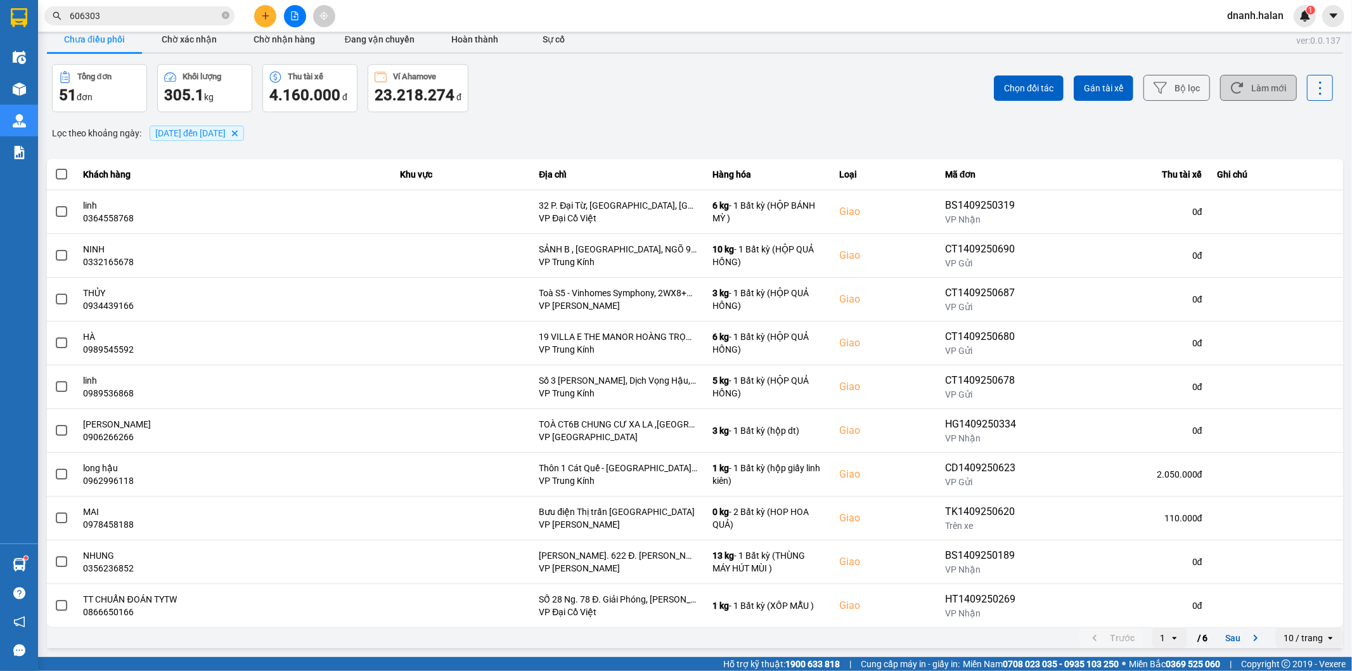
click at [1257, 90] on button "Làm mới" at bounding box center [1258, 88] width 77 height 26
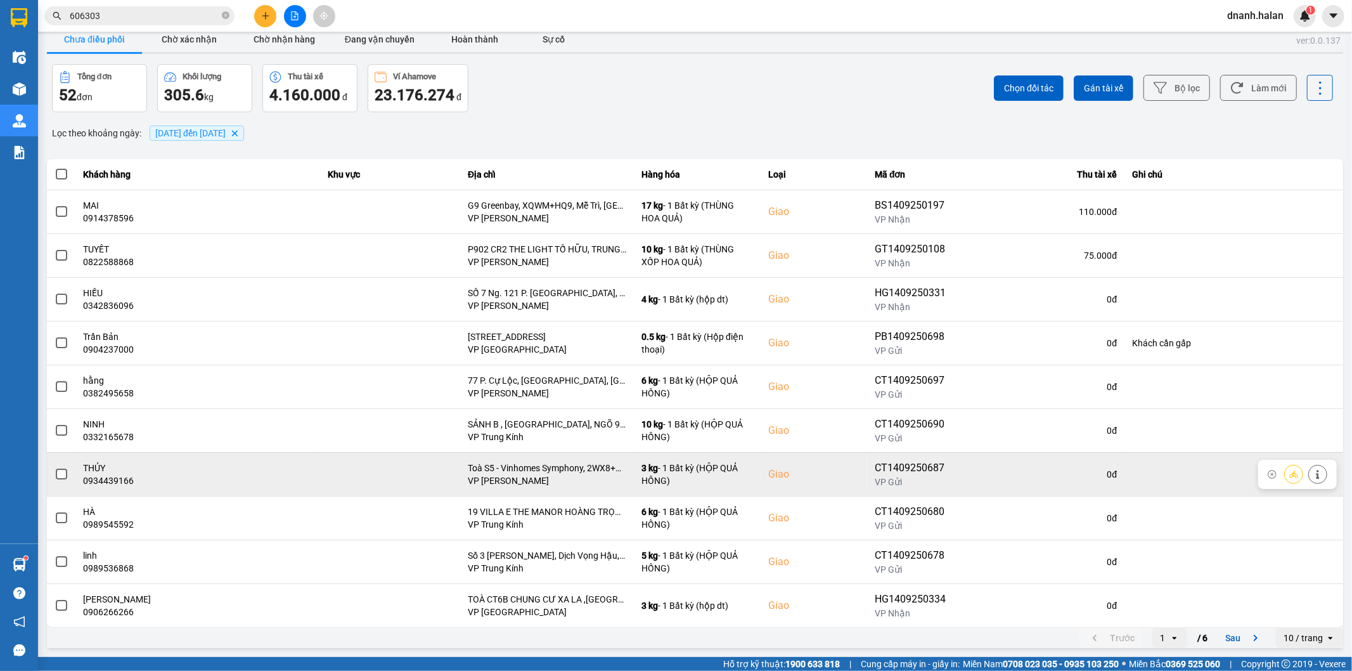
scroll to position [0, 0]
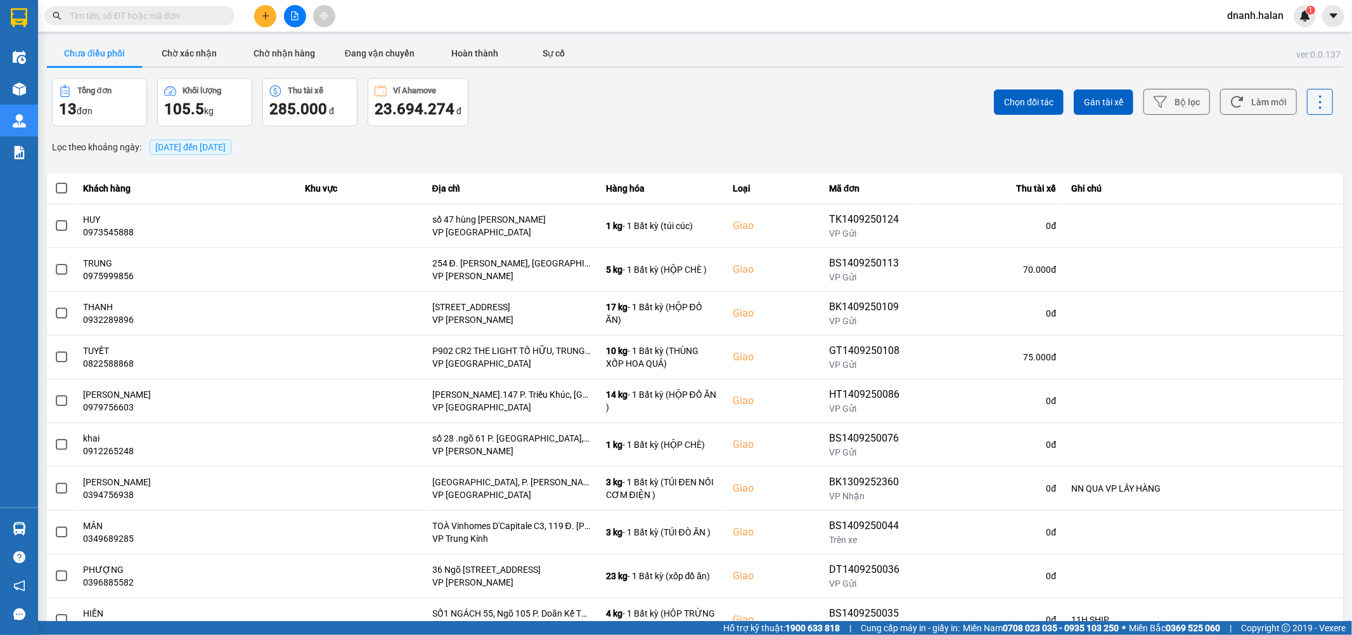
click at [174, 8] on span at bounding box center [139, 15] width 190 height 19
click at [175, 14] on input "text" at bounding box center [145, 16] width 150 height 14
click at [513, 125] on div "Tổng đơn 13 đơn Khối lượng 105.5 kg Thu tài xế 285.000 đ Ví Ahamove 23.694.274 đ" at bounding box center [372, 102] width 641 height 48
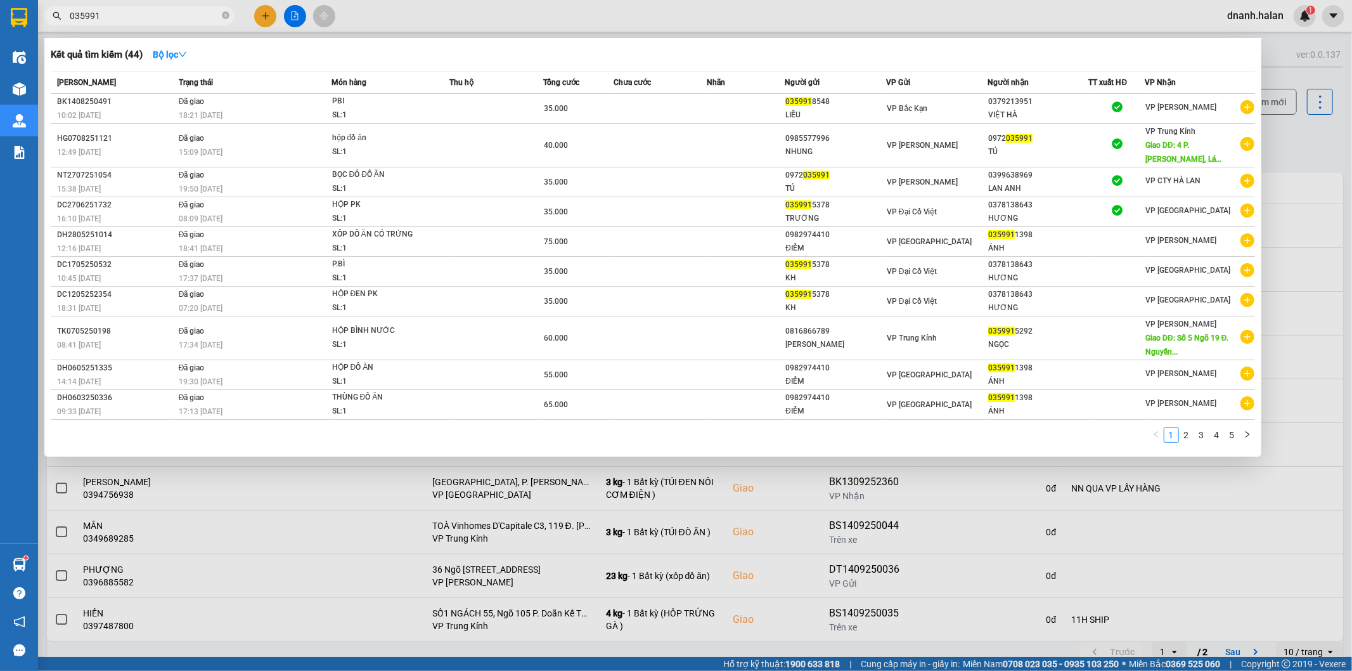
type input "035991"
click at [155, 15] on input "035991" at bounding box center [145, 16] width 150 height 14
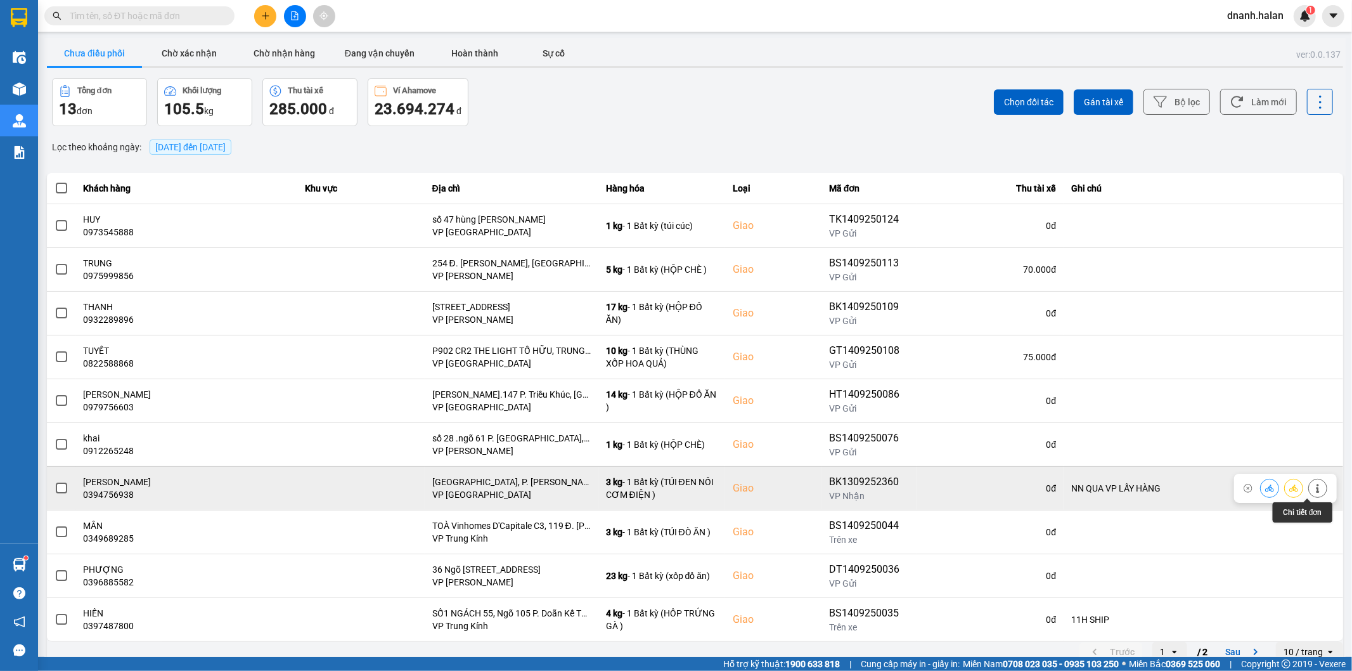
click at [1313, 488] on icon at bounding box center [1317, 488] width 9 height 9
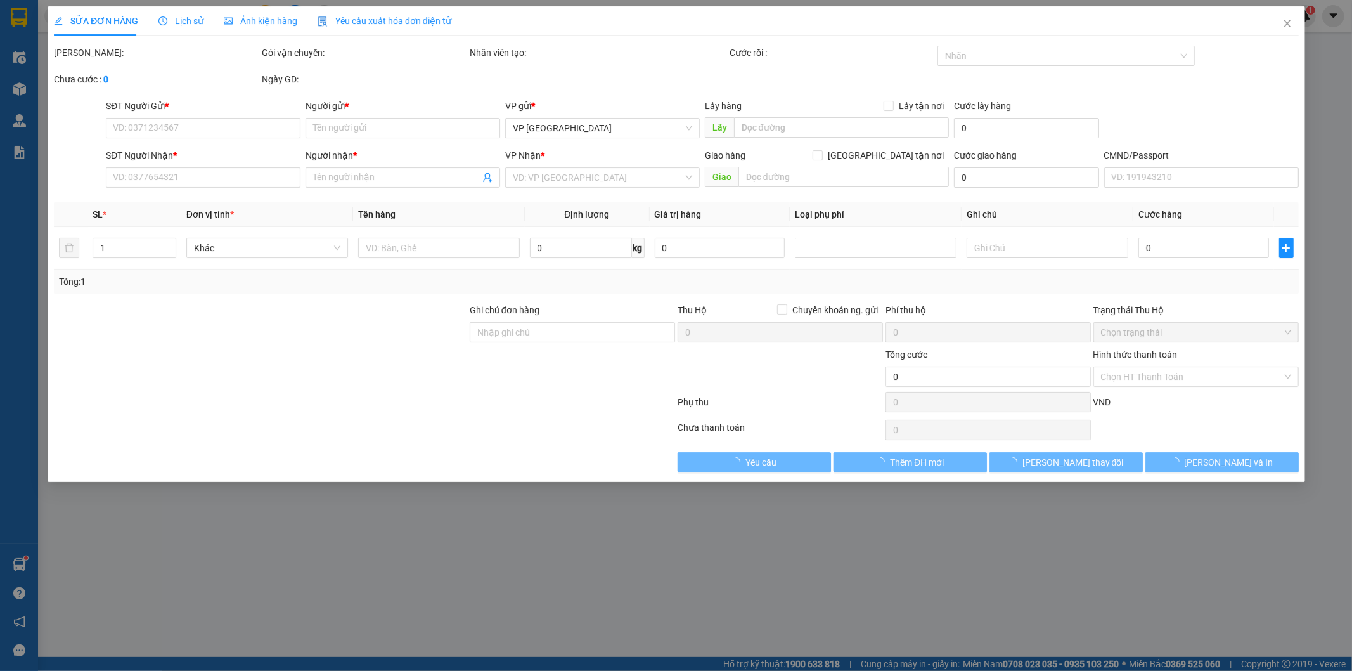
type input "0977475666"
type input "PHÚ"
type input "0394756938"
type input "MẠNH DŨNG"
checkbox input "true"
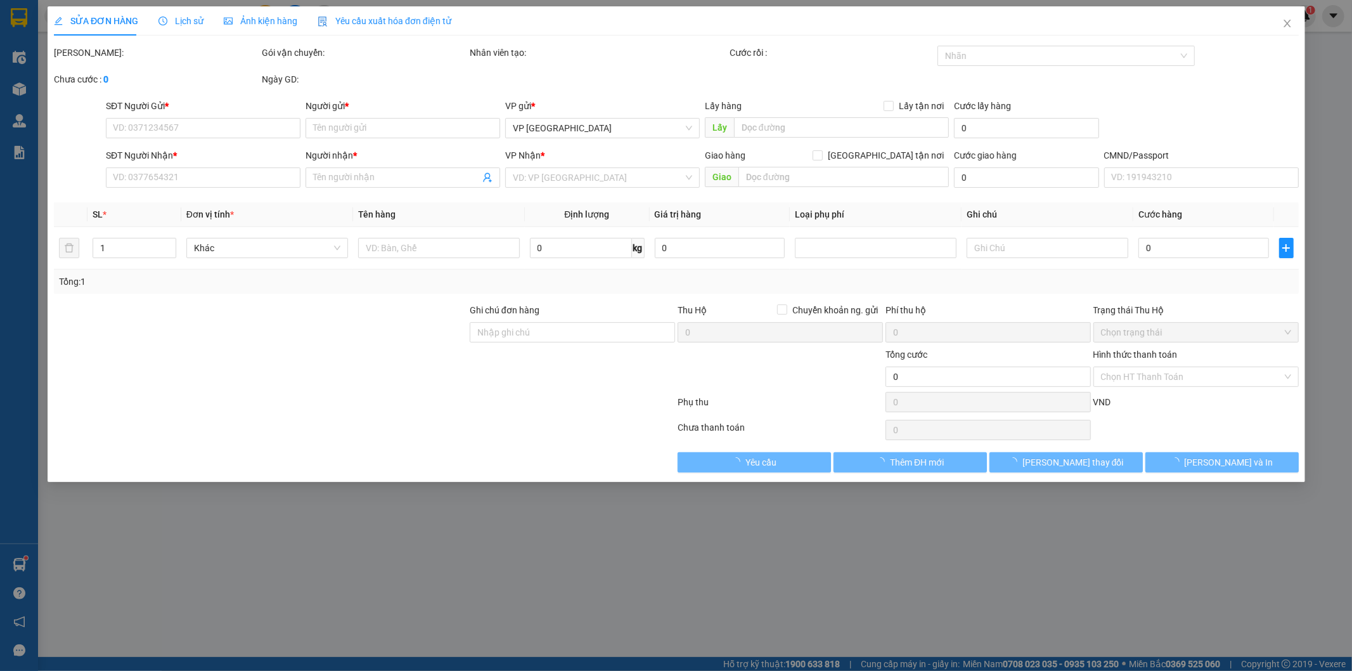
type input "Trường Đại Học Phenikaa, P. Nguyễn Trác, Yên Nghĩa, Hà Đông, Hà Nội, Việt Nam"
type input "NN QUA VP LẤY HÀNG"
type input "90.000"
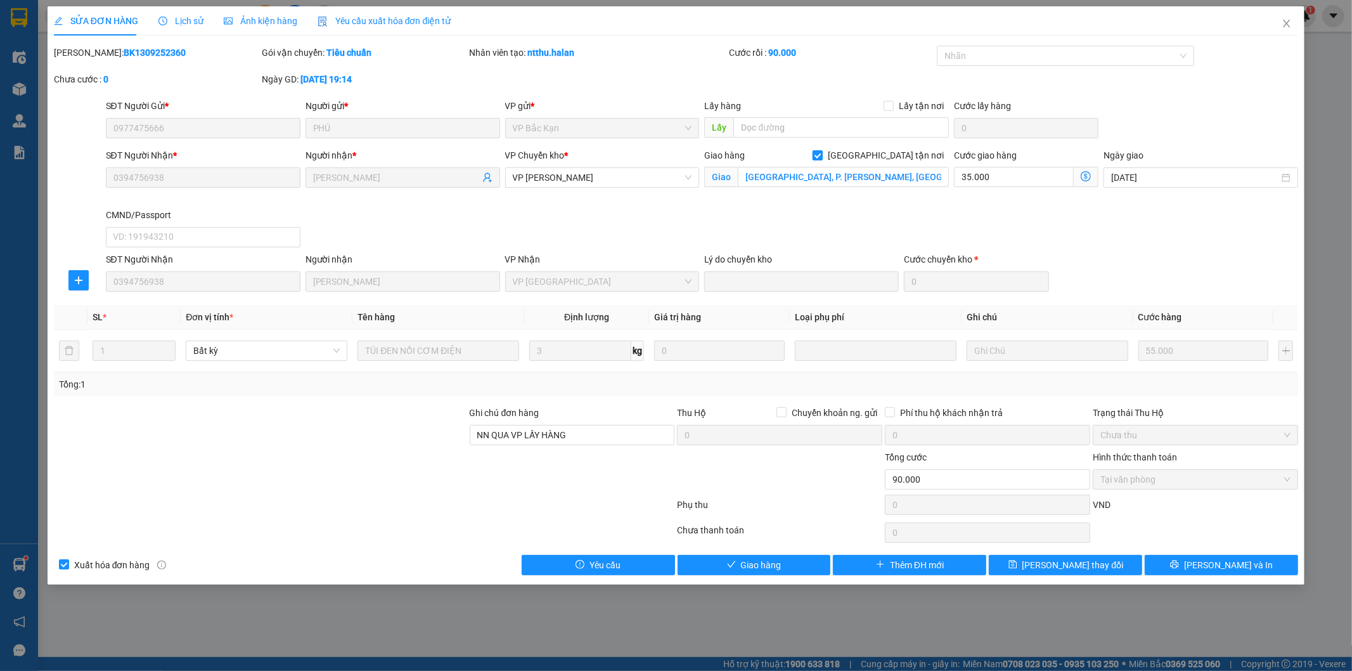
click at [891, 156] on span "[GEOGRAPHIC_DATA][PERSON_NAME] nơi" at bounding box center [886, 155] width 126 height 14
click at [822, 156] on input "[GEOGRAPHIC_DATA][PERSON_NAME] nơi" at bounding box center [817, 154] width 9 height 9
checkbox input "false"
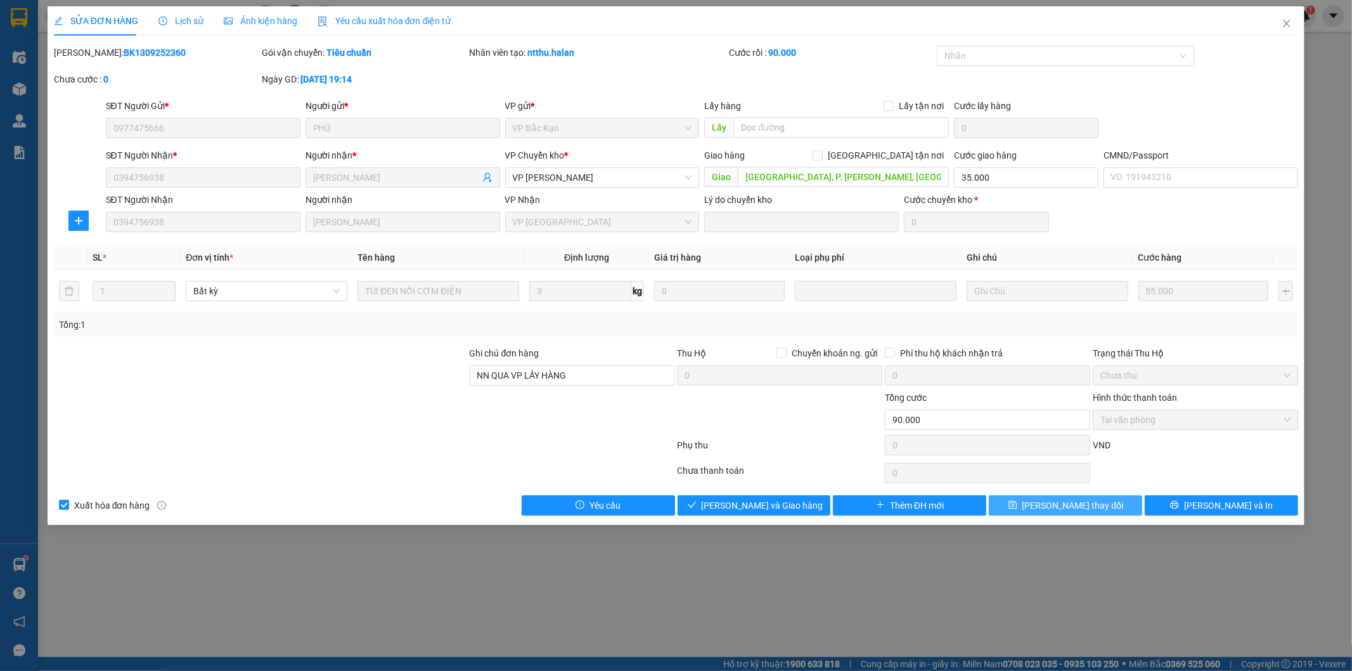
click at [1062, 514] on button "[PERSON_NAME] đổi" at bounding box center [1065, 505] width 153 height 20
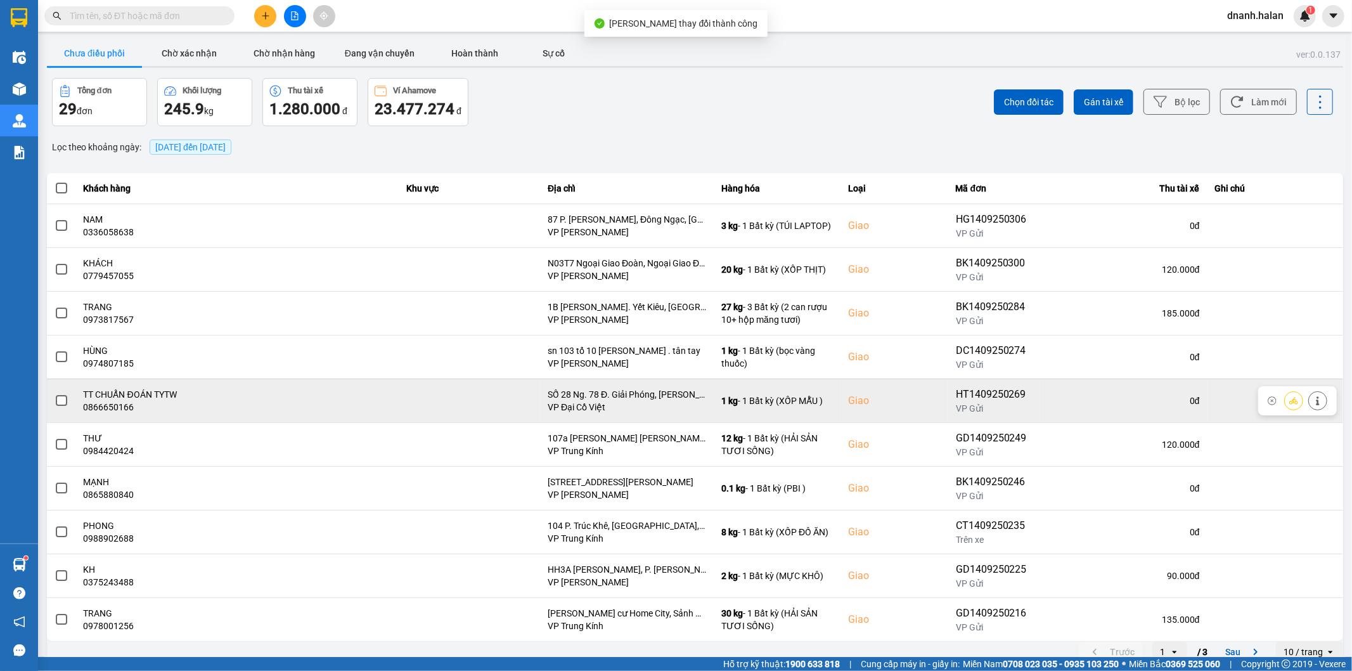
scroll to position [14, 0]
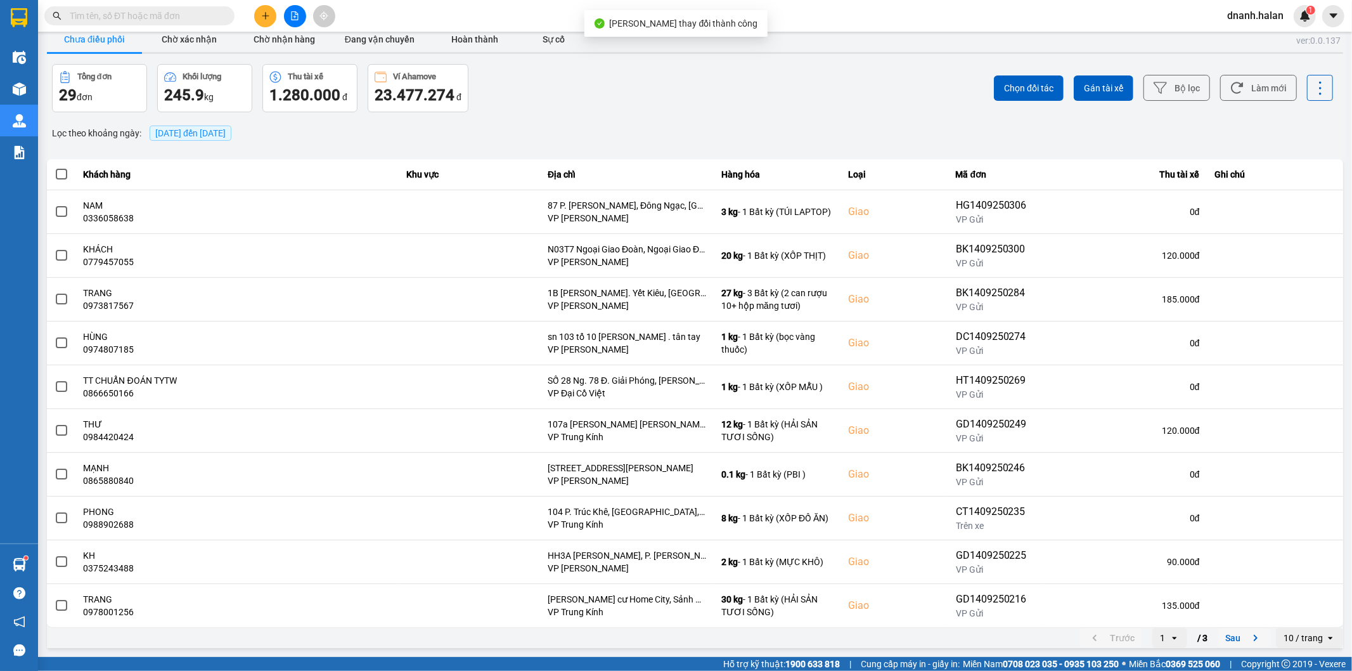
click at [1218, 630] on button "Sau" at bounding box center [1244, 637] width 53 height 19
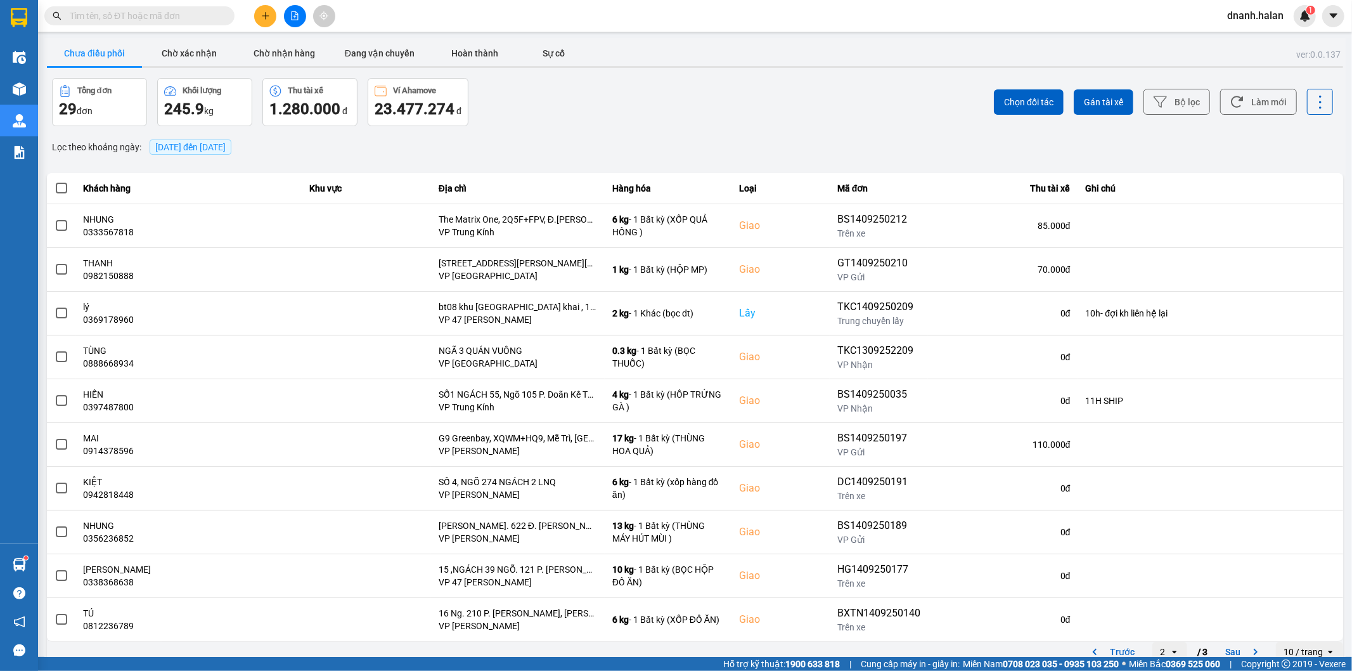
click at [150, 18] on input "text" at bounding box center [145, 16] width 150 height 14
paste input "0934746042"
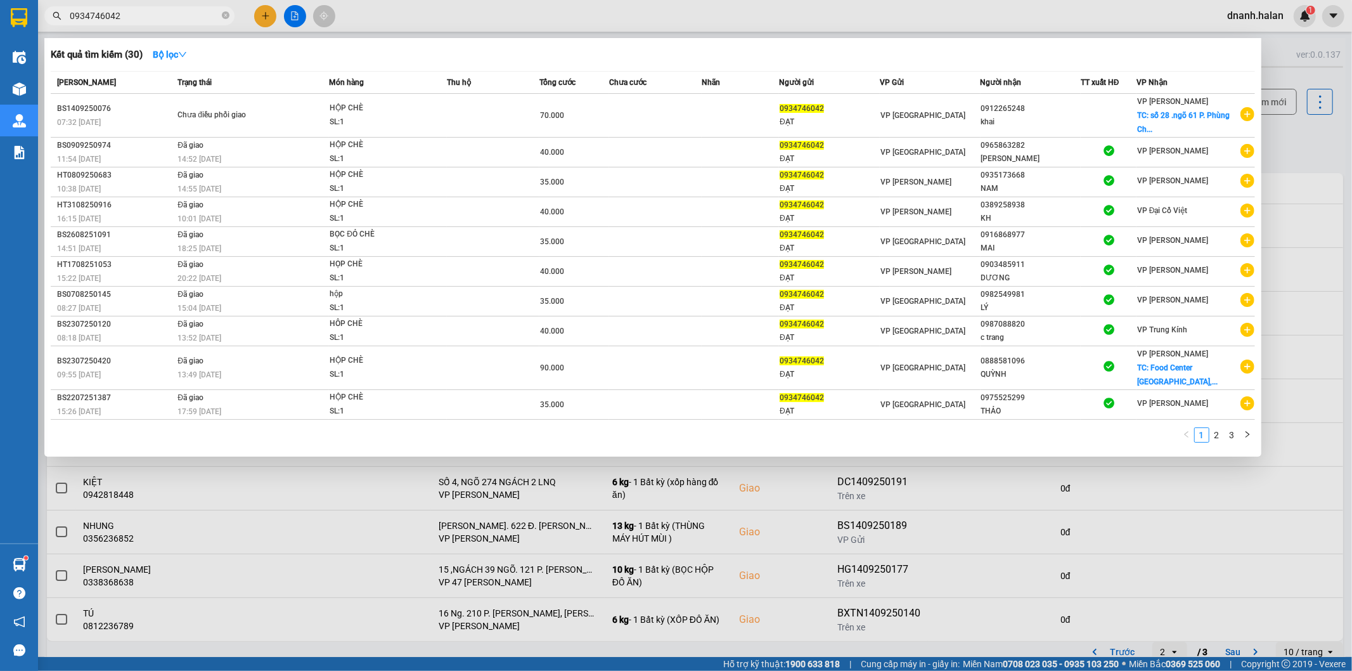
drag, startPoint x: 89, startPoint y: 13, endPoint x: 63, endPoint y: 16, distance: 25.6
click at [63, 16] on span "0934746042" at bounding box center [139, 15] width 190 height 19
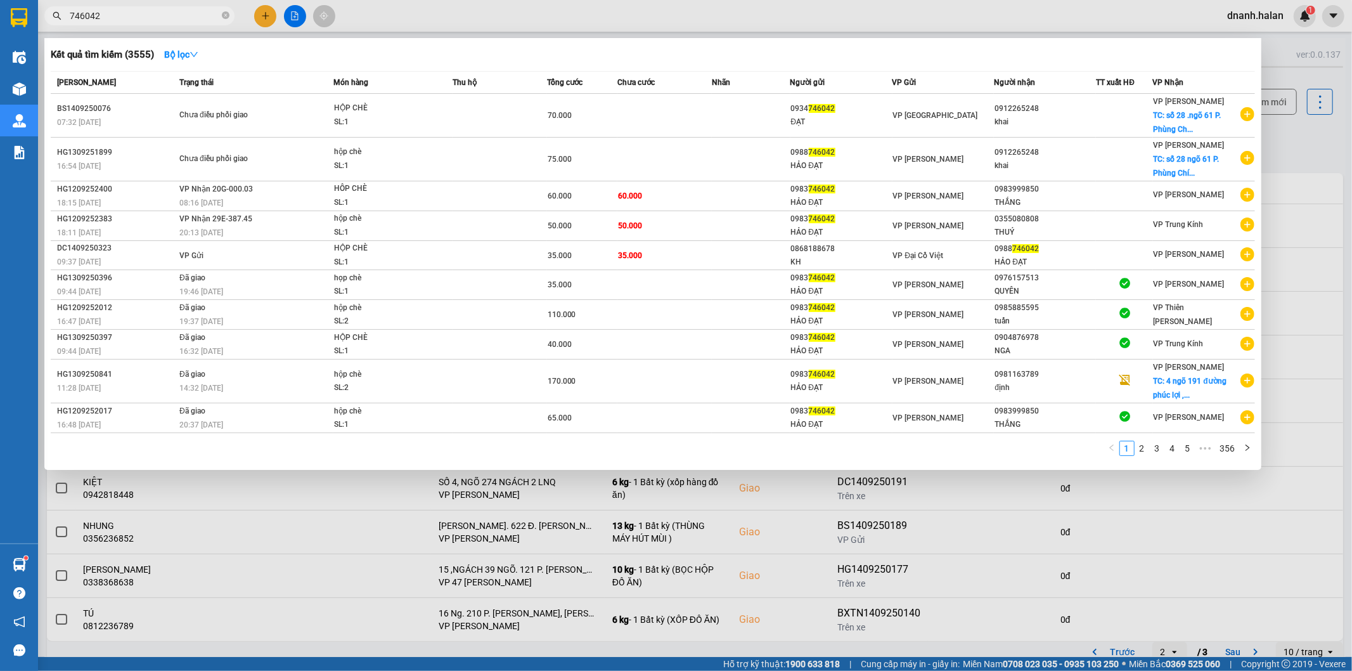
type input "746042"
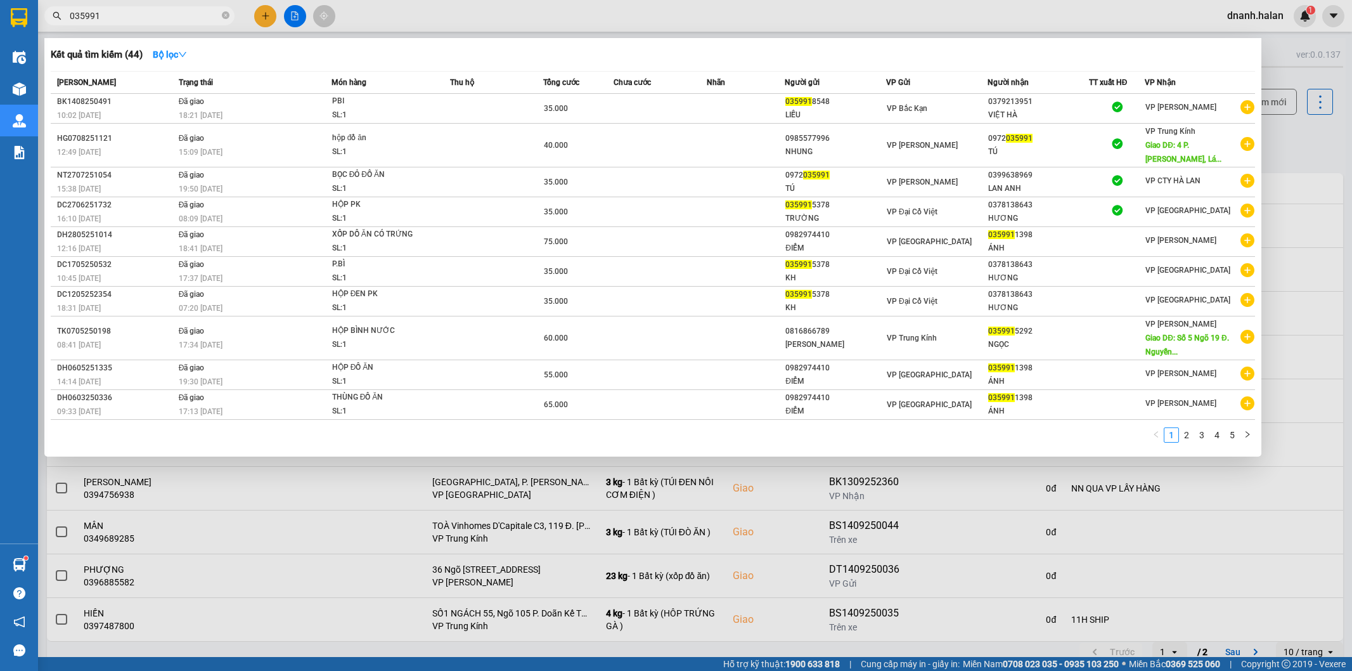
click at [154, 13] on input "035991" at bounding box center [145, 16] width 150 height 14
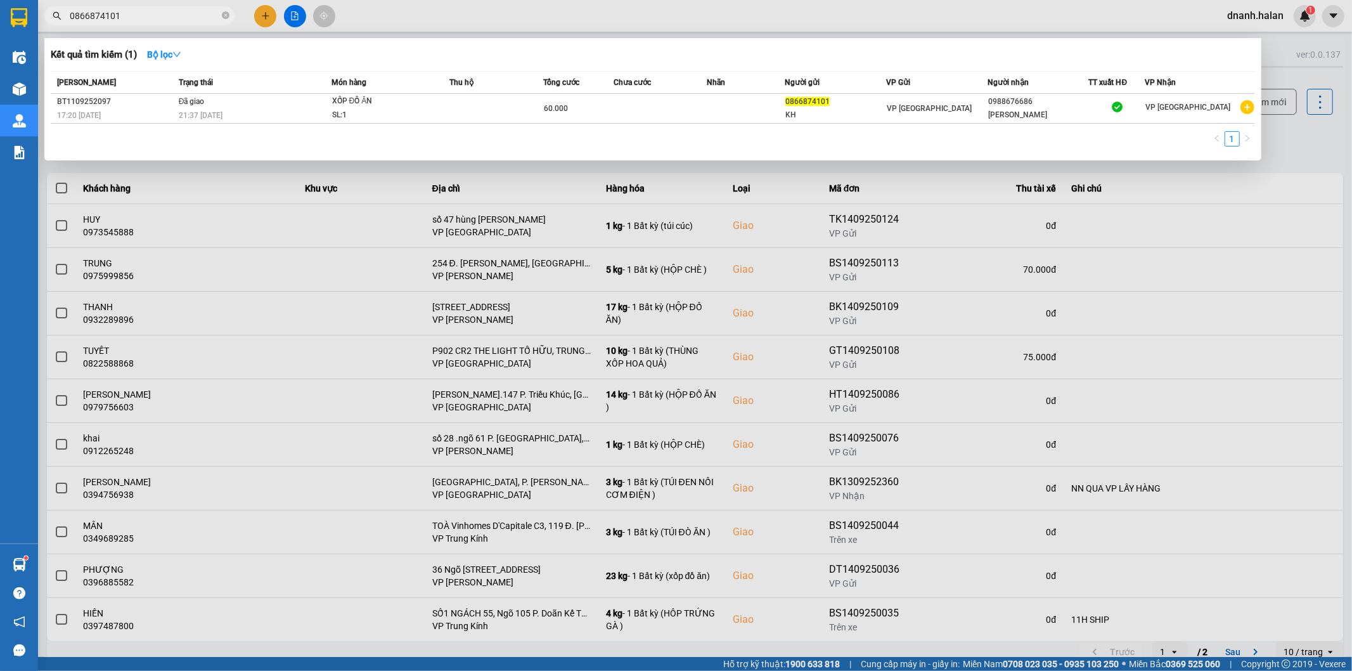
type input "0866874101"
click at [153, 11] on input "0866874101" at bounding box center [145, 16] width 150 height 14
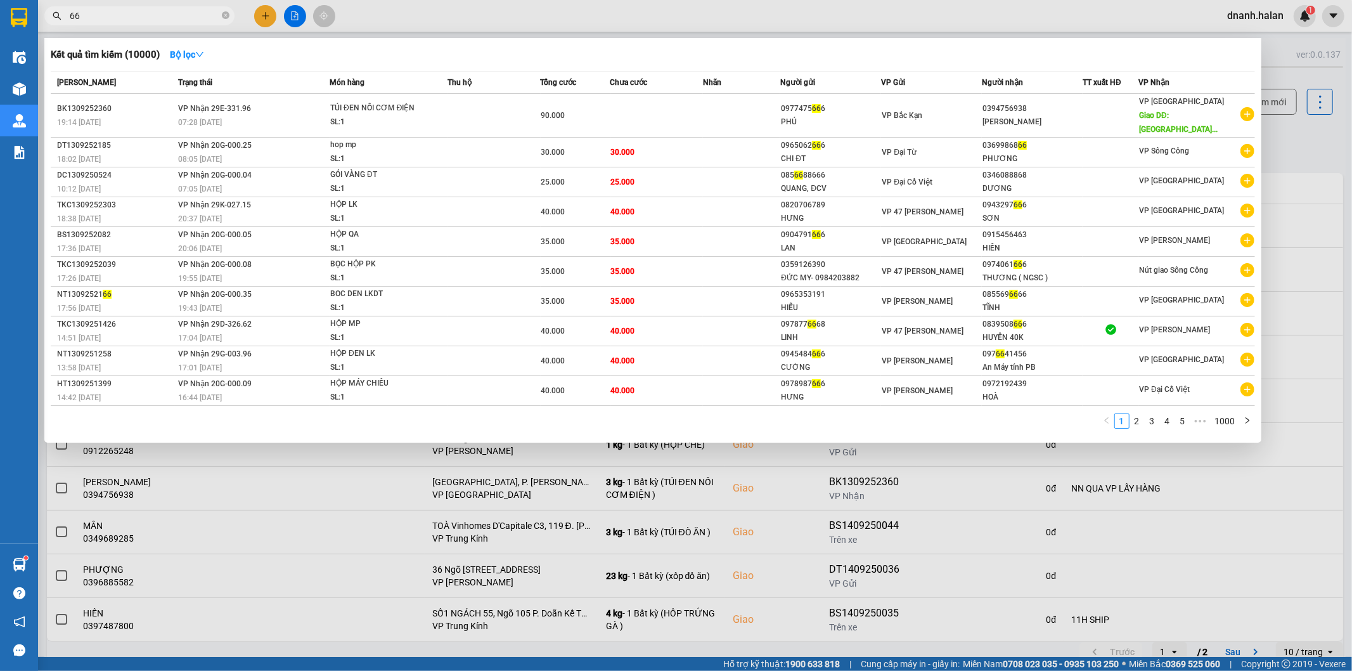
type input "6"
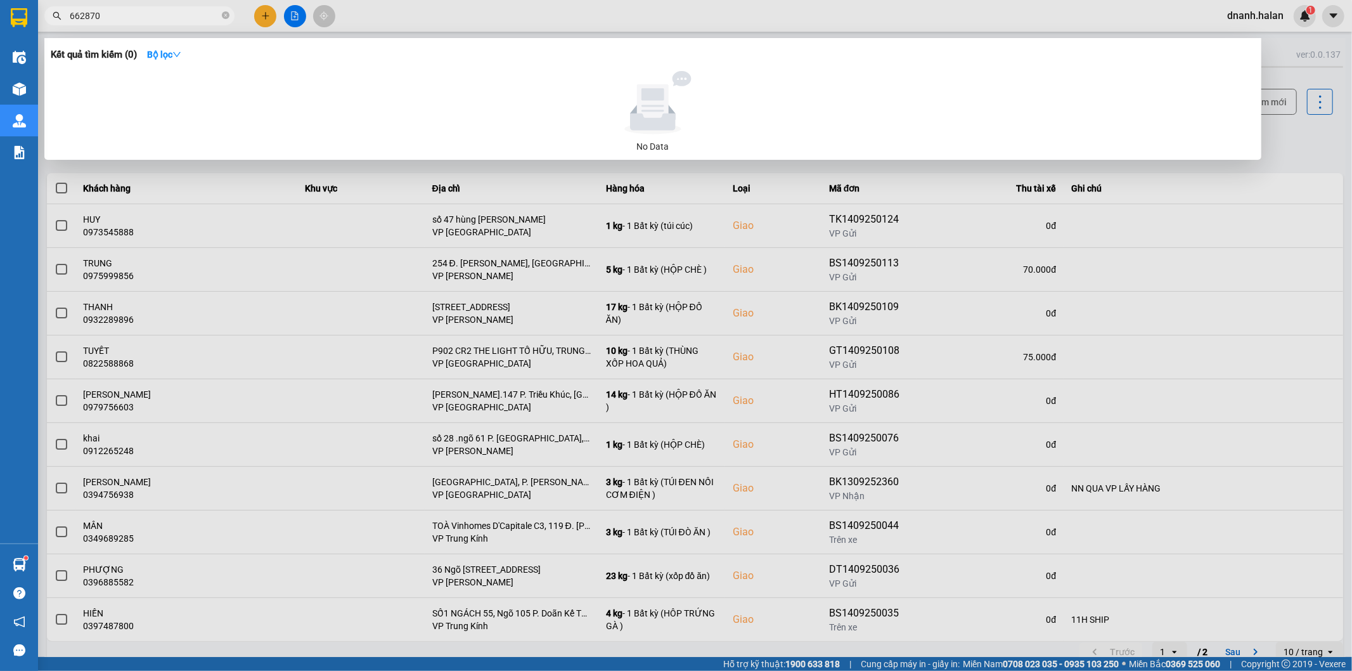
click at [110, 15] on input "662870" at bounding box center [145, 16] width 150 height 14
click at [185, 20] on input "662870" at bounding box center [145, 16] width 150 height 14
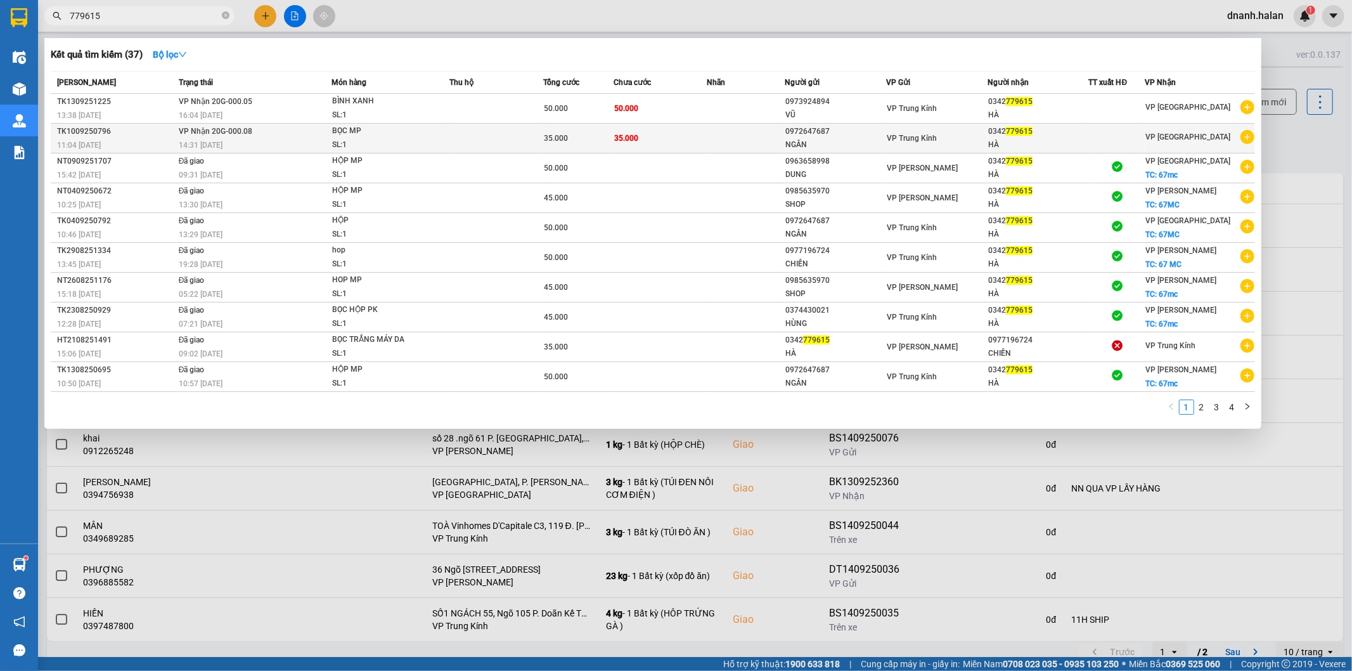
type input "779615"
click at [1074, 143] on div "HÀ" at bounding box center [1038, 144] width 100 height 13
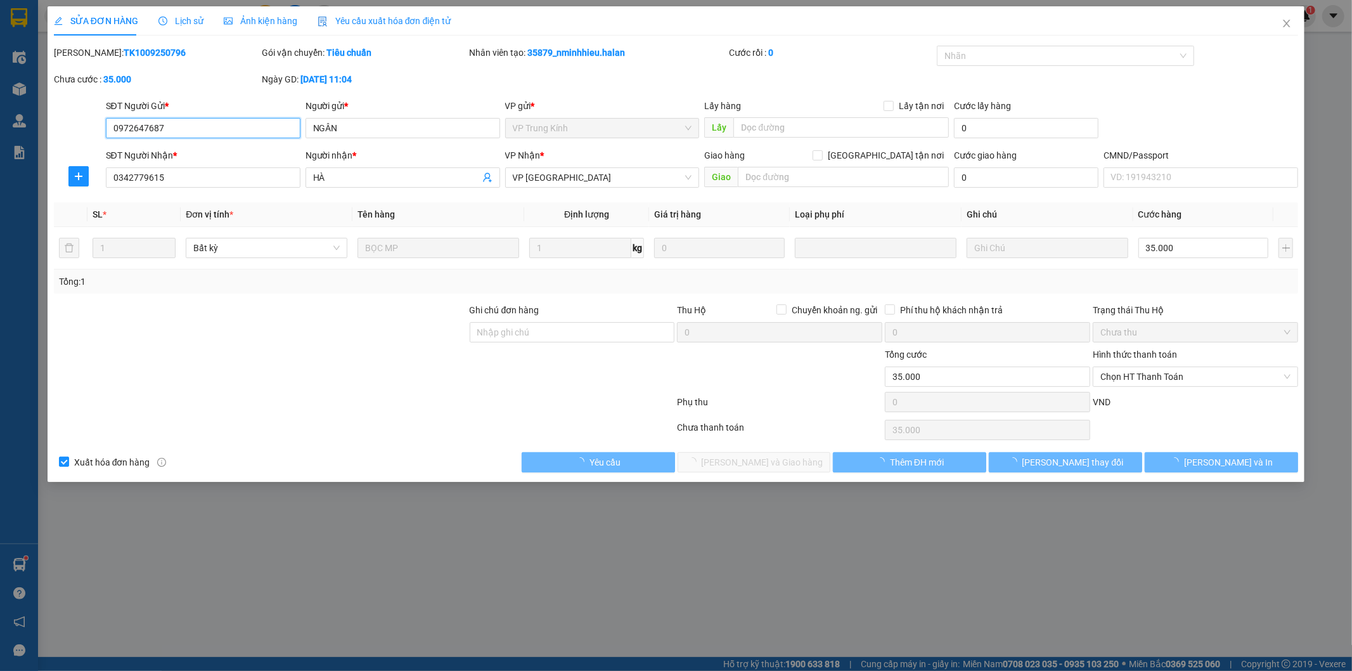
type input "0972647687"
type input "NGÂN"
type input "0342779615"
type input "HÀ"
type input "35.000"
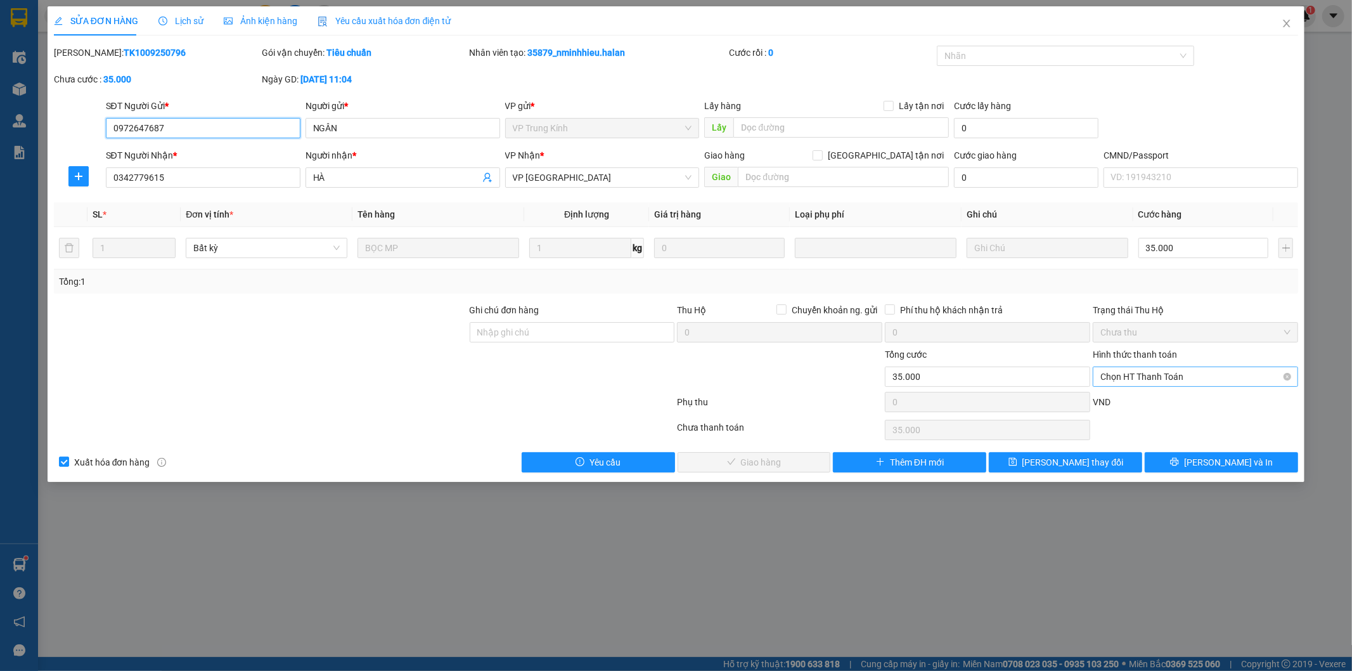
click at [1161, 379] on span "Chọn HT Thanh Toán" at bounding box center [1195, 376] width 190 height 19
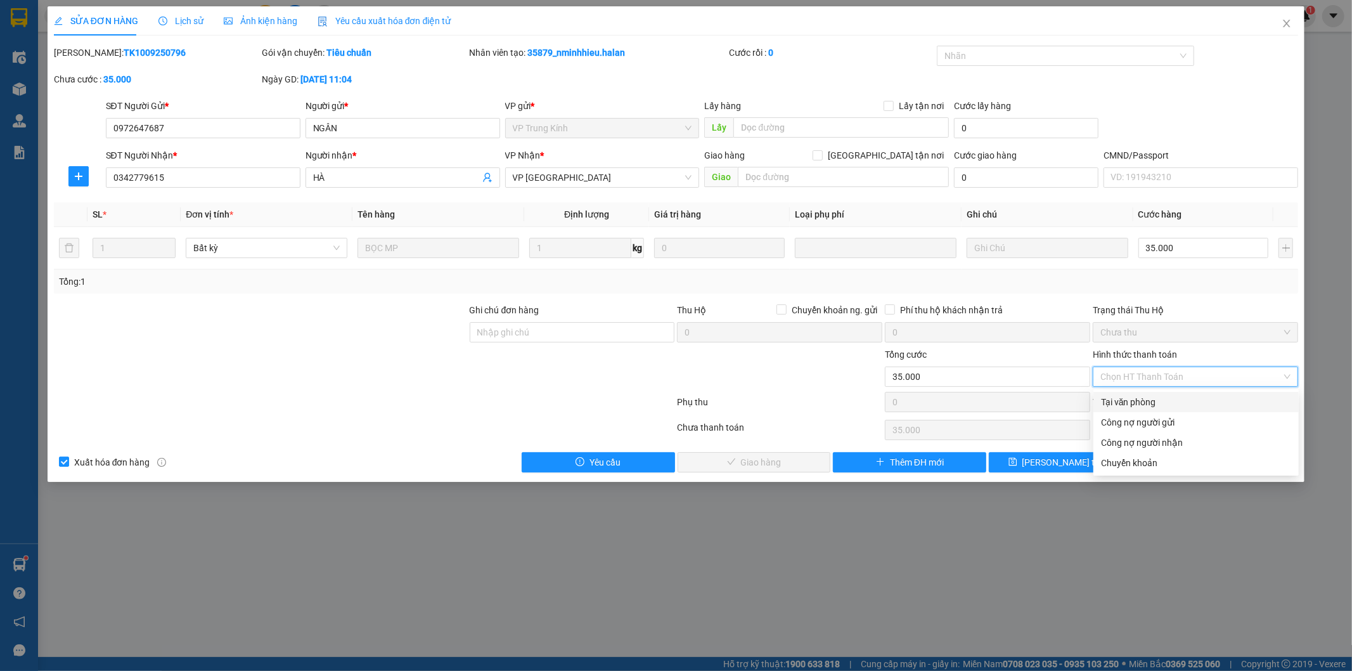
click at [1149, 401] on div "Tại văn phòng" at bounding box center [1196, 402] width 190 height 14
type input "0"
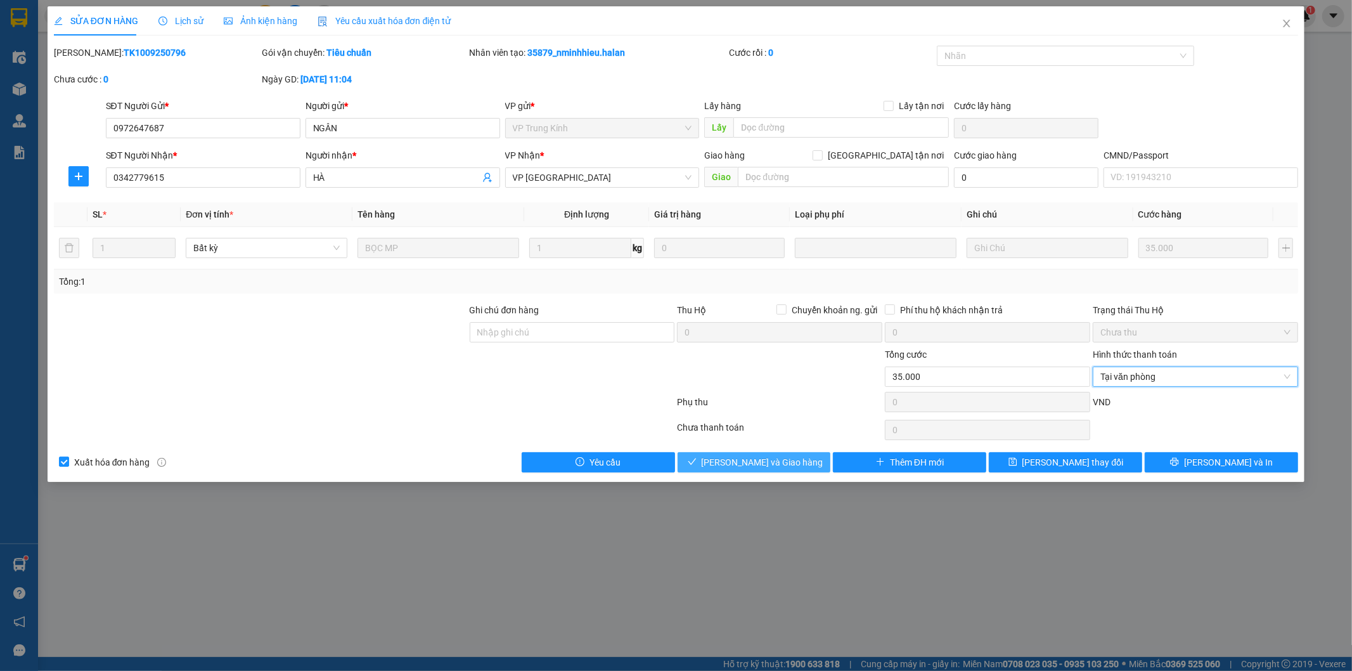
click at [759, 465] on span "Lưu và Giao hàng" at bounding box center [763, 462] width 122 height 14
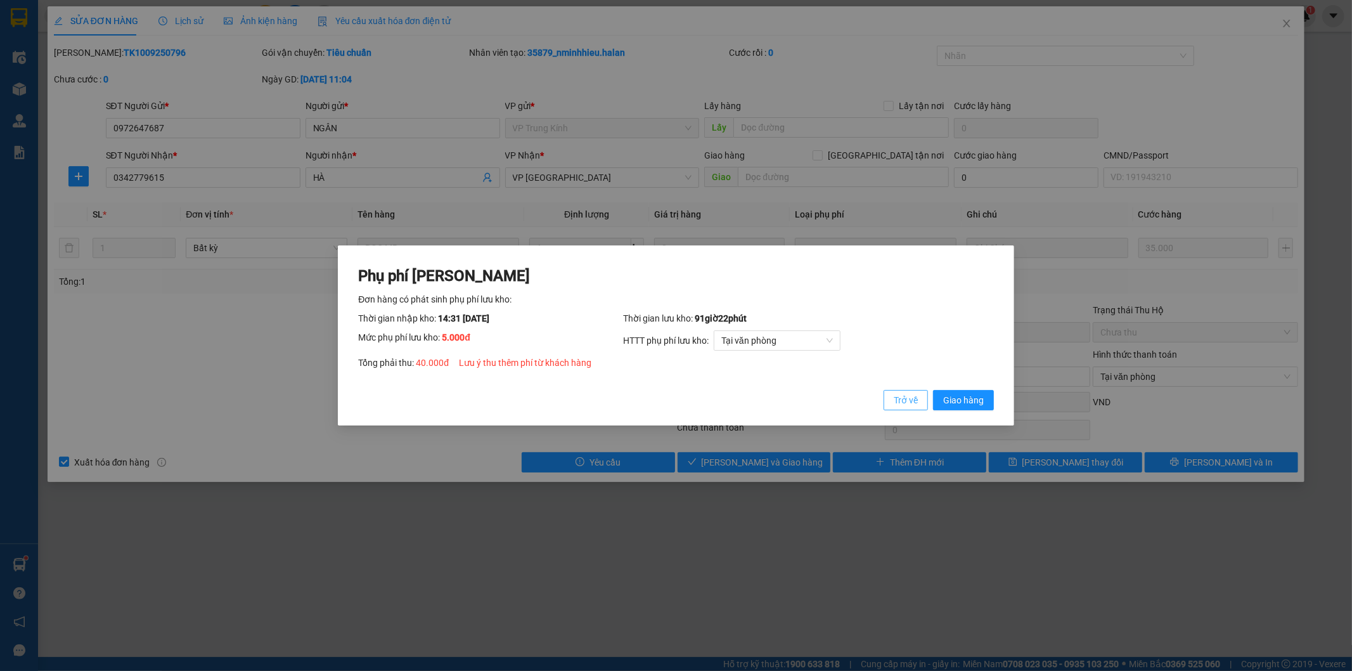
click at [903, 398] on span "Trở về" at bounding box center [906, 400] width 24 height 14
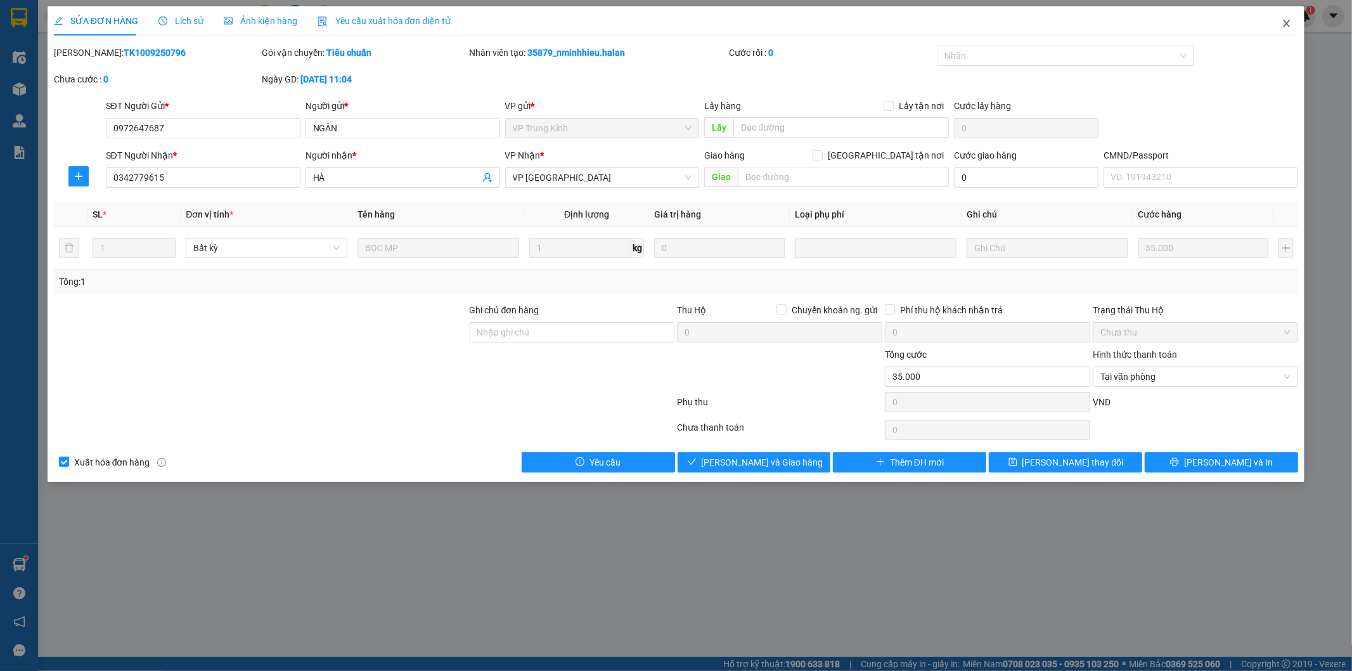
click at [1287, 20] on icon "close" at bounding box center [1287, 23] width 10 height 10
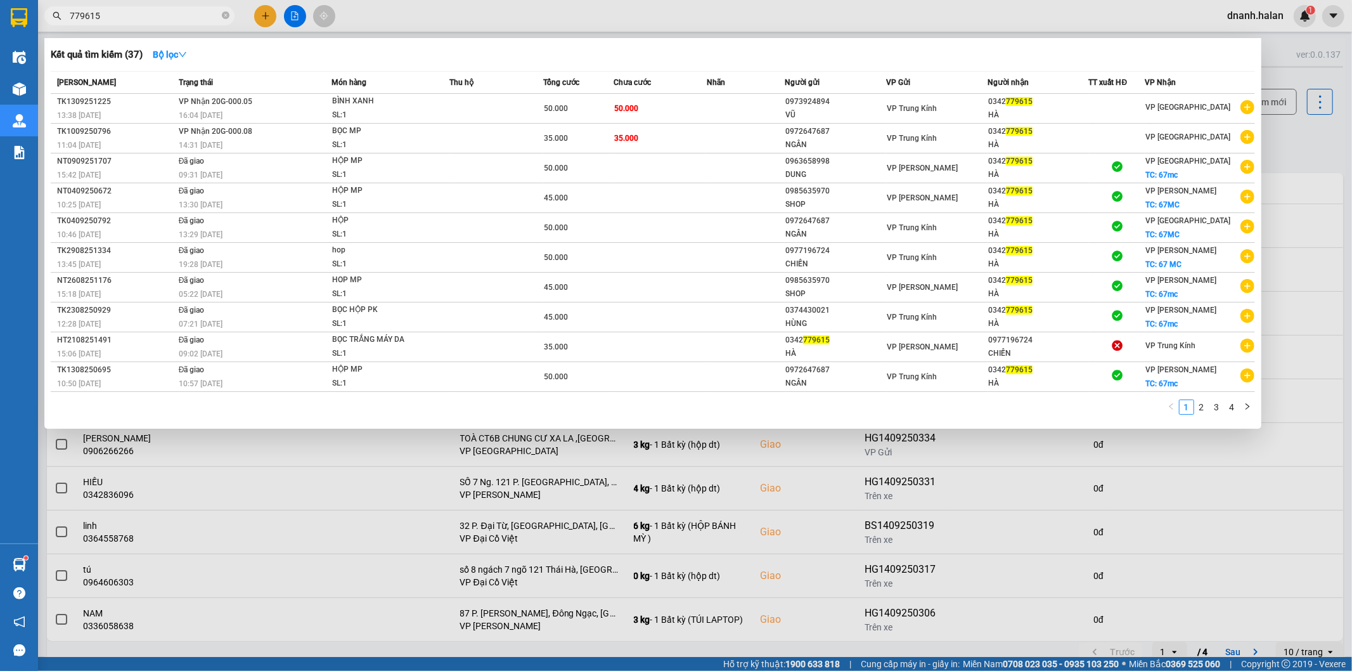
click at [157, 15] on input "779615" at bounding box center [145, 16] width 150 height 14
click at [1175, 165] on div "VP Bắc Sơn TC: 67mc" at bounding box center [1187, 168] width 85 height 28
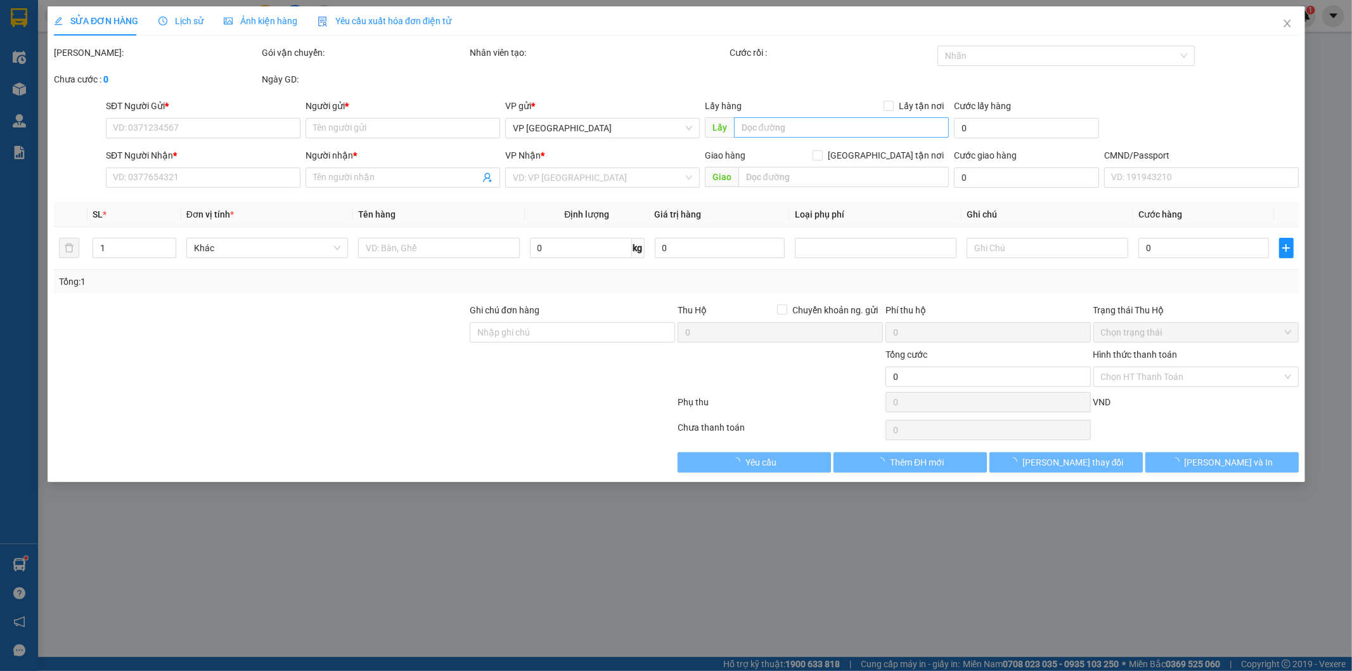
type input "0963658998"
type input "DUNG"
type input "0342779615"
type input "HÀ"
checkbox input "true"
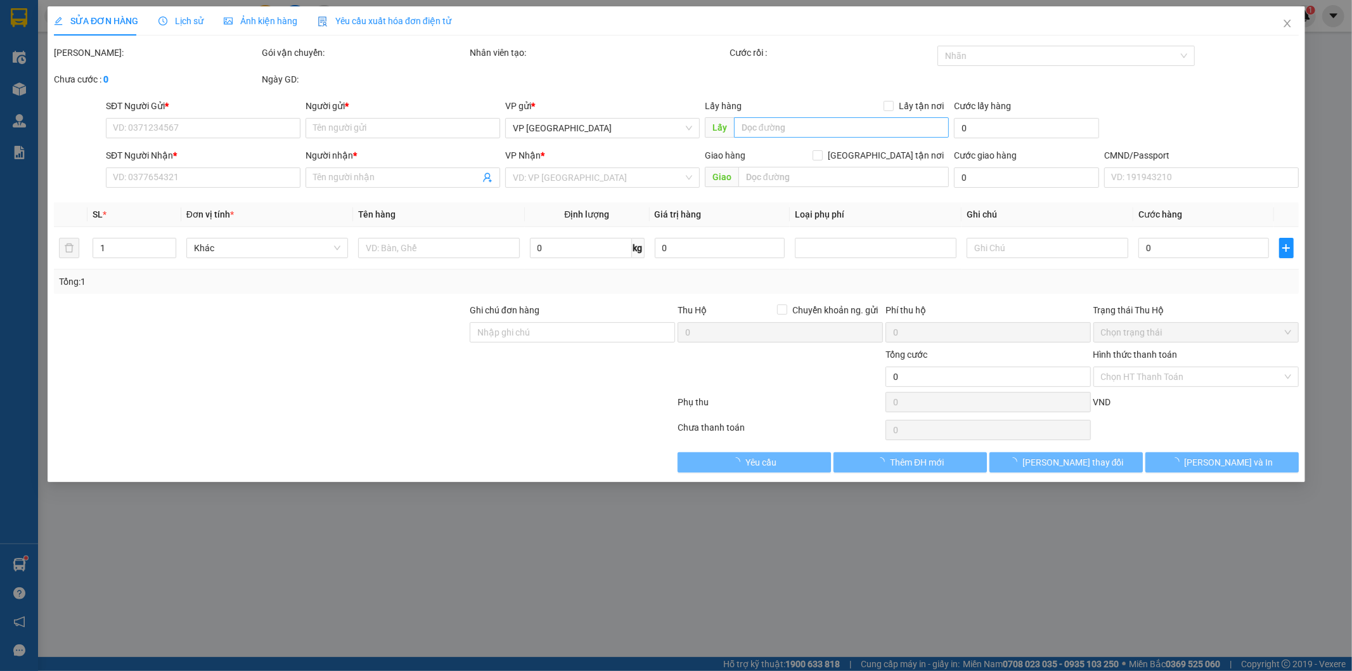
type input "67mc"
type input "10.000"
type input "50.000"
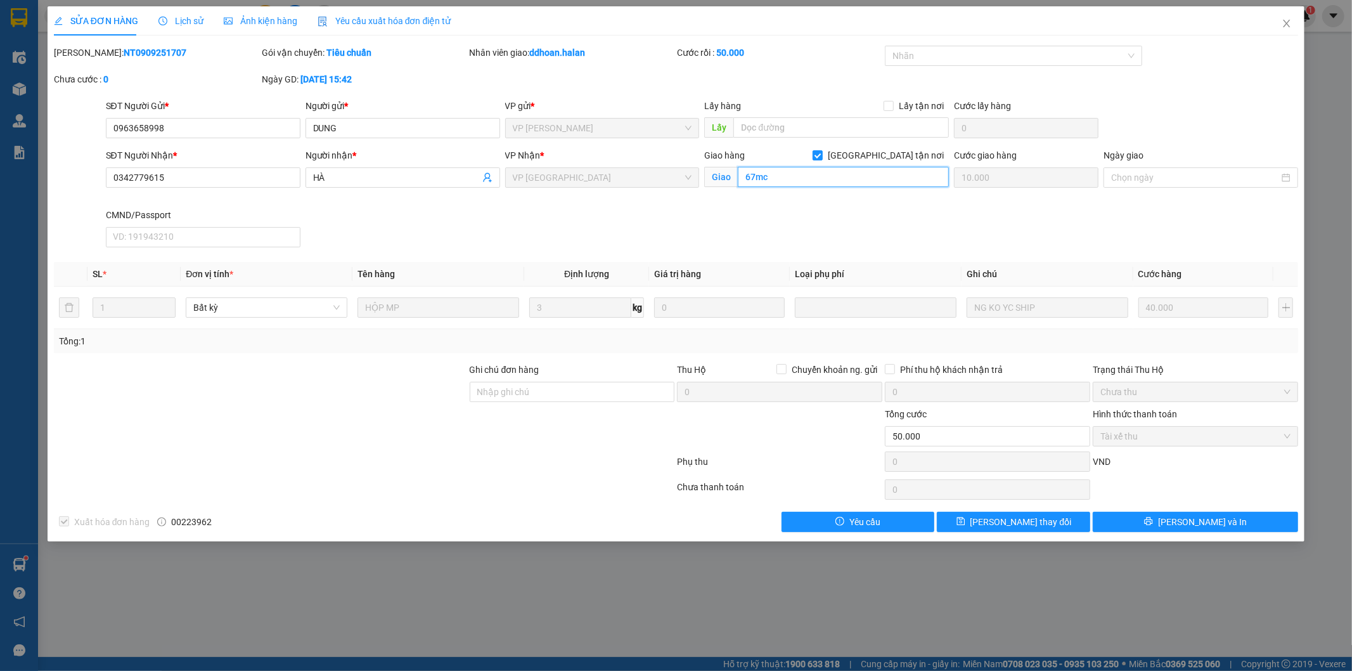
click at [793, 176] on input "67mc" at bounding box center [843, 177] width 211 height 20
click at [1287, 25] on icon "close" at bounding box center [1287, 24] width 7 height 8
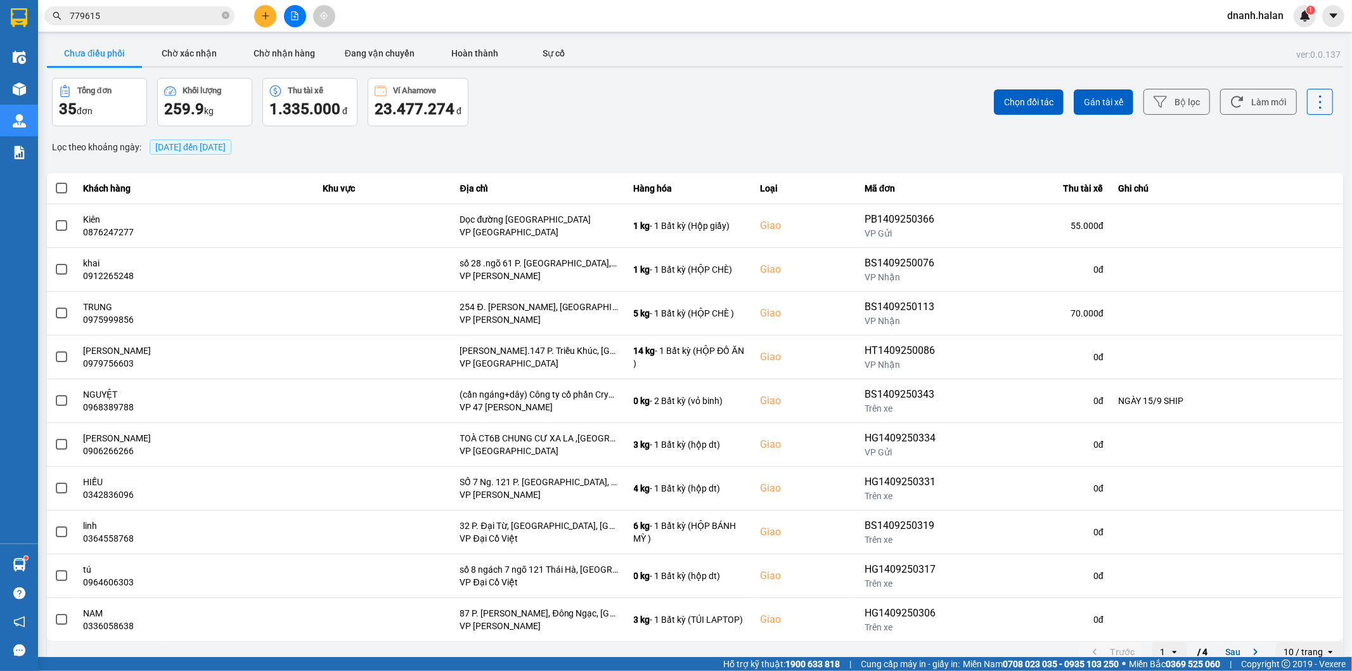
click at [175, 15] on input "779615" at bounding box center [145, 16] width 150 height 14
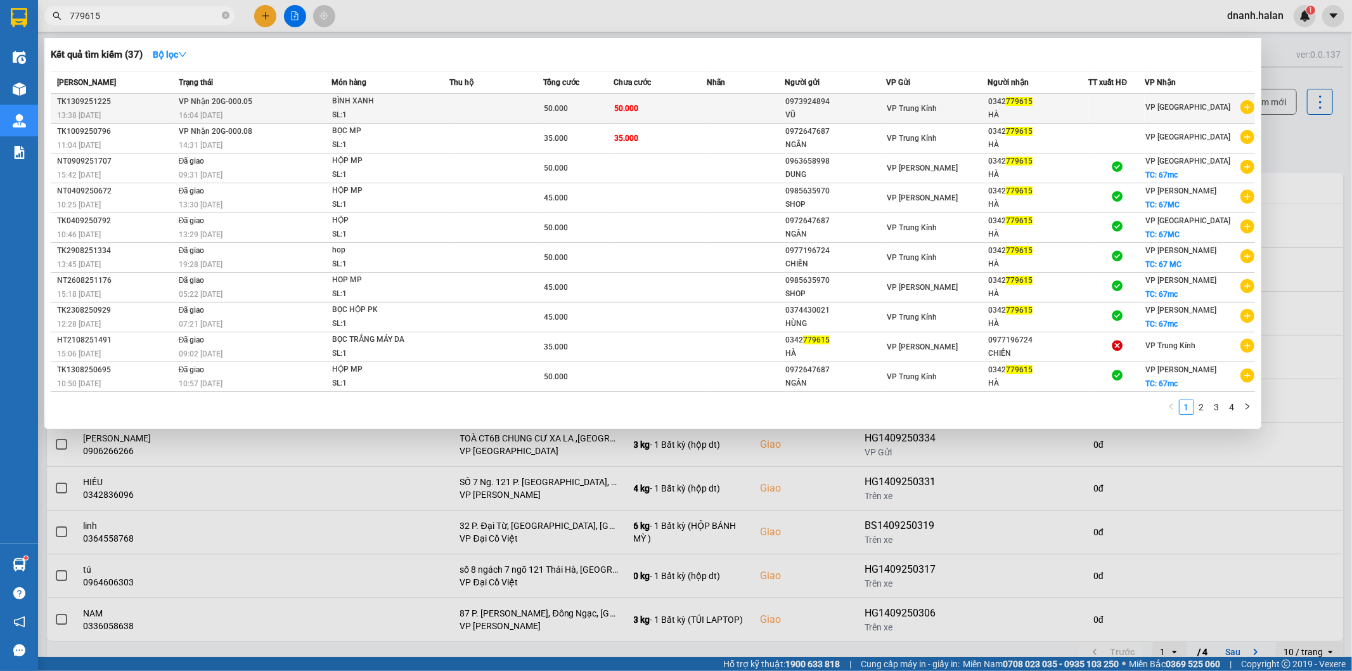
click at [1064, 105] on div "0342 779615" at bounding box center [1038, 101] width 100 height 13
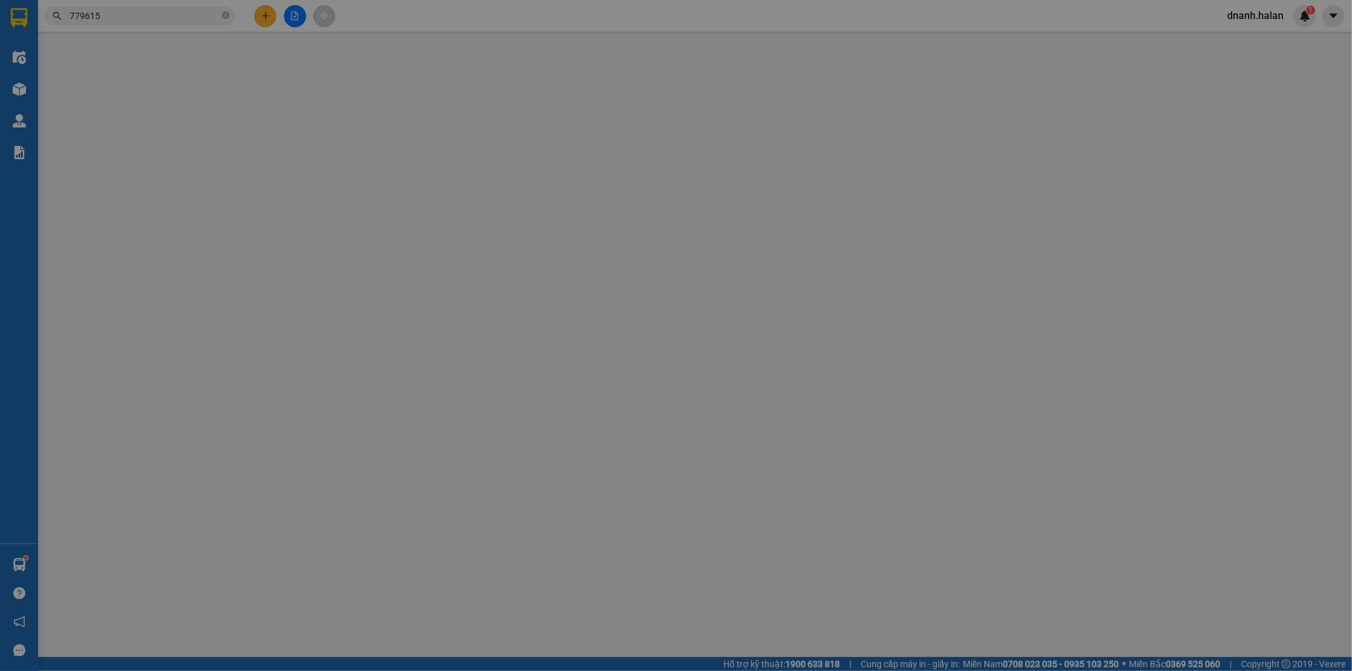
type input "0973924894"
type input "VŨ"
type input "0342779615"
type input "HÀ"
type input "50.000"
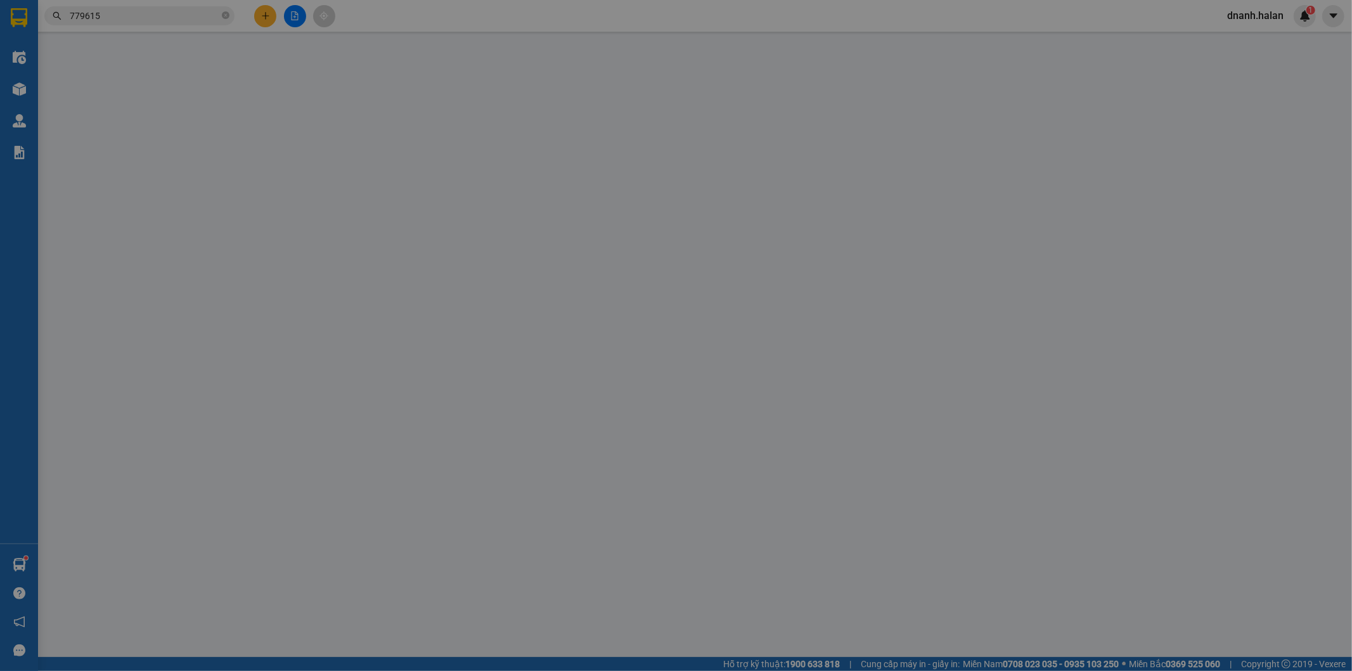
type input "50.000"
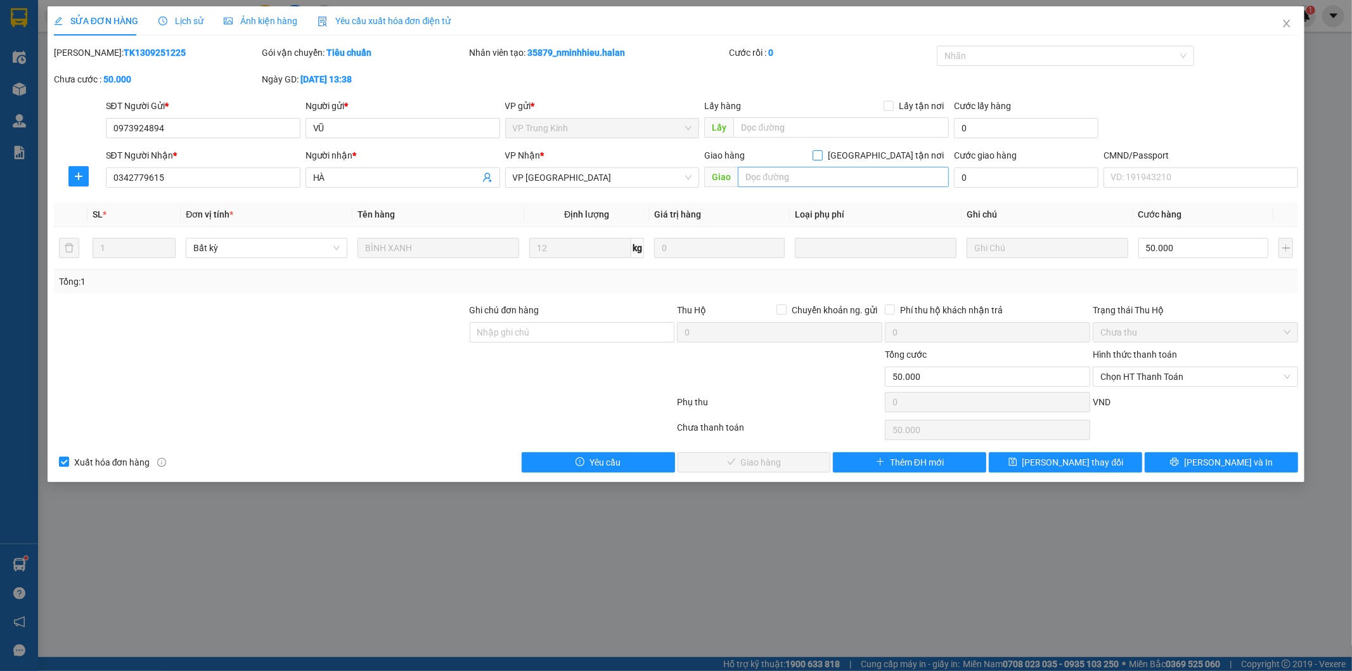
drag, startPoint x: 884, startPoint y: 156, endPoint x: 860, endPoint y: 178, distance: 32.3
click at [822, 155] on input "[GEOGRAPHIC_DATA][PERSON_NAME] nơi" at bounding box center [817, 154] width 9 height 9
checkbox input "true"
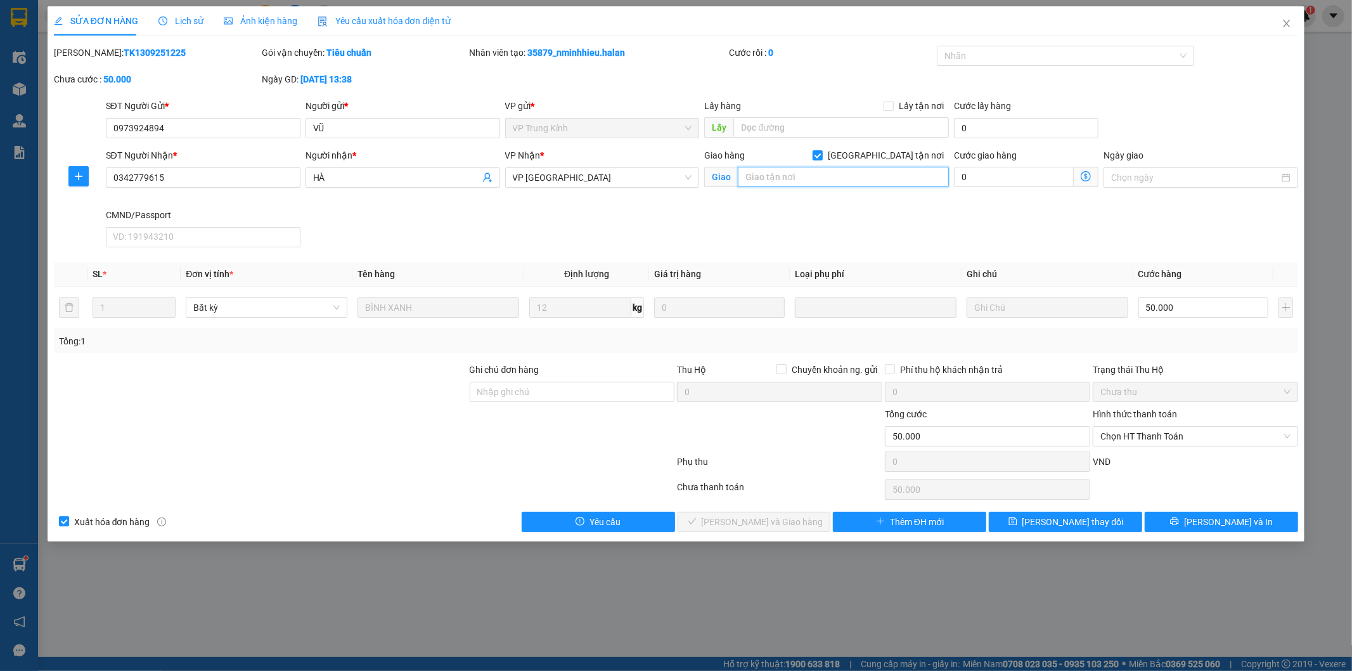
click at [851, 179] on input "text" at bounding box center [843, 177] width 211 height 20
paste input "67mc"
type input "67mc"
click at [996, 176] on input "0" at bounding box center [1014, 177] width 120 height 20
type input "2"
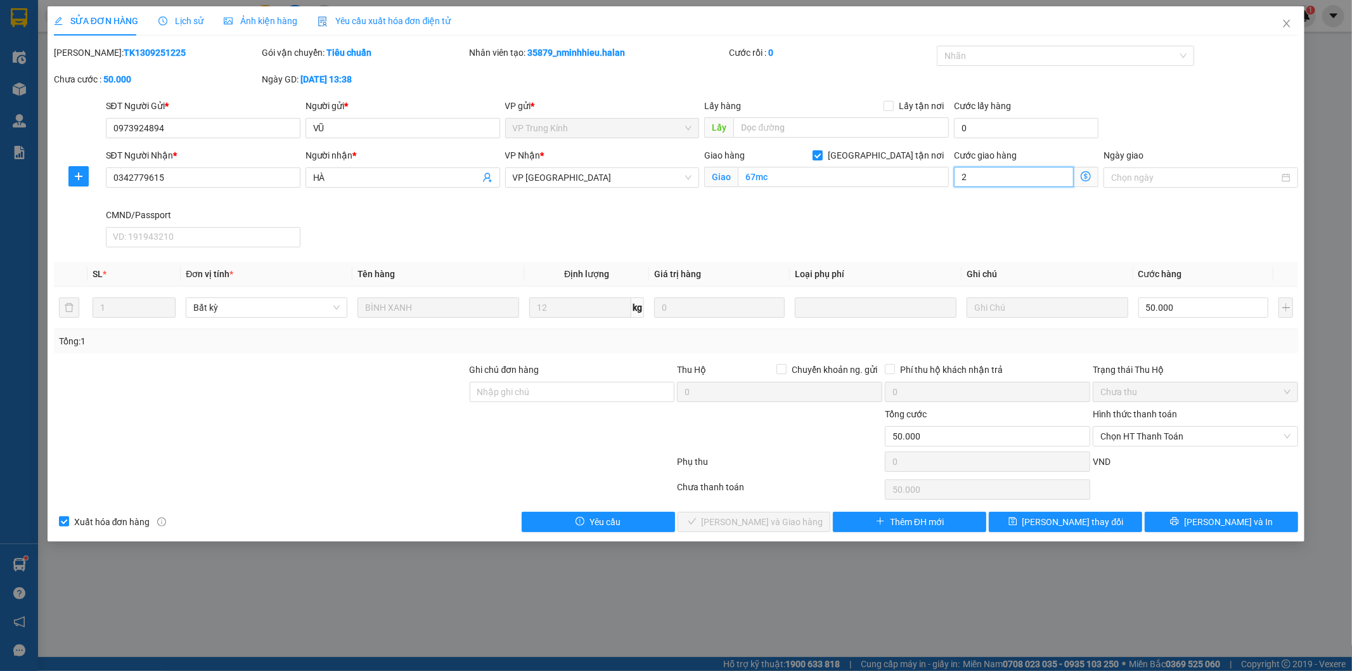
type input "50.002"
type input "20"
type input "50.020"
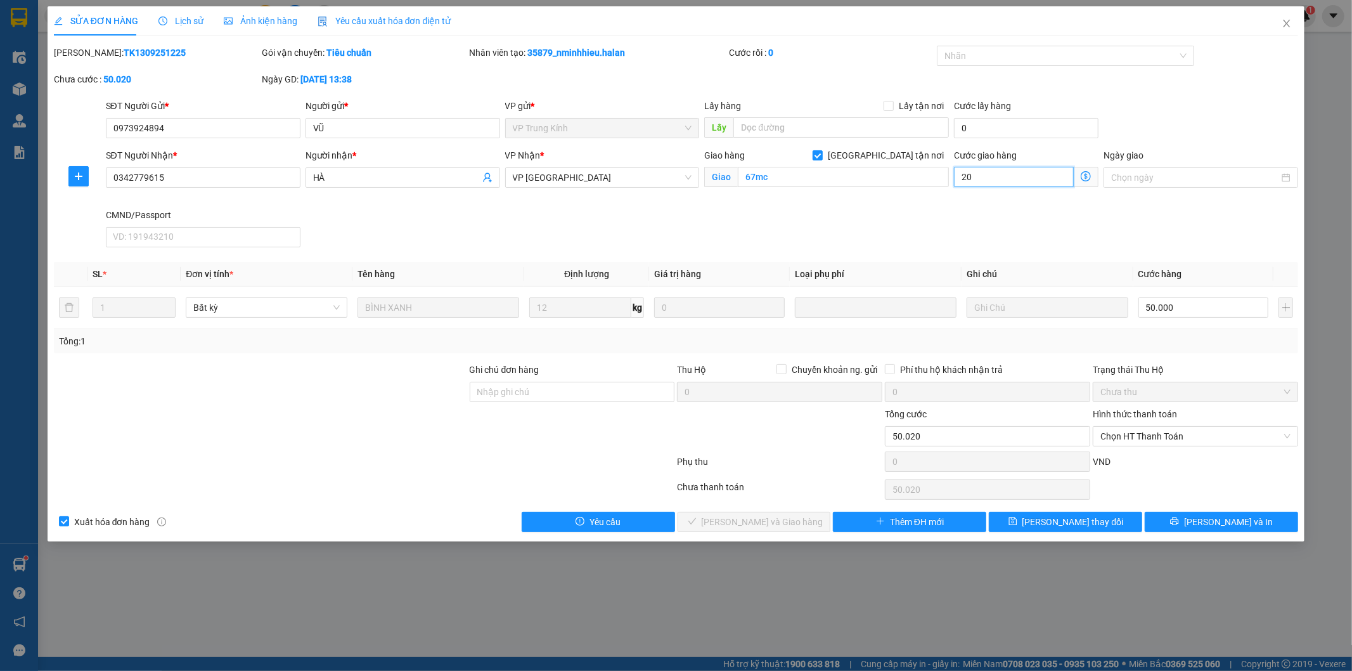
type input "20"
type input "70.000"
type input "20.000"
click at [862, 221] on div "SĐT Người Nhận * 0342779615 Người nhận * HÀ VP Nhận * VP Bắc Sơn Giao hàng Giao…" at bounding box center [702, 200] width 1198 height 104
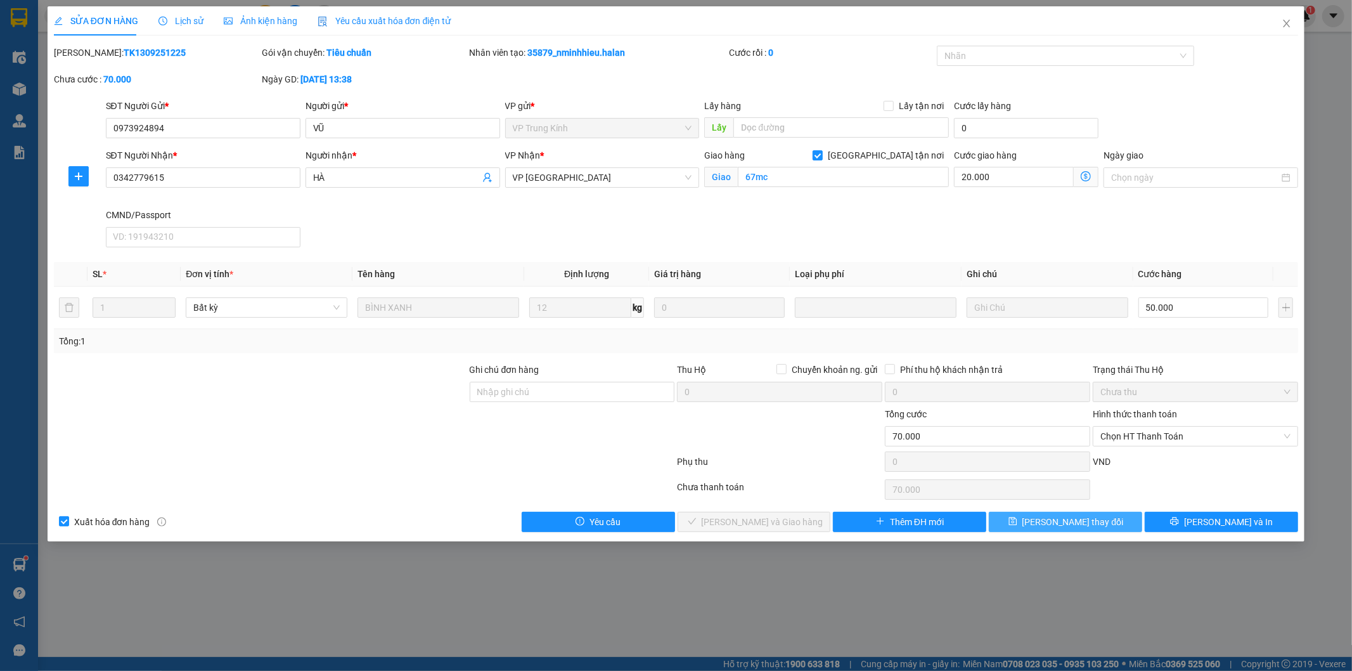
click at [1068, 514] on button "[PERSON_NAME] đổi" at bounding box center [1065, 522] width 153 height 20
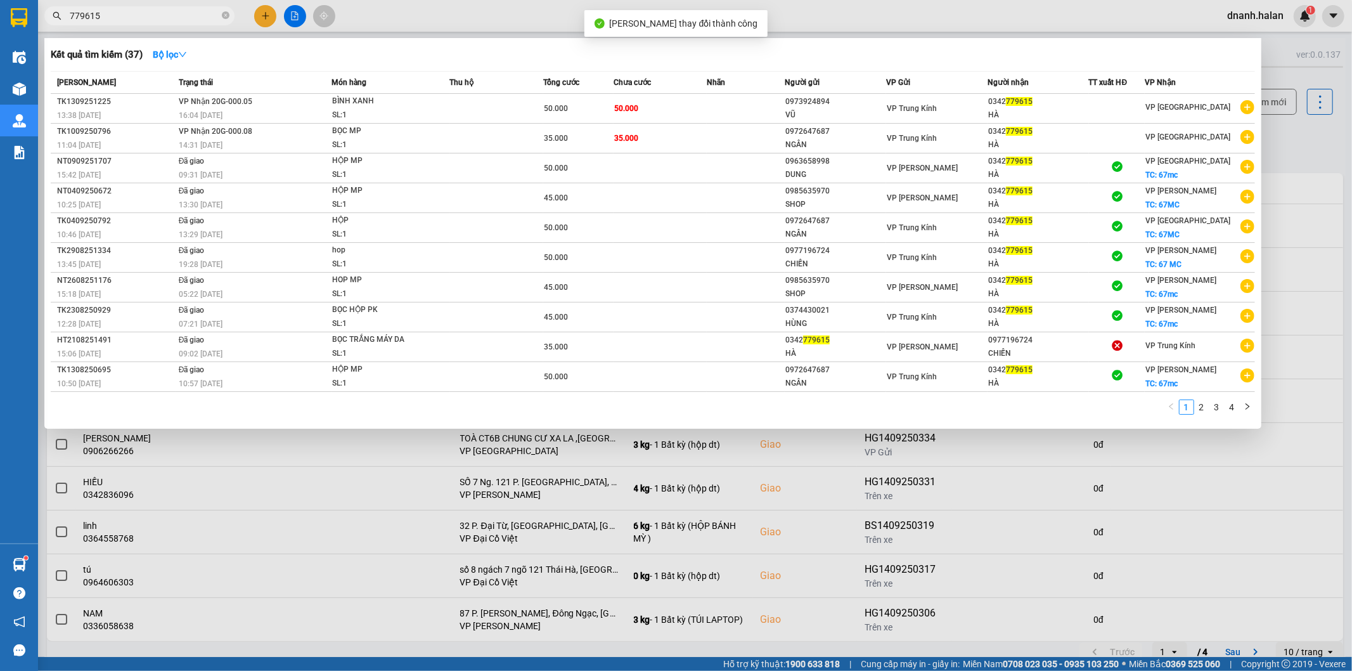
click at [127, 9] on input "779615" at bounding box center [145, 16] width 150 height 14
click at [1083, 132] on div "0342 779615" at bounding box center [1038, 131] width 100 height 13
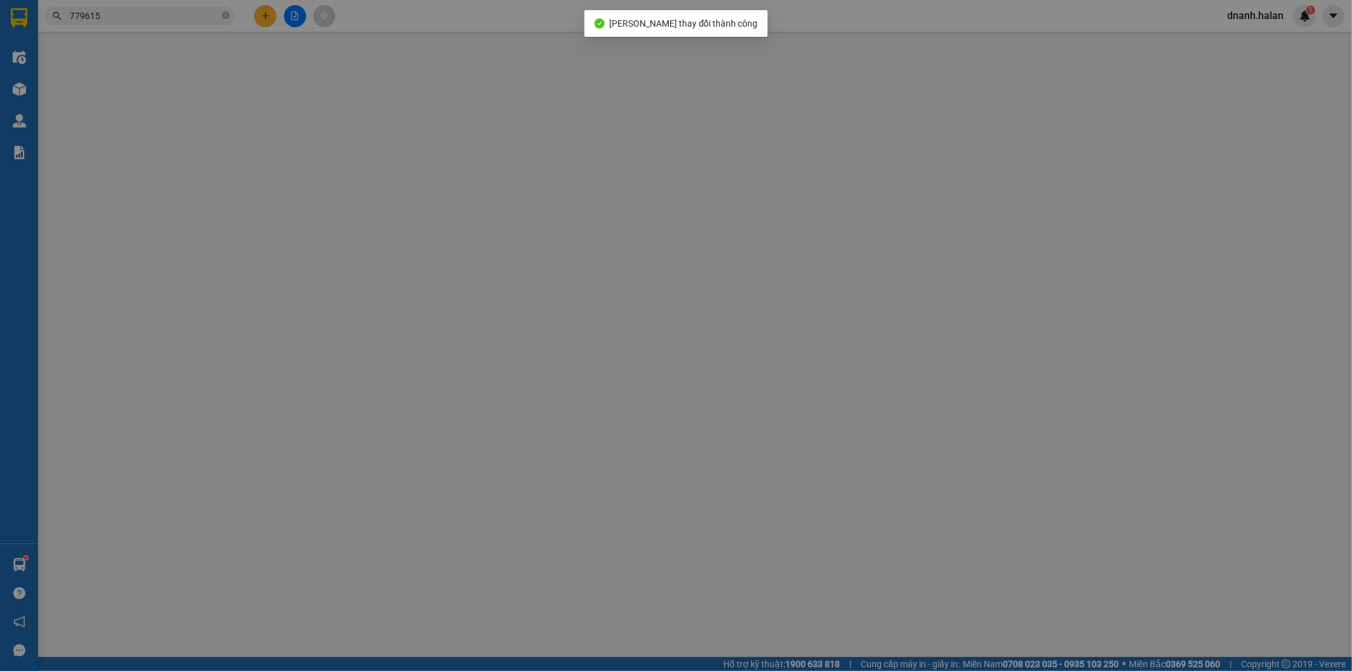
type input "0972647687"
type input "NGÂN"
type input "0342779615"
type input "HÀ"
type input "35.000"
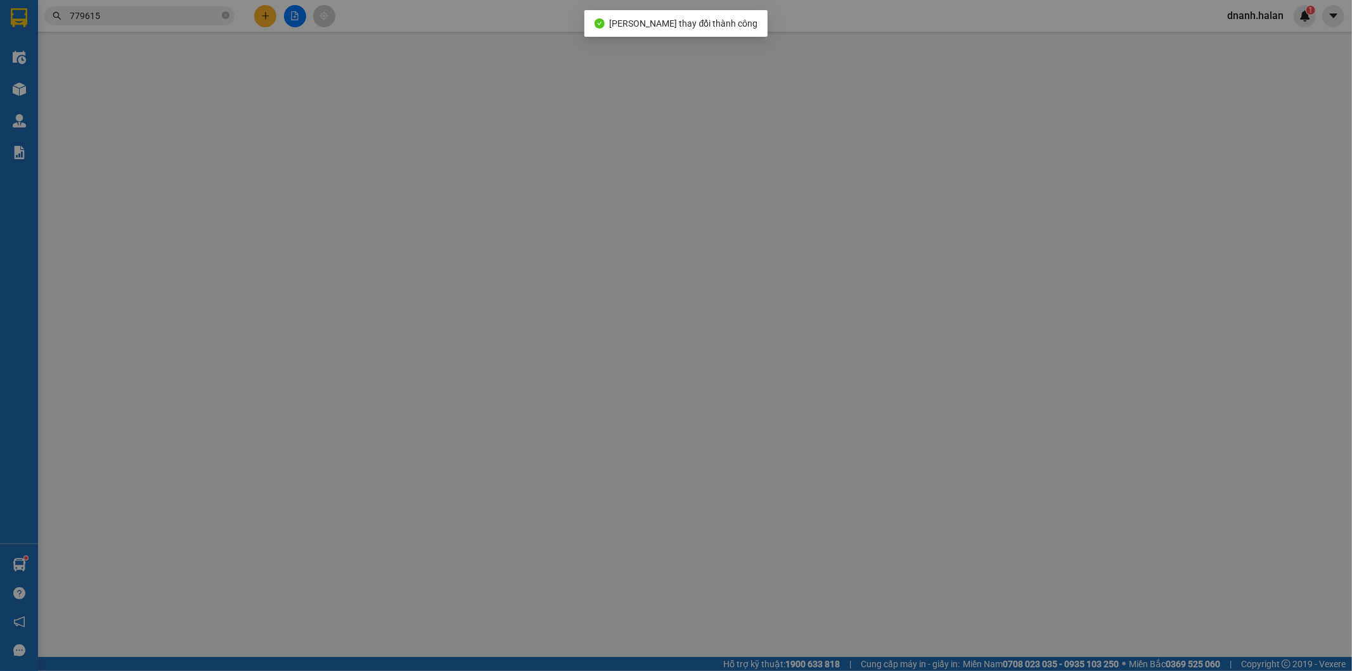
type input "35.000"
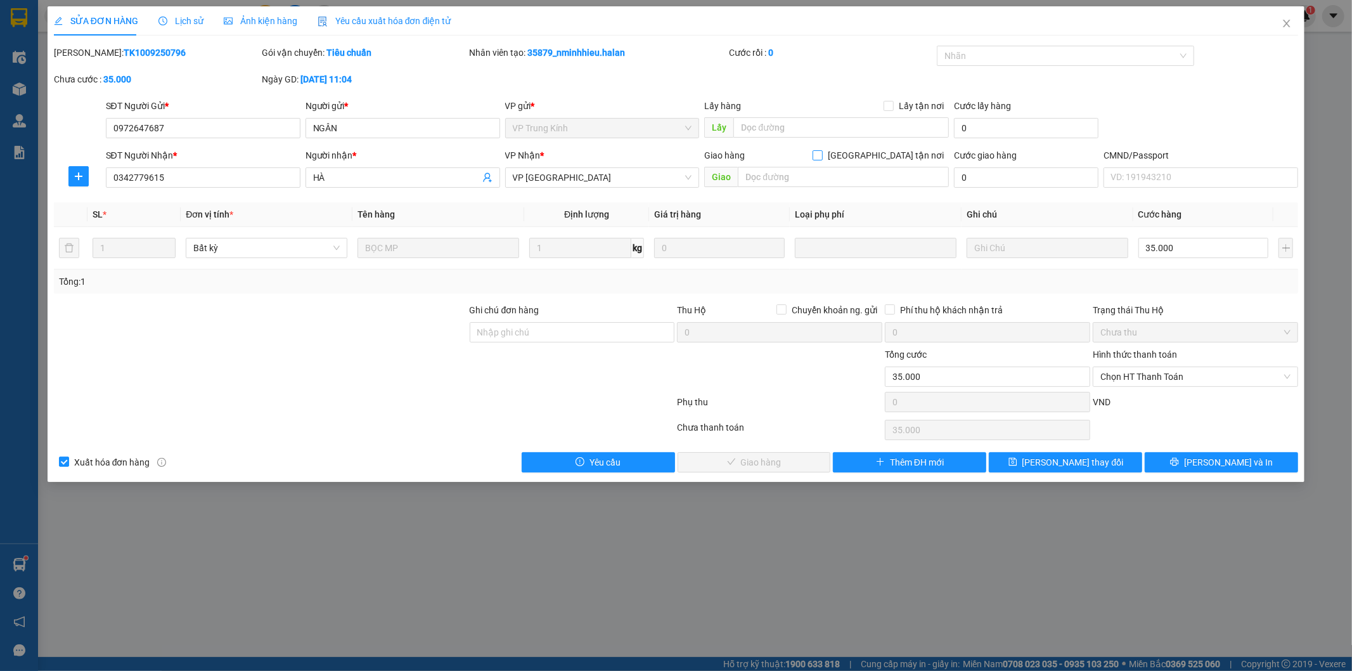
click at [822, 158] on input "[GEOGRAPHIC_DATA][PERSON_NAME] nơi" at bounding box center [817, 154] width 9 height 9
checkbox input "true"
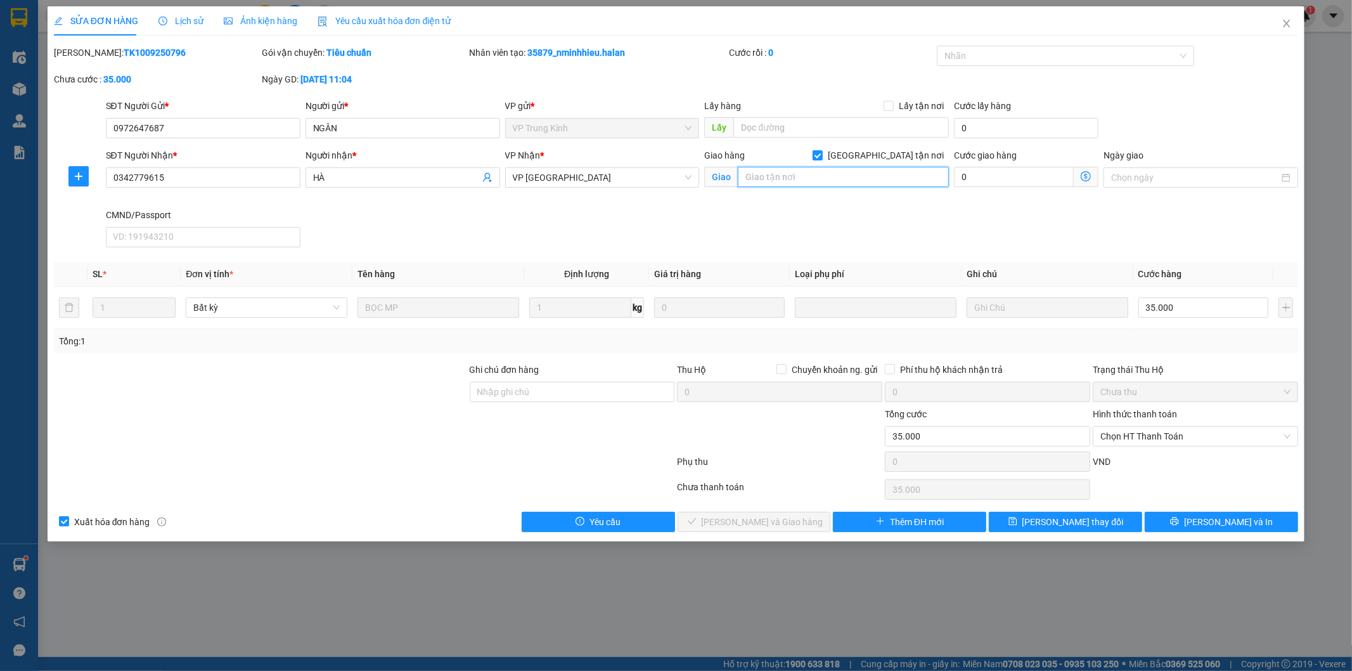
click at [877, 183] on input "text" at bounding box center [843, 177] width 211 height 20
paste input "67mc"
type input "67mc"
click at [1102, 520] on button "[PERSON_NAME] đổi" at bounding box center [1065, 522] width 153 height 20
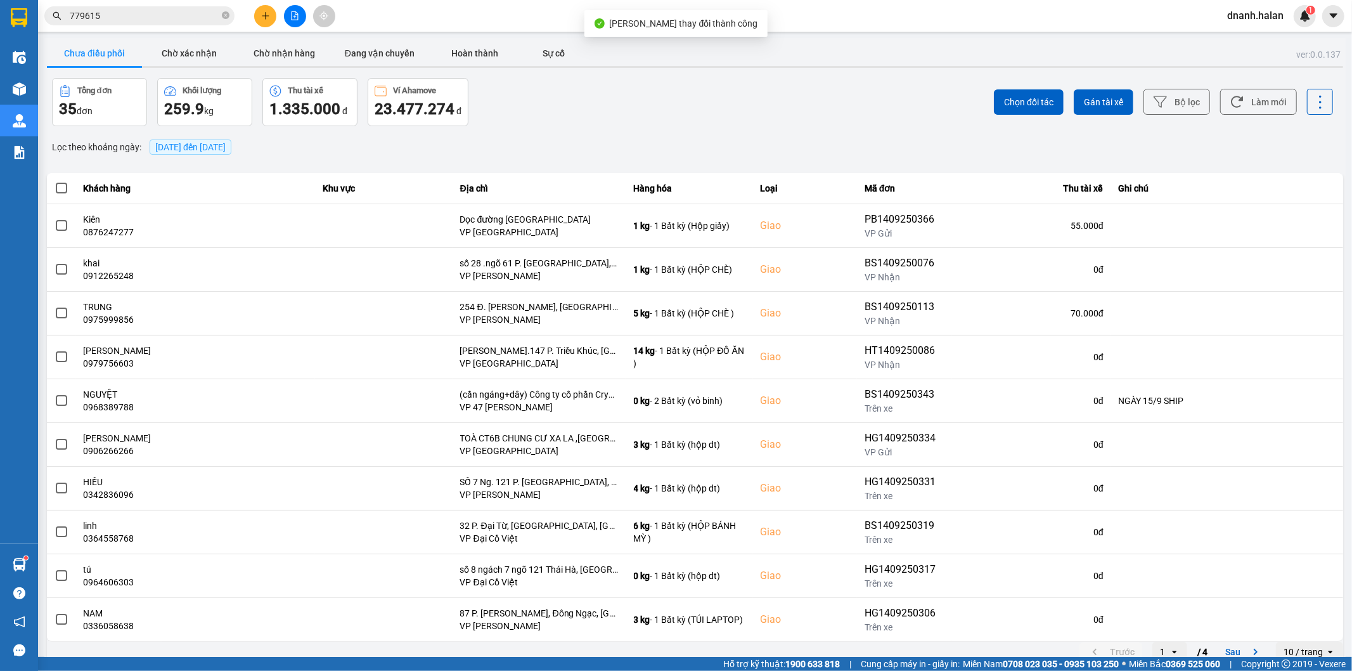
scroll to position [14, 0]
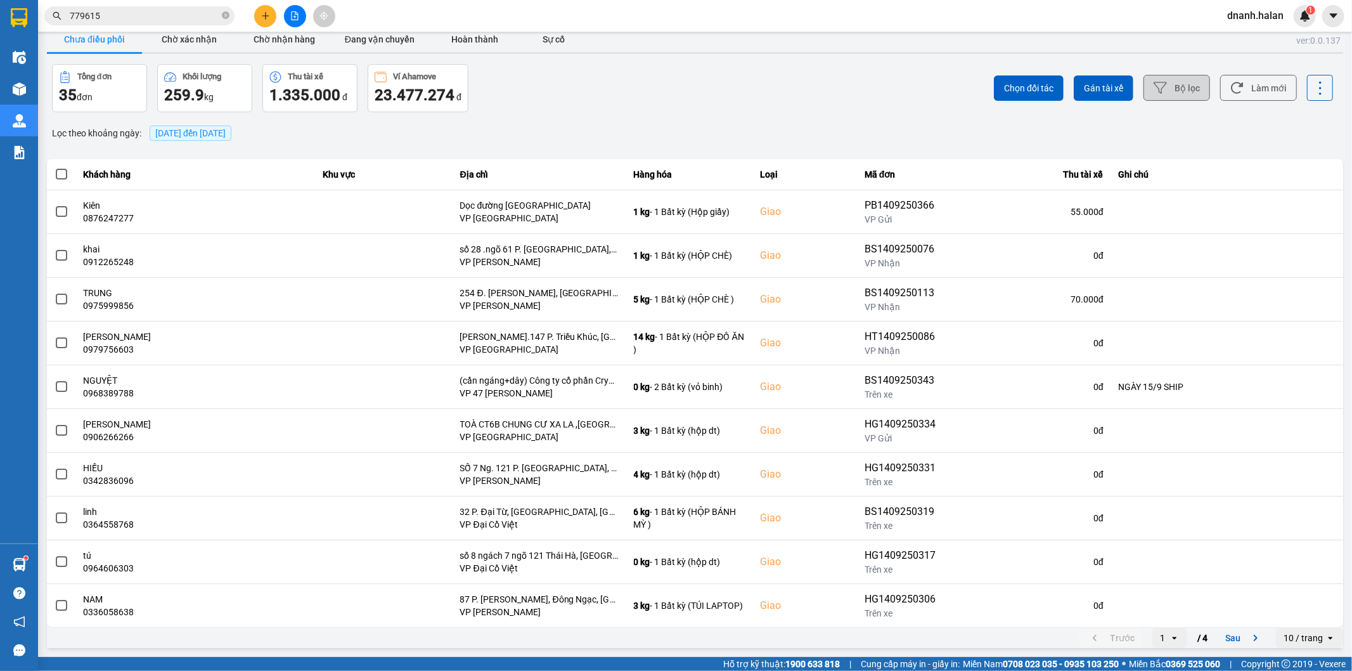
click at [1189, 86] on button "Bộ lọc" at bounding box center [1177, 88] width 67 height 26
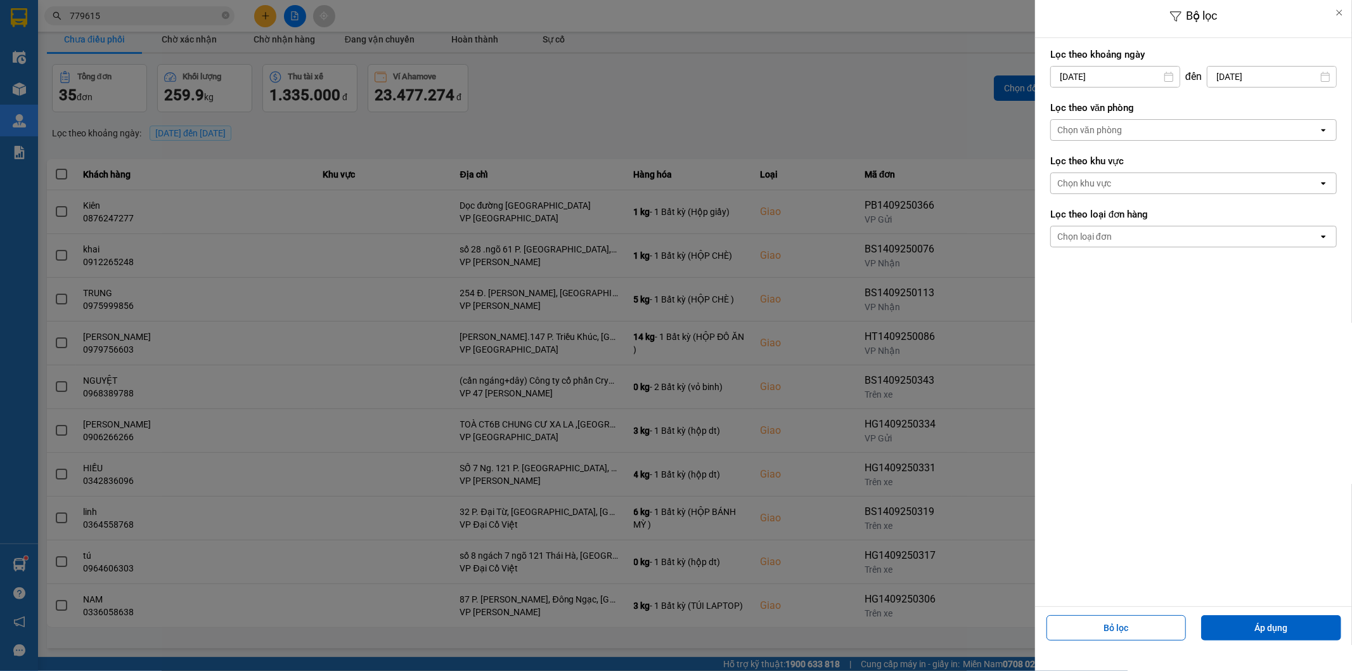
click at [1116, 68] on input "[DATE]" at bounding box center [1115, 77] width 129 height 20
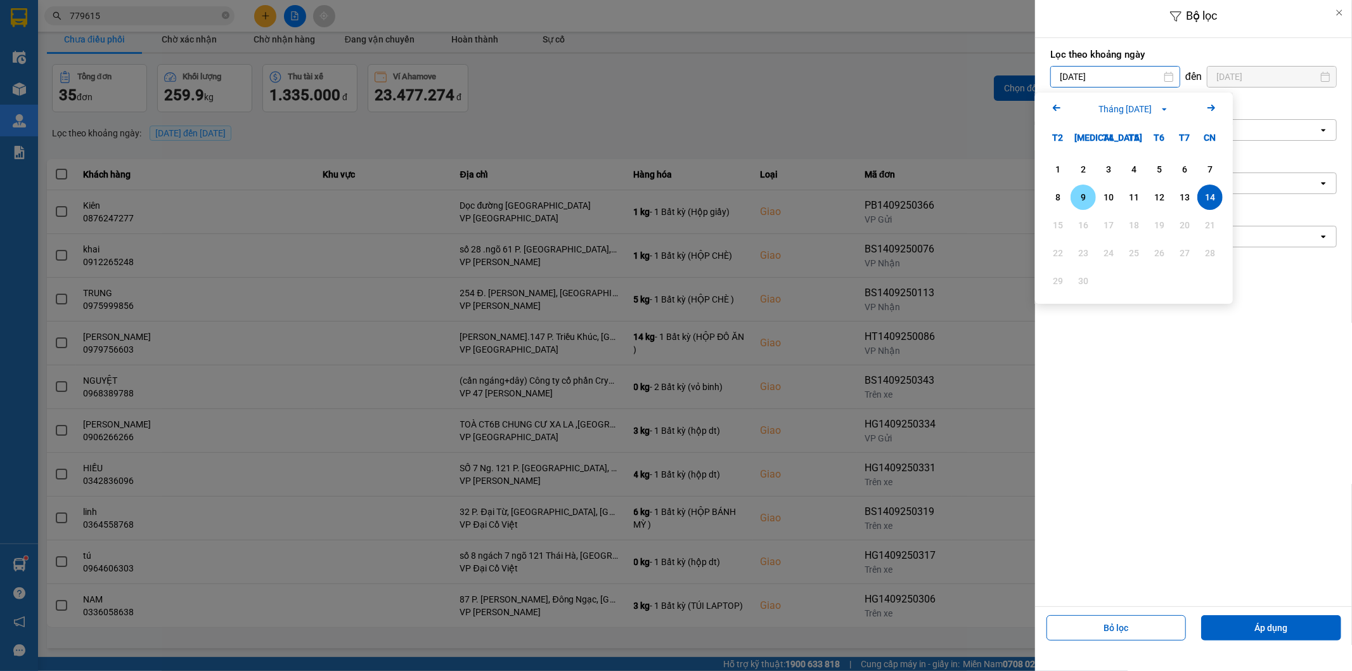
drag, startPoint x: 1092, startPoint y: 203, endPoint x: 1098, endPoint y: 211, distance: 9.5
click at [1095, 204] on div "9" at bounding box center [1083, 196] width 25 height 25
type input "09/09/2025"
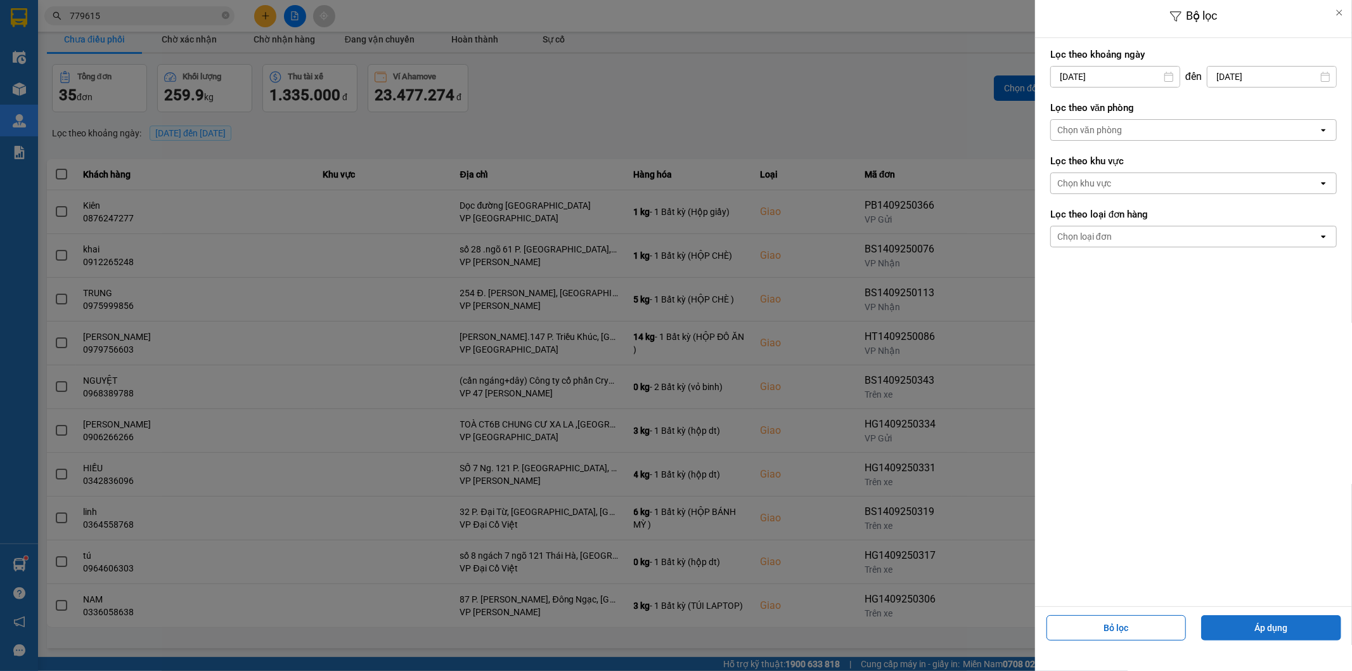
click at [1287, 638] on button "Áp dụng" at bounding box center [1271, 627] width 140 height 25
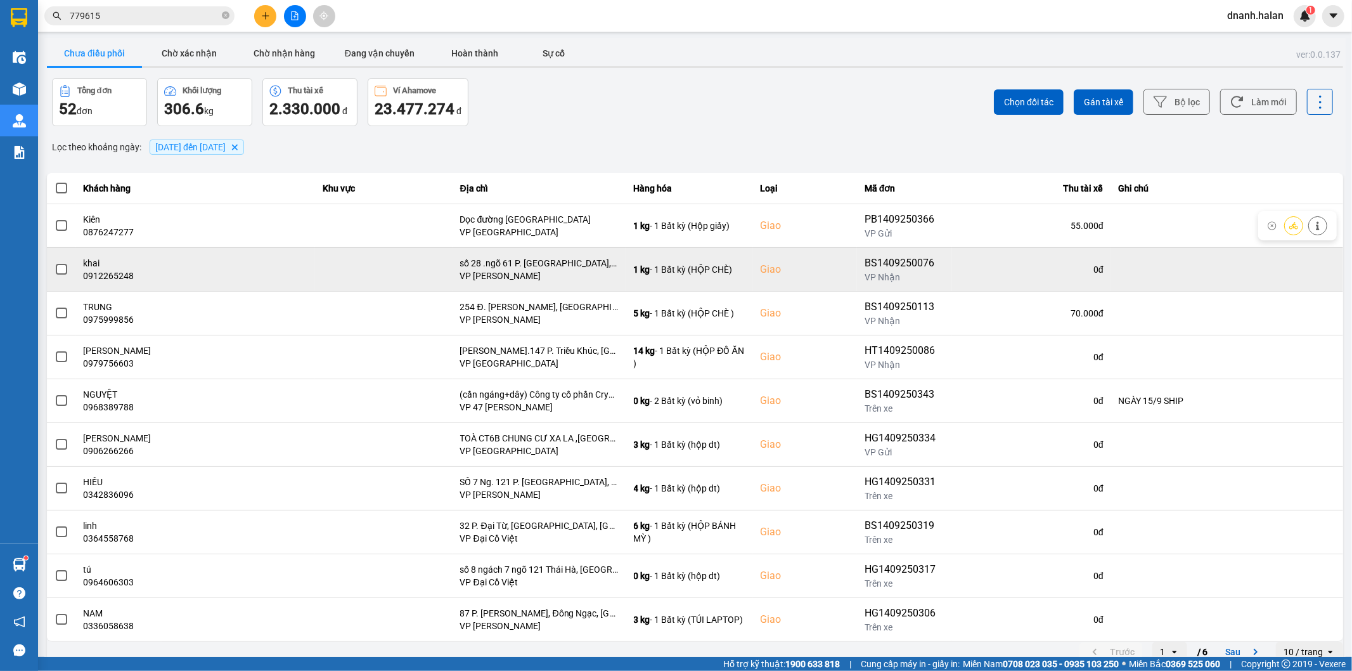
scroll to position [14, 0]
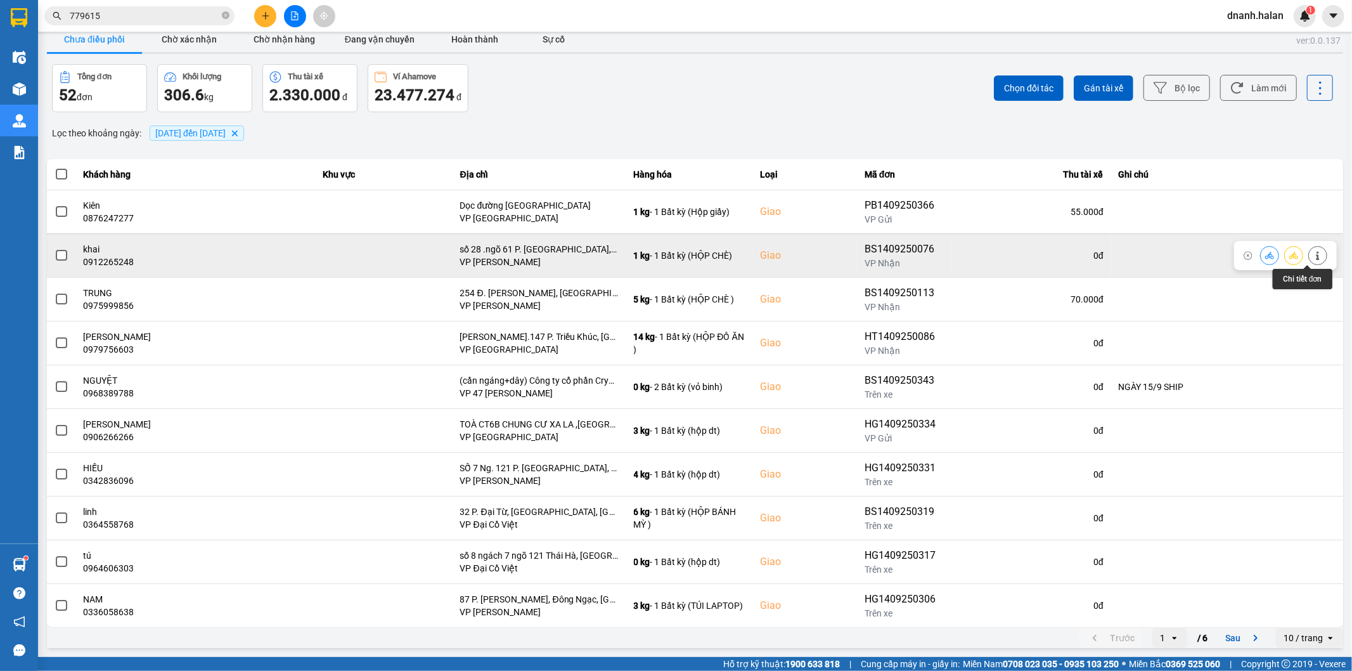
click at [1309, 257] on button at bounding box center [1318, 255] width 18 height 22
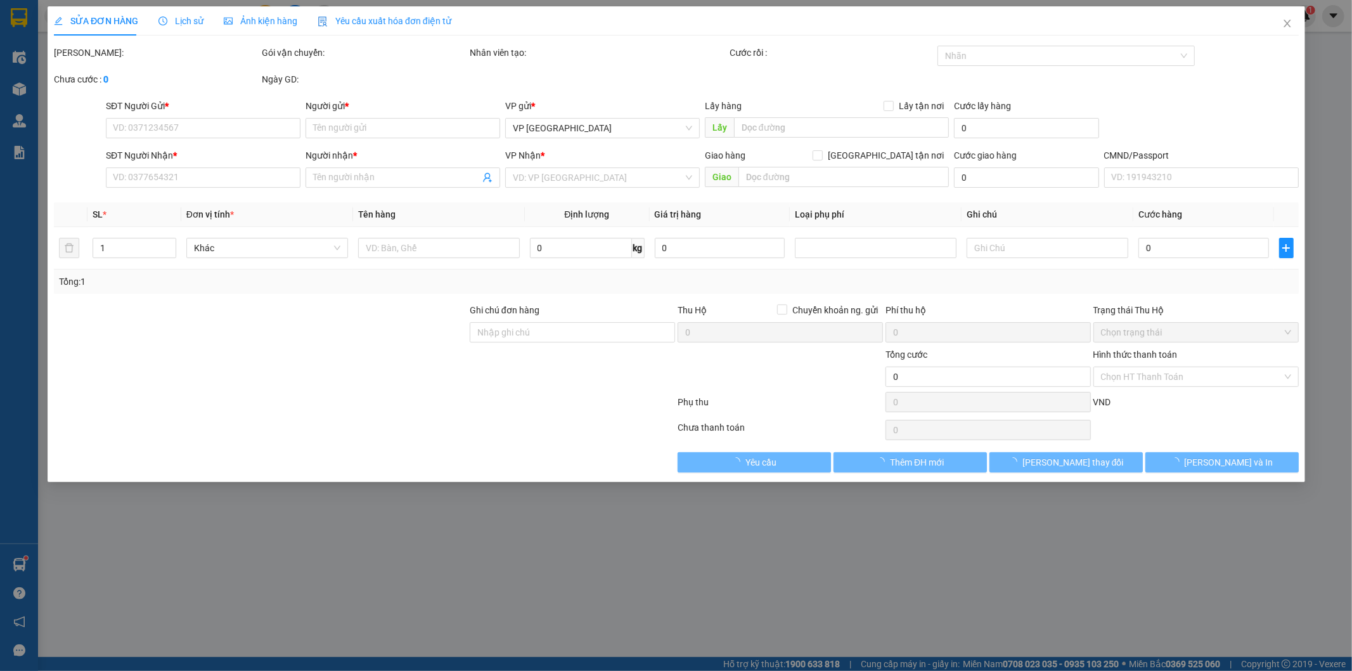
type input "0934746042"
type input "ĐẠT"
type input "0912265248"
type input "khai"
checkbox input "true"
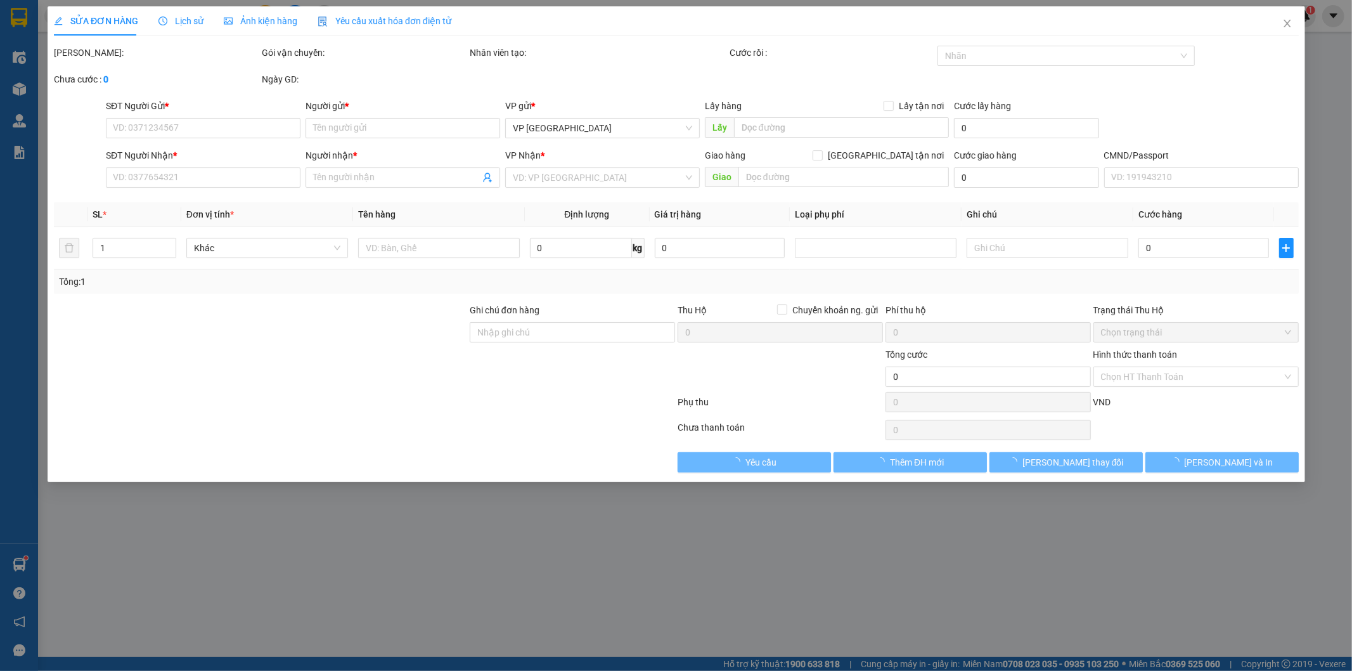
type input "số 28 .ngõ 61 [PERSON_NAME] Chí [PERSON_NAME][GEOGRAPHIC_DATA], [GEOGRAPHIC_DAT…"
type input "70.000"
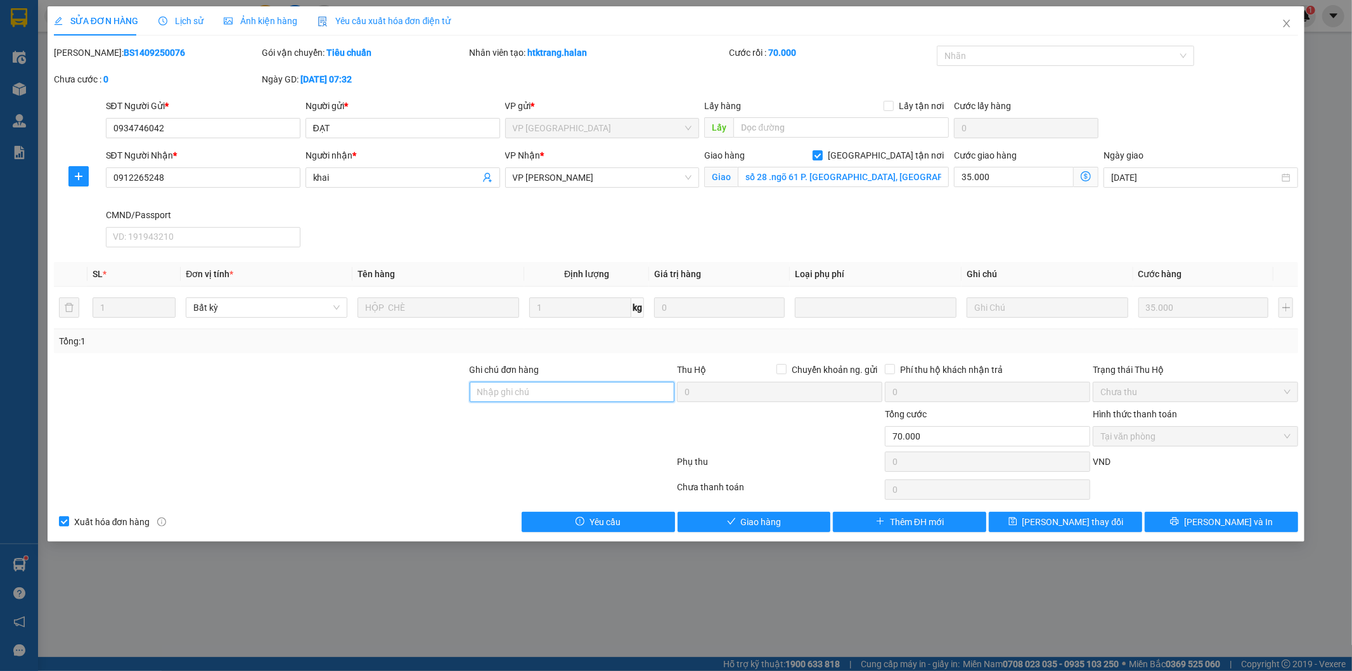
drag, startPoint x: 505, startPoint y: 387, endPoint x: 495, endPoint y: 387, distance: 10.1
click at [505, 387] on input "Ghi chú đơn hàng" at bounding box center [572, 392] width 205 height 20
type input "8H-15/09"
click at [1085, 527] on span "[PERSON_NAME] đổi" at bounding box center [1072, 522] width 101 height 14
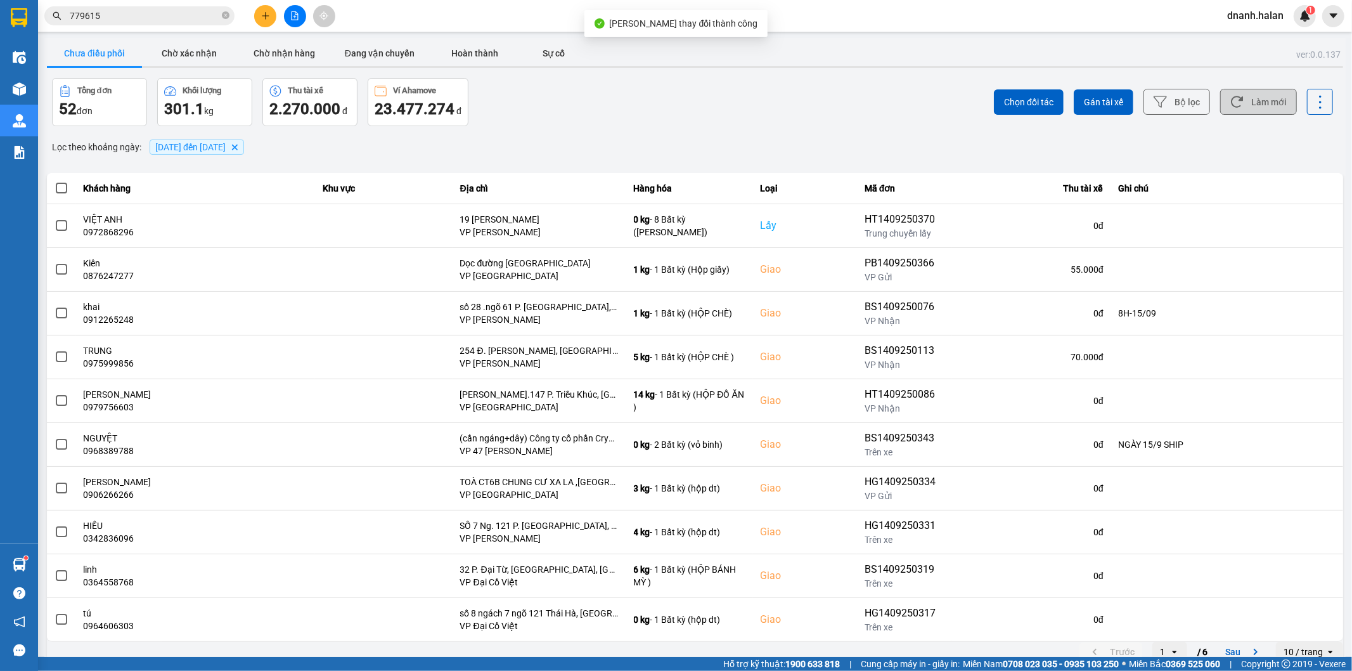
click at [1252, 108] on button "Làm mới" at bounding box center [1258, 102] width 77 height 26
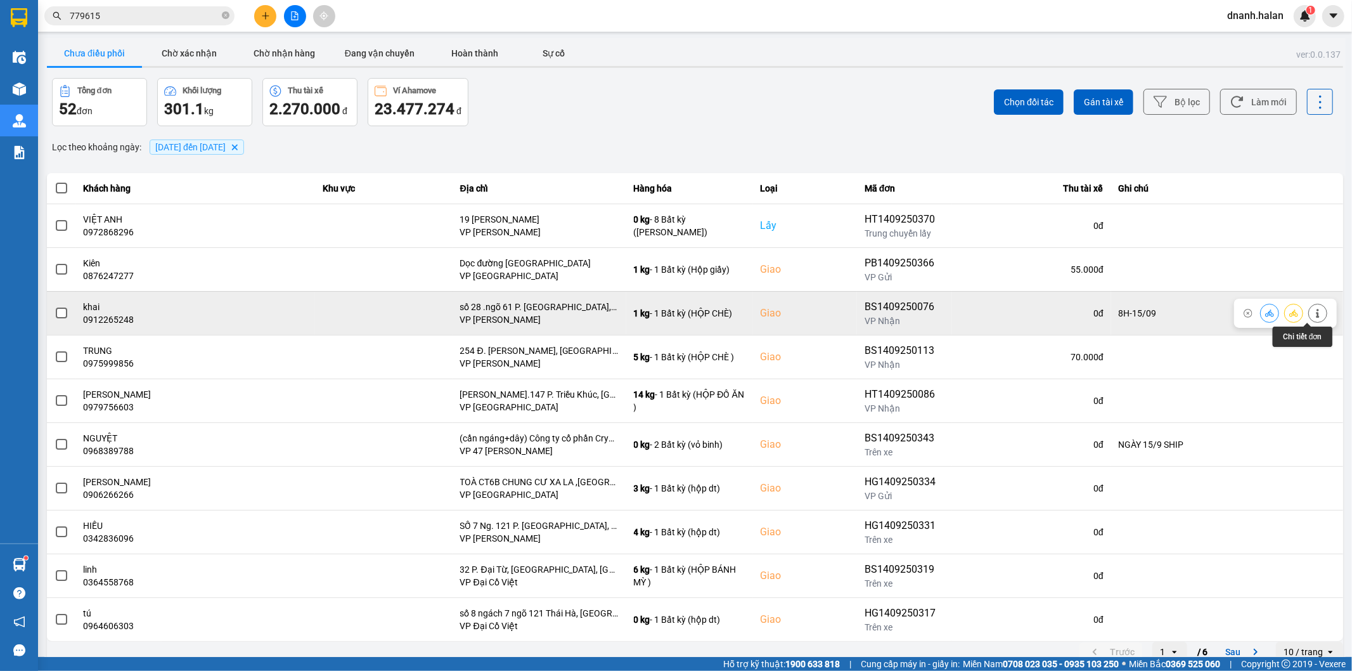
click at [1313, 312] on icon at bounding box center [1317, 313] width 9 height 9
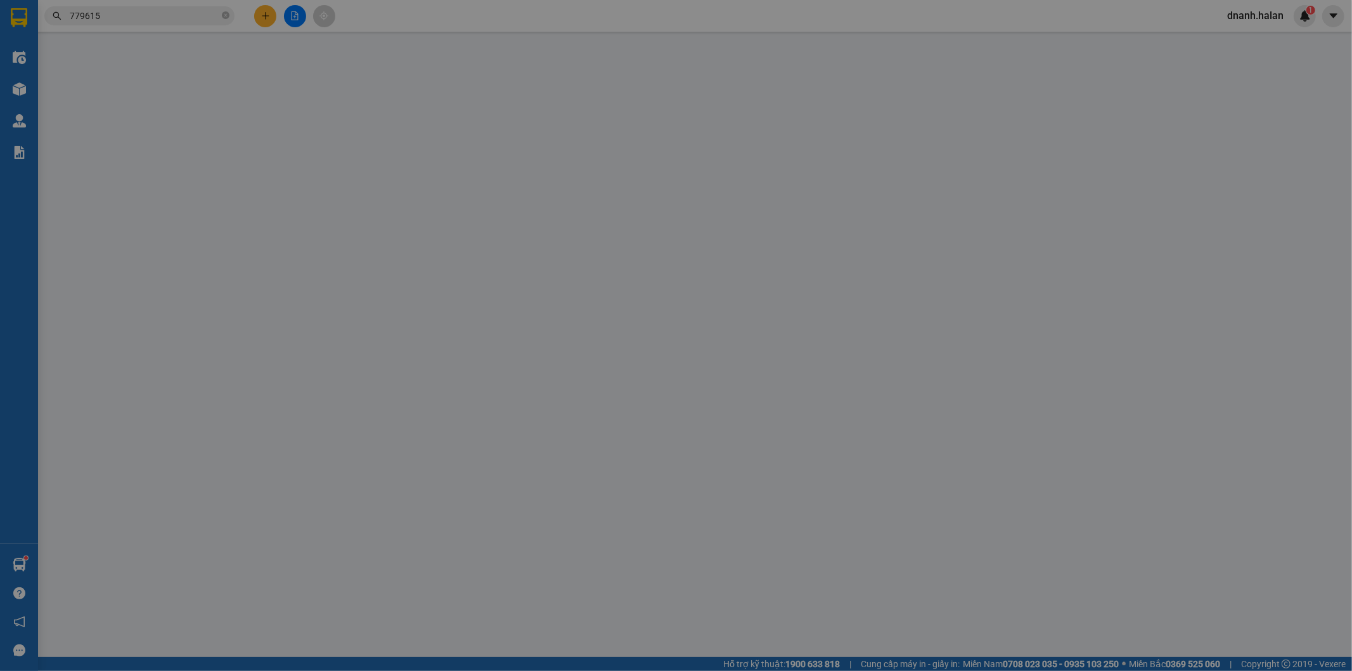
type input "0934746042"
type input "ĐẠT"
type input "0912265248"
type input "khai"
checkbox input "true"
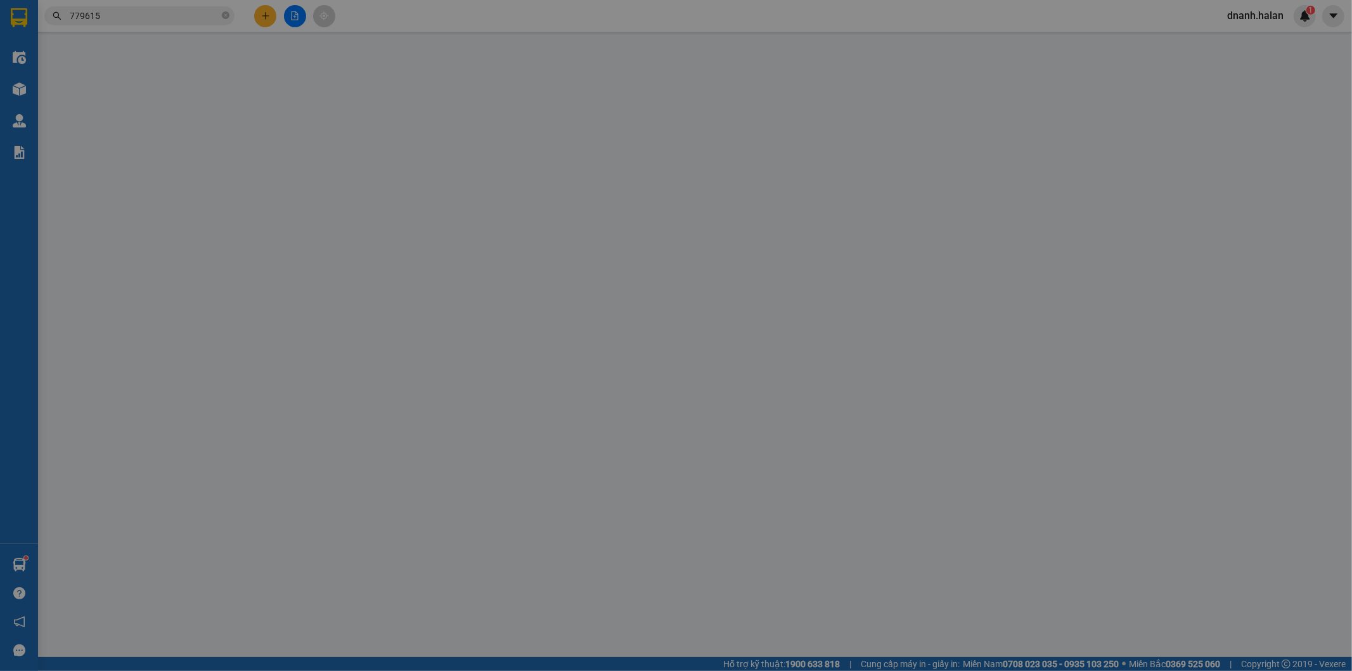
type input "số 28 .ngõ 61 [PERSON_NAME] Chí [PERSON_NAME][GEOGRAPHIC_DATA], [GEOGRAPHIC_DAT…"
type input "8H-15/09"
type input "70.000"
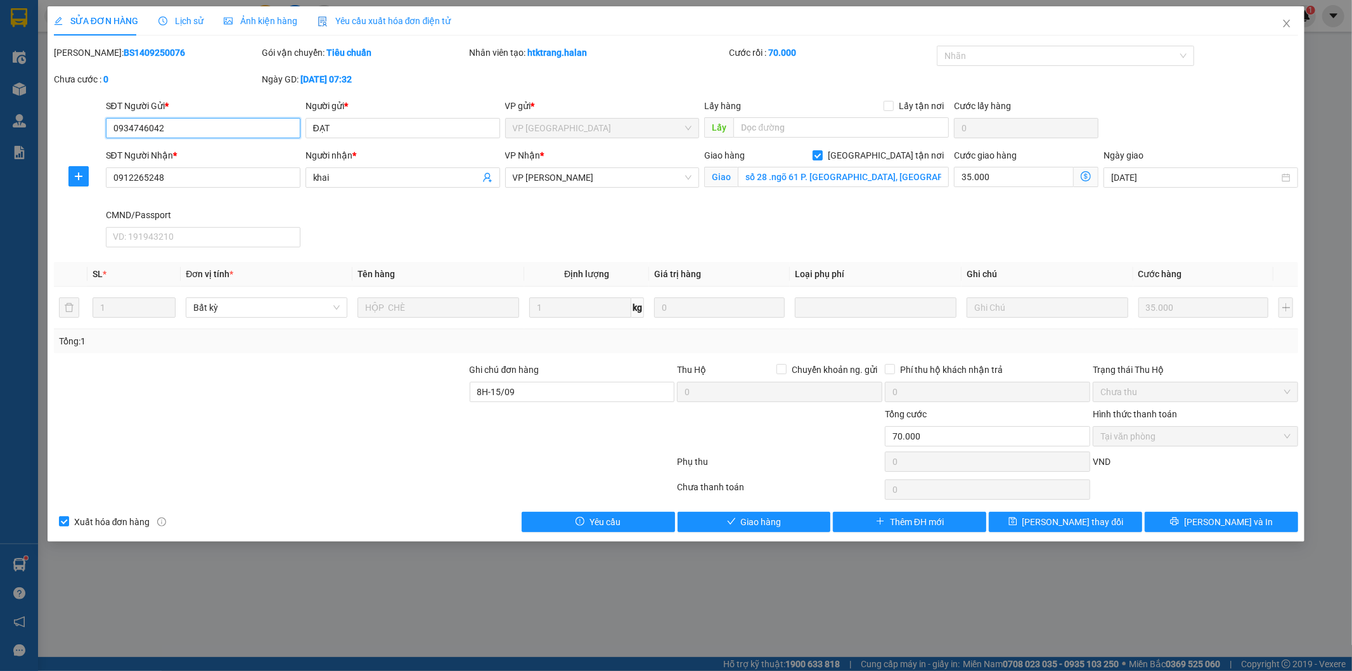
click at [135, 129] on input "0934746042" at bounding box center [203, 128] width 195 height 20
click at [1287, 20] on icon "close" at bounding box center [1287, 23] width 10 height 10
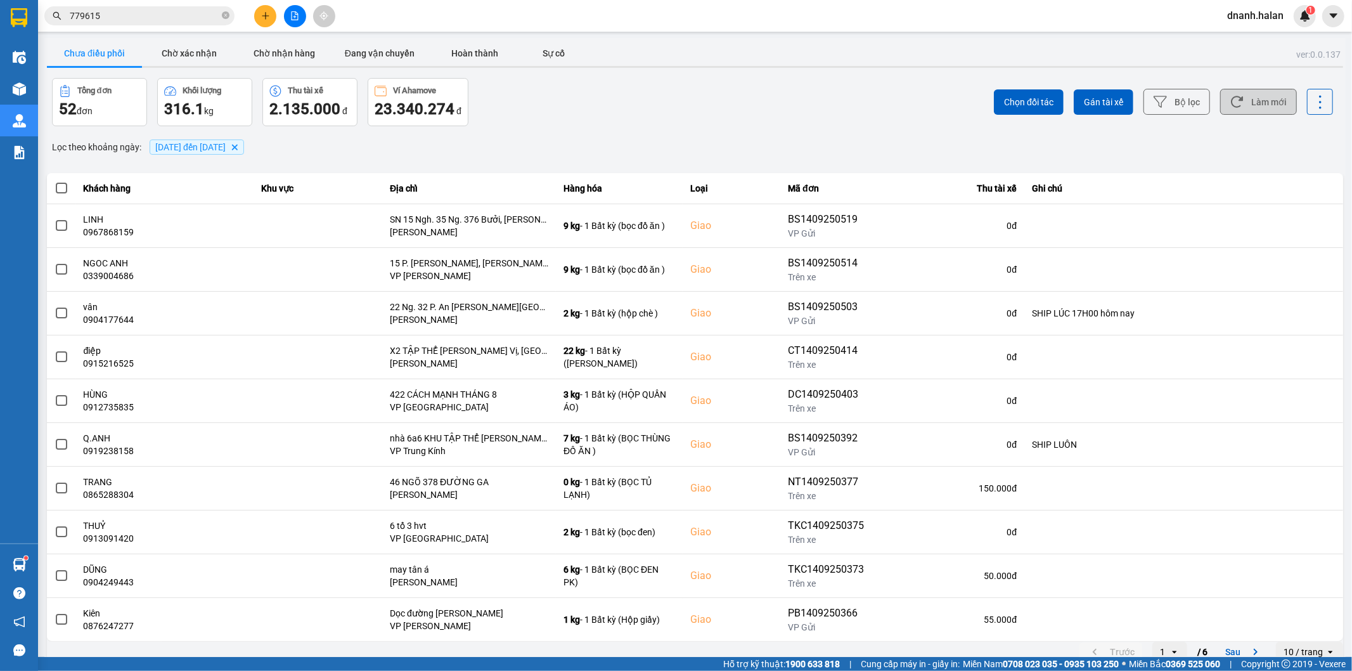
click at [1238, 96] on button "Làm mới" at bounding box center [1258, 102] width 77 height 26
click at [1225, 658] on div "Hỗ trợ kỹ thuật: 1900 633 818 | Cung cấp máy in - giấy in: [GEOGRAPHIC_DATA] 07…" at bounding box center [673, 664] width 1346 height 14
click at [1222, 649] on button "Sau" at bounding box center [1244, 651] width 53 height 19
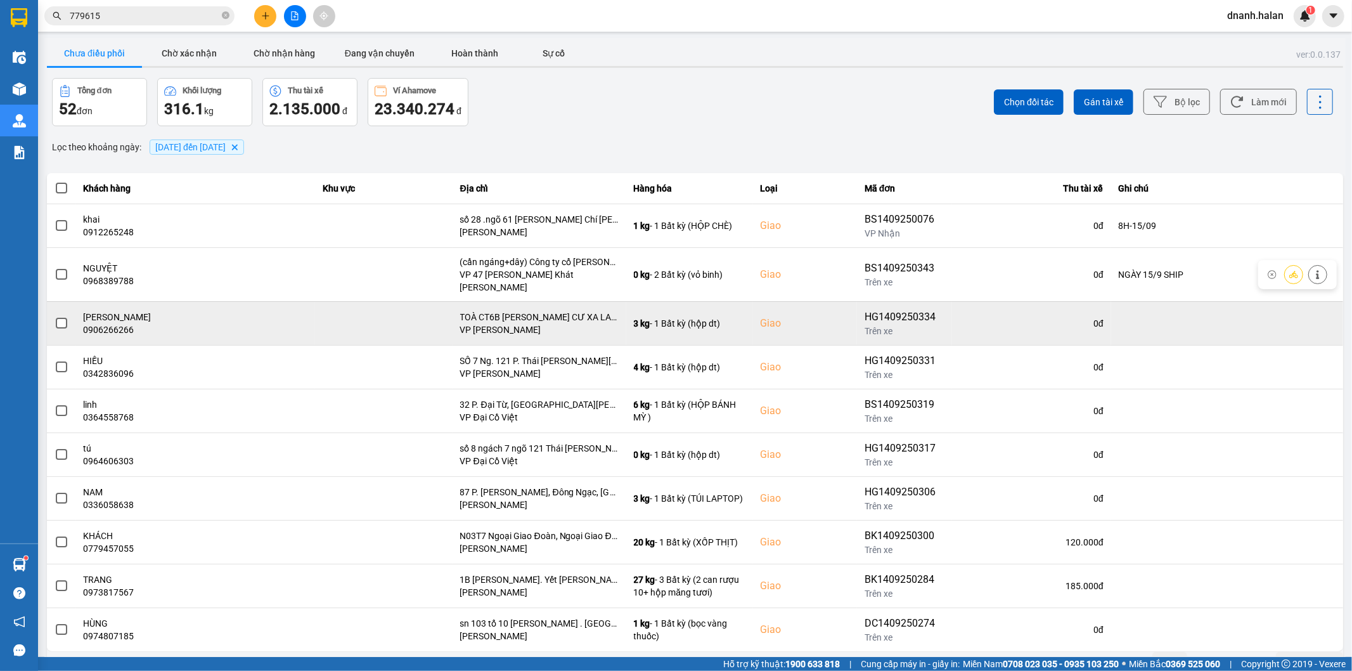
scroll to position [14, 0]
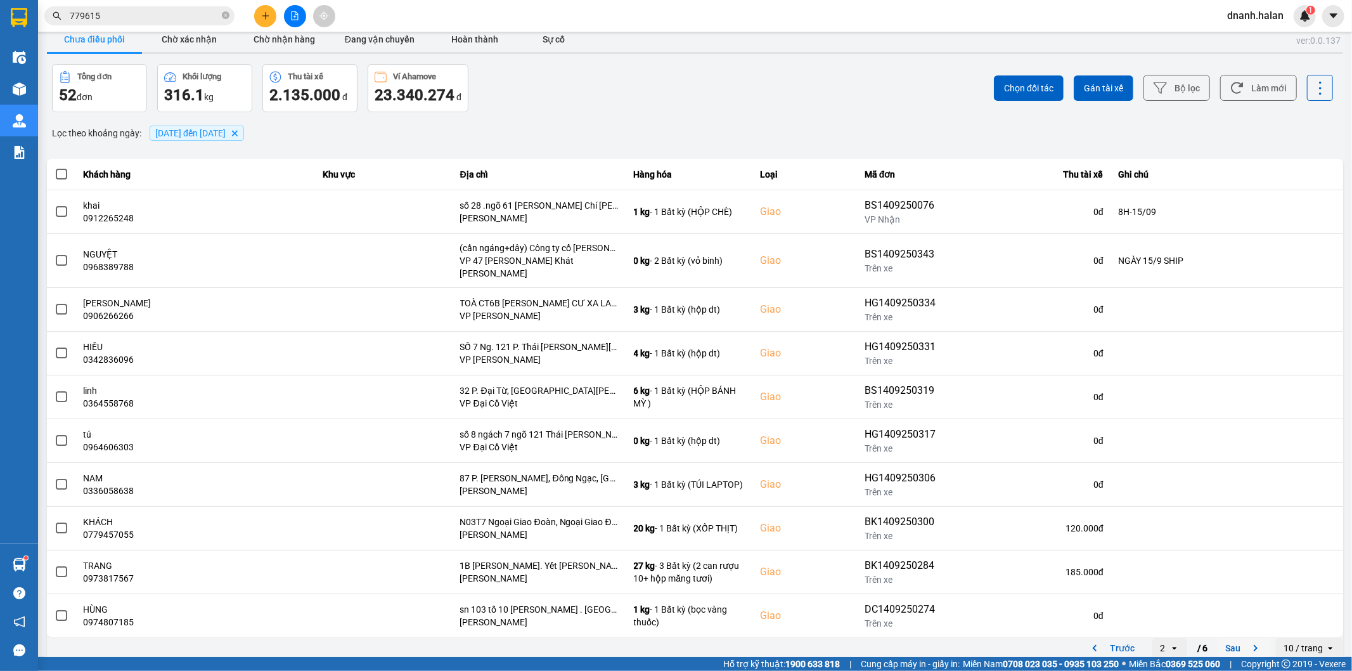
click at [1220, 639] on button "Sau" at bounding box center [1244, 647] width 53 height 19
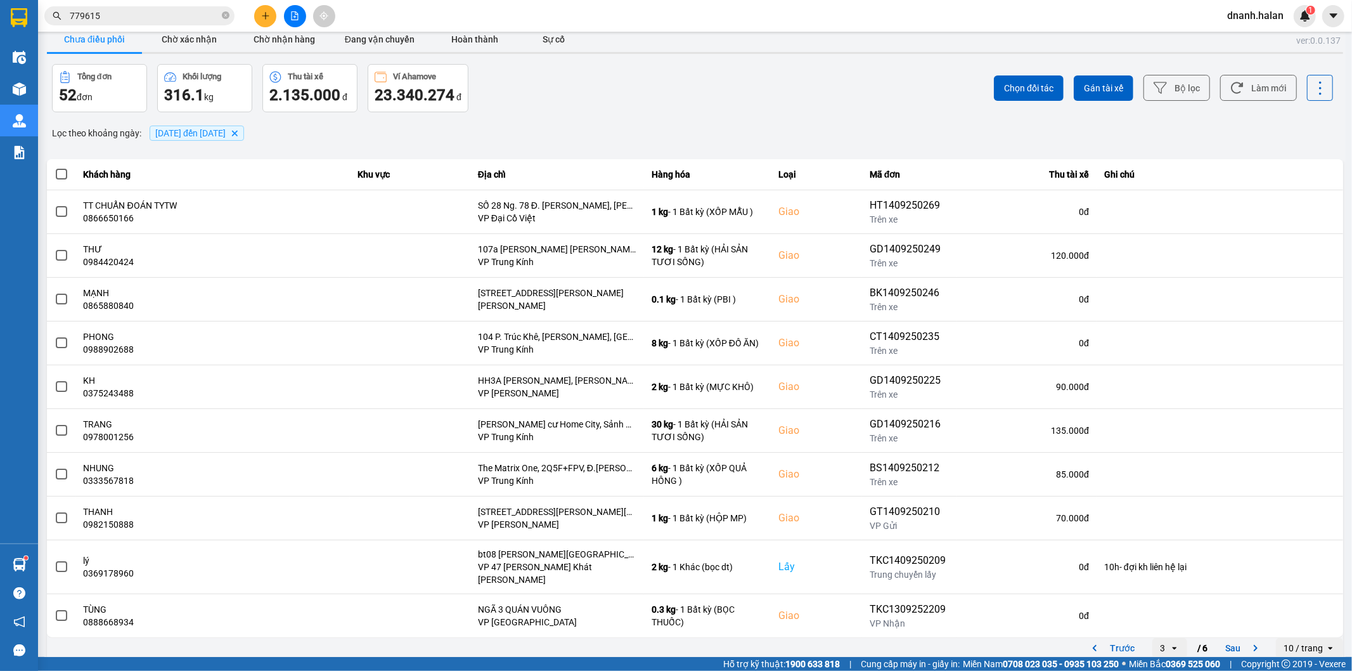
click at [179, 16] on input "779615" at bounding box center [145, 16] width 150 height 14
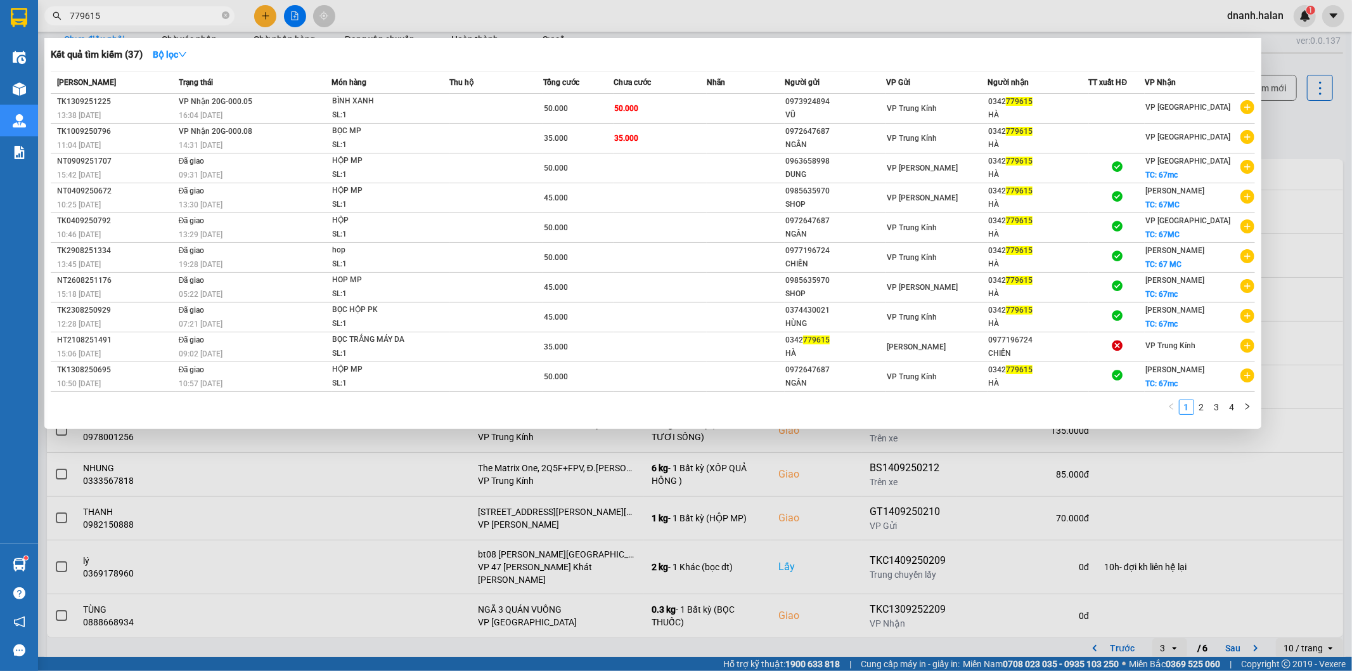
click at [182, 15] on input "779615" at bounding box center [145, 16] width 150 height 14
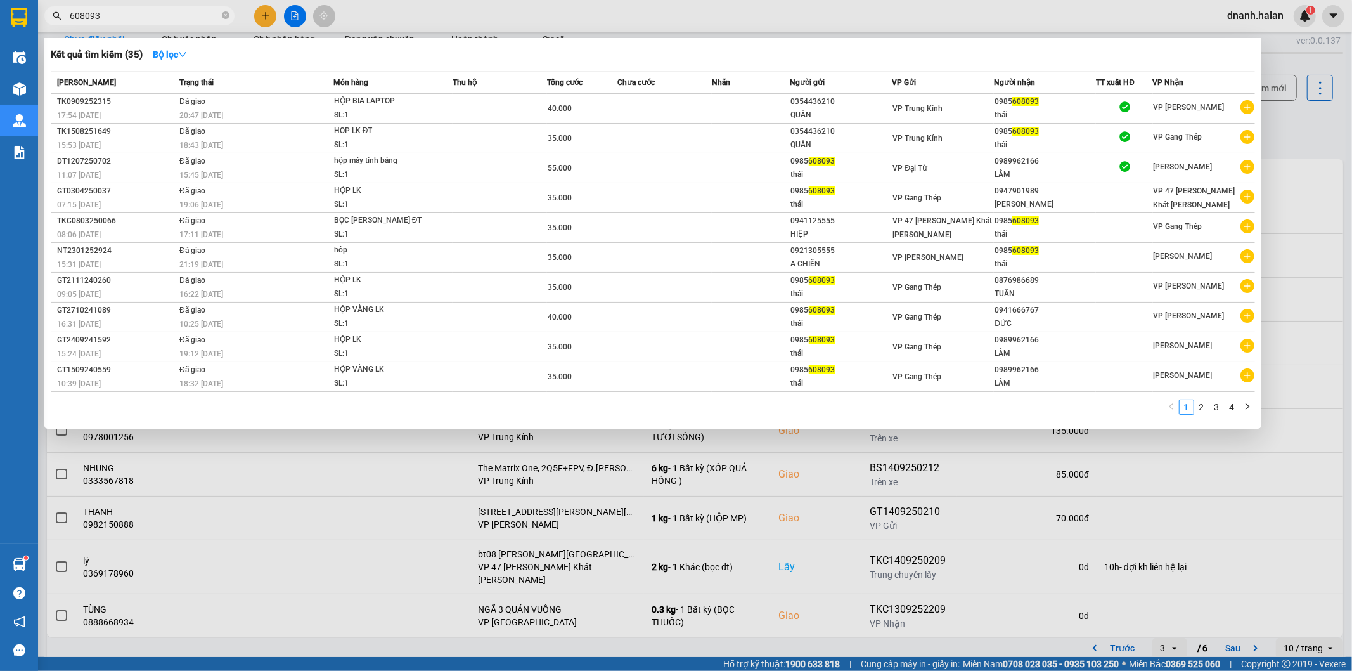
type input "608093"
click at [700, 26] on div at bounding box center [676, 335] width 1352 height 671
click at [155, 20] on input "608093" at bounding box center [145, 16] width 150 height 14
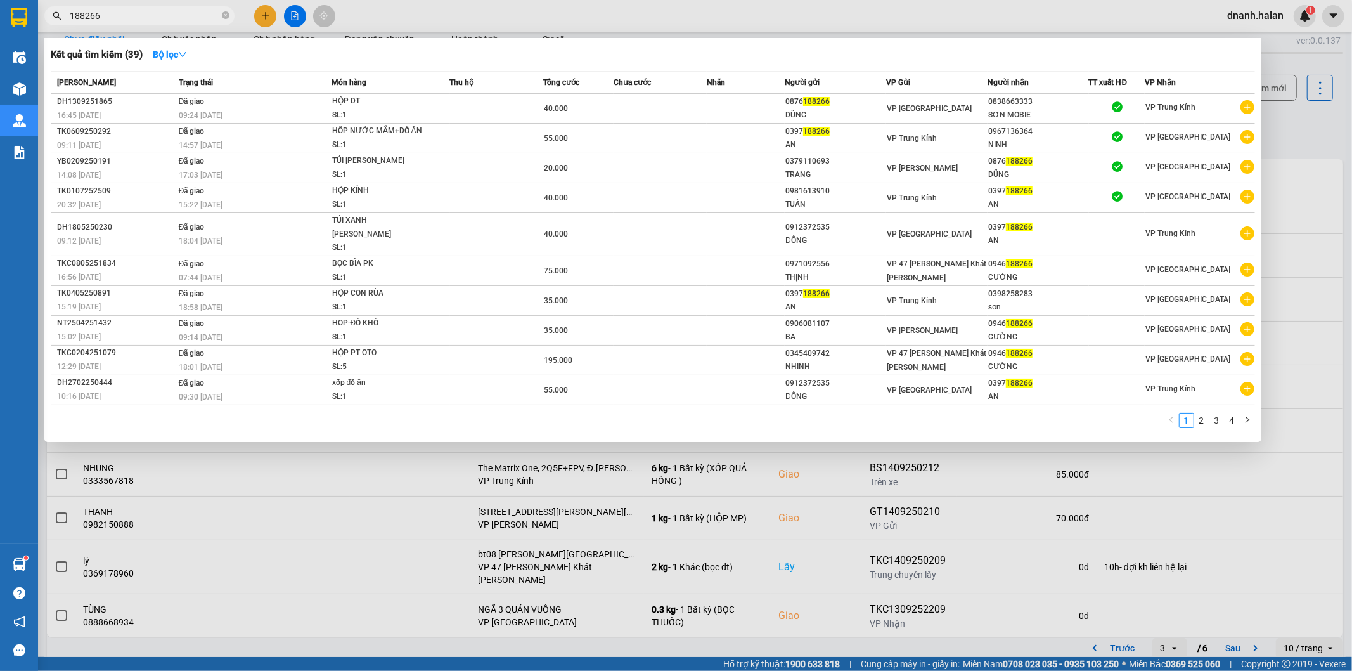
click at [155, 11] on input "188266" at bounding box center [145, 16] width 150 height 14
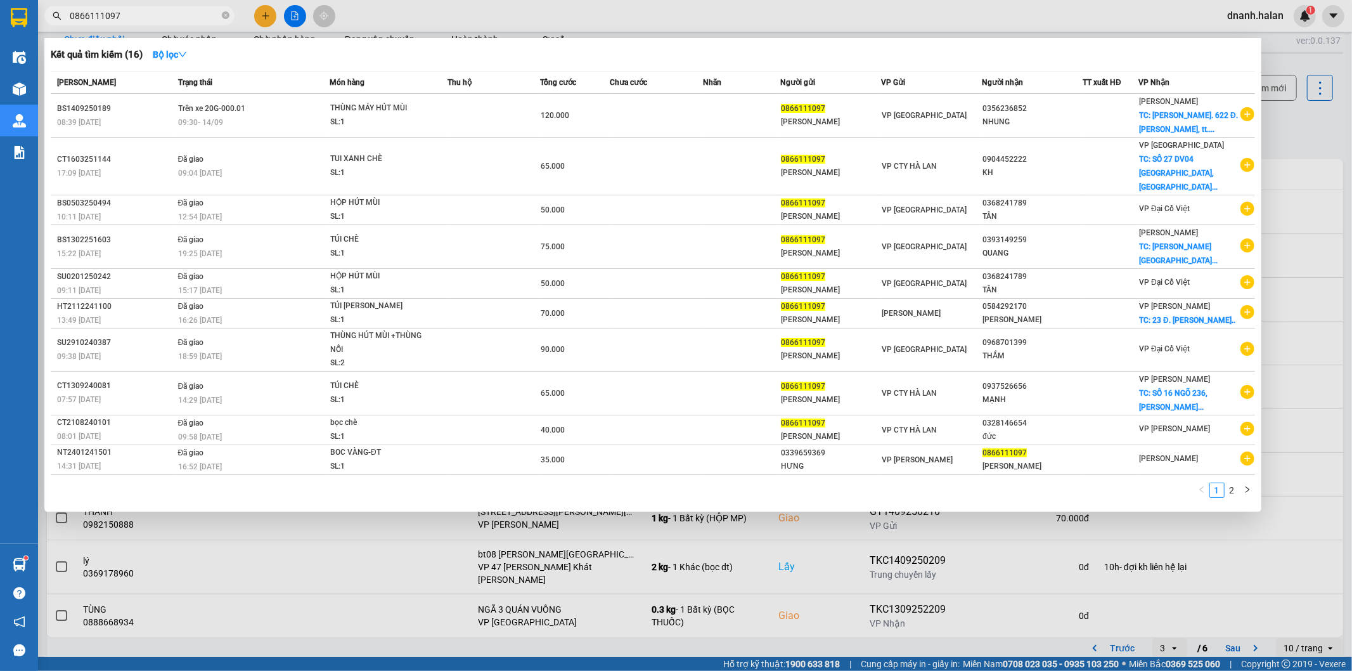
click at [194, 20] on input "0866111097" at bounding box center [145, 16] width 150 height 14
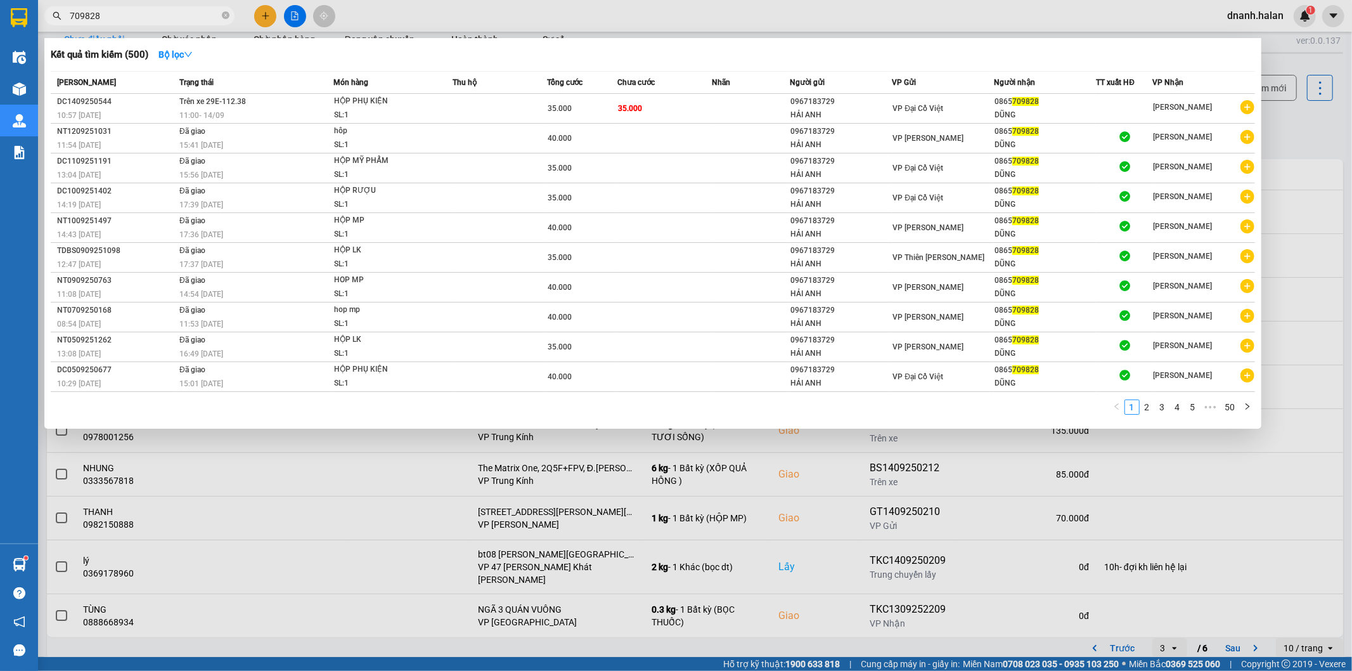
click at [174, 16] on input "709828" at bounding box center [145, 16] width 150 height 14
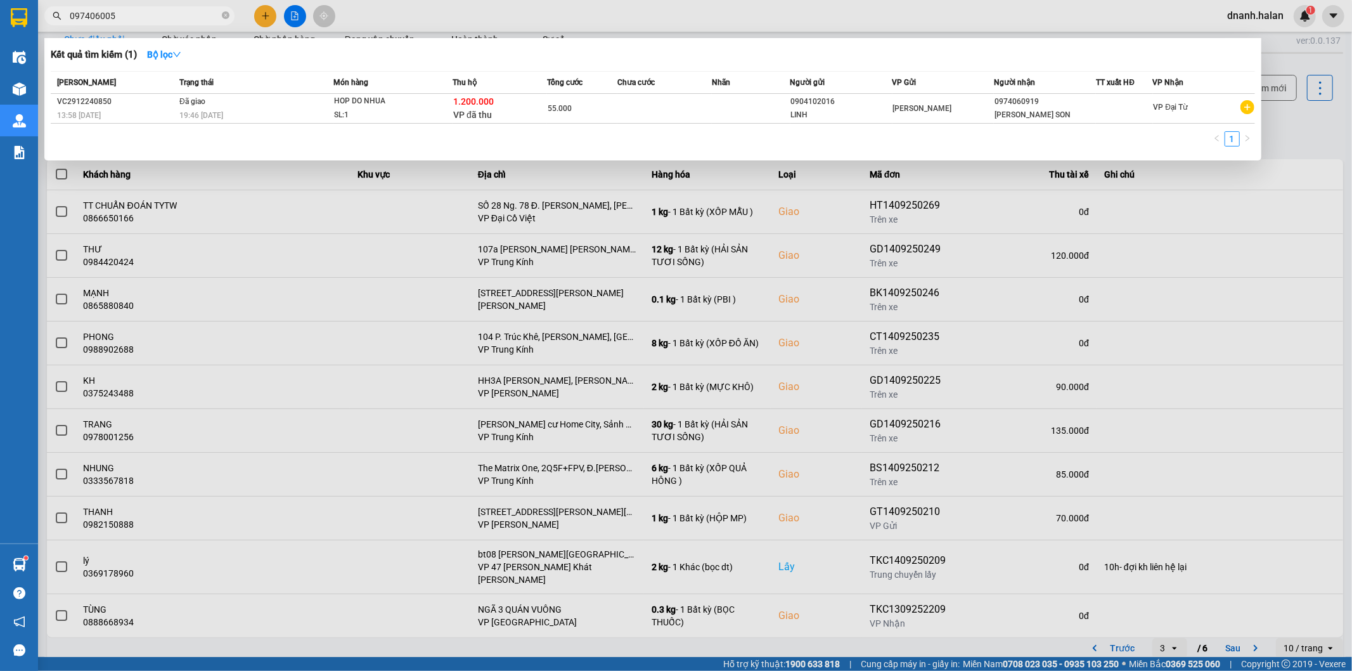
type input "0974060059"
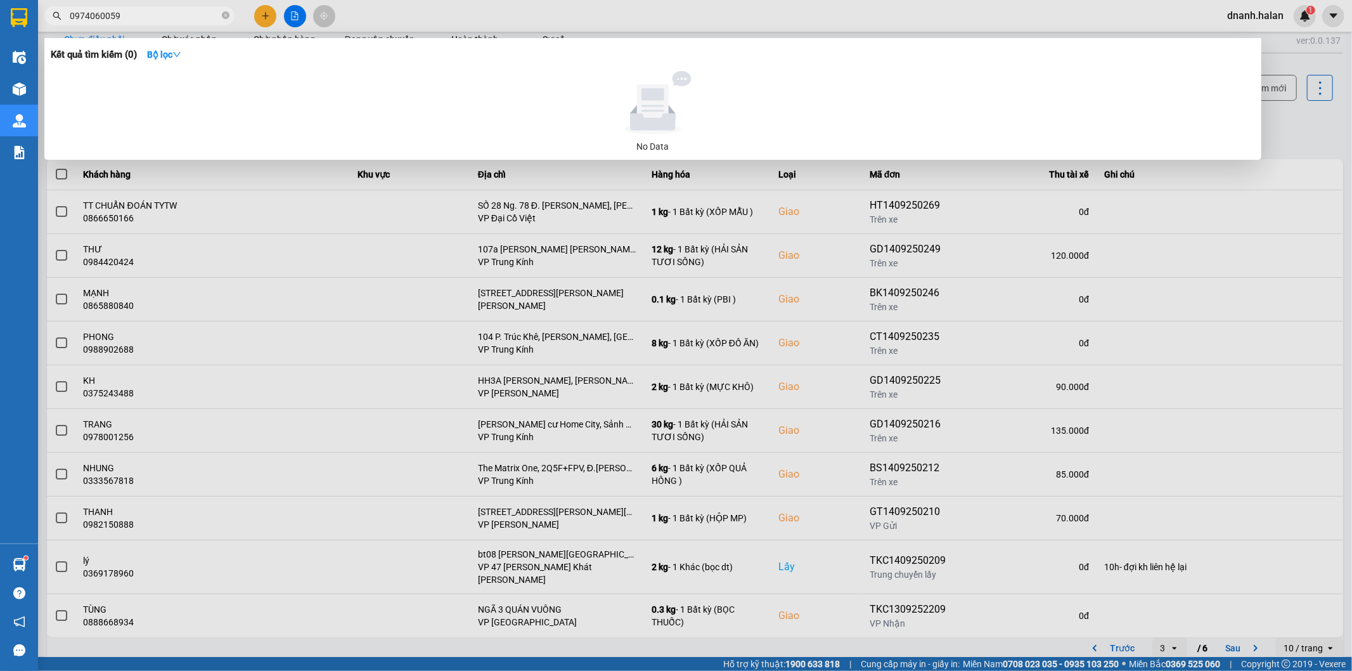
click at [93, 20] on input "0974060059" at bounding box center [145, 16] width 150 height 14
click at [136, 10] on input "0974060059" at bounding box center [145, 16] width 150 height 14
click at [84, 18] on input "0974060059" at bounding box center [145, 16] width 150 height 14
click at [85, 16] on input "0974060059" at bounding box center [145, 16] width 150 height 14
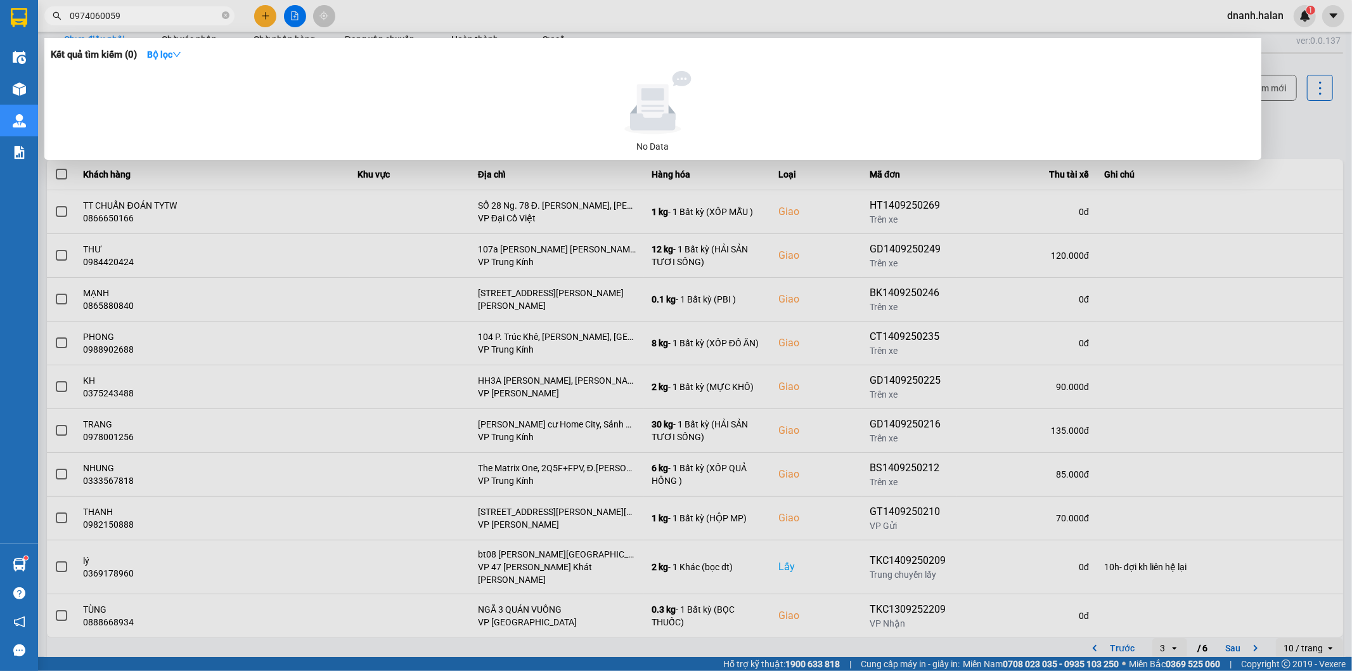
click at [85, 16] on input "0974060059" at bounding box center [145, 16] width 150 height 14
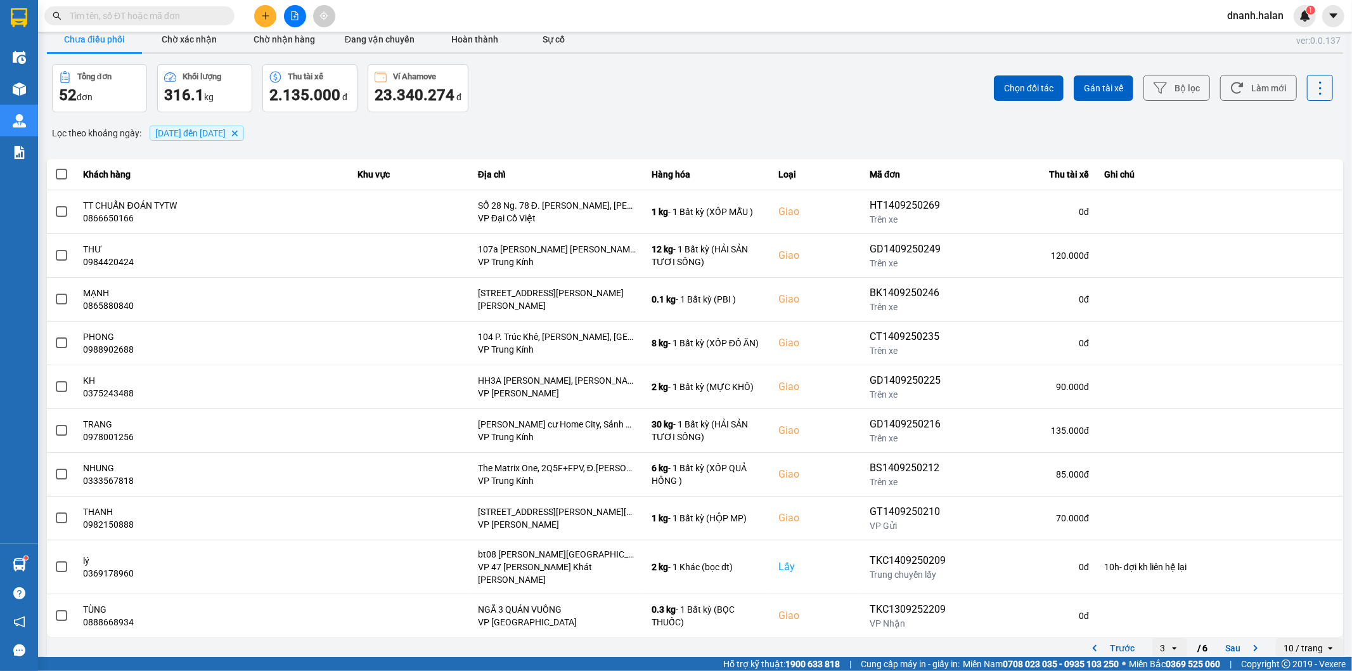
click at [502, 119] on div "ver: 0.0.137 Chưa điều [PERSON_NAME] xác [PERSON_NAME] [PERSON_NAME] hàng Đang …" at bounding box center [694, 342] width 1301 height 636
